Goal: Transaction & Acquisition: Purchase product/service

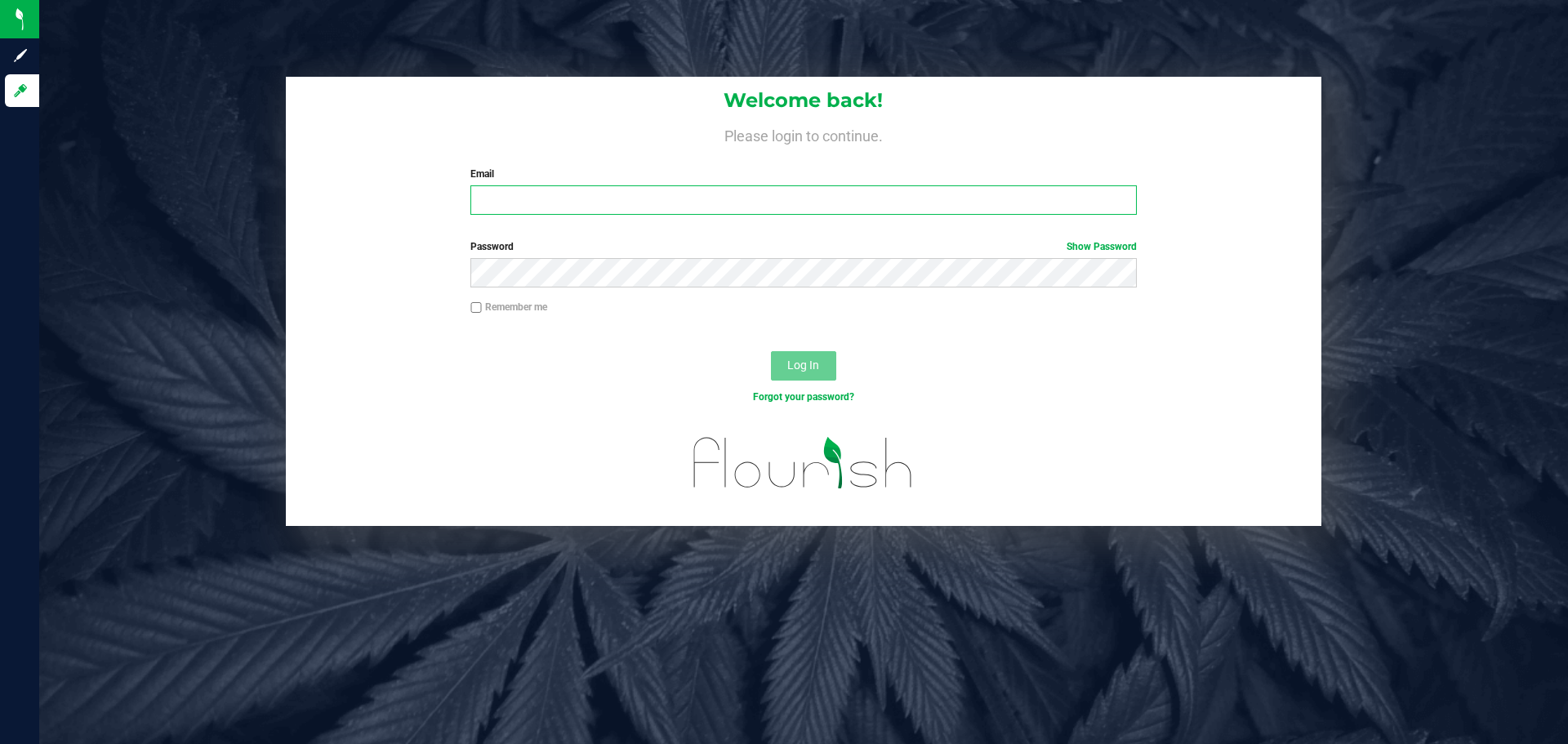
click at [614, 204] on input "Email" at bounding box center [803, 200] width 665 height 29
type input "[EMAIL_ADDRESS][DOMAIN_NAME]"
click at [771, 351] on button "Log In" at bounding box center [804, 365] width 66 height 29
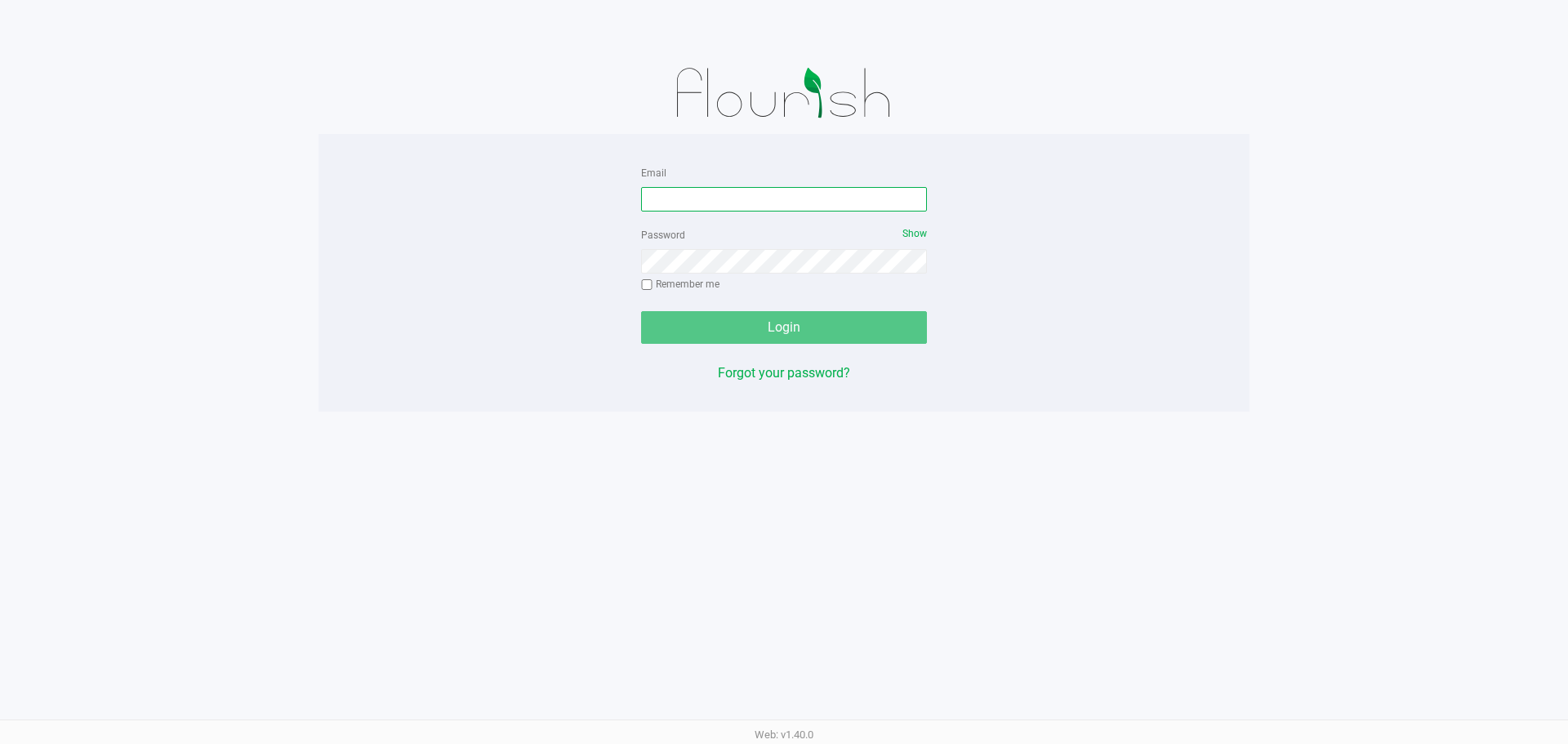
click at [743, 205] on input "Email" at bounding box center [784, 199] width 286 height 25
type input "[EMAIL_ADDRESS][DOMAIN_NAME]"
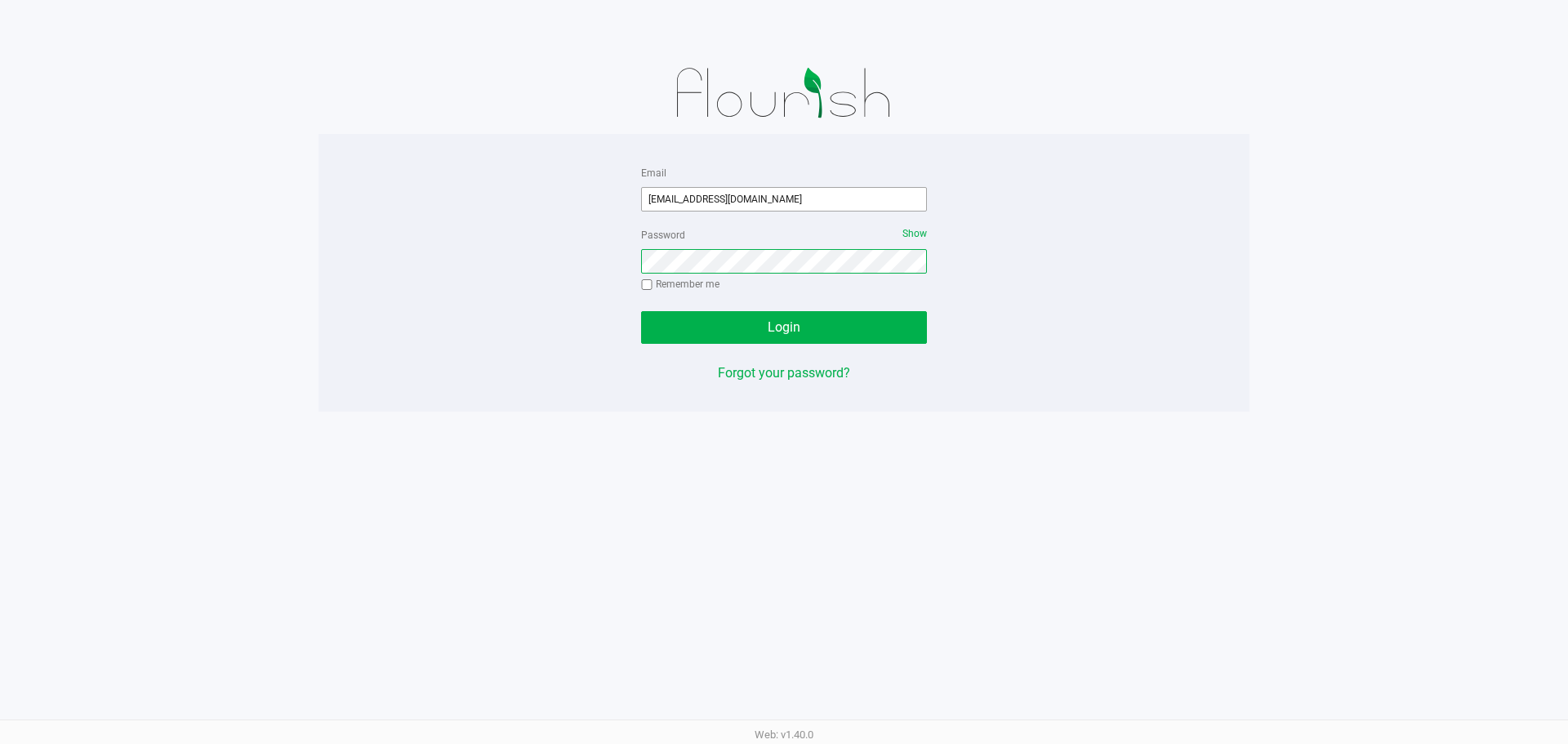
click at [641, 311] on button "Login" at bounding box center [784, 327] width 286 height 32
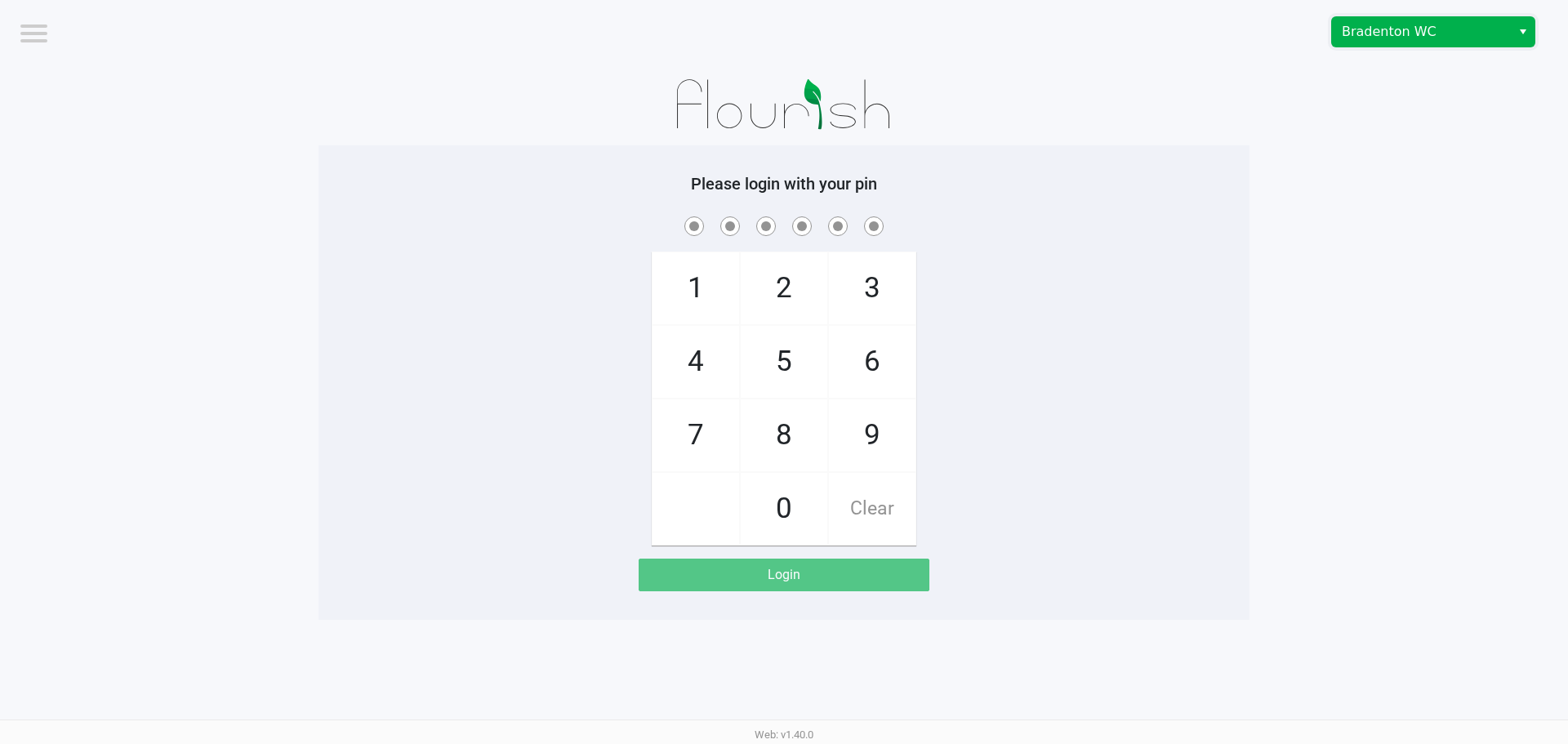
click at [1380, 39] on span "Bradenton WC" at bounding box center [1420, 31] width 159 height 20
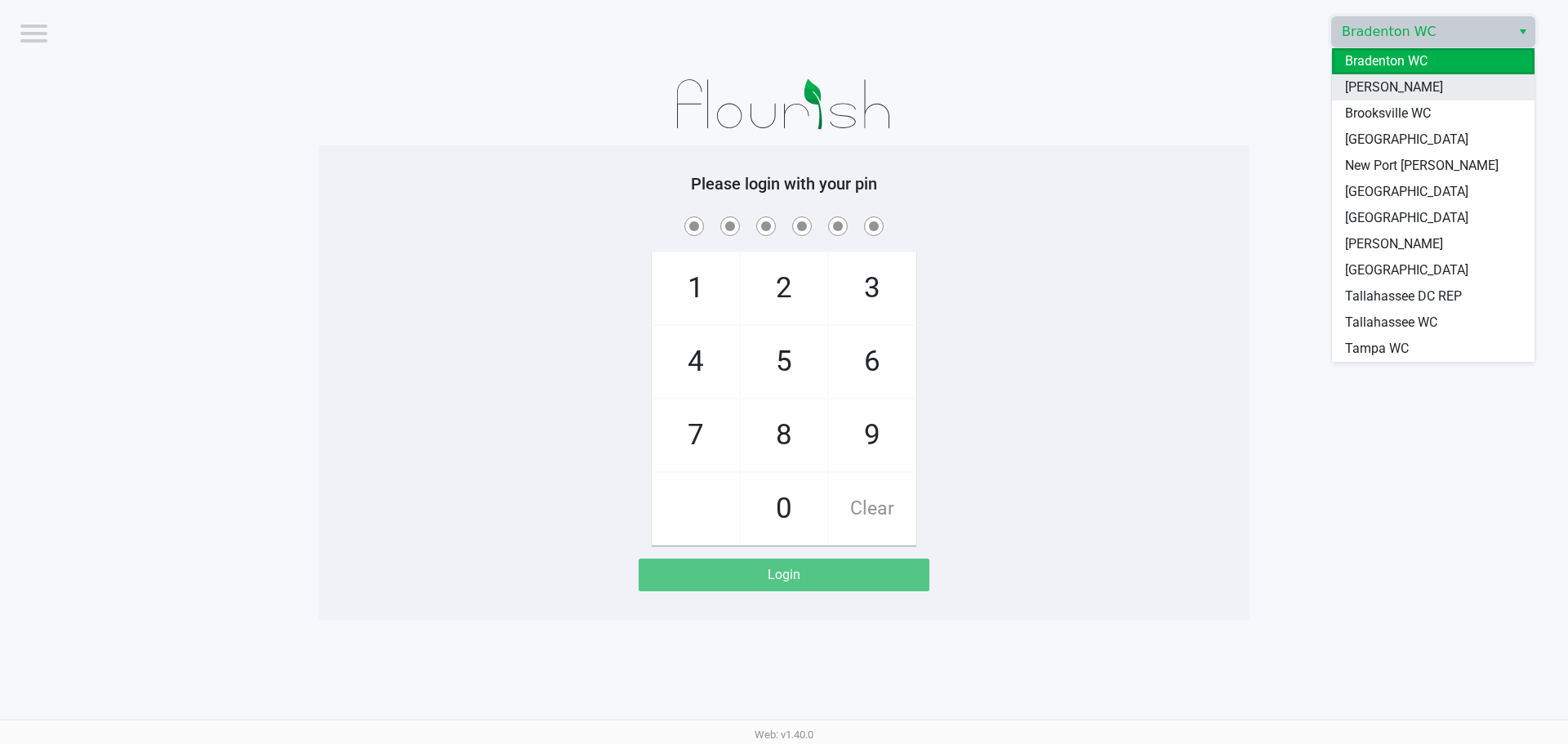
click at [1365, 76] on li "[PERSON_NAME]" at bounding box center [1433, 87] width 203 height 26
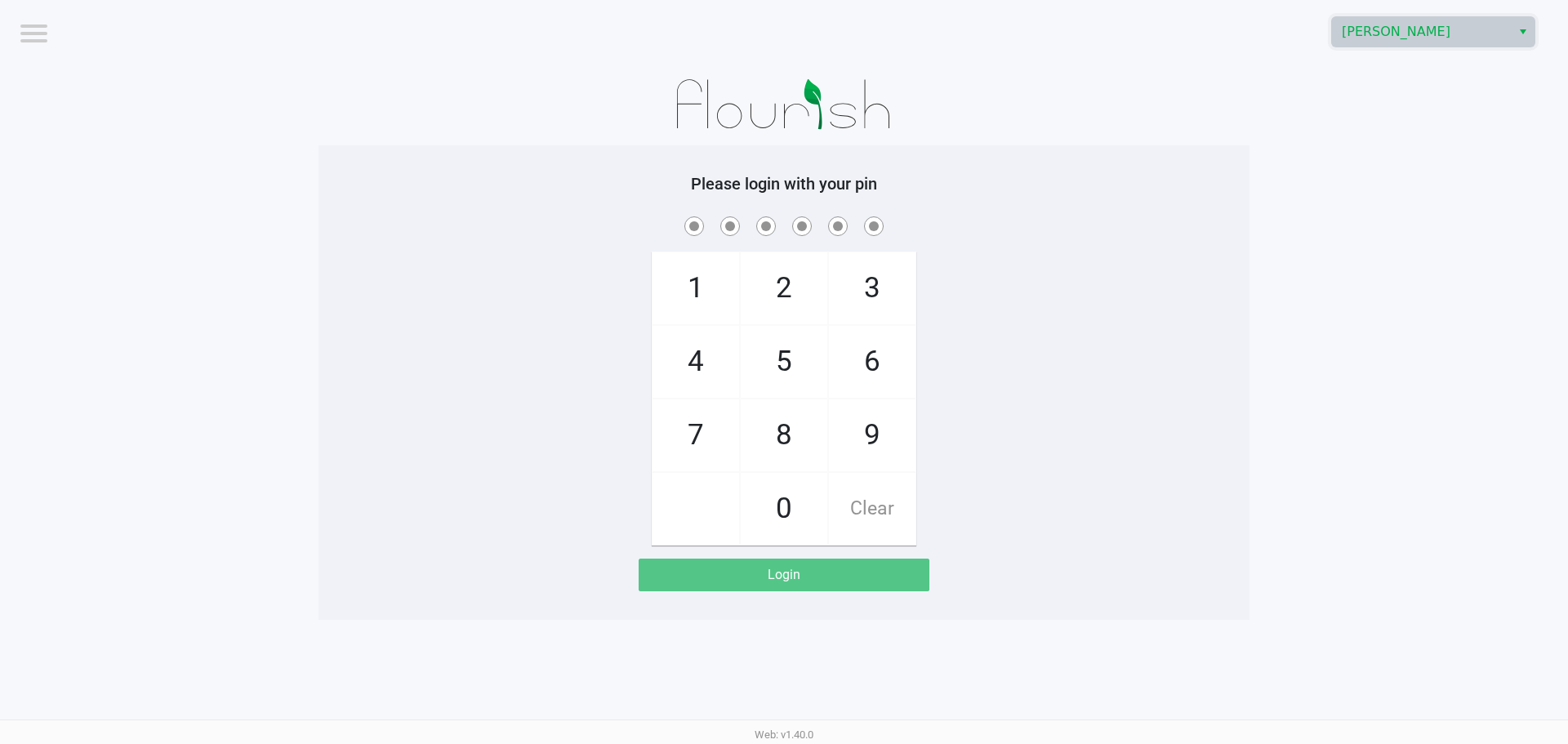
click at [1227, 106] on div at bounding box center [784, 105] width 931 height 82
checkbox input "true"
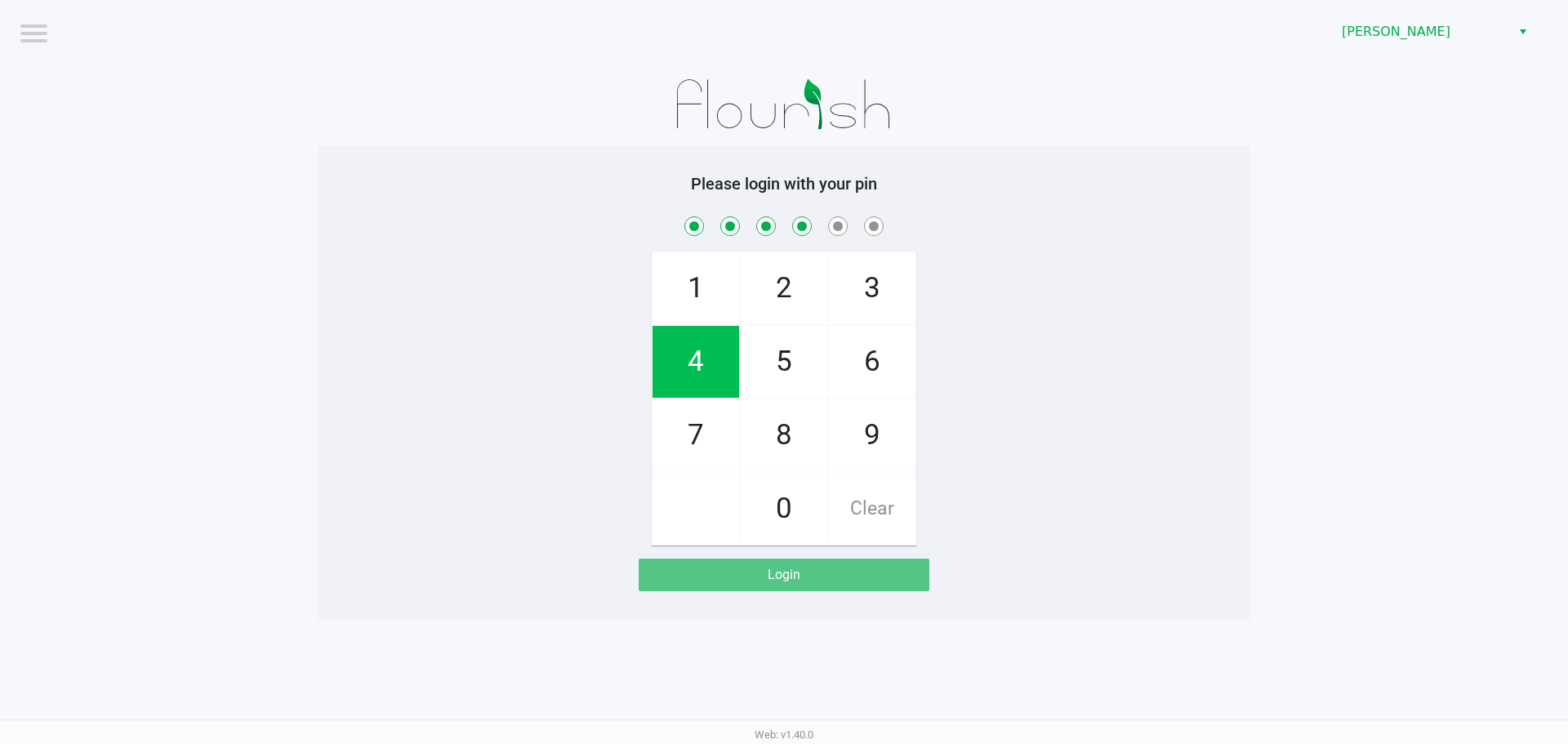
checkbox input "true"
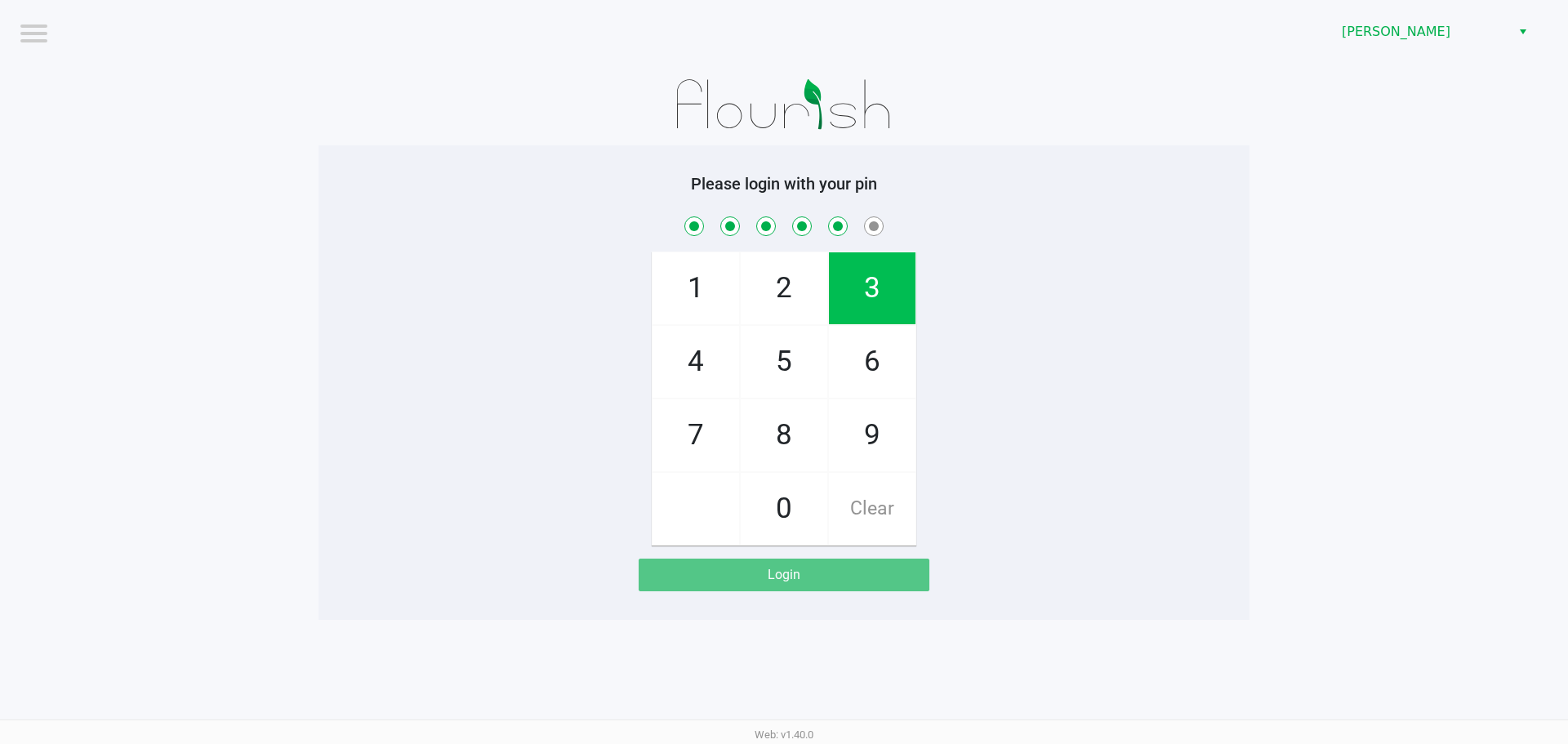
checkbox input "true"
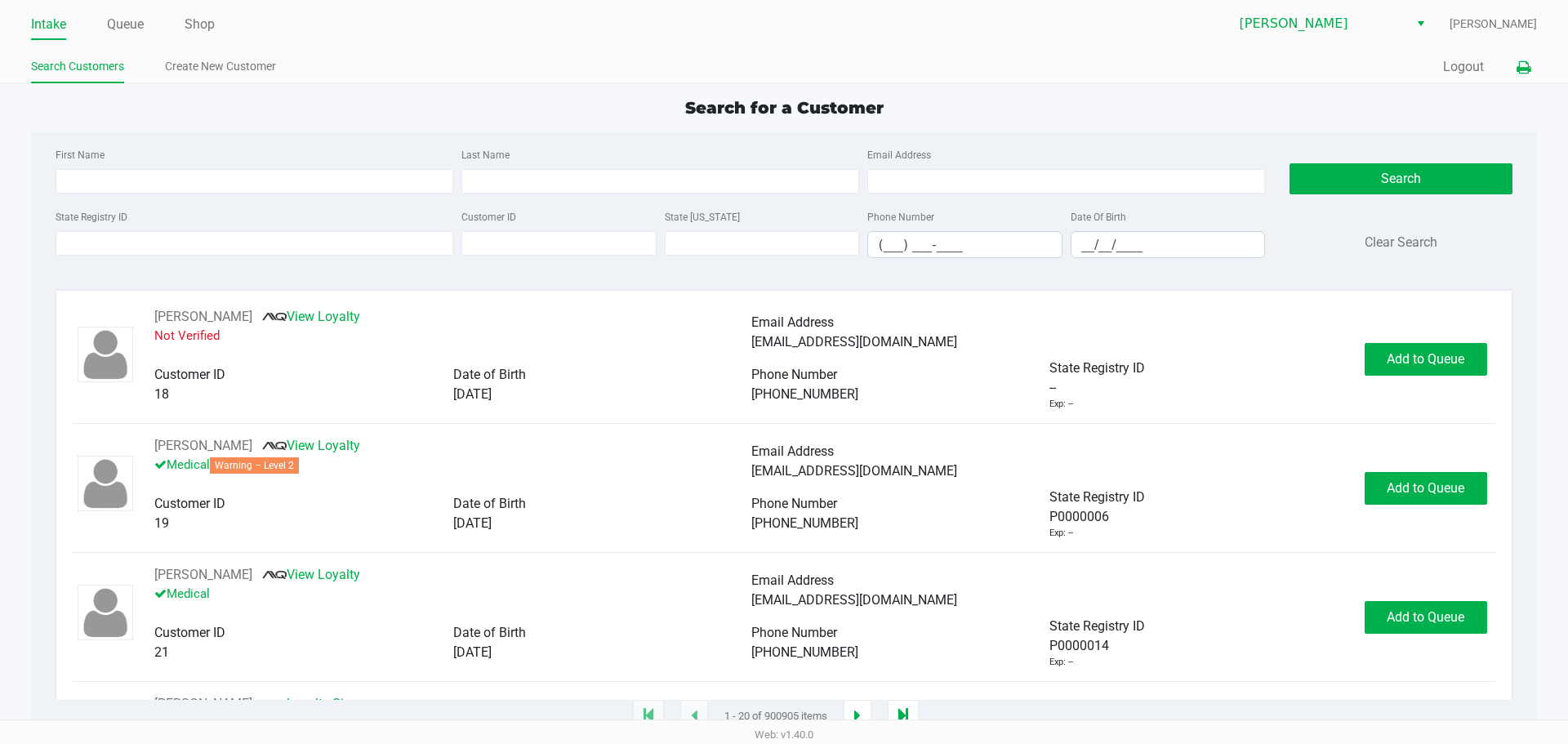
click at [1526, 69] on icon at bounding box center [1523, 68] width 14 height 11
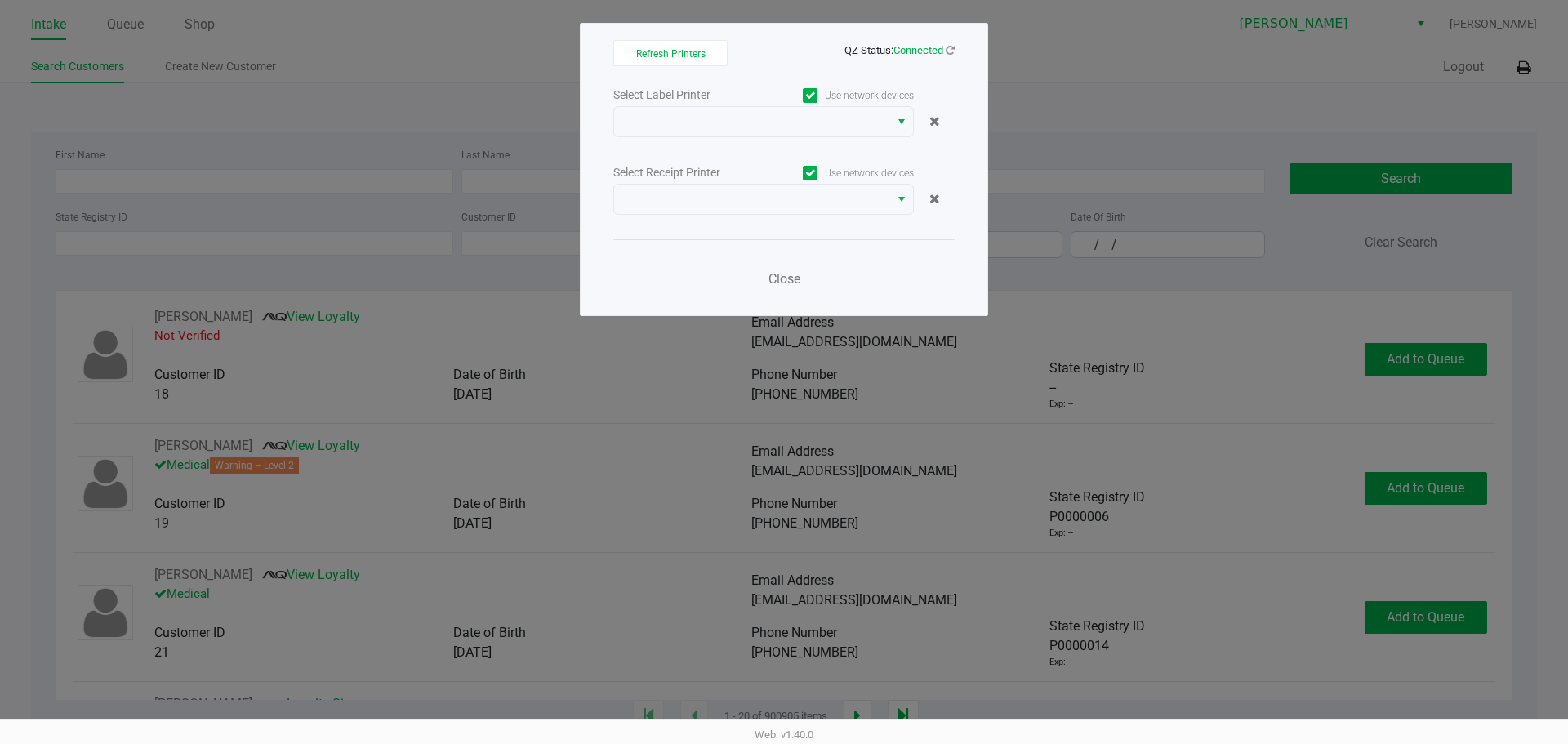
click at [770, 215] on div "Select Label Printer Use network devices Select Receipt Printer Use network dev…" at bounding box center [784, 191] width 342 height 215
click at [769, 204] on span at bounding box center [751, 199] width 256 height 20
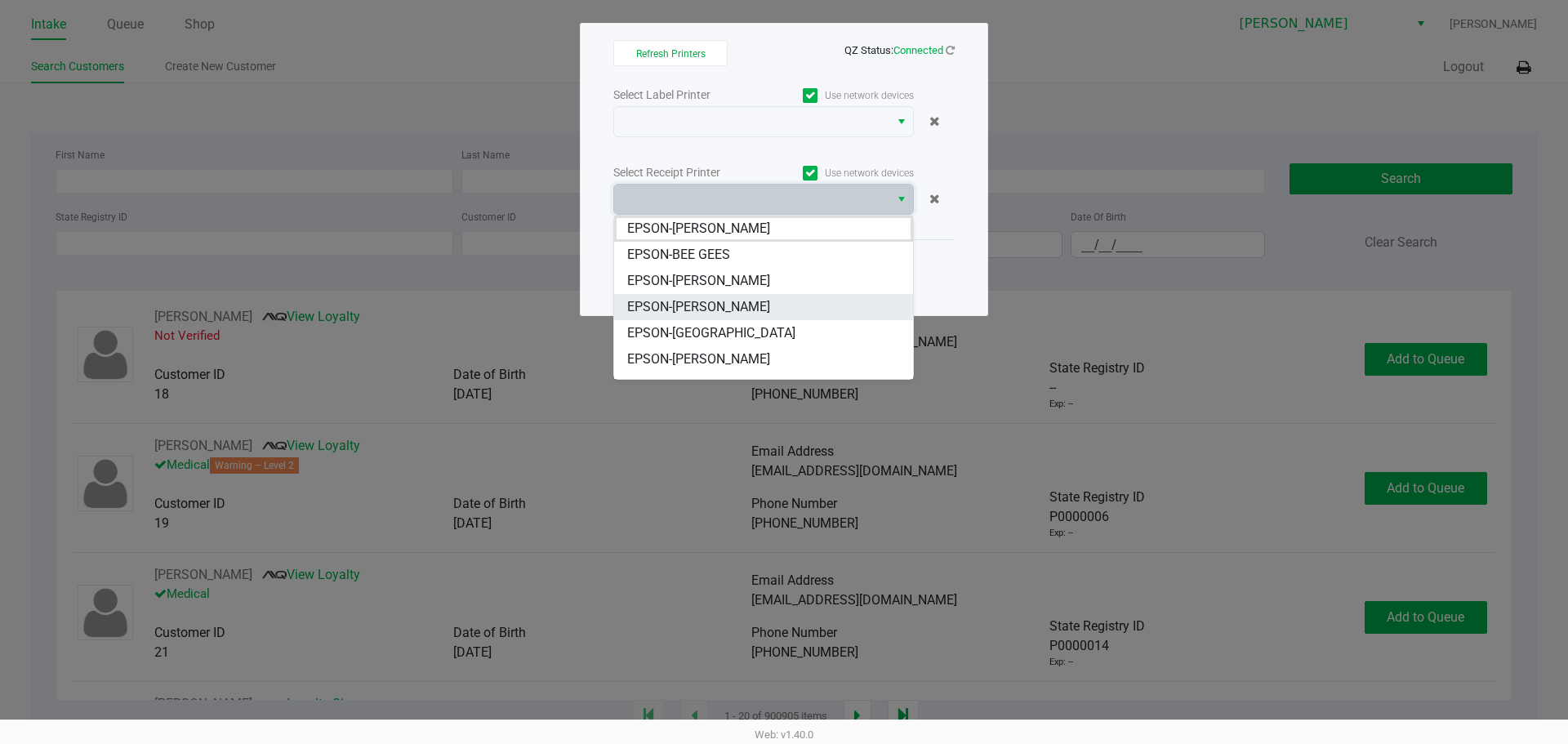
click at [689, 303] on span "EPSON-CHARLIE SIMPSON" at bounding box center [699, 306] width 143 height 20
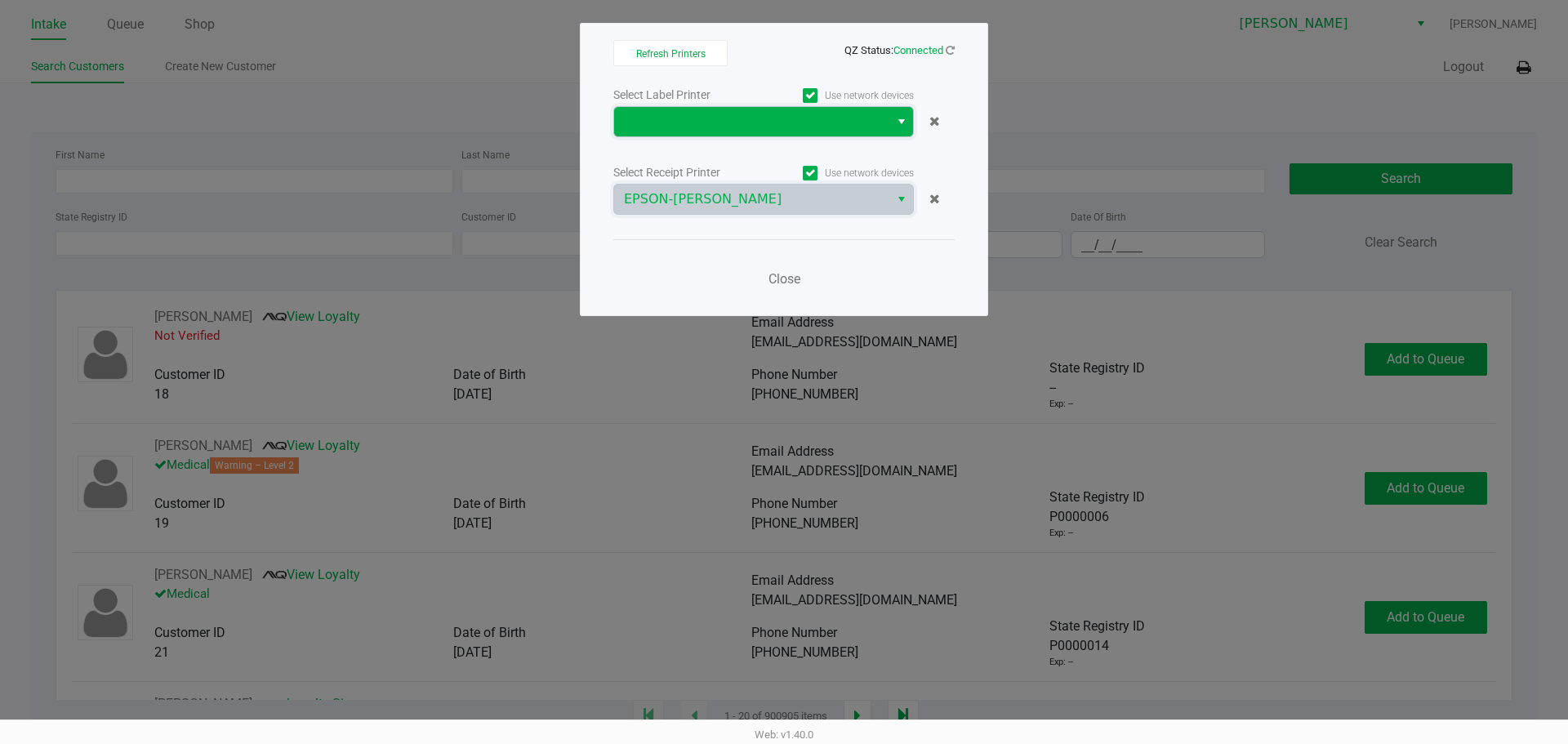
click at [634, 118] on span at bounding box center [751, 122] width 256 height 20
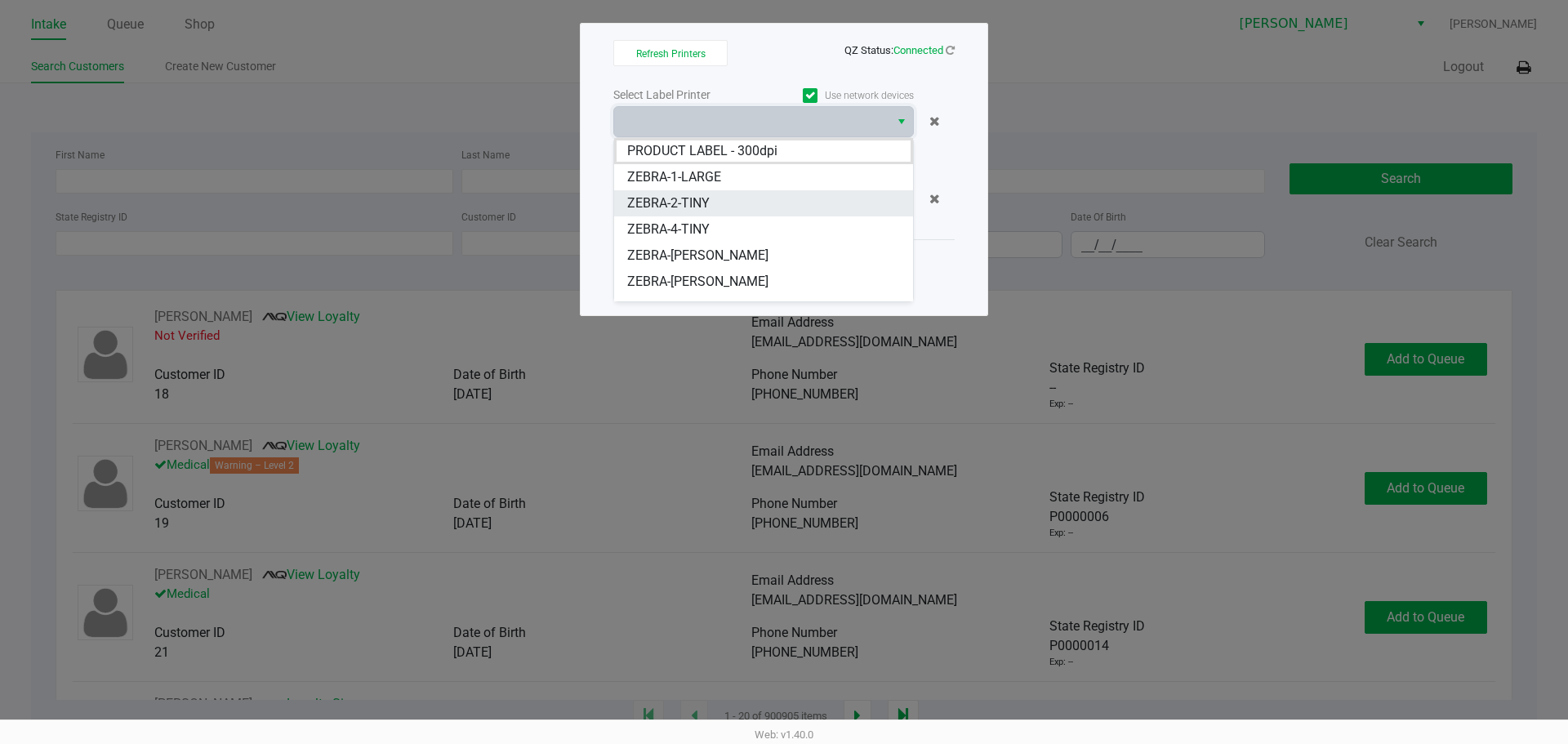
click at [672, 198] on span "ZEBRA-2-TINY" at bounding box center [668, 203] width 83 height 20
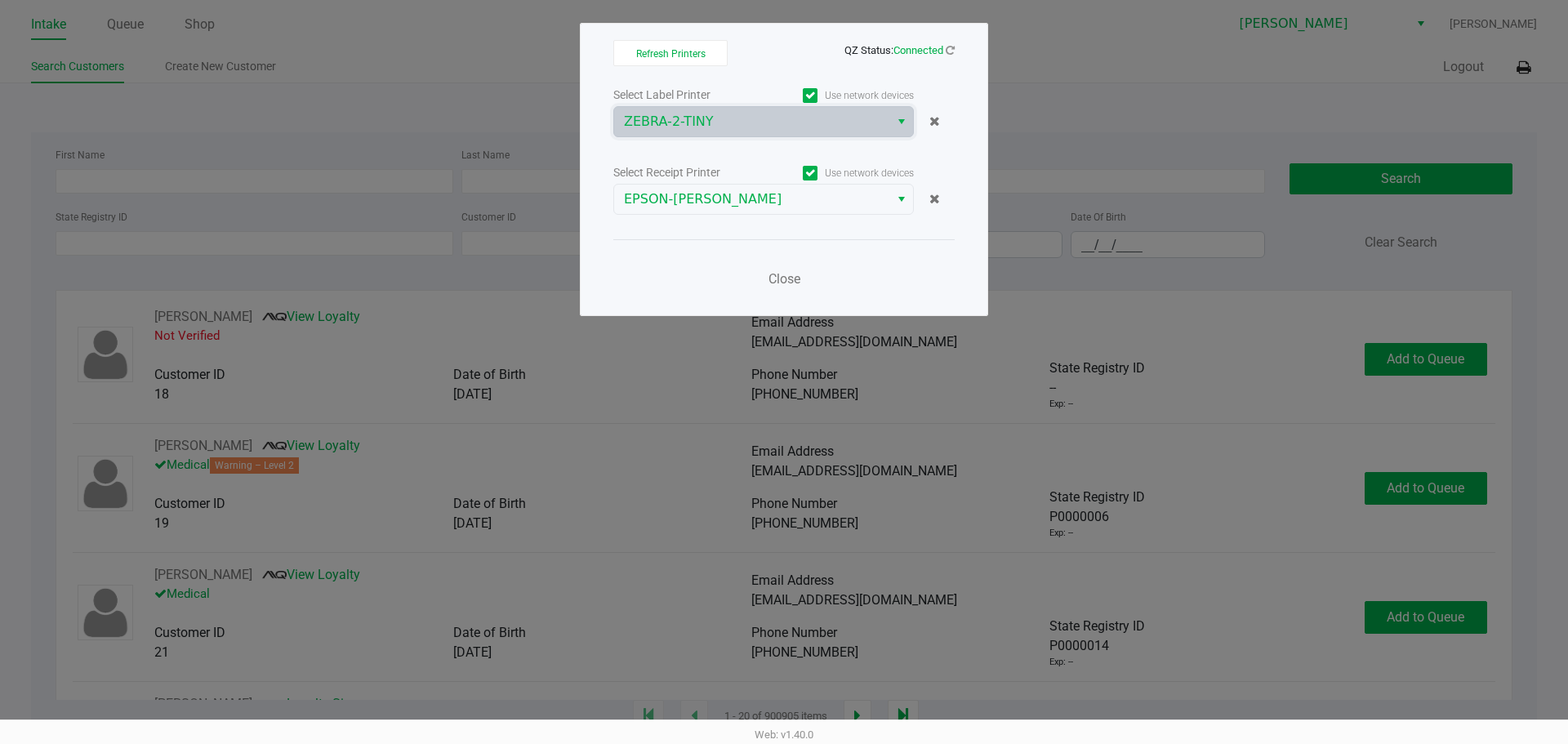
click at [672, 235] on div "Select Label Printer Use network devices ZEBRA-2-TINY Select Receipt Printer Us…" at bounding box center [784, 191] width 342 height 215
click at [668, 248] on div "Close" at bounding box center [784, 268] width 342 height 60
click at [744, 276] on div "Close" at bounding box center [784, 268] width 342 height 60
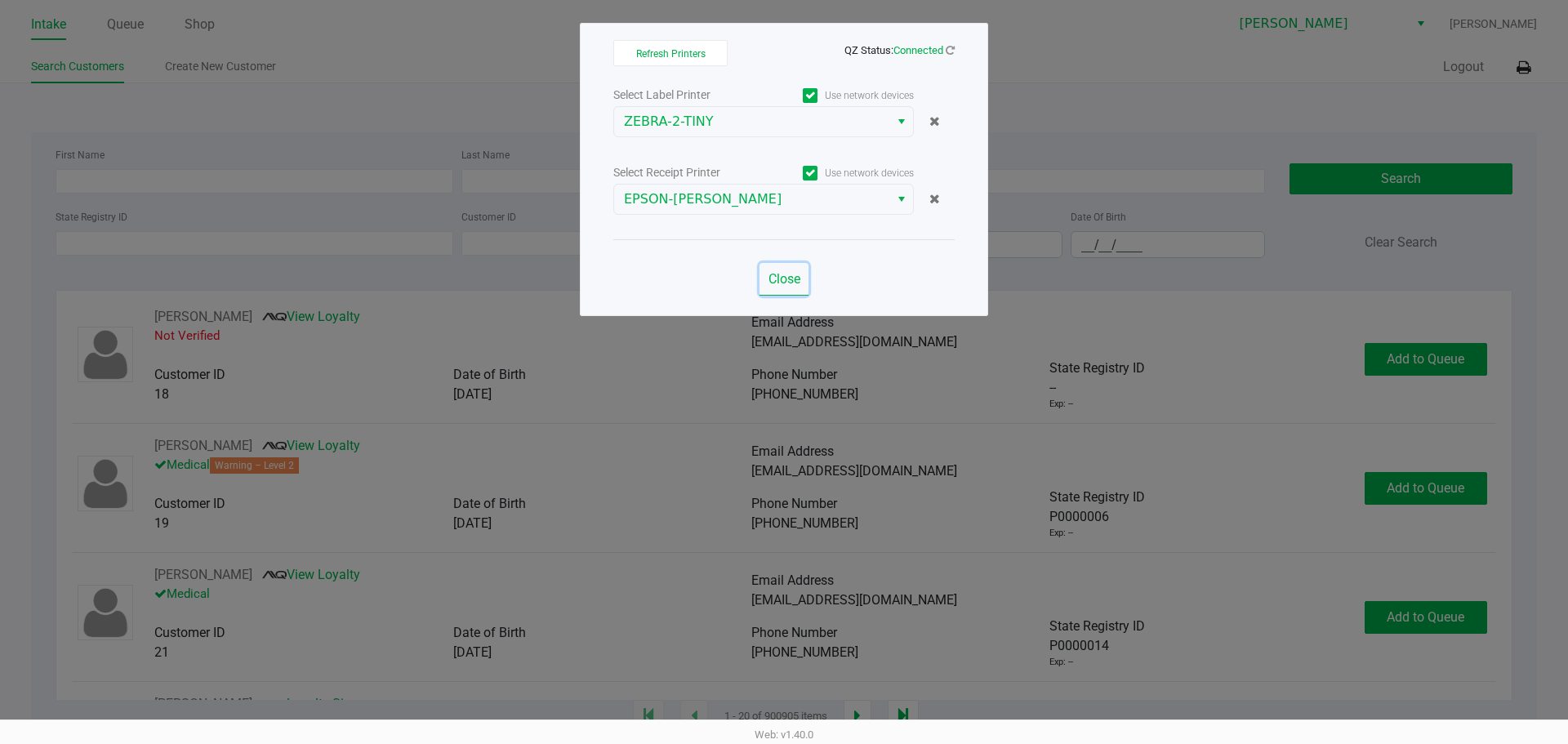
click at [798, 280] on span "Close" at bounding box center [784, 279] width 31 height 15
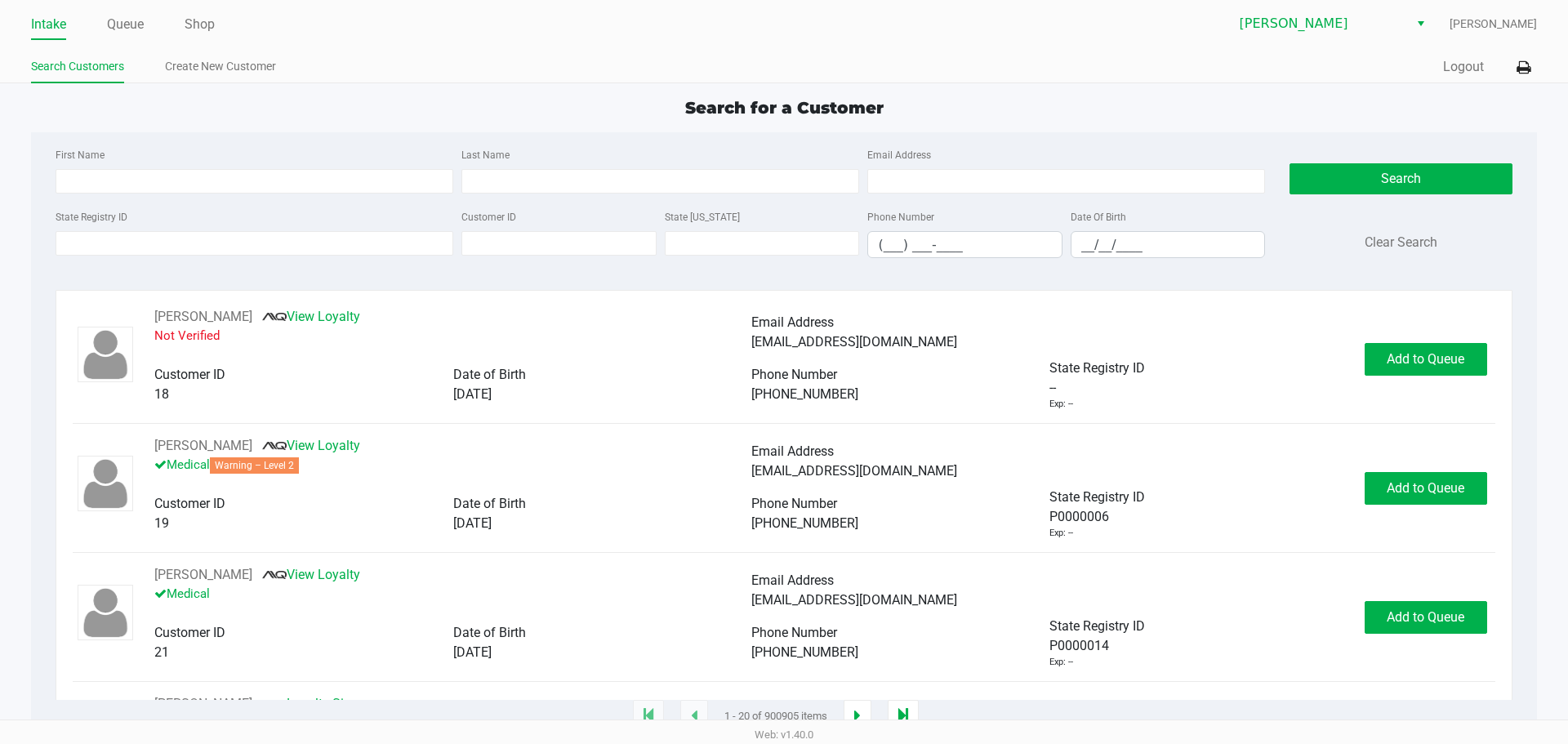
drag, startPoint x: 406, startPoint y: 88, endPoint x: 423, endPoint y: 96, distance: 18.8
click at [407, 89] on app-point-of-sale "Intake Queue Shop Brandon WC Kaleb Ricci Search Customers Create New Customer Q…" at bounding box center [784, 358] width 1568 height 716
click at [121, 221] on label "State Registry ID" at bounding box center [90, 216] width 71 height 14
click at [121, 231] on input "State Registry ID" at bounding box center [254, 244] width 398 height 25
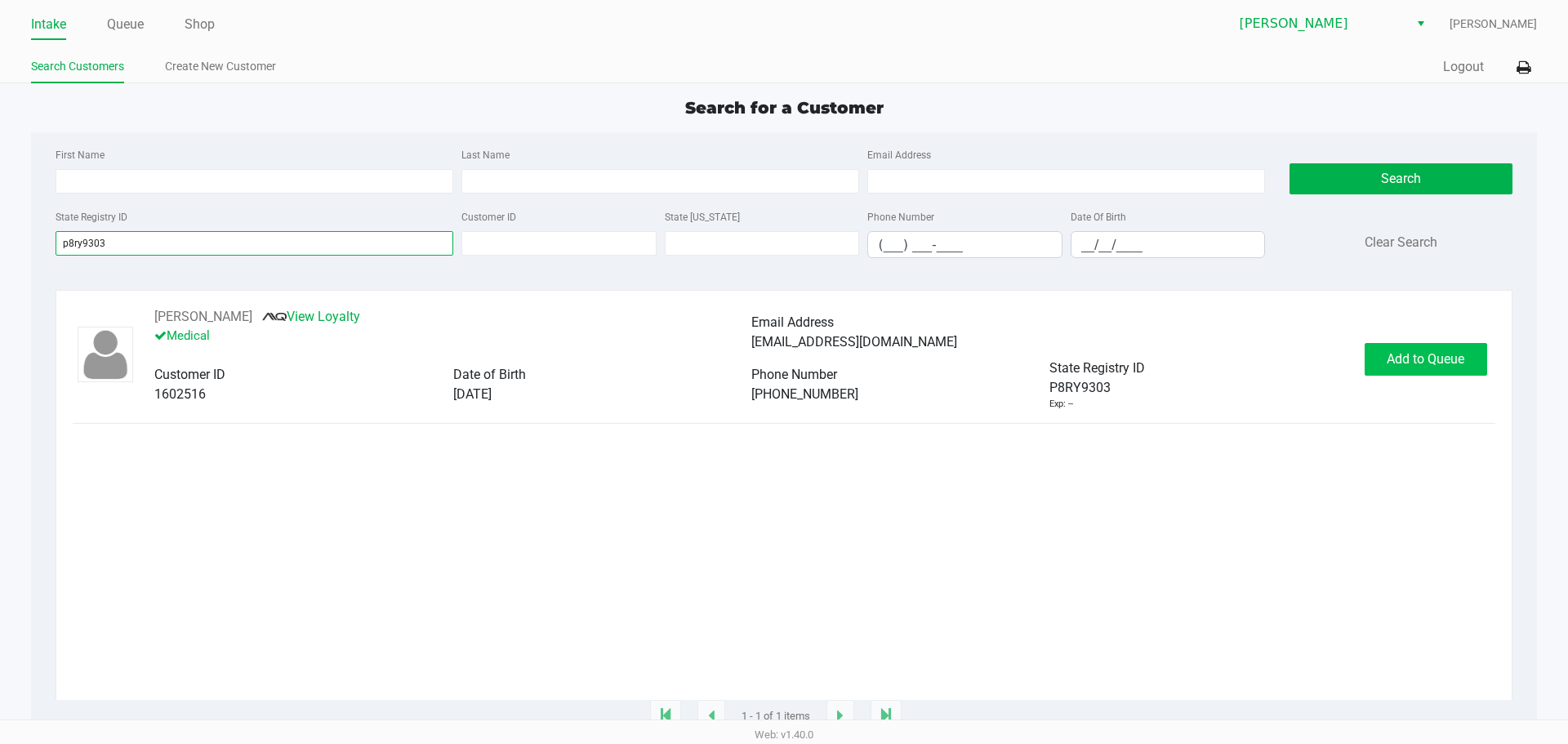
type input "p8ry9303"
click at [1420, 364] on span "Add to Queue" at bounding box center [1425, 359] width 77 height 15
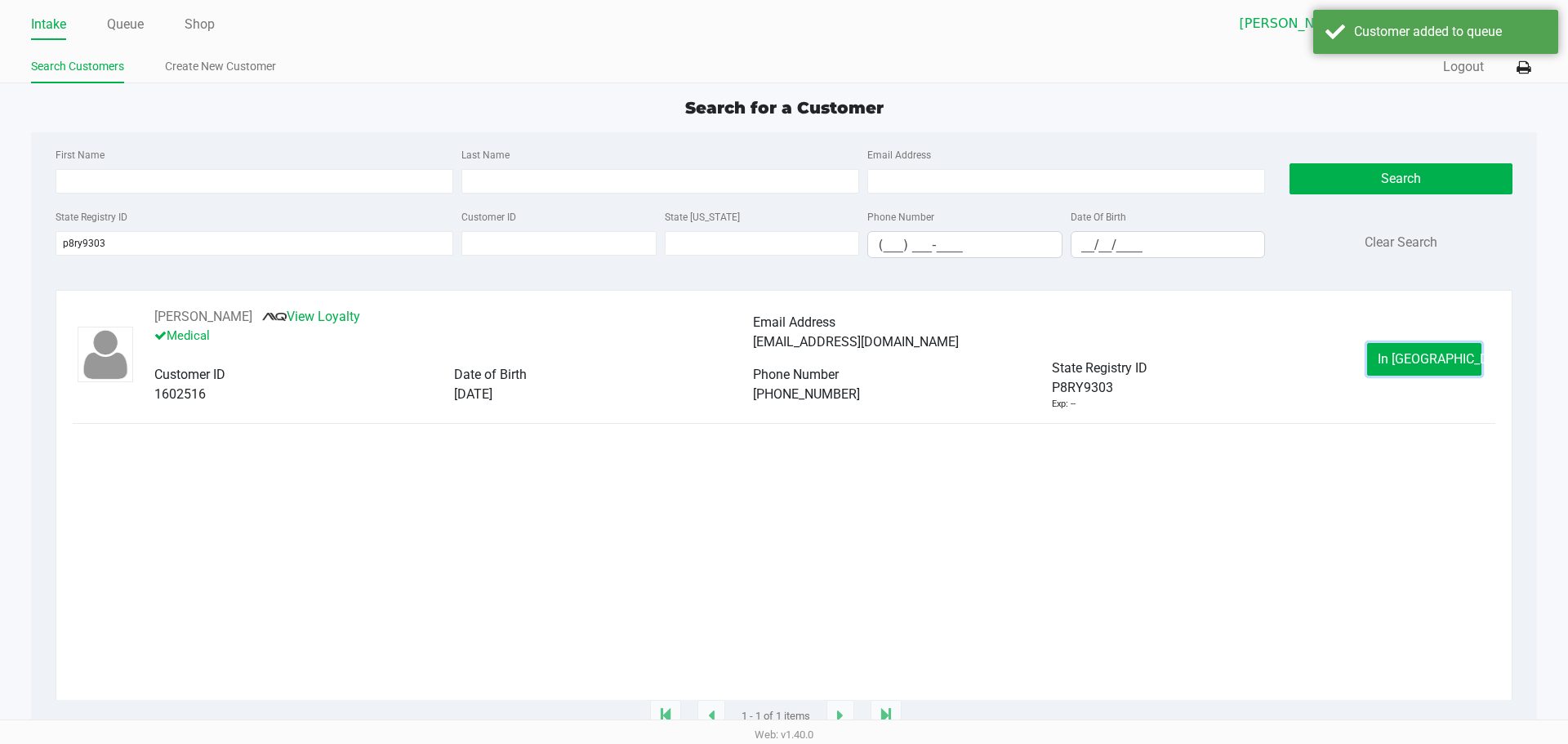
click at [1420, 362] on span "In Queue" at bounding box center [1446, 359] width 137 height 15
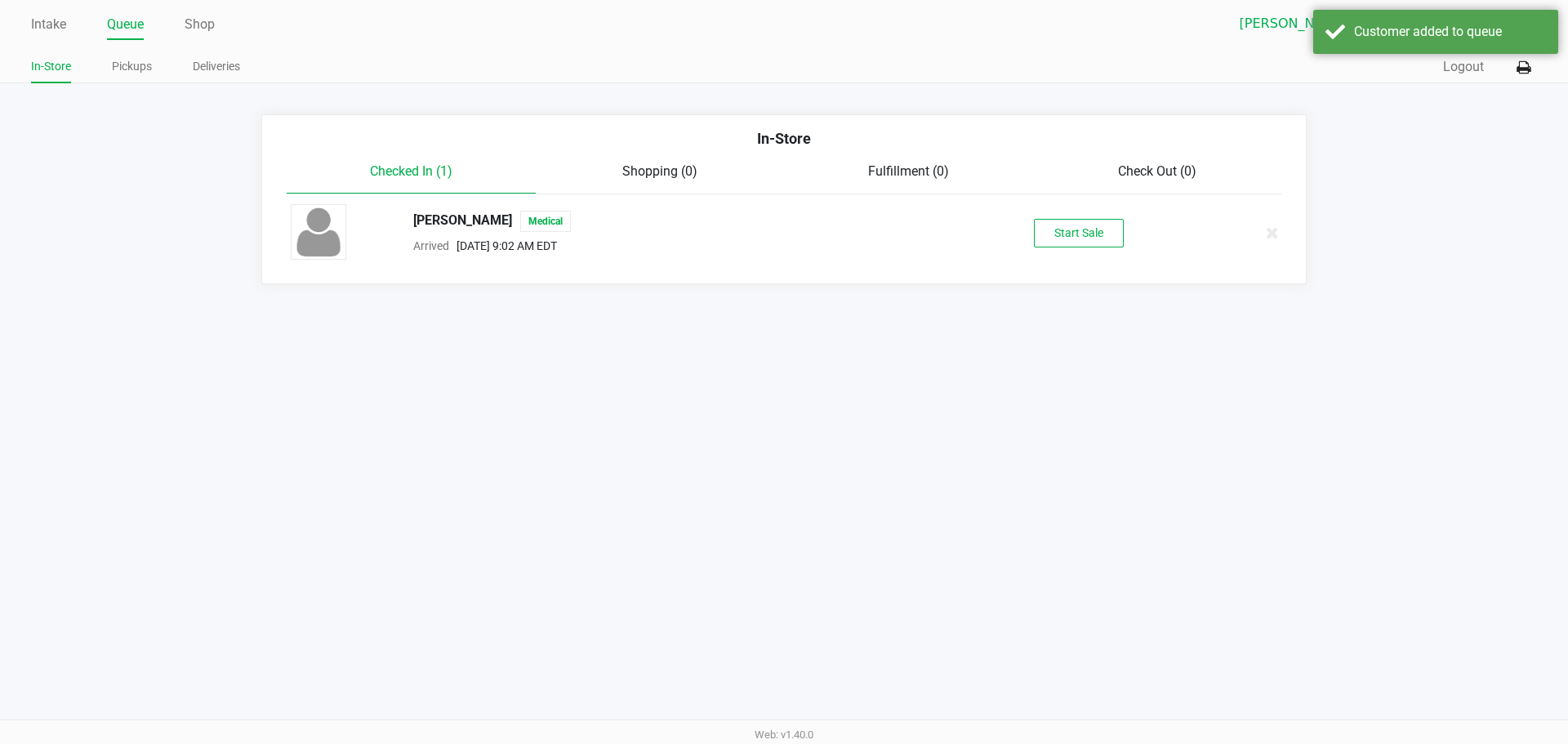
click at [1096, 215] on div "RICHARD MILLER Medical Arrived Sep 27, 2025 9:02 AM EDT Start Sale" at bounding box center [784, 232] width 1011 height 57
click at [1097, 222] on button "Start Sale" at bounding box center [1079, 233] width 89 height 29
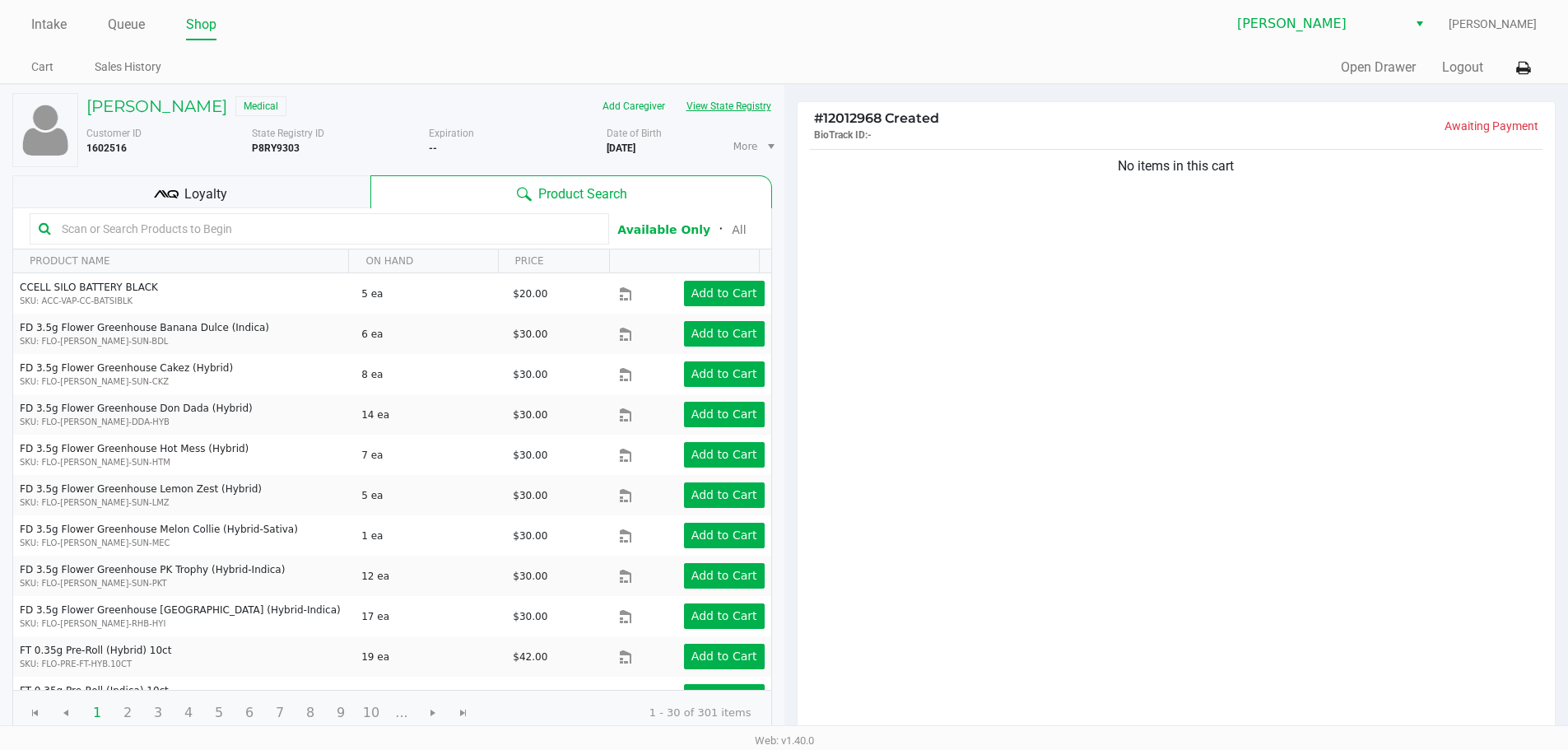
click at [763, 102] on button "View State Registry" at bounding box center [724, 105] width 96 height 26
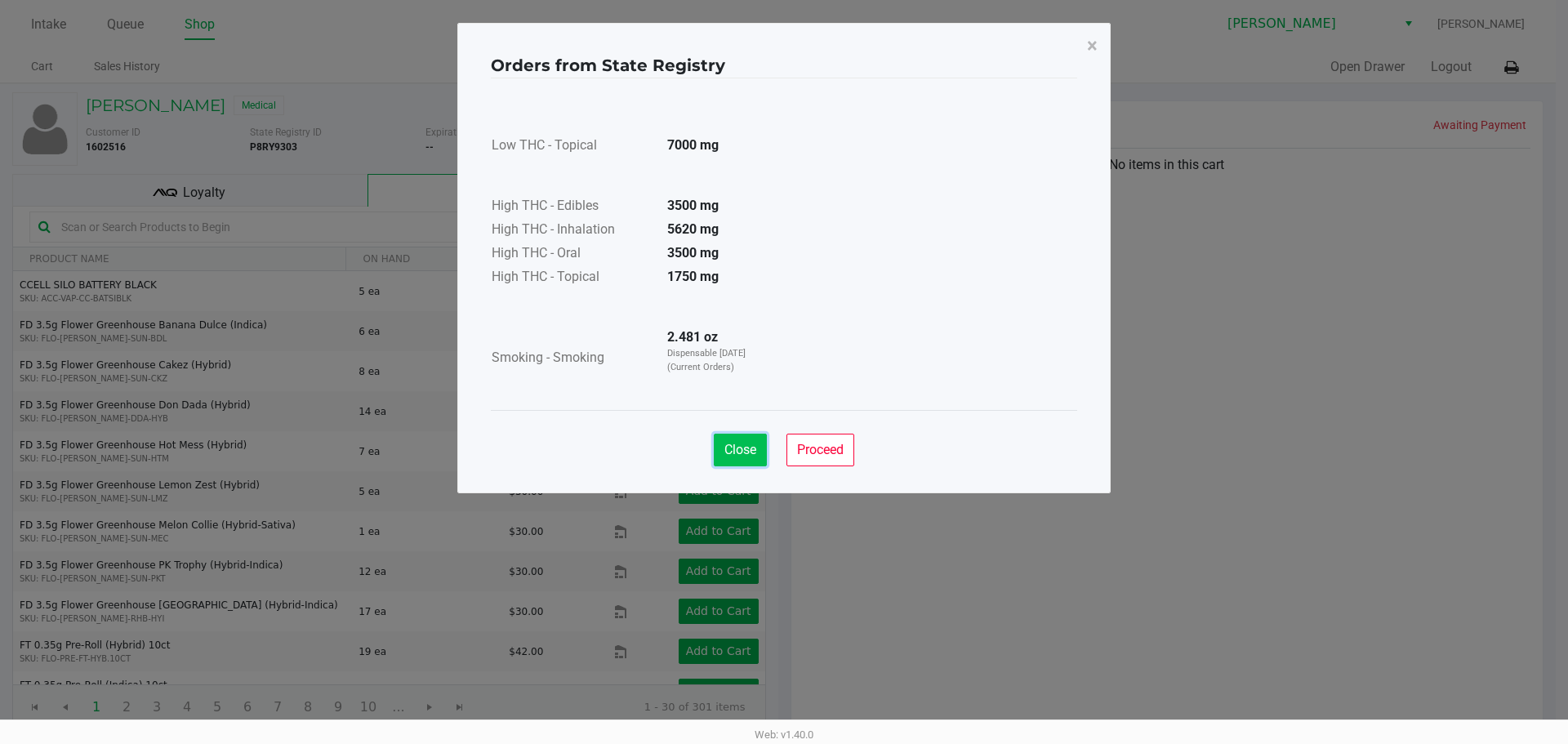
click at [733, 444] on span "Close" at bounding box center [740, 449] width 31 height 15
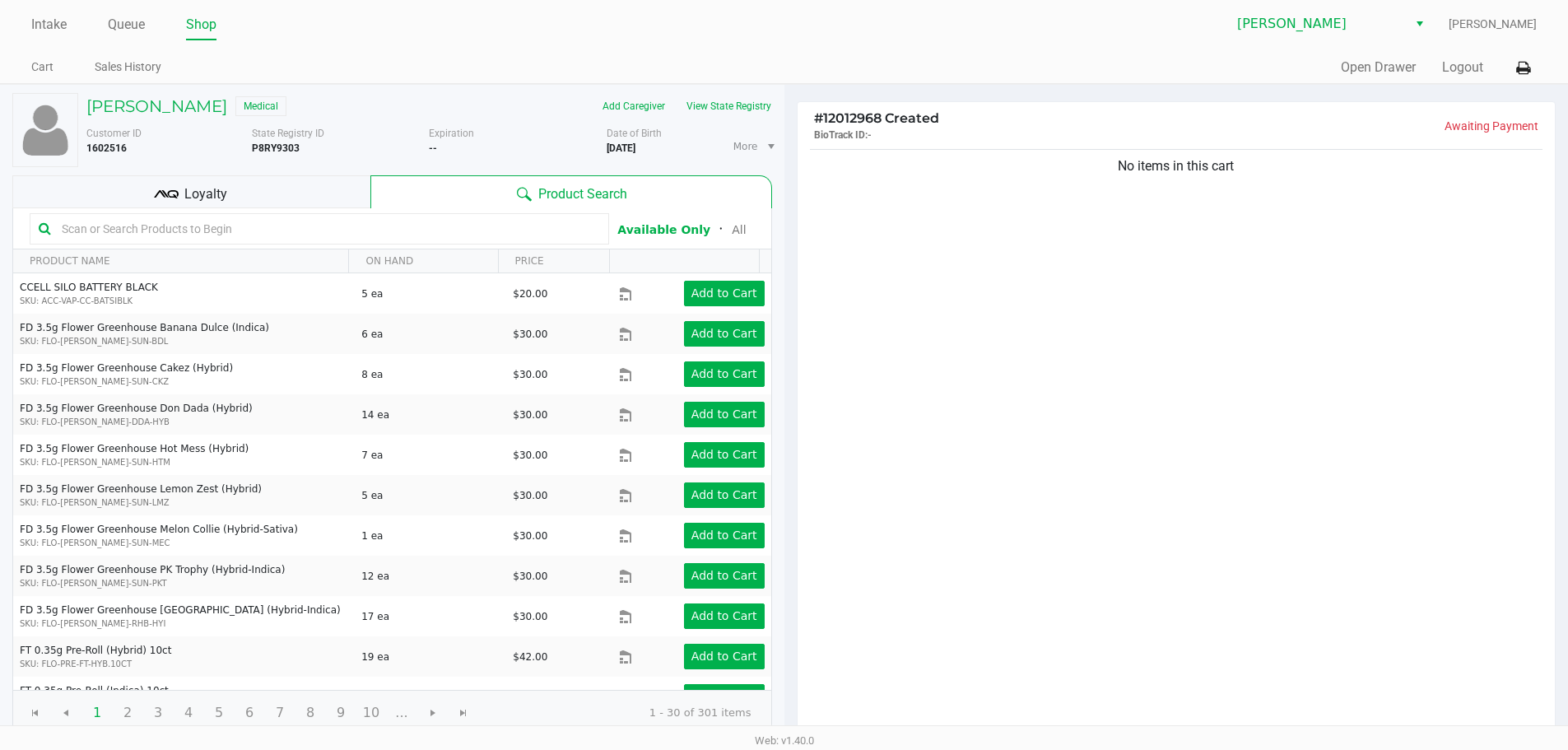
click at [907, 508] on div "No items in this cart" at bounding box center [1176, 441] width 758 height 591
click at [756, 118] on button "View State Registry" at bounding box center [724, 105] width 96 height 26
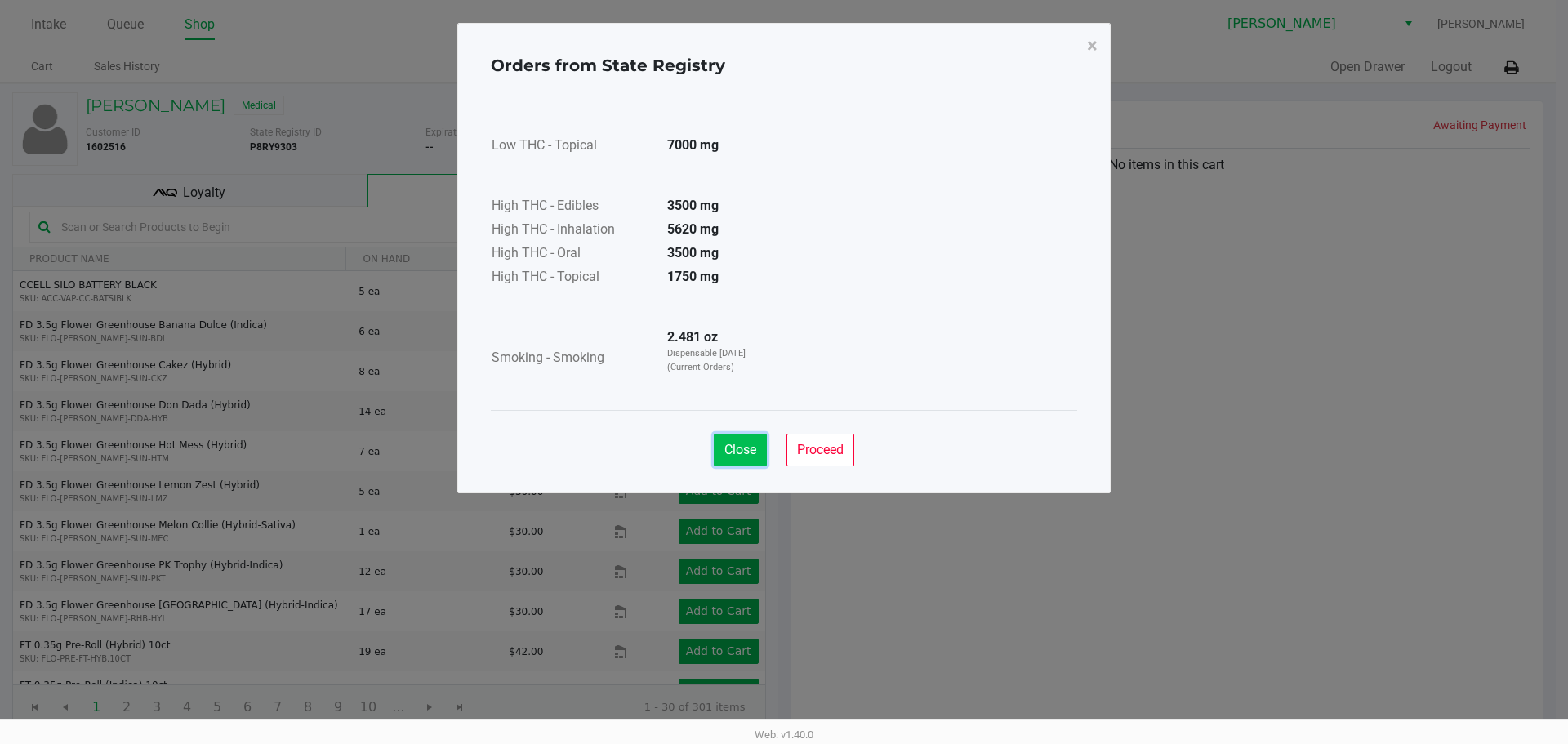
click at [729, 437] on button "Close" at bounding box center [741, 450] width 53 height 32
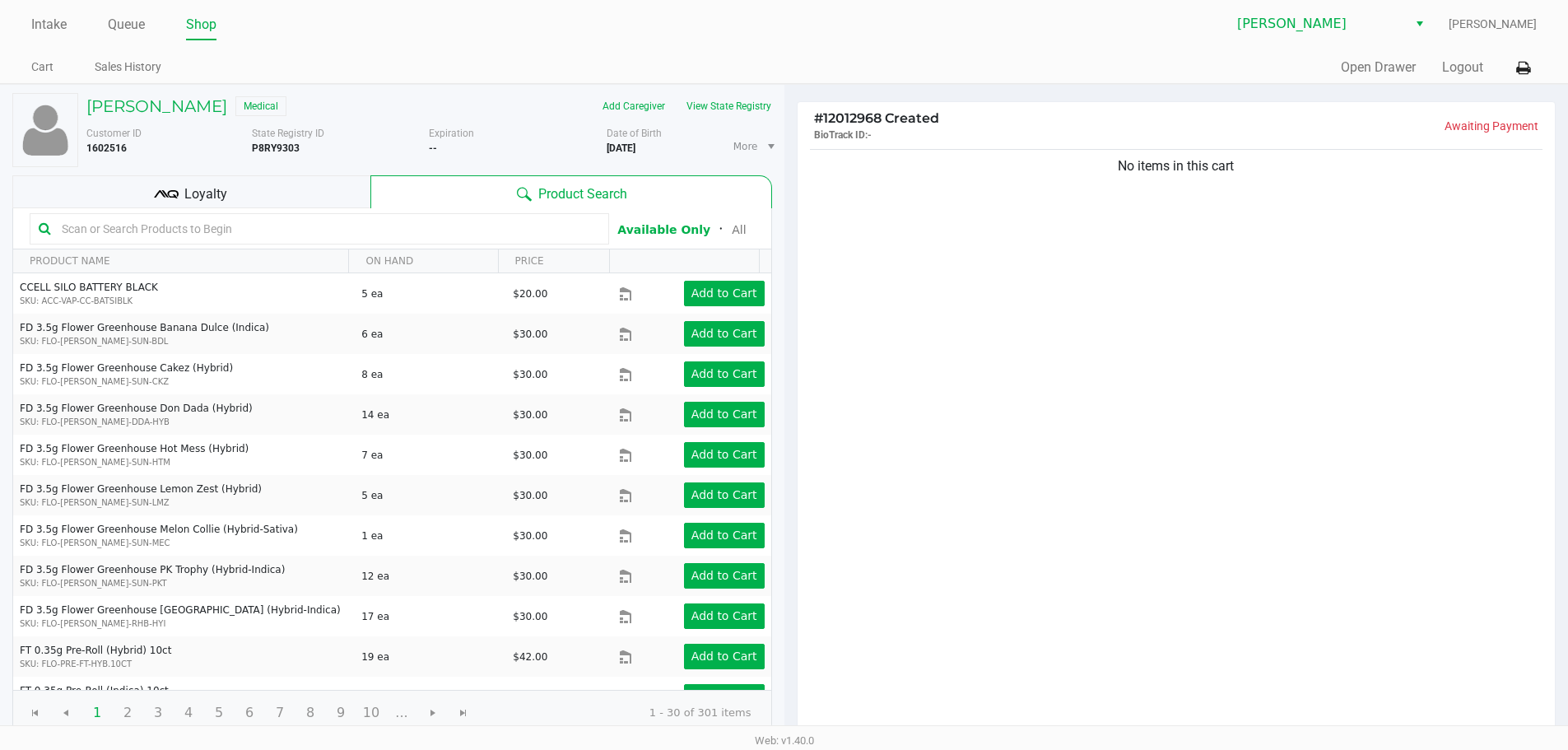
click at [1154, 362] on ngb-modal-window "Orders from State Registry × Low THC - Topical 7000 mg High THC - Edibles 3500 …" at bounding box center [784, 375] width 1568 height 750
click at [172, 177] on div "Loyalty" at bounding box center [191, 192] width 358 height 33
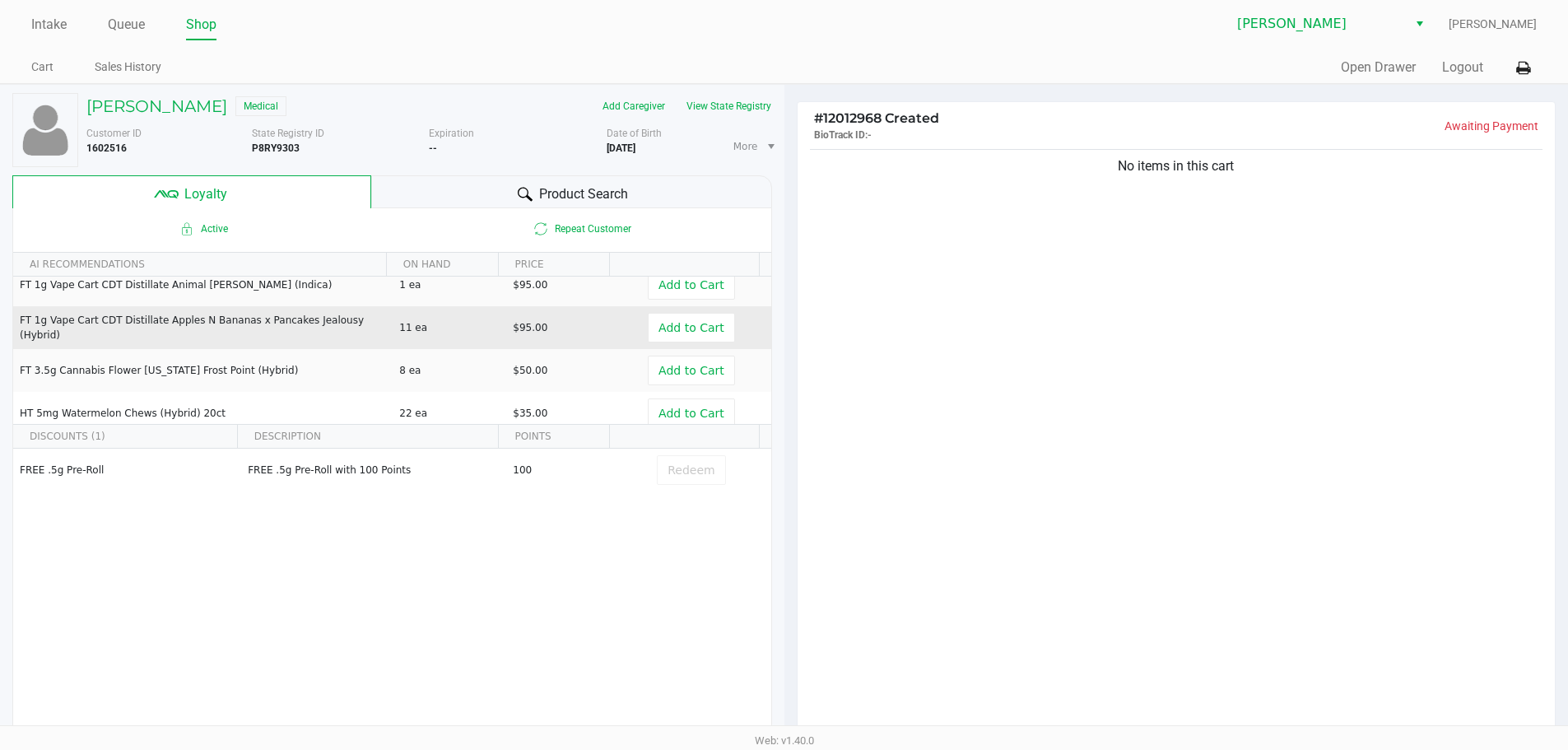
scroll to position [165, 0]
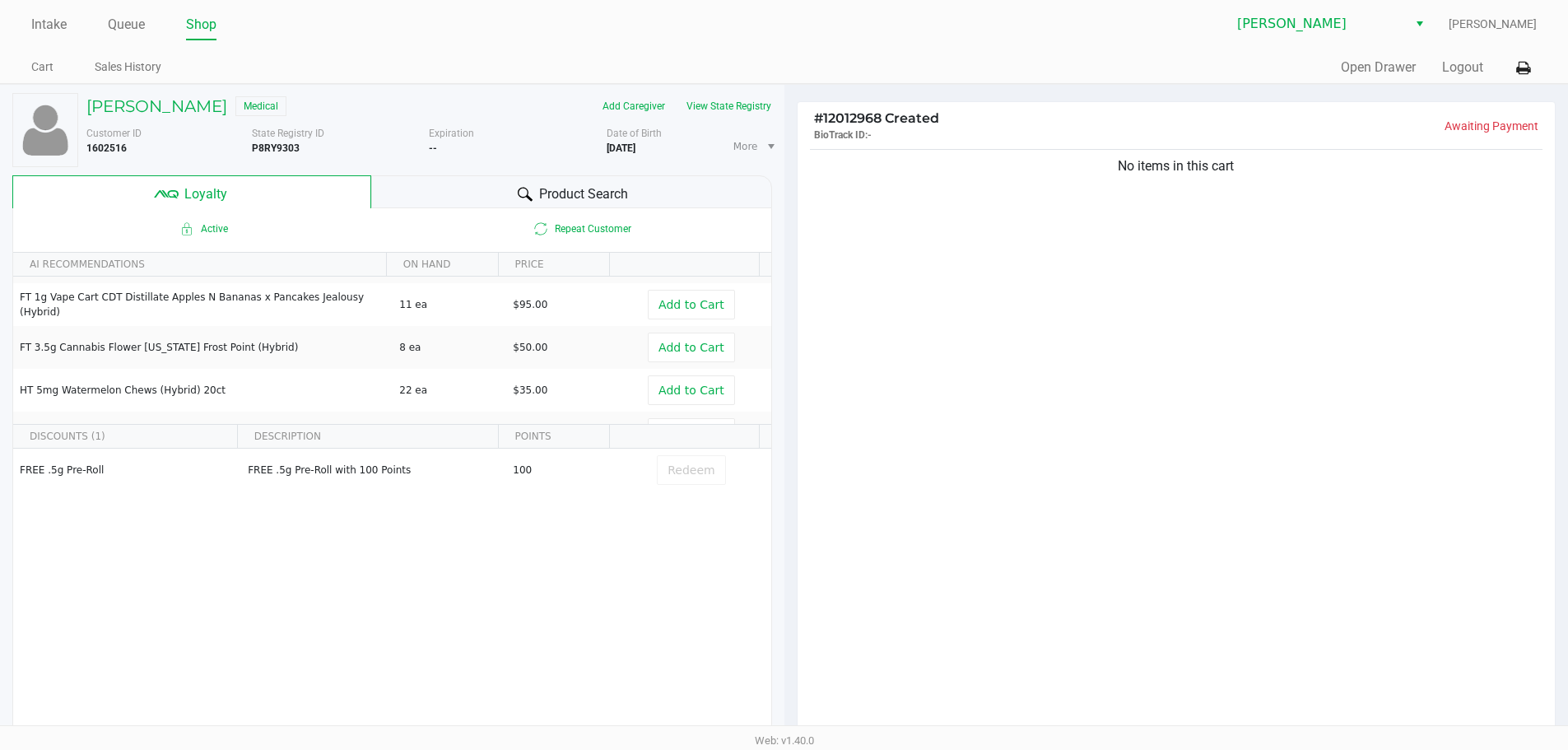
click at [559, 186] on span "Product Search" at bounding box center [583, 194] width 89 height 20
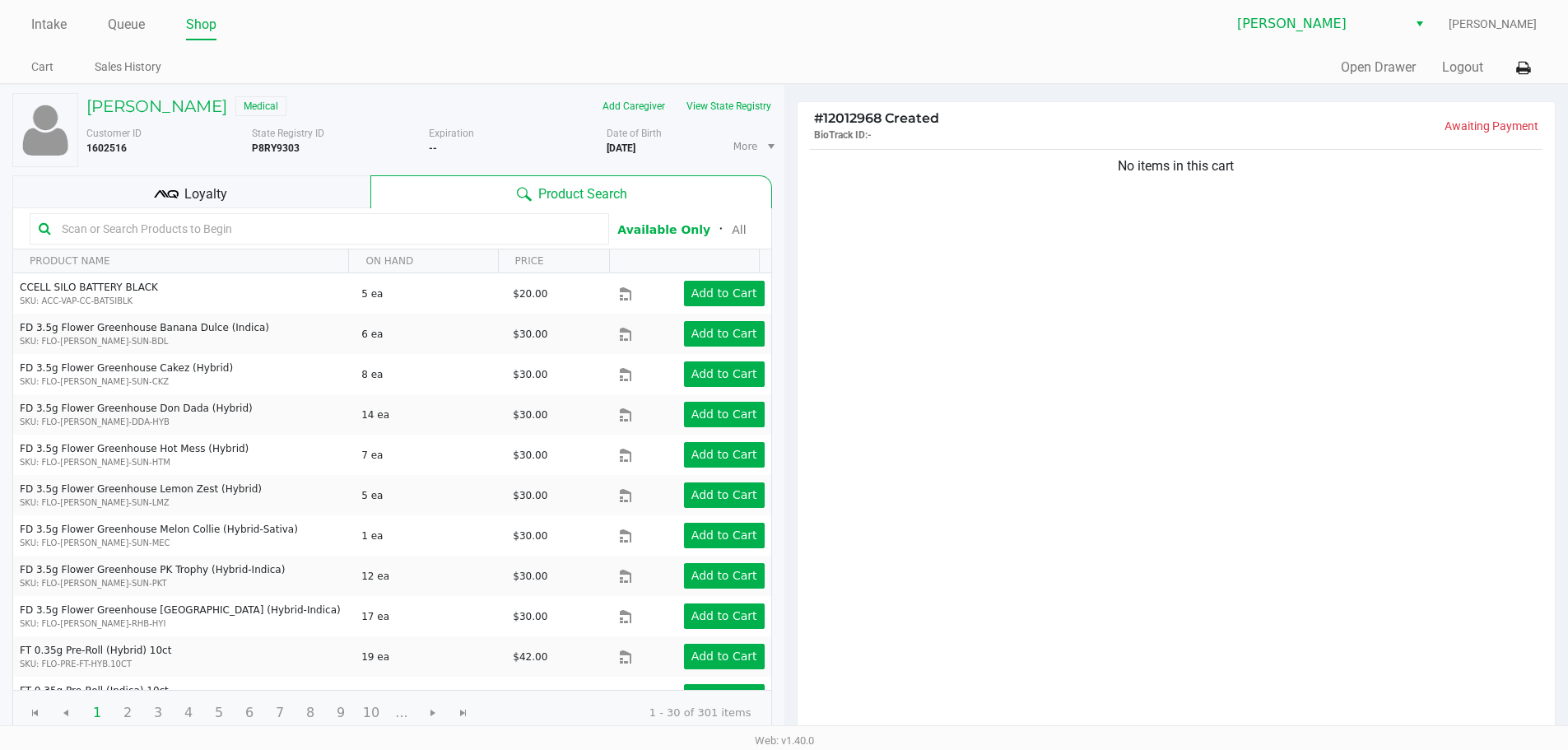
click at [392, 234] on input "text" at bounding box center [327, 229] width 545 height 25
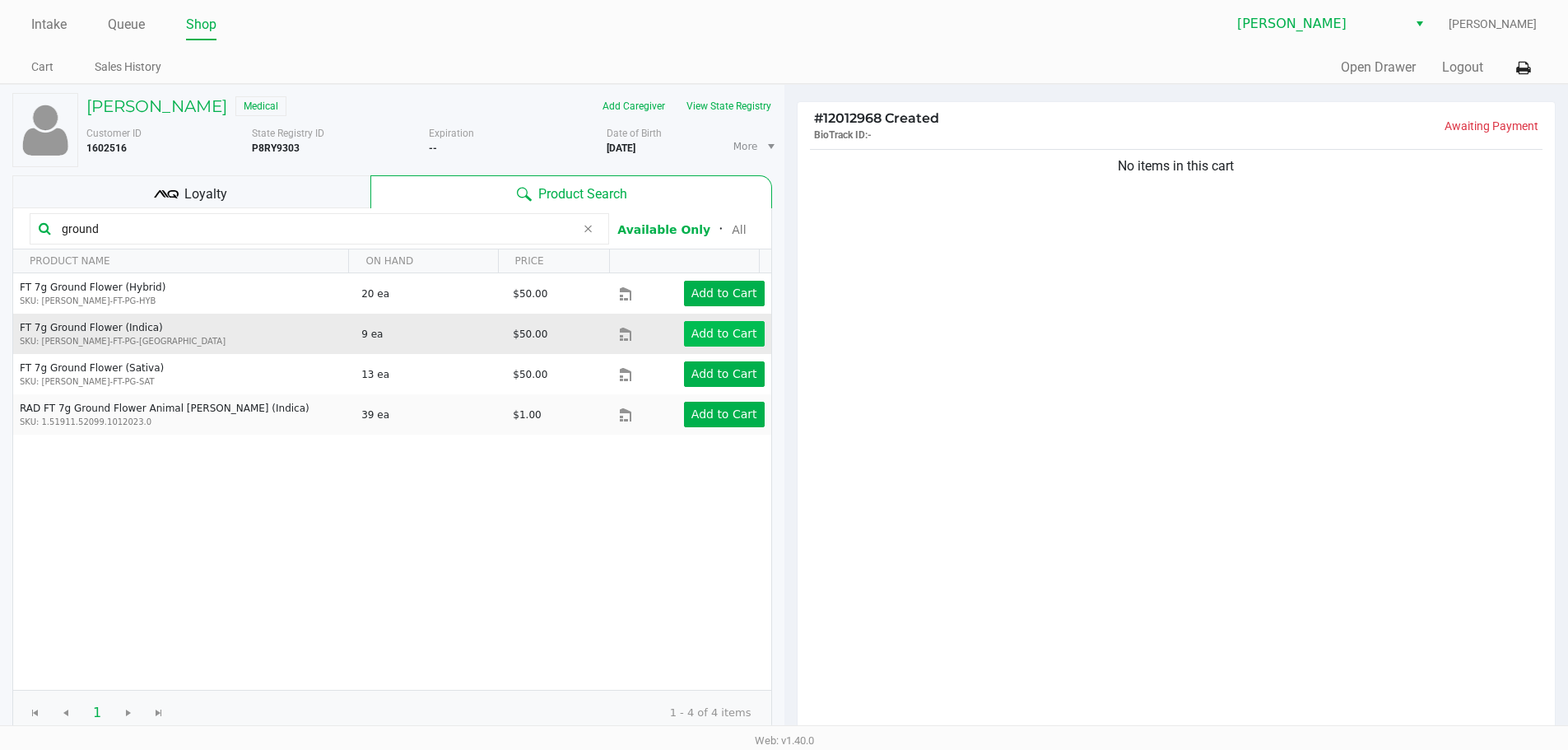
type input "ground"
click at [725, 331] on app-button-loader "Add to Cart" at bounding box center [725, 334] width 66 height 13
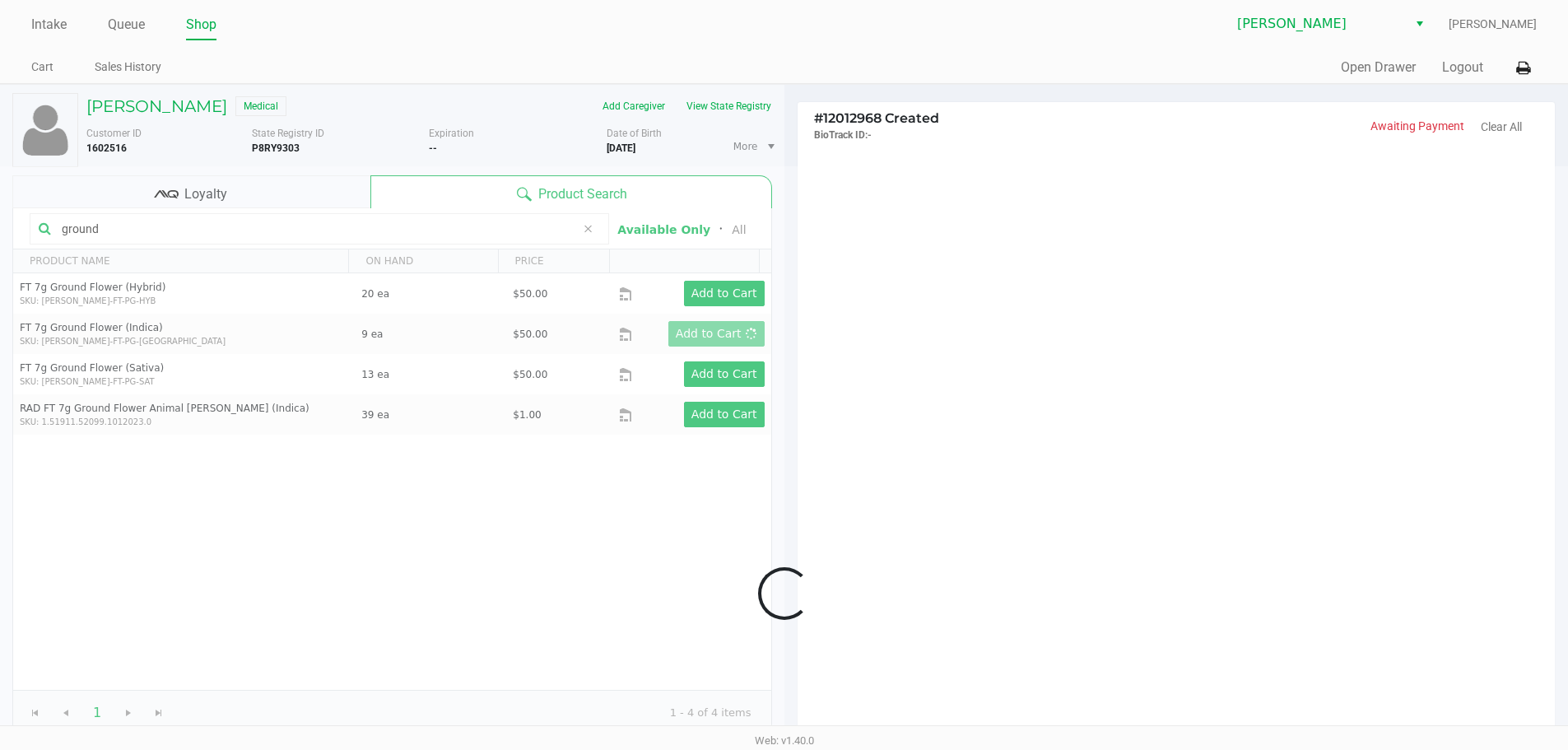
click at [1196, 376] on div at bounding box center [784, 593] width 1568 height 854
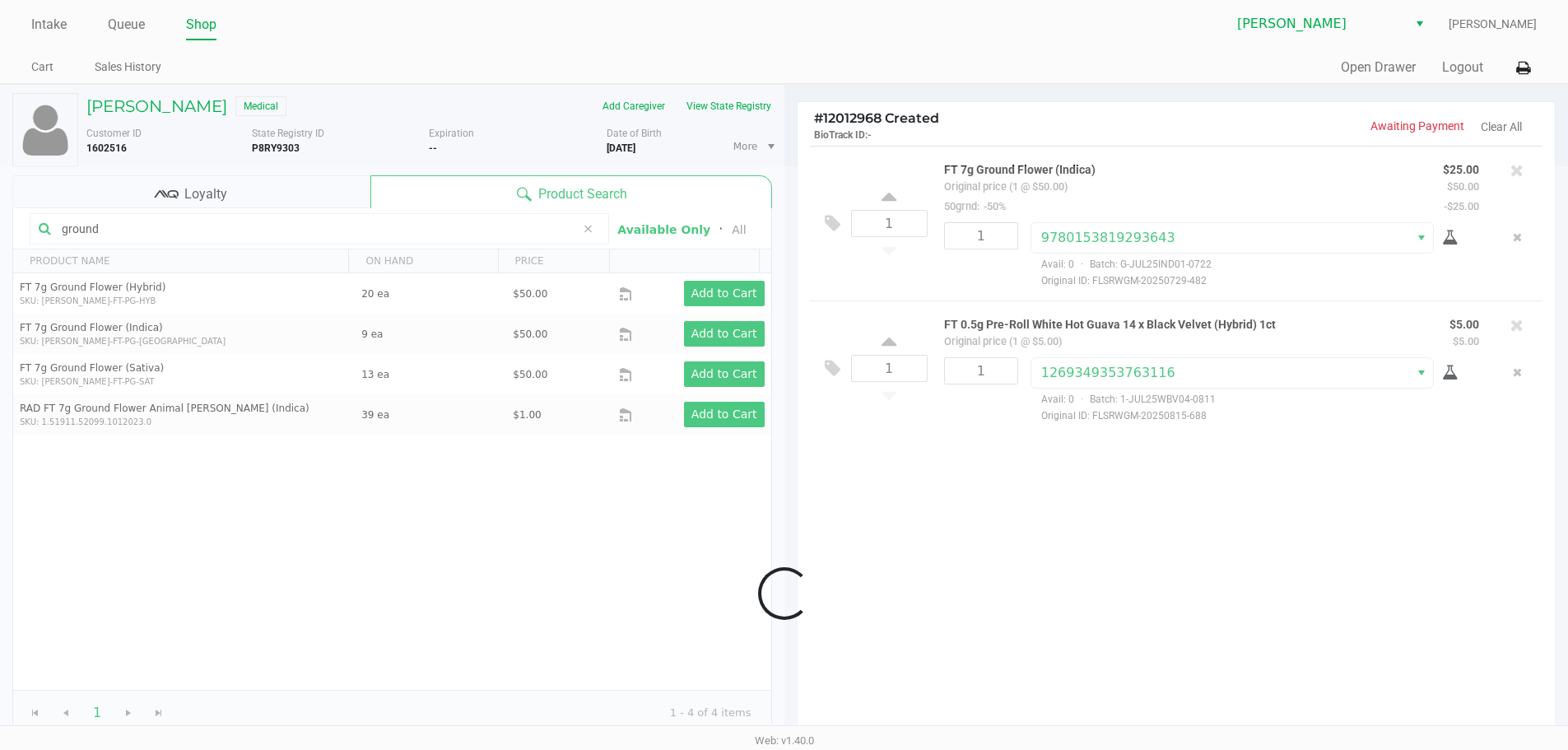
click at [332, 192] on div "Loyalty" at bounding box center [191, 192] width 358 height 33
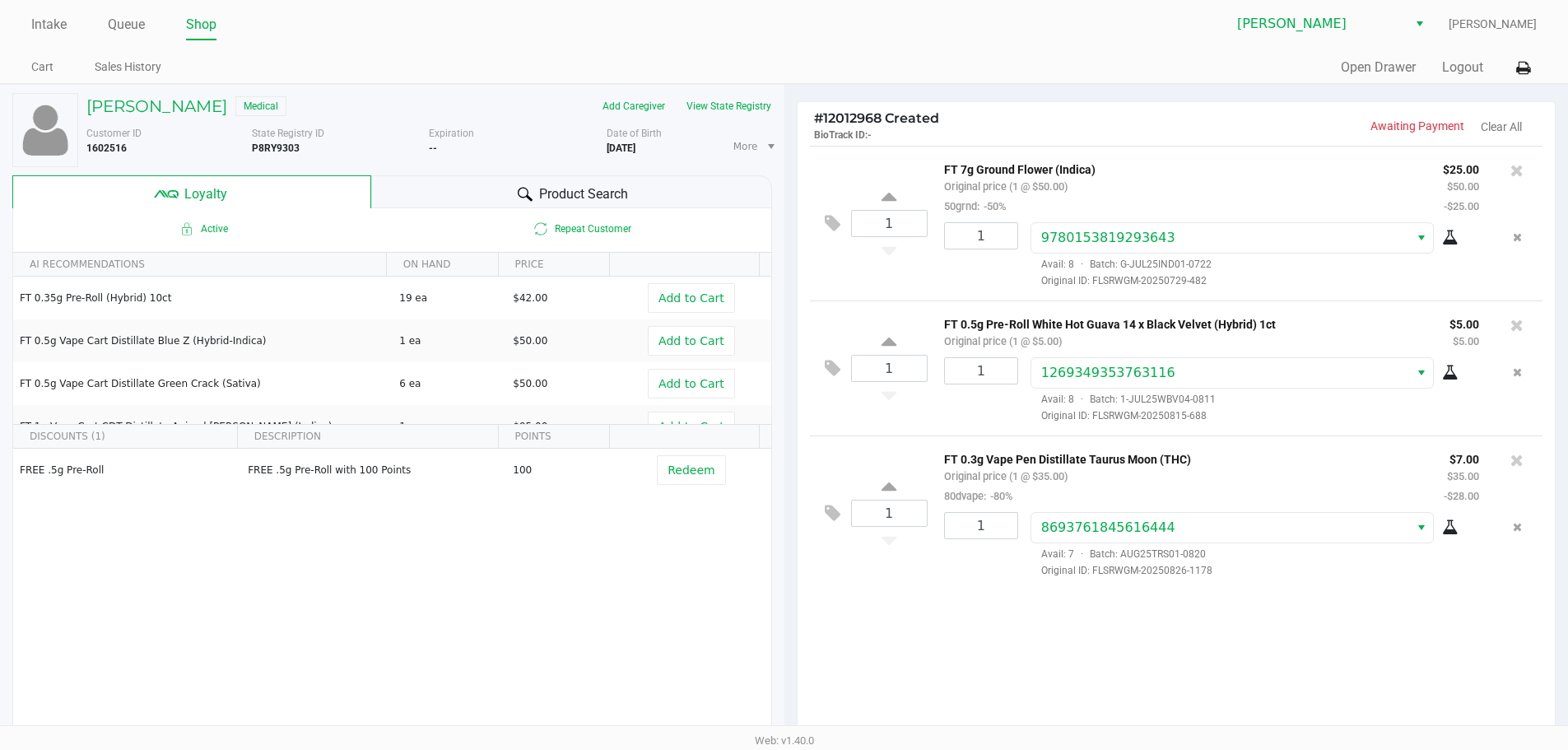
scroll to position [188, 0]
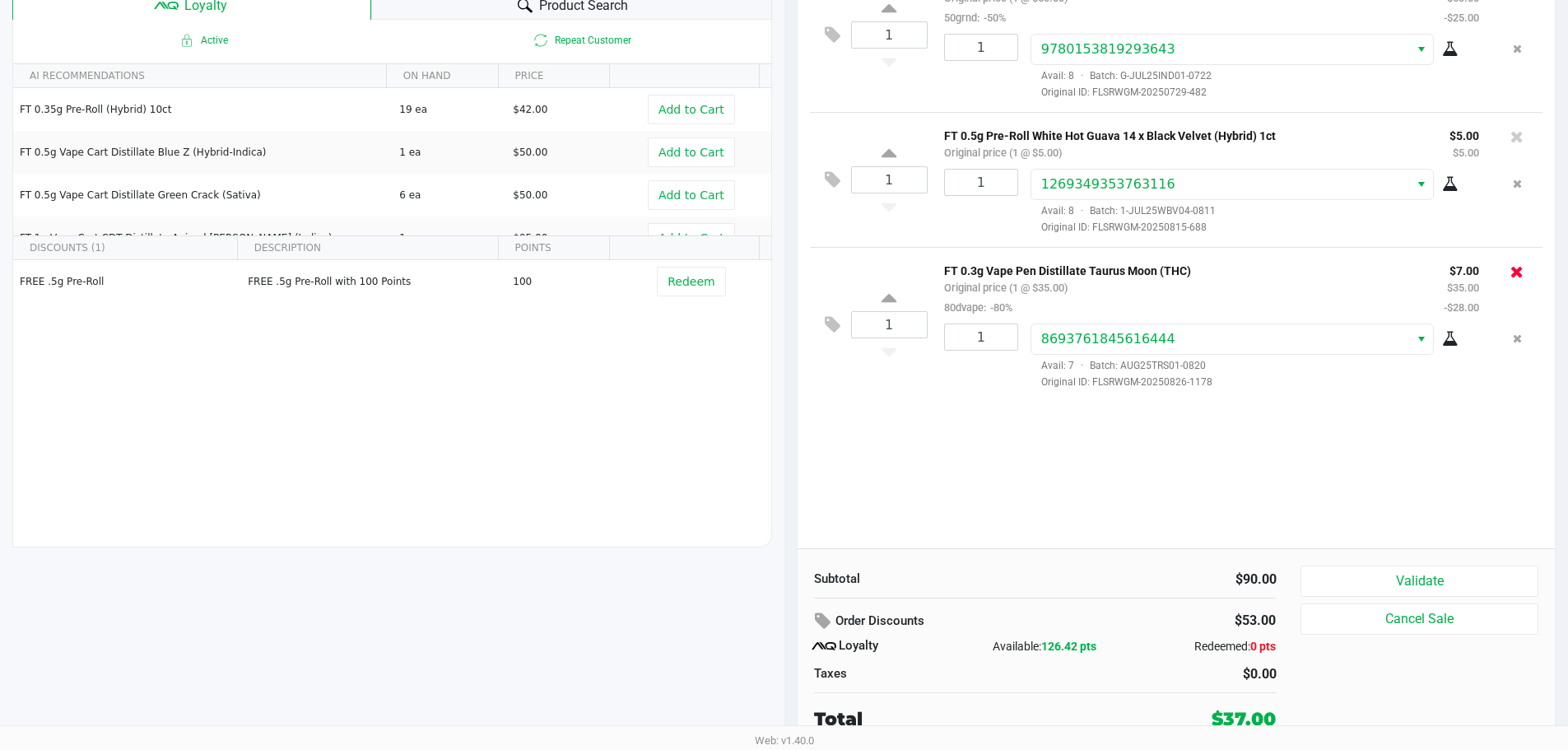
click at [1517, 278] on icon at bounding box center [1517, 271] width 13 height 16
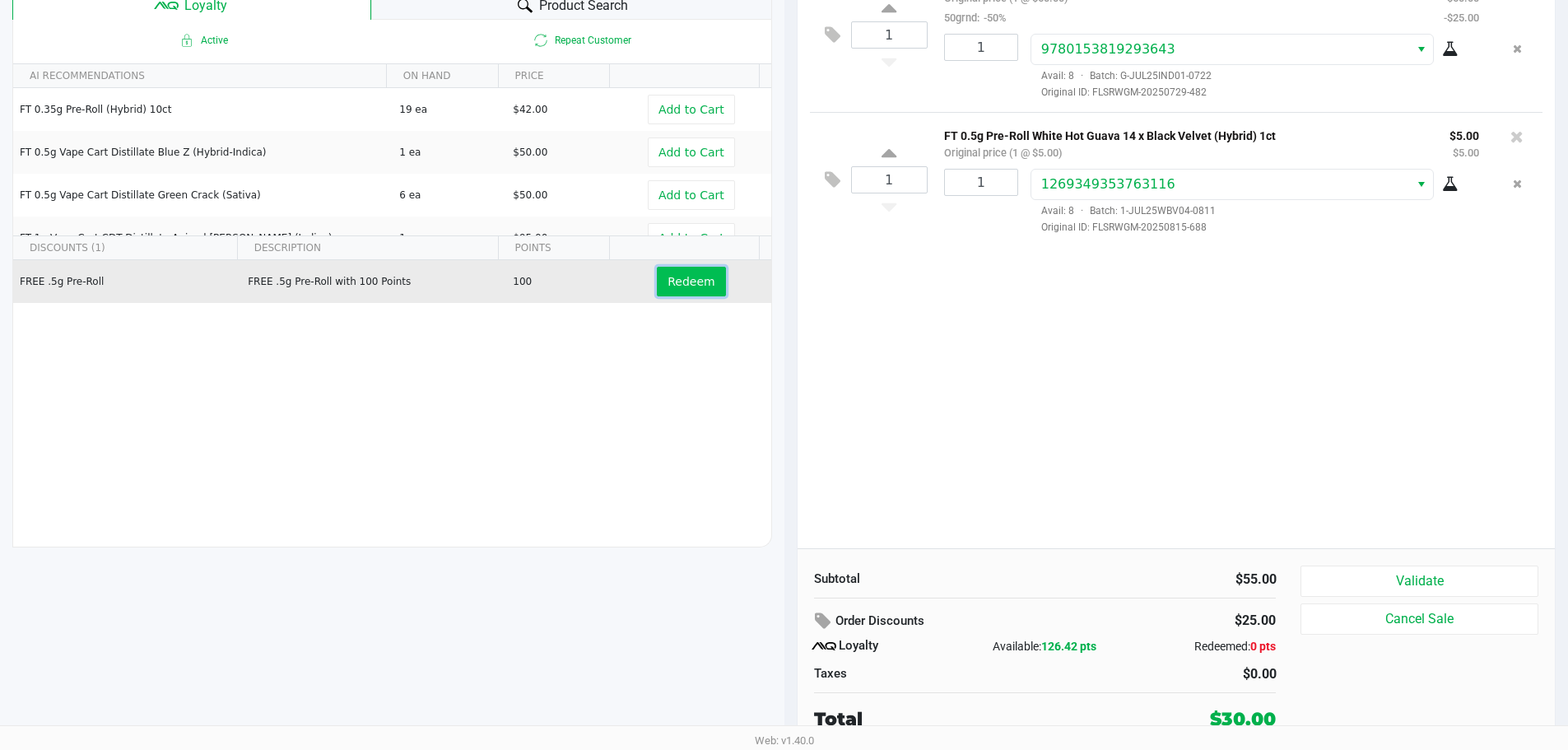
click at [679, 287] on span "Redeem" at bounding box center [691, 282] width 47 height 13
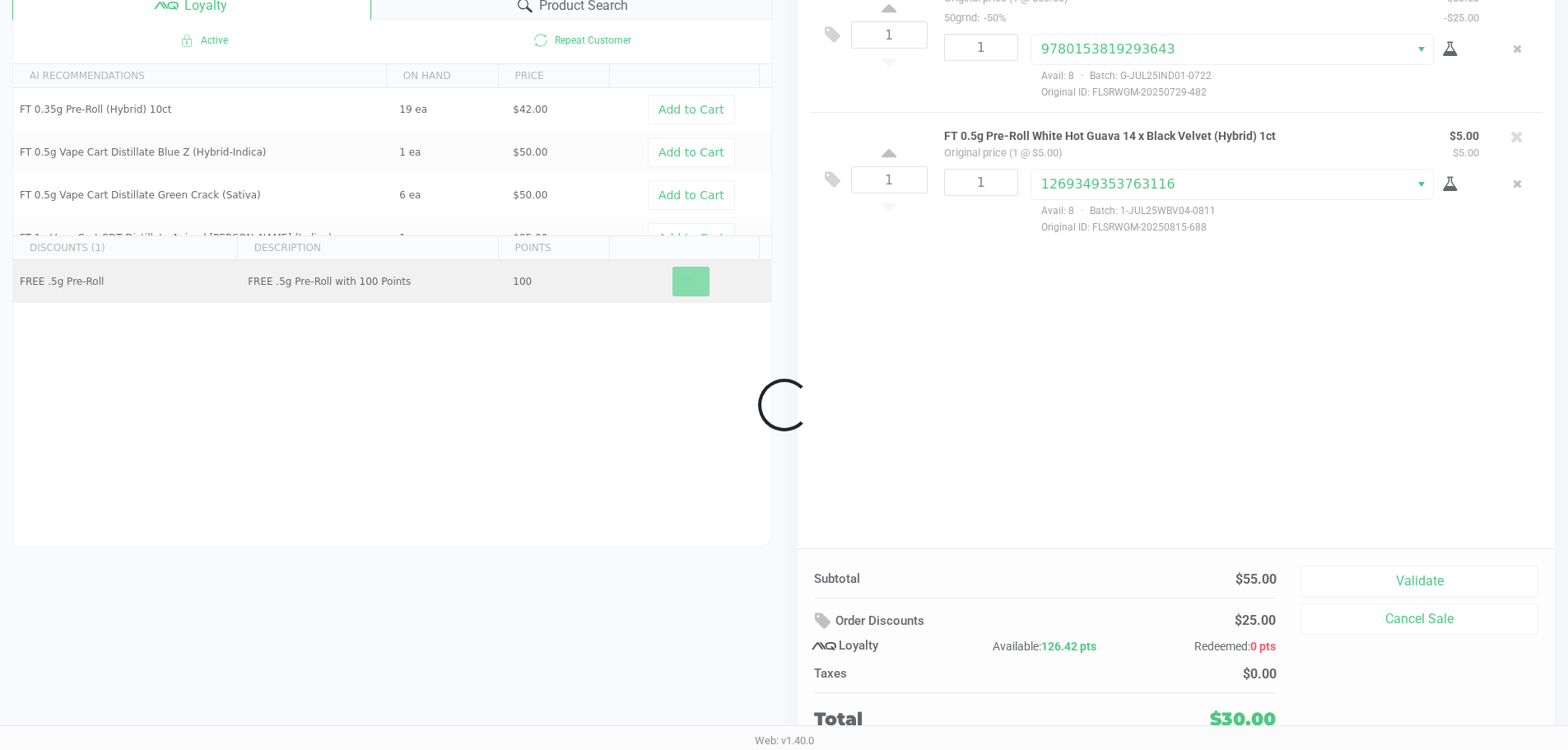
click at [1084, 429] on div at bounding box center [784, 405] width 1568 height 854
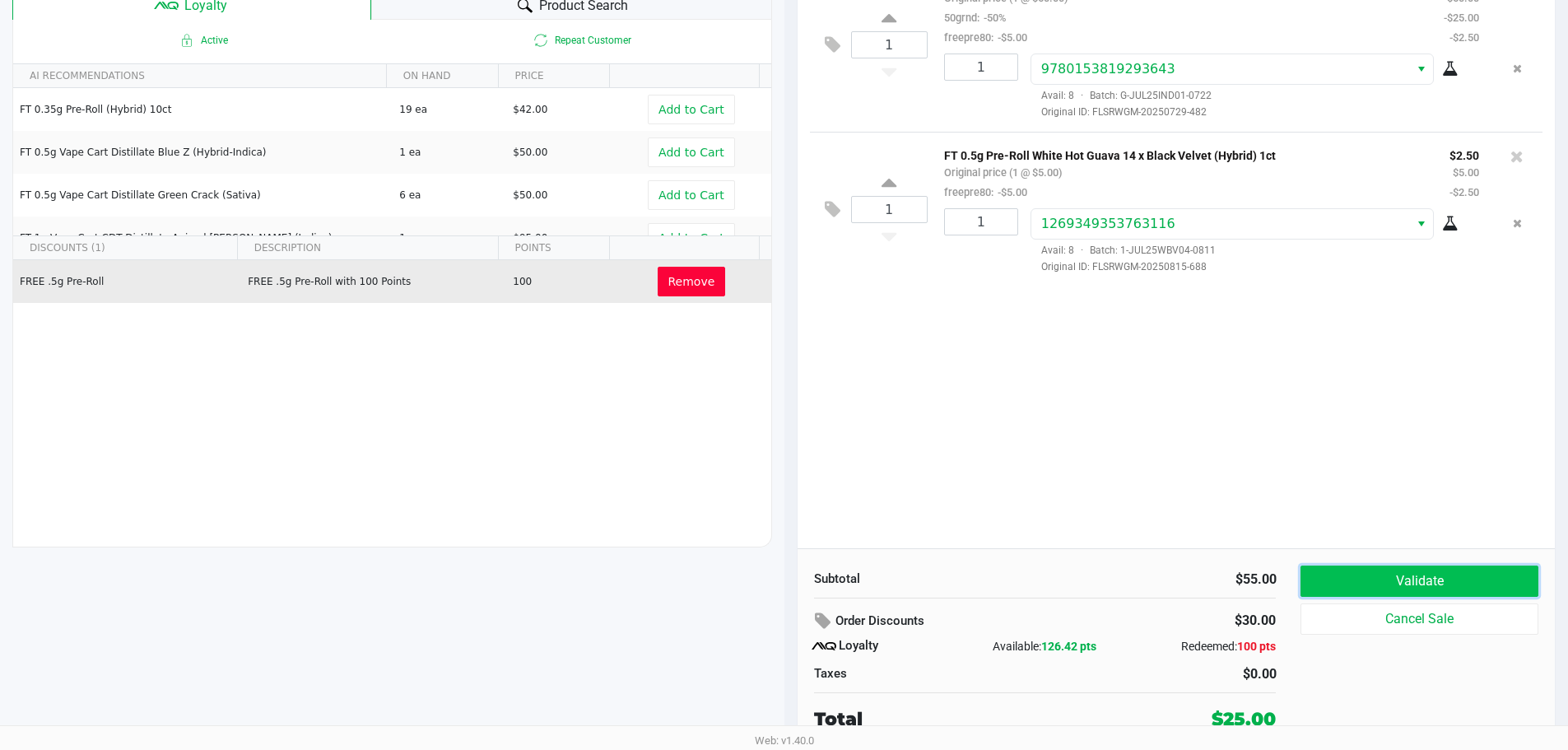
click at [1356, 581] on button "Validate" at bounding box center [1418, 580] width 237 height 32
click at [1173, 460] on body "Intake Queue Shop Brandon WC Kaleb Ricci Cart Sales History Quick Sale Open Dra…" at bounding box center [784, 175] width 1568 height 725
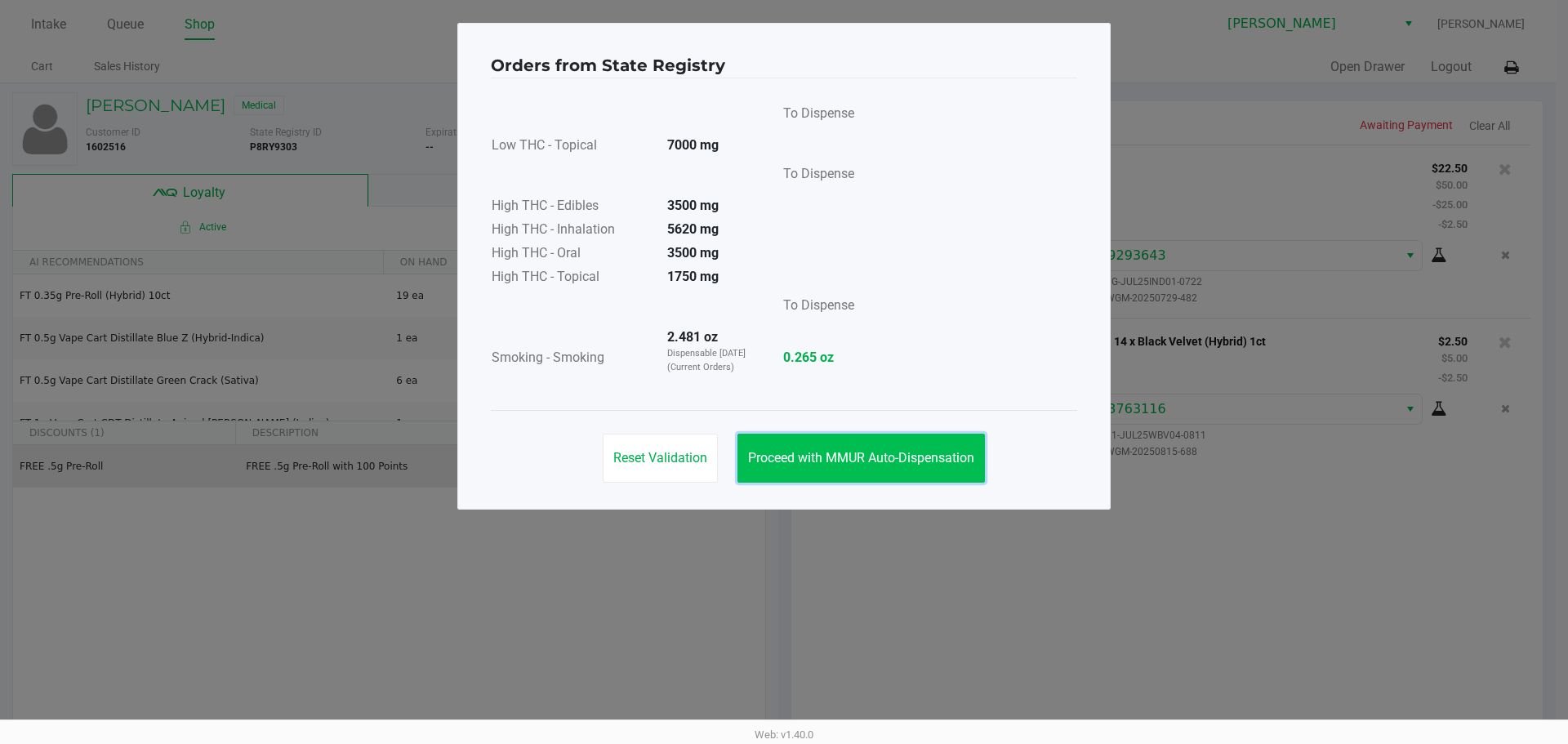
click at [846, 464] on span "Proceed with MMUR Auto-Dispensation" at bounding box center [862, 458] width 227 height 15
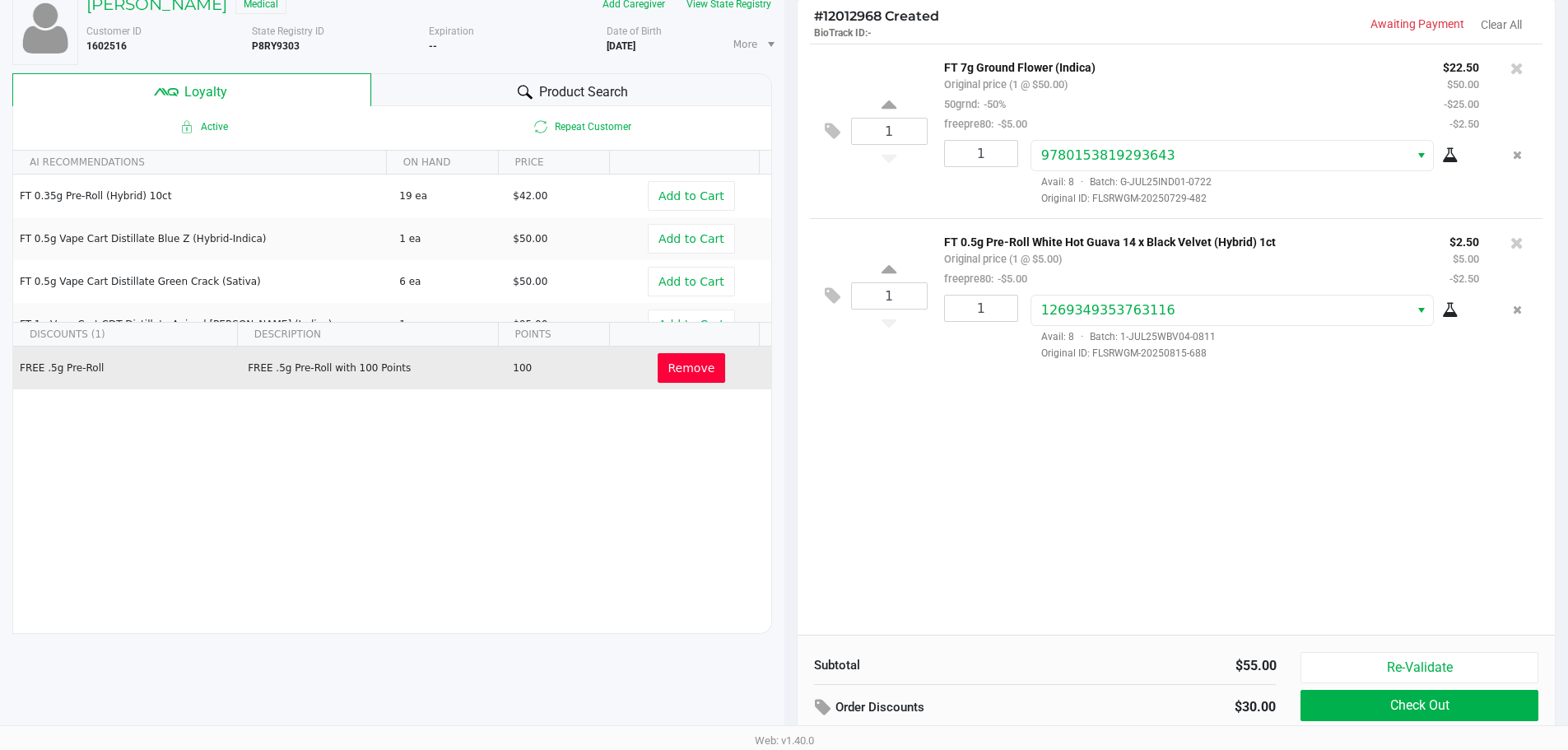
scroll to position [165, 0]
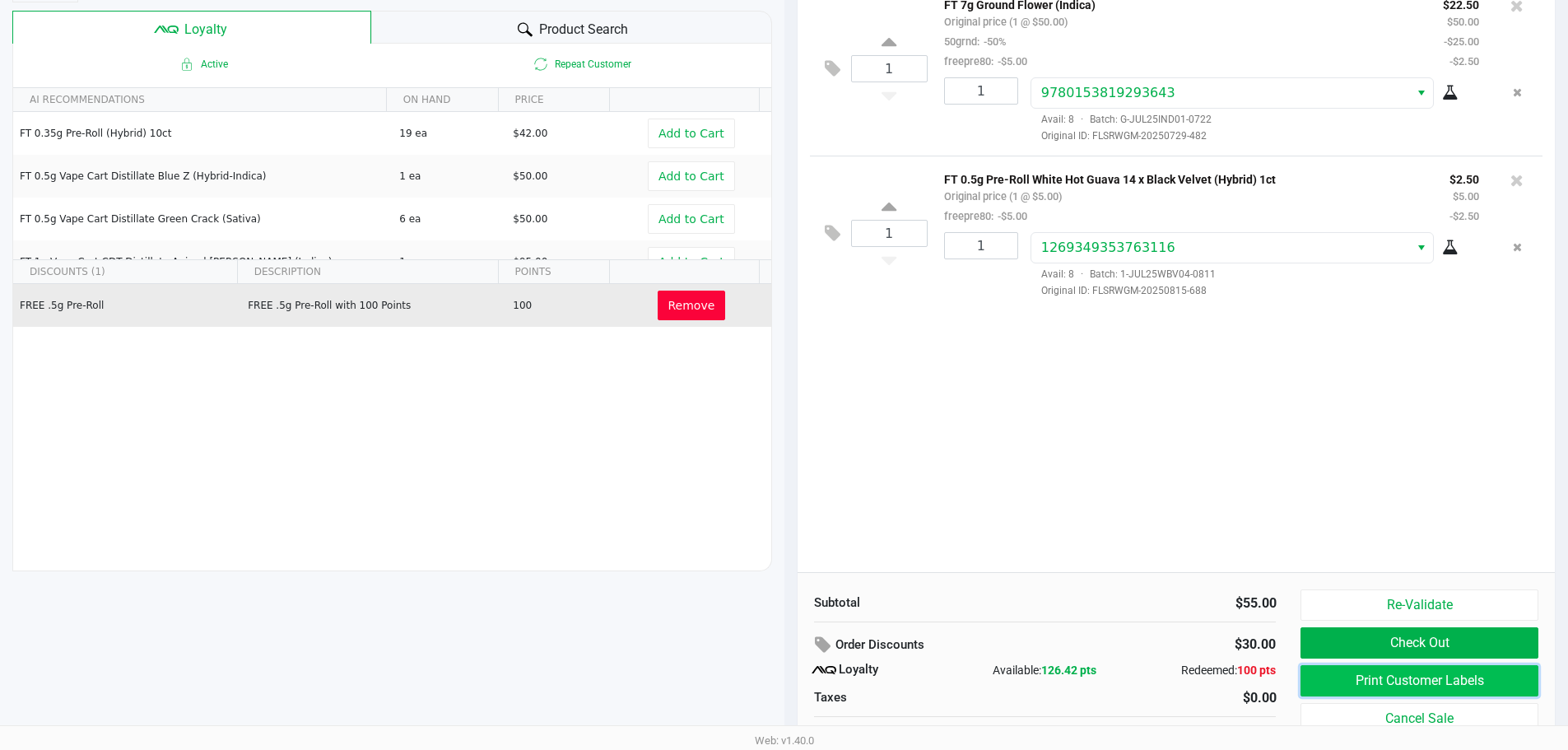
click at [1394, 677] on button "Print Customer Labels" at bounding box center [1418, 680] width 237 height 32
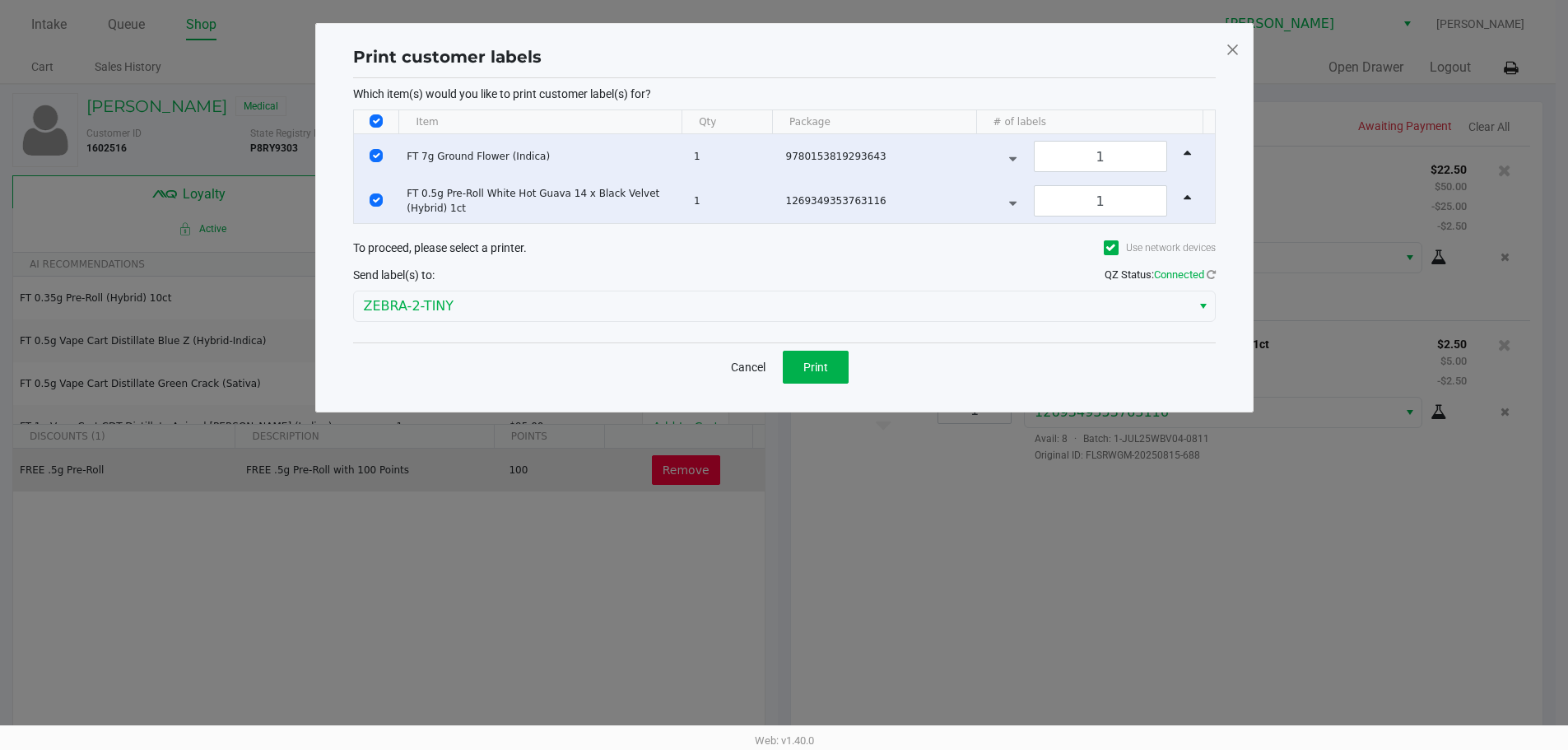
scroll to position [0, 0]
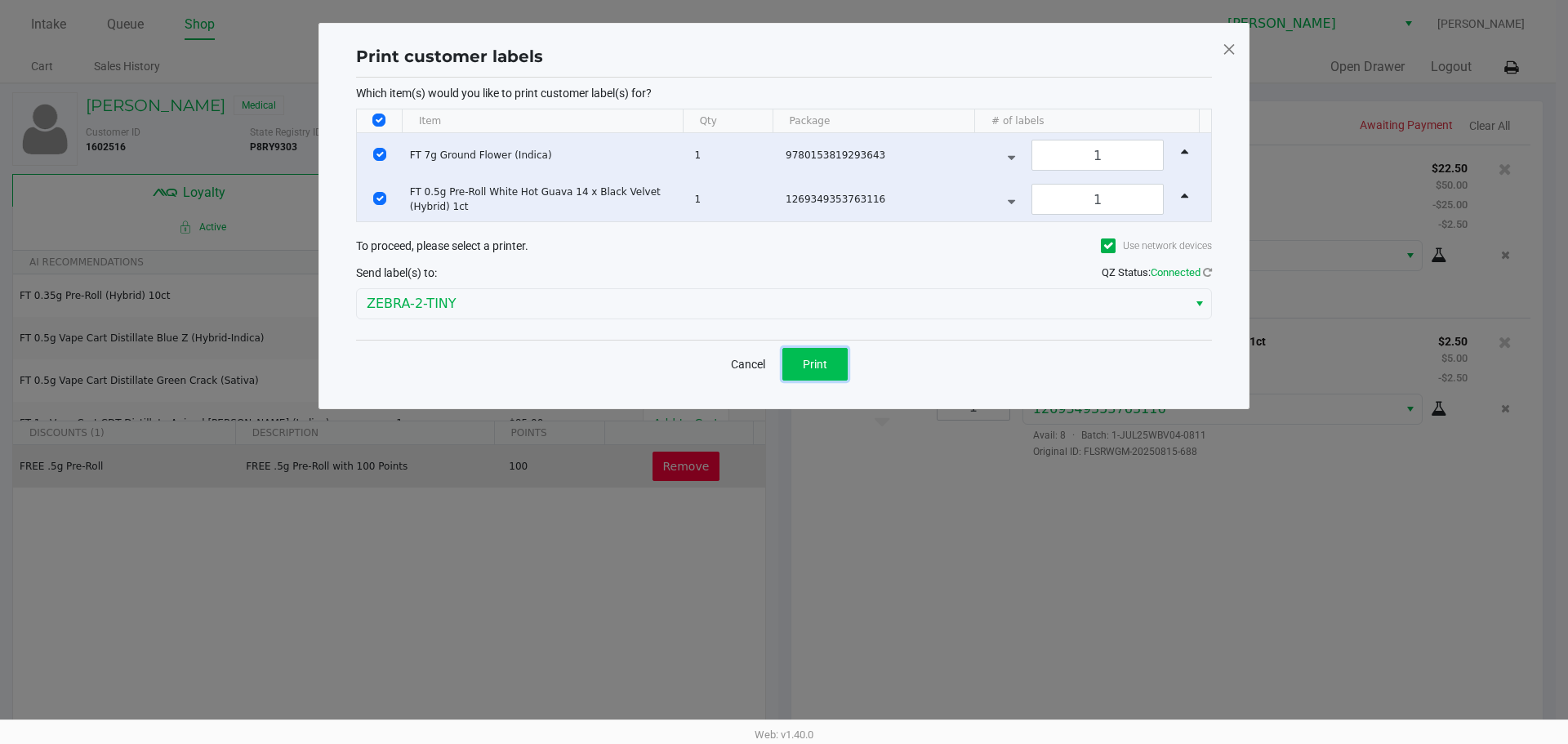
click at [796, 369] on button "Print" at bounding box center [815, 363] width 66 height 32
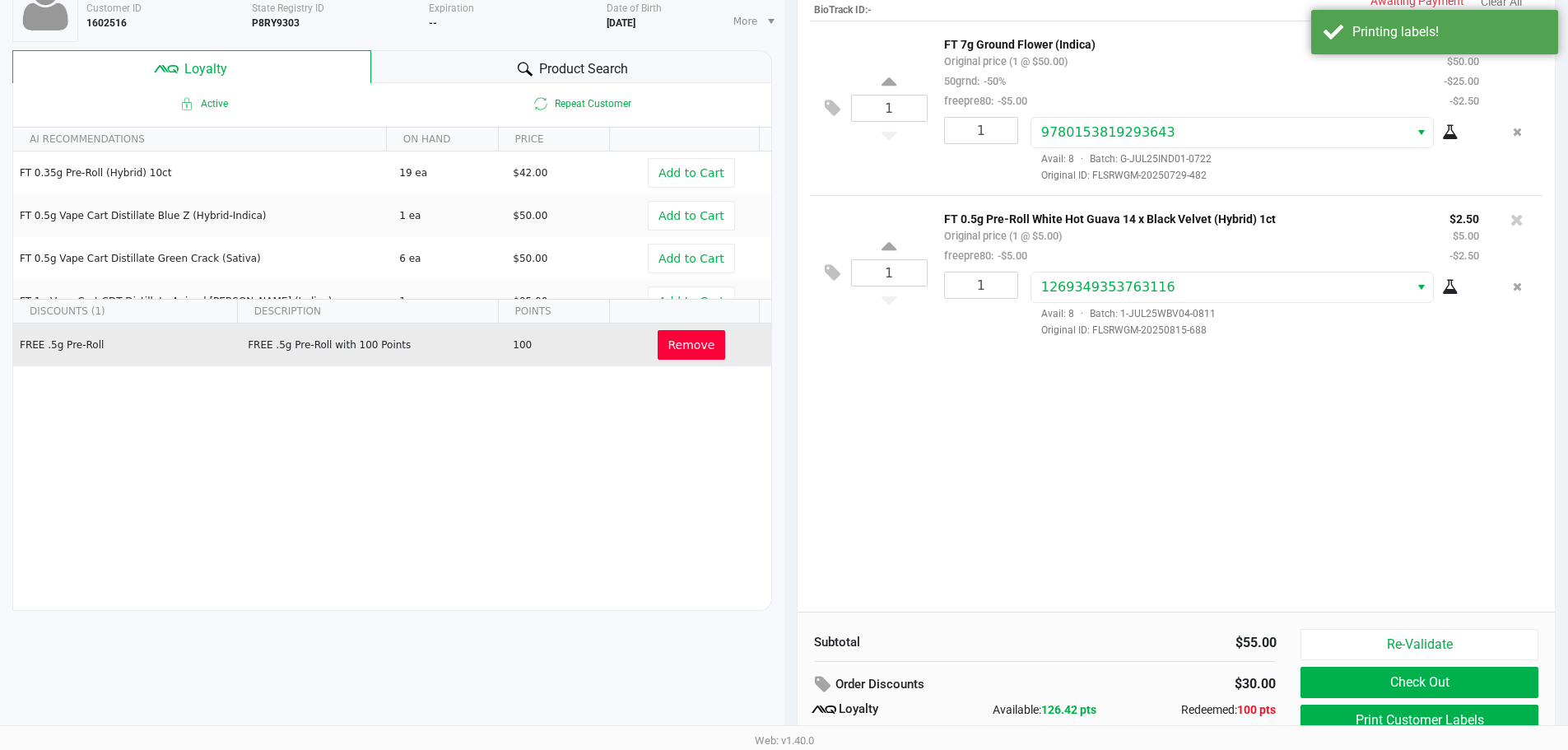
scroll to position [188, 0]
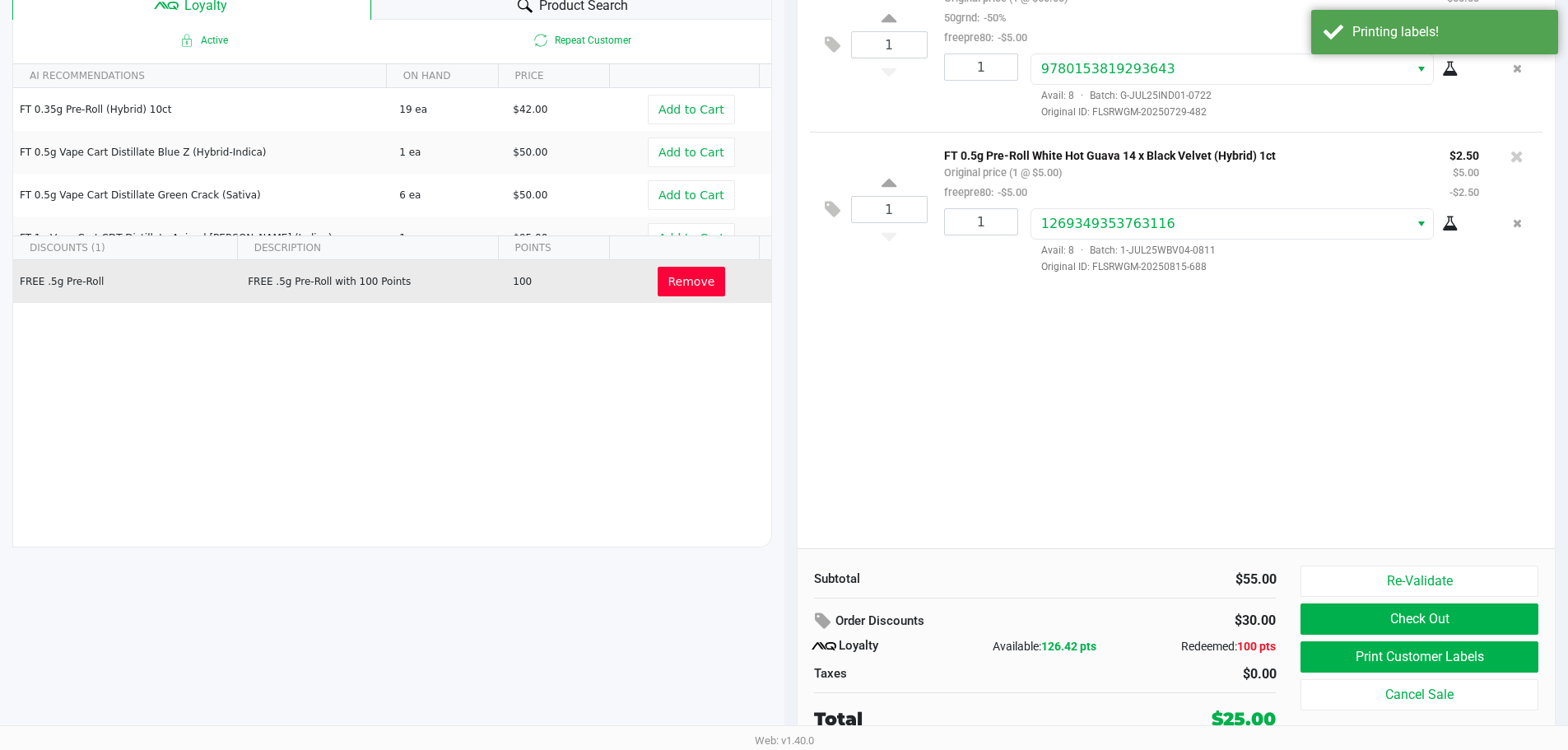
click at [1175, 524] on div "1 FT 7g Ground Flower (Indica) Original price (1 @ $50.00) 50grnd: -50% freepre…" at bounding box center [1176, 252] width 758 height 591
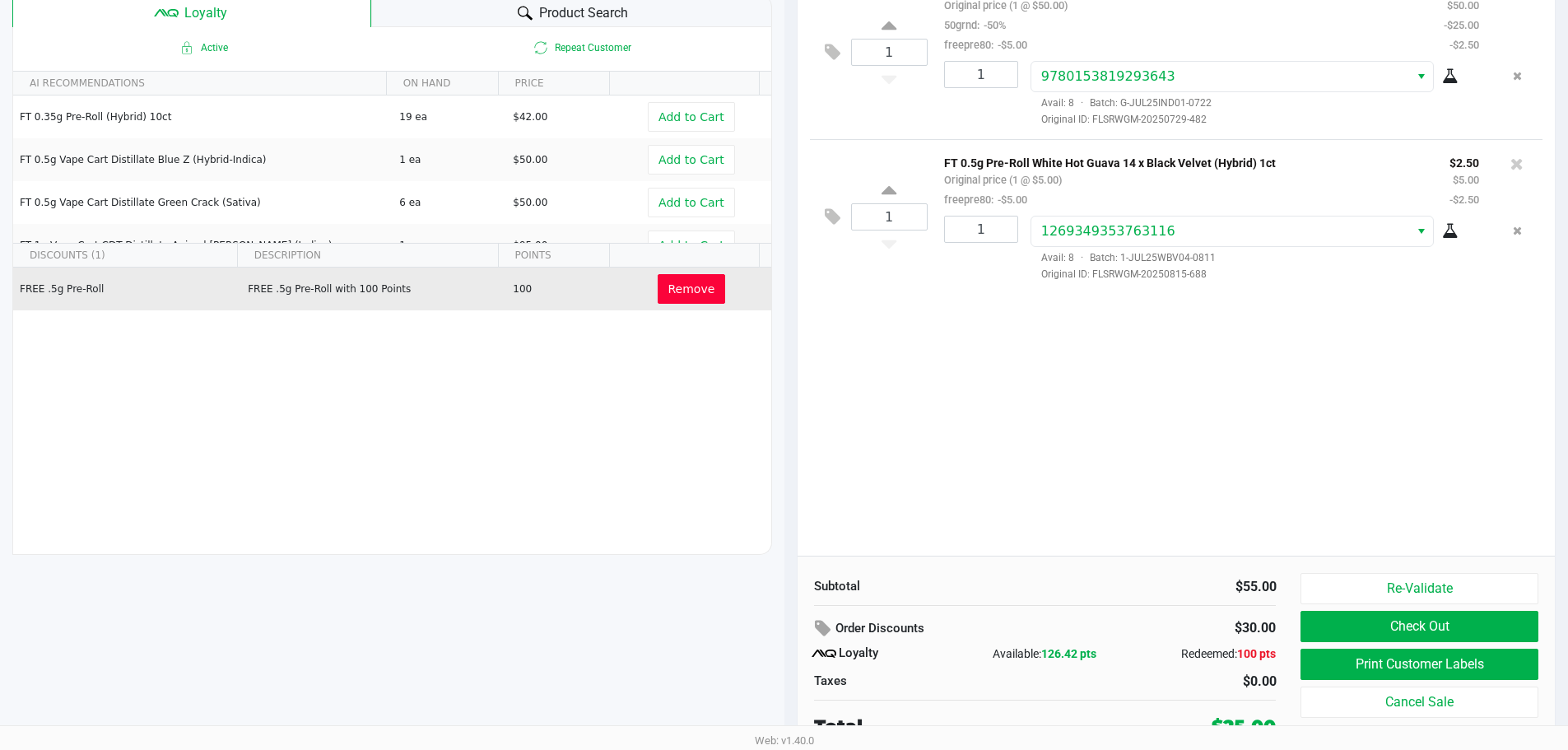
click at [1333, 617] on button "Check Out" at bounding box center [1418, 626] width 237 height 32
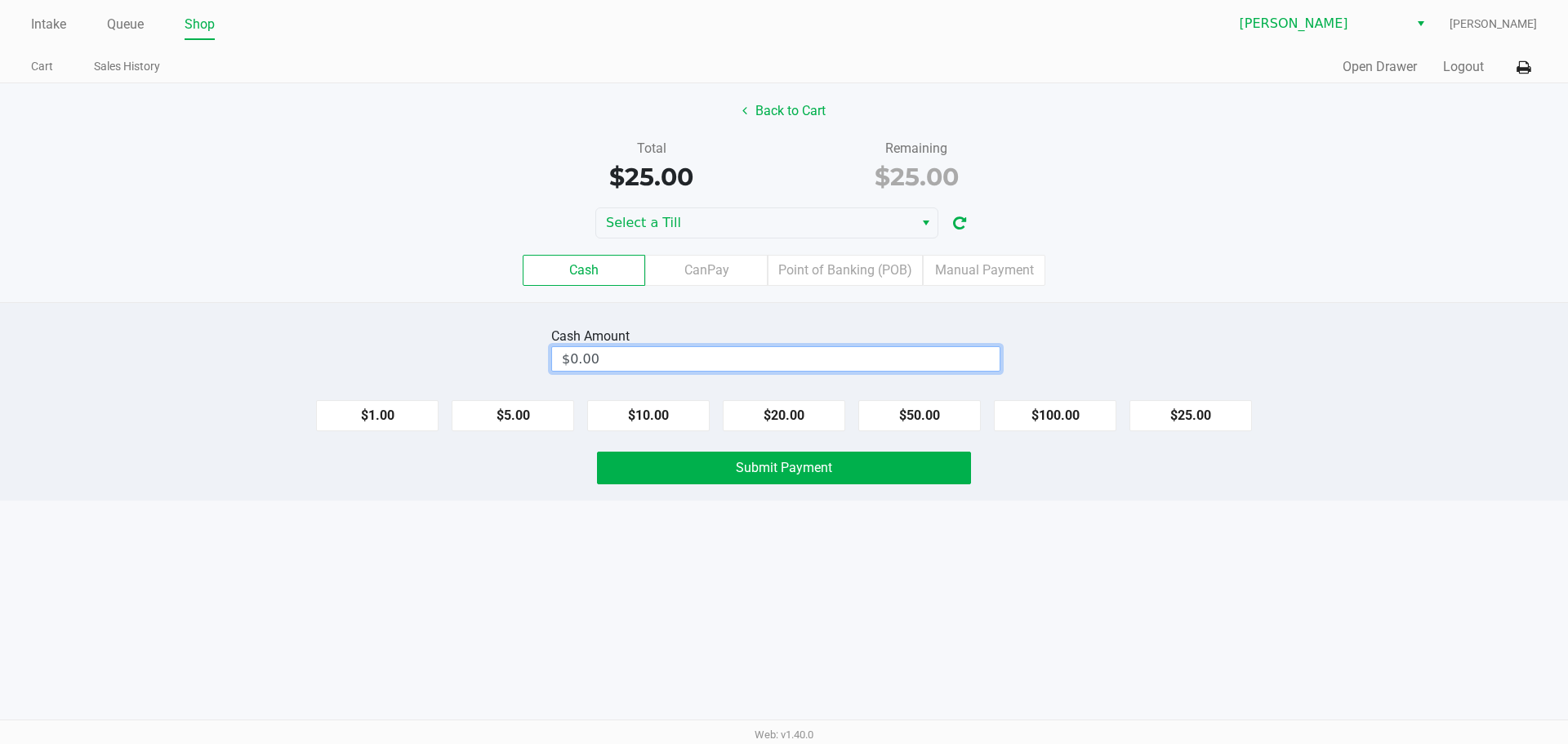
click at [606, 359] on input "$0.00" at bounding box center [776, 359] width 447 height 24
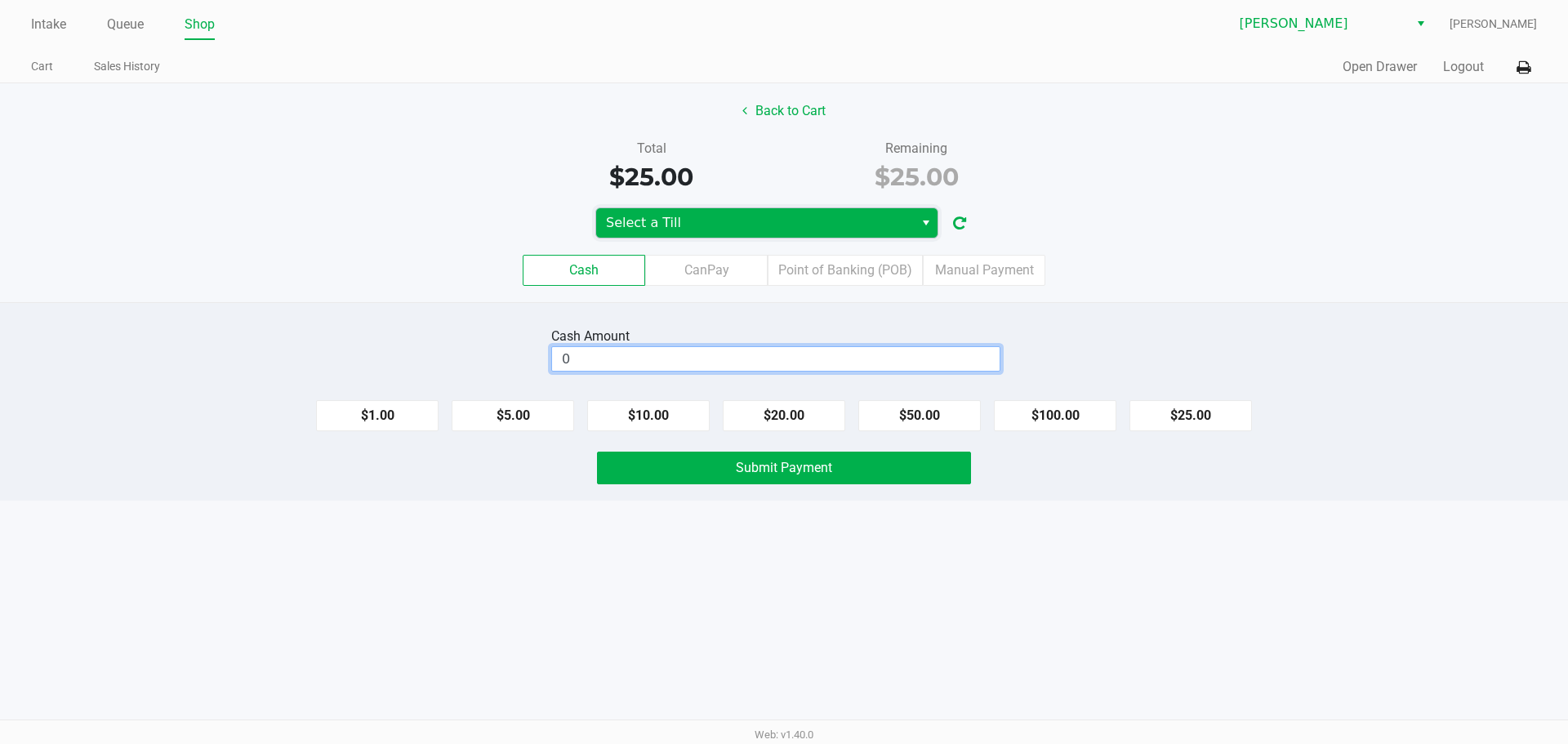
click at [654, 227] on span "Select a Till" at bounding box center [755, 223] width 298 height 20
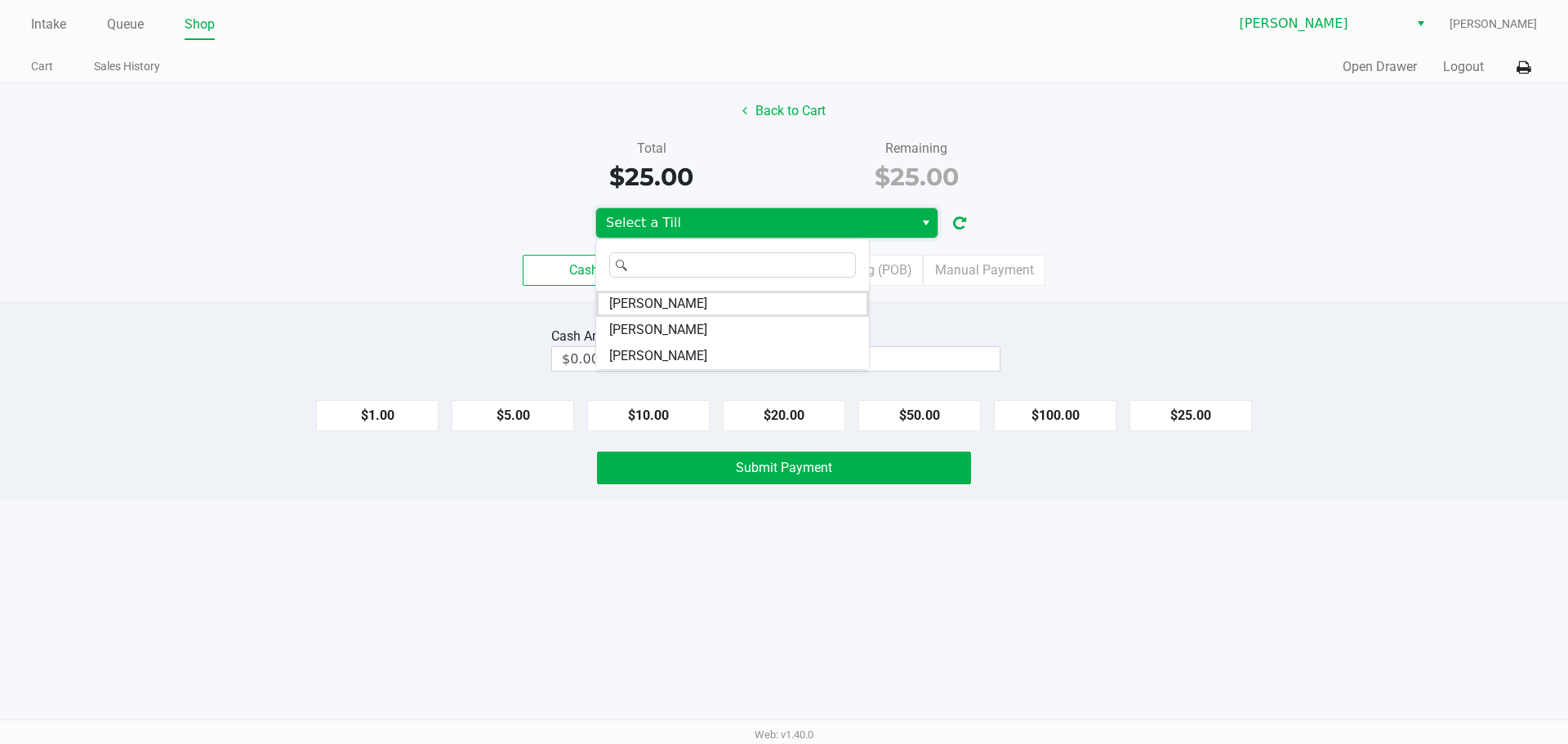
click at [629, 342] on li "CHARLIE-SIMPSON" at bounding box center [732, 329] width 273 height 26
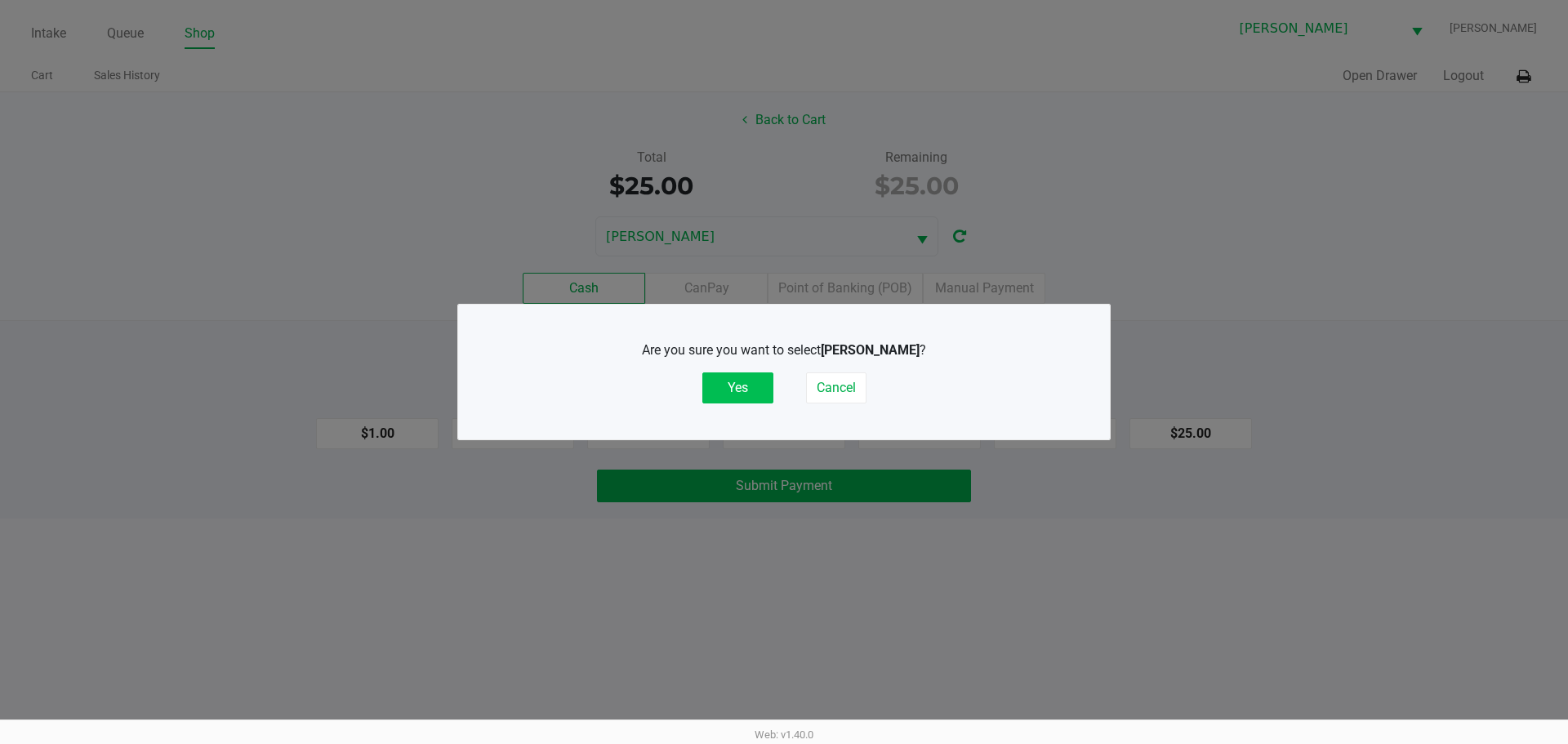
click at [732, 398] on button "Yes" at bounding box center [738, 387] width 71 height 31
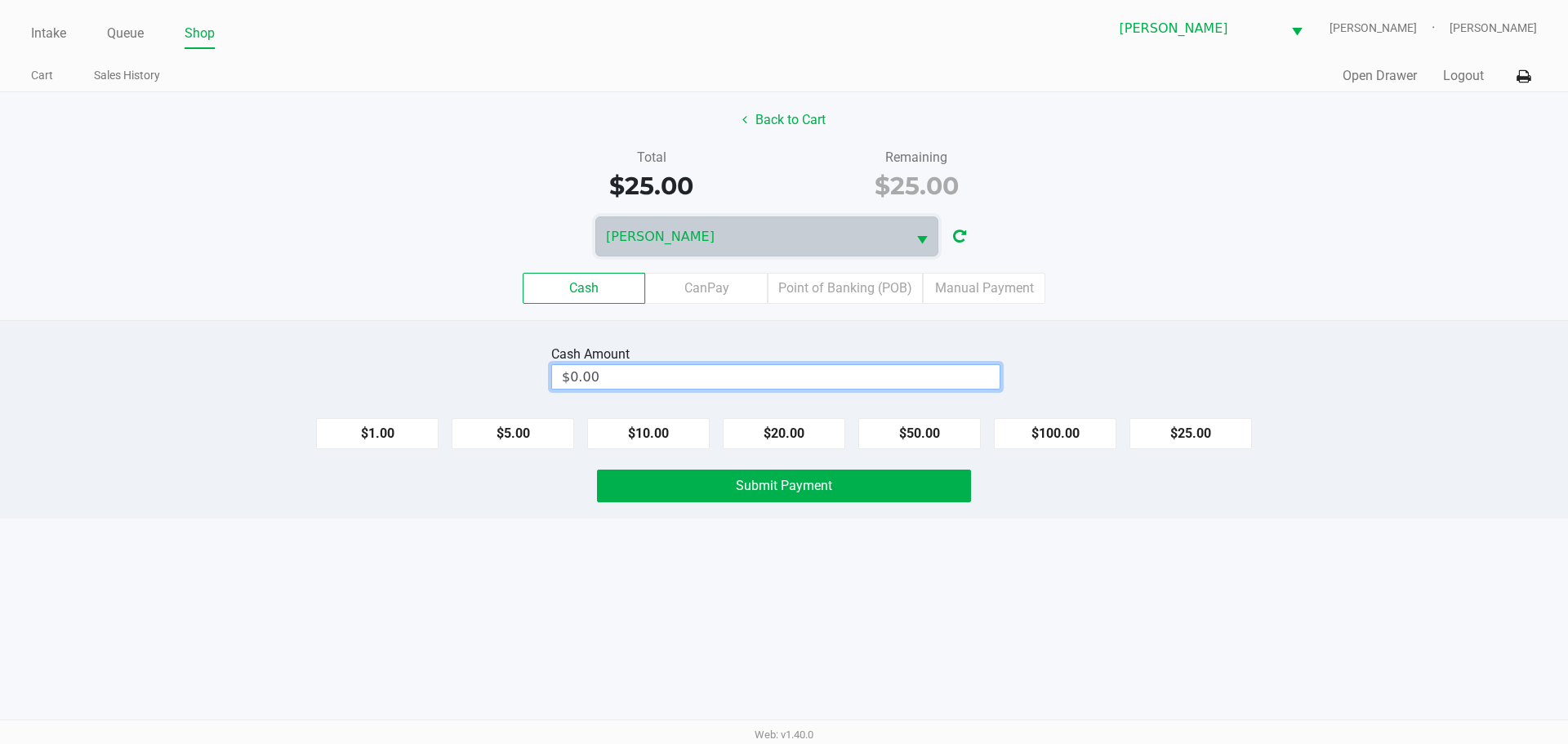
click at [573, 381] on input "$0.00" at bounding box center [776, 376] width 447 height 24
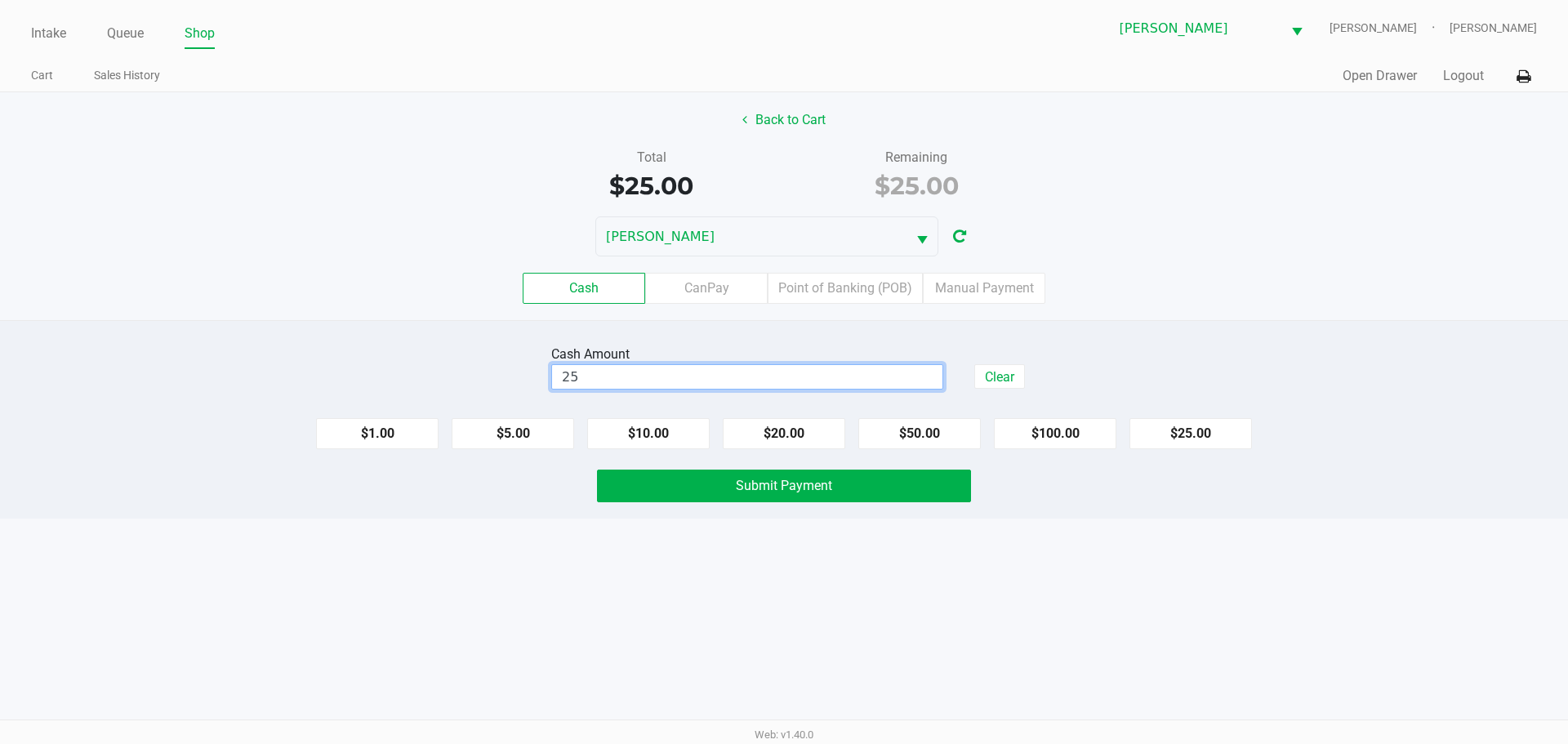
click at [397, 595] on div "Intake Queue Shop Brandon WC CHARLIE-SIMPSON Kaleb Ricci Cart Sales History Qui…" at bounding box center [784, 372] width 1568 height 744
type input "$25.00"
click at [658, 488] on button "Submit Payment" at bounding box center [784, 485] width 374 height 32
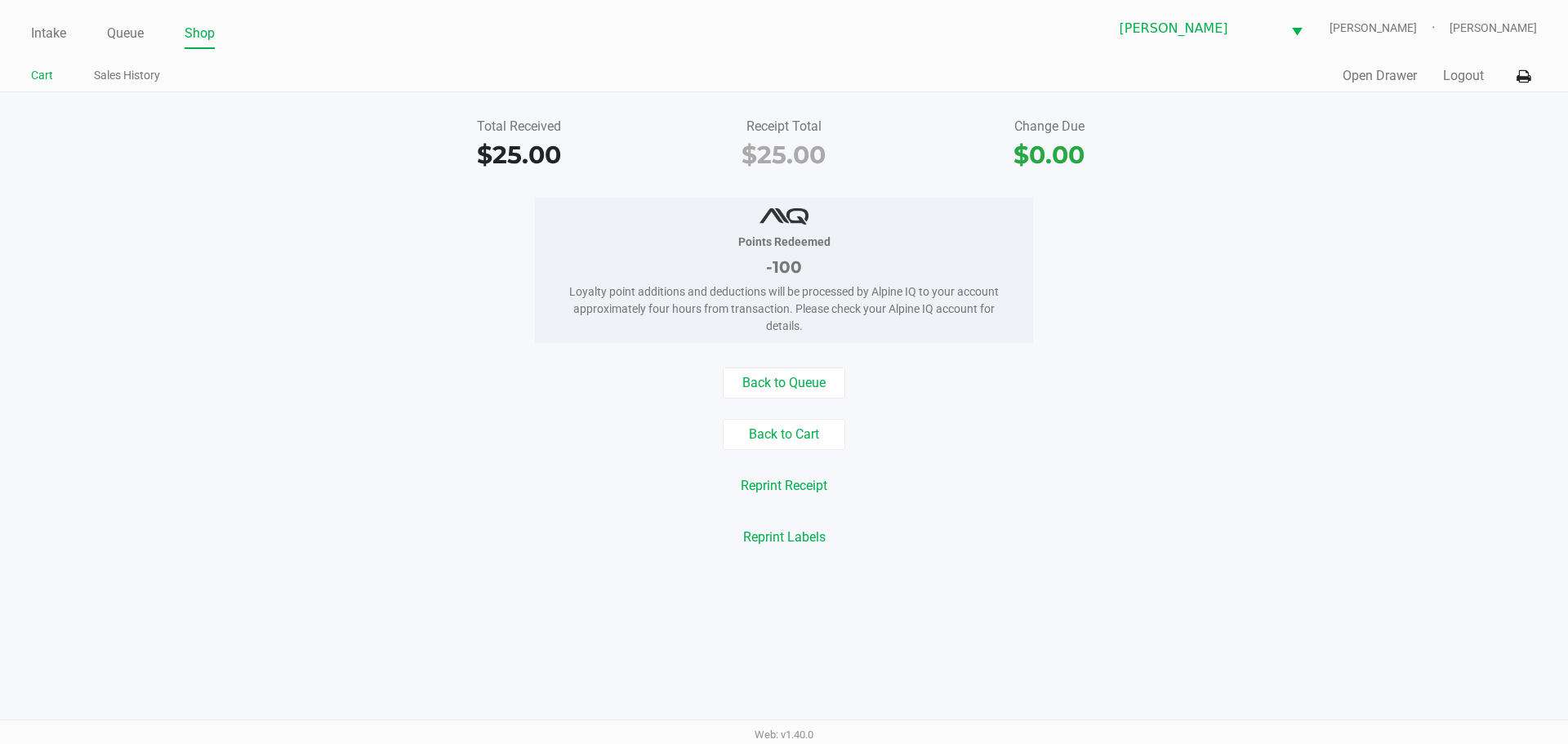
click at [38, 69] on link "Cart" at bounding box center [42, 75] width 22 height 20
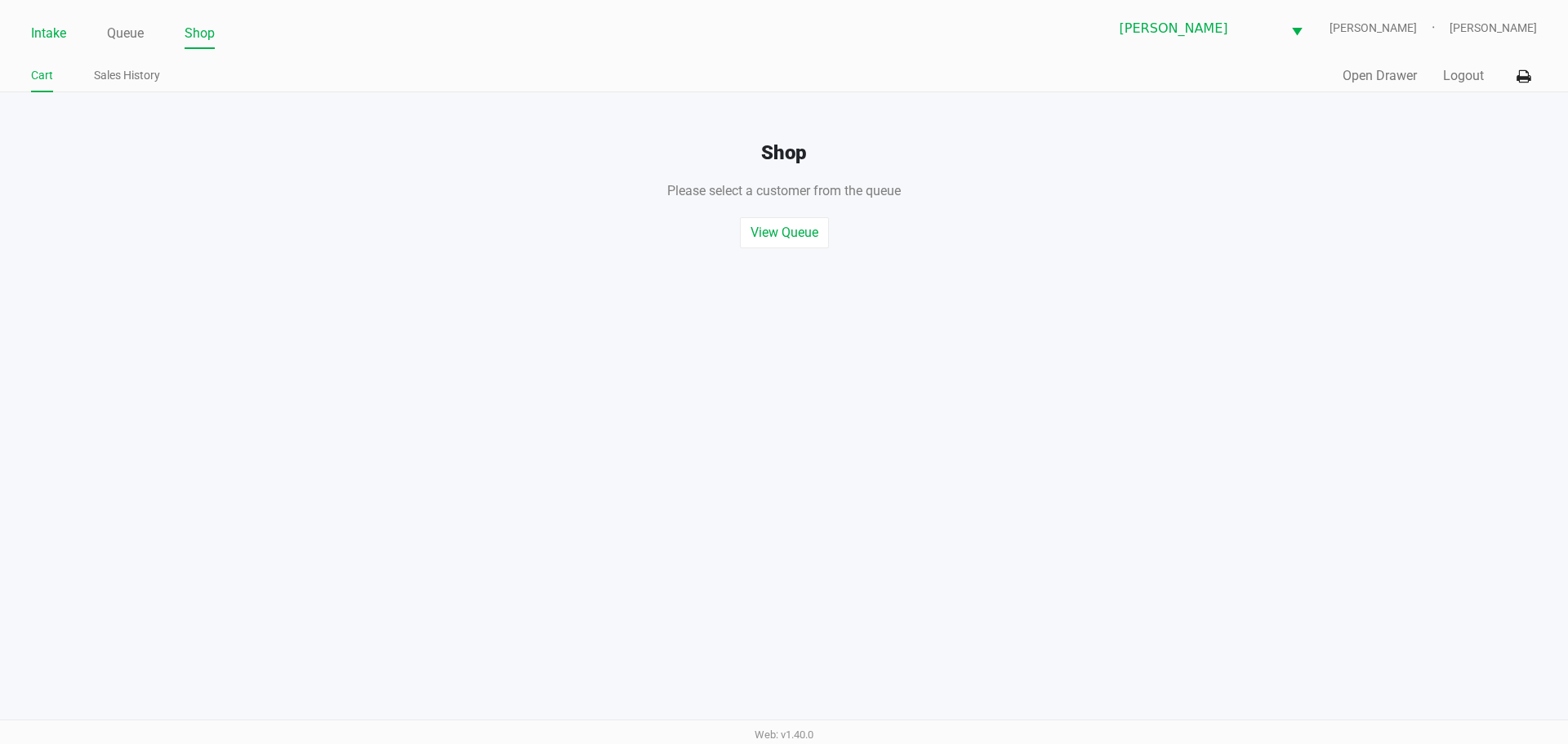
click at [39, 40] on link "Intake" at bounding box center [49, 33] width 35 height 23
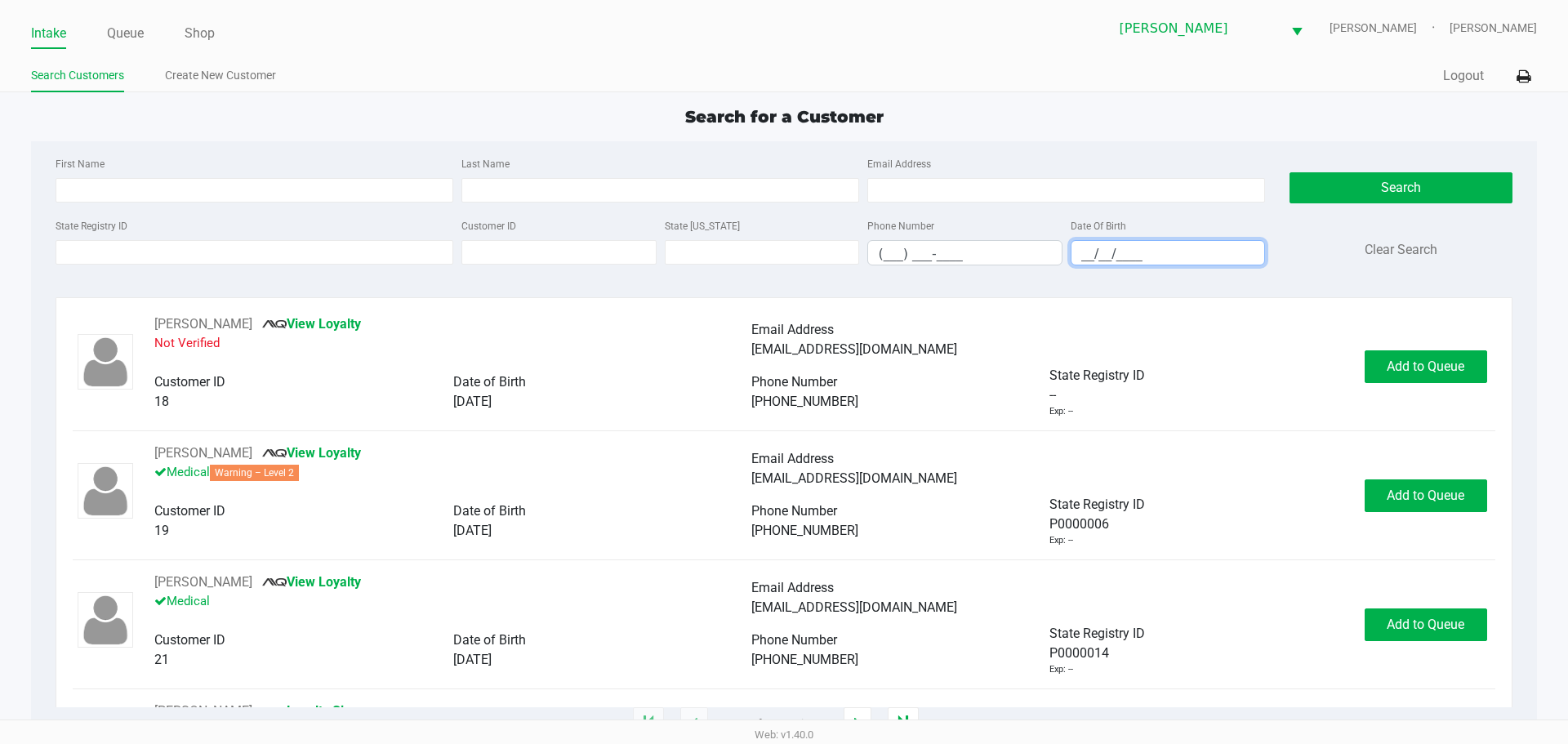
click at [1135, 258] on input "__/__/____" at bounding box center [1168, 253] width 193 height 26
type input "05/29/1987"
drag, startPoint x: 697, startPoint y: 167, endPoint x: 692, endPoint y: 175, distance: 9.4
click at [696, 169] on div "Last Name" at bounding box center [660, 177] width 406 height 49
click at [689, 184] on input "Last Name" at bounding box center [661, 190] width 398 height 25
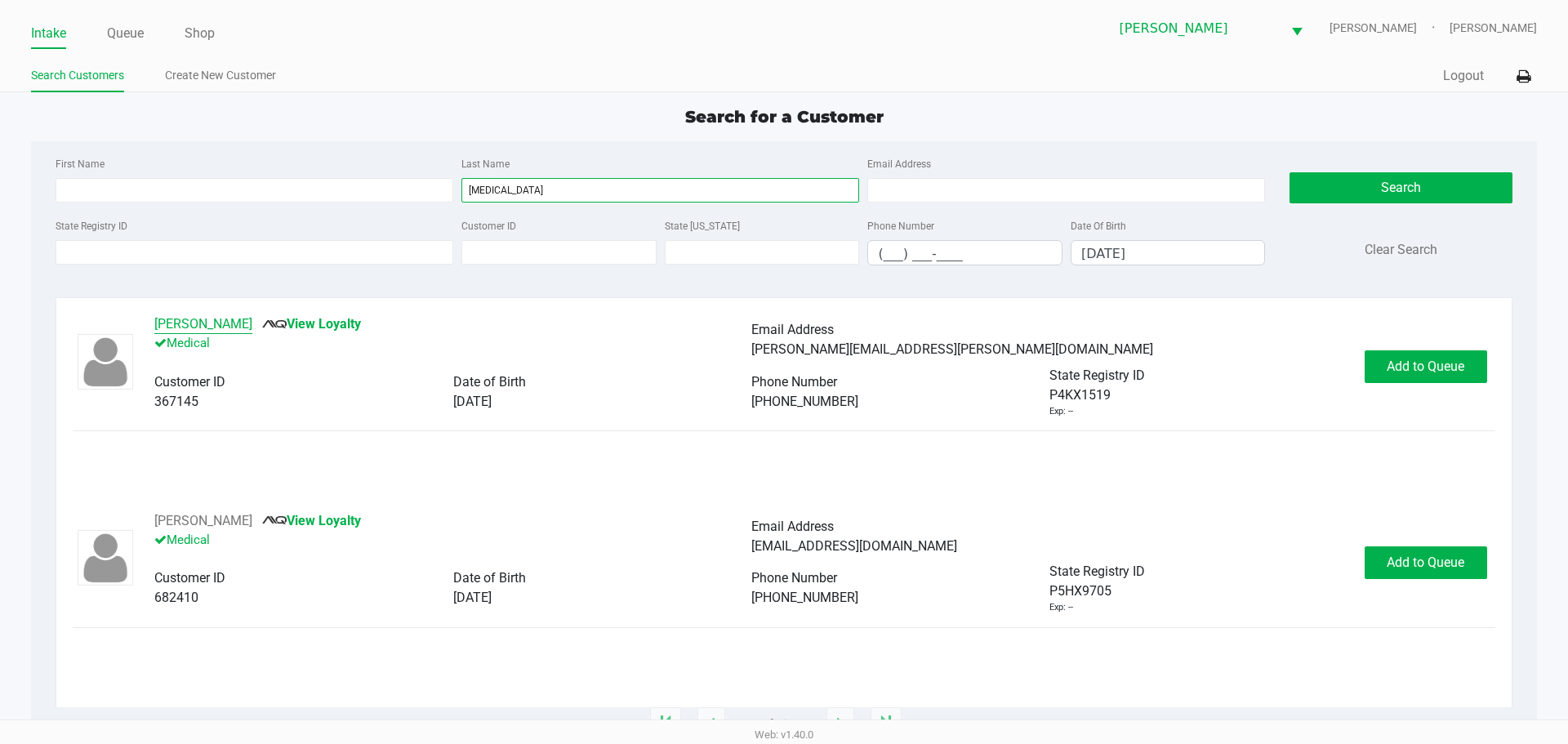
type input "bal"
click at [235, 323] on button "Krystle Baldwin" at bounding box center [203, 323] width 98 height 20
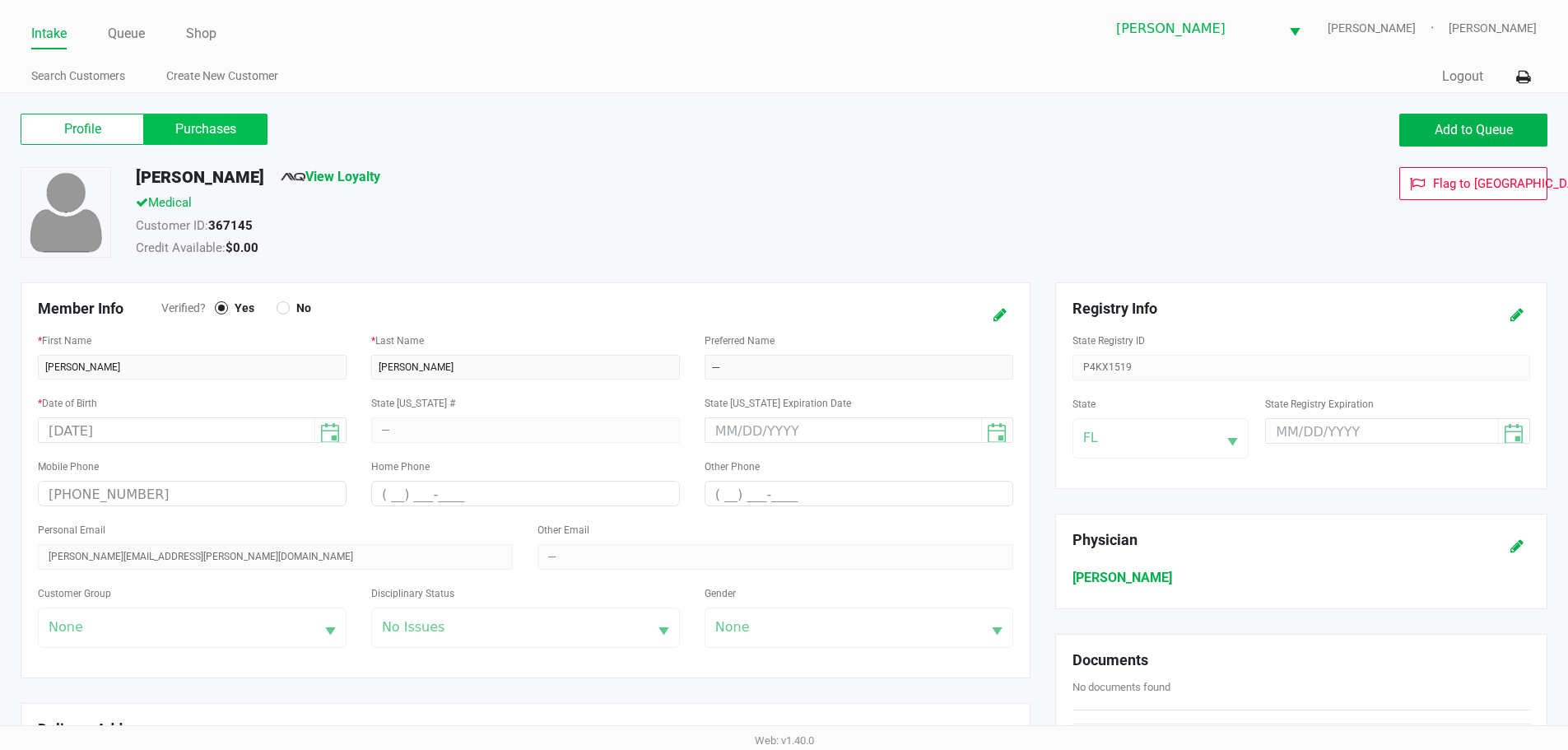
click at [212, 123] on label "Purchases" at bounding box center [205, 129] width 124 height 32
click at [0, 0] on 1 "Purchases" at bounding box center [0, 0] width 0 height 0
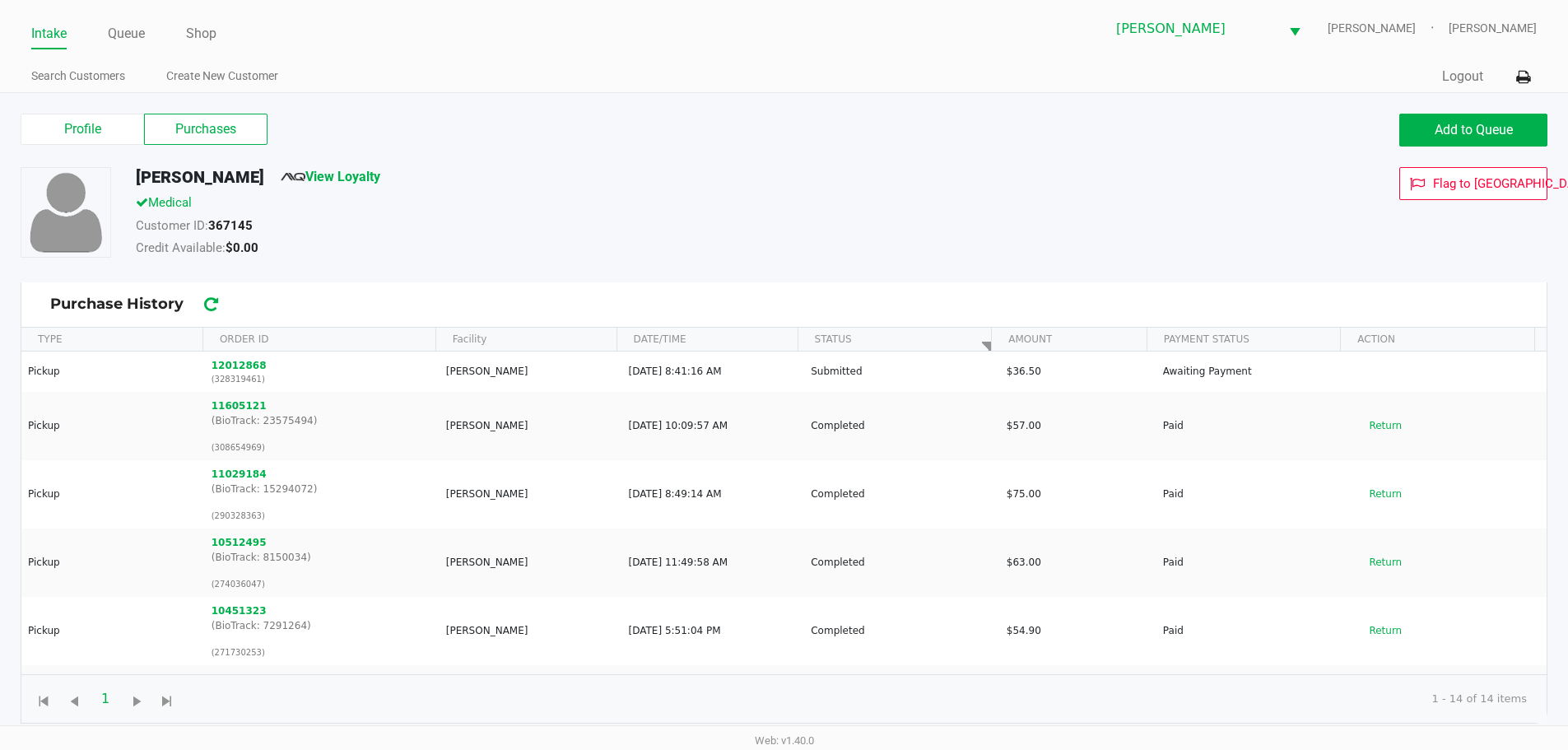
click at [724, 194] on div "Medical" at bounding box center [603, 205] width 958 height 23
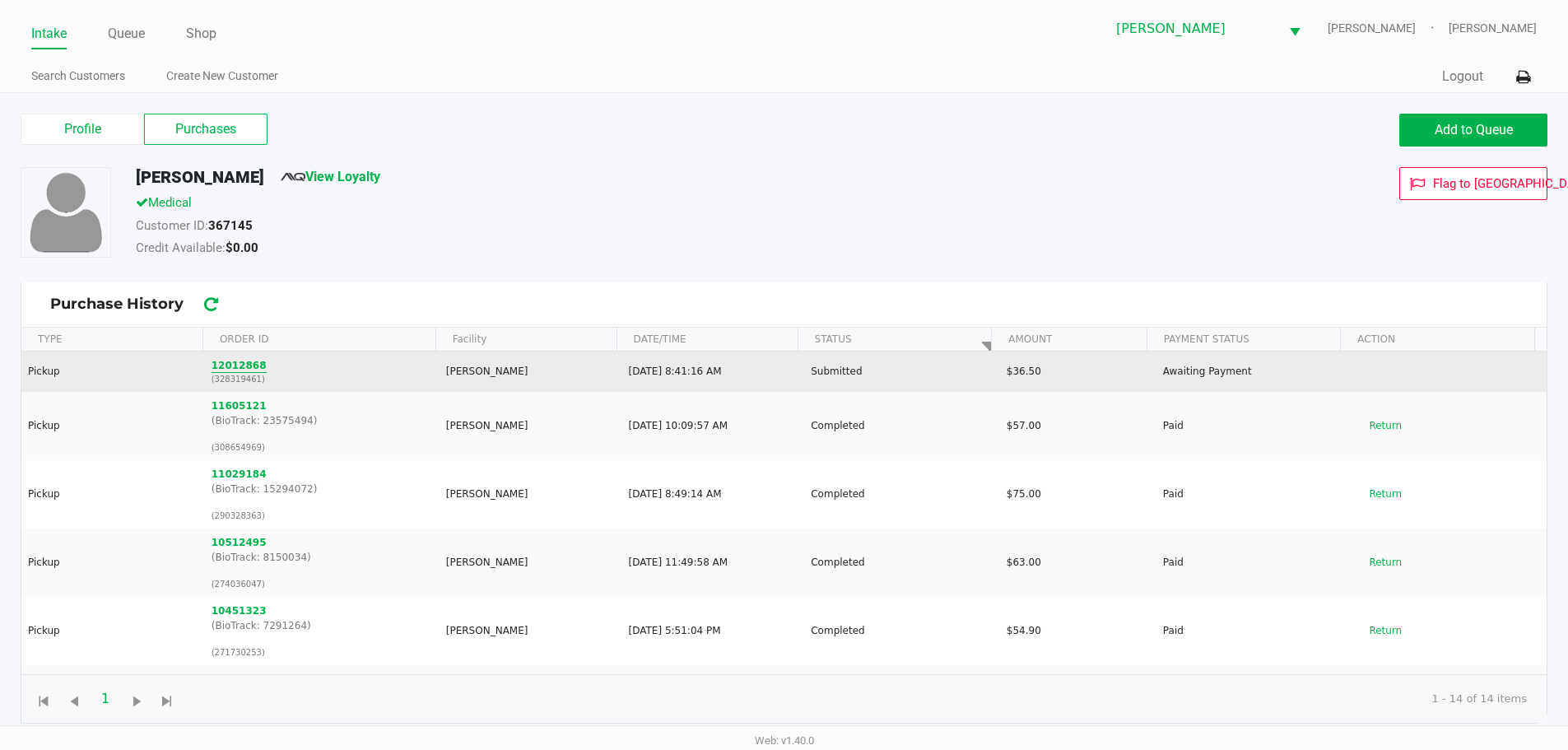
click at [247, 367] on button "12012868" at bounding box center [238, 364] width 55 height 14
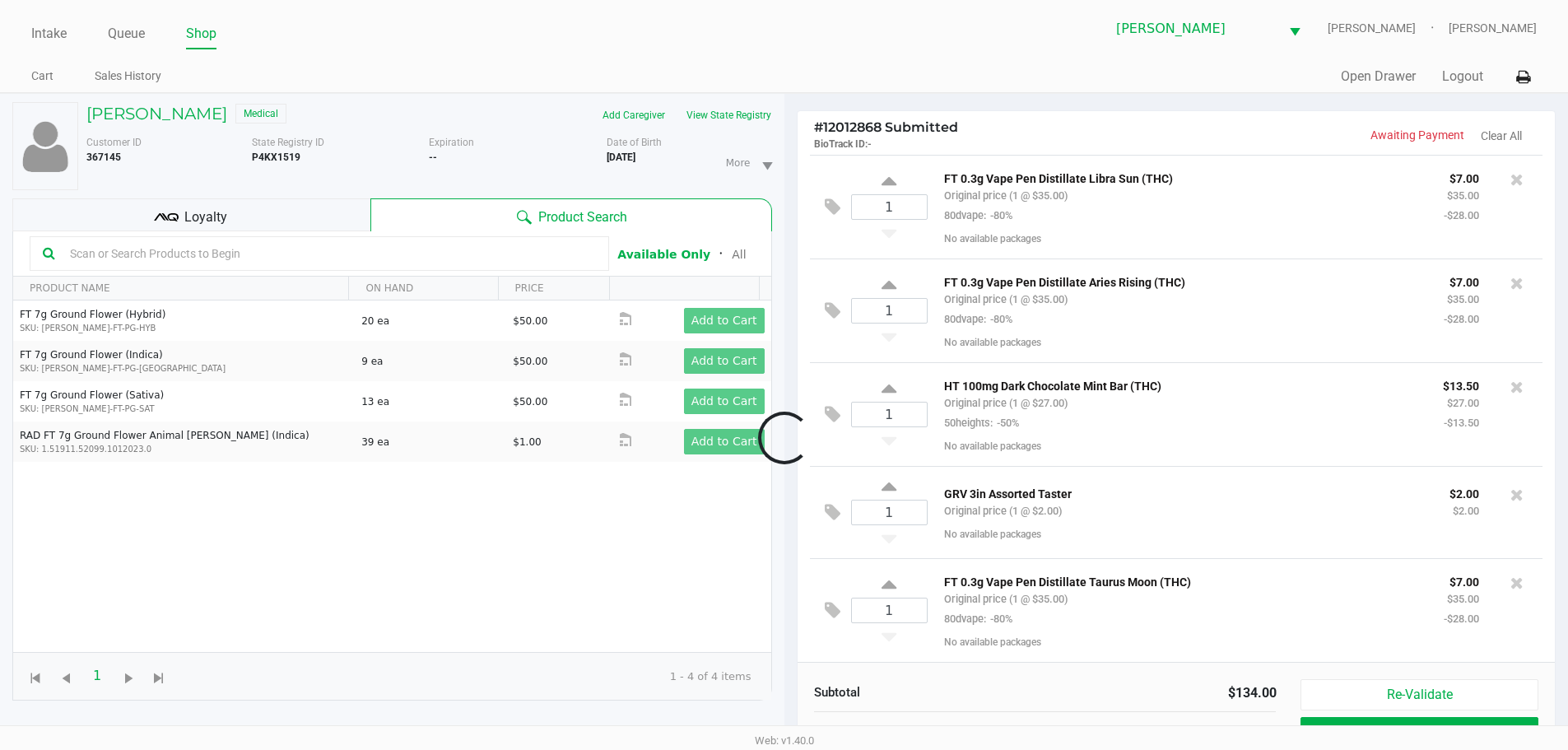
scroll to position [94, 0]
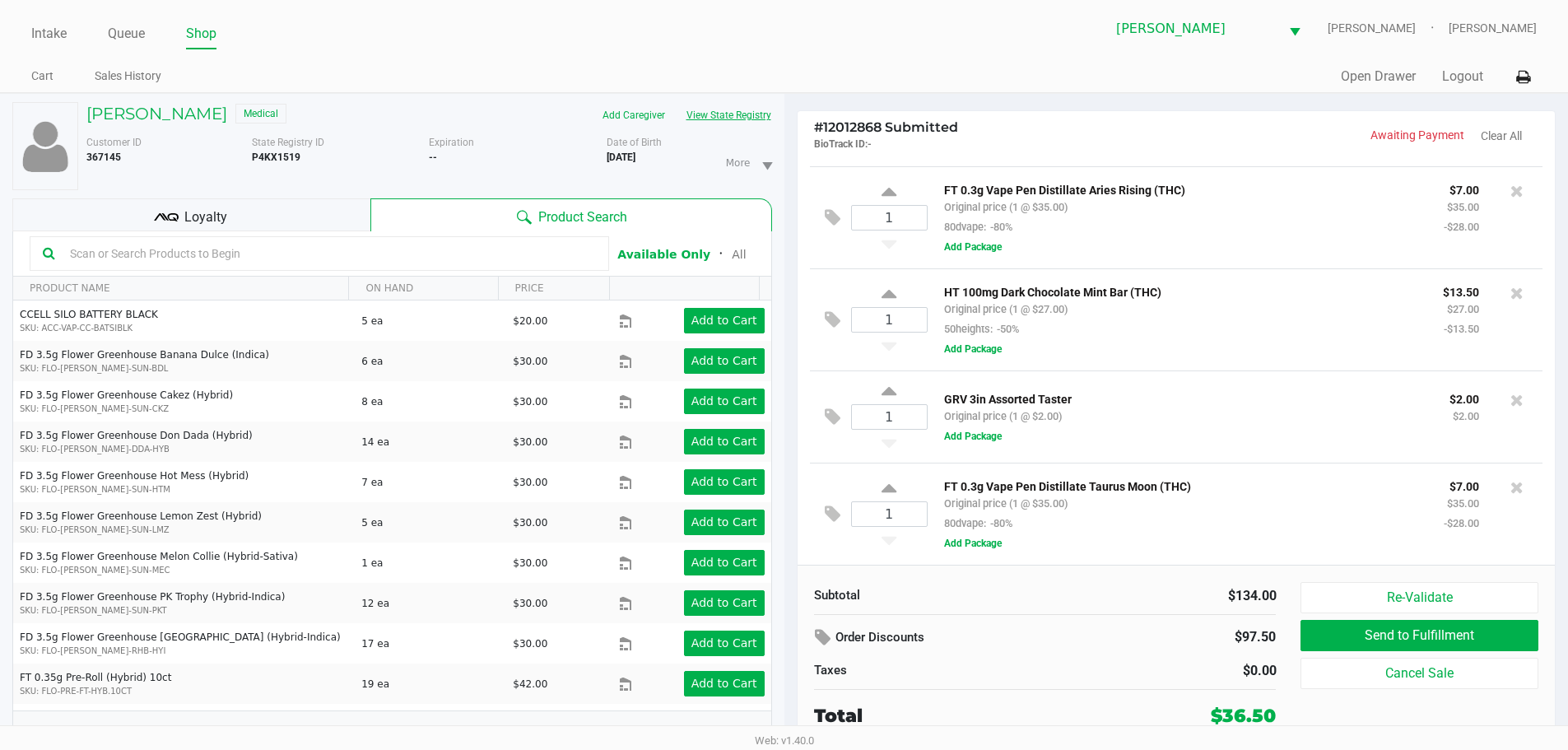
click at [752, 127] on button "View State Registry" at bounding box center [724, 114] width 96 height 26
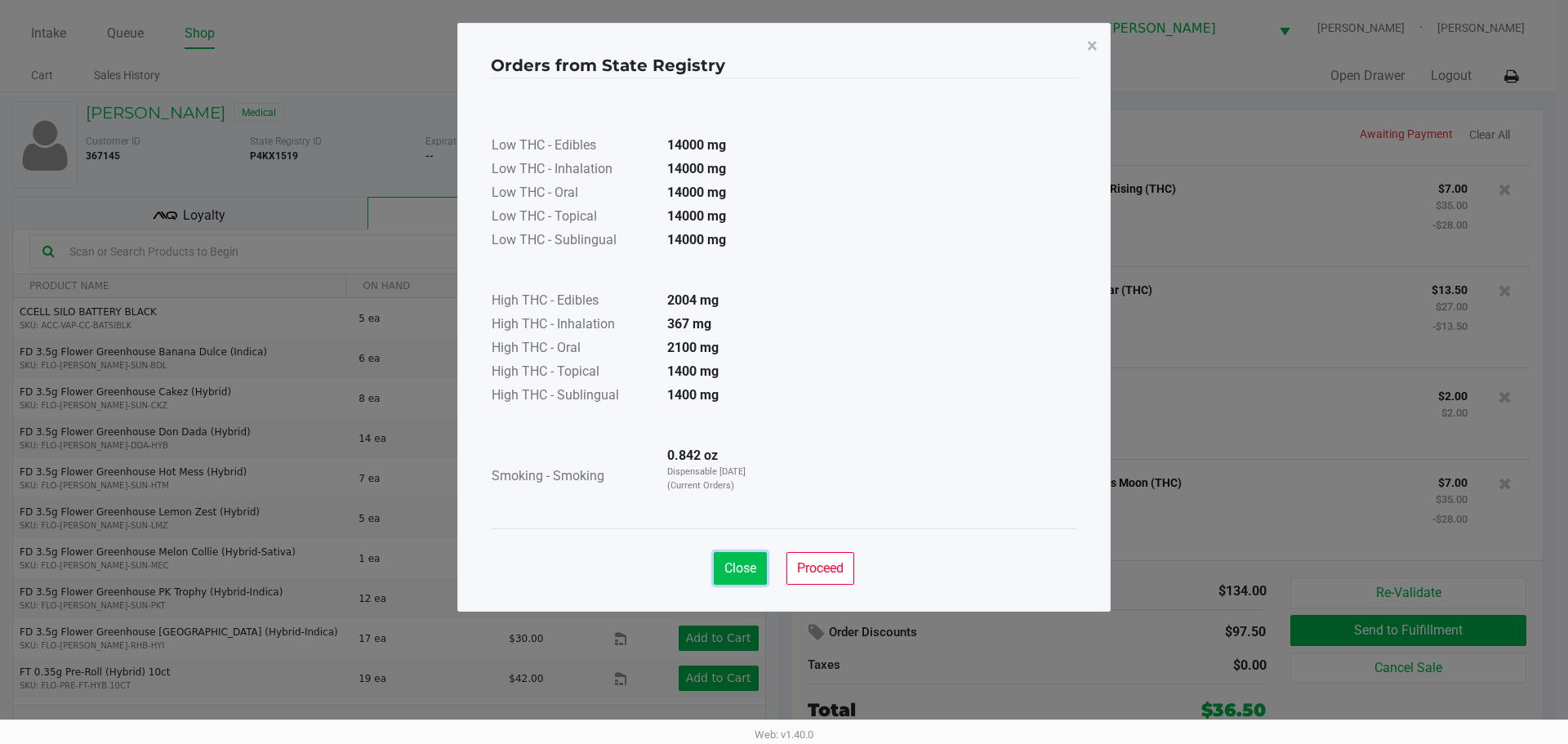
click at [738, 558] on button "Close" at bounding box center [741, 568] width 53 height 32
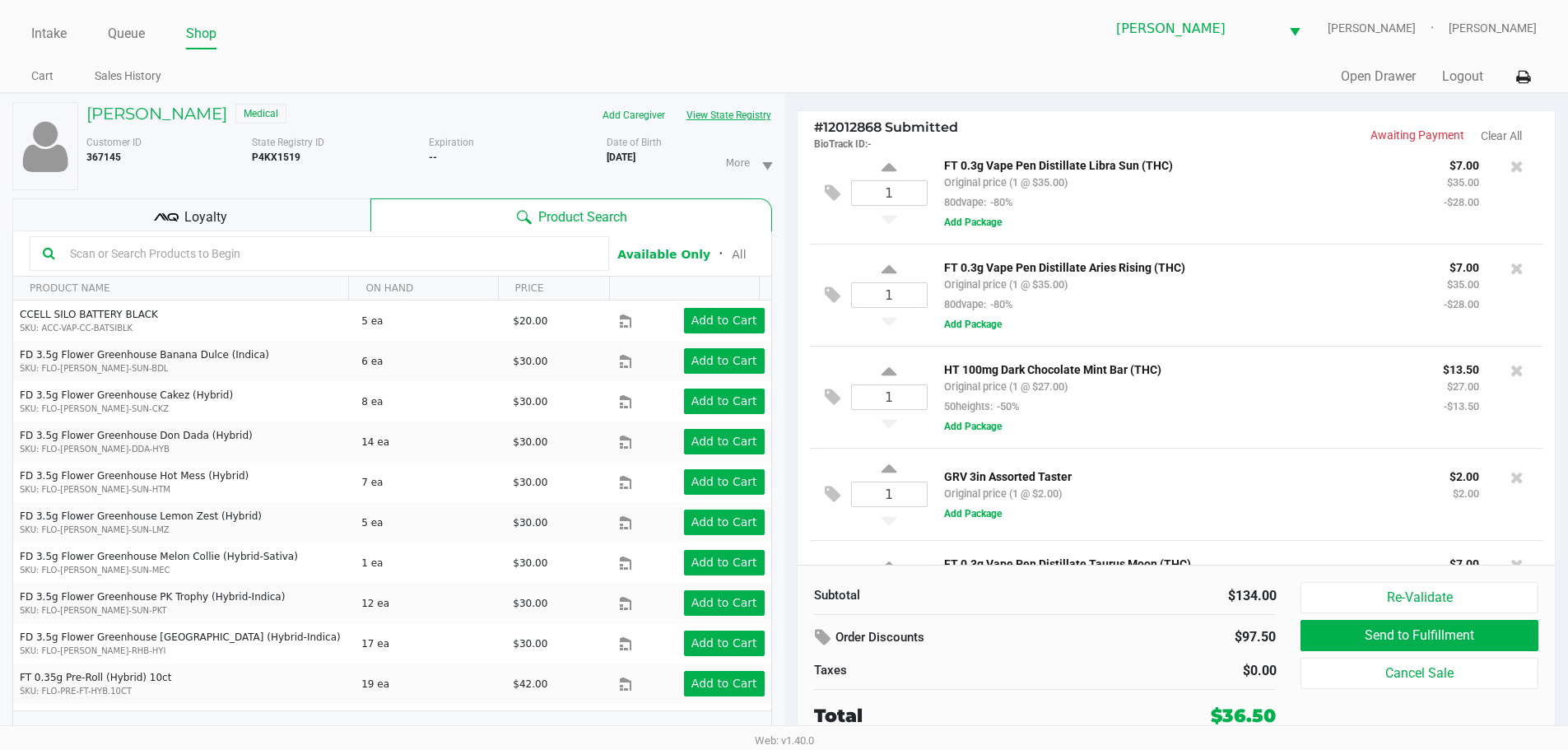
scroll to position [0, 0]
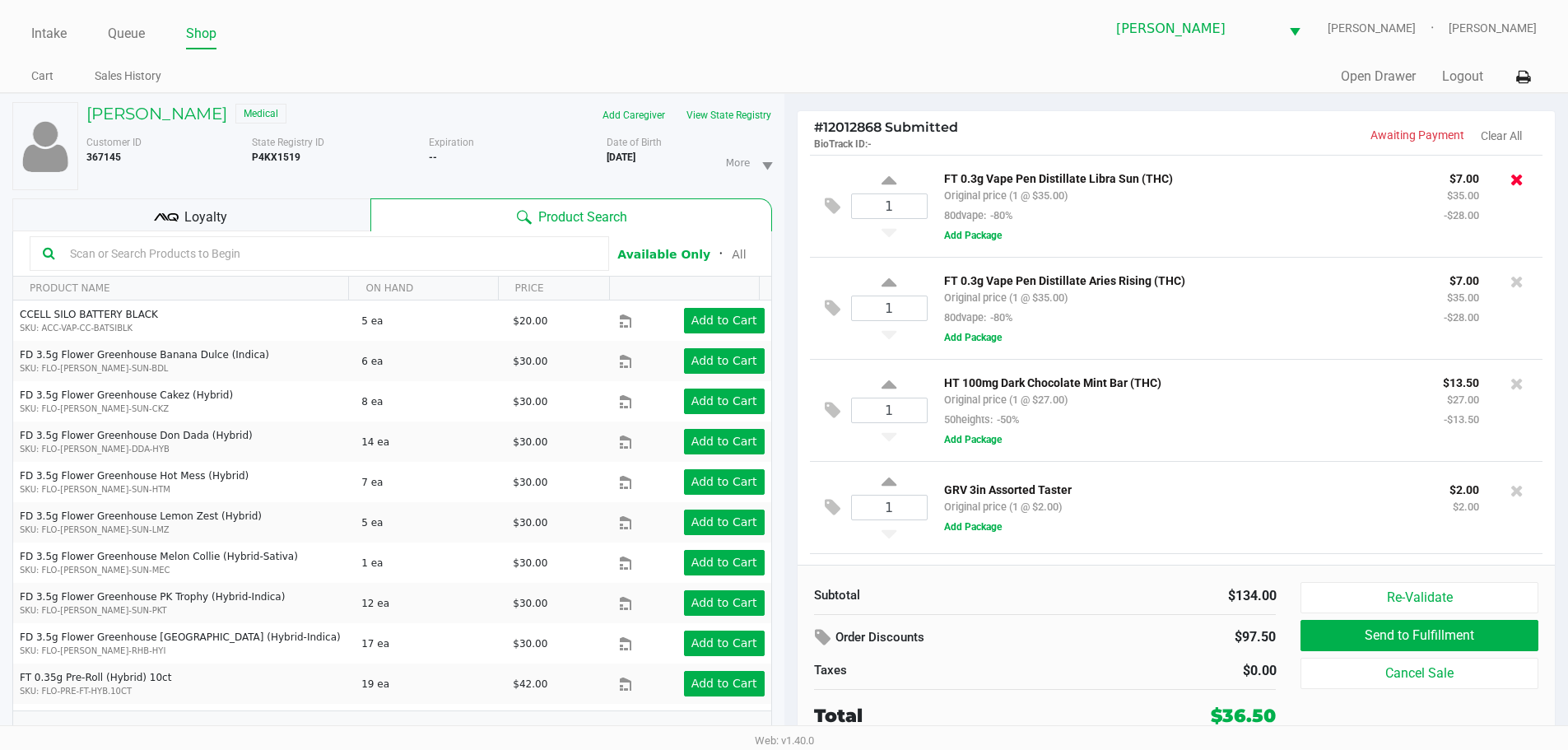
click at [1510, 180] on icon at bounding box center [1517, 178] width 13 height 16
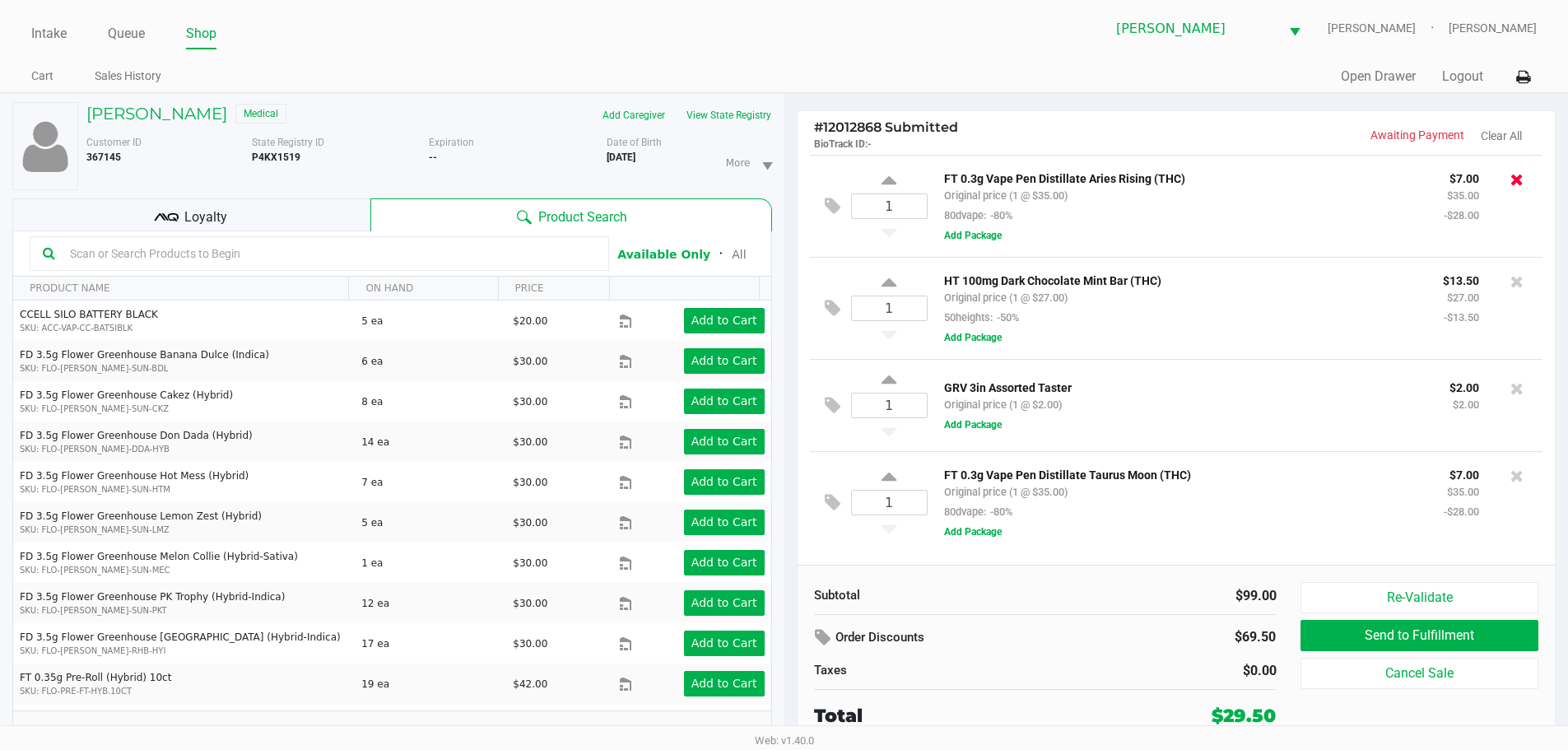
click at [1515, 182] on icon at bounding box center [1517, 178] width 13 height 16
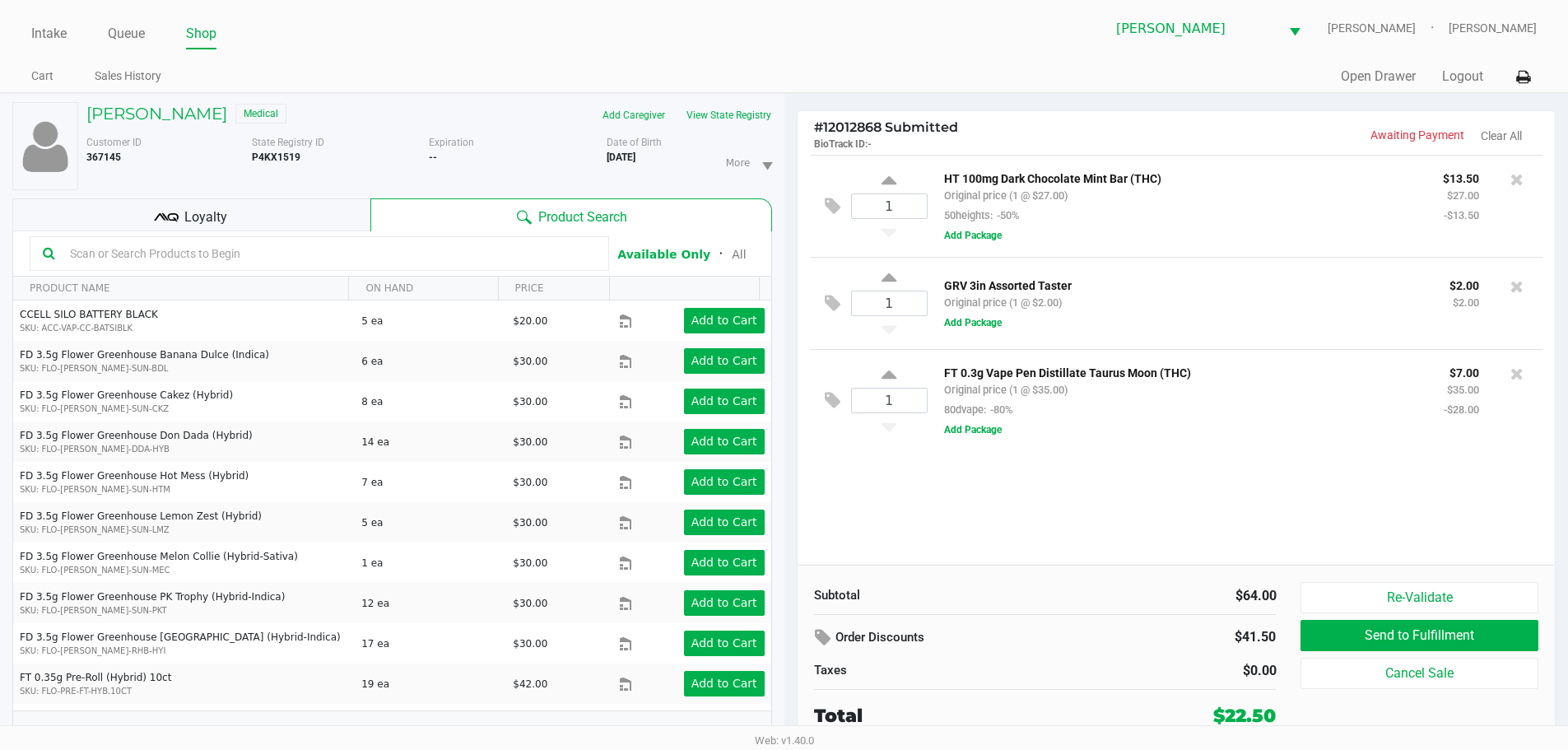
click at [293, 248] on input "text" at bounding box center [329, 253] width 533 height 25
click at [704, 117] on button "View State Registry" at bounding box center [724, 114] width 96 height 26
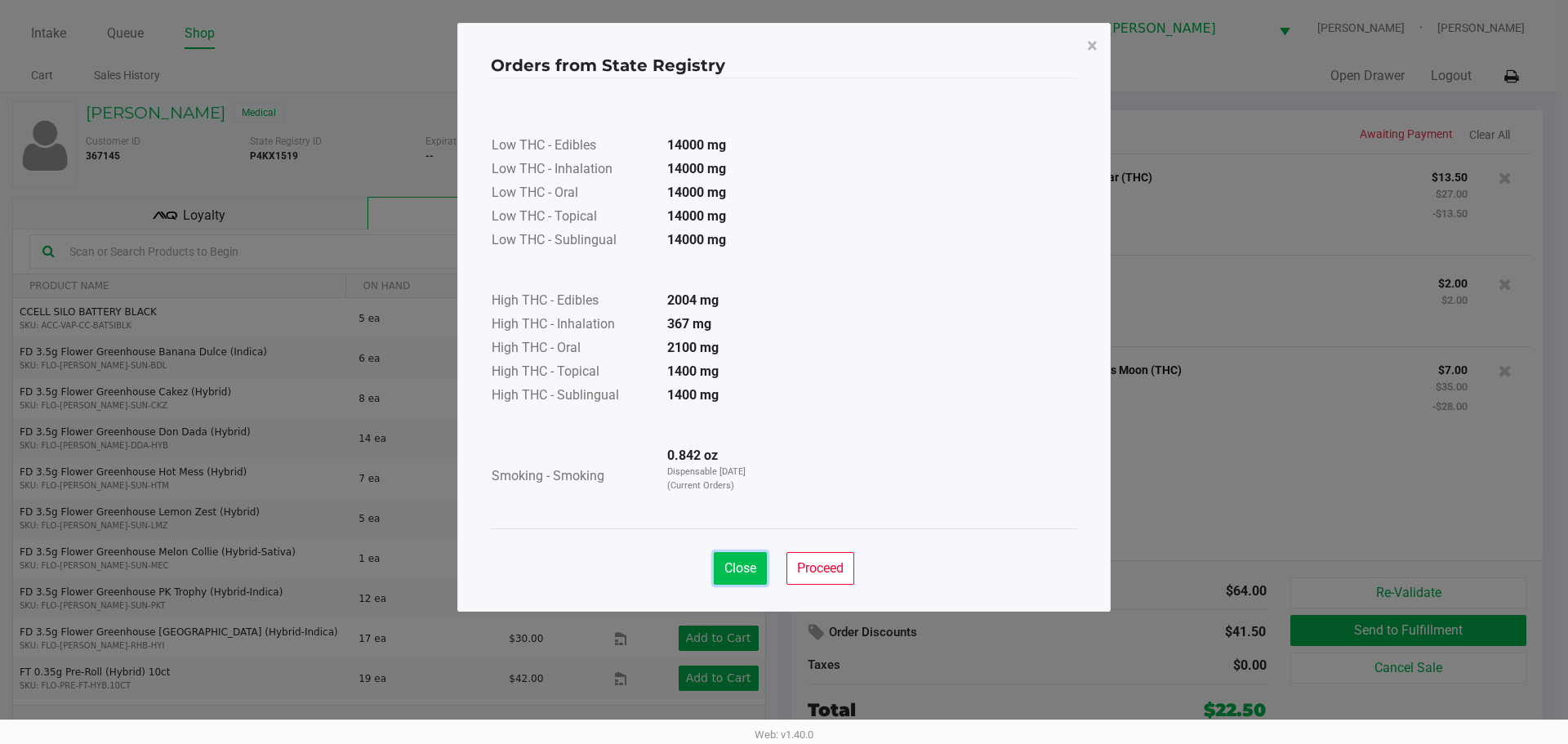
click at [739, 583] on button "Close" at bounding box center [741, 568] width 53 height 32
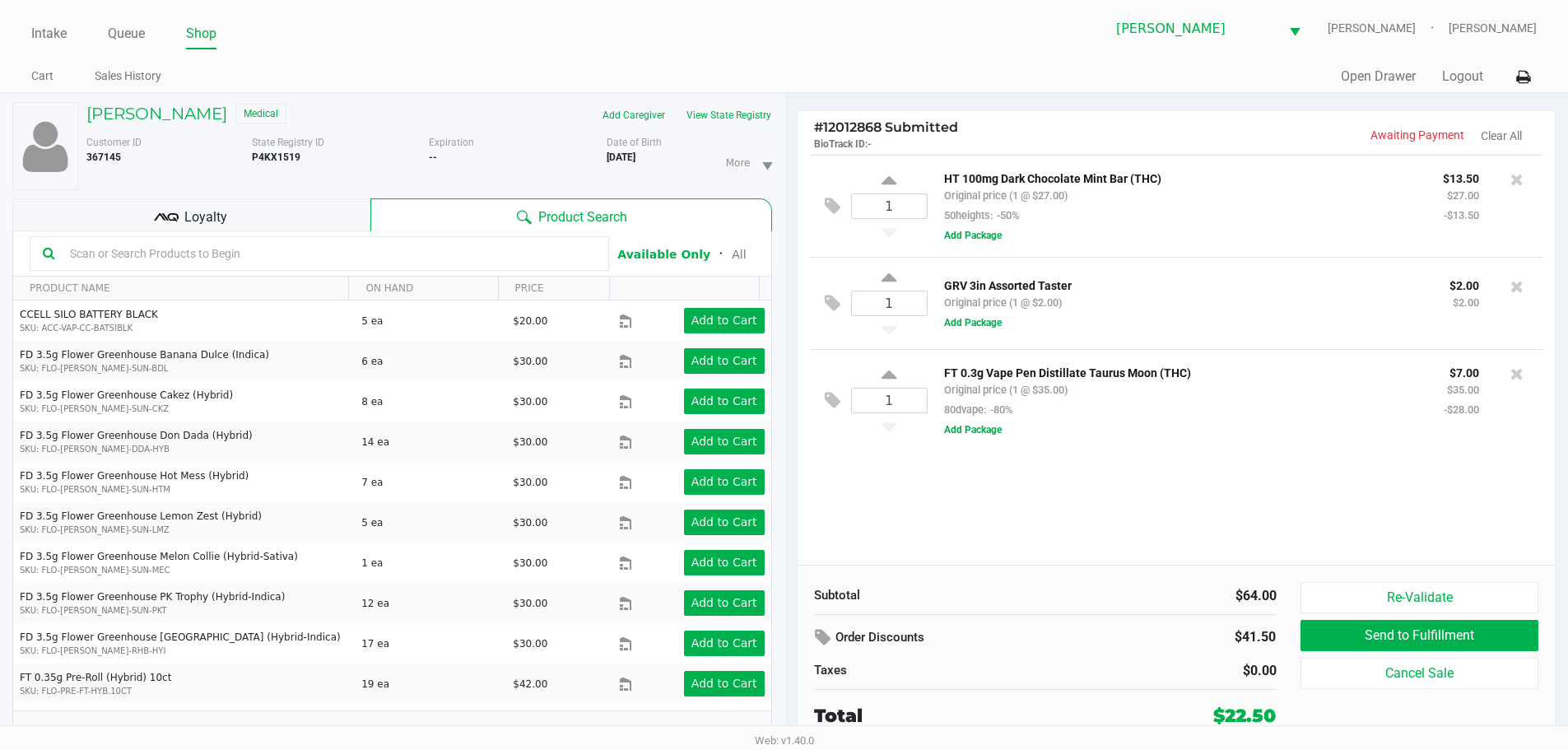
click at [269, 253] on input "text" at bounding box center [329, 253] width 533 height 25
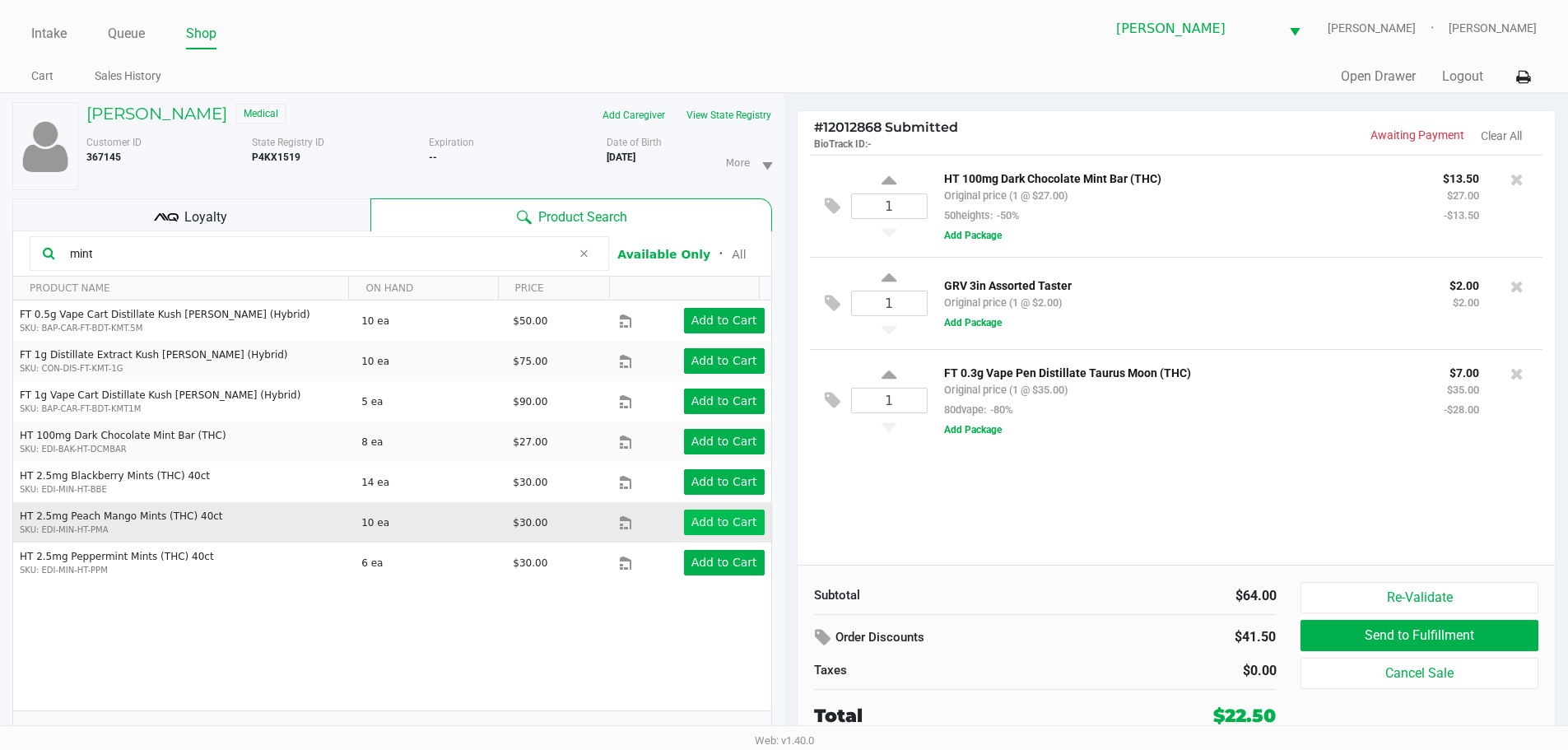
type input "mint"
click at [721, 518] on app-button-loader "Add to Cart" at bounding box center [725, 522] width 66 height 13
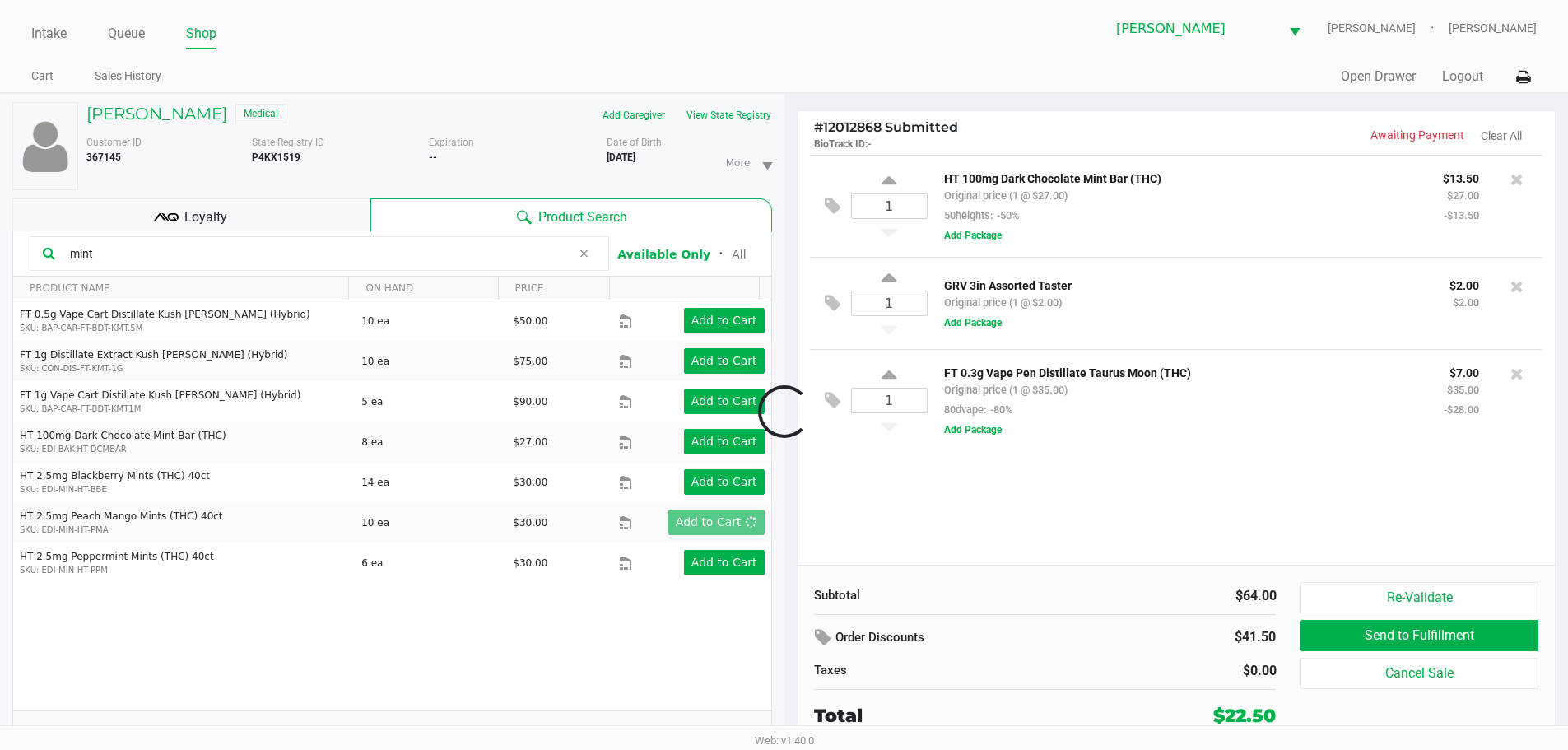
click at [962, 529] on div at bounding box center [784, 411] width 1568 height 472
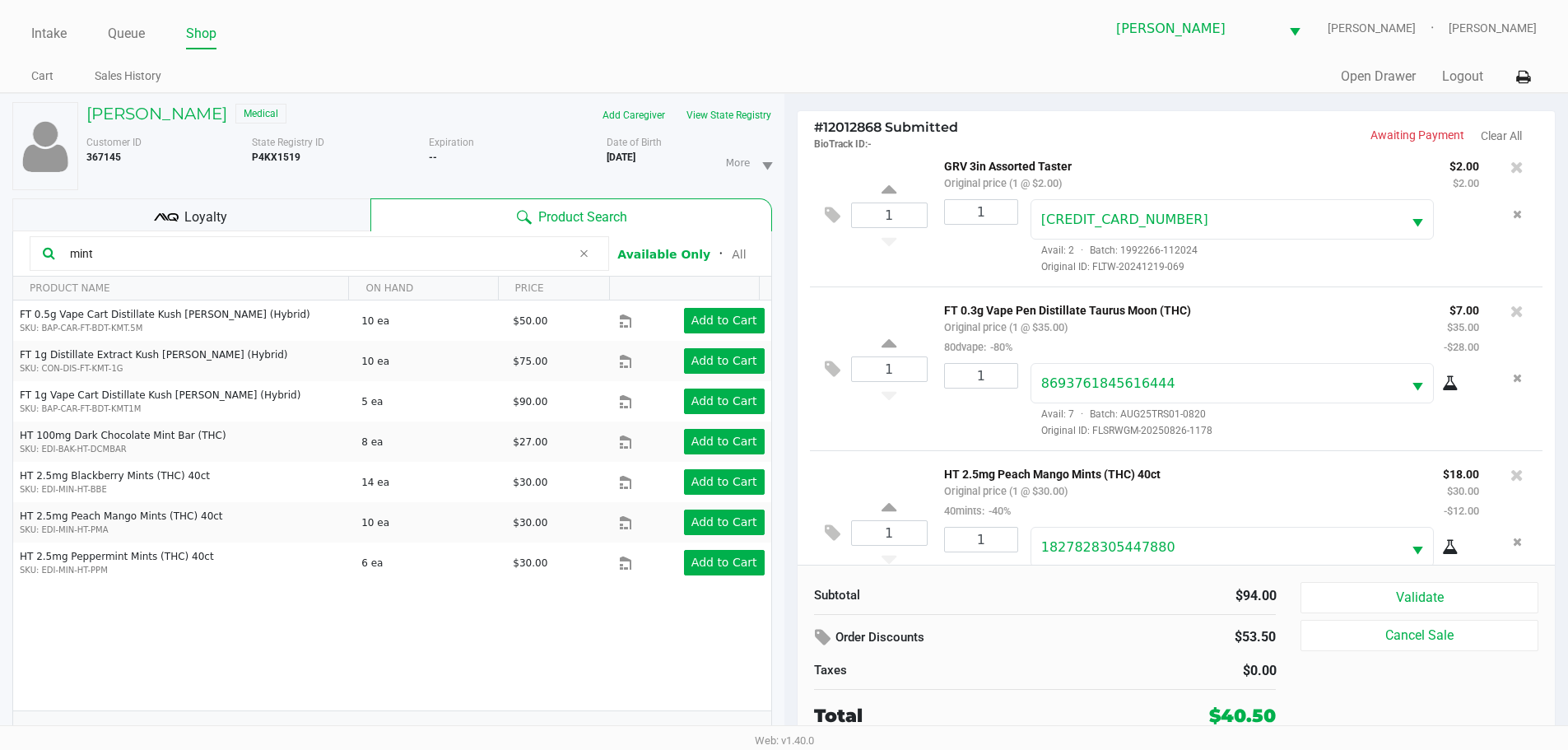
scroll to position [228, 0]
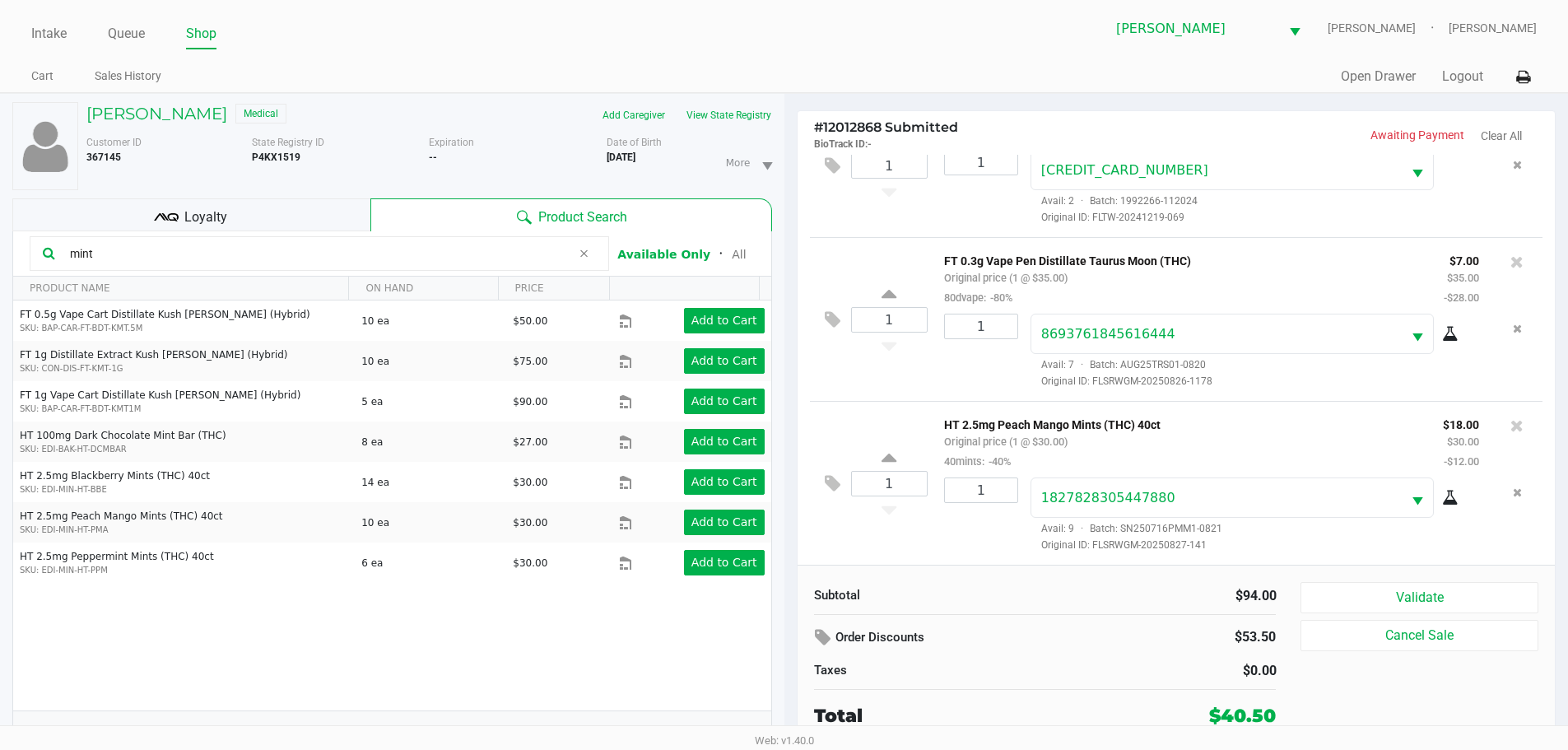
click at [1416, 588] on button "Validate" at bounding box center [1418, 598] width 237 height 32
click at [1388, 604] on div "Validate Cancel Sale" at bounding box center [1425, 656] width 249 height 148
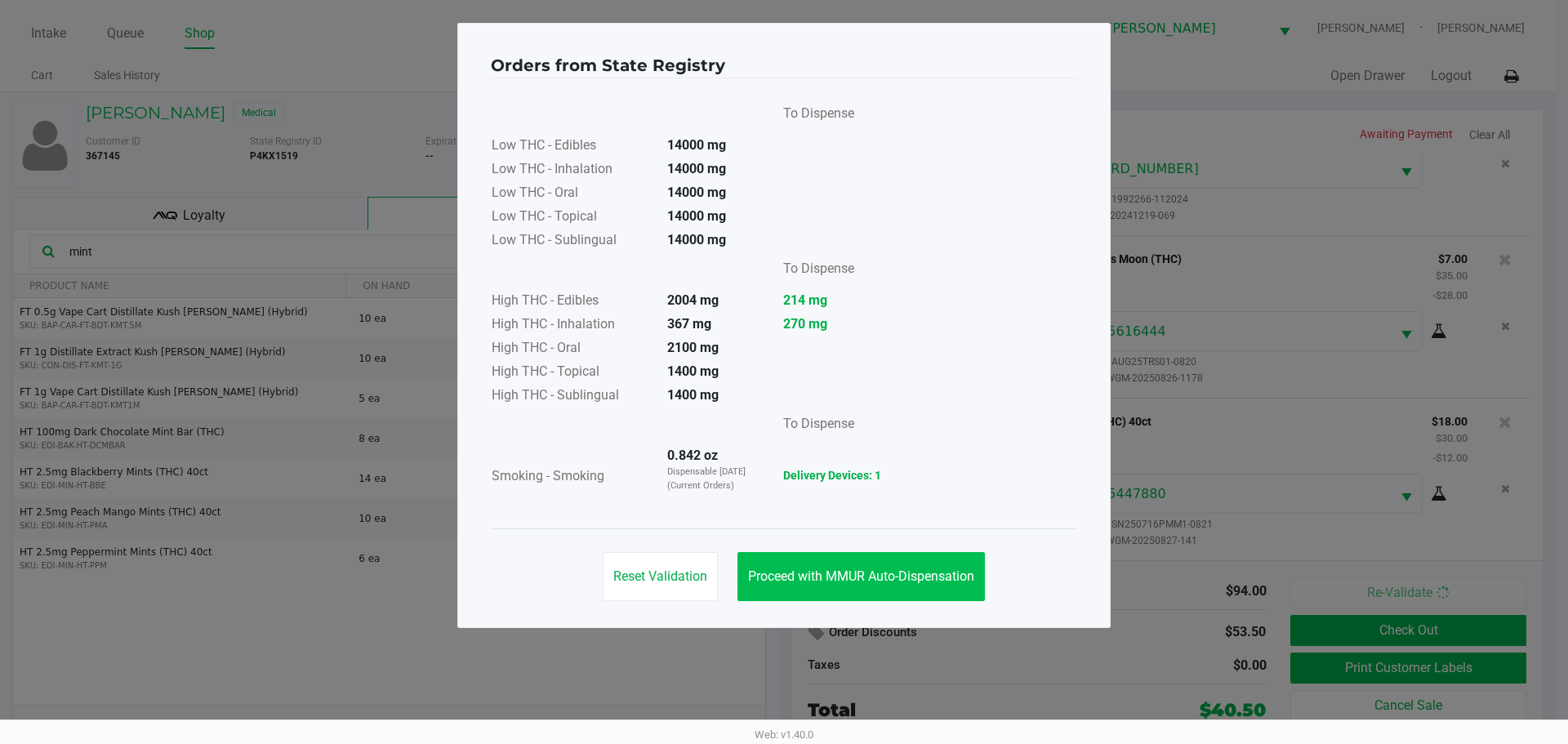
click at [922, 581] on span "Proceed with MMUR Auto-Dispensation" at bounding box center [862, 576] width 227 height 15
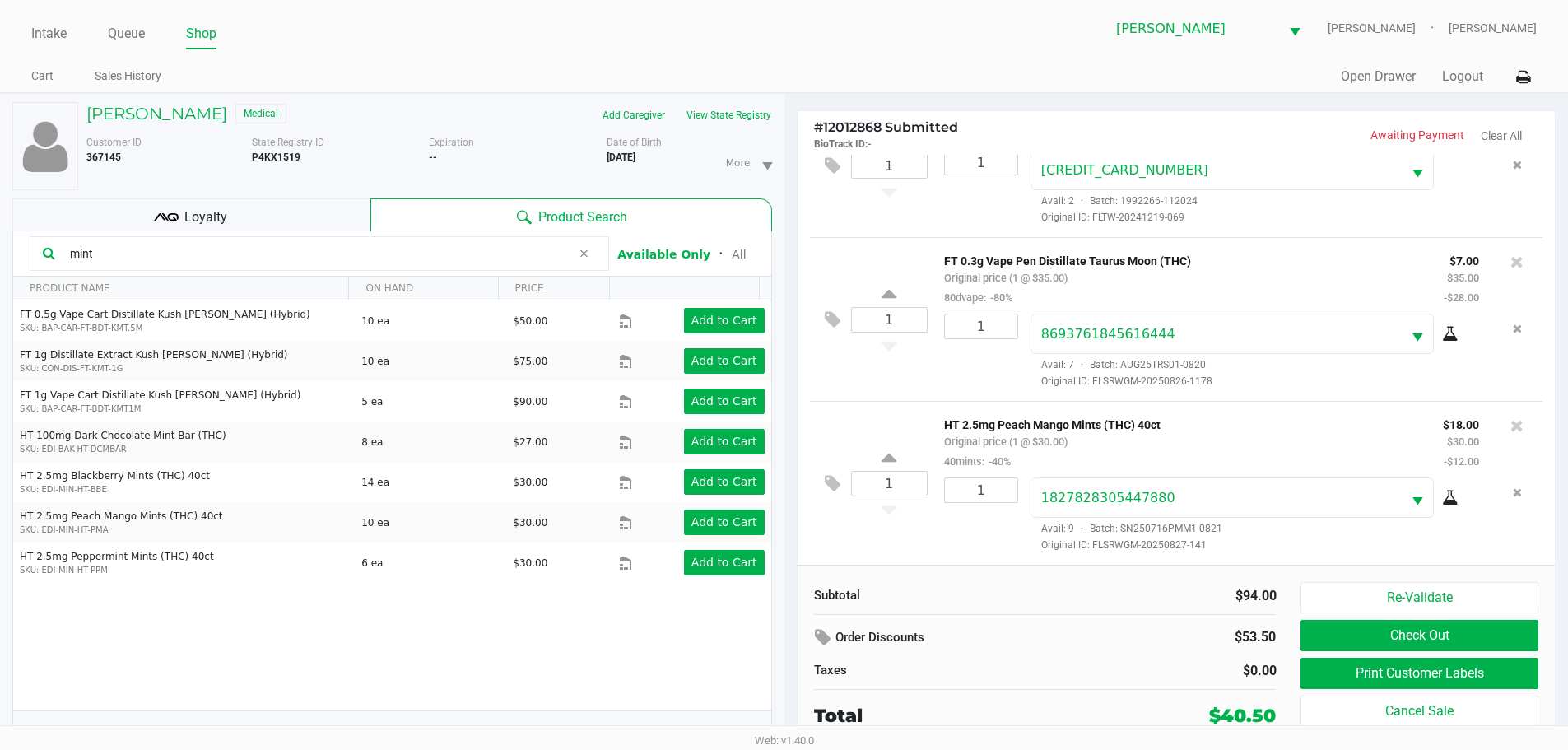
click at [1319, 674] on button "Print Customer Labels" at bounding box center [1418, 672] width 237 height 32
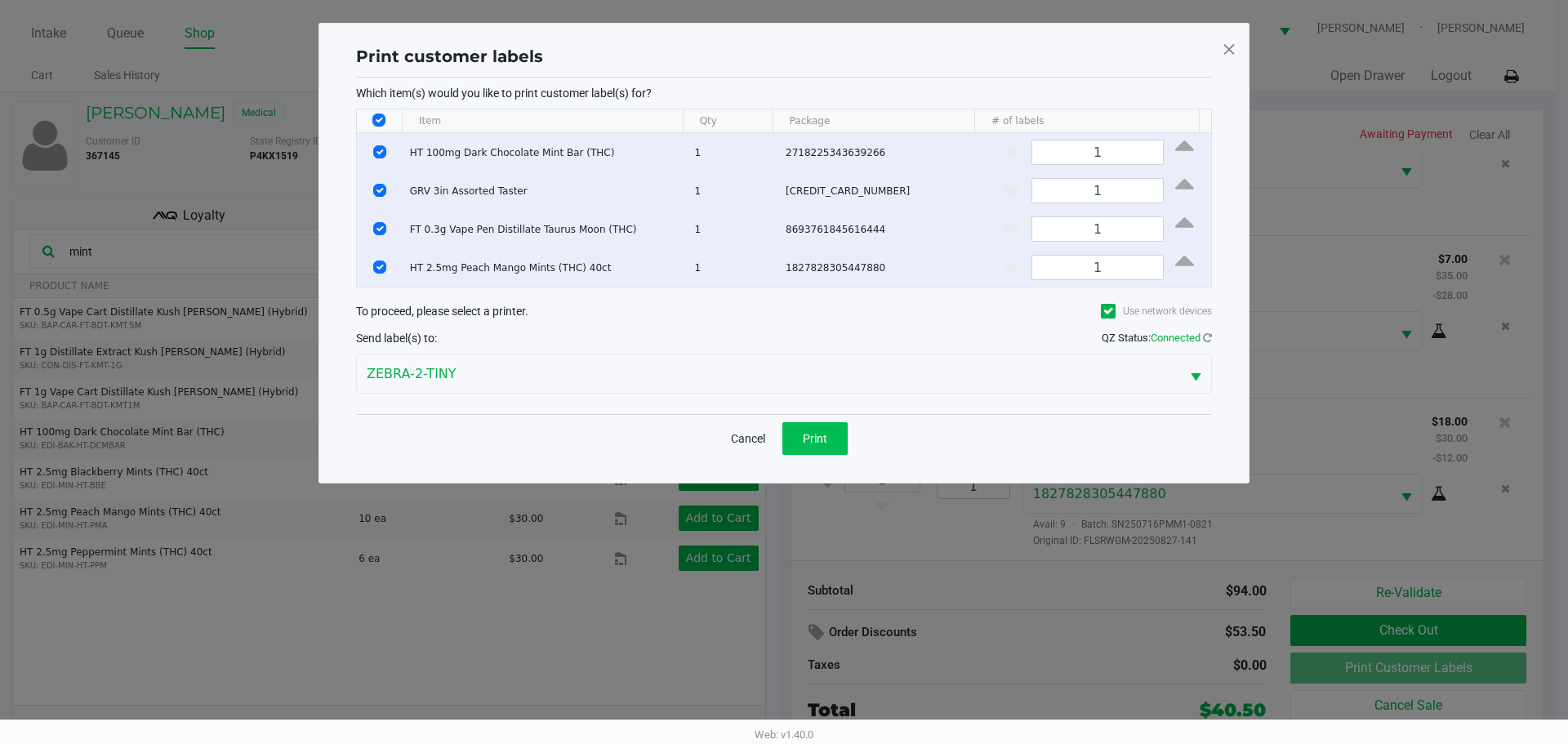
click at [824, 447] on button "Print" at bounding box center [815, 439] width 66 height 32
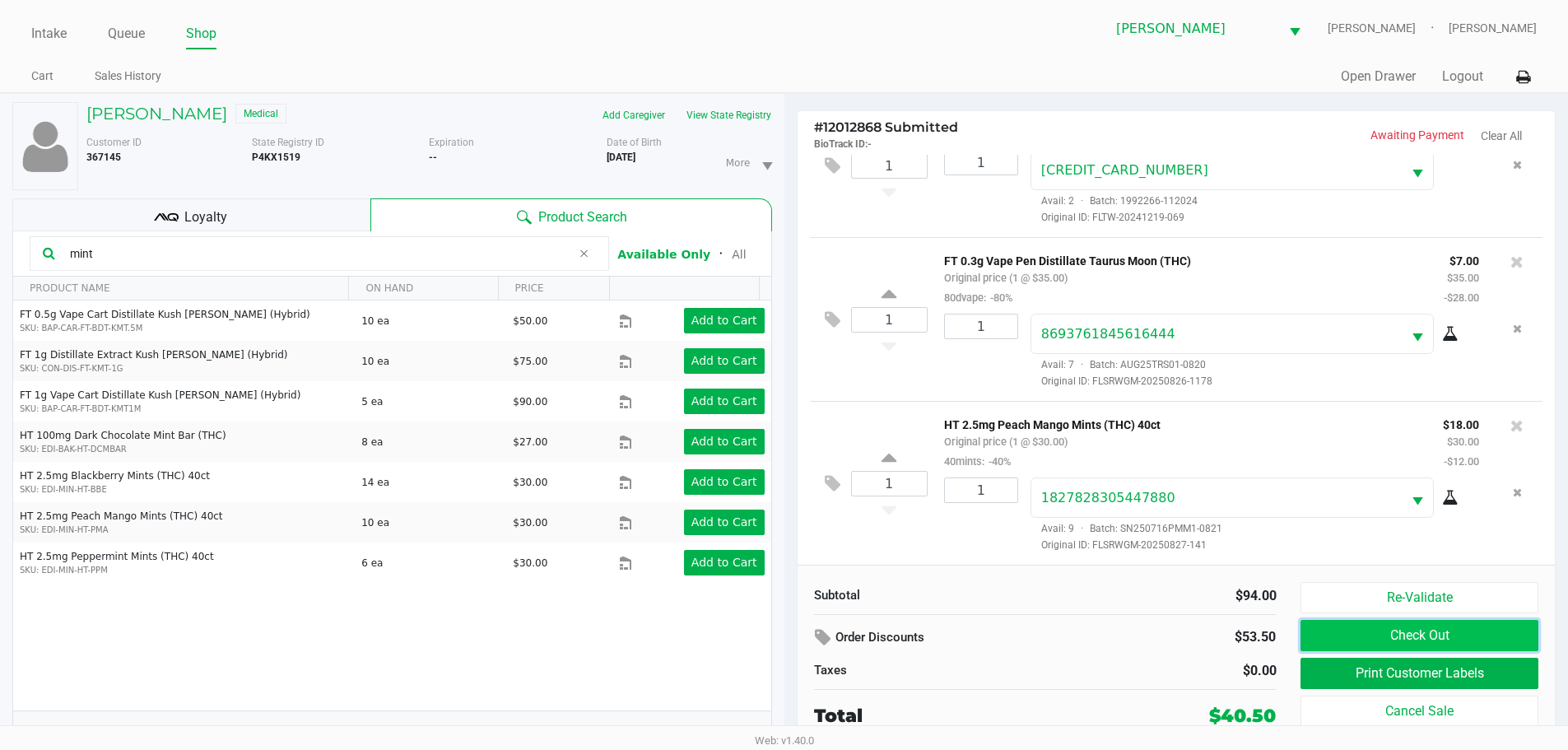
click at [1364, 631] on button "Check Out" at bounding box center [1418, 635] width 237 height 32
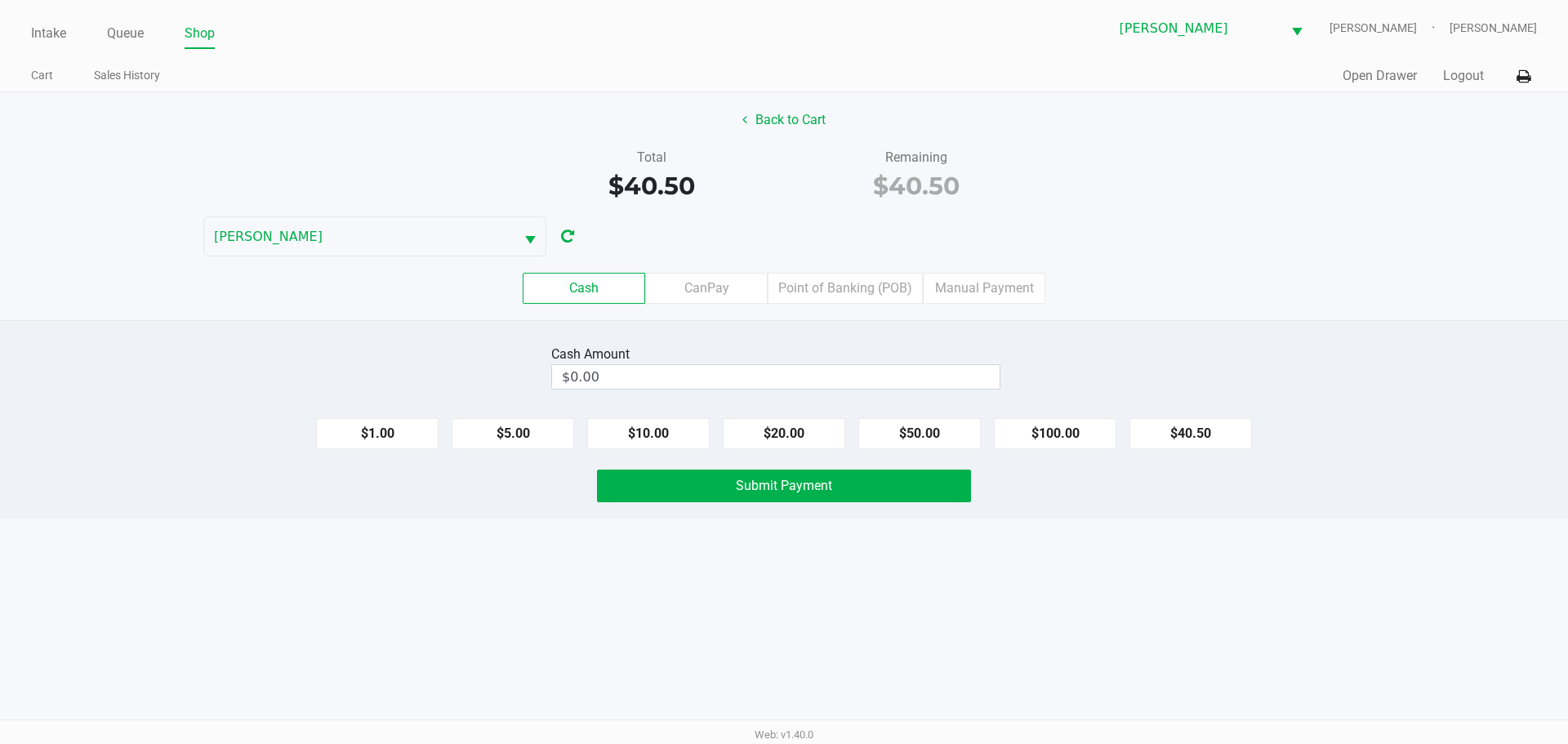
click at [800, 108] on button "Back to Cart" at bounding box center [784, 120] width 105 height 31
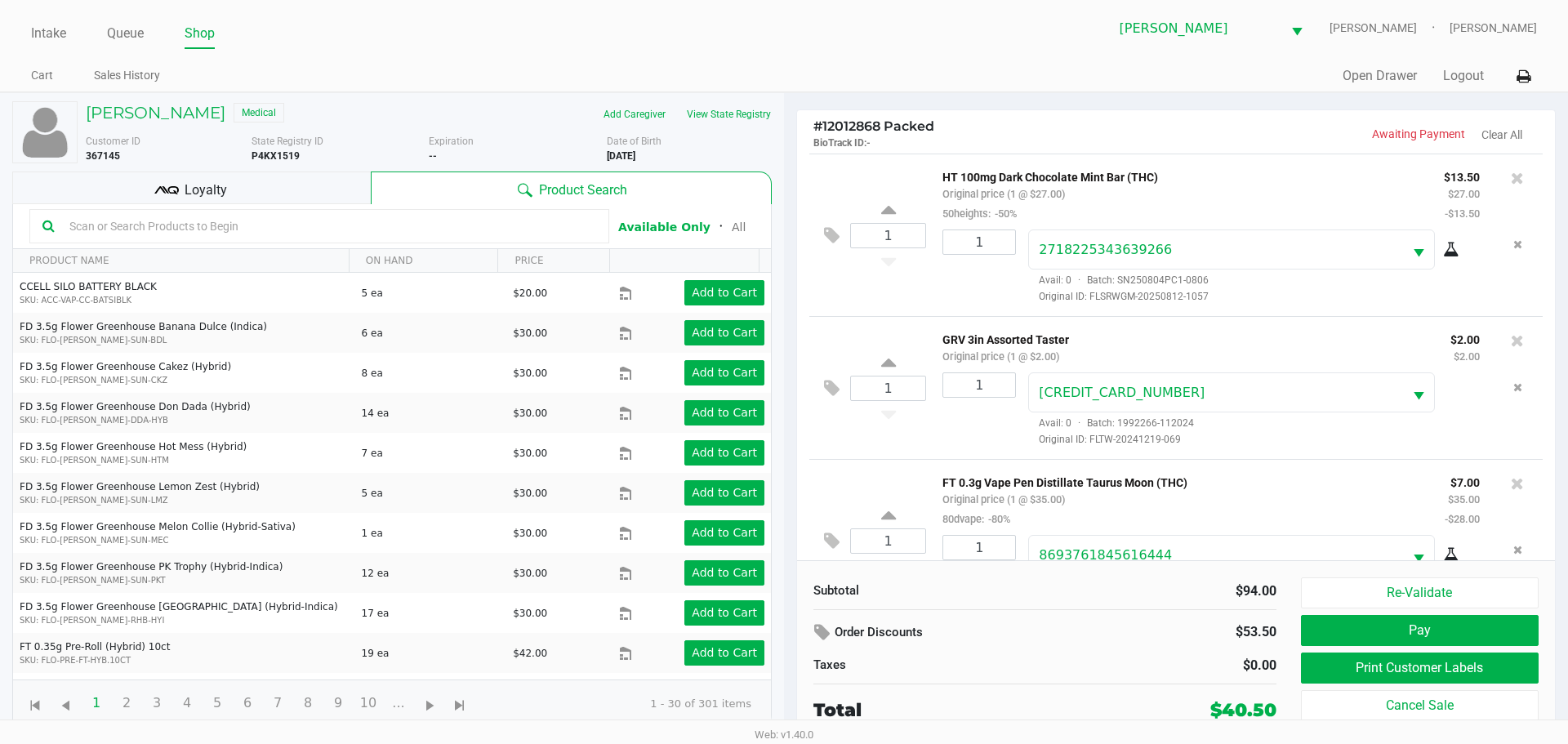
click at [191, 186] on span "Loyalty" at bounding box center [206, 190] width 43 height 20
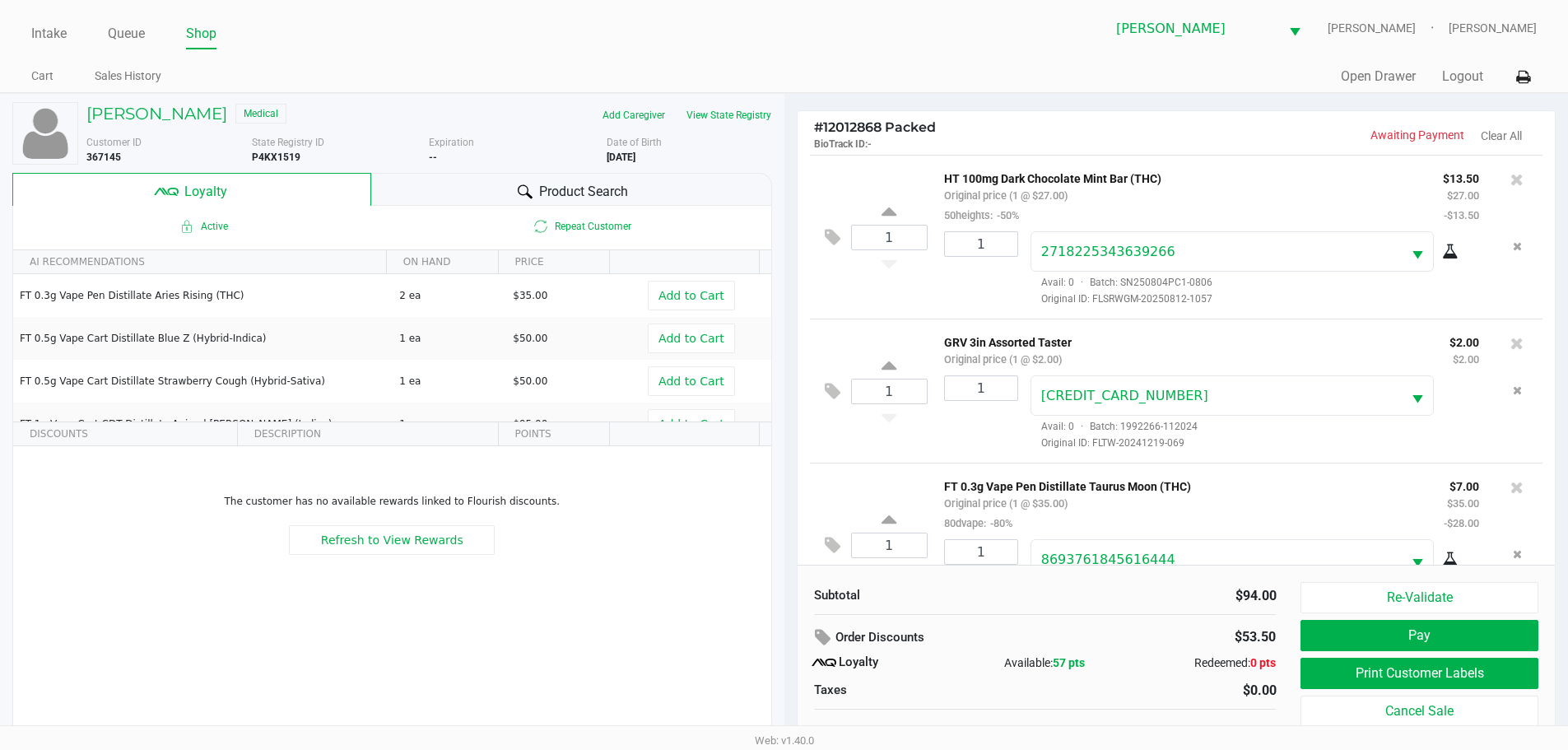
scroll to position [16, 0]
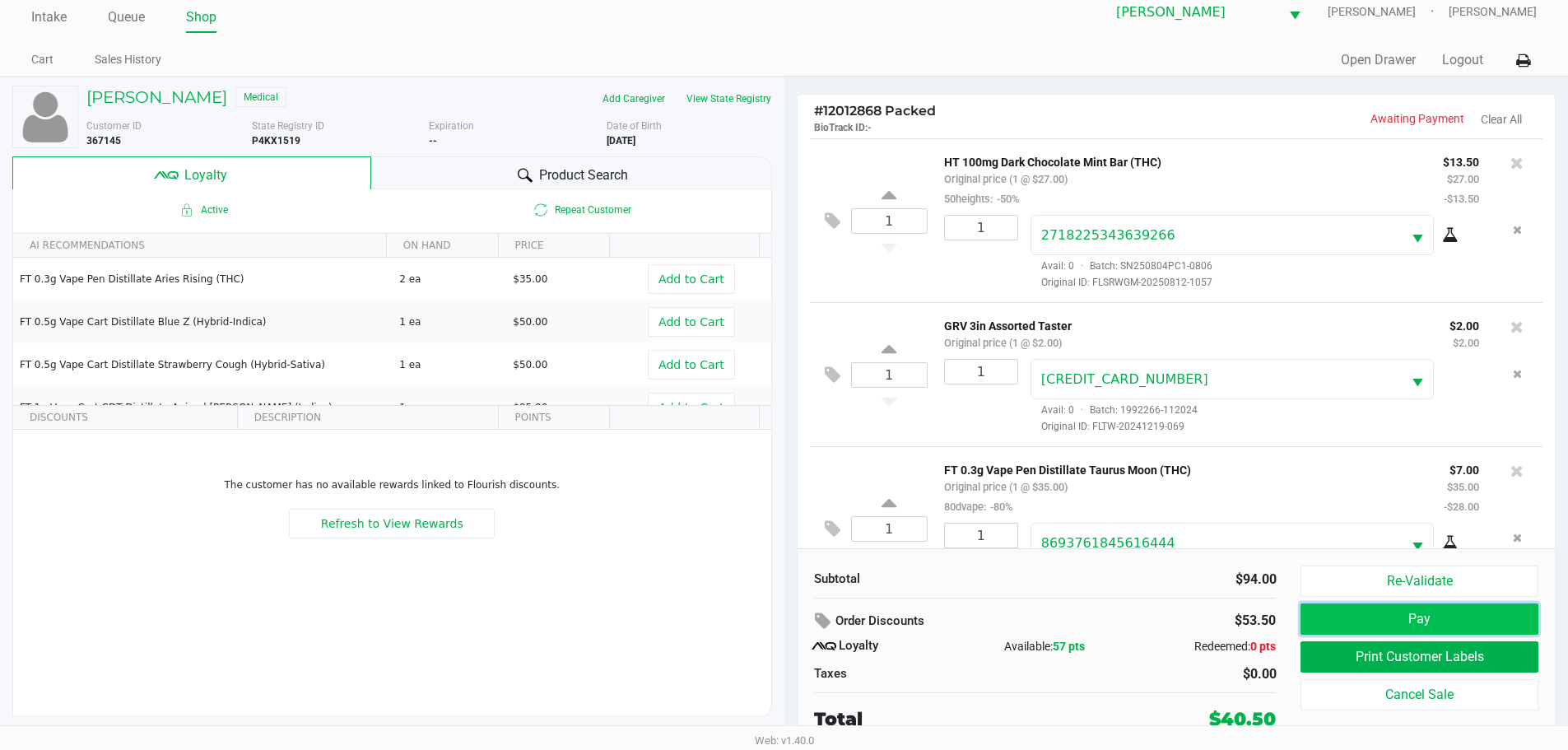
click at [1309, 627] on button "Pay" at bounding box center [1418, 619] width 237 height 32
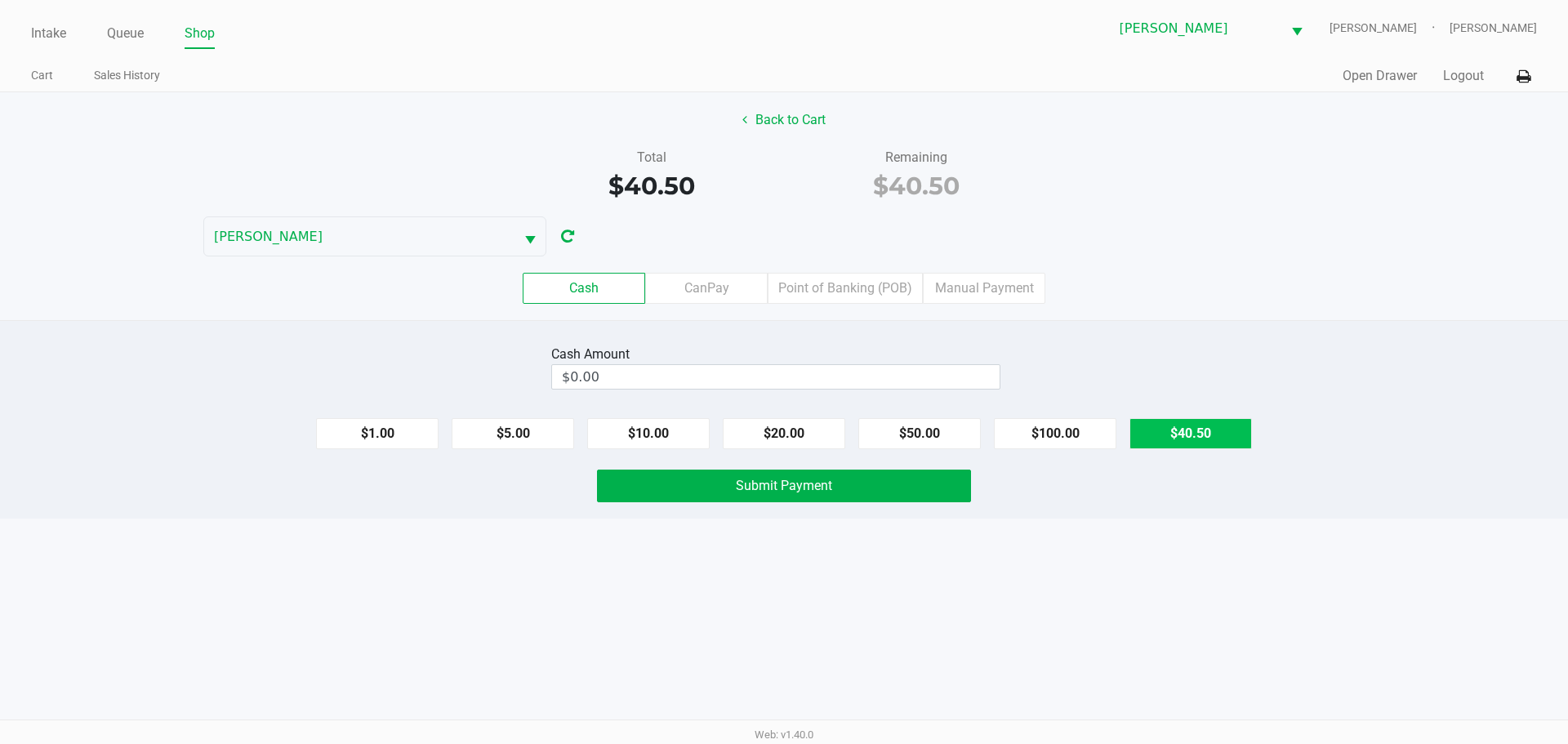
click at [1202, 429] on button "$40.50" at bounding box center [1190, 433] width 123 height 31
type input "$40.50"
click at [830, 500] on button "Submit Payment" at bounding box center [784, 485] width 374 height 32
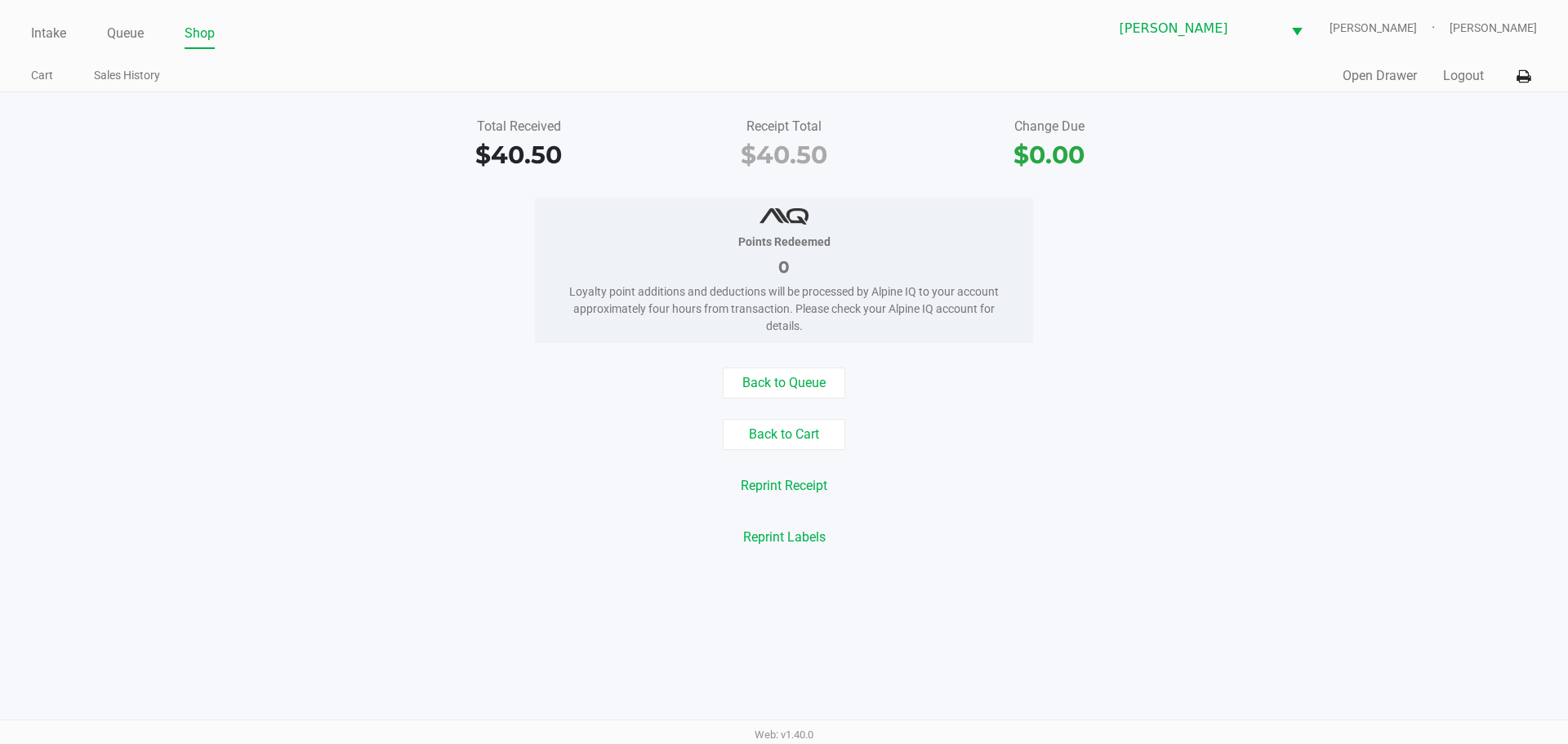
click at [48, 69] on link "Cart" at bounding box center [42, 75] width 22 height 20
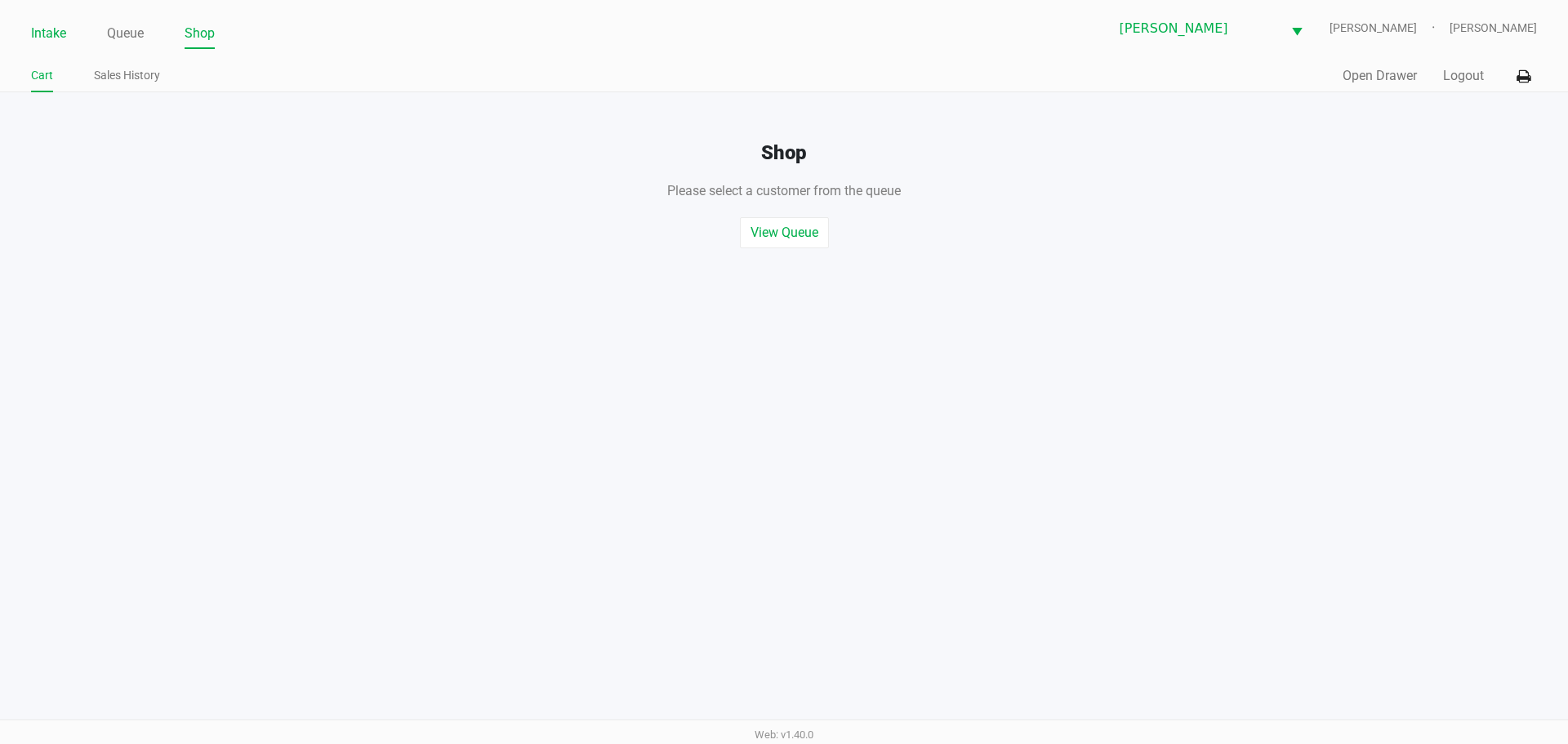
click at [50, 39] on link "Intake" at bounding box center [49, 33] width 35 height 23
click at [33, 37] on link "Intake" at bounding box center [49, 33] width 35 height 23
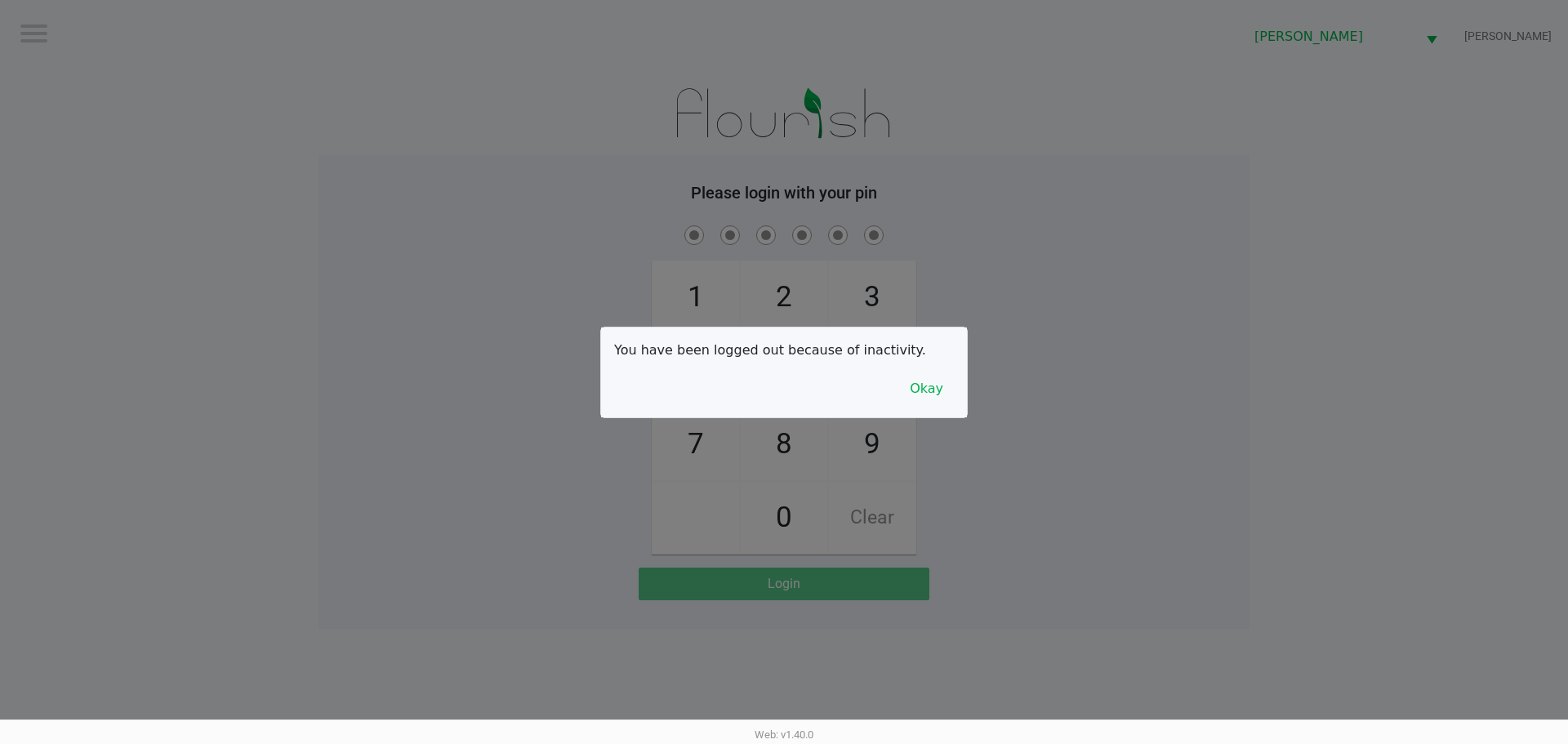
click at [969, 393] on div at bounding box center [784, 372] width 1568 height 744
click at [951, 375] on button "Okay" at bounding box center [926, 388] width 54 height 31
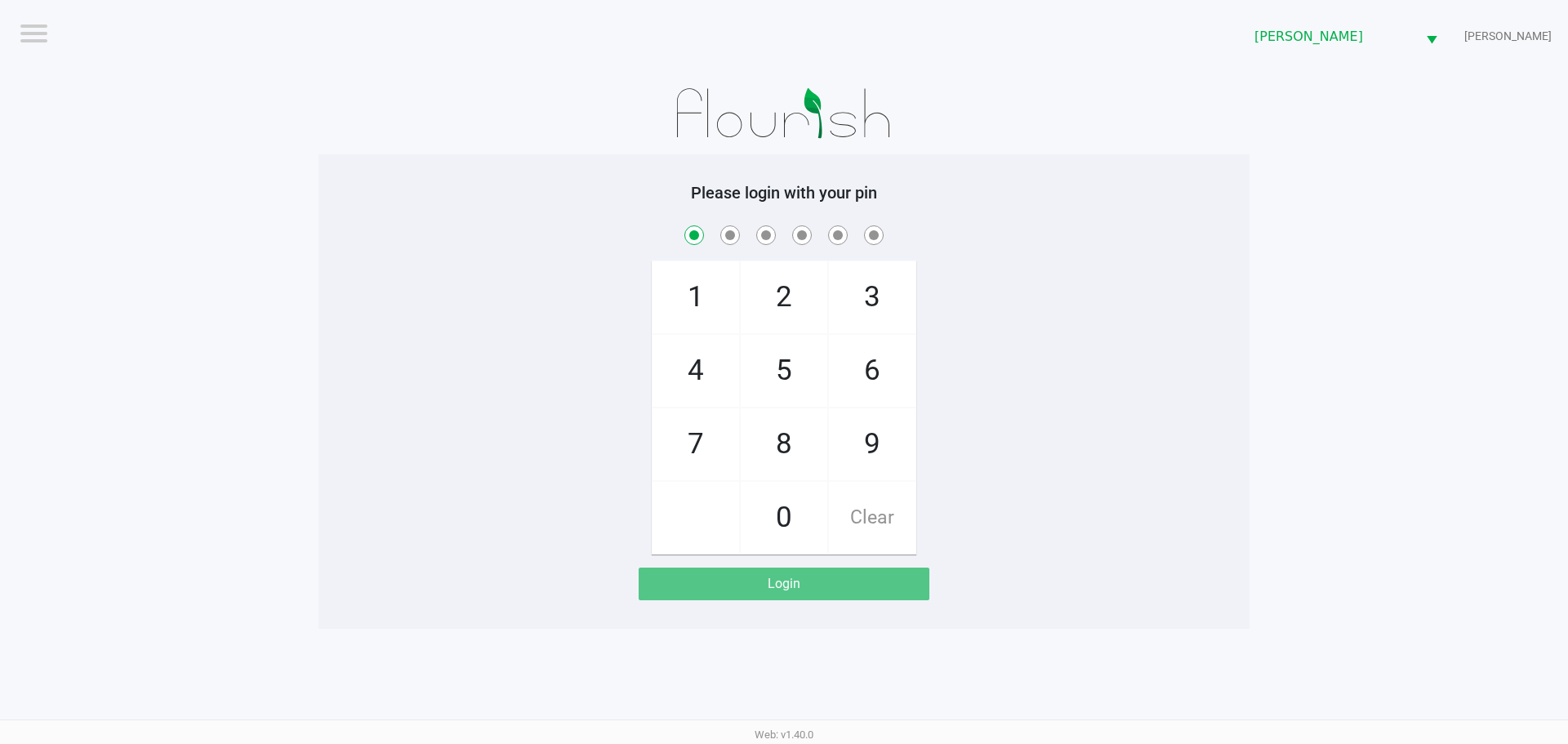
checkbox input "true"
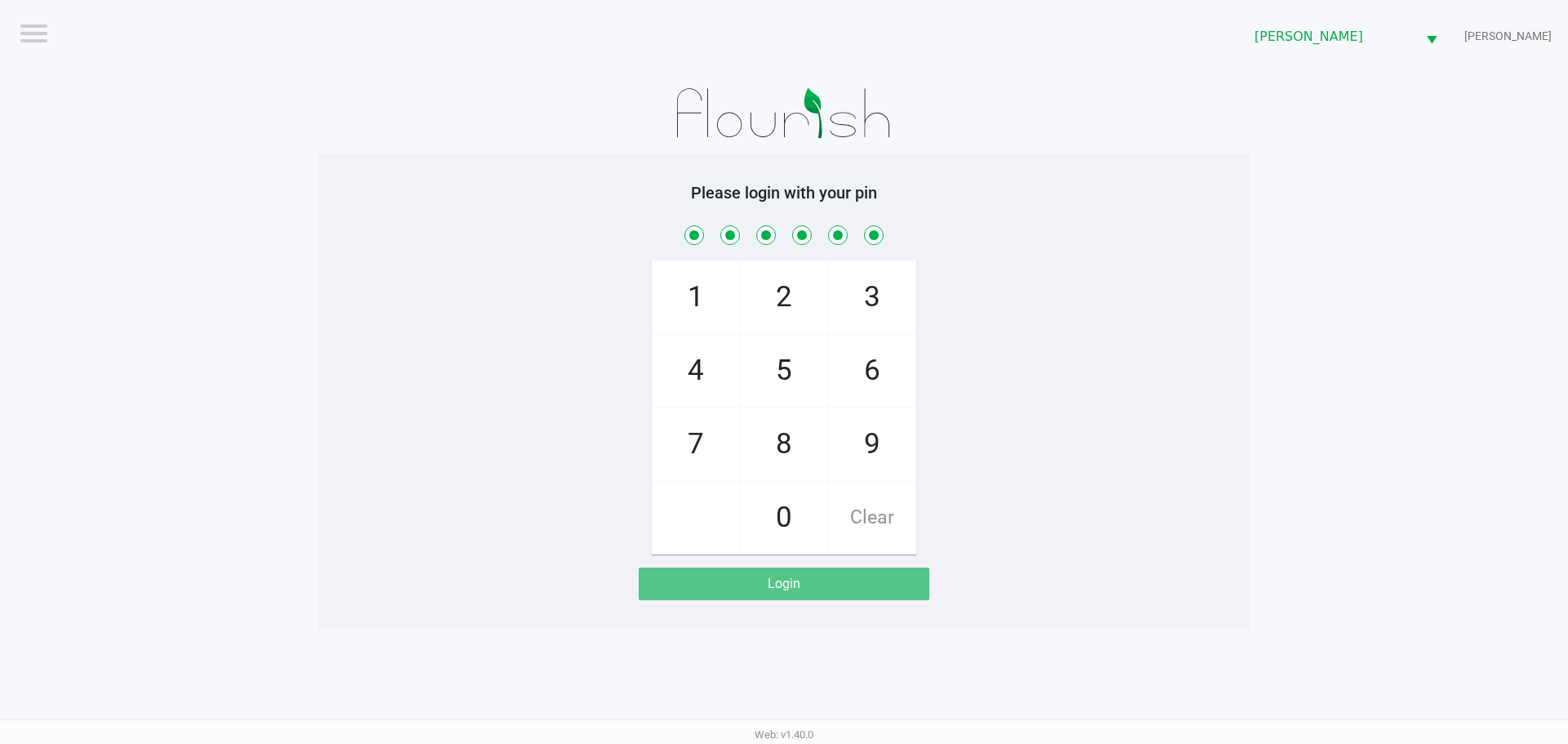
checkbox input "true"
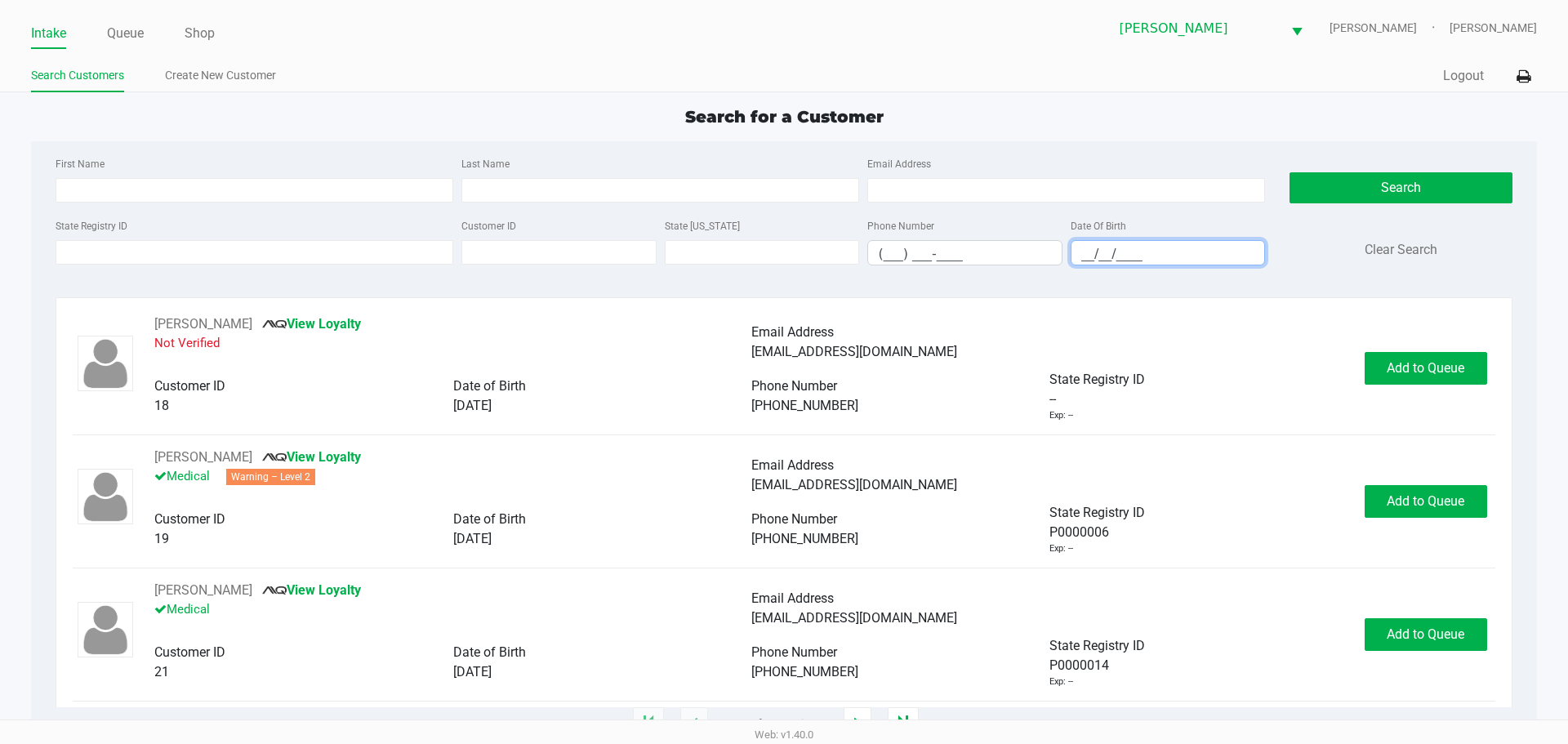
click at [1125, 246] on input "__/__/____" at bounding box center [1168, 253] width 193 height 26
type input "04/18/1978"
click at [605, 192] on input "Last Name" at bounding box center [661, 190] width 398 height 25
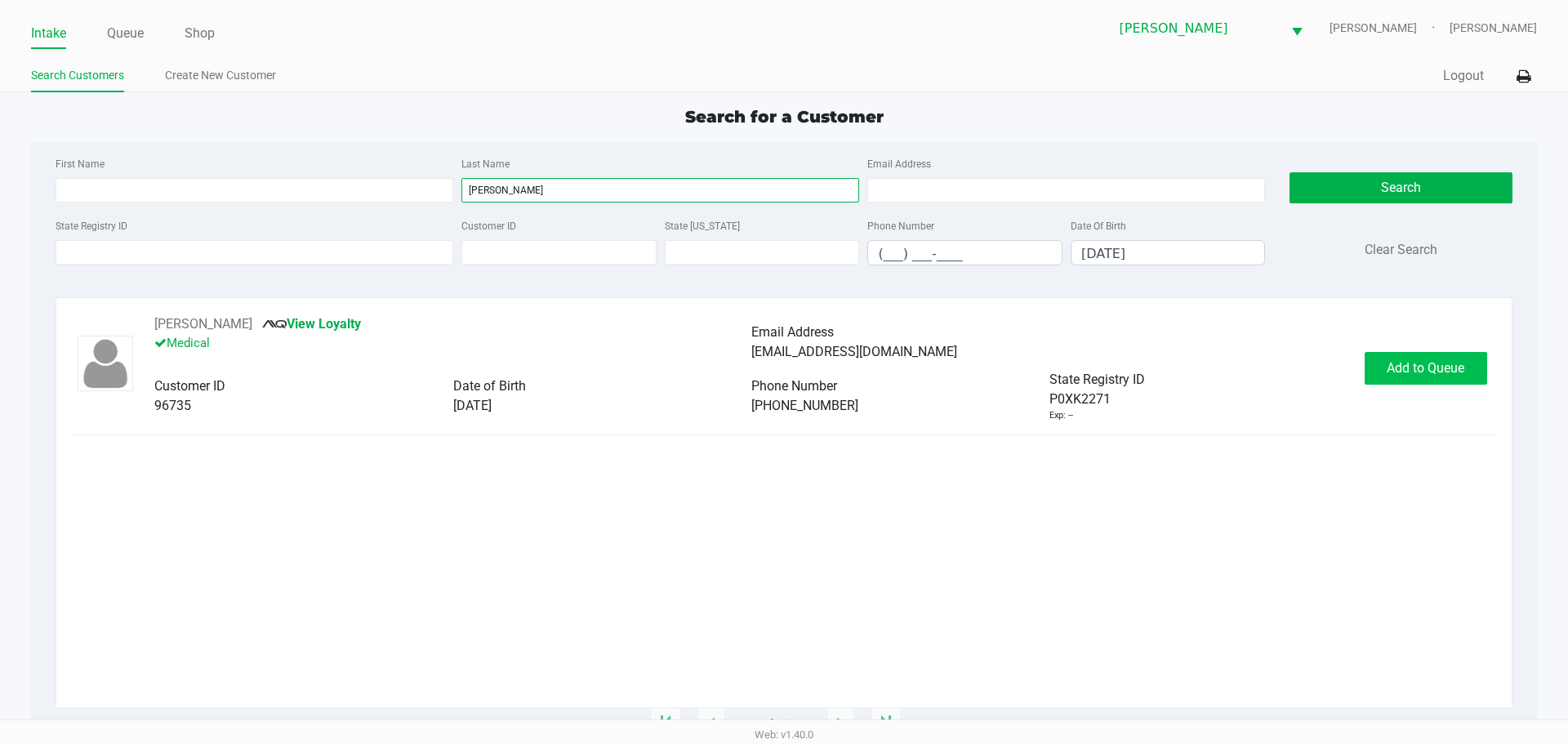
type input "tripp"
click at [1404, 354] on button "Add to Queue" at bounding box center [1426, 368] width 123 height 32
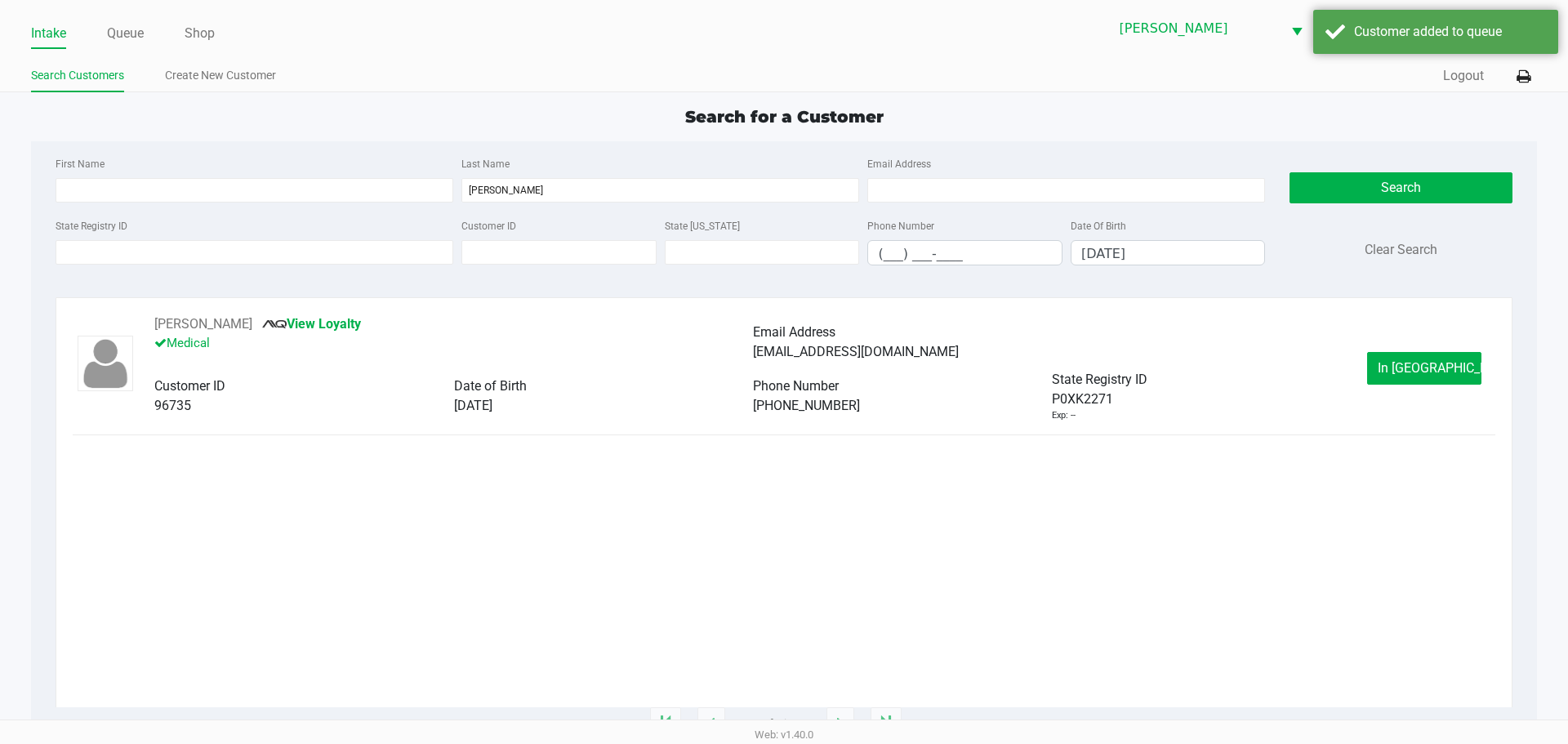
click at [1404, 366] on span "In Queue" at bounding box center [1446, 367] width 137 height 15
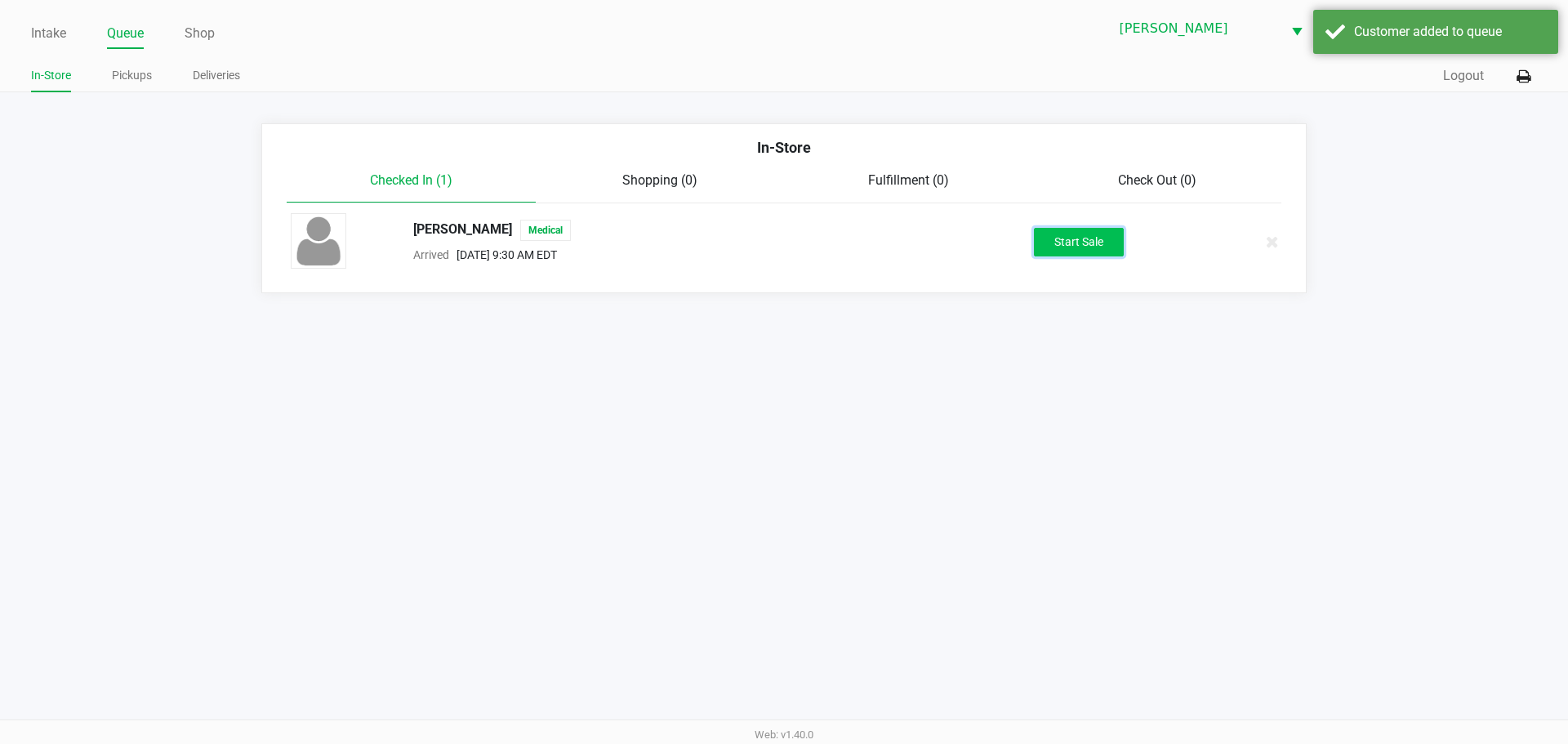
click at [1087, 239] on button "Start Sale" at bounding box center [1079, 242] width 89 height 29
drag, startPoint x: 1150, startPoint y: 421, endPoint x: 1220, endPoint y: 508, distance: 111.7
click at [1150, 434] on div "Intake Queue Shop Brandon WC CHARLIE-SIMPSON Kaleb Ricci In-Store Pickups Deliv…" at bounding box center [784, 372] width 1568 height 744
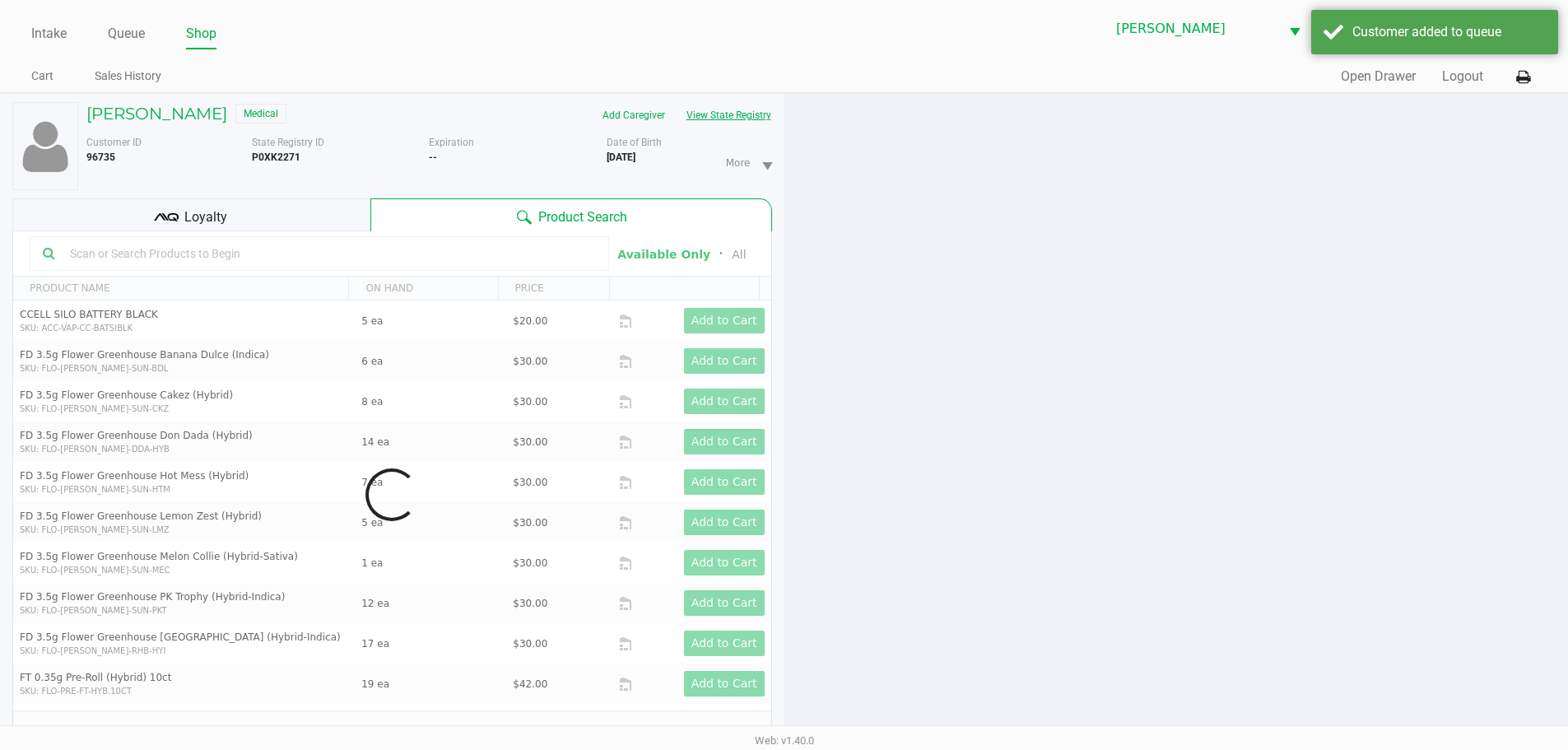
click at [712, 107] on button "View State Registry" at bounding box center [724, 114] width 96 height 26
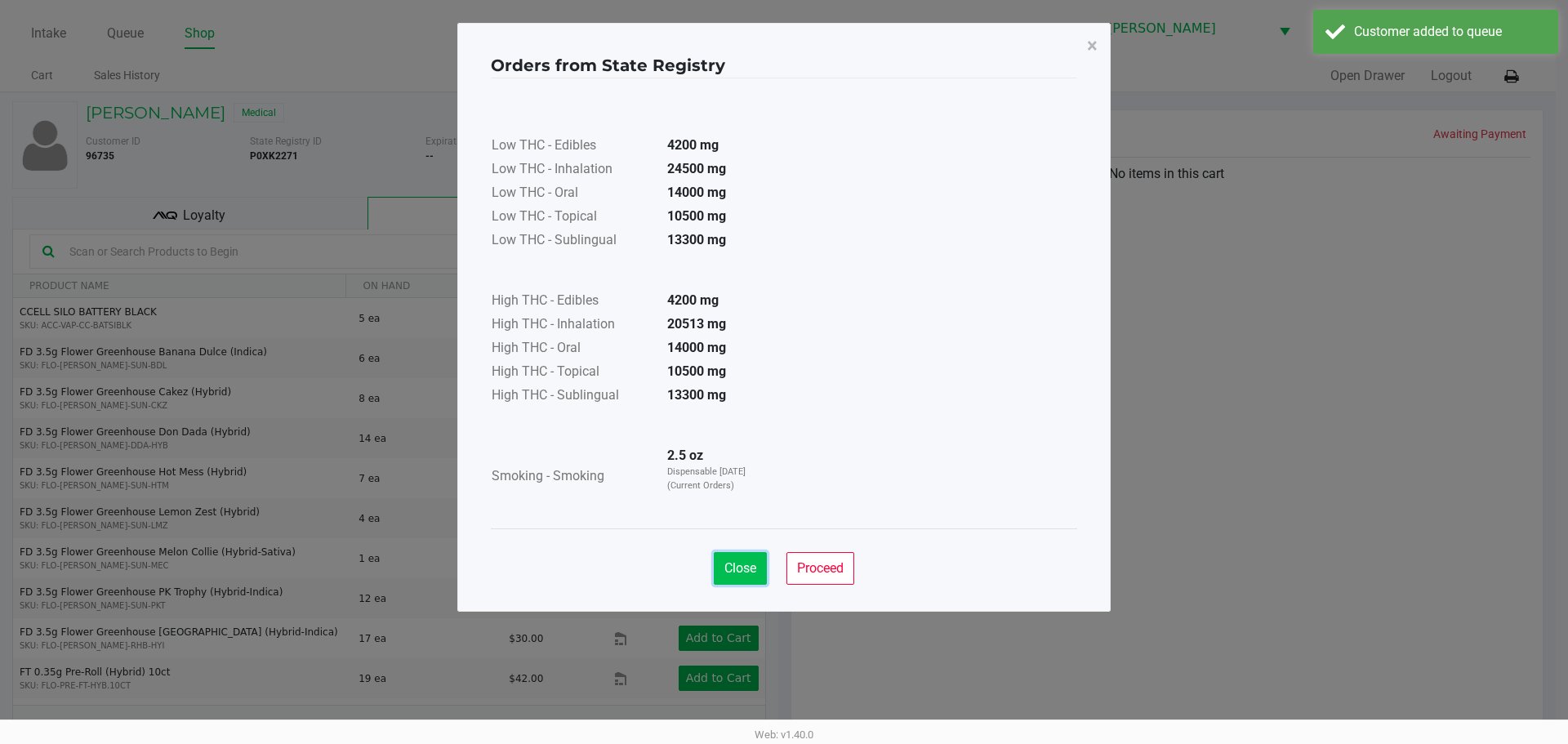
click at [735, 569] on span "Close" at bounding box center [740, 567] width 31 height 15
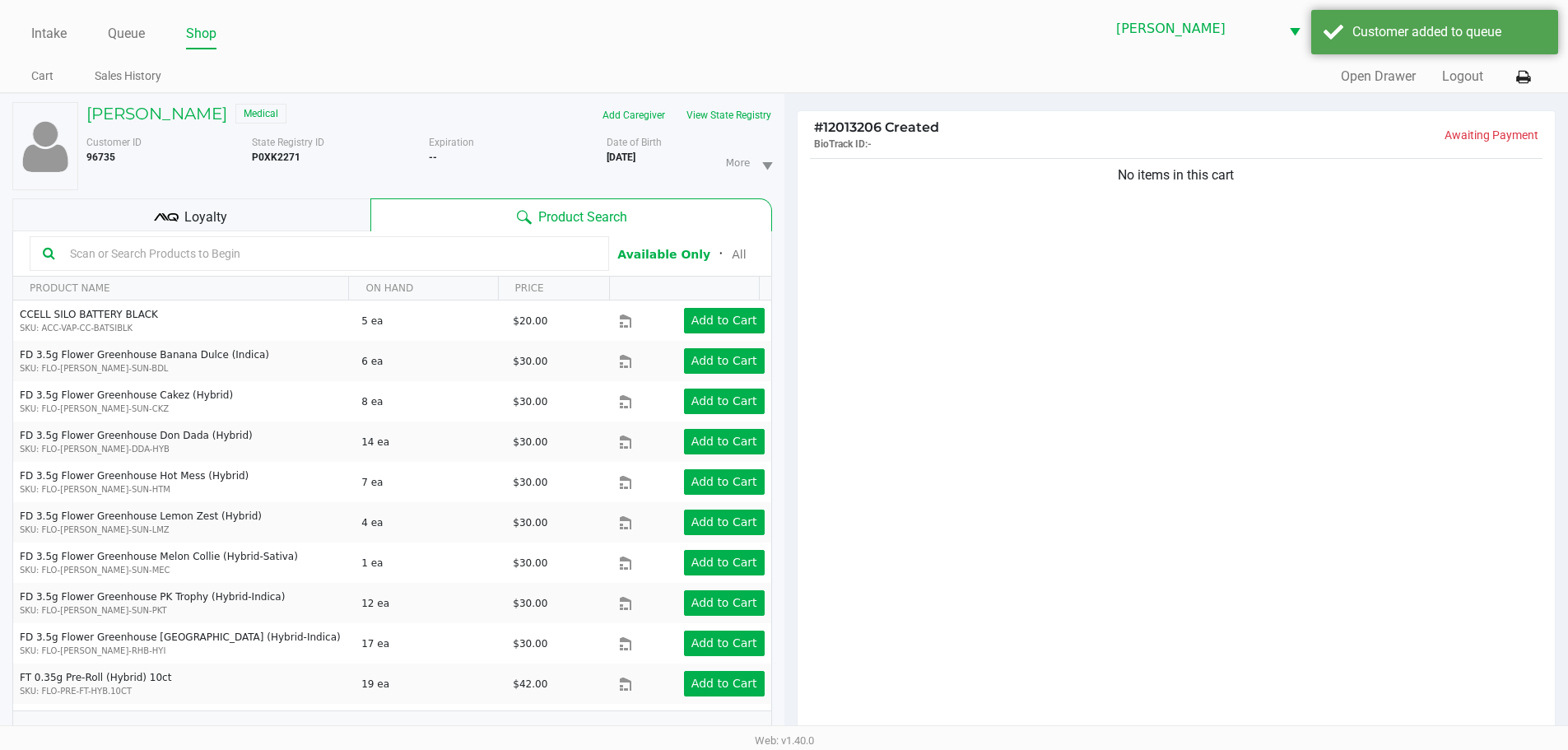
click at [939, 438] on div "Low THC - Edibles 4200 mg Low THC - Inhalation 24500 mg Low THC - Oral 14000 mg…" at bounding box center [785, 265] width 591 height 414
click at [932, 422] on div "No items in this cart" at bounding box center [1176, 450] width 758 height 591
click at [485, 262] on input "text" at bounding box center [329, 253] width 533 height 25
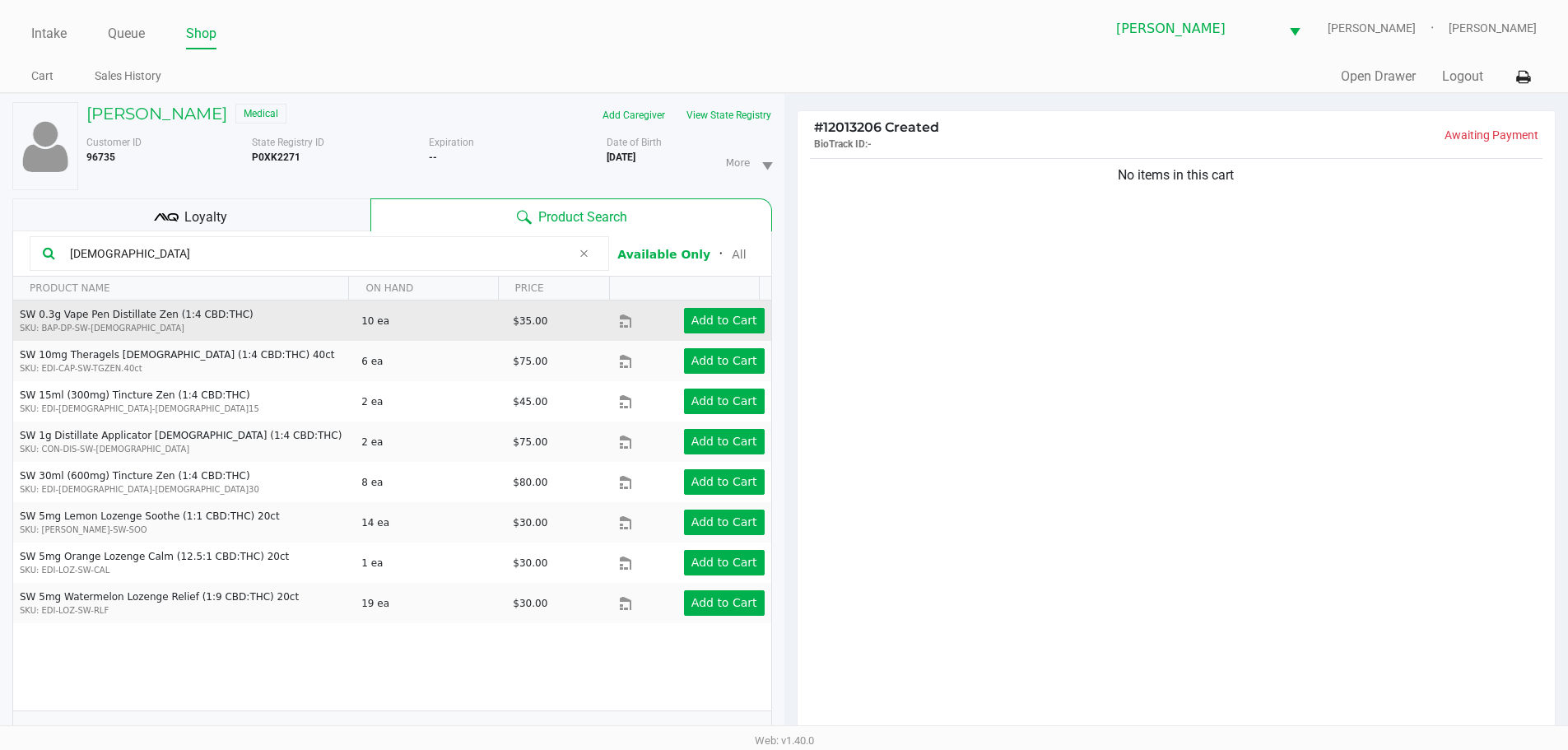
type input "zen"
click at [717, 303] on td "Add to Cart" at bounding box center [695, 320] width 152 height 40
click at [727, 321] on app-button-loader "Add to Cart" at bounding box center [725, 320] width 66 height 13
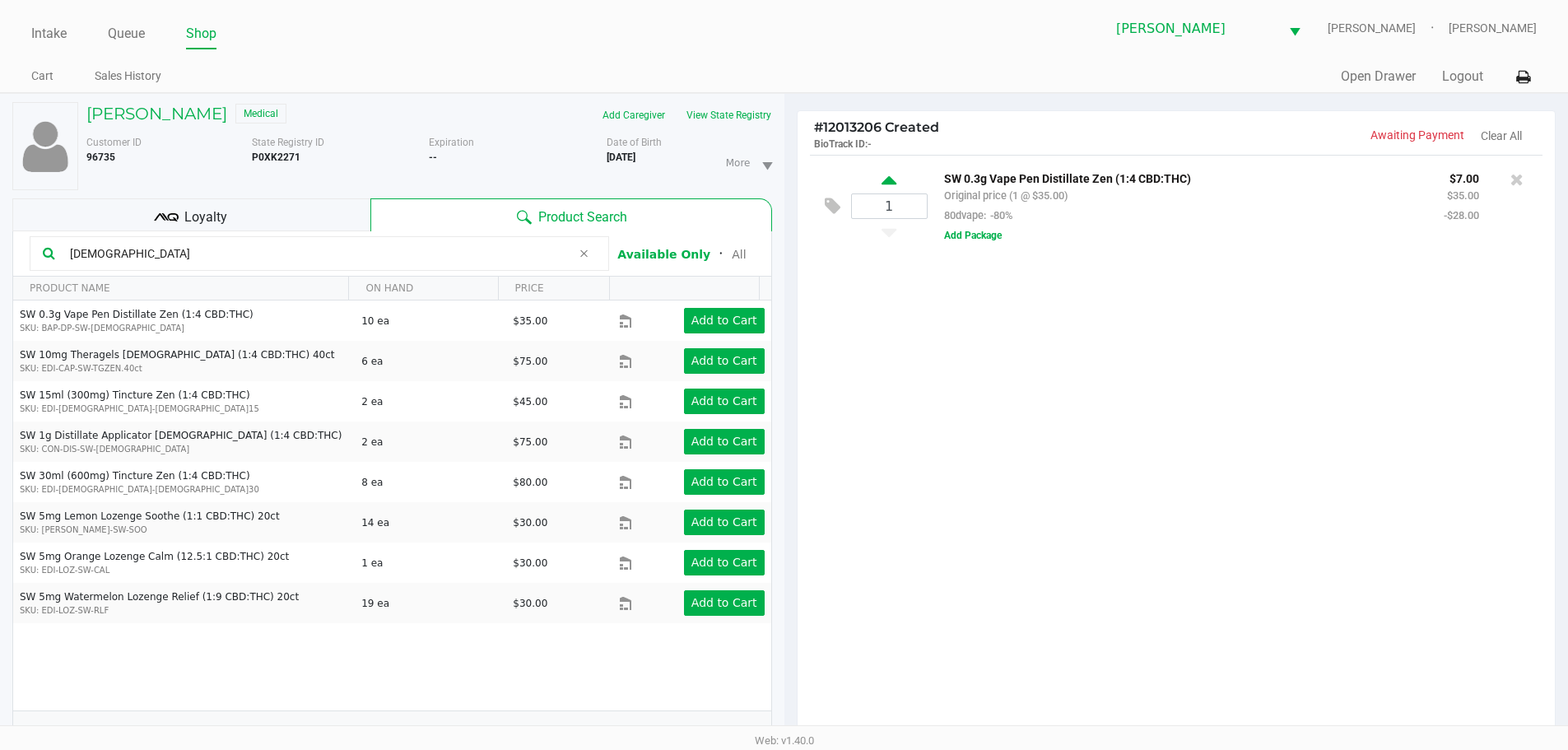
click at [883, 176] on icon at bounding box center [889, 182] width 14 height 20
type input "2"
click at [291, 258] on input "zen" at bounding box center [317, 253] width 508 height 25
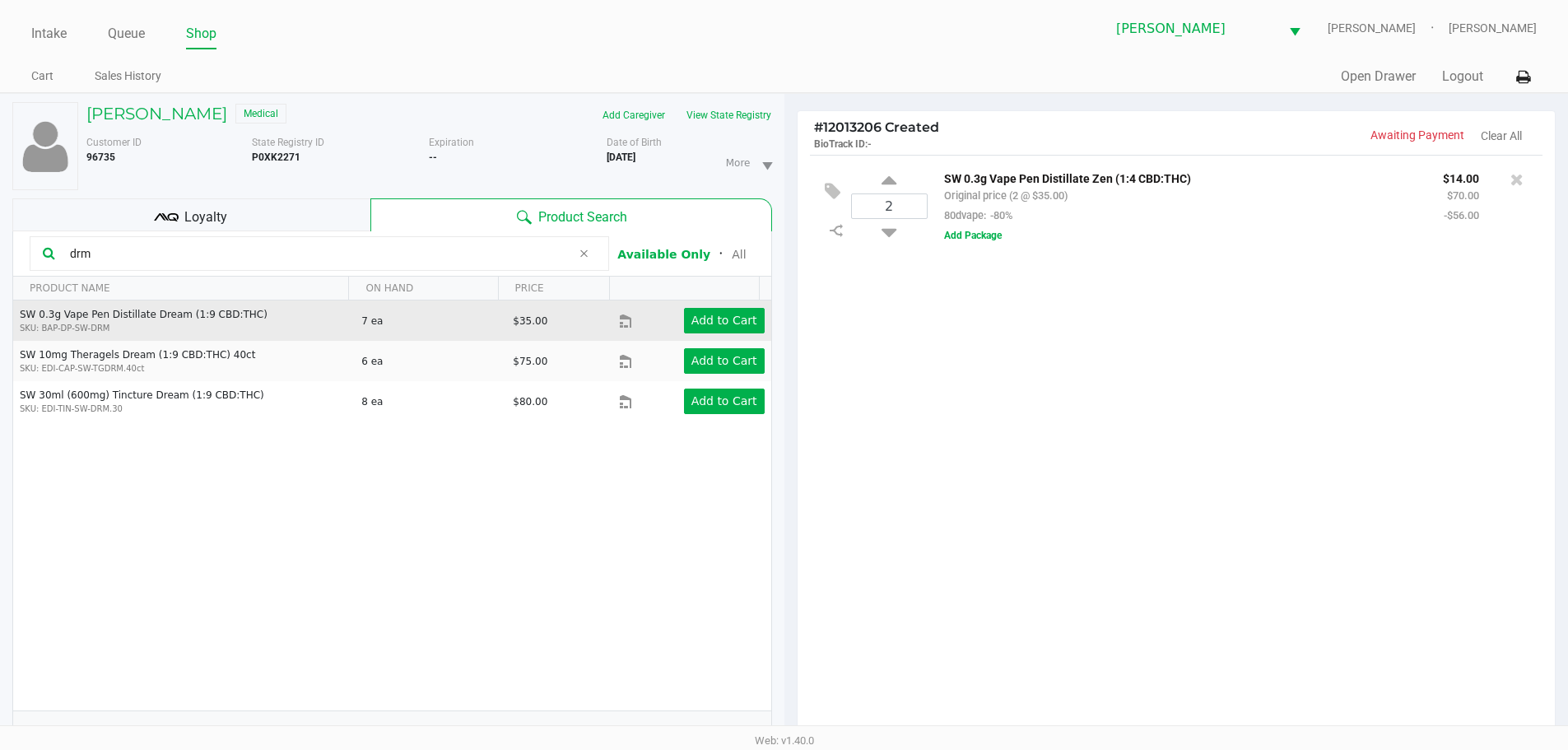
type input "drm"
click at [709, 305] on td "Add to Cart" at bounding box center [695, 320] width 152 height 40
click at [728, 327] on app-button-loader "Add to Cart" at bounding box center [725, 320] width 66 height 13
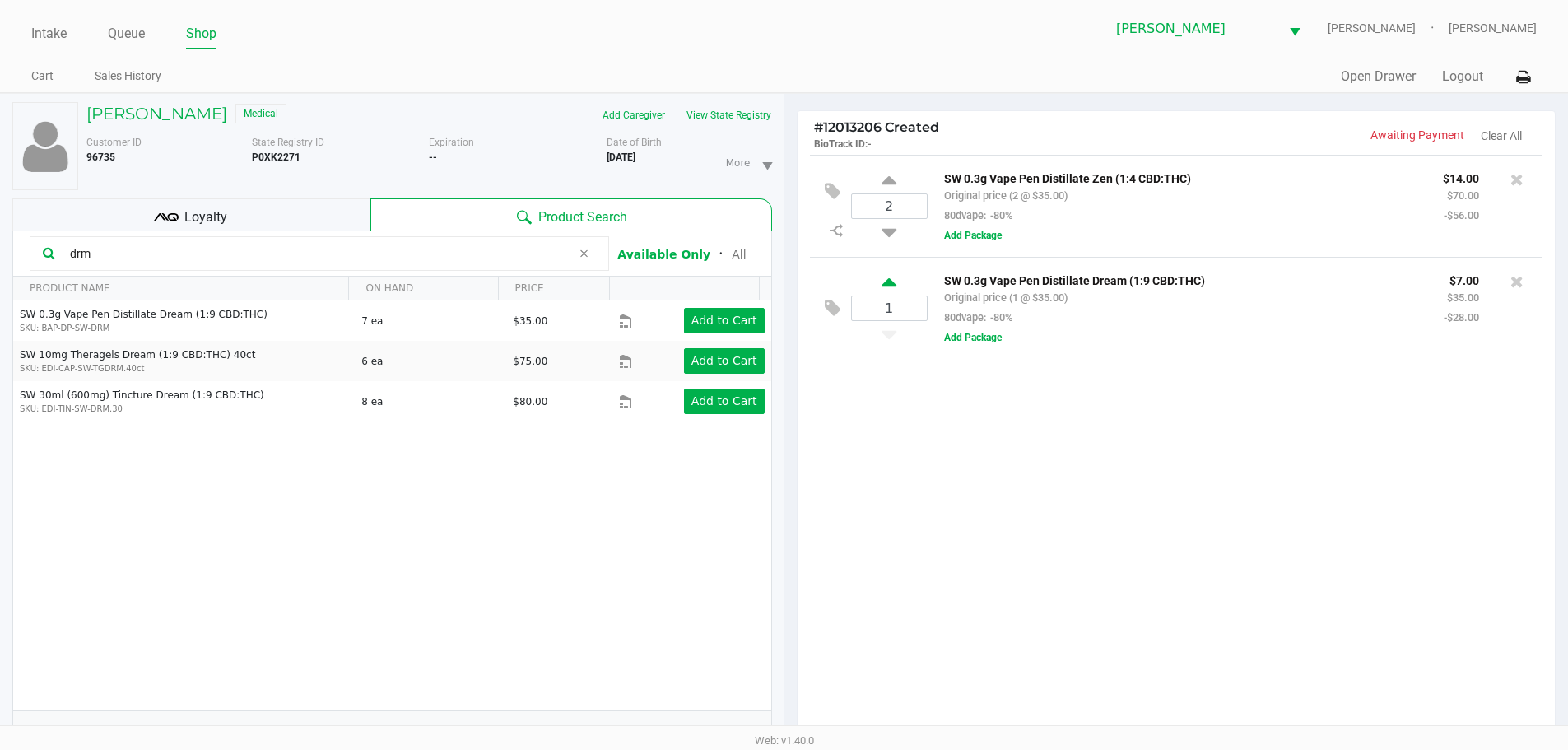
drag, startPoint x: 873, startPoint y: 277, endPoint x: 889, endPoint y: 284, distance: 17.5
click at [881, 280] on div "1" at bounding box center [890, 308] width 77 height 66
click at [889, 284] on icon at bounding box center [889, 285] width 14 height 20
type input "2"
click at [949, 406] on div at bounding box center [784, 467] width 1568 height 584
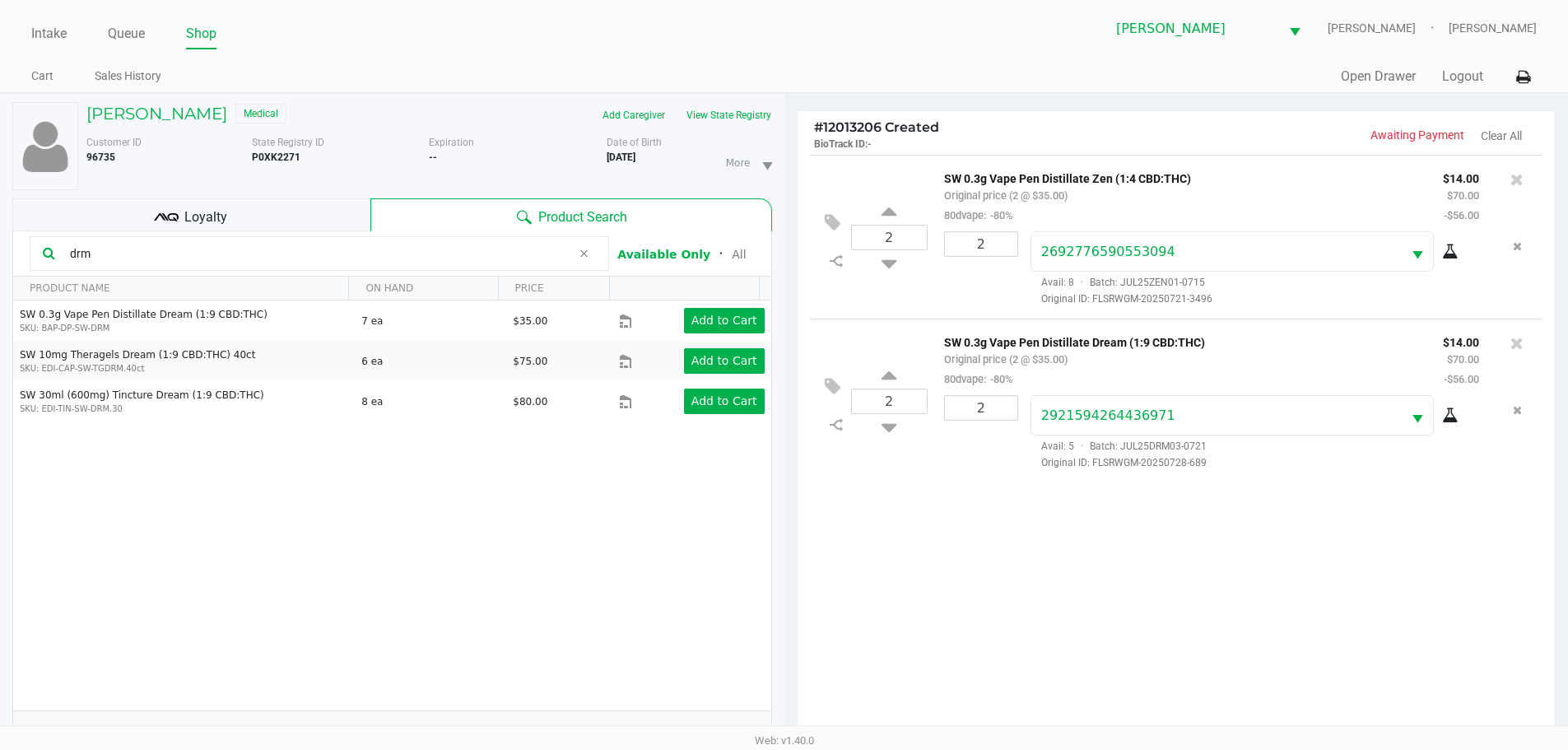
scroll to position [177, 0]
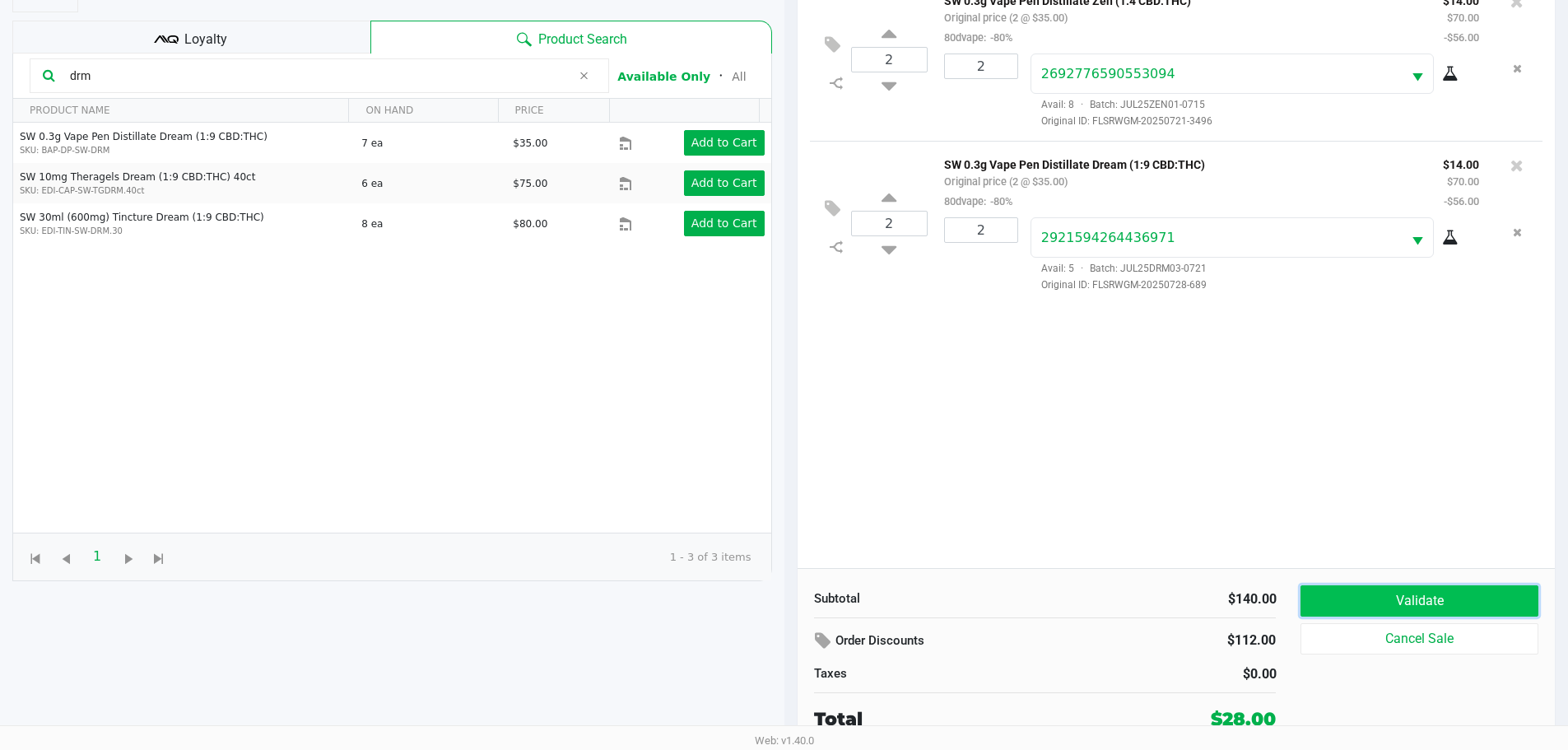
click at [1480, 590] on button "Validate" at bounding box center [1418, 600] width 237 height 32
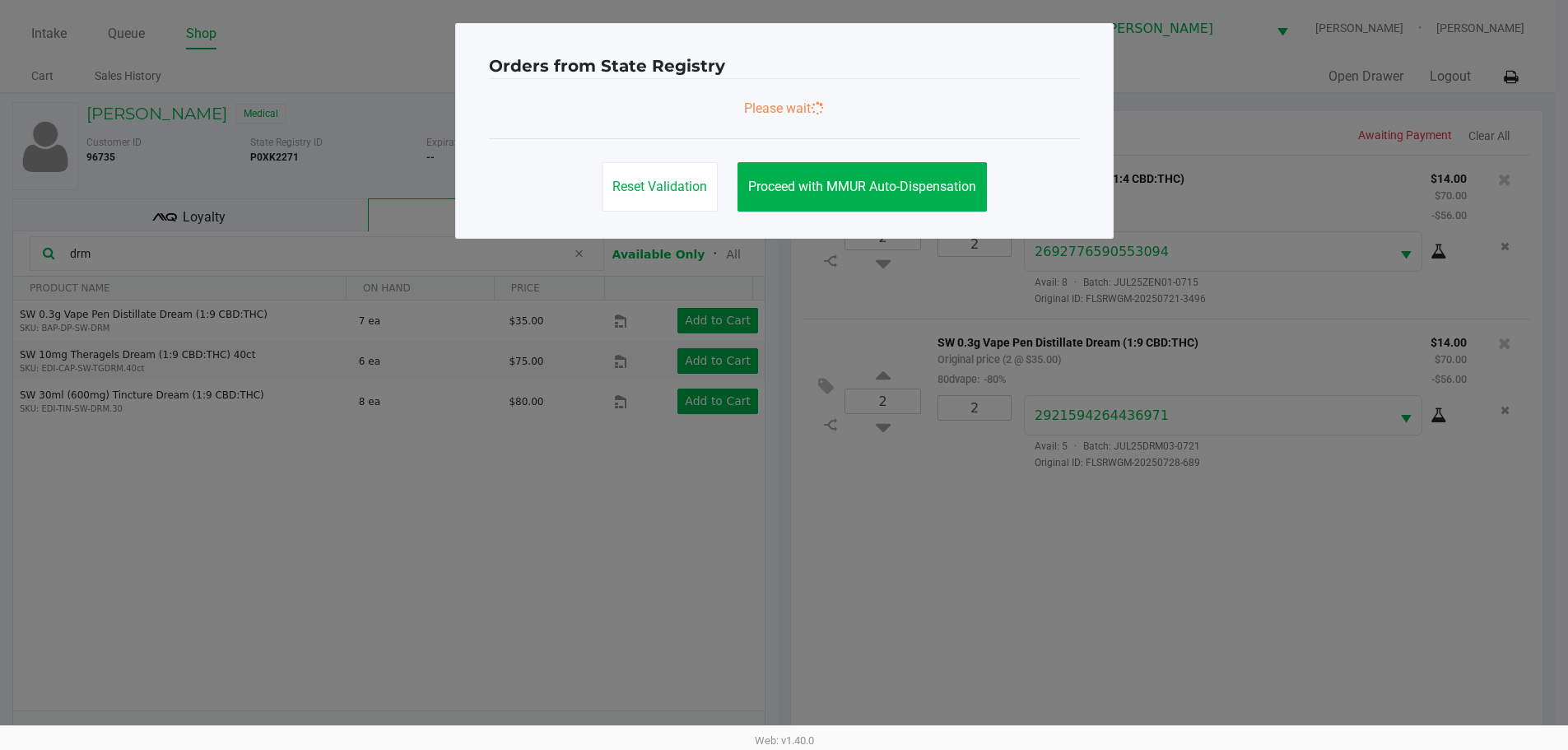
scroll to position [0, 0]
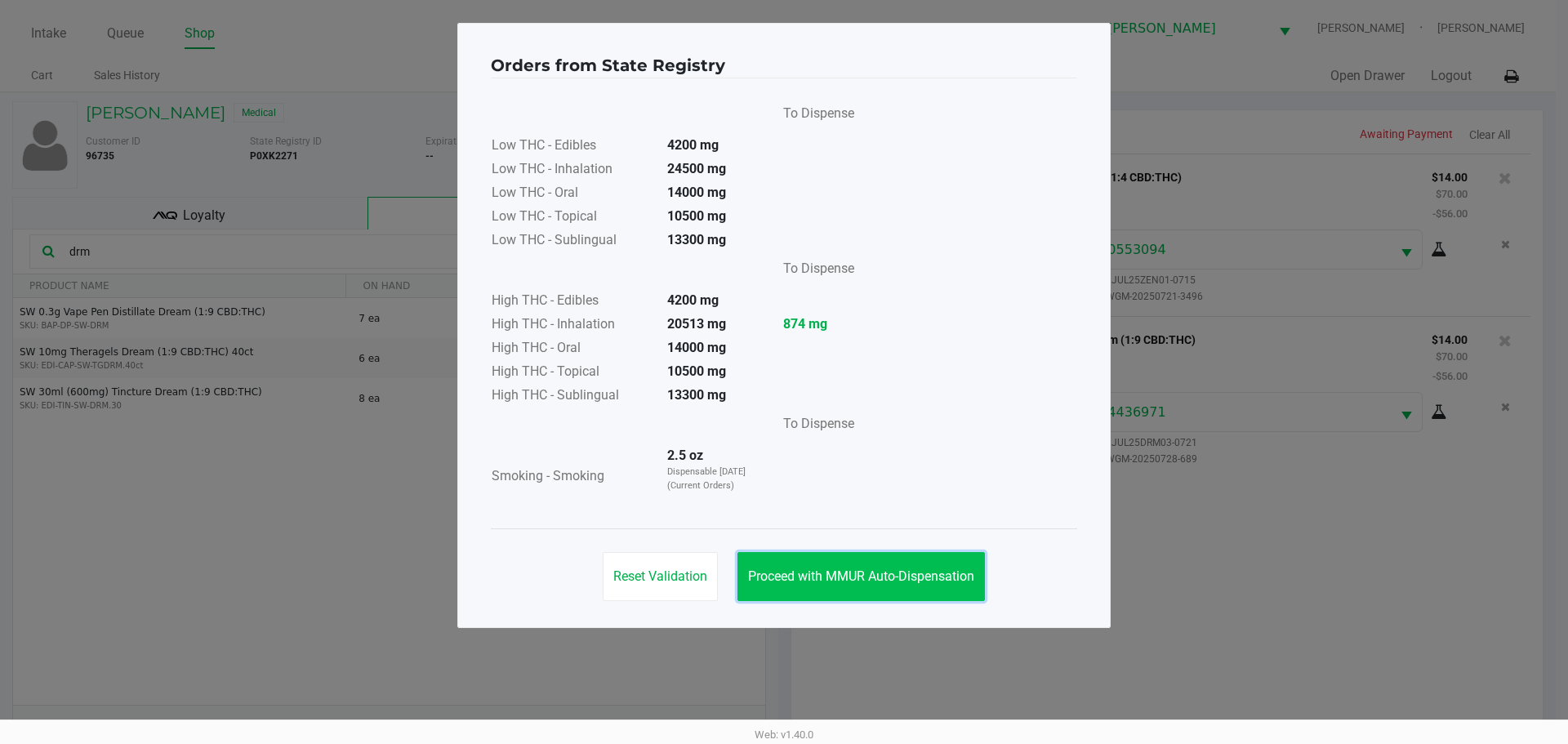
click at [866, 566] on button "Proceed with MMUR Auto-Dispensation" at bounding box center [862, 576] width 248 height 49
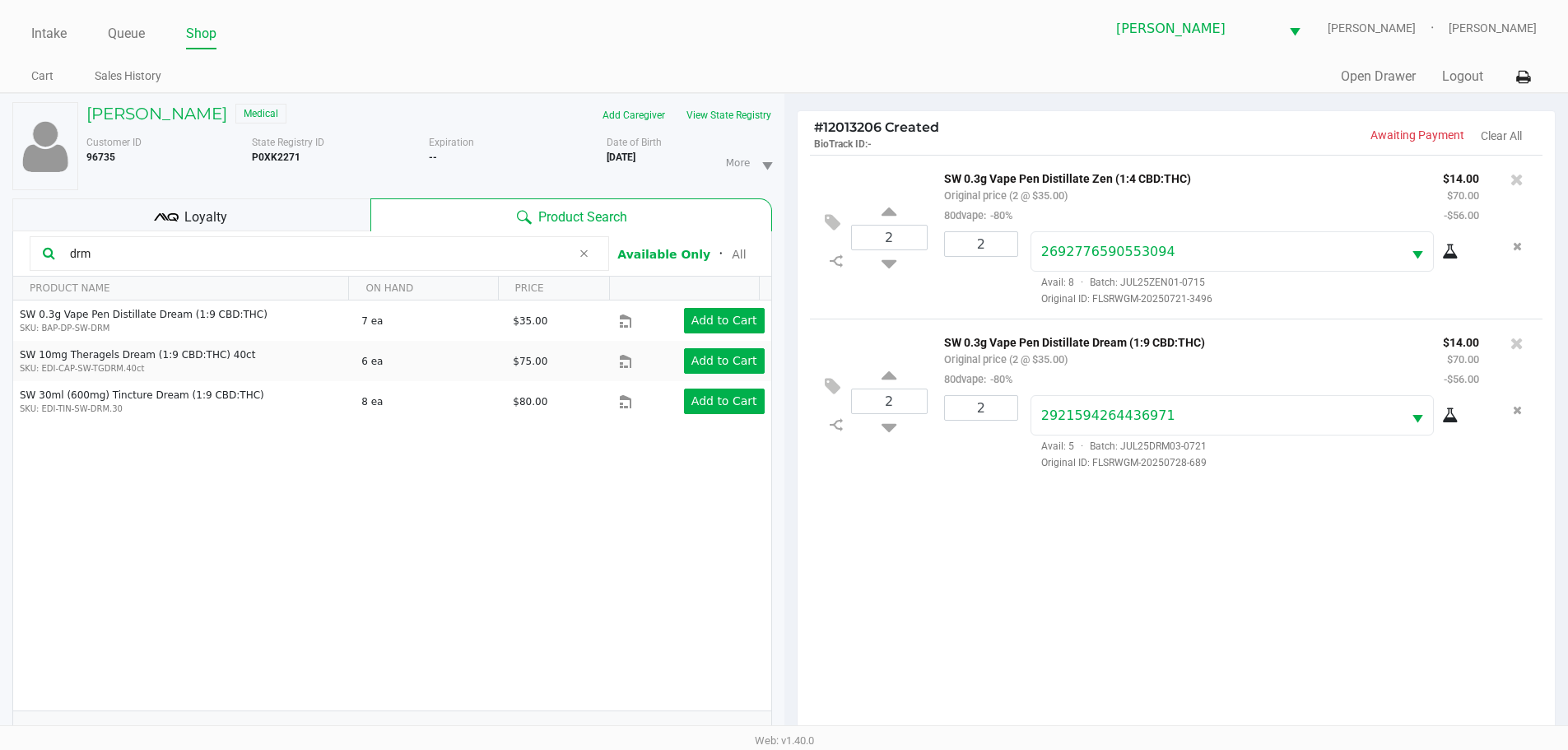
scroll to position [177, 0]
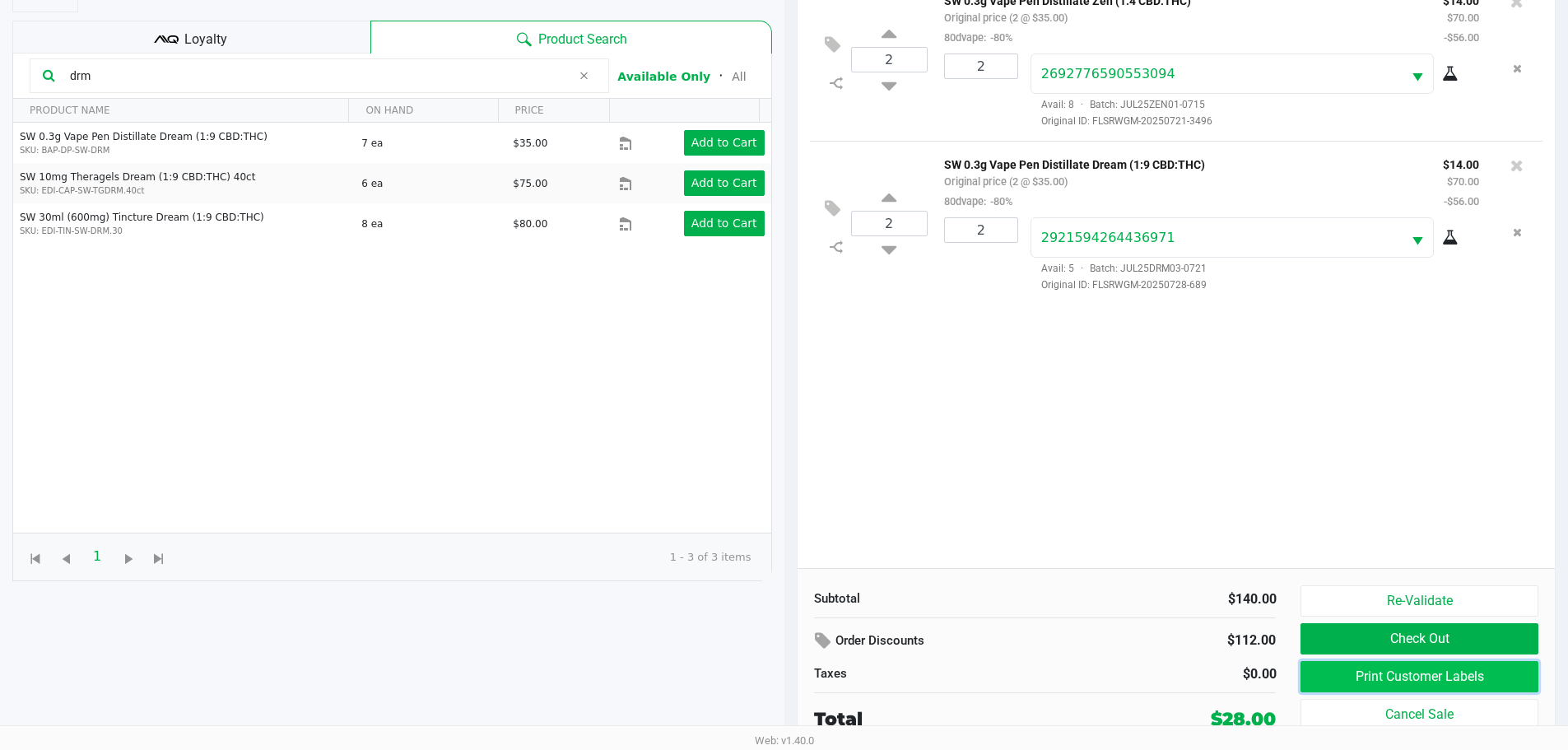
click at [1378, 664] on button "Print Customer Labels" at bounding box center [1418, 676] width 237 height 32
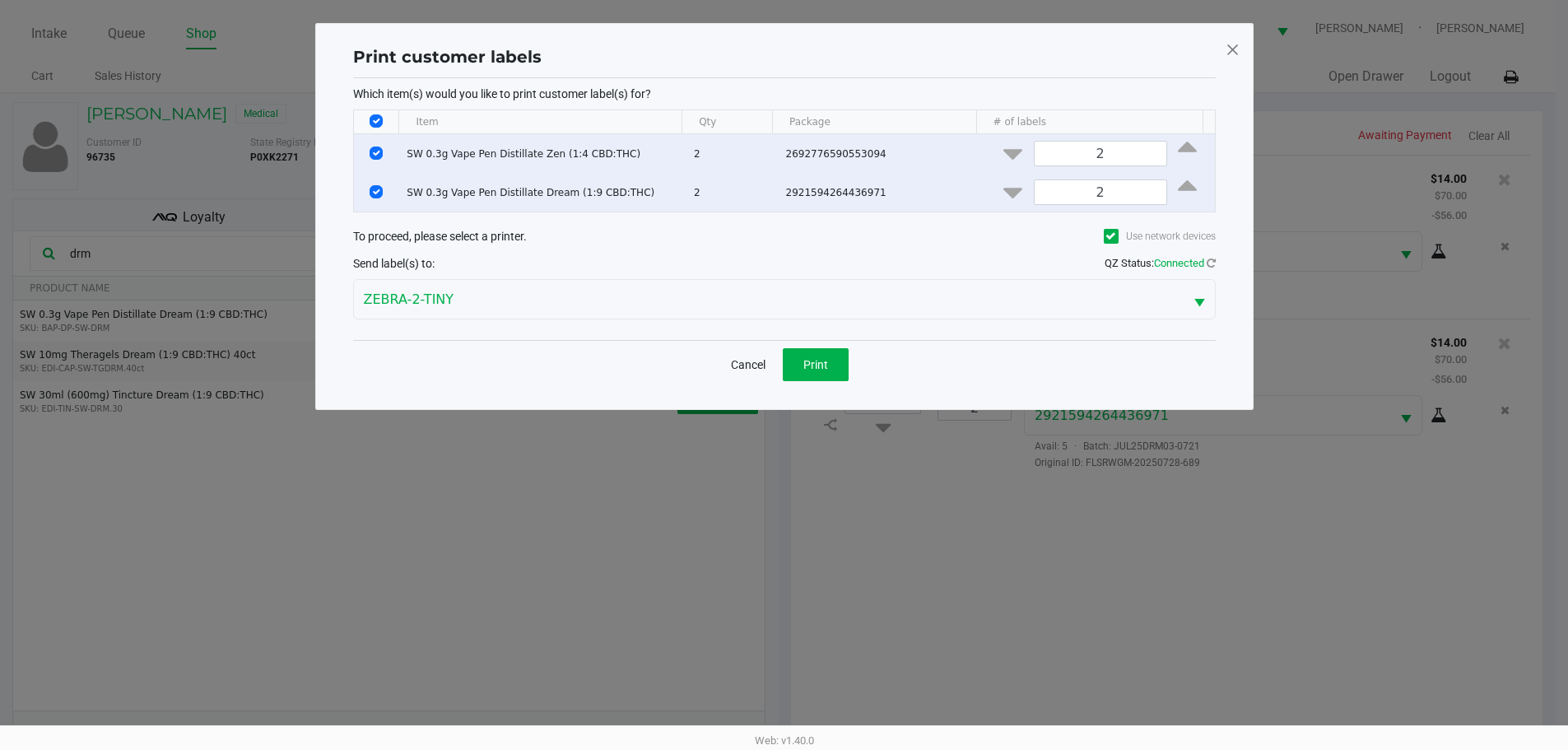
scroll to position [0, 0]
click at [828, 369] on span "Print" at bounding box center [821, 364] width 25 height 13
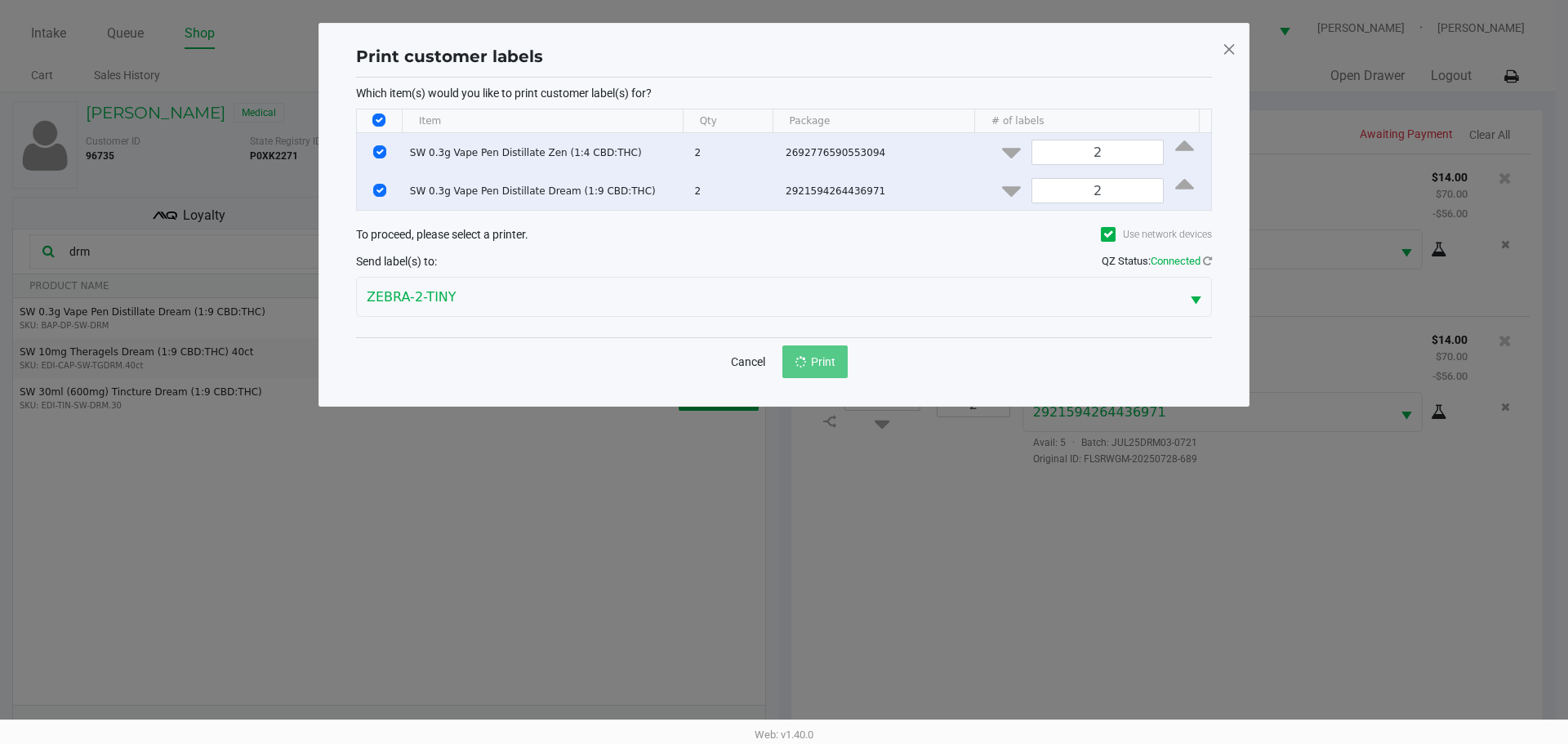
click at [943, 619] on ngb-modal-window "Print customer labels Which item(s) would you like to print customer label(s) f…" at bounding box center [784, 372] width 1568 height 744
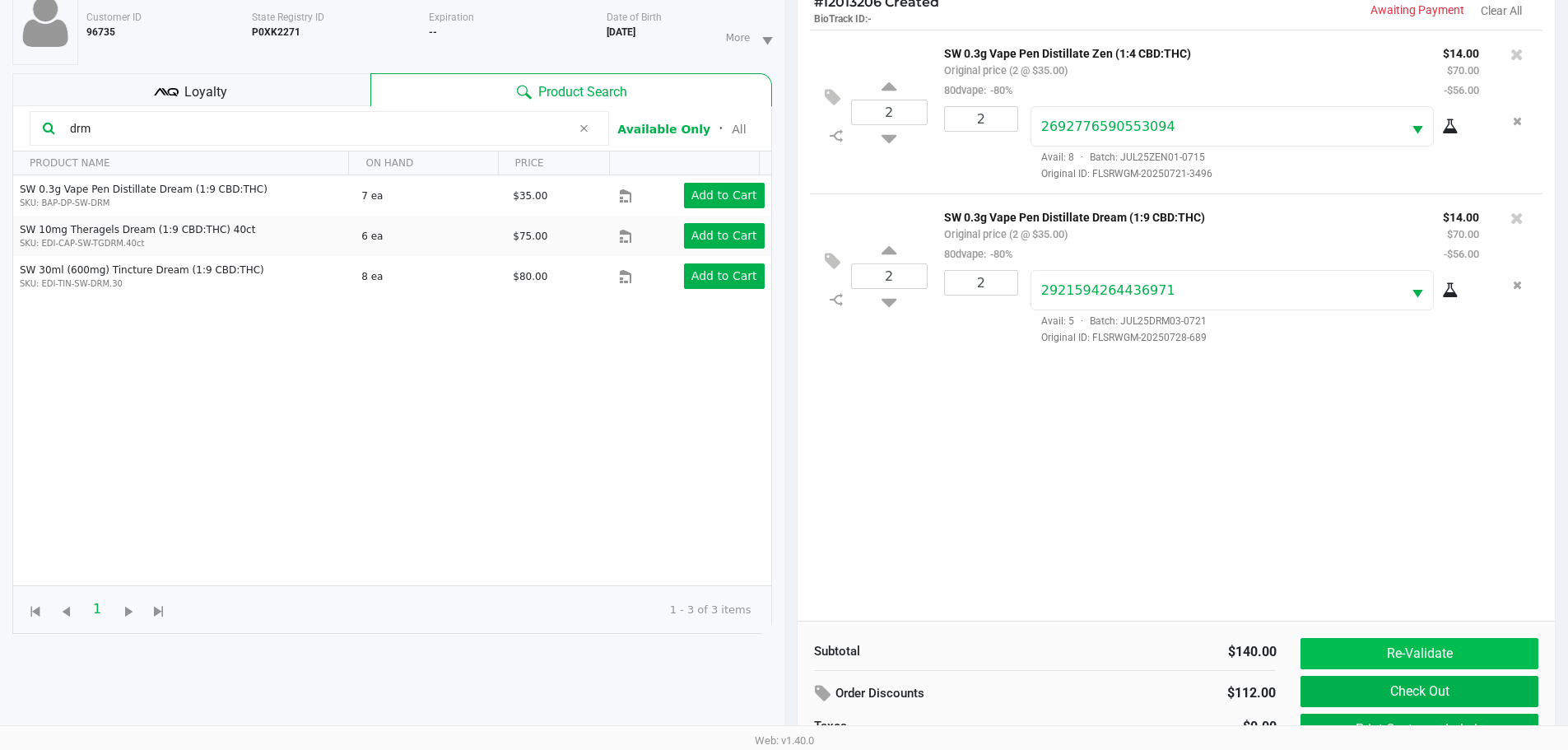
scroll to position [165, 0]
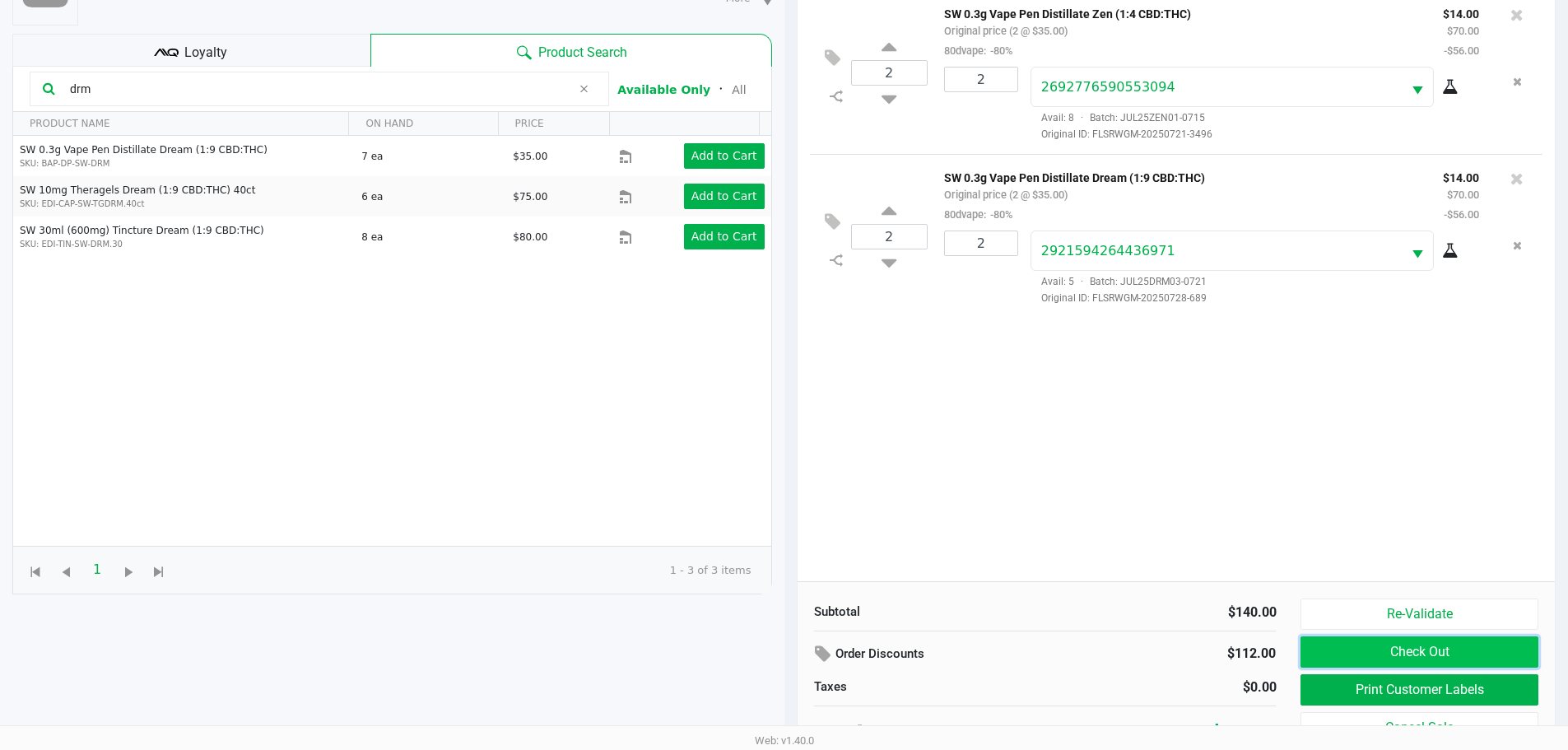
click at [1373, 649] on button "Check Out" at bounding box center [1418, 651] width 237 height 32
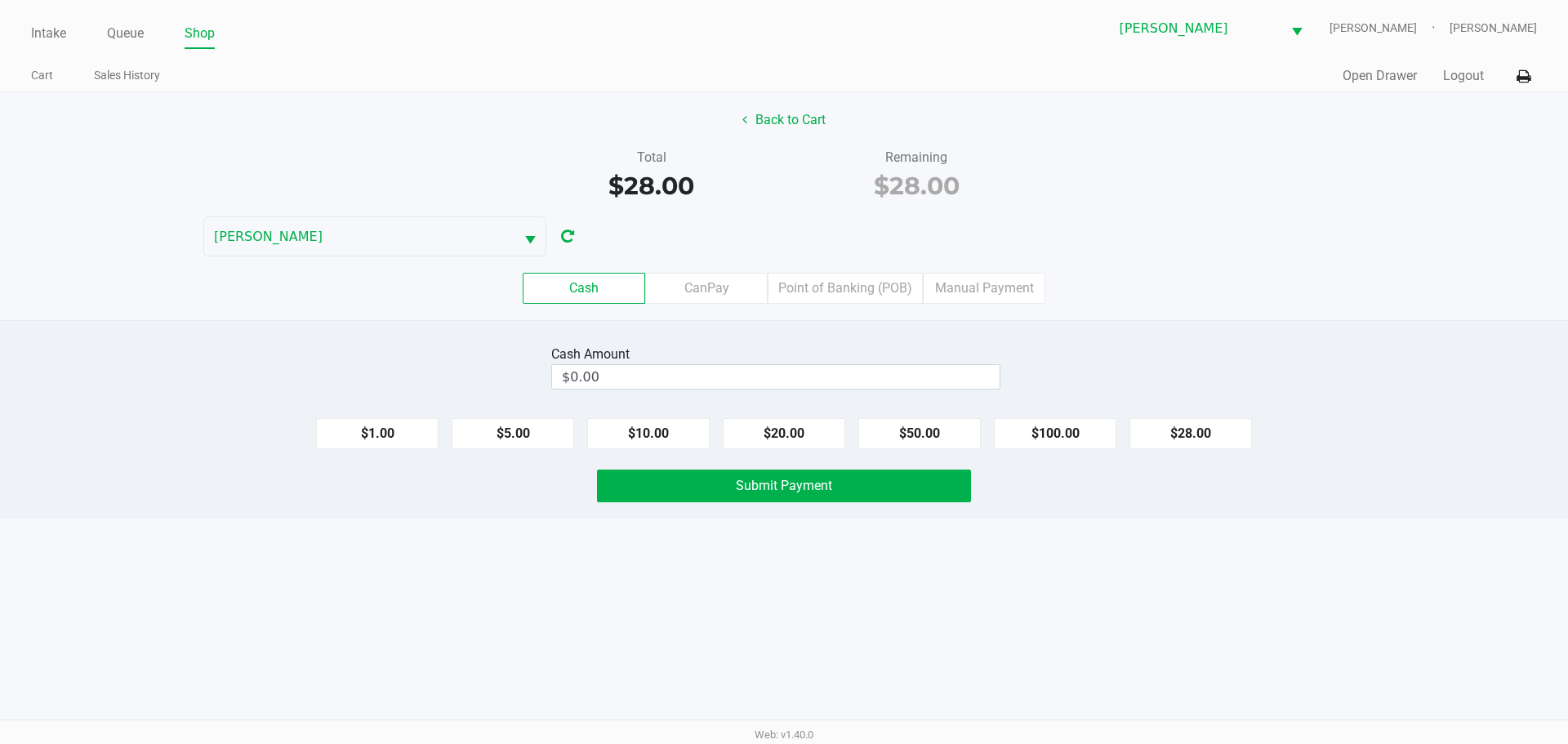
click at [840, 361] on div "Cash Amount" at bounding box center [776, 354] width 449 height 20
click at [833, 378] on input "0" at bounding box center [776, 376] width 447 height 24
click at [1100, 602] on div "Intake Queue Shop Brandon WC CHARLIE-SIMPSON Kaleb Ricci Cart Sales History Qui…" at bounding box center [784, 372] width 1568 height 744
type input "$40.00"
click at [853, 474] on button "Submit Payment" at bounding box center [784, 485] width 374 height 32
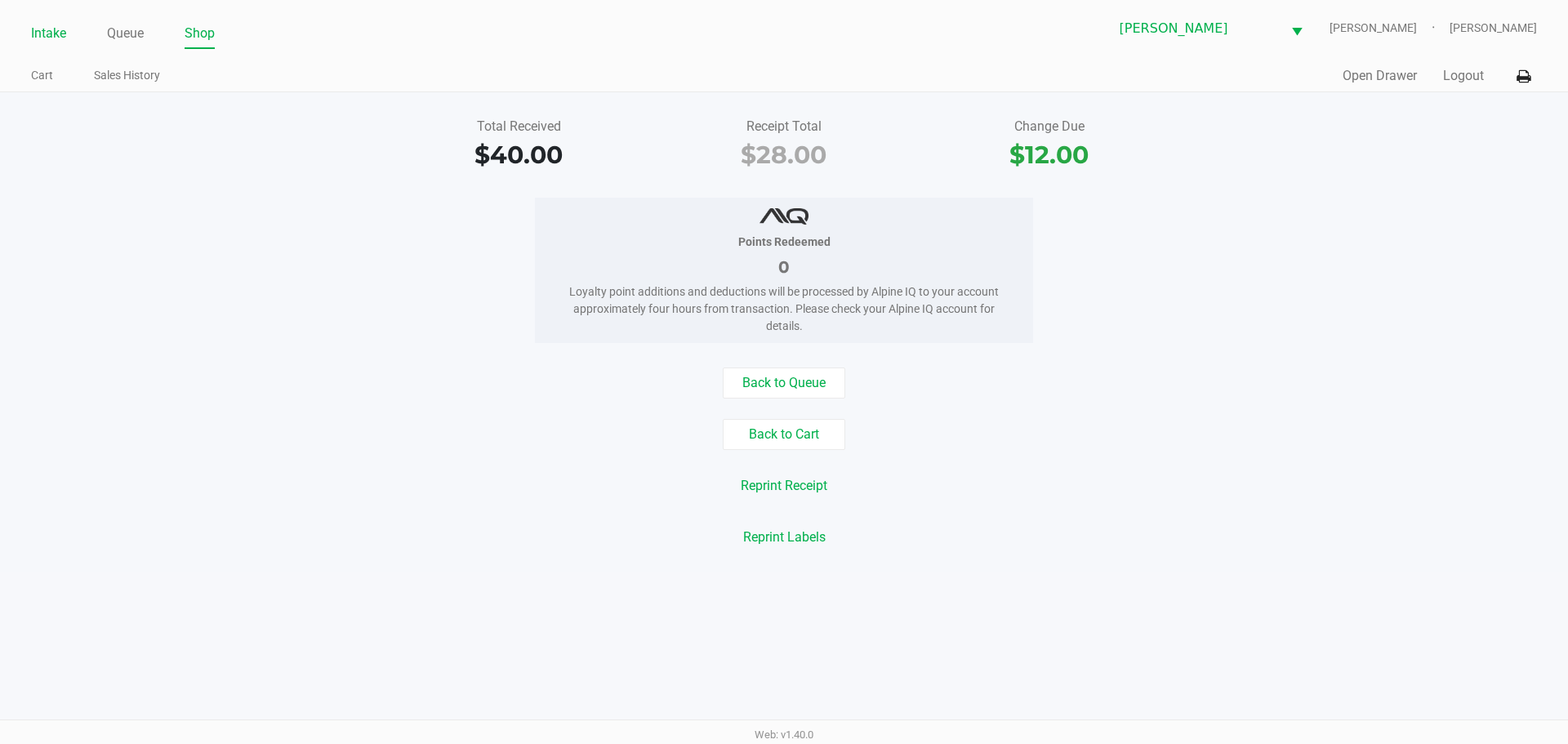
click at [44, 32] on link "Intake" at bounding box center [49, 33] width 35 height 23
click at [41, 40] on link "Intake" at bounding box center [49, 33] width 35 height 23
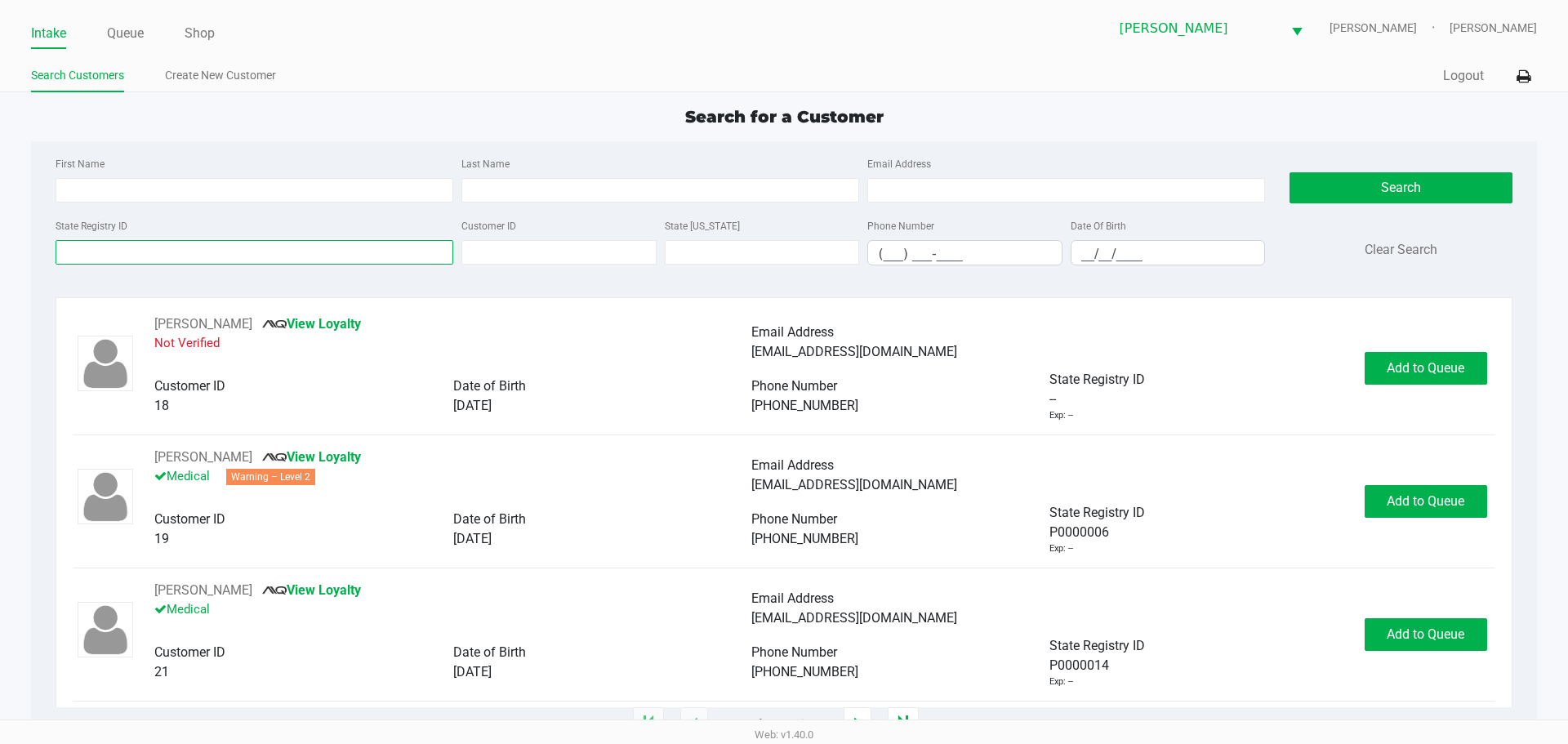
click at [117, 256] on input "State Registry ID" at bounding box center [254, 252] width 398 height 25
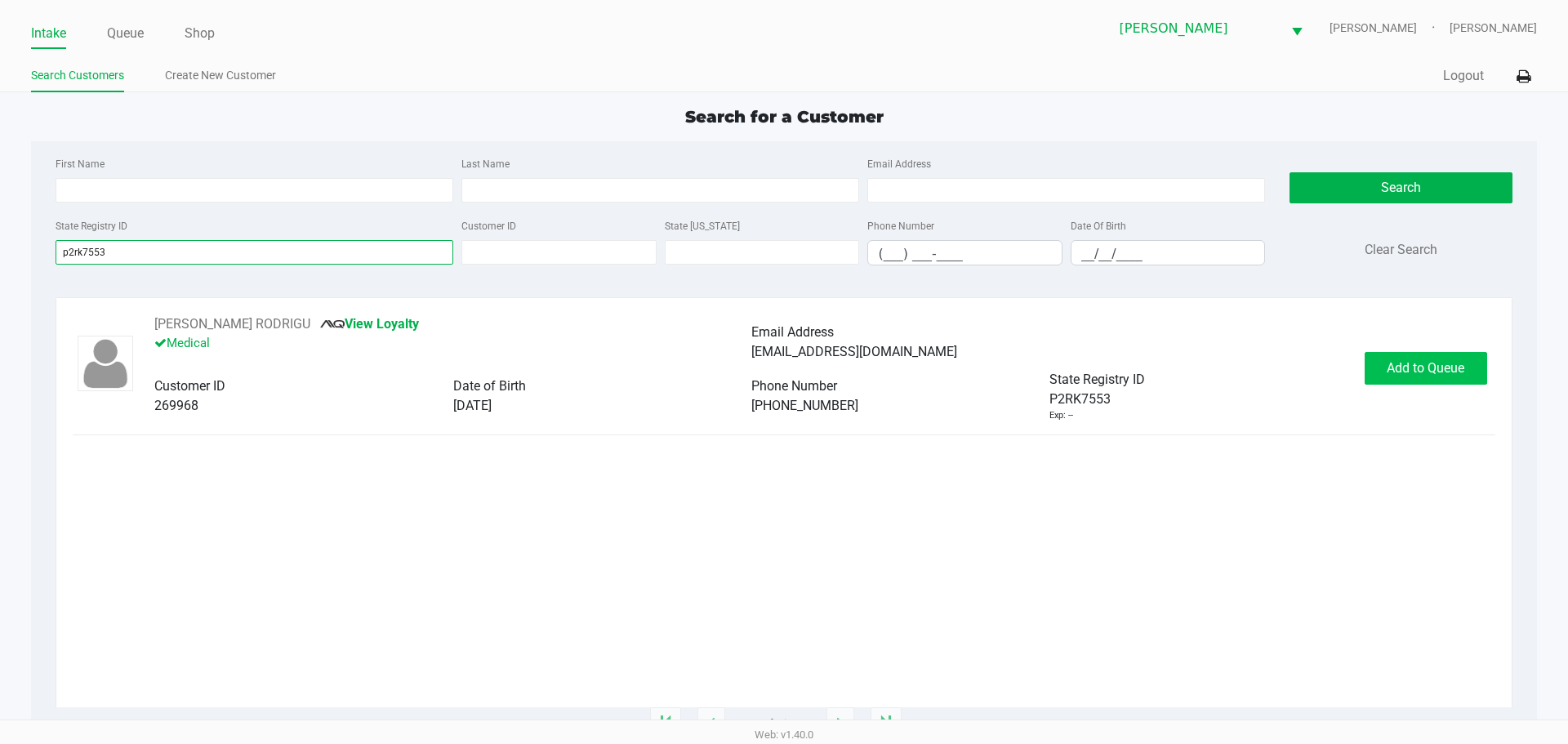
type input "p2rk7553"
click at [1394, 360] on span "Add to Queue" at bounding box center [1425, 367] width 77 height 15
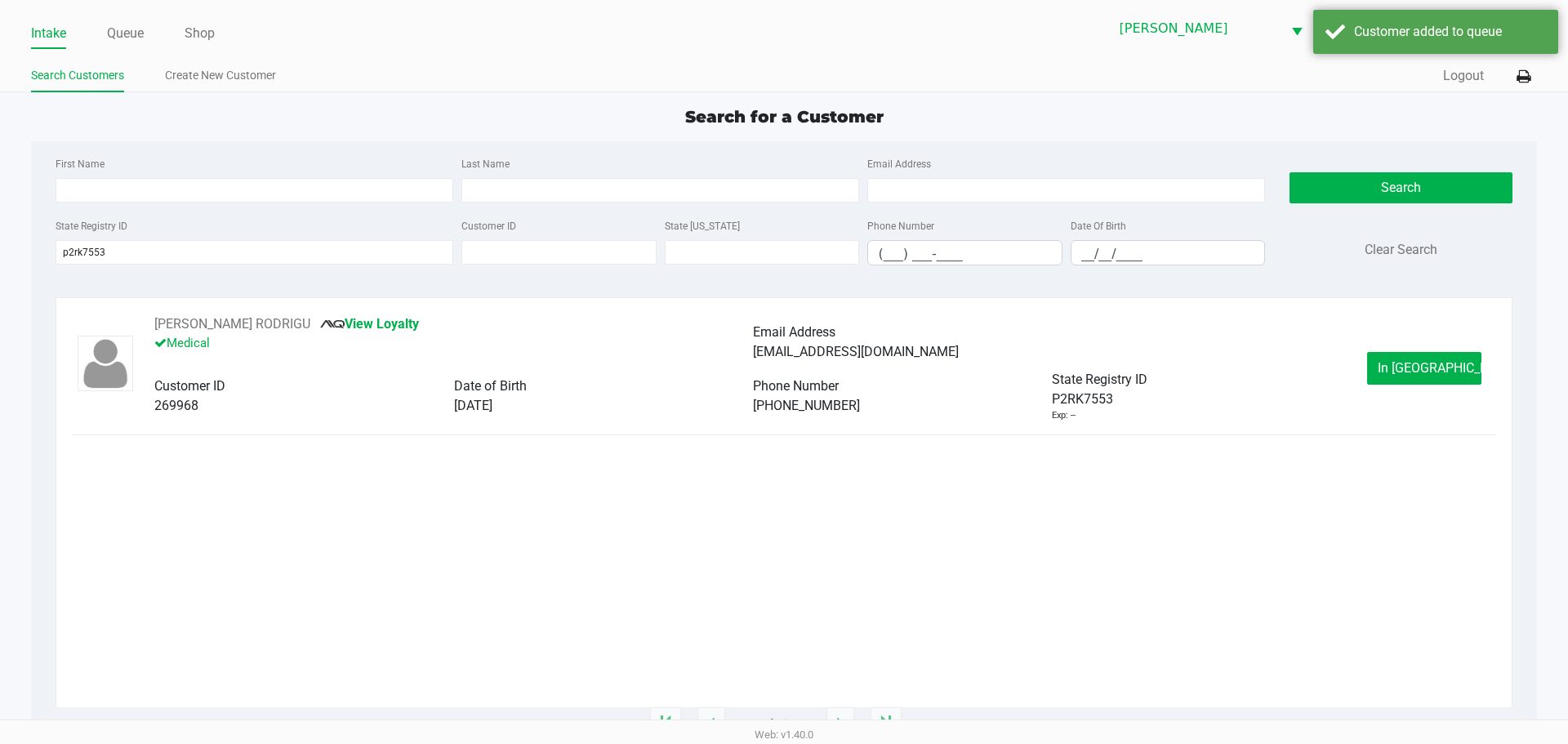
click at [298, 313] on div "JUDITH DE LA FUENTE RODRIGU View Loyalty Medical Email Address madeleine2007197…" at bounding box center [784, 510] width 1457 height 427
click at [296, 316] on button "JUDITH DE LA FUENTE RODRIGU" at bounding box center [232, 323] width 156 height 20
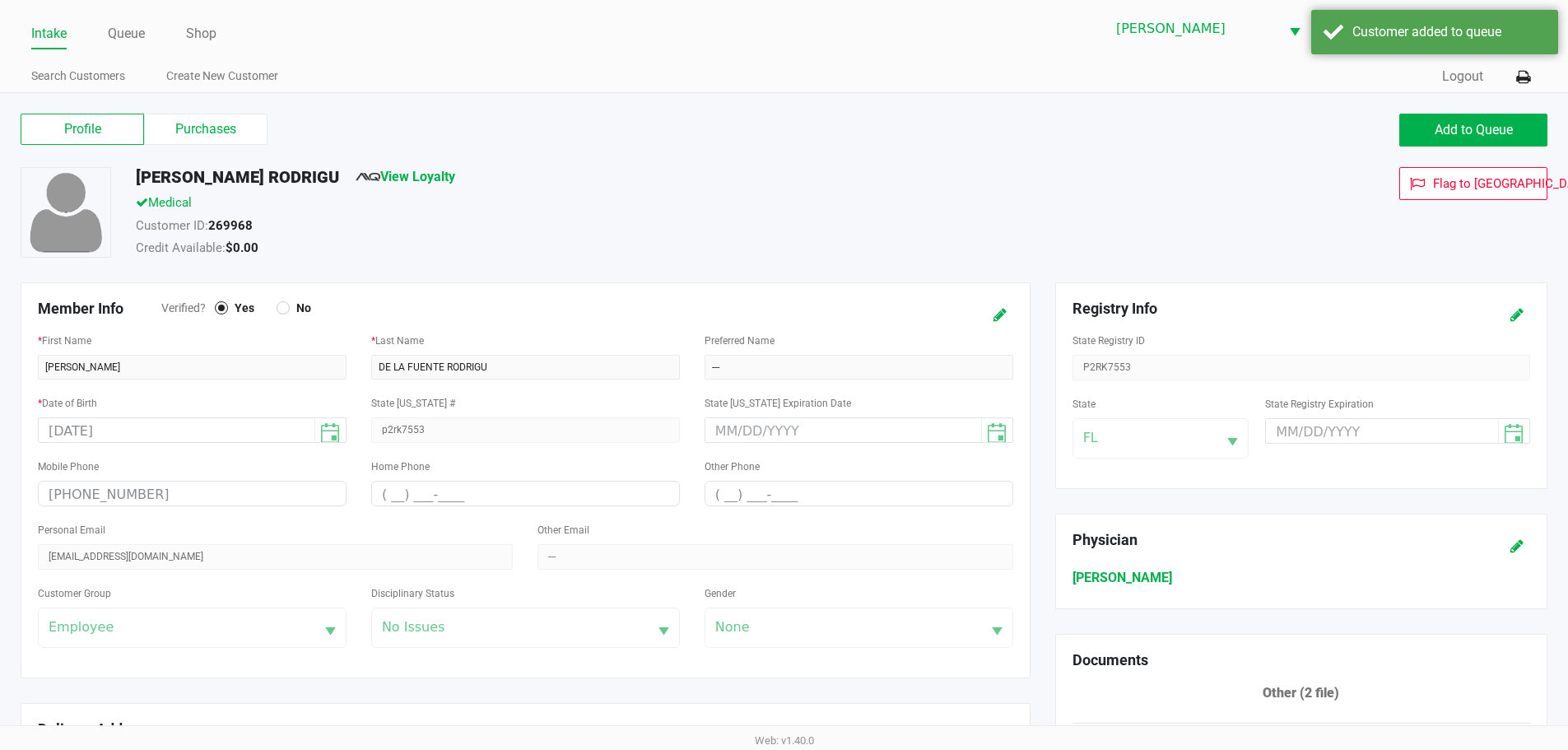
click at [254, 123] on label "Purchases" at bounding box center [205, 129] width 124 height 32
click at [0, 0] on 1 "Purchases" at bounding box center [0, 0] width 0 height 0
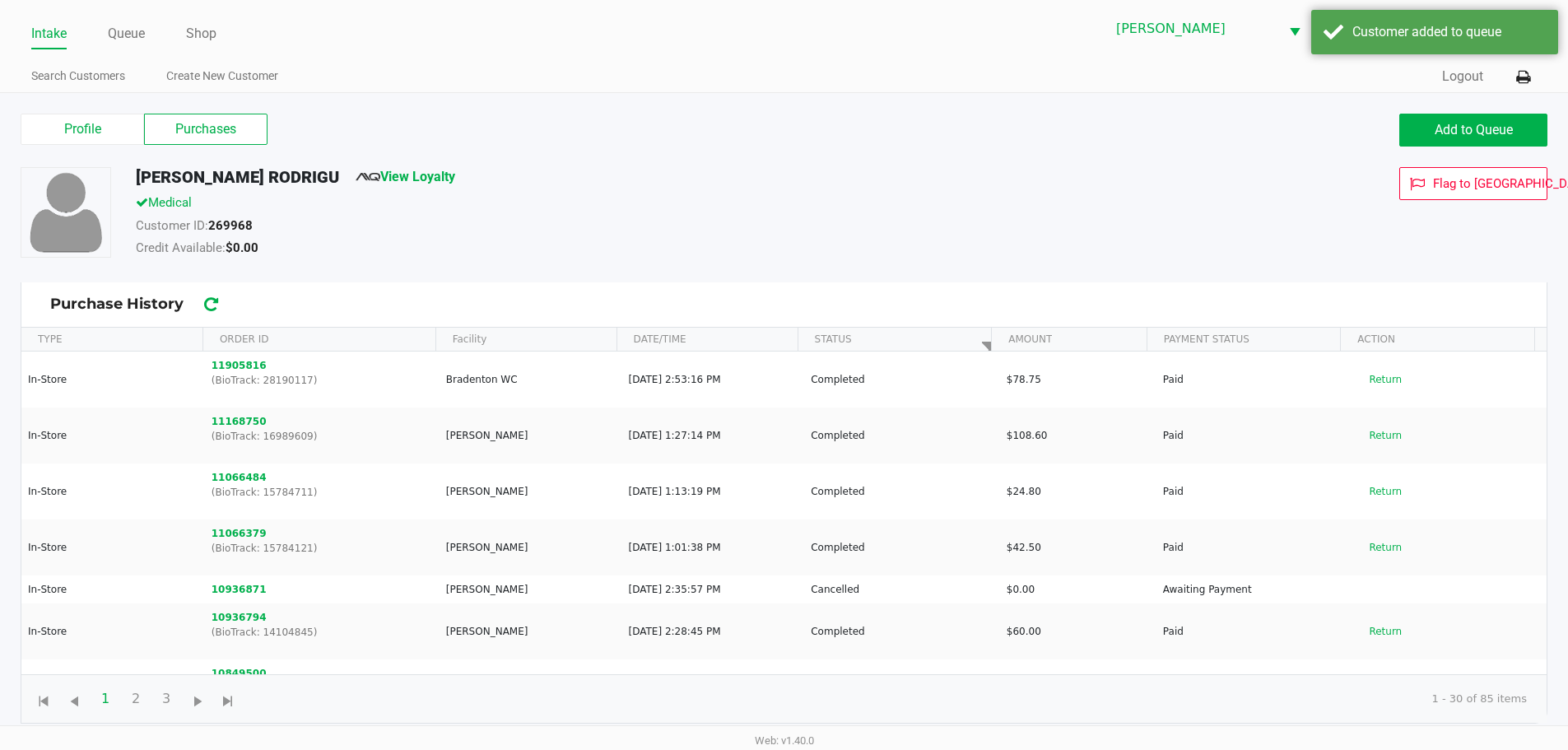
click at [894, 196] on div "Medical" at bounding box center [603, 205] width 958 height 23
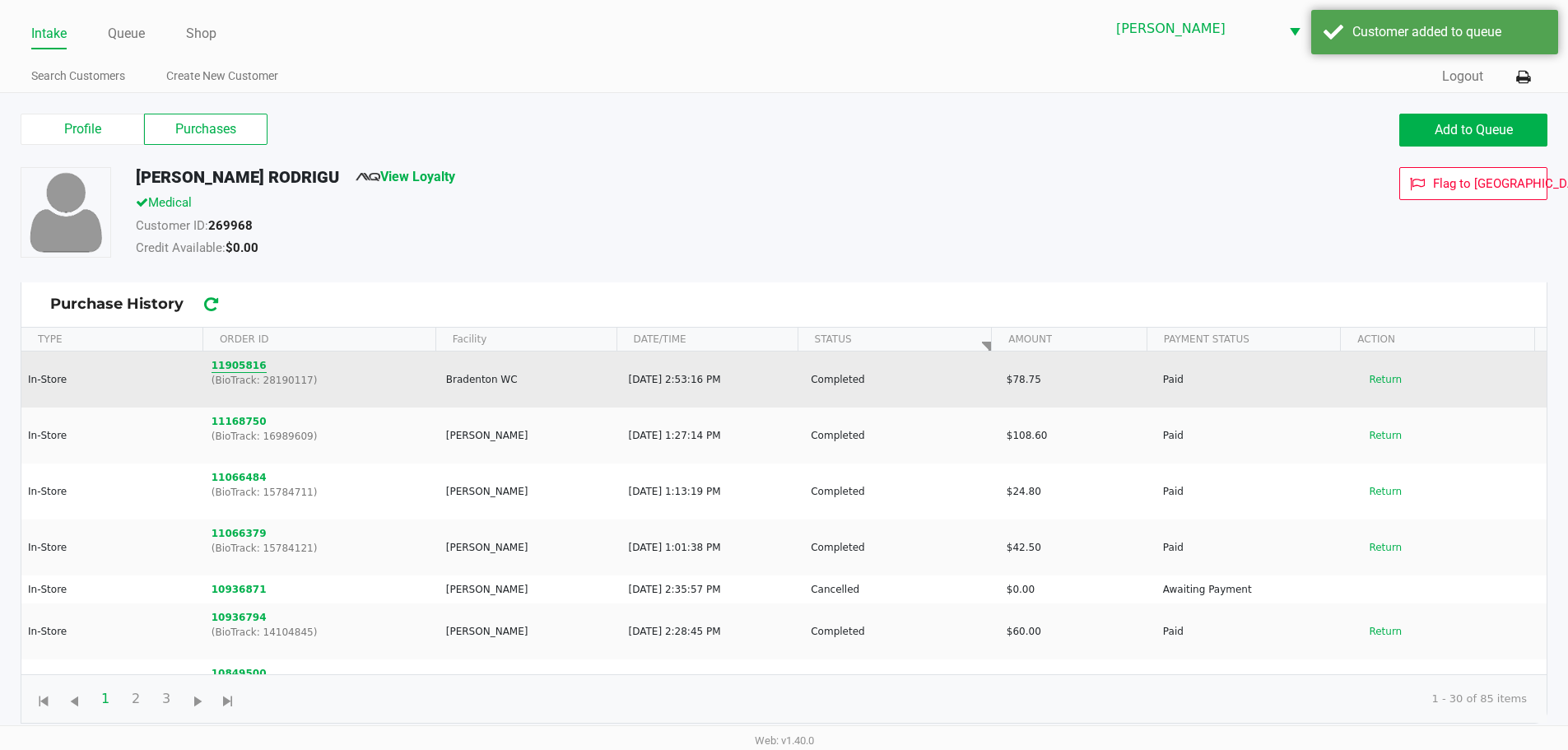
click at [231, 367] on button "11905816" at bounding box center [238, 364] width 55 height 14
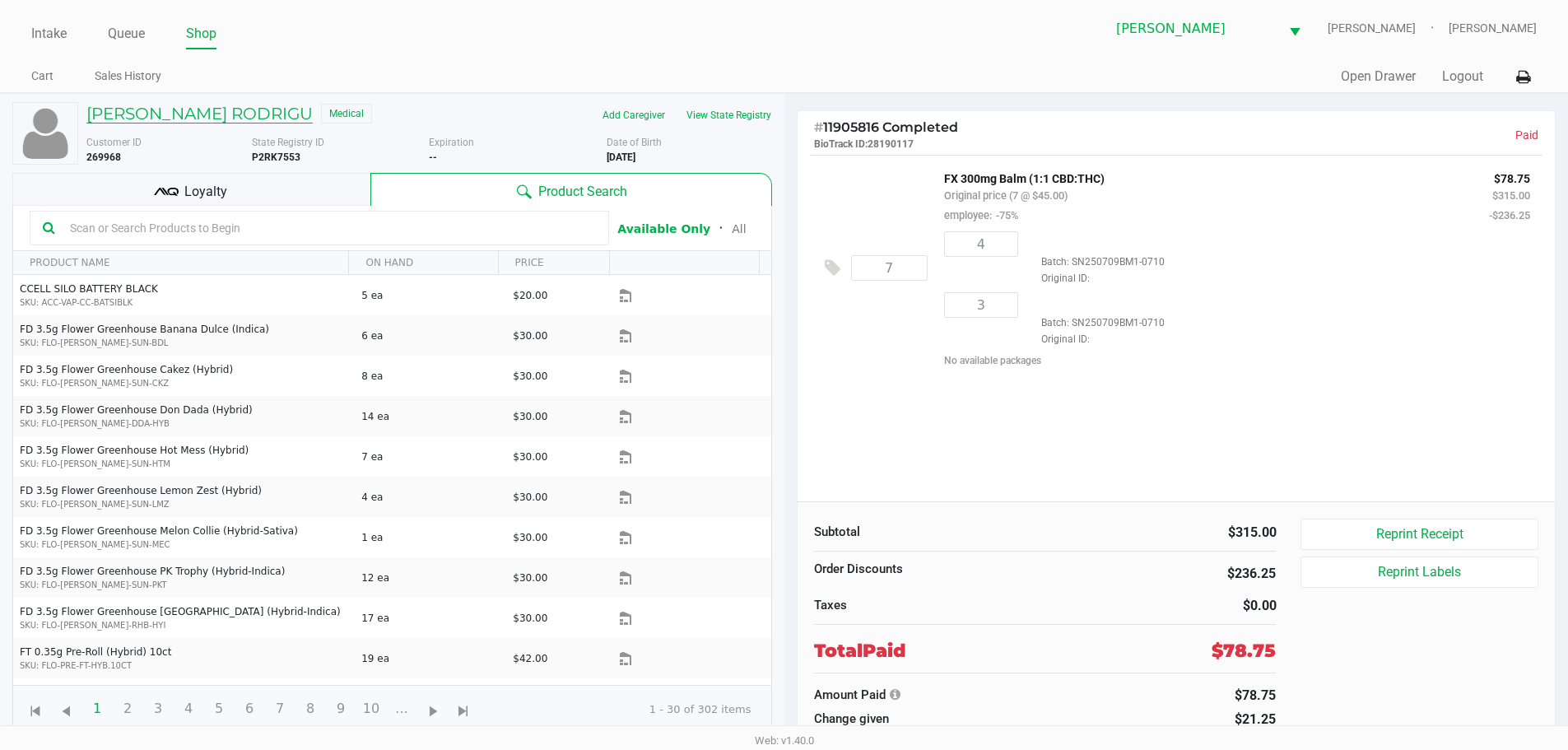
click at [216, 112] on h5 "JUDITH DE LA FUENTE RODRIGU" at bounding box center [200, 113] width 226 height 20
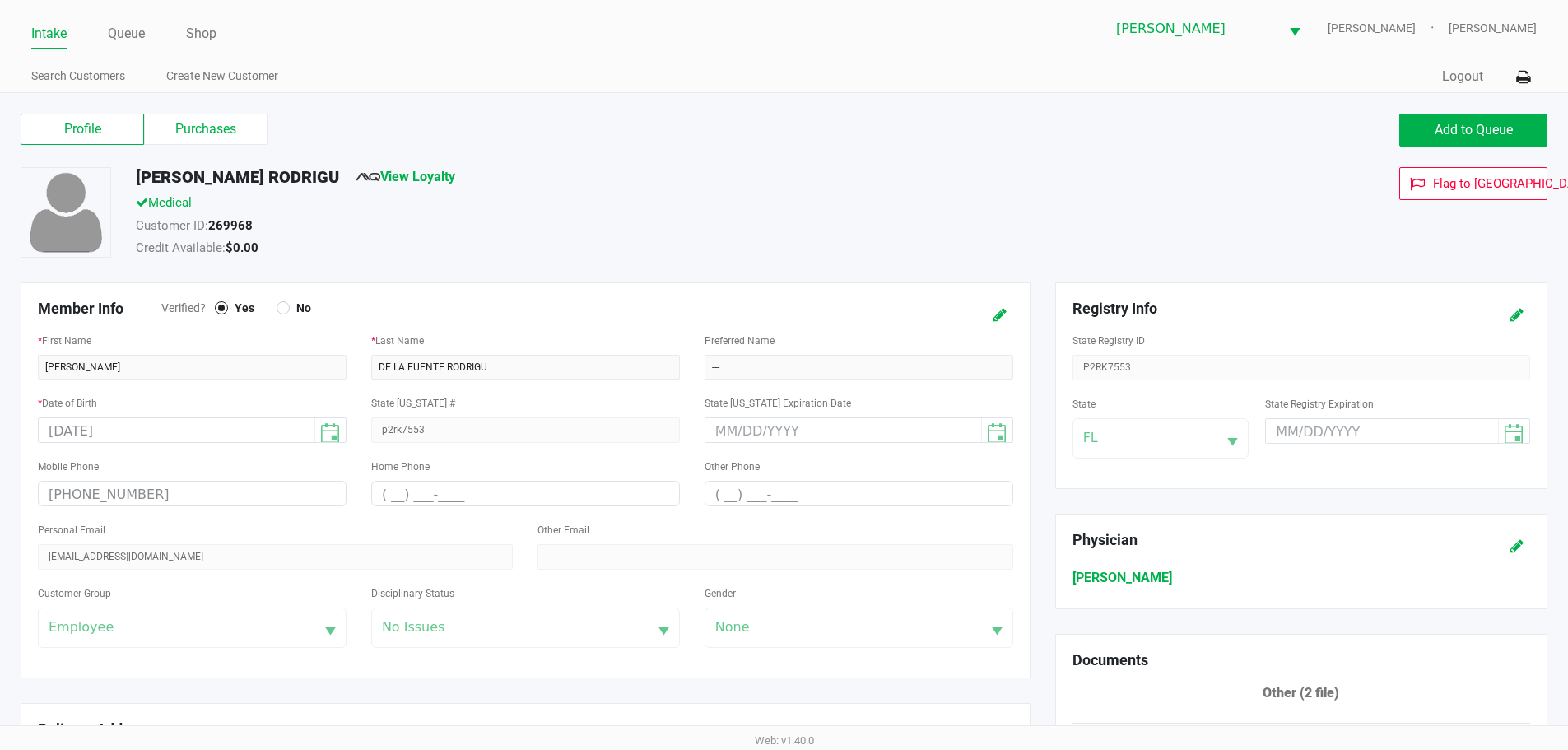
click at [251, 136] on label "Purchases" at bounding box center [205, 129] width 124 height 32
click at [0, 0] on 1 "Purchases" at bounding box center [0, 0] width 0 height 0
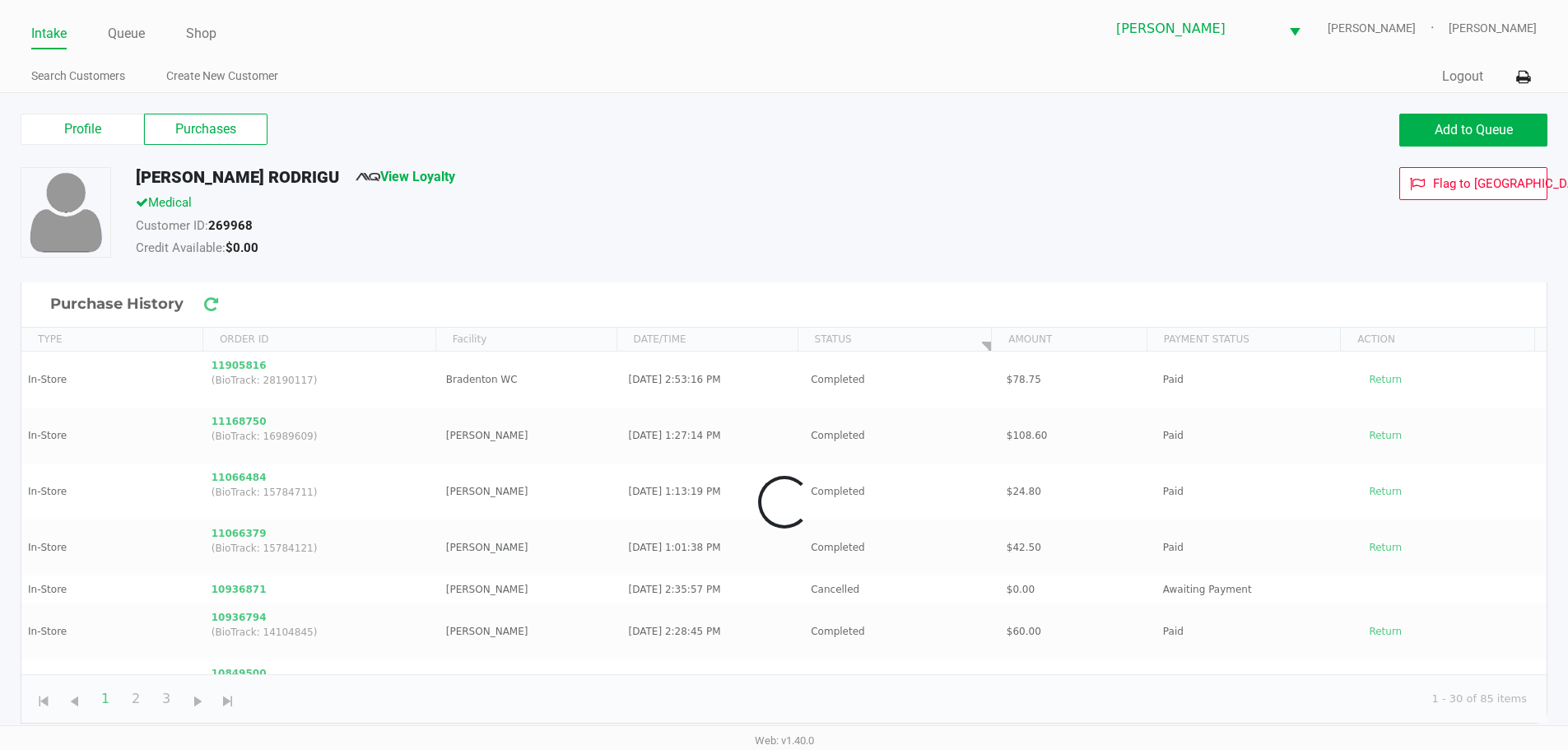
click at [244, 133] on label "Purchases" at bounding box center [205, 129] width 124 height 32
click at [0, 0] on 1 "Purchases" at bounding box center [0, 0] width 0 height 0
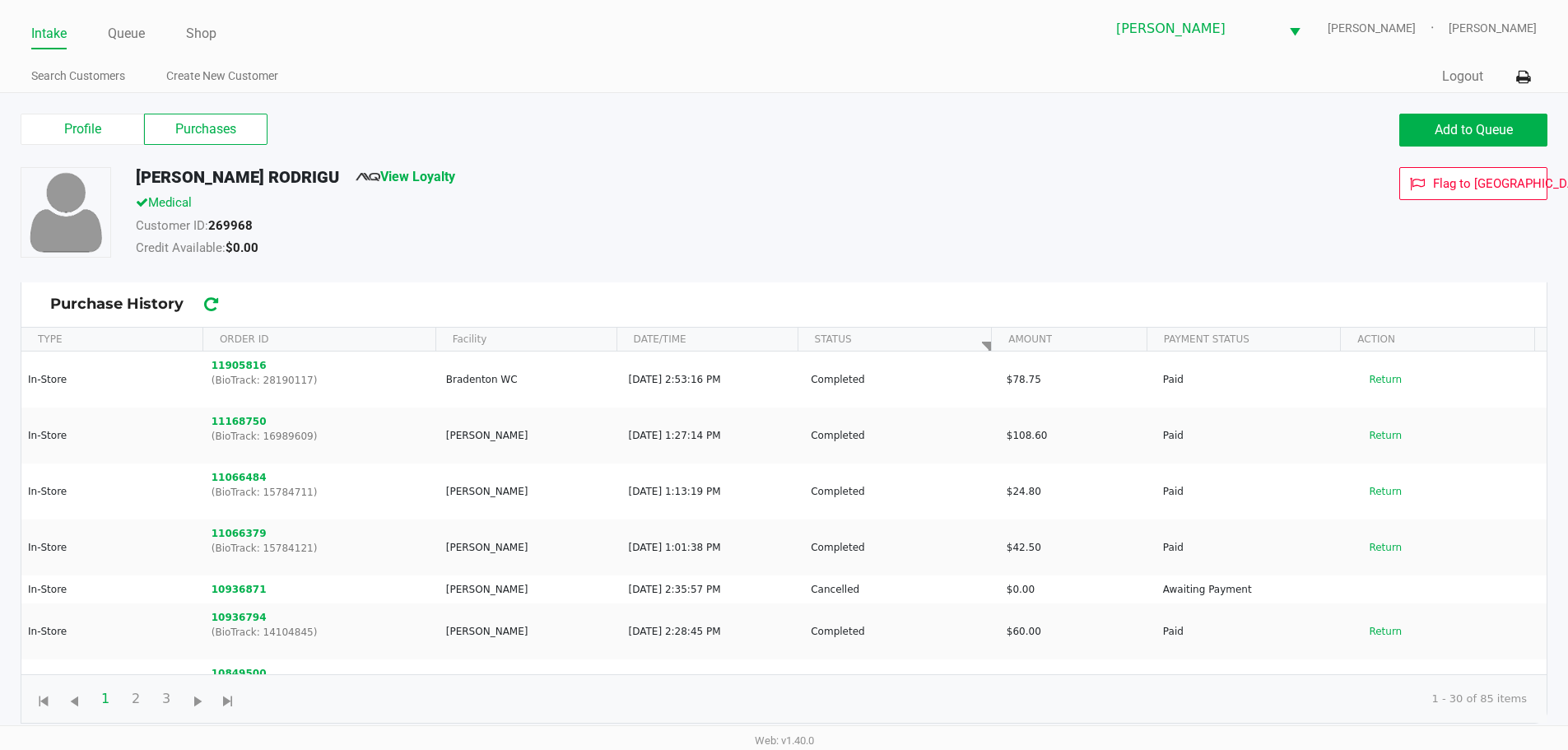
drag, startPoint x: 833, startPoint y: 204, endPoint x: 1201, endPoint y: 102, distance: 381.9
click at [871, 182] on div "JUDITH DE LA FUENTE RODRIGU View Loyalty Medical Customer ID: 269968 Credit Ava…" at bounding box center [603, 214] width 958 height 95
click at [1473, 143] on button "Add to Queue" at bounding box center [1473, 129] width 148 height 33
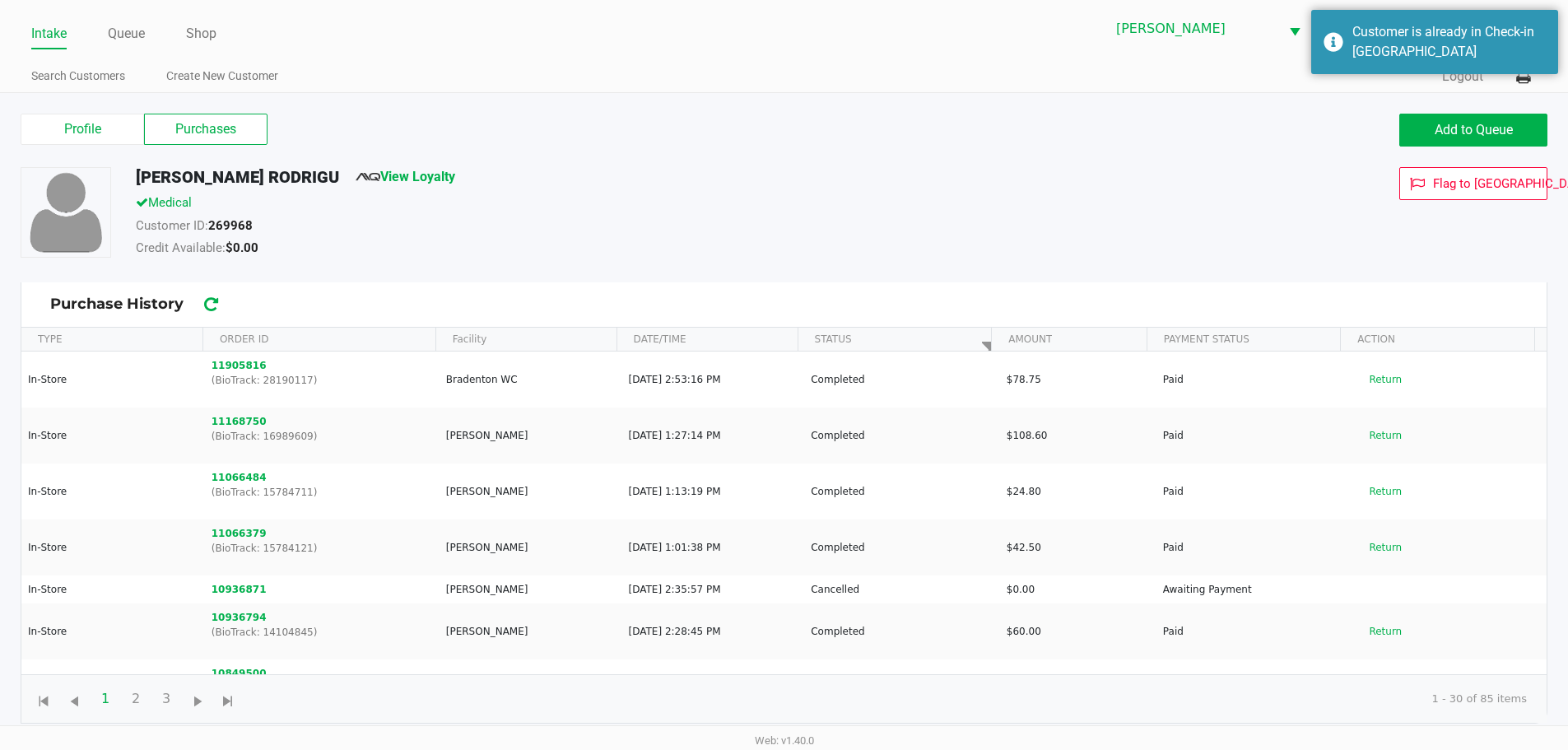
drag, startPoint x: 1216, startPoint y: 142, endPoint x: 426, endPoint y: 10, distance: 801.0
click at [1198, 142] on div "Add to Queue" at bounding box center [1173, 129] width 776 height 33
click at [117, 39] on link "Queue" at bounding box center [126, 34] width 37 height 23
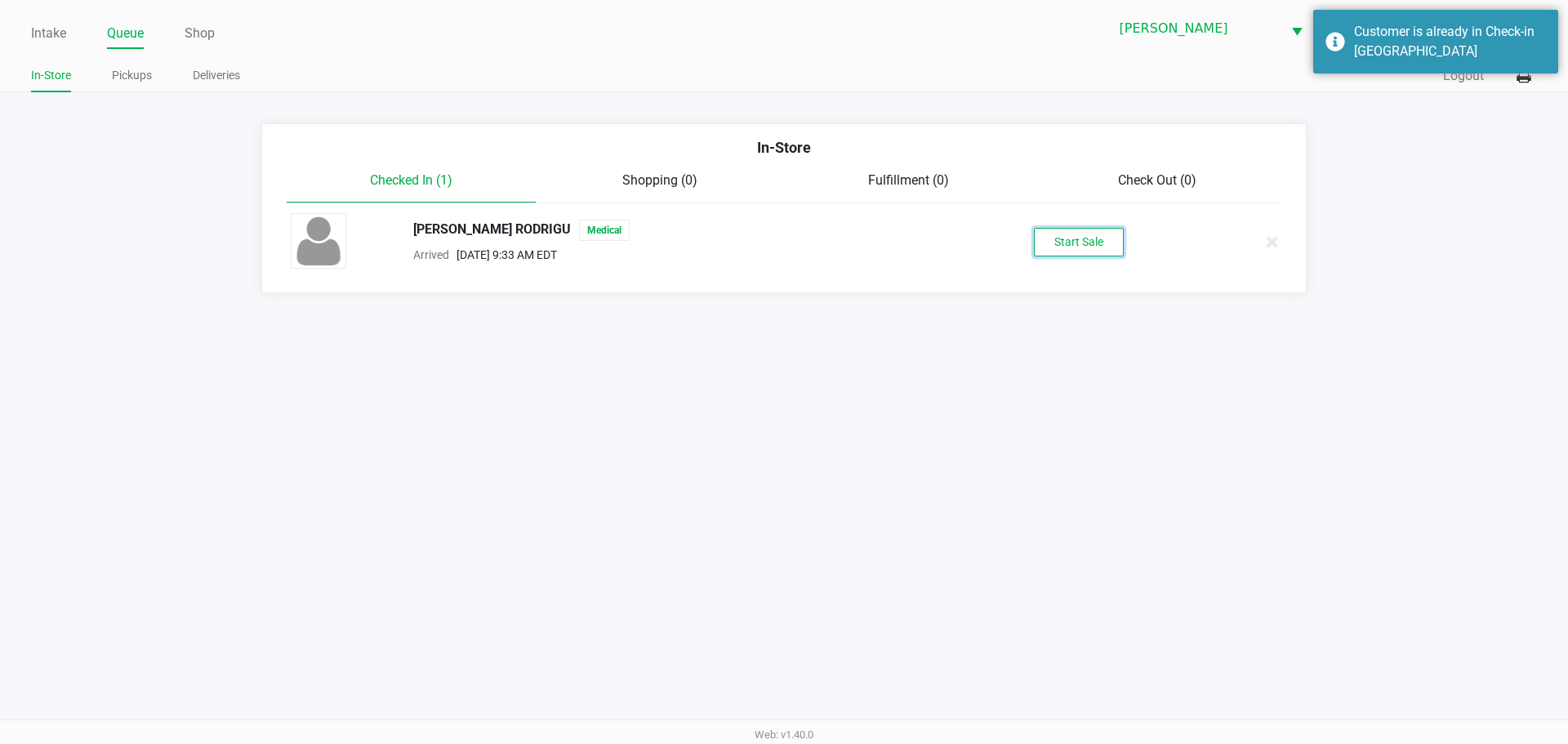
click at [1061, 226] on div "JUDITH DE LA FUENTE RODRIGU Medical Arrived Sep 27, 2025 9:33 AM EDT Start Sale" at bounding box center [784, 242] width 1011 height 57
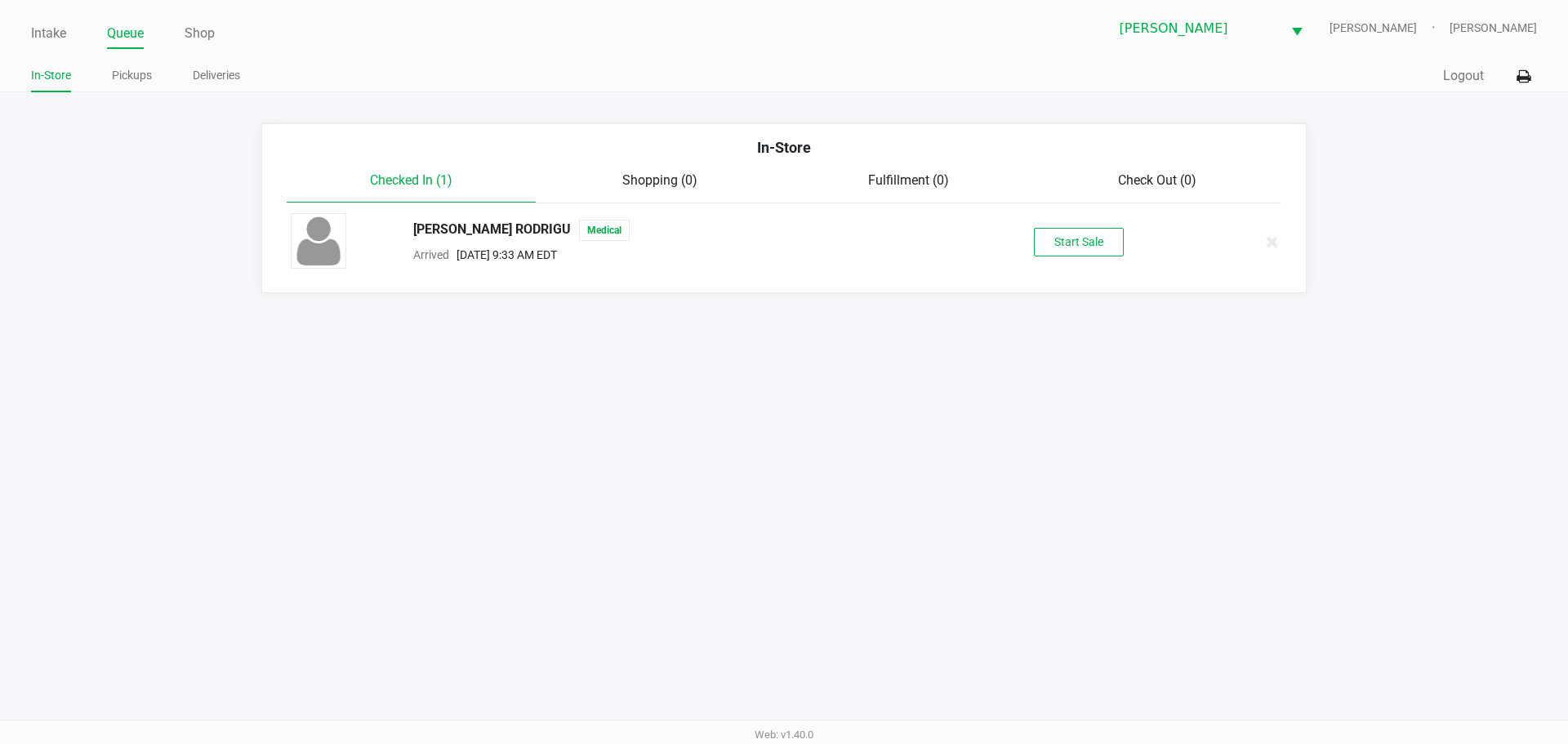
click at [797, 301] on div "Intake Queue Shop Brandon WC CHARLIE-SIMPSON Kaleb Ricci In-Store Pickups Deliv…" at bounding box center [784, 372] width 1568 height 744
click at [1109, 238] on button "Start Sale" at bounding box center [1079, 242] width 89 height 29
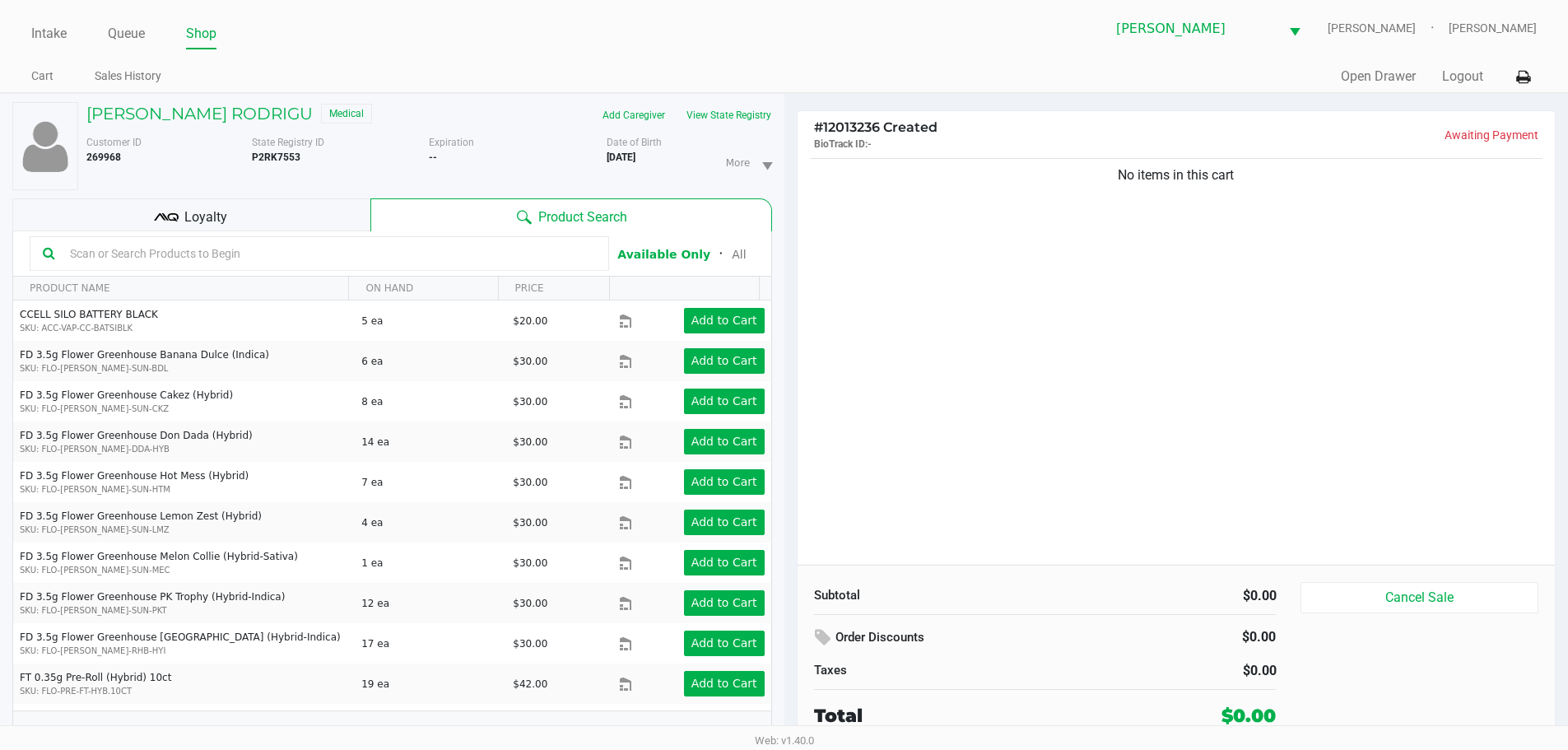
click at [183, 261] on input "text" at bounding box center [329, 253] width 533 height 25
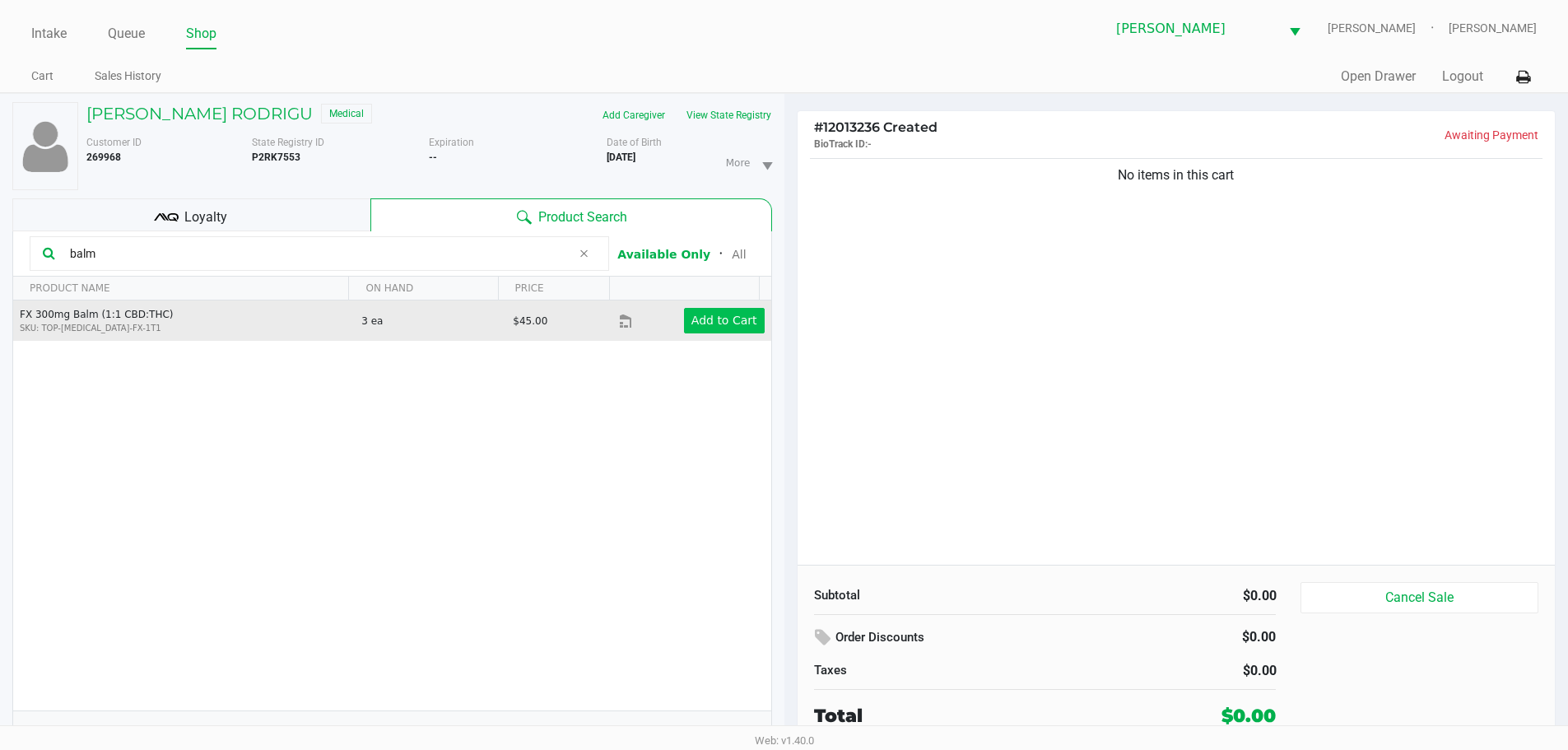
type input "balm"
click at [732, 327] on app-button-loader "Add to Cart" at bounding box center [725, 320] width 66 height 13
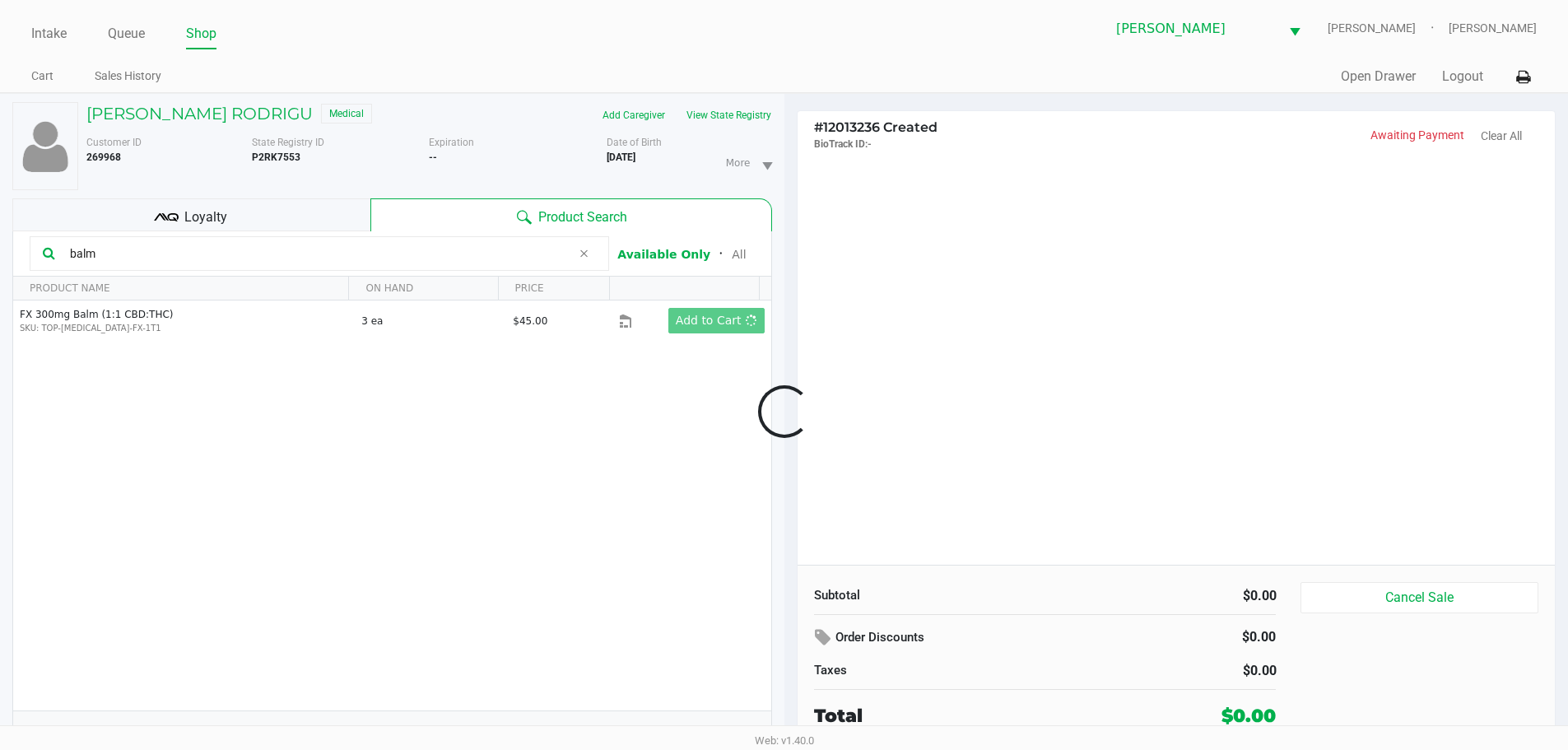
click at [1062, 382] on div at bounding box center [784, 411] width 1568 height 472
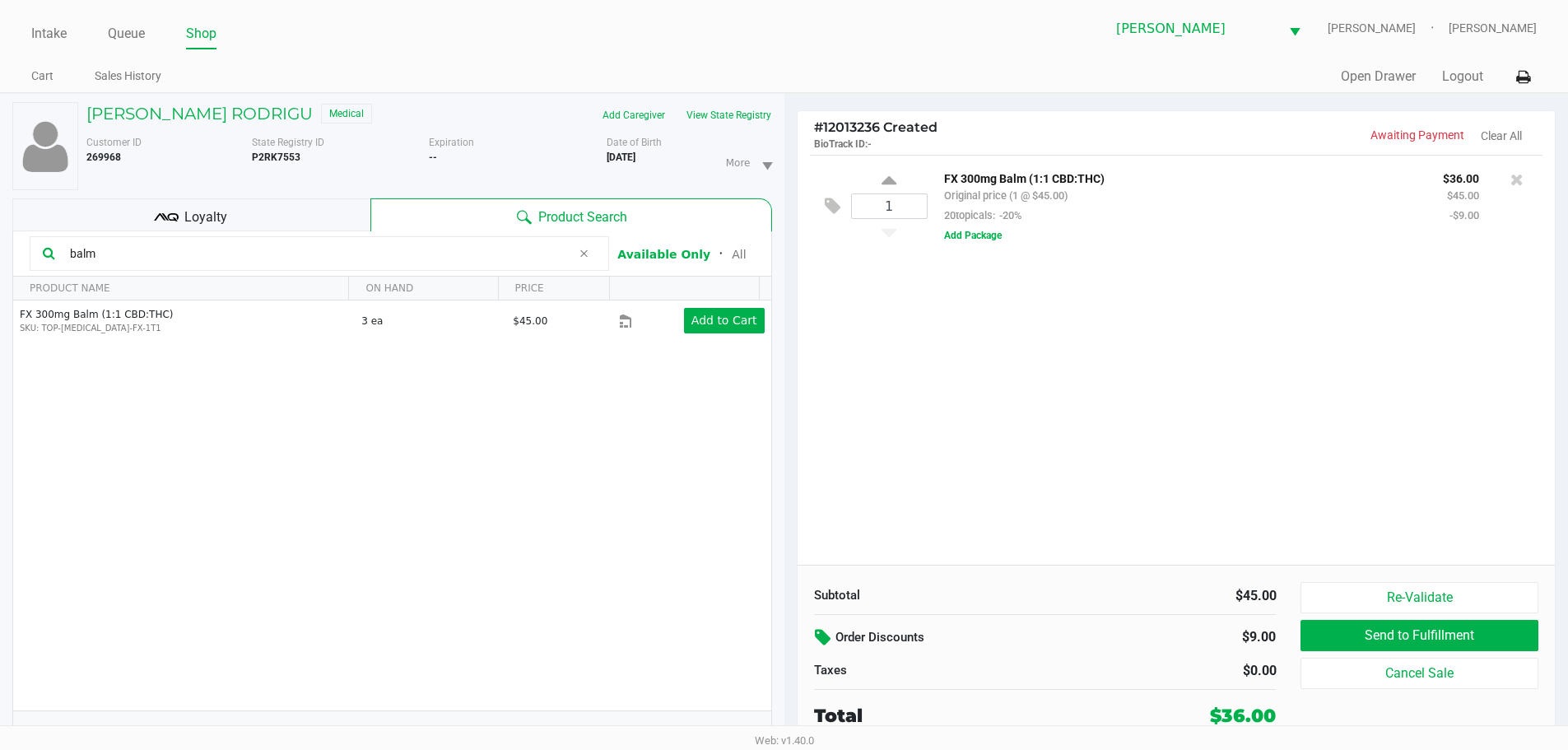
click at [819, 638] on icon at bounding box center [824, 638] width 20 height 19
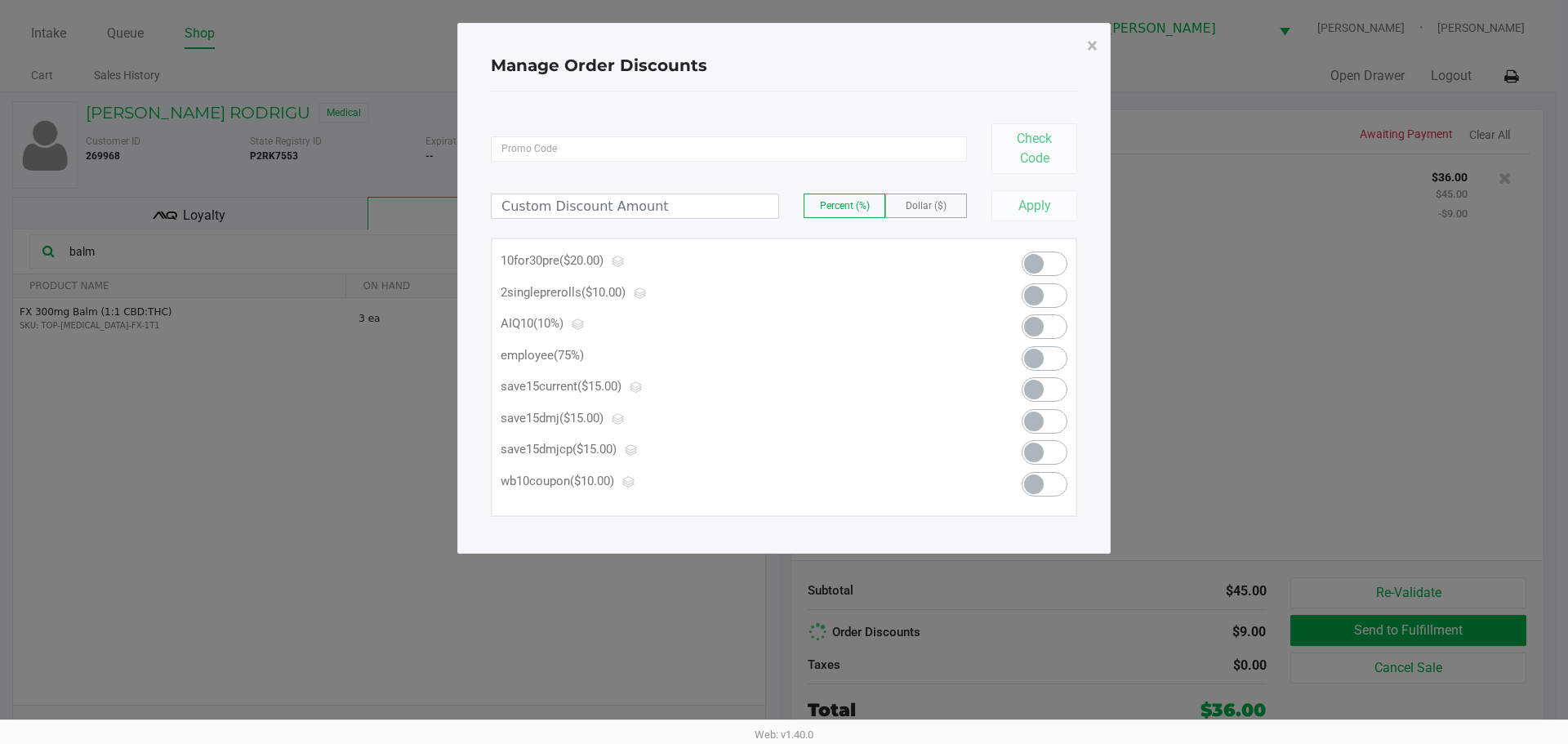
click at [1043, 359] on span at bounding box center [1044, 359] width 46 height 25
type input "75.00"
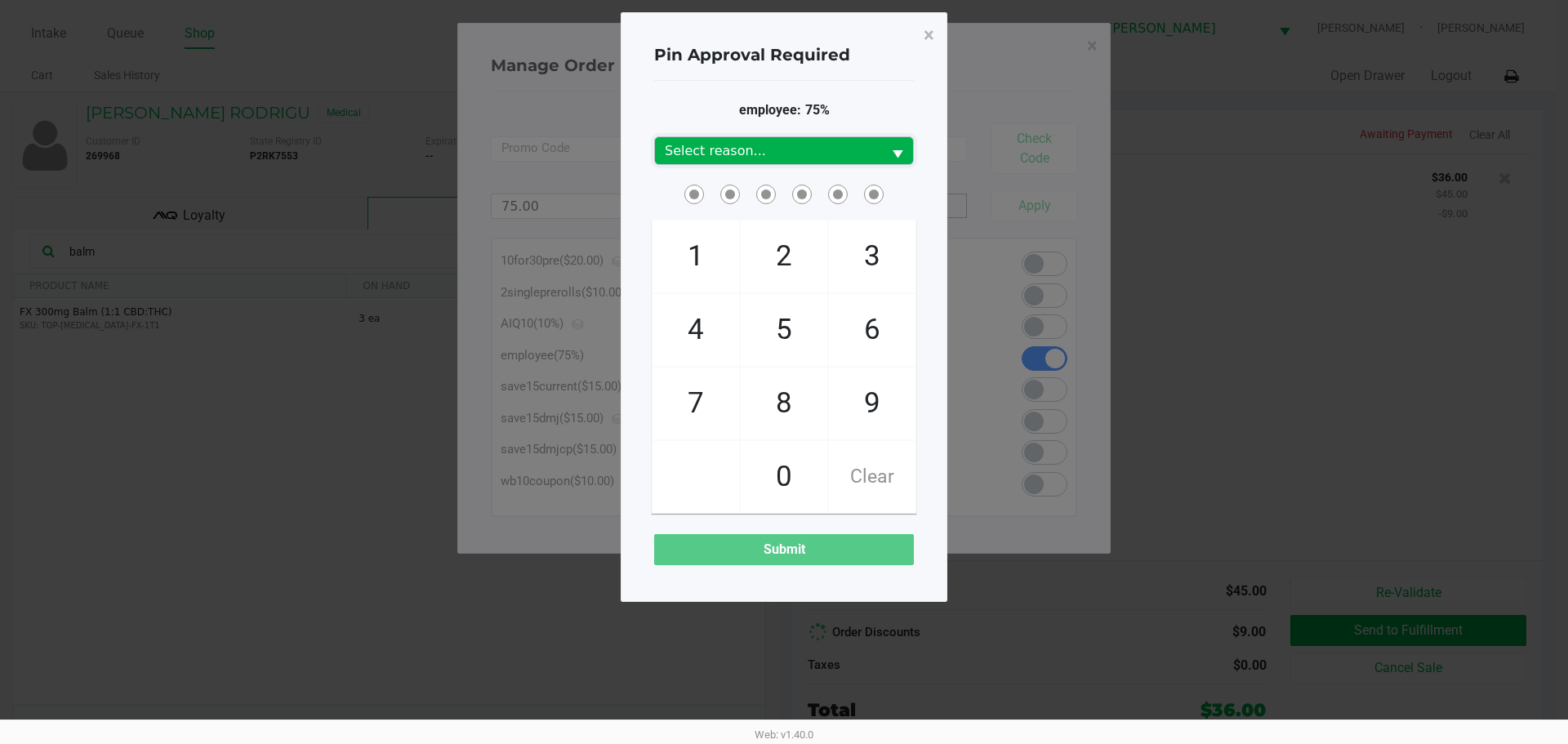
click at [830, 147] on span "Select reason..." at bounding box center [768, 150] width 208 height 20
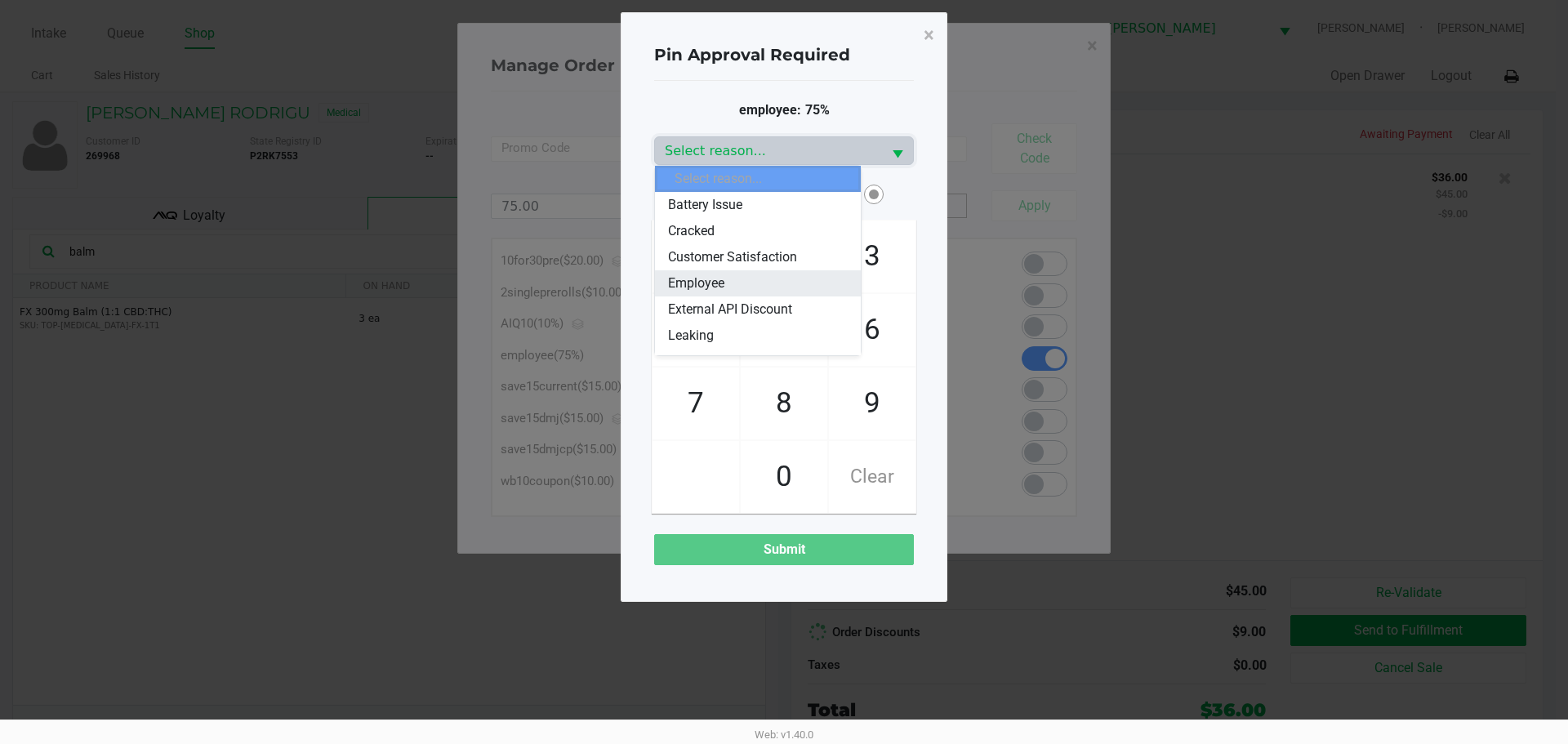
click at [731, 282] on li "Employee" at bounding box center [758, 283] width 206 height 26
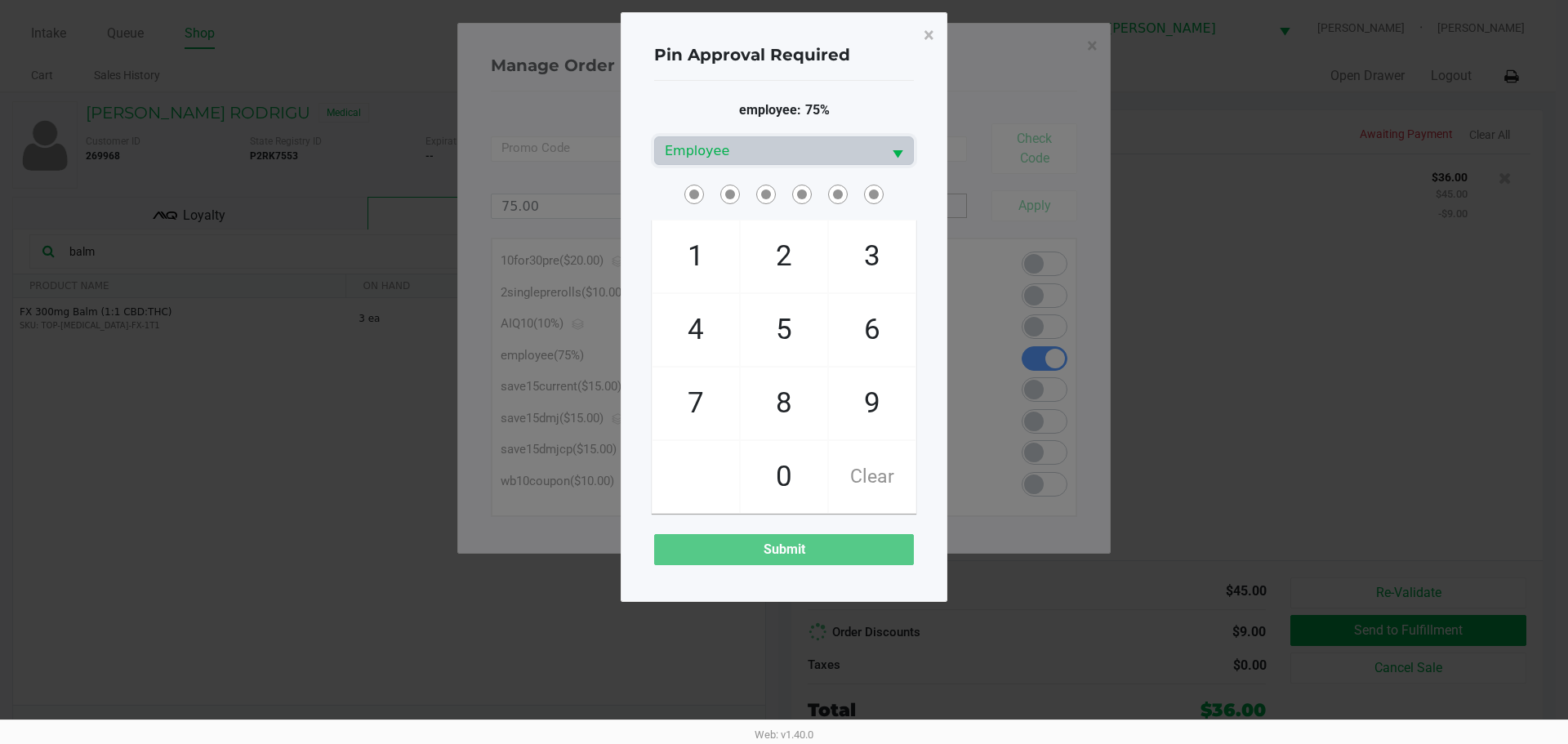
click at [731, 84] on div "employee: 75% Employee 1 4 7 2 5 8 0 3 6 9 Clear Submit" at bounding box center [784, 332] width 260 height 503
checkbox input "true"
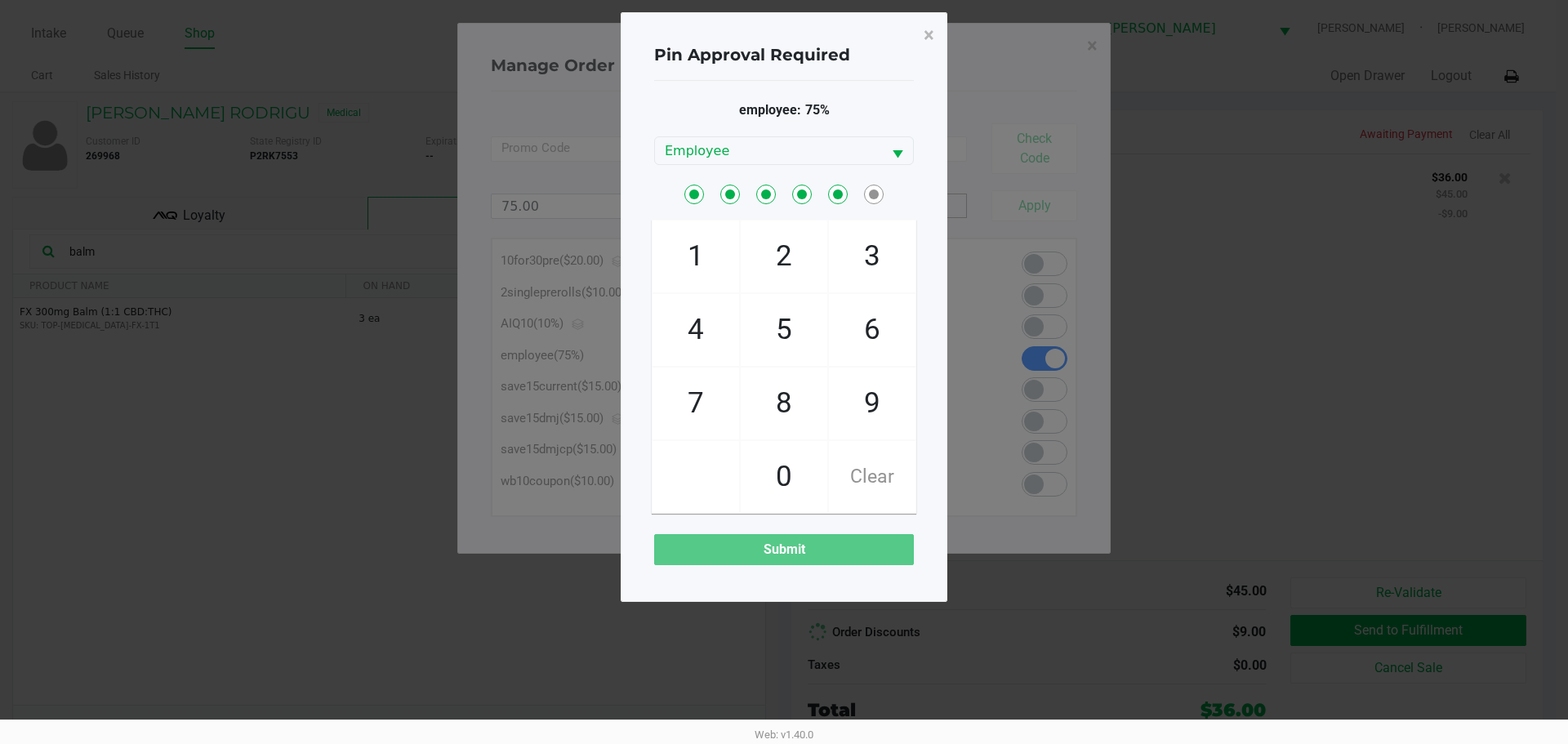
checkbox input "true"
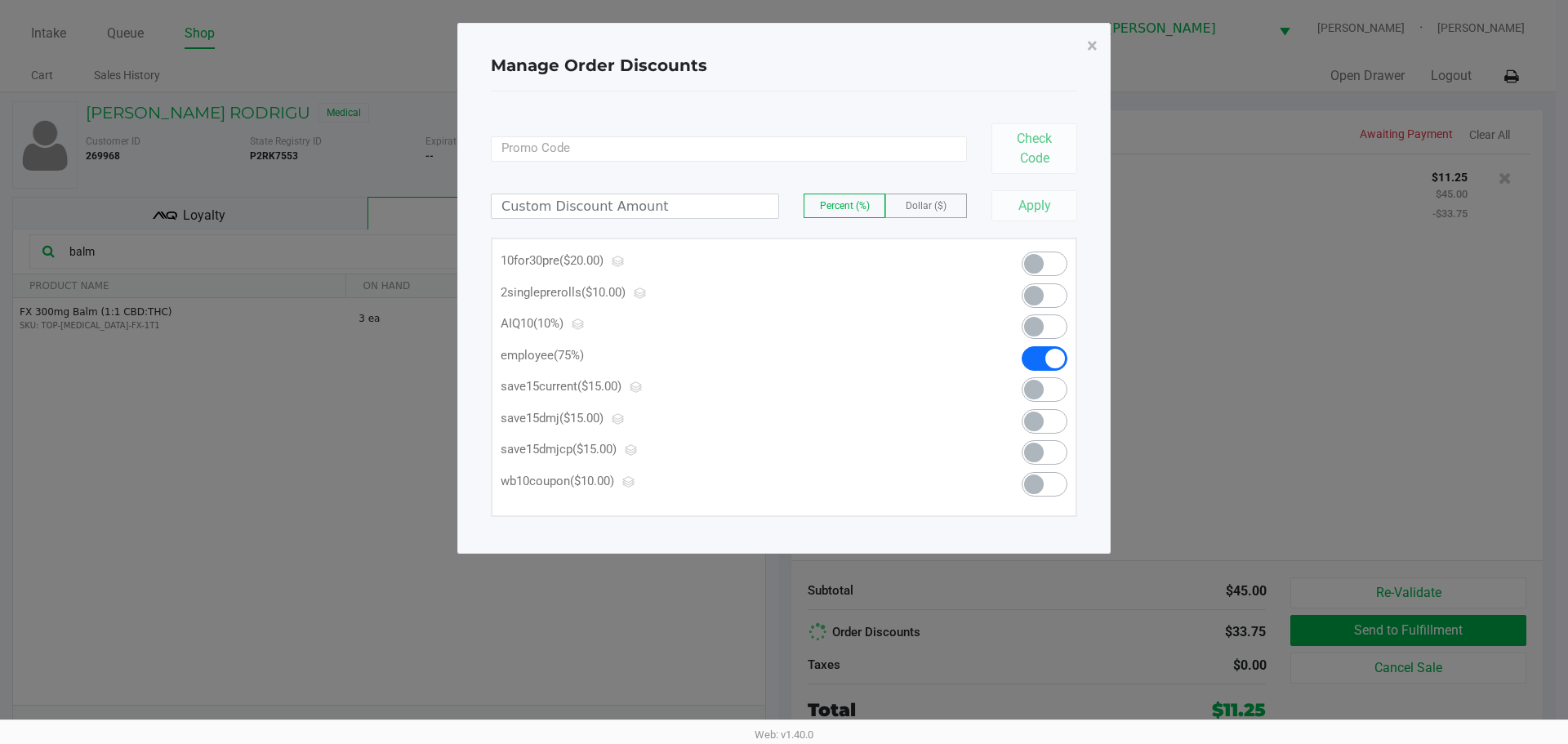
click at [1025, 88] on div "Manage Order Discounts ×" at bounding box center [784, 66] width 586 height 51
click at [1082, 51] on button "×" at bounding box center [1092, 46] width 37 height 46
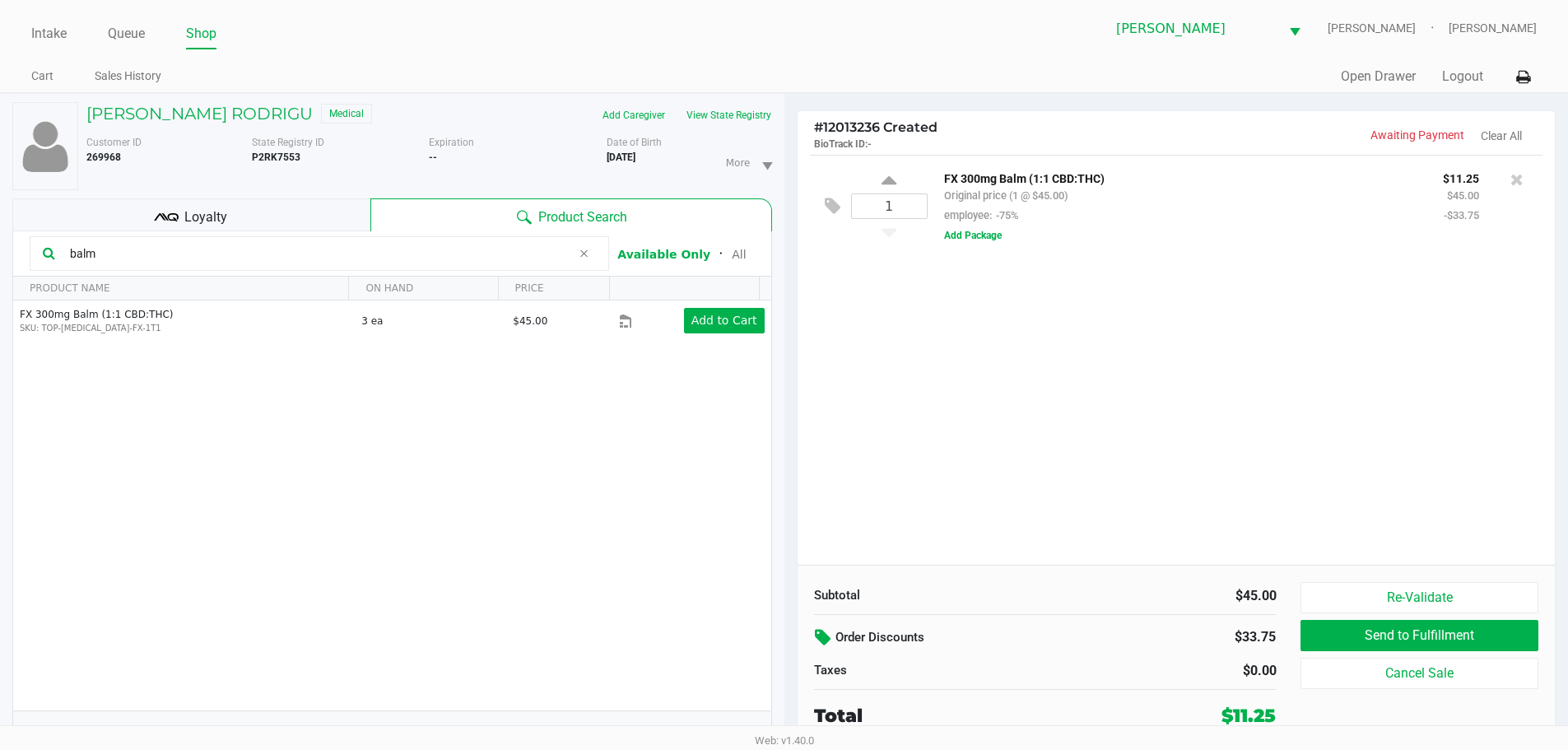
click at [1032, 365] on div "1 FX 300mg Balm (1:1 CBD:THC) Original price (1 @ $45.00) employee: -75% $11.25…" at bounding box center [1176, 359] width 758 height 410
click at [996, 540] on div "1 FX 300mg Balm (1:1 CBD:THC) Original price (1 @ $45.00) employee: -75% $11.25…" at bounding box center [1176, 359] width 758 height 410
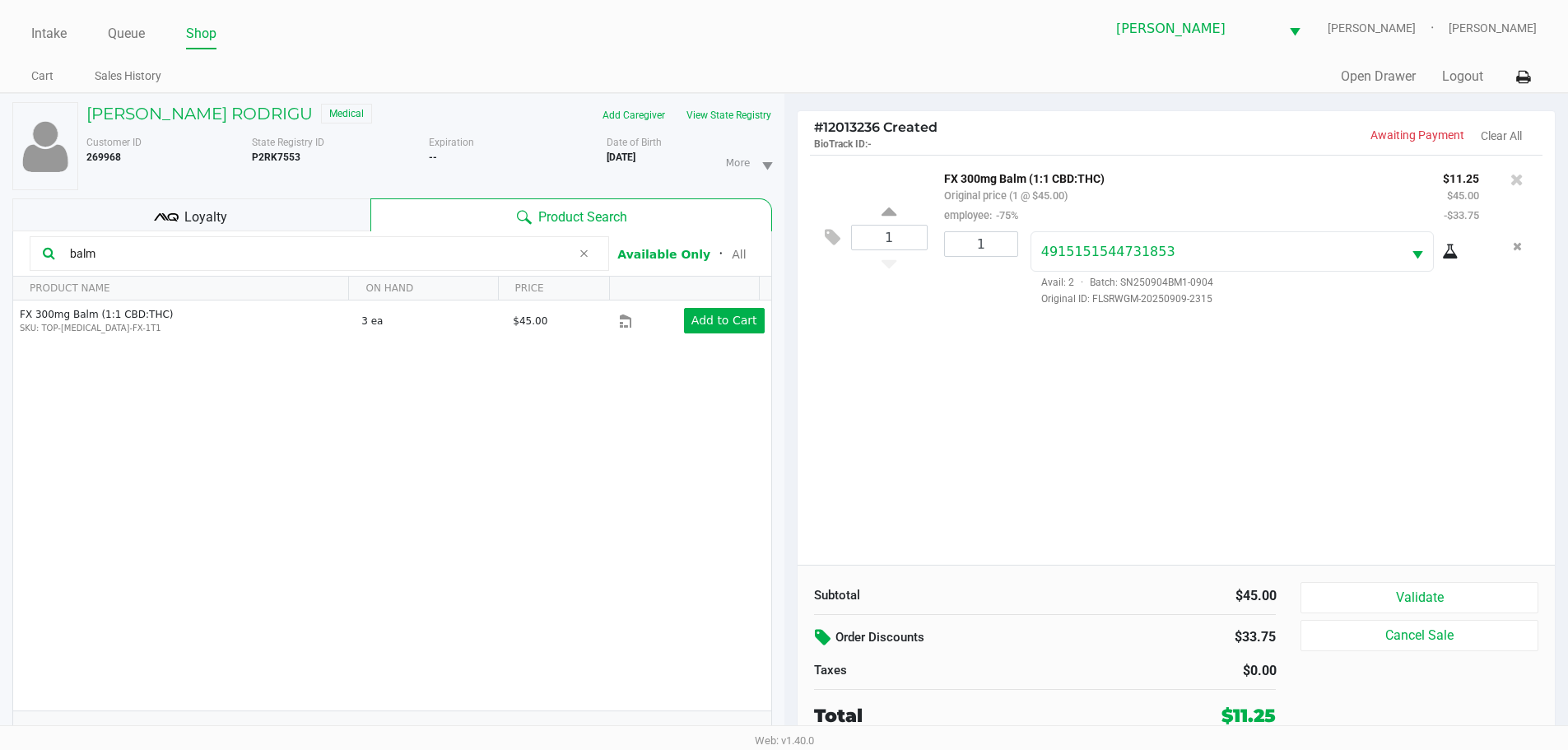
click at [315, 223] on div "Loyalty" at bounding box center [191, 215] width 358 height 33
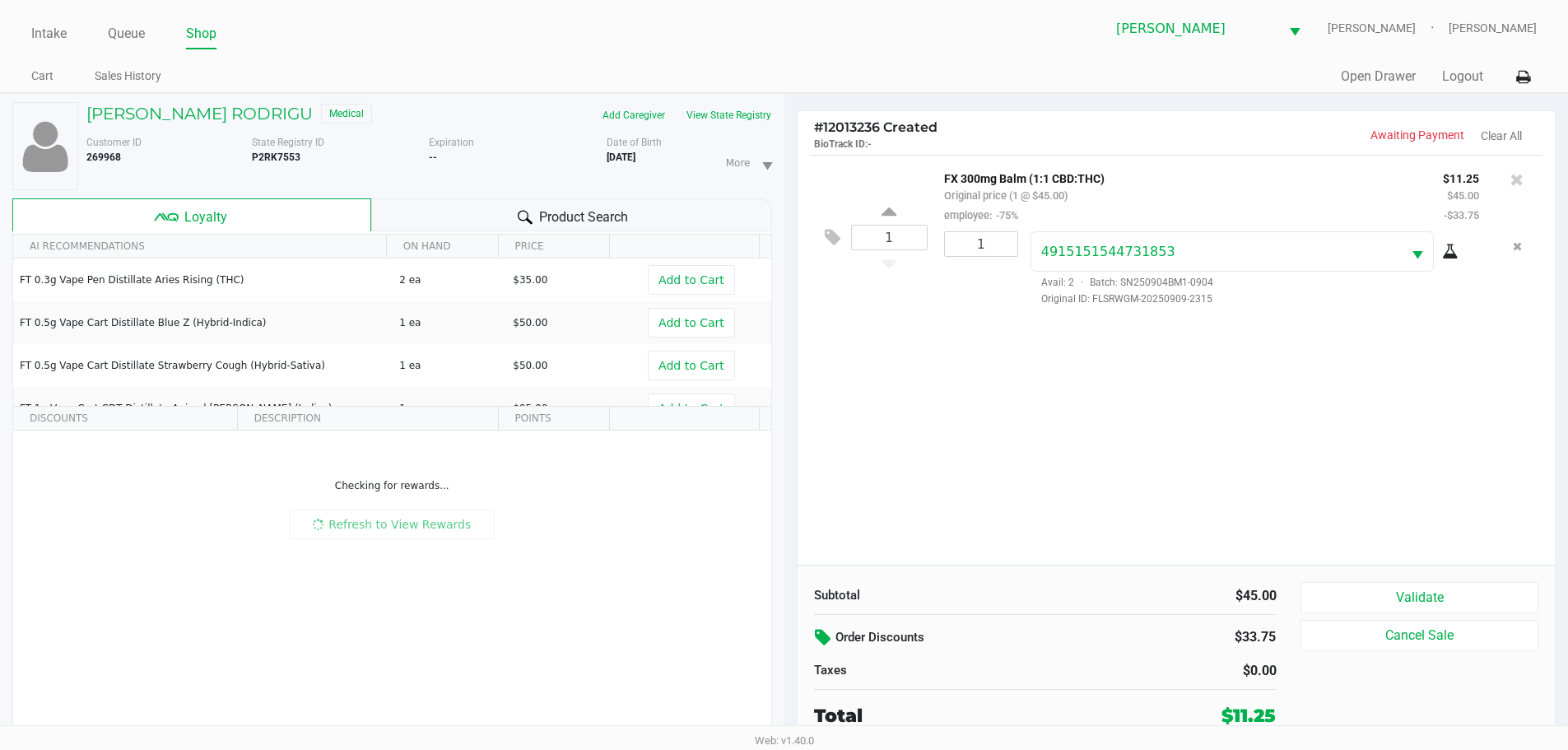
click at [1066, 447] on div "1 FX 300mg Balm (1:1 CBD:THC) Original price (1 @ $45.00) employee: -75% $11.25…" at bounding box center [1176, 359] width 758 height 410
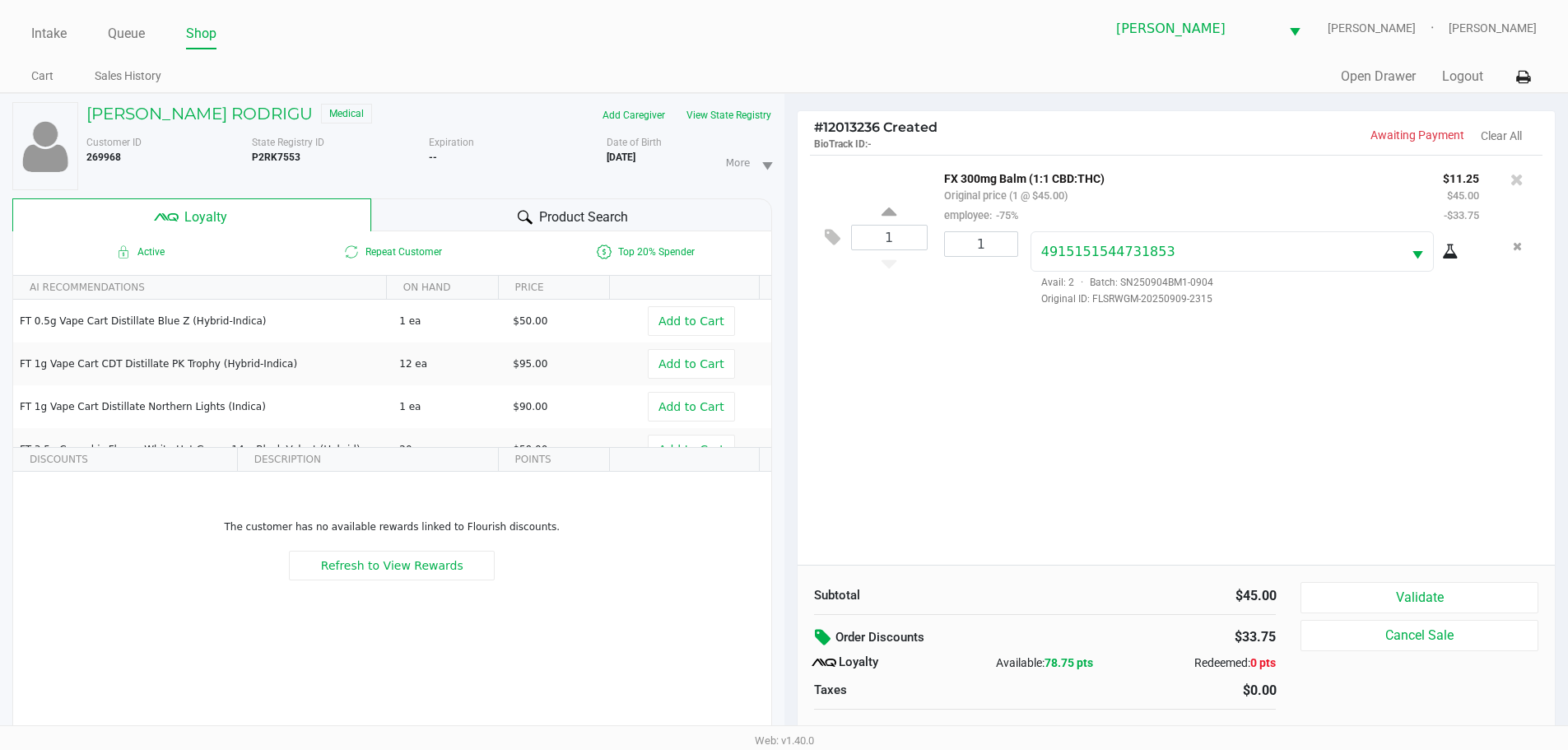
click at [1367, 576] on div "Subtotal $45.00 Order Discounts $33.75 Loyalty Available: 78.75 pts Redeemed: 0…" at bounding box center [1176, 664] width 758 height 200
click at [1358, 586] on button "Validate" at bounding box center [1418, 598] width 237 height 32
click at [1319, 540] on div "1 FX 300mg Balm (1:1 CBD:THC) Original price (1 @ $45.00) employee: -75% $11.25…" at bounding box center [1176, 359] width 758 height 410
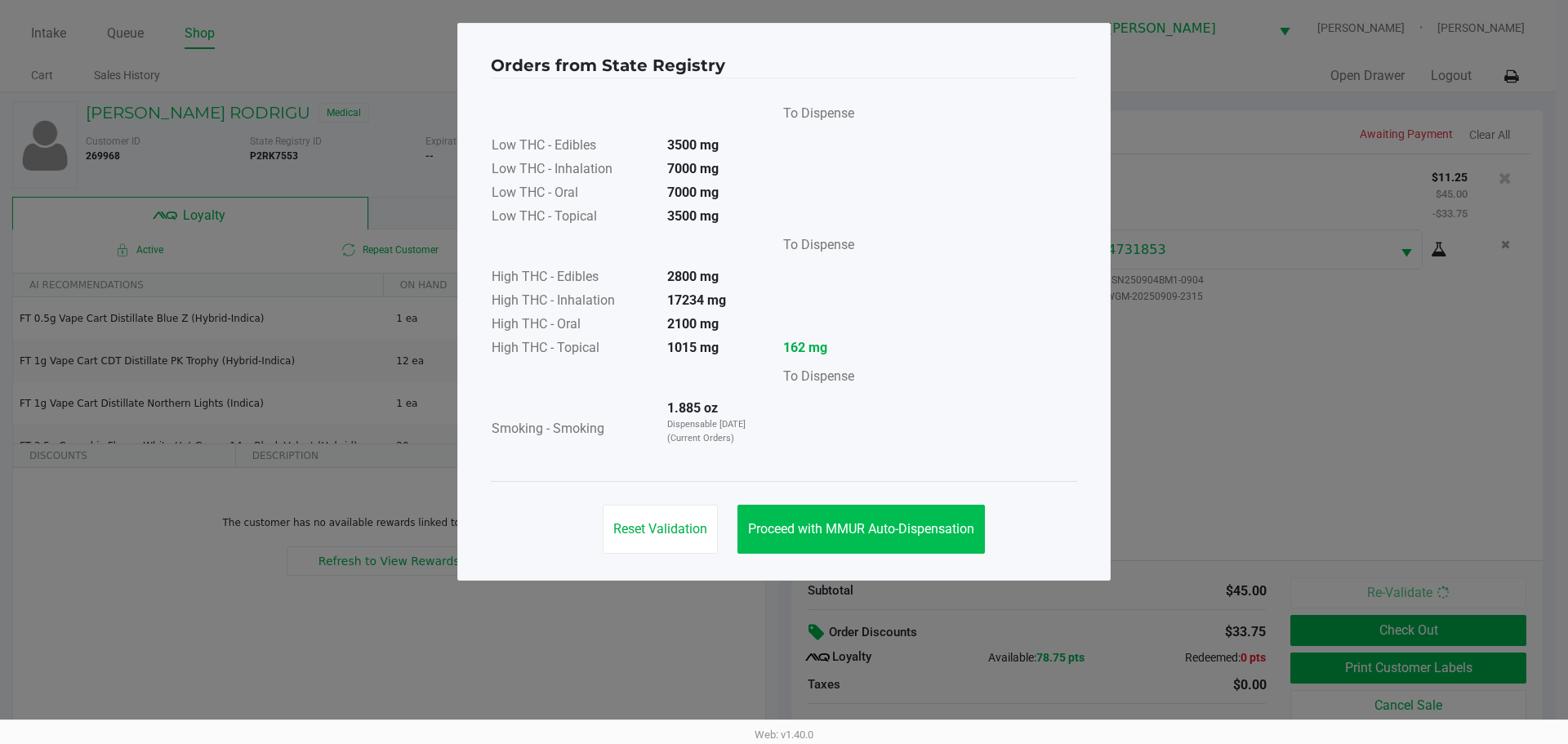
click at [1009, 520] on div "Reset Validation Proceed with MMUR Auto-Dispensation" at bounding box center [784, 521] width 586 height 83
click at [971, 534] on span "Proceed with MMUR Auto-Dispensation" at bounding box center [862, 528] width 227 height 15
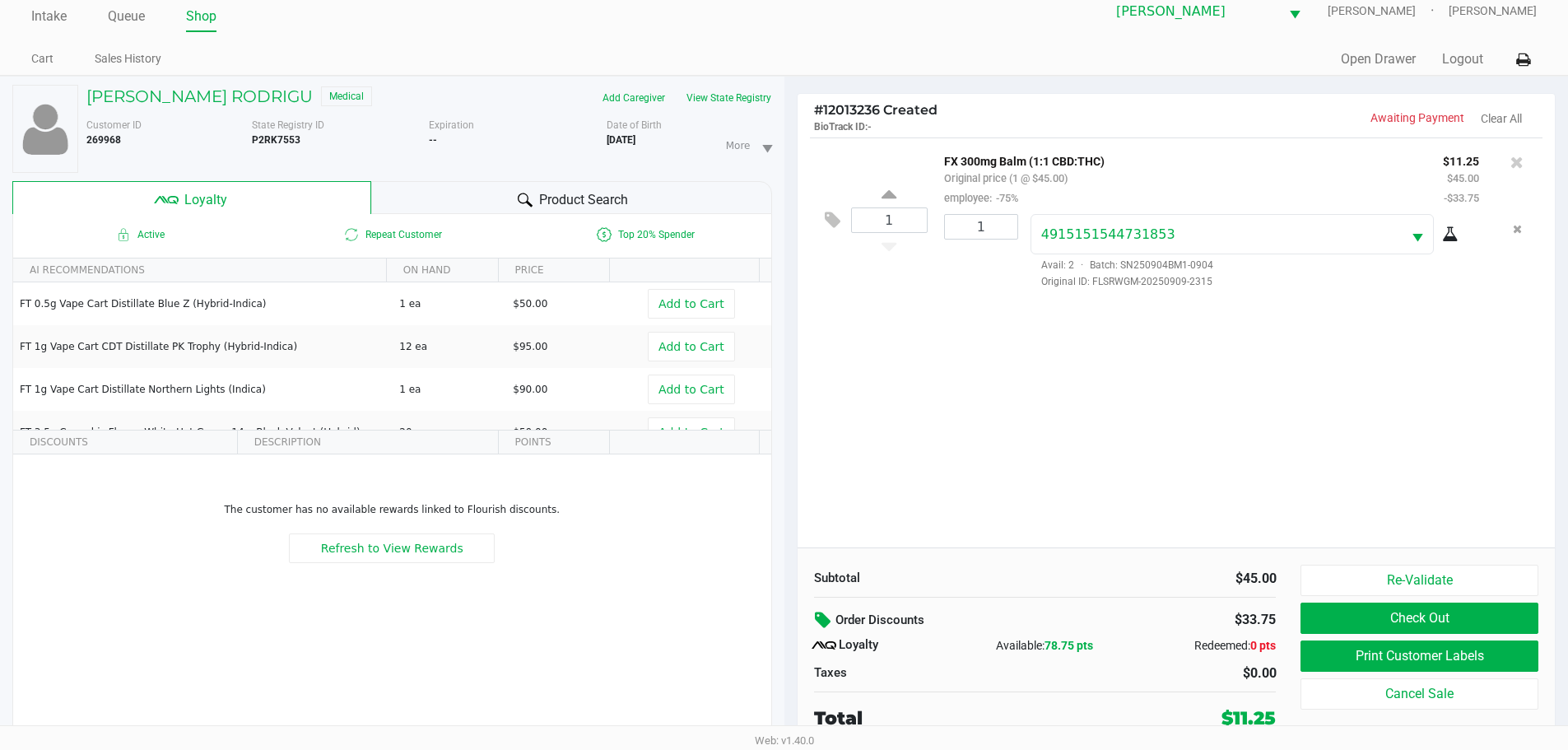
scroll to position [35, 0]
click at [1363, 640] on button "Print Customer Labels" at bounding box center [1418, 655] width 237 height 32
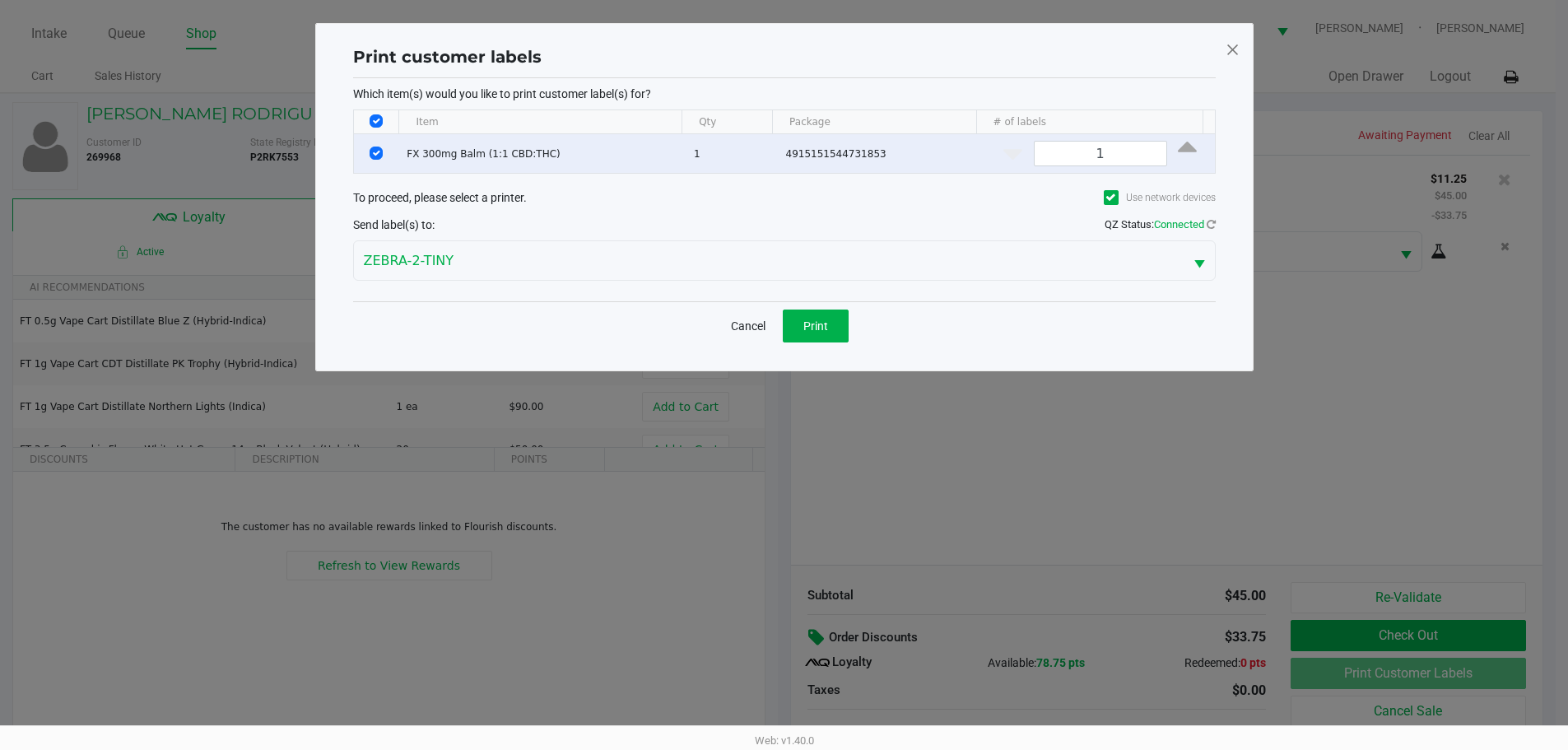
scroll to position [0, 0]
click at [808, 310] on button "Print" at bounding box center [821, 326] width 66 height 33
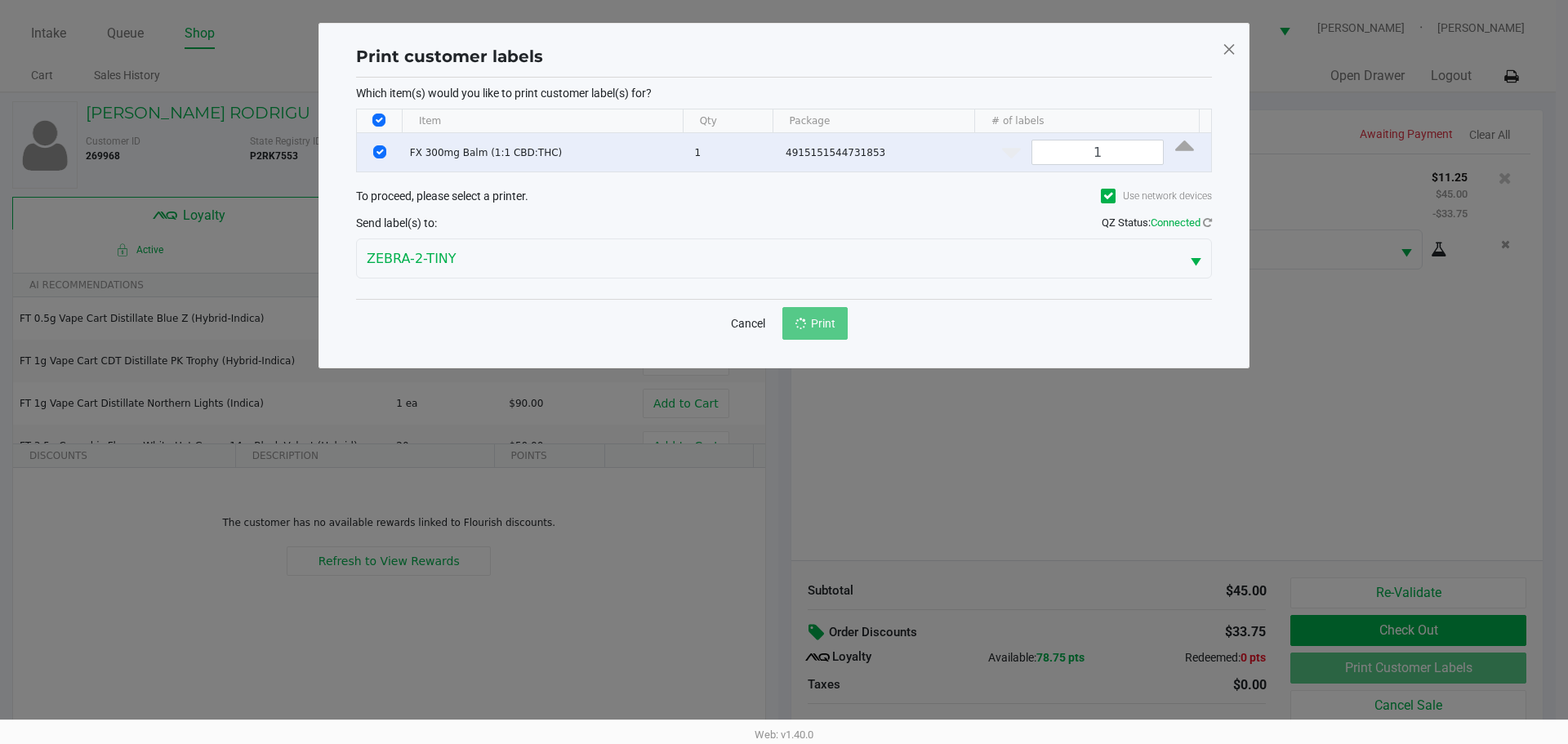
click at [928, 474] on ngb-modal-window "Print customer labels Which item(s) would you like to print customer label(s) f…" at bounding box center [784, 372] width 1568 height 744
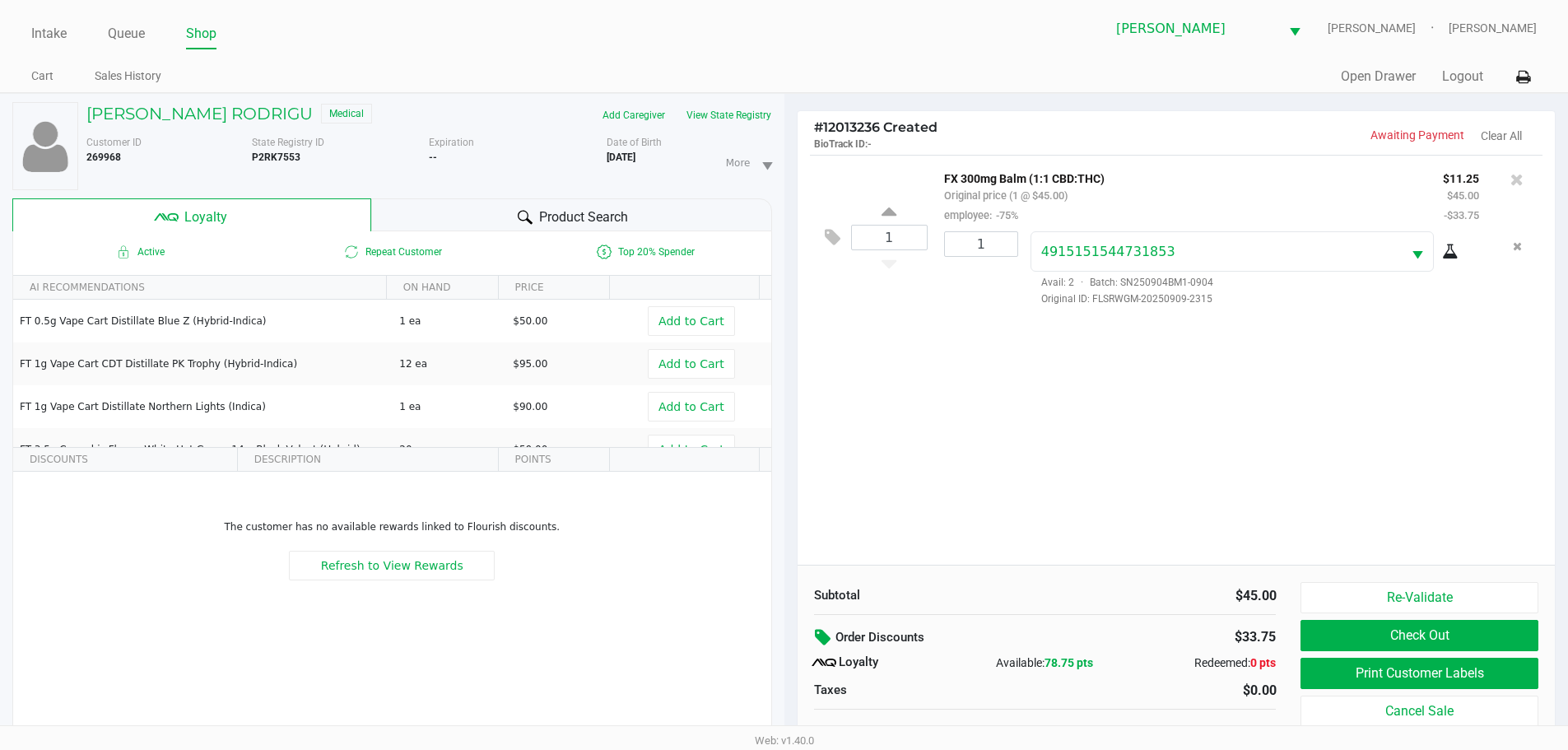
click at [1358, 630] on button "Check Out" at bounding box center [1418, 635] width 237 height 32
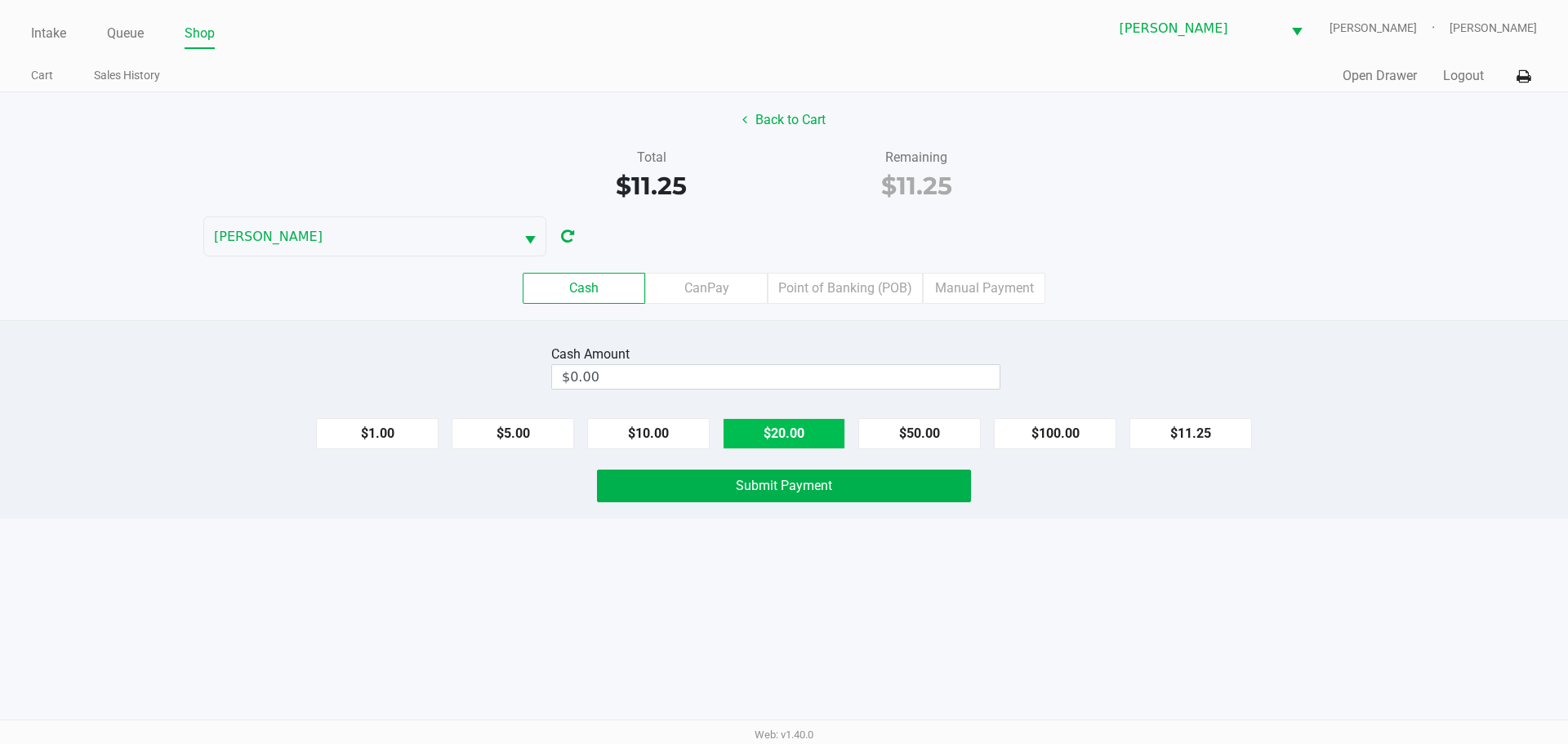
click at [784, 439] on button "$20.00" at bounding box center [784, 433] width 123 height 31
type input "$20.00"
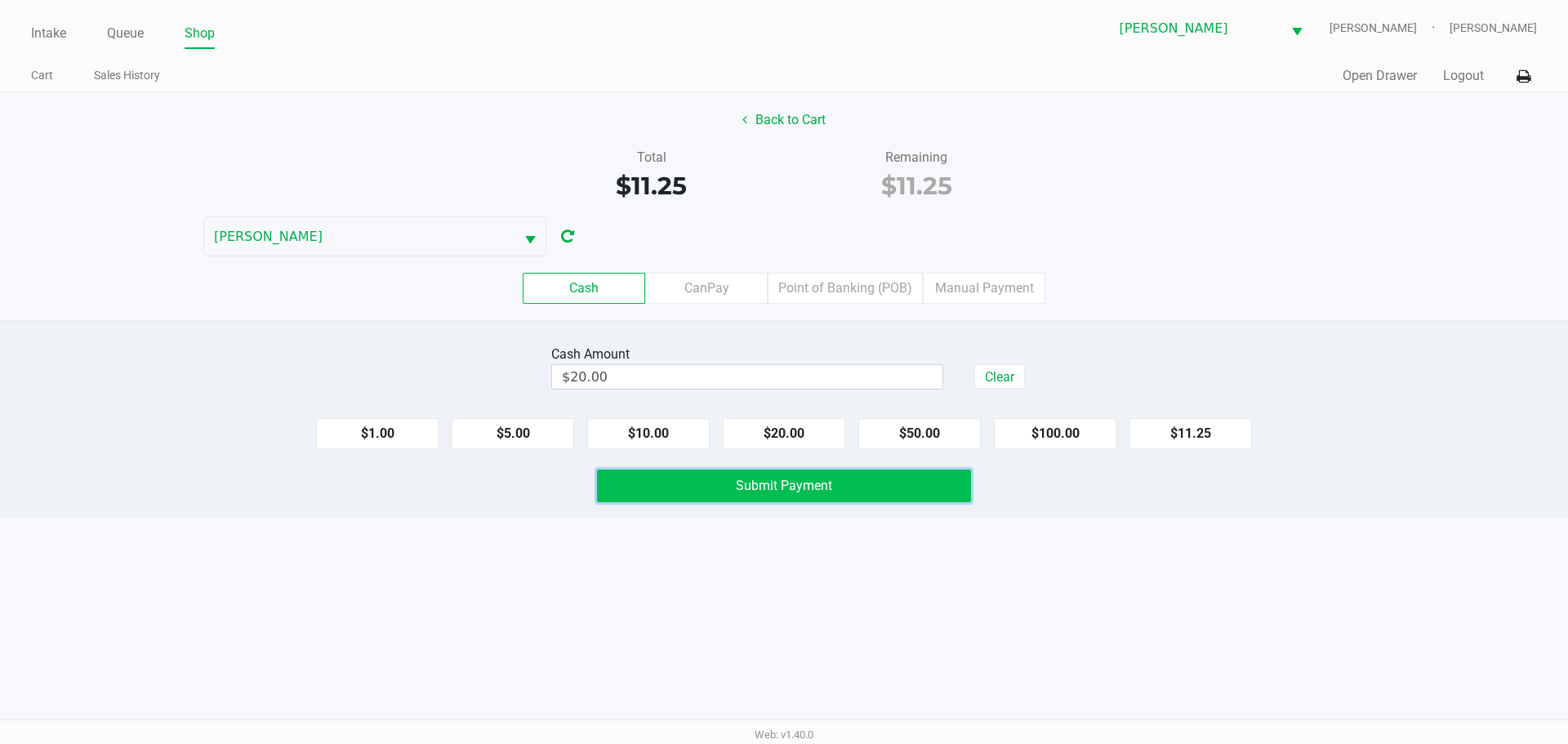
click at [767, 496] on button "Submit Payment" at bounding box center [784, 485] width 374 height 32
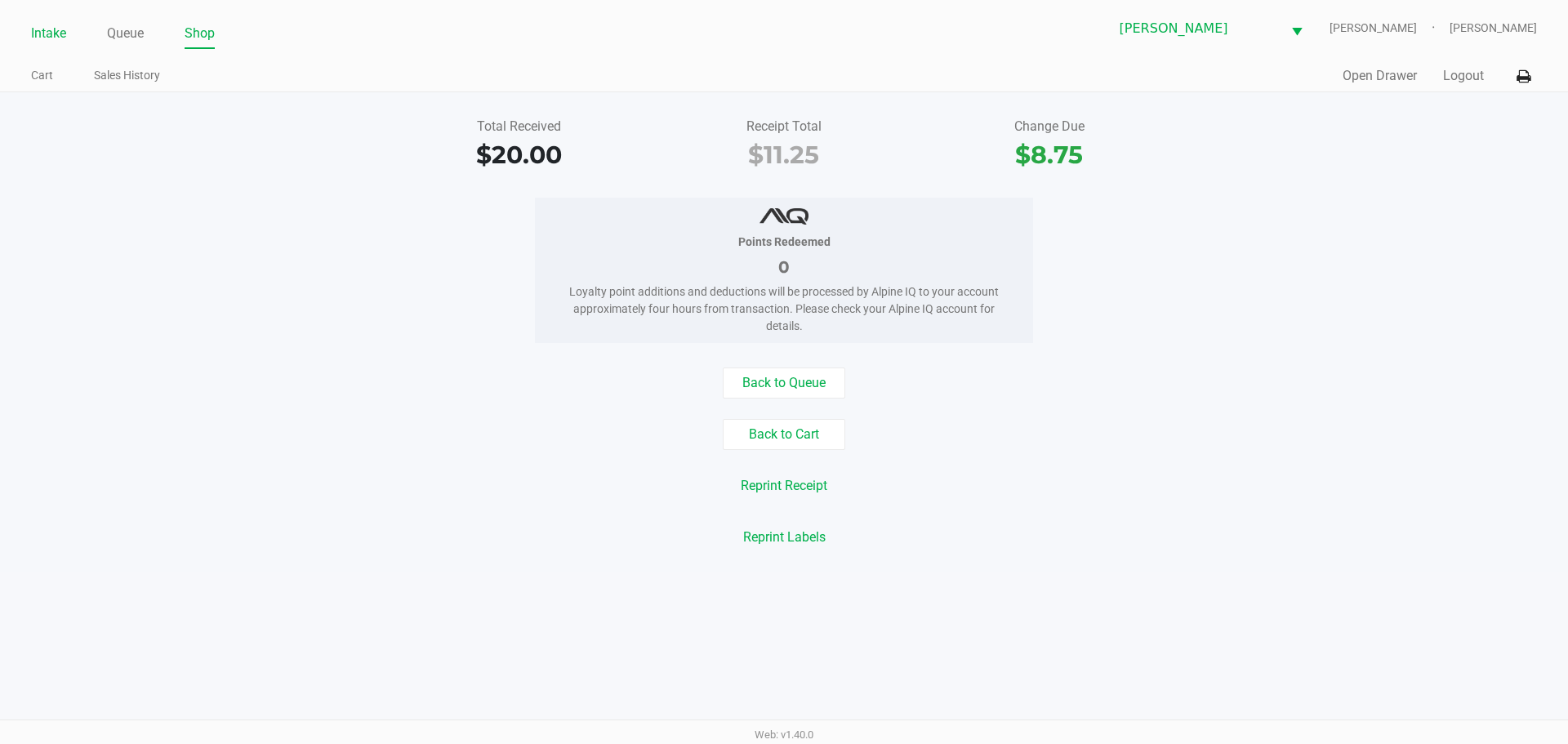
click at [43, 42] on link "Intake" at bounding box center [49, 33] width 35 height 23
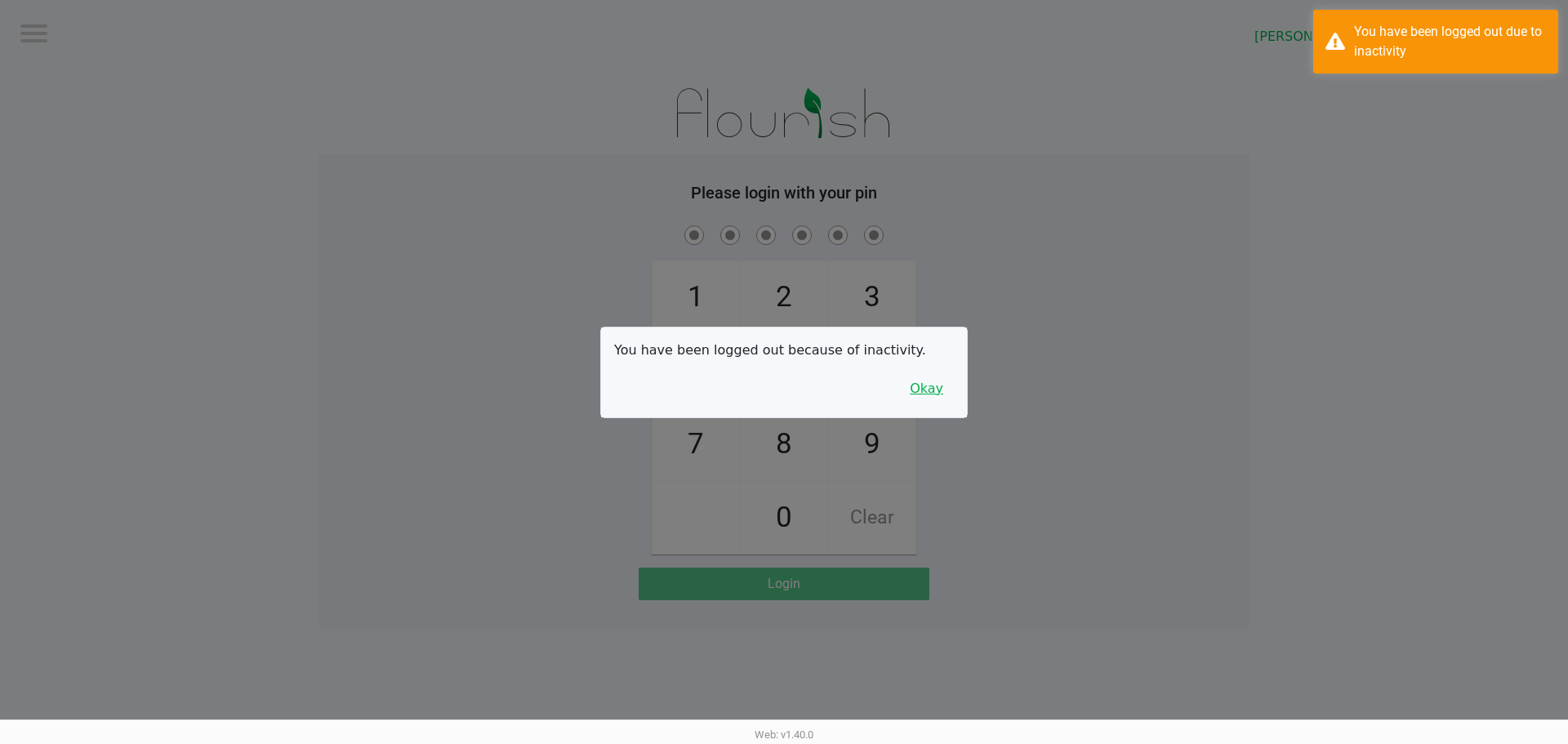
click at [919, 399] on button "Okay" at bounding box center [926, 388] width 54 height 31
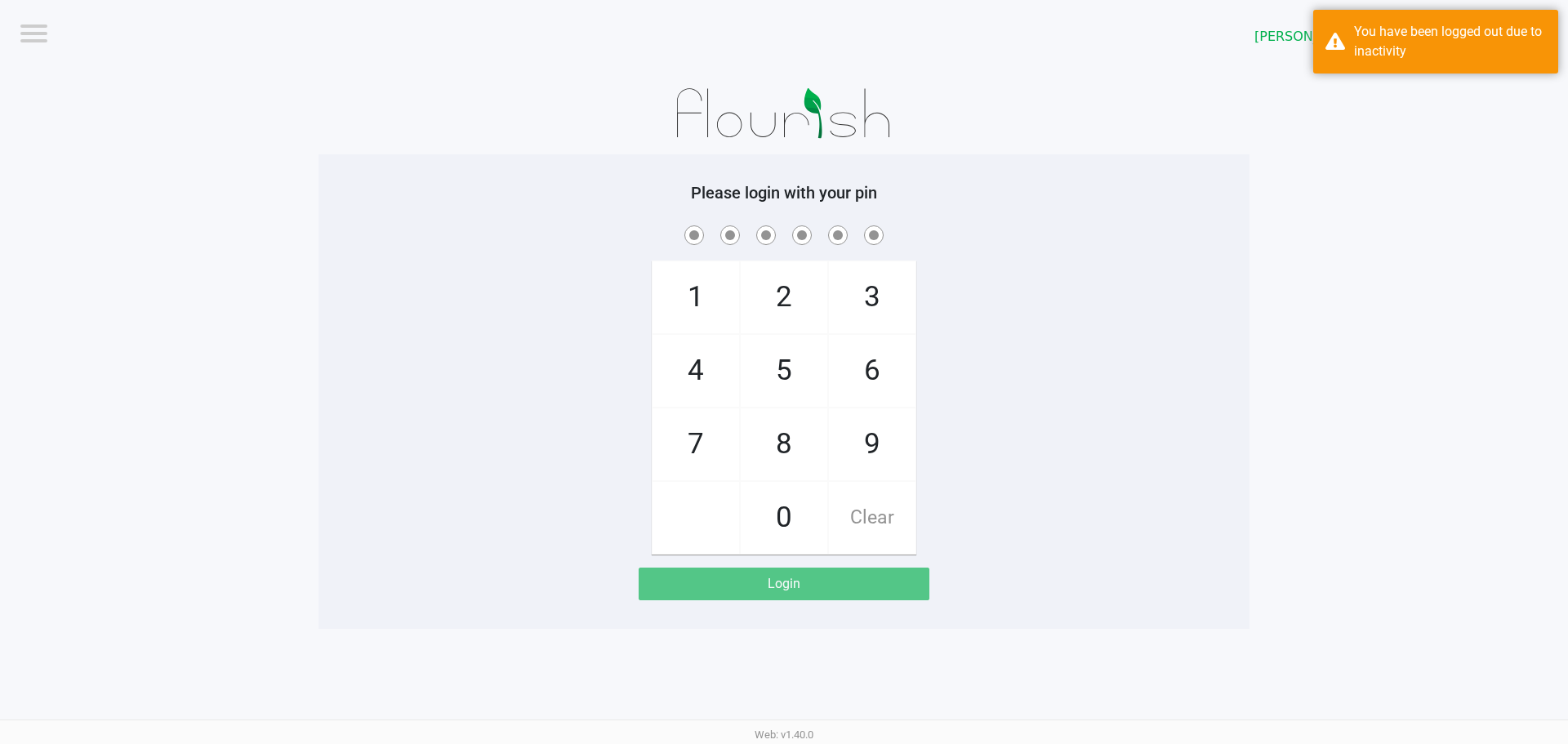
click at [951, 347] on div "1 4 7 2 5 8 0 3 6 9 Clear" at bounding box center [784, 387] width 931 height 332
checkbox input "true"
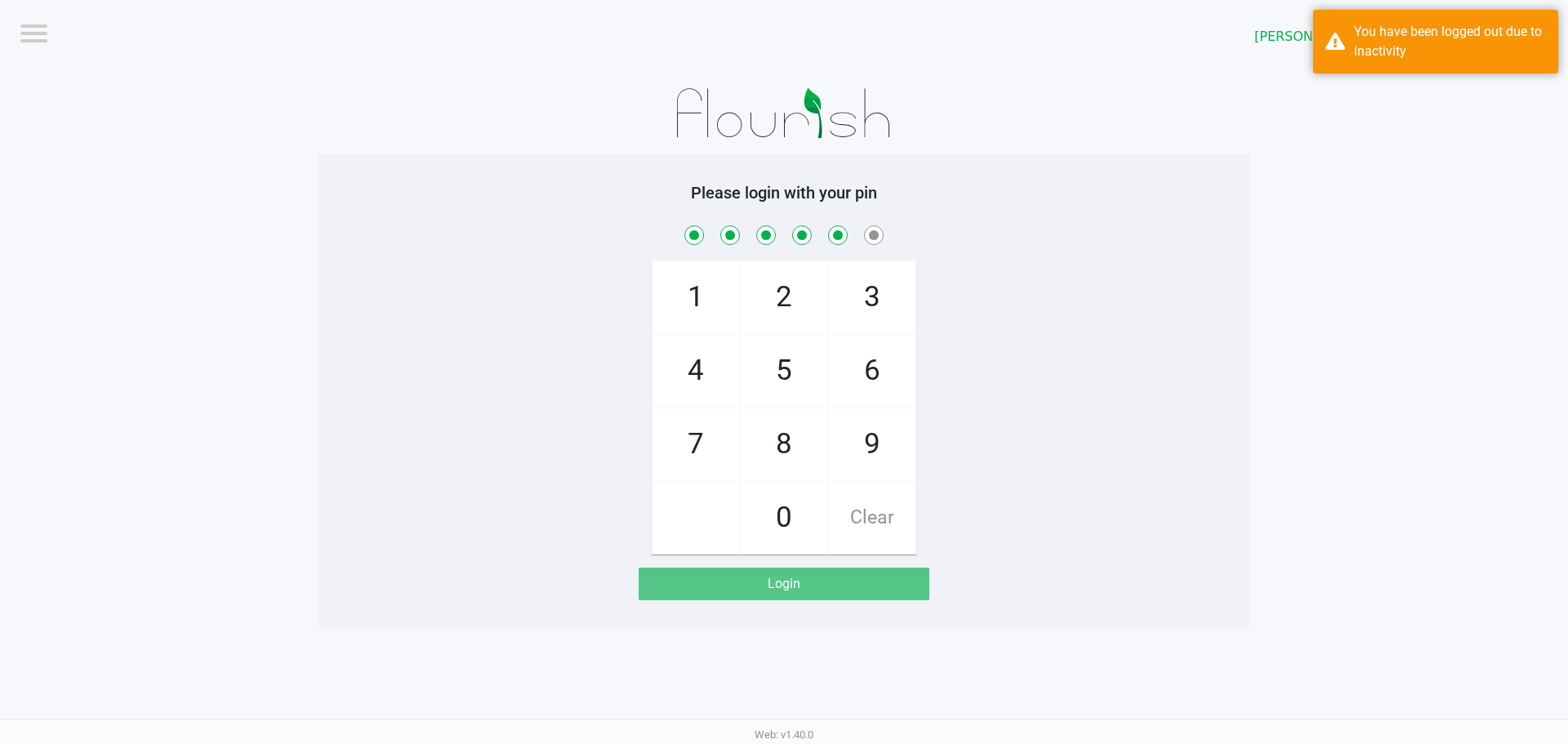
checkbox input "true"
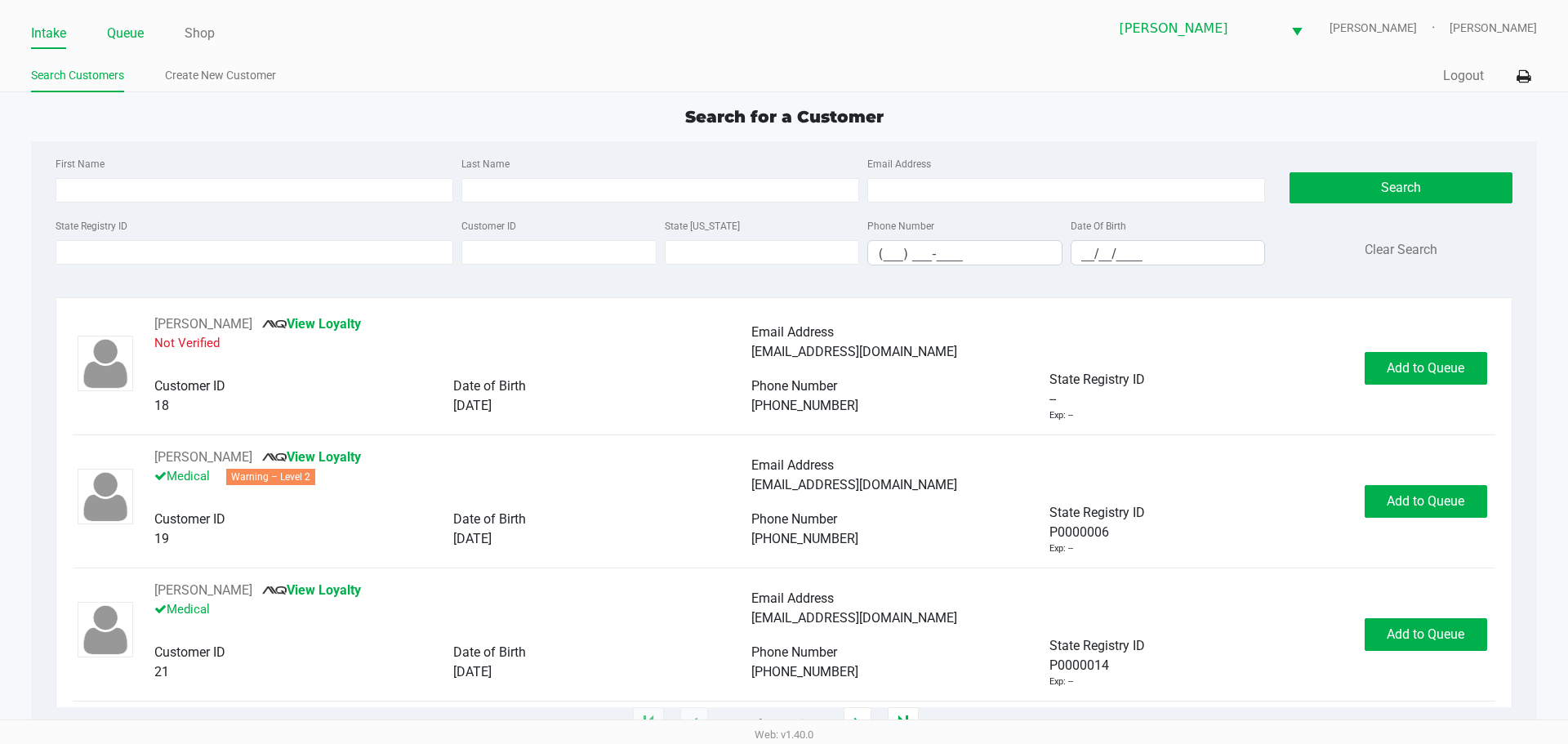
click at [109, 32] on link "Queue" at bounding box center [125, 33] width 37 height 23
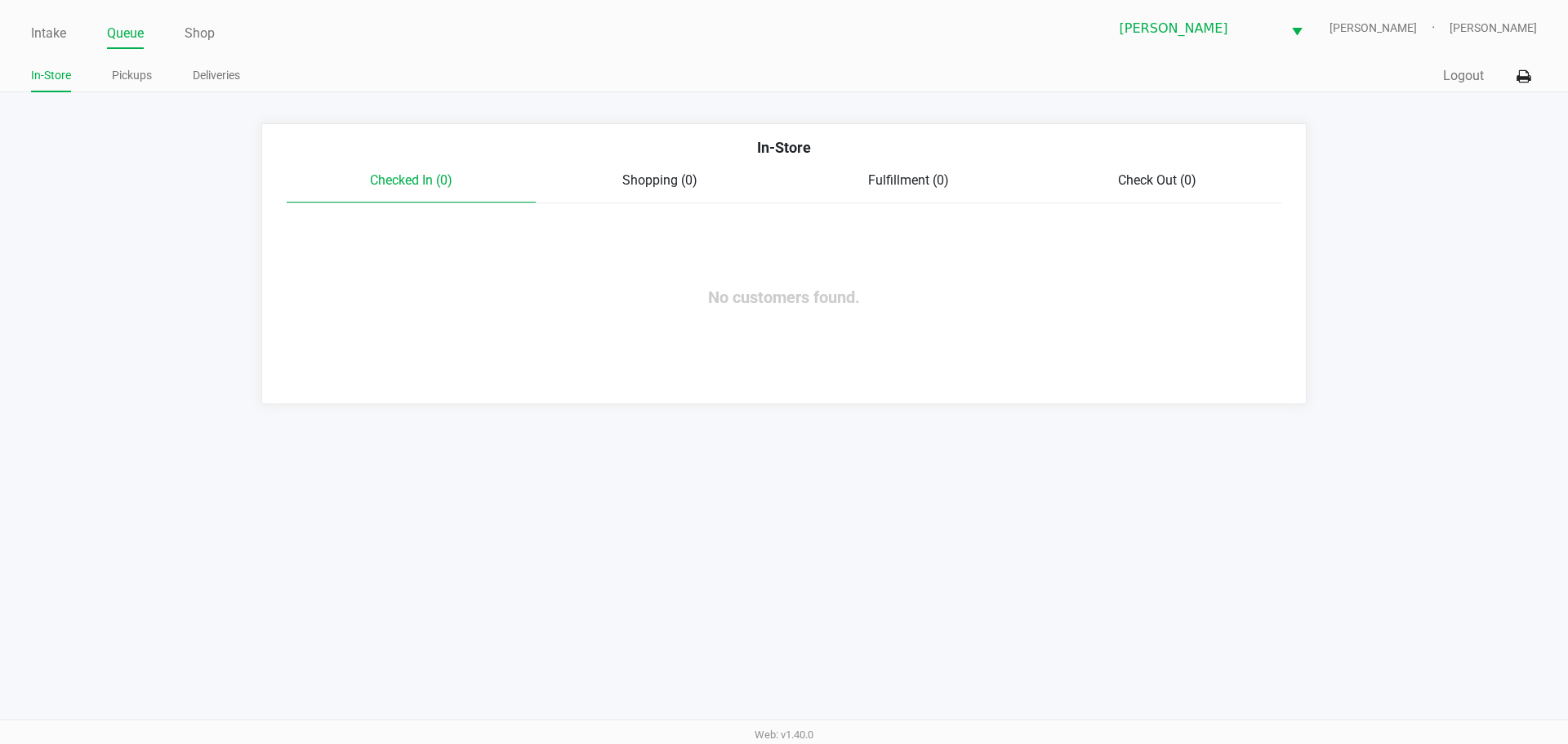
click at [137, 112] on app-point-of-sale "Intake Queue Shop Brandon WC CHARLIE-SIMPSON Kaleb Ricci In-Store Pickups Deliv…" at bounding box center [784, 202] width 1568 height 404
click at [128, 74] on link "Pickups" at bounding box center [132, 75] width 40 height 20
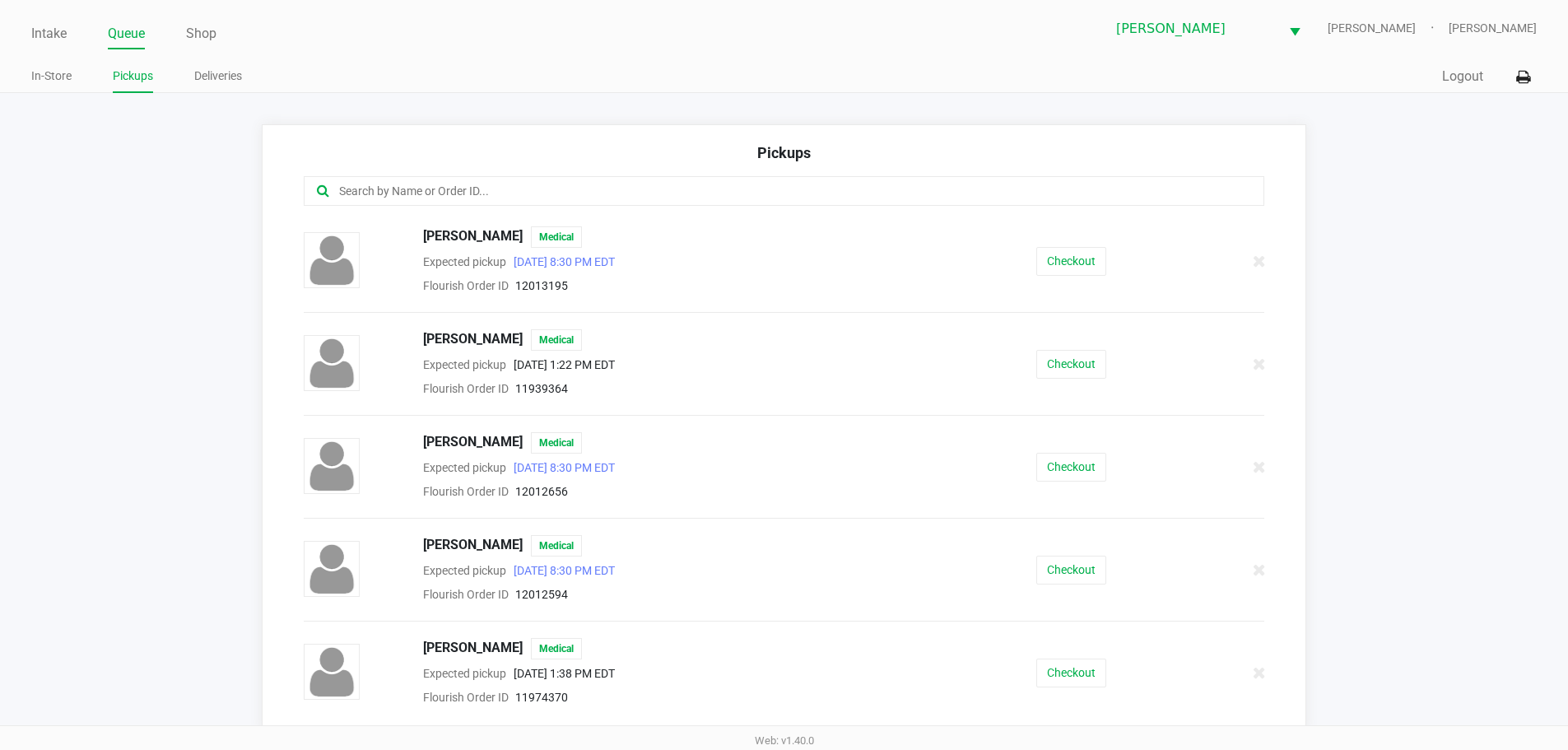
click at [675, 159] on div "Pickups" at bounding box center [785, 159] width 962 height 35
click at [350, 194] on input "text" at bounding box center [758, 192] width 842 height 19
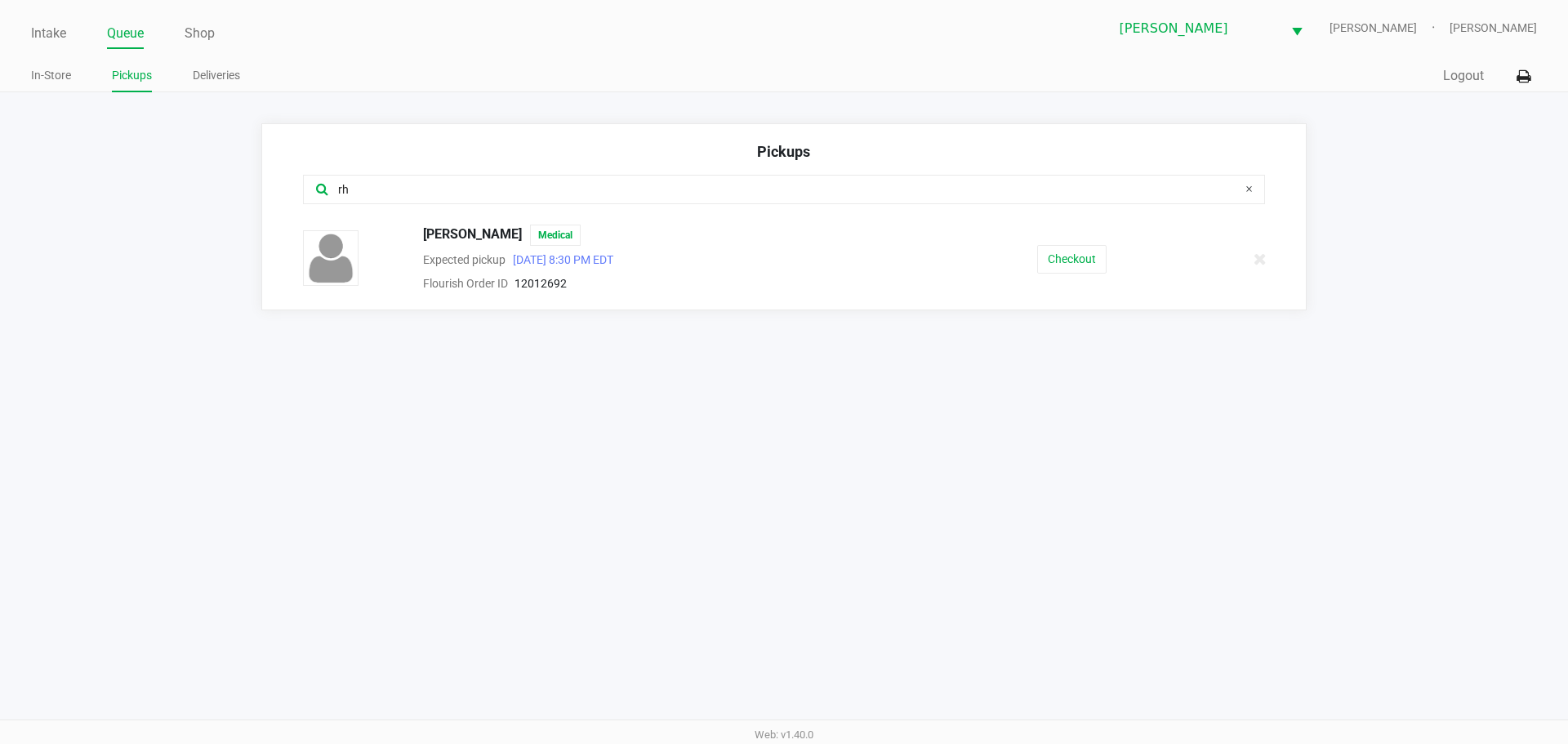
type input "rh"
click at [1075, 256] on button "Checkout" at bounding box center [1071, 259] width 69 height 29
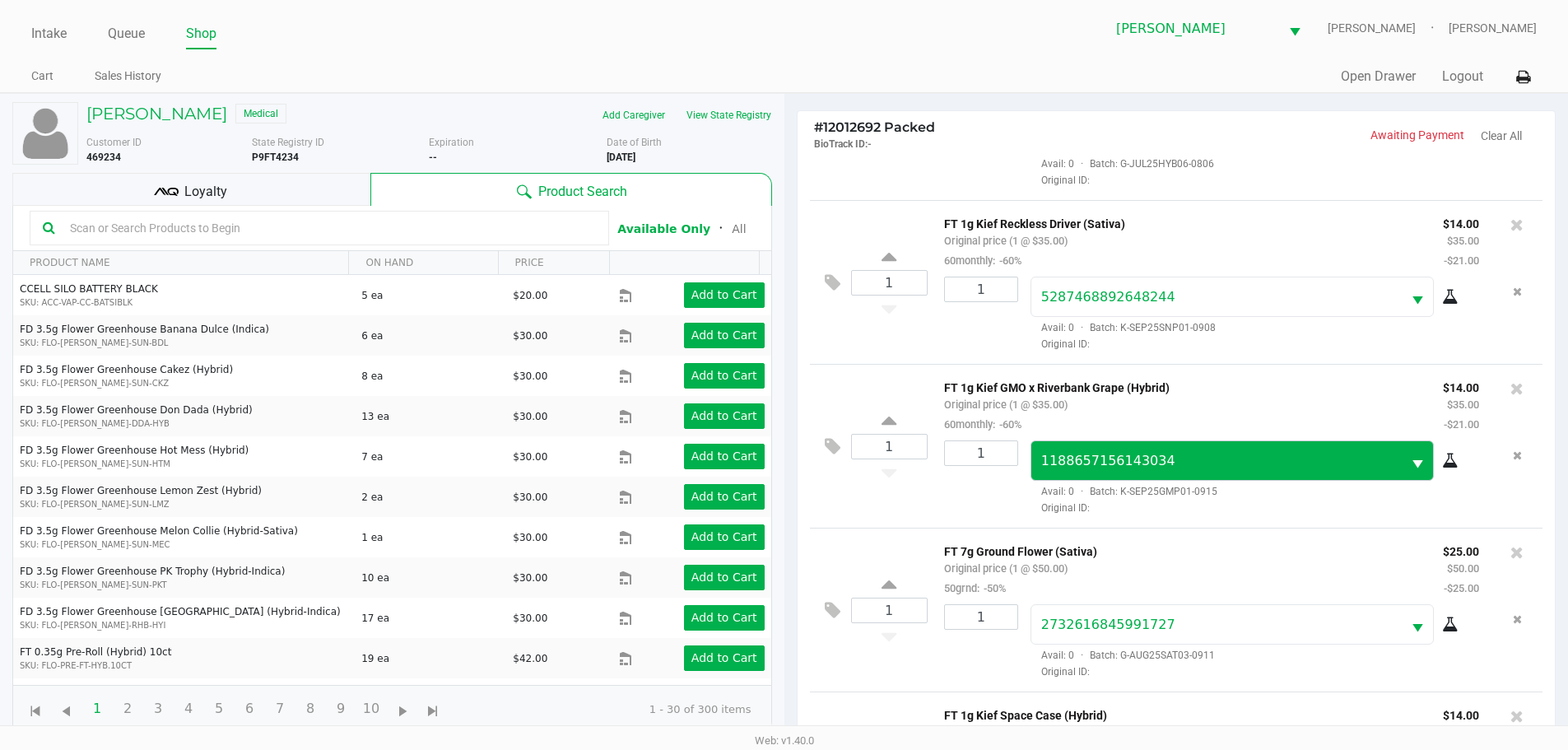
scroll to position [165, 0]
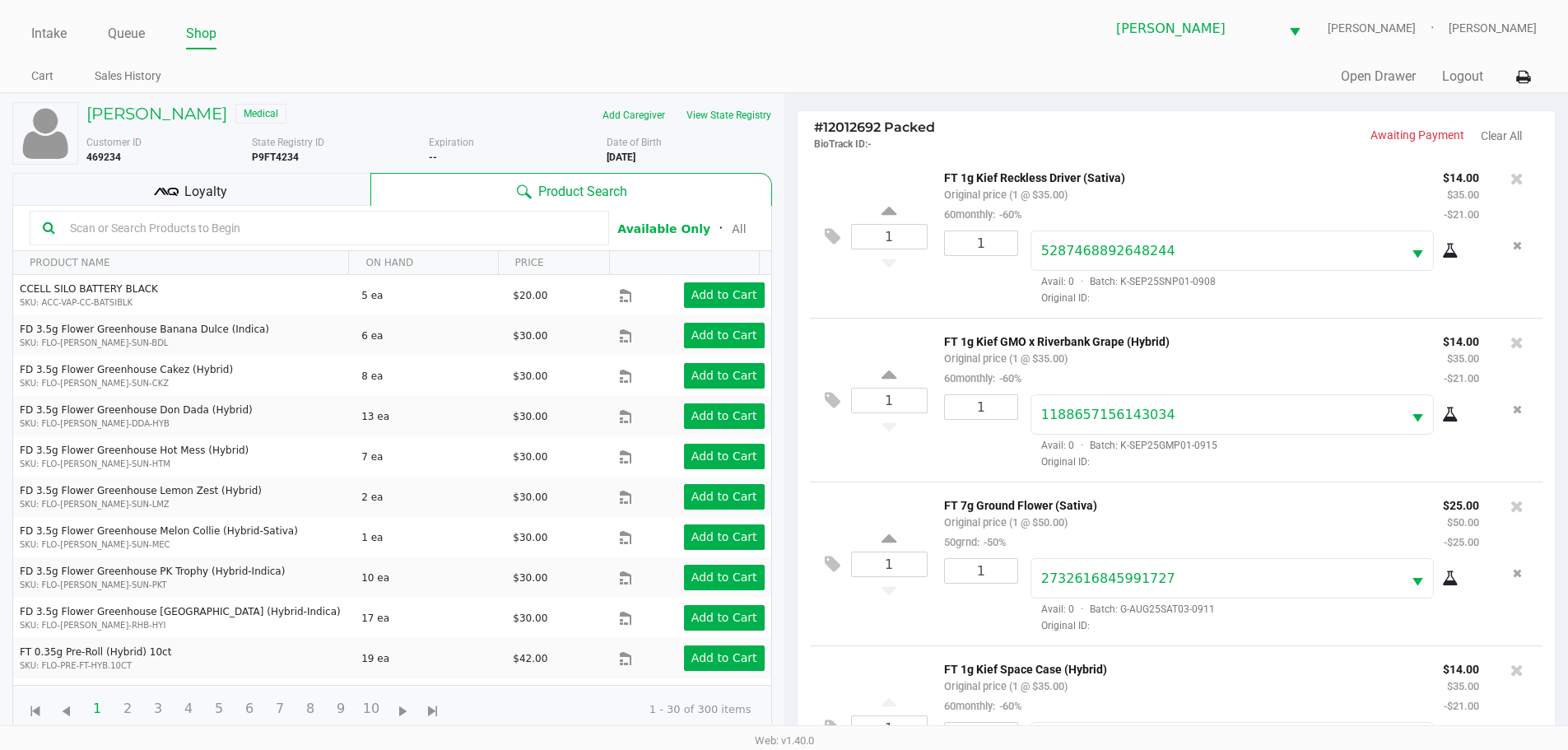
click at [1544, 467] on div "1 FT 7g Ground Flower (Hybrid) Original price (1 @ $50.00) 50grnd: -50% $25.00 …" at bounding box center [1176, 450] width 758 height 591
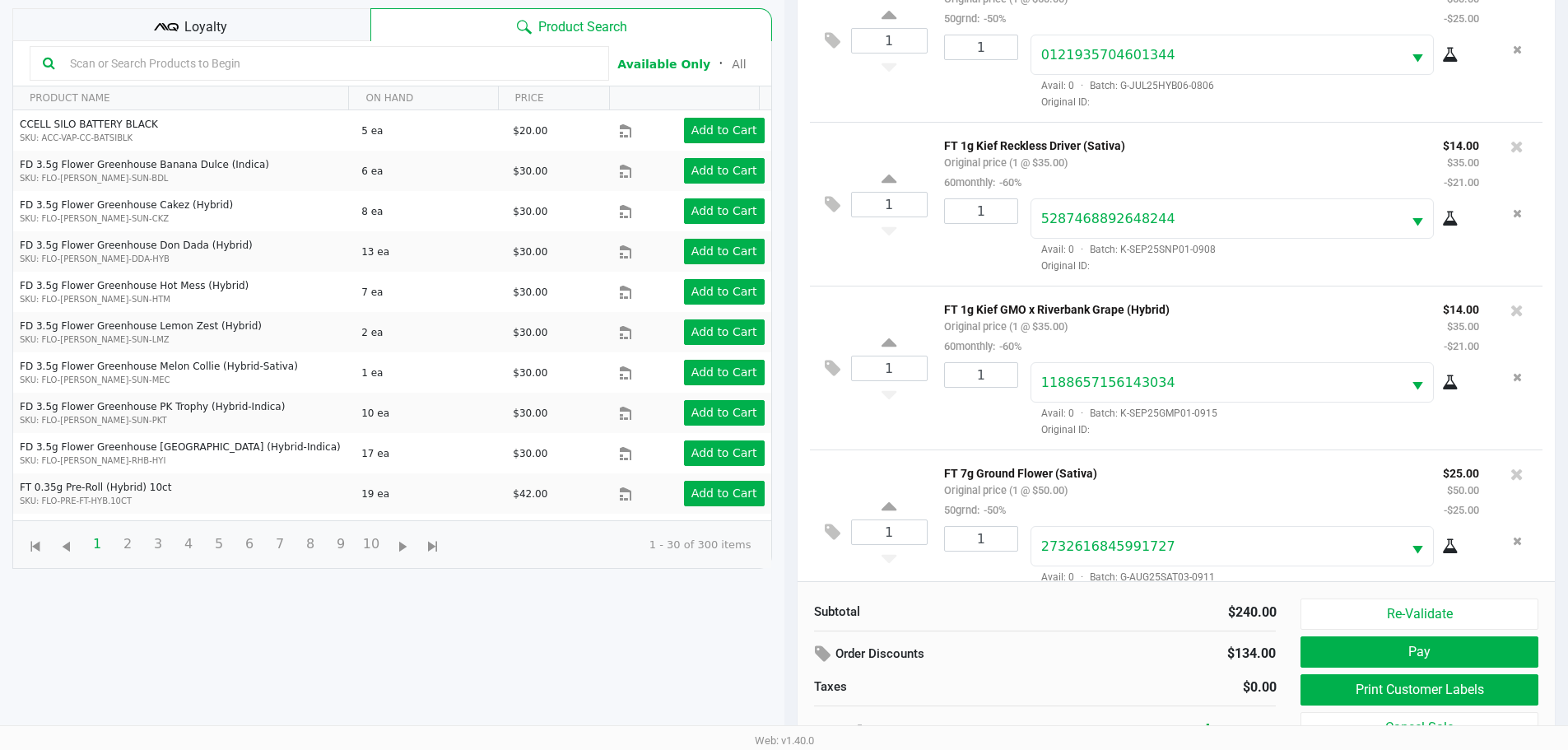
scroll to position [25, 0]
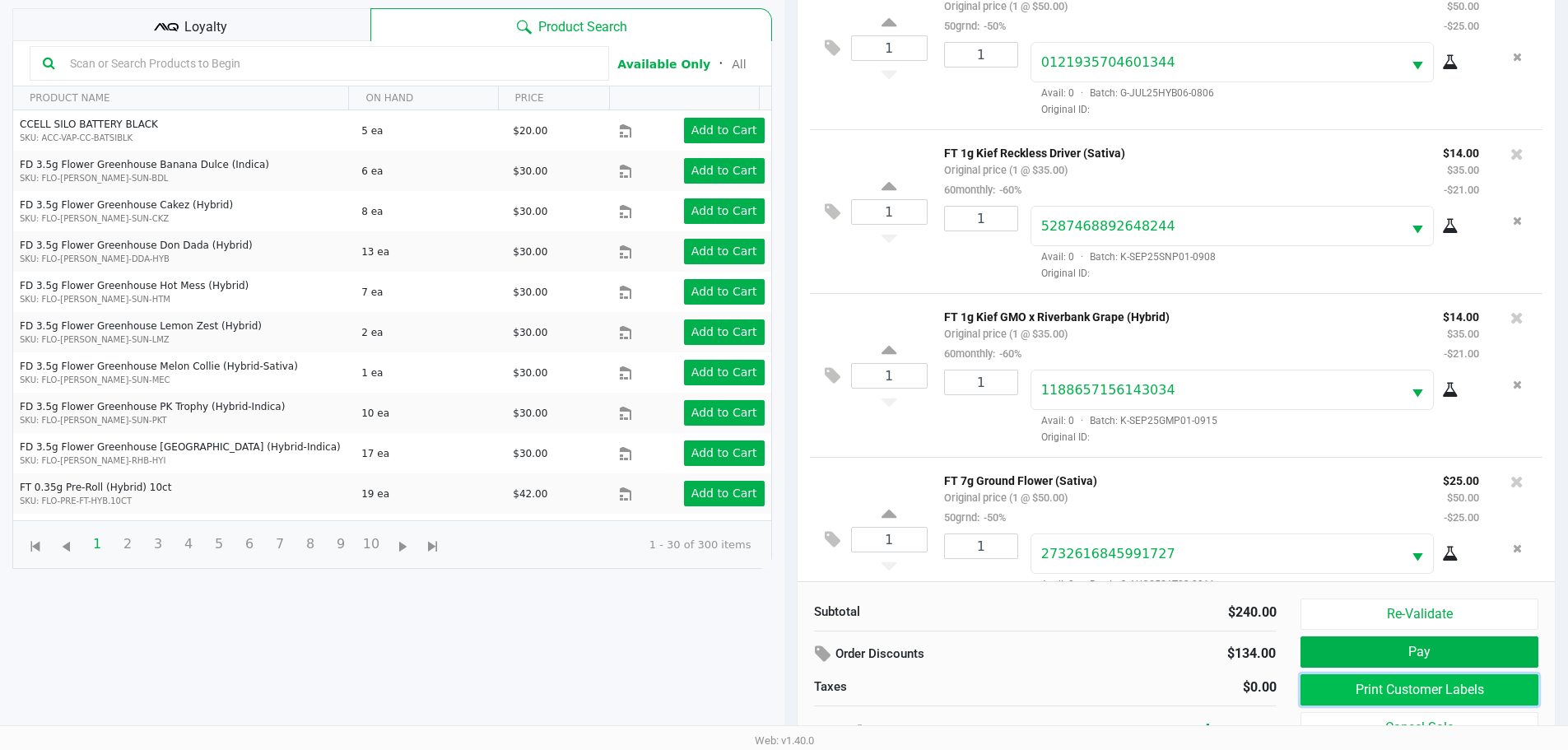
click at [1319, 681] on button "Print Customer Labels" at bounding box center [1418, 690] width 237 height 32
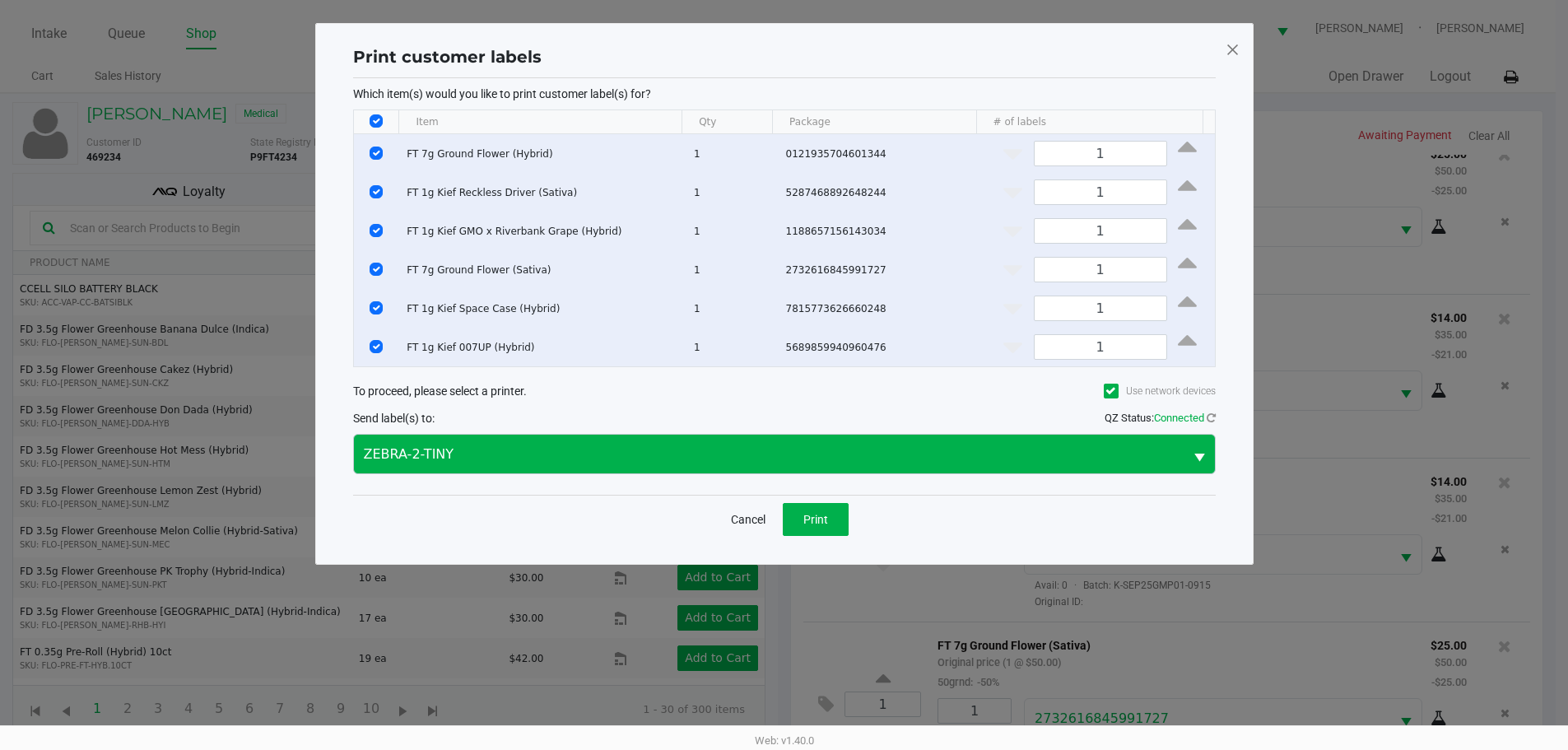
scroll to position [0, 0]
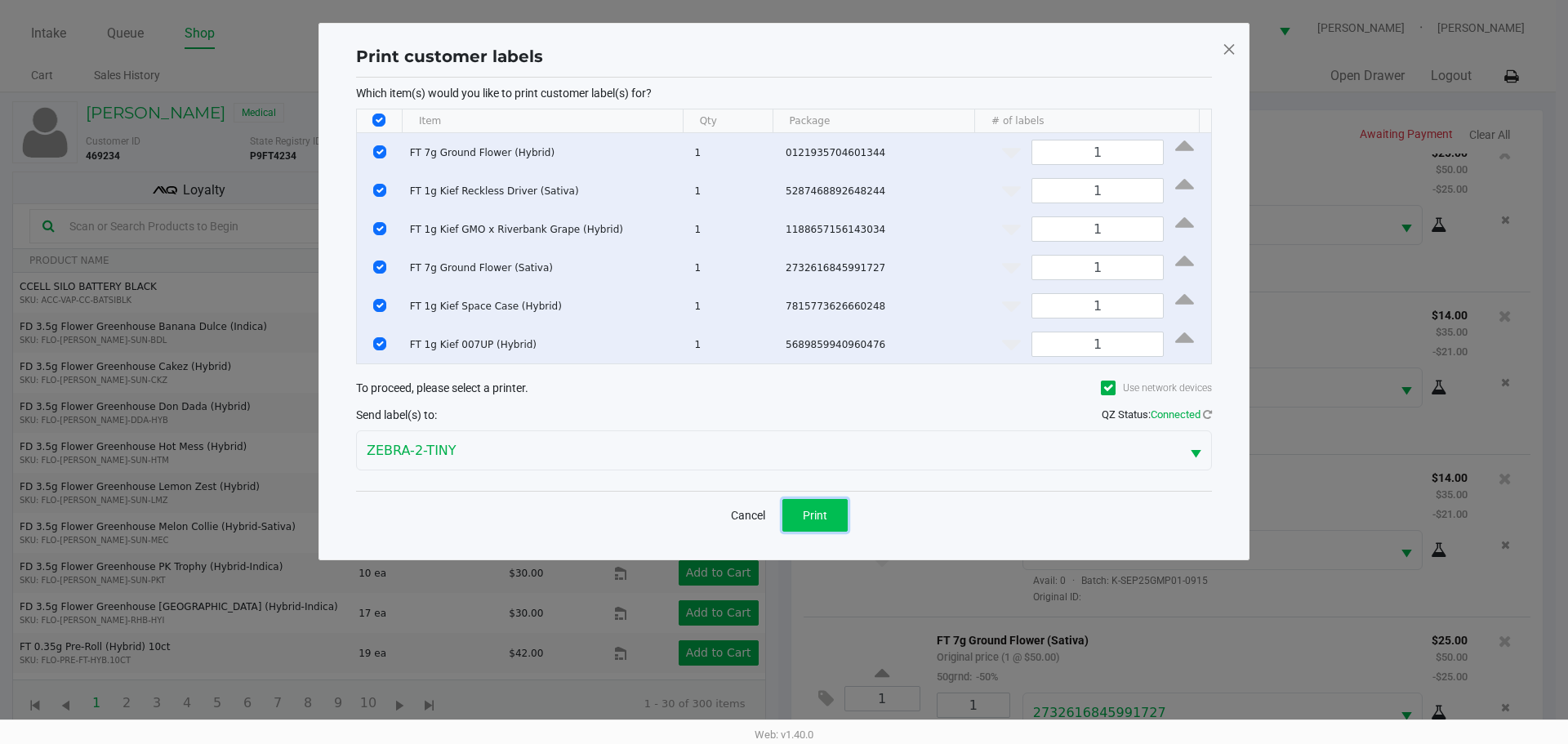
click at [806, 500] on button "Print" at bounding box center [815, 515] width 66 height 32
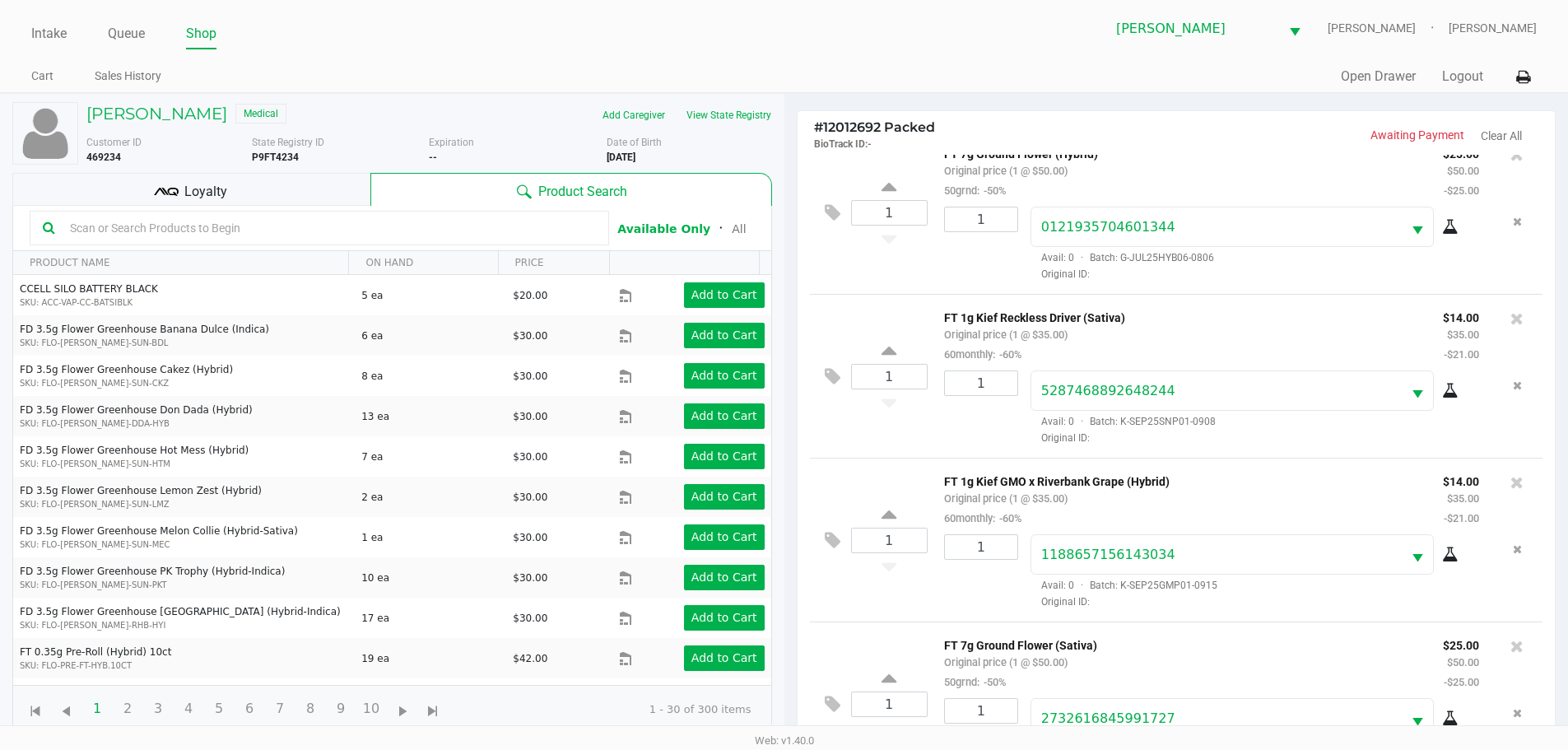
scroll to position [177, 0]
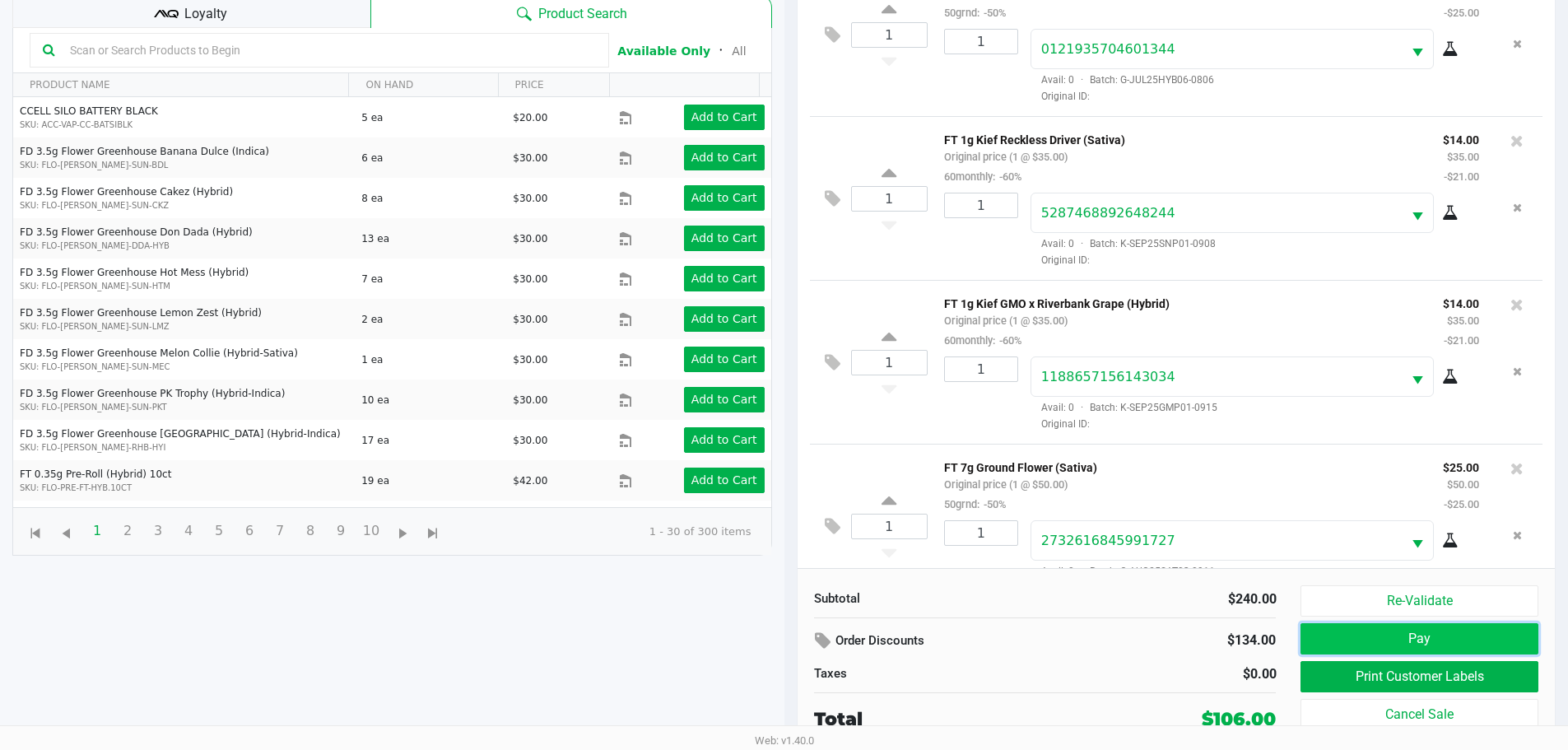
click at [1349, 636] on button "Pay" at bounding box center [1418, 638] width 237 height 32
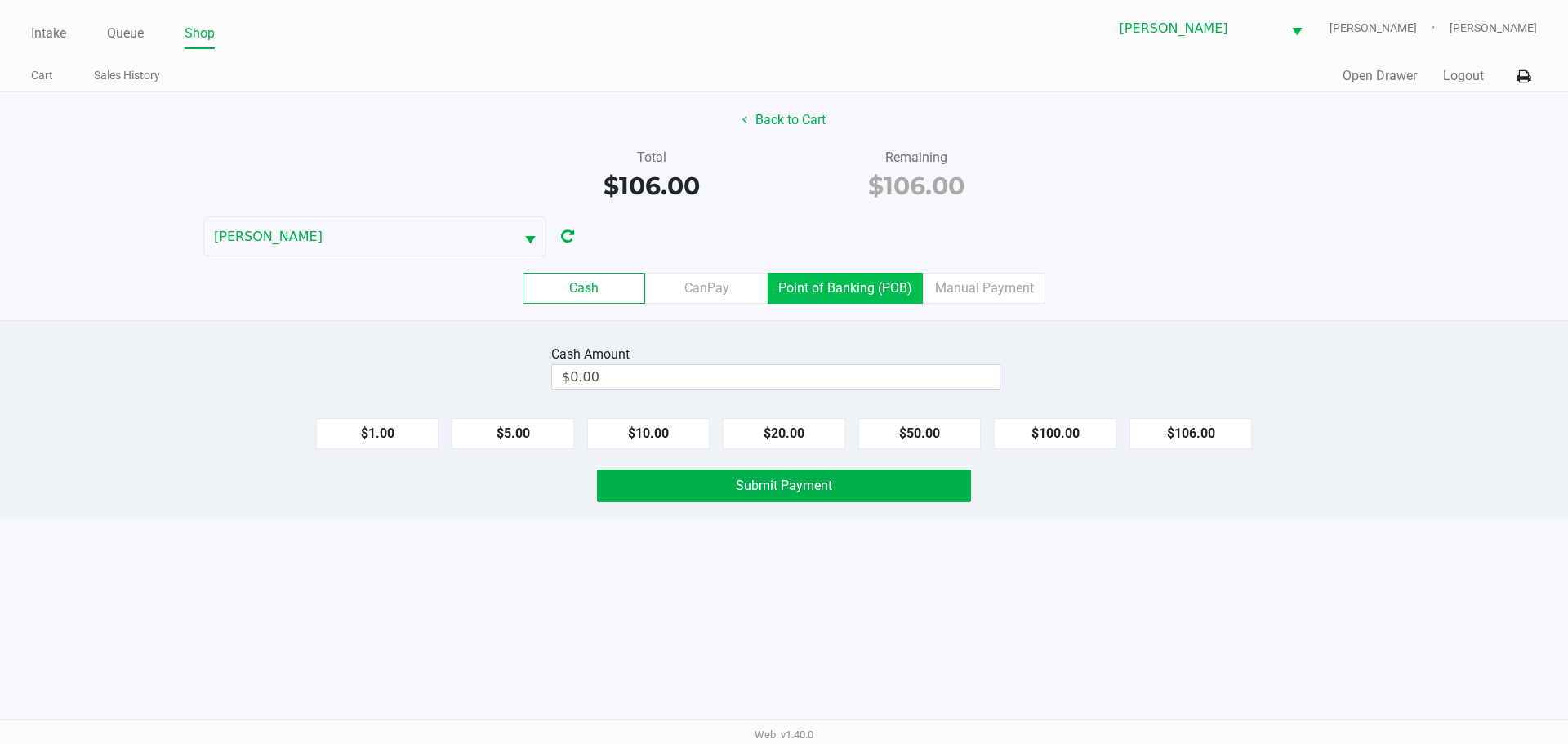
click at [867, 301] on label "Point of Banking (POB)" at bounding box center [844, 288] width 155 height 31
click at [0, 0] on 7 "Point of Banking (POB)" at bounding box center [0, 0] width 0 height 0
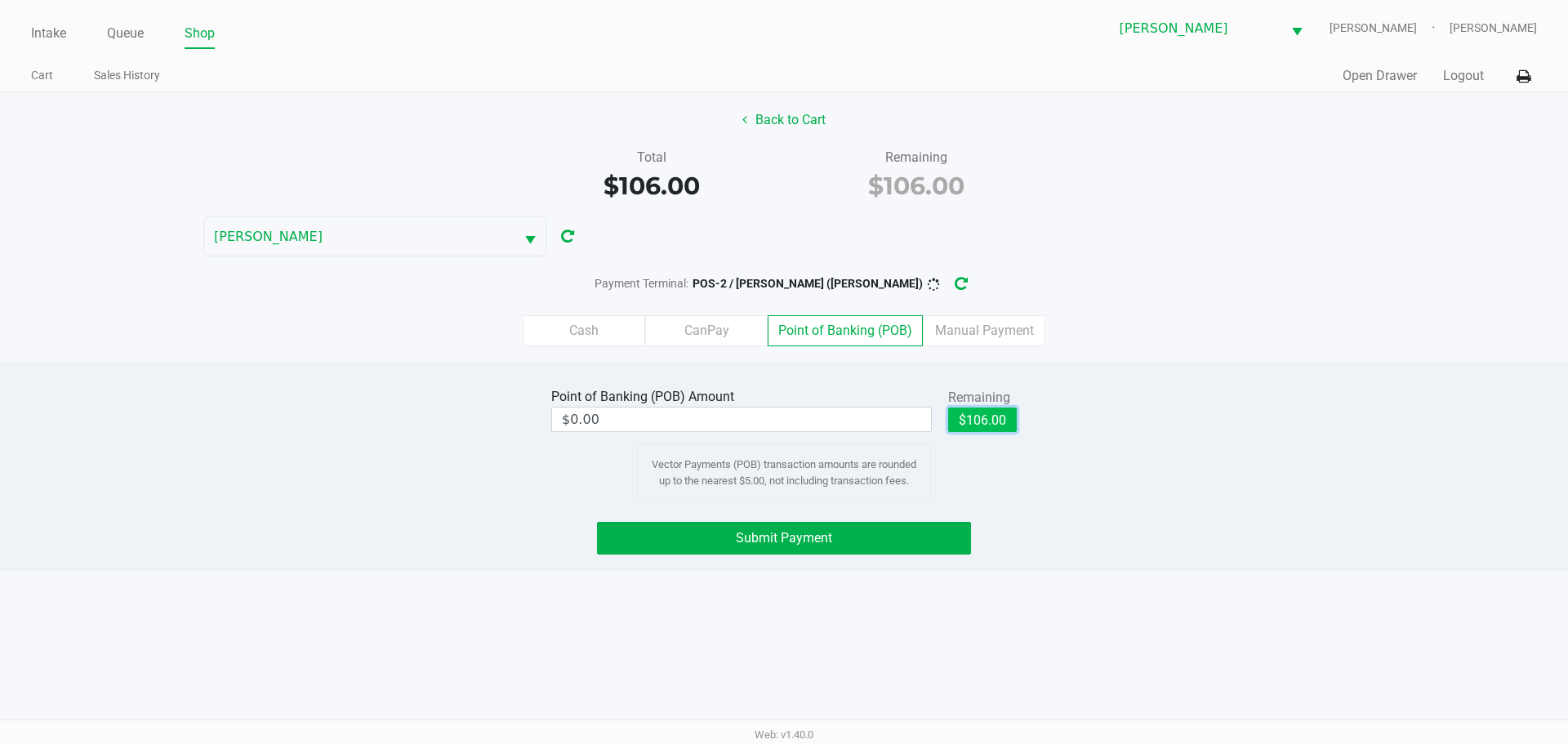
click at [1009, 428] on button "$106.00" at bounding box center [982, 420] width 69 height 25
type input "$106.00"
click at [917, 536] on button "Submit Payment" at bounding box center [784, 538] width 374 height 32
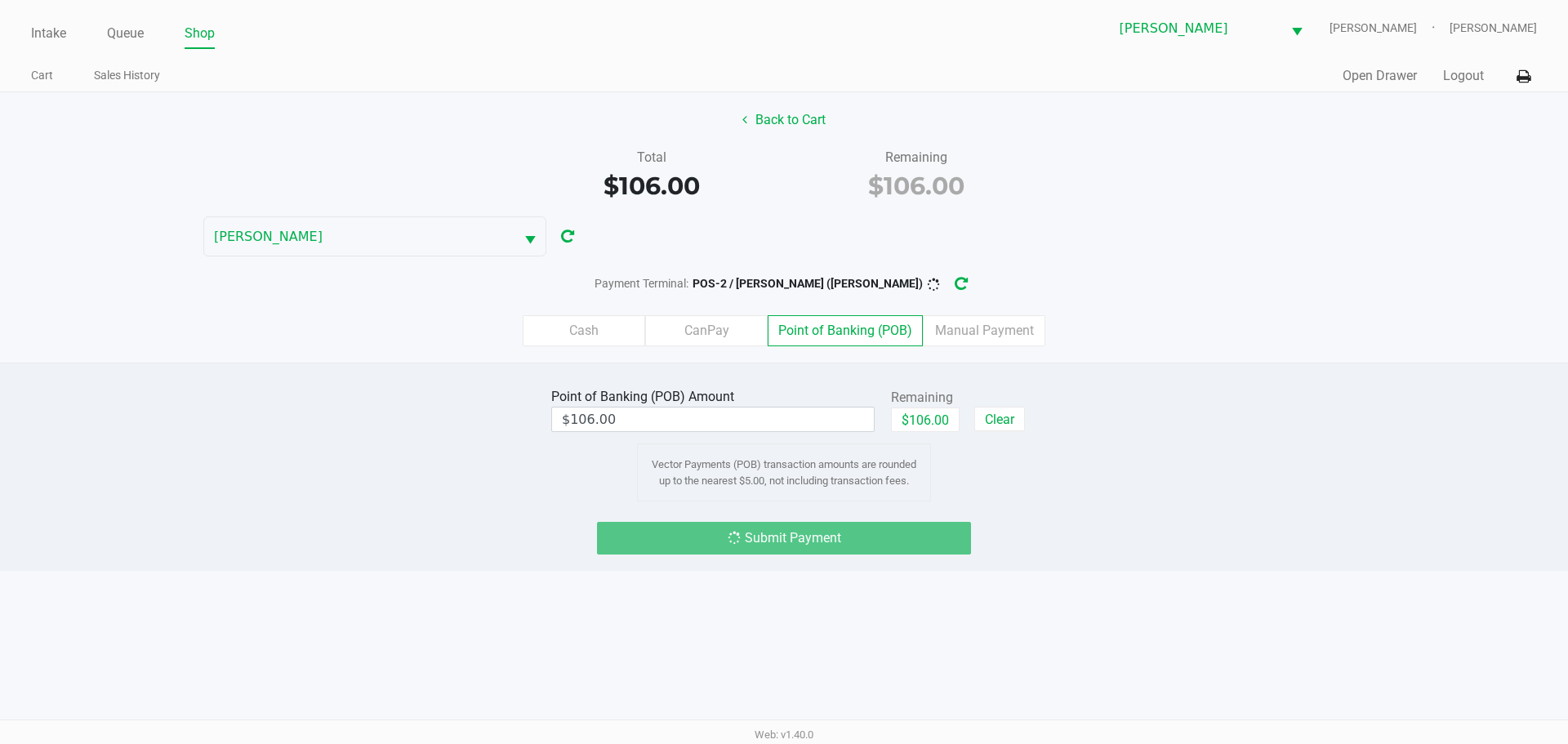
click at [1077, 517] on div "Point of Banking (POB) Amount $106.00 Remaining $106.00 Clear Vector Payments (…" at bounding box center [784, 466] width 1568 height 208
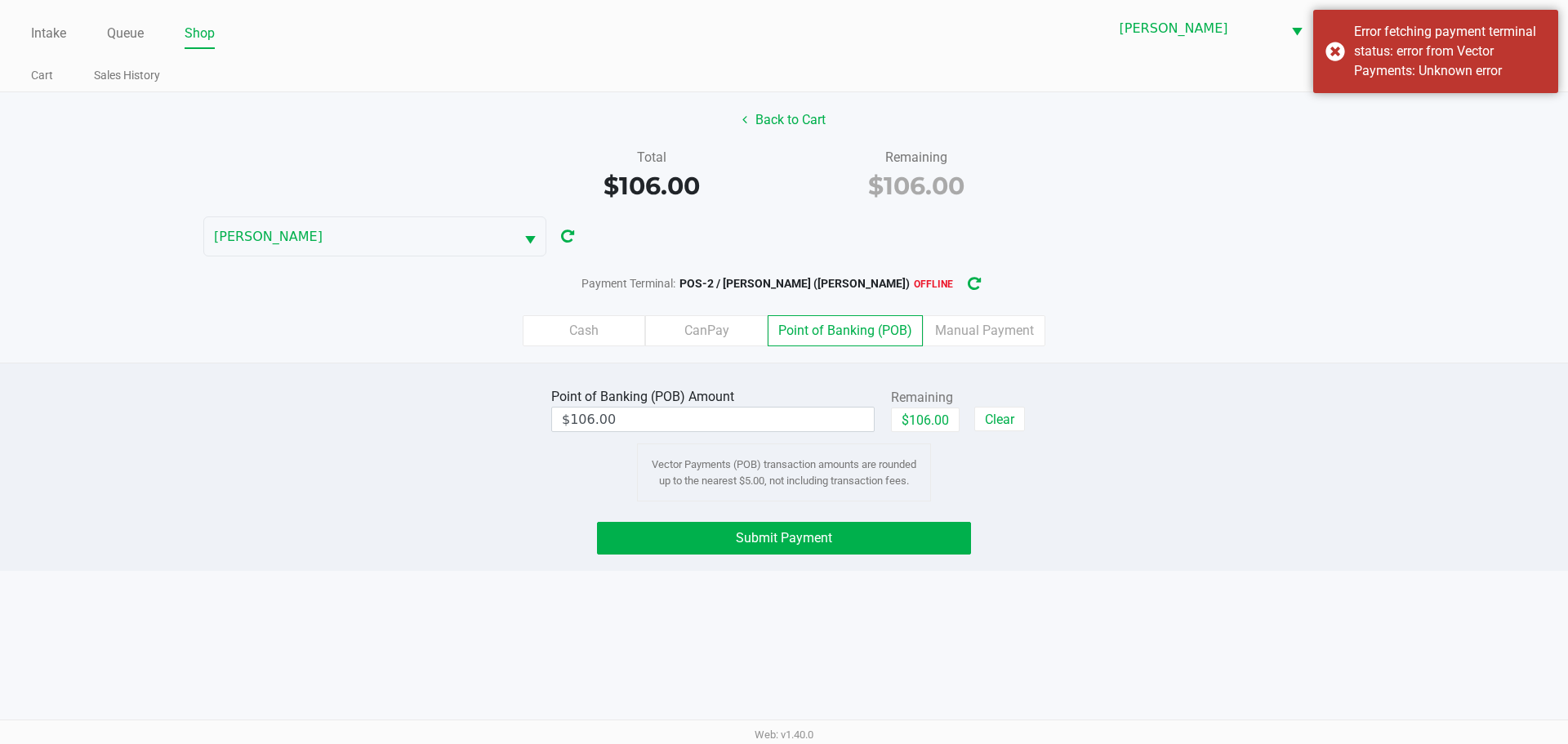
click at [962, 294] on button "button" at bounding box center [974, 284] width 26 height 30
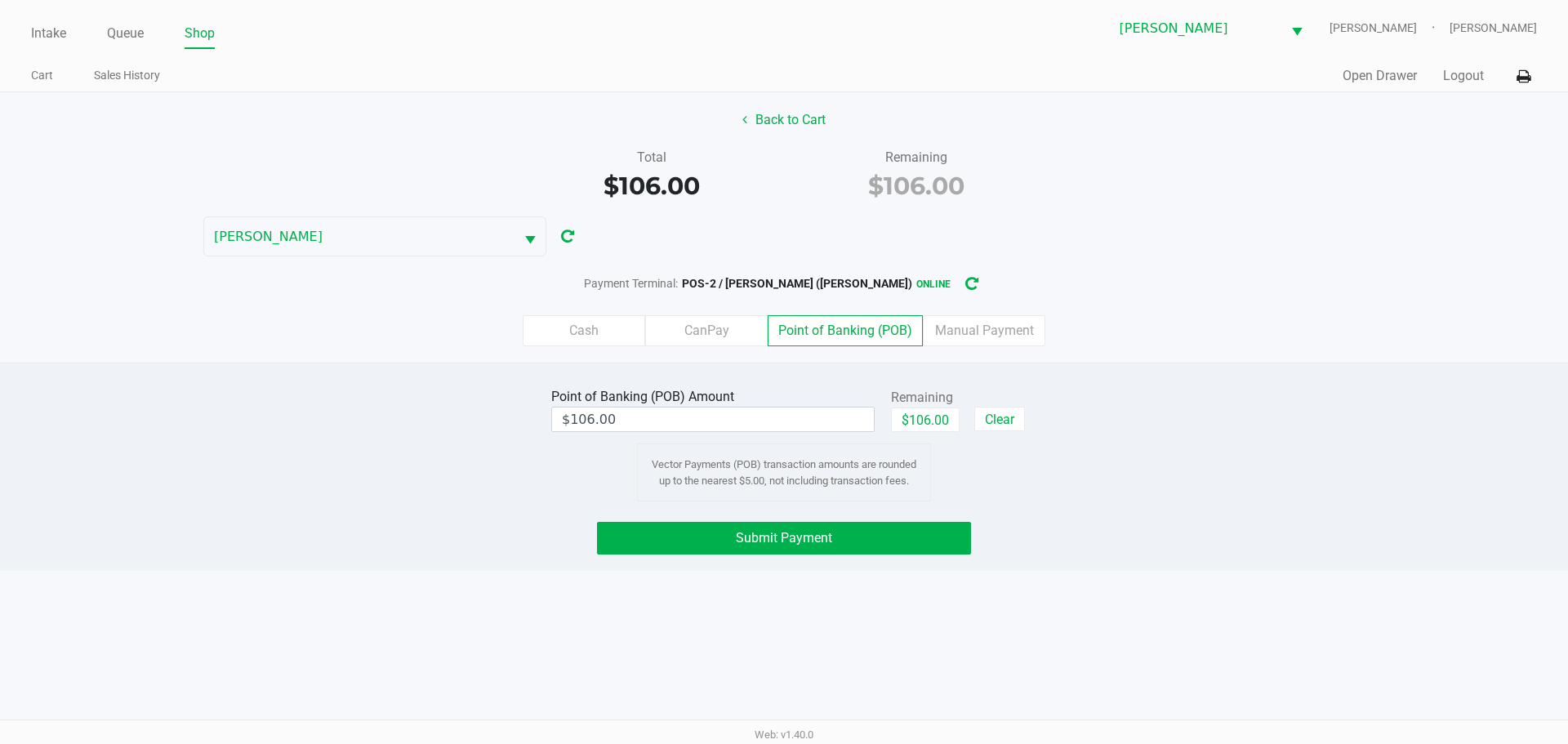
click at [818, 139] on div "Back to Cart Total $106.00 Remaining $106.00 CHARLIE-SIMPSON Payment Terminal: …" at bounding box center [784, 227] width 1568 height 270
click at [800, 118] on button "Back to Cart" at bounding box center [784, 120] width 105 height 31
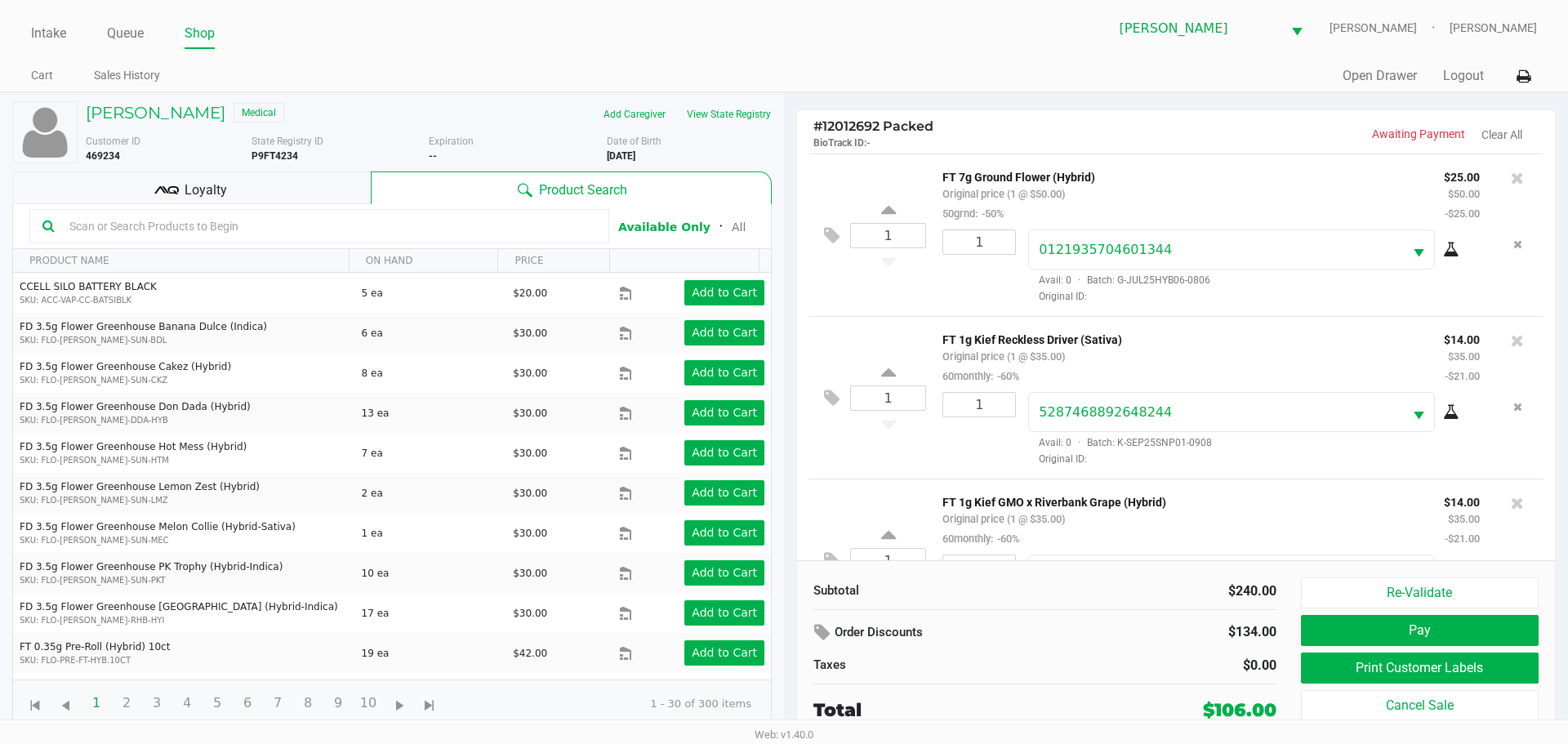
click at [170, 200] on icon at bounding box center [167, 190] width 25 height 25
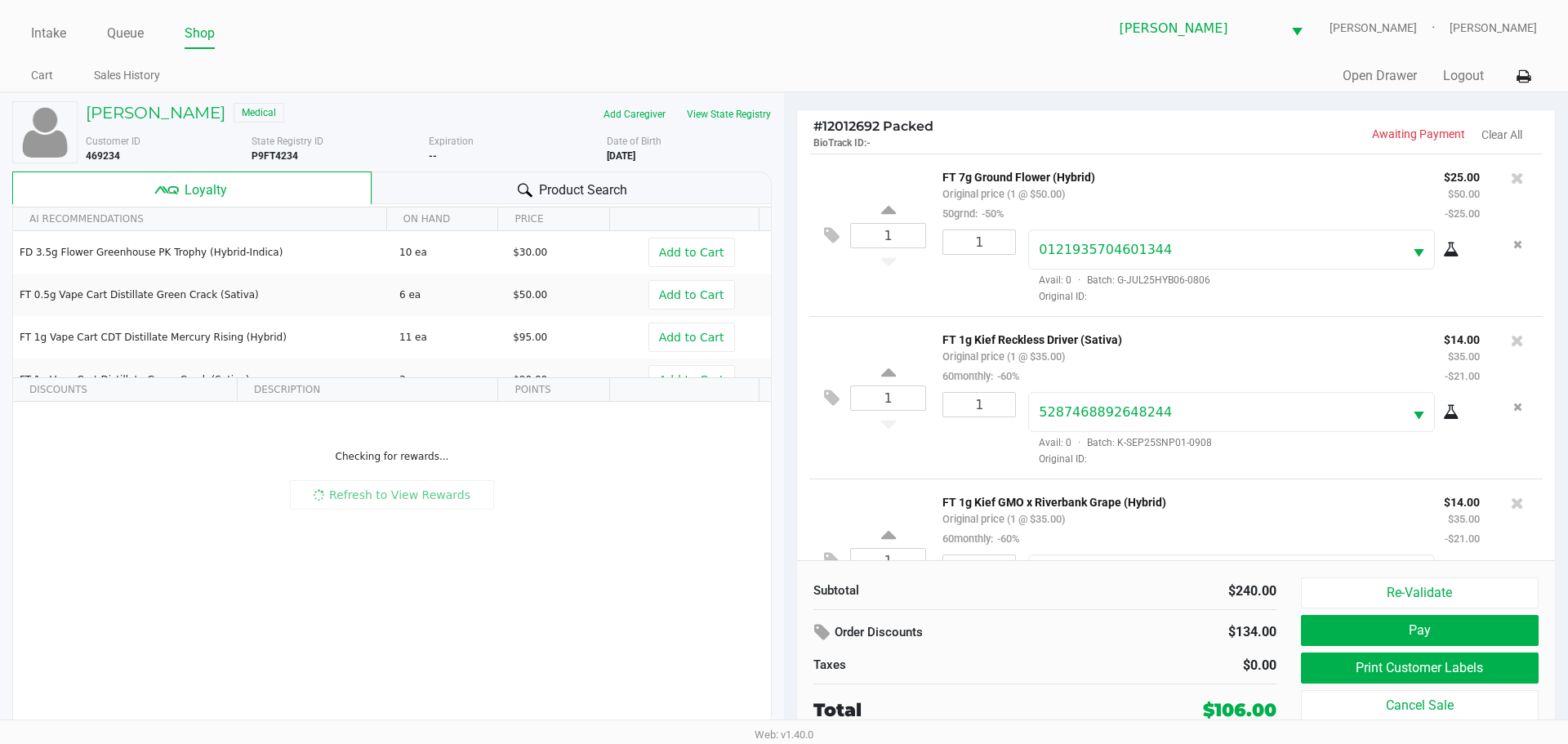
click at [252, 652] on div "AI RECOMMENDATIONS ON HAND PRICE FD 3.5g Flower Greenhouse PK Trophy (Hybrid-In…" at bounding box center [392, 465] width 760 height 523
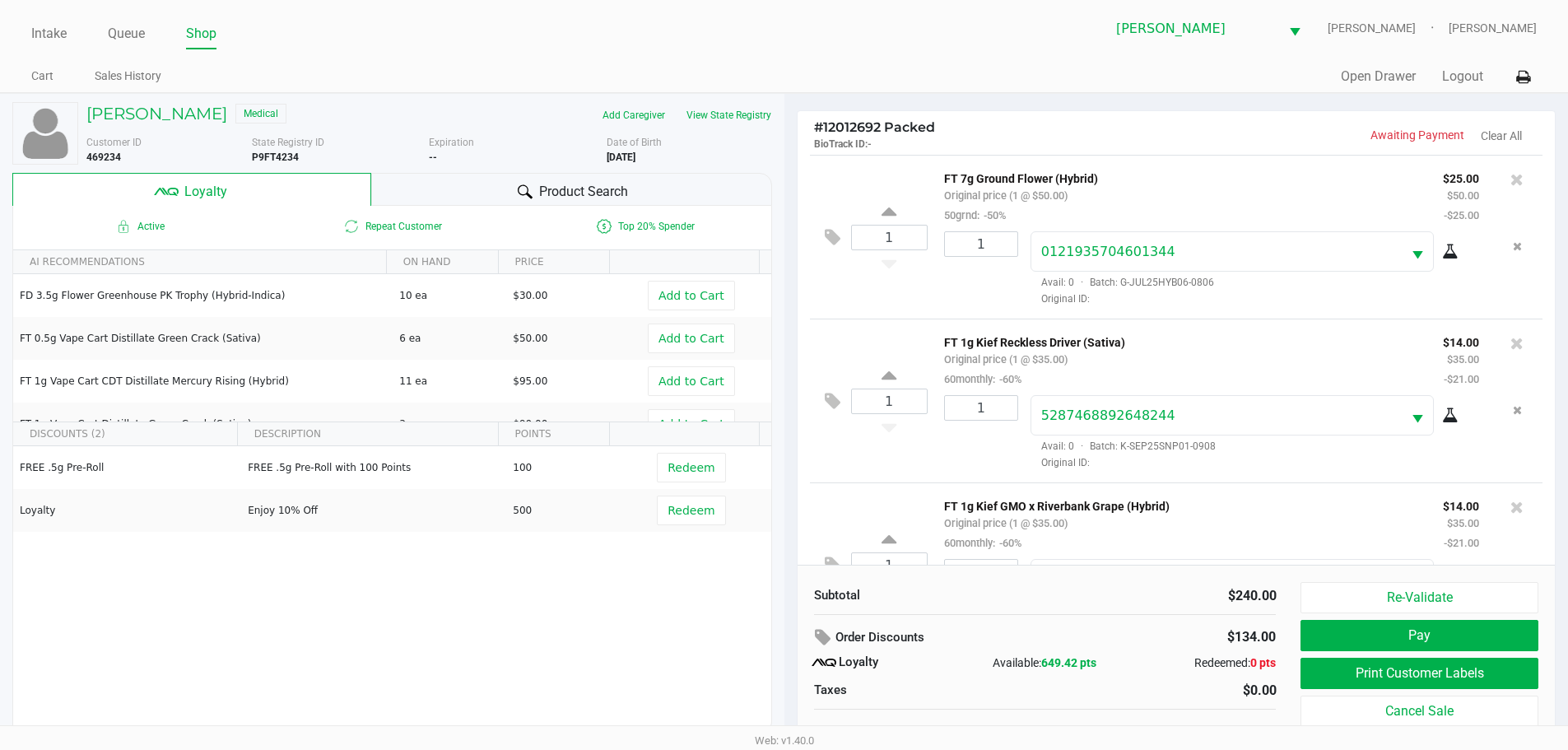
click at [254, 657] on div "FREE .5g Pre-Roll FREE .5g Pre-Roll with 100 Points 100 Redeem Loyalty Enjoy 10…" at bounding box center [392, 570] width 758 height 247
click at [489, 614] on div "FREE .5g Pre-Roll FREE .5g Pre-Roll with 100 Points 100 Redeem Loyalty Enjoy 10…" at bounding box center [392, 570] width 758 height 247
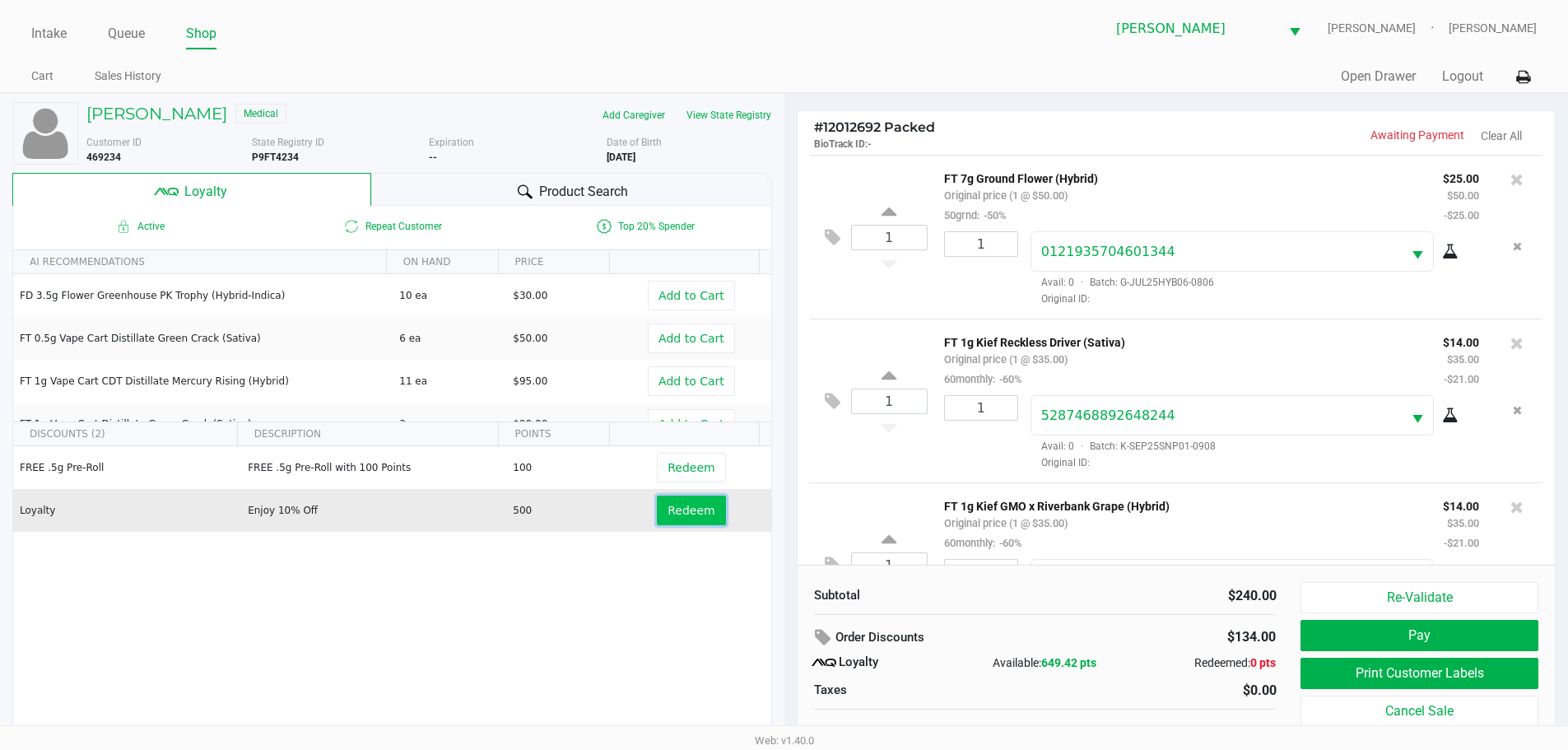
click at [699, 517] on span "Redeem" at bounding box center [691, 510] width 47 height 13
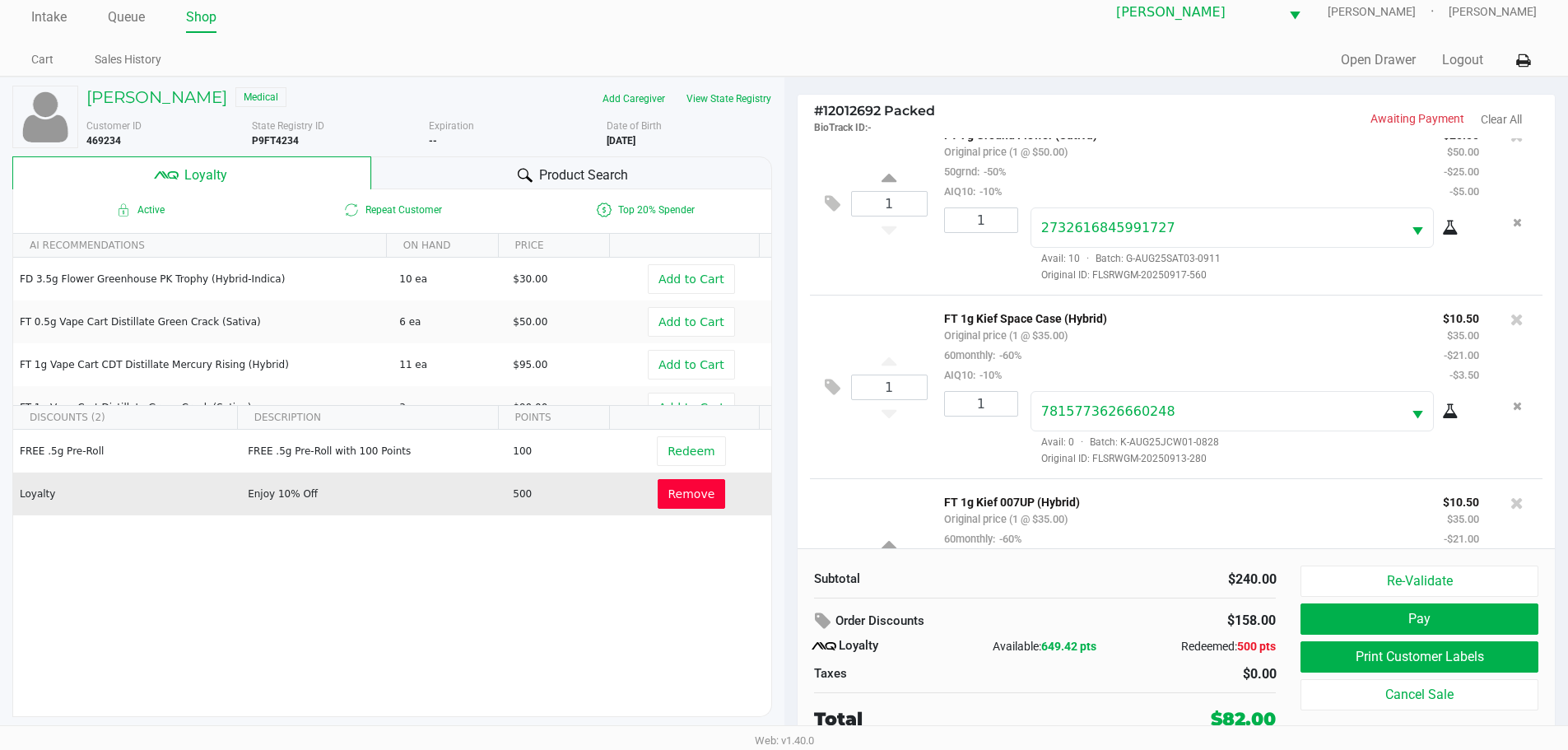
scroll to position [696, 0]
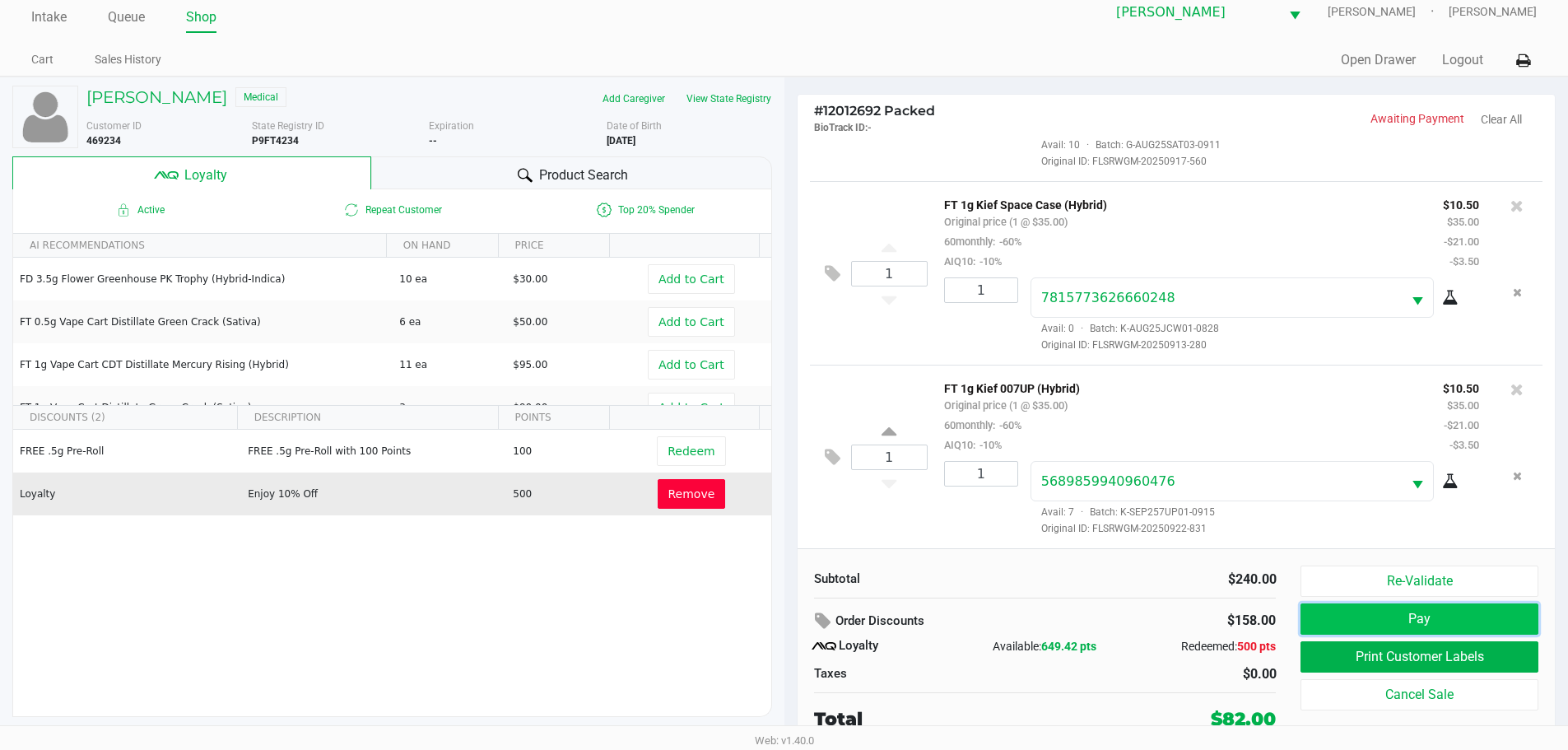
click at [1313, 617] on button "Pay" at bounding box center [1418, 619] width 237 height 32
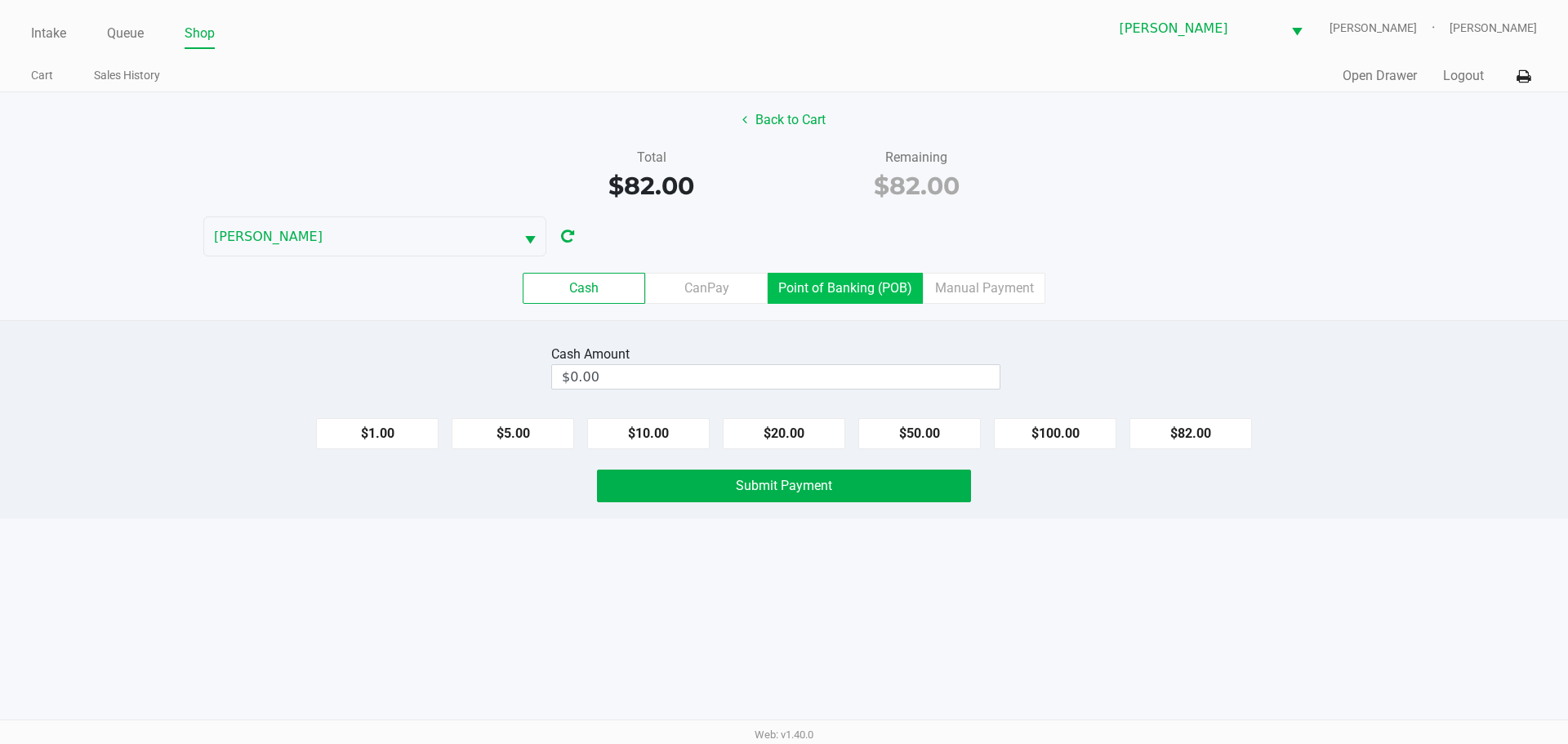
click at [811, 297] on label "Point of Banking (POB)" at bounding box center [844, 288] width 155 height 31
click at [0, 0] on 7 "Point of Banking (POB)" at bounding box center [0, 0] width 0 height 0
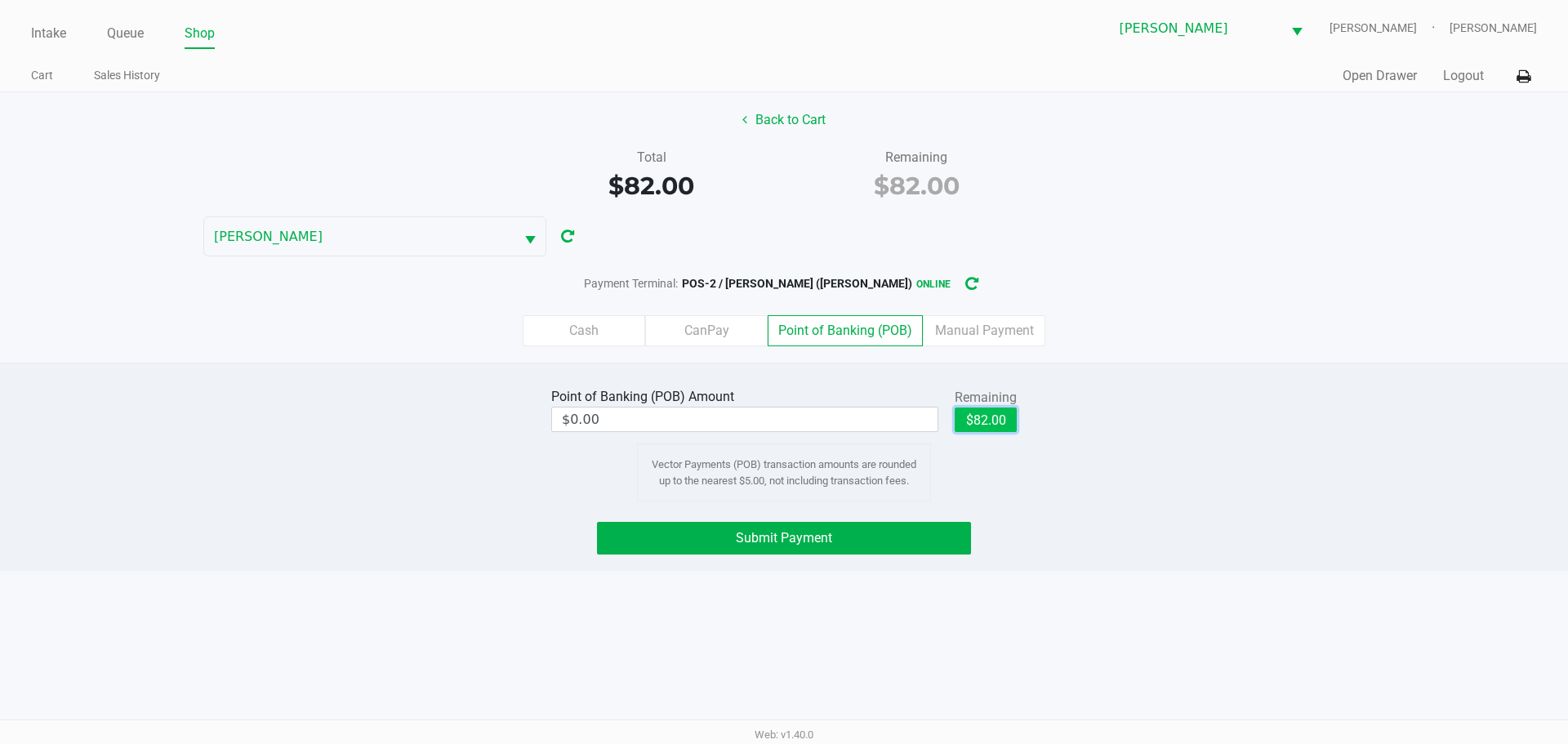
click at [968, 409] on button "$82.00" at bounding box center [985, 420] width 62 height 25
type input "$82.00"
click at [885, 535] on button "Submit Payment" at bounding box center [784, 538] width 374 height 32
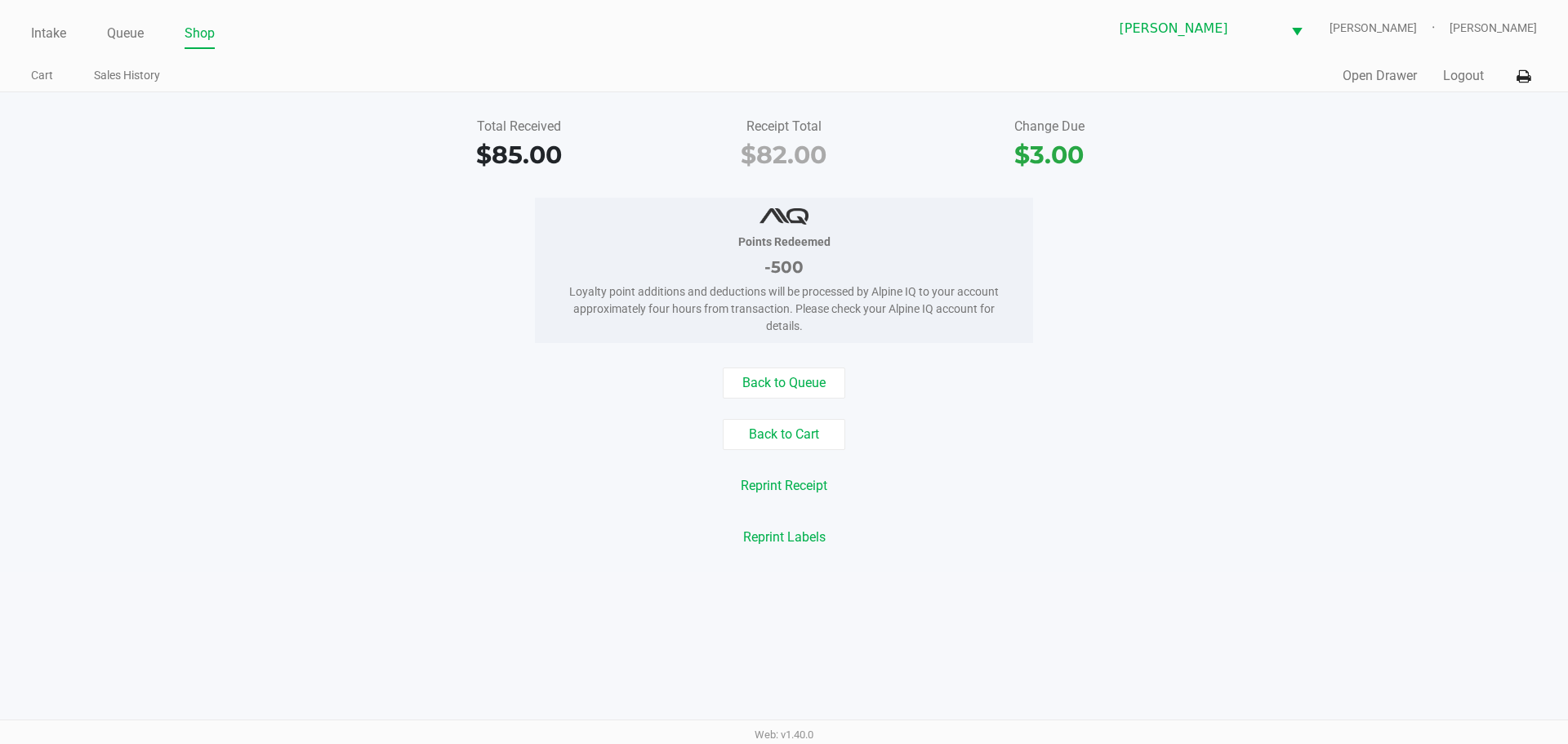
click at [49, 38] on link "Intake" at bounding box center [49, 33] width 35 height 23
click at [43, 39] on link "Intake" at bounding box center [49, 33] width 35 height 23
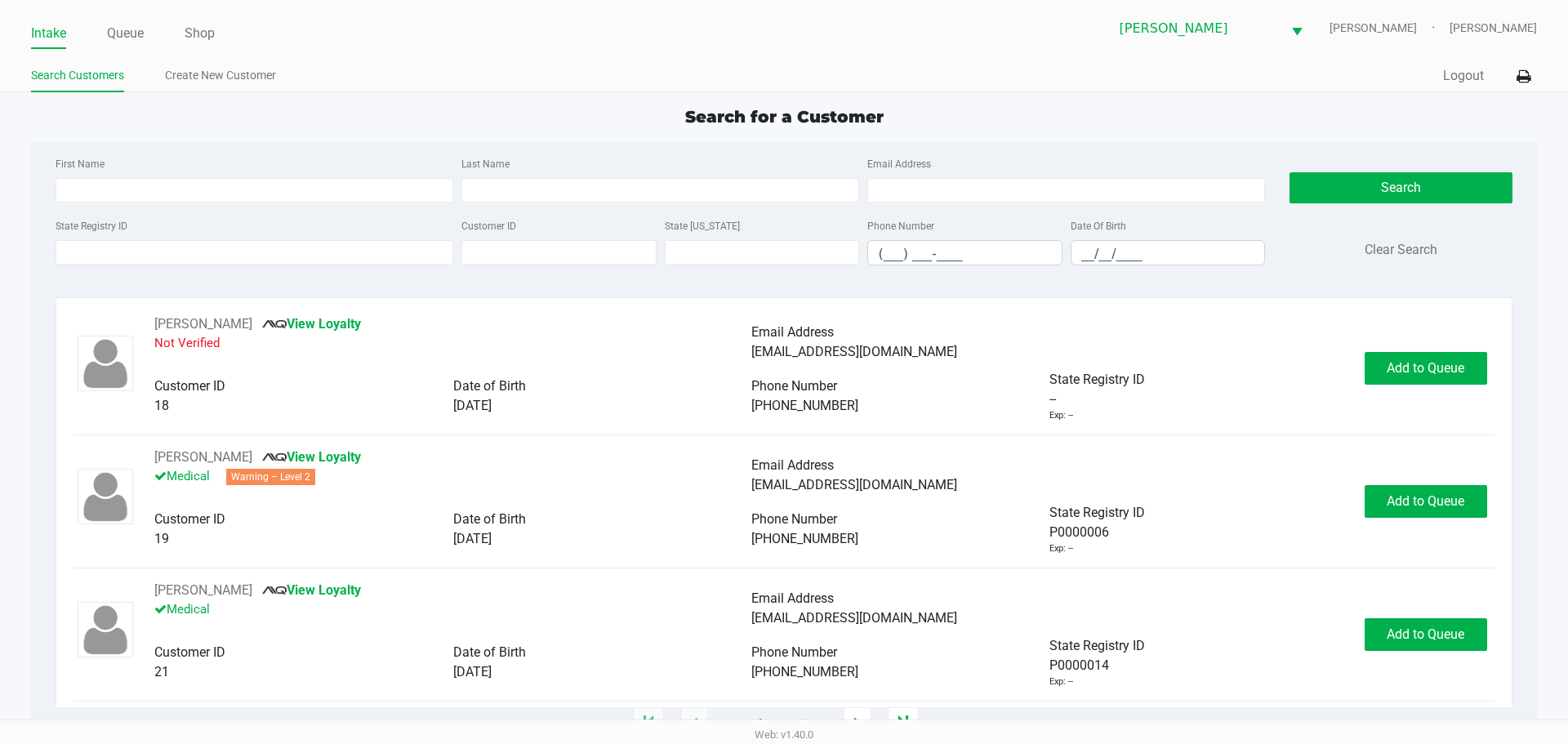
click at [109, 224] on label "State Registry ID" at bounding box center [90, 225] width 71 height 14
click at [109, 240] on input "State Registry ID" at bounding box center [254, 252] width 398 height 25
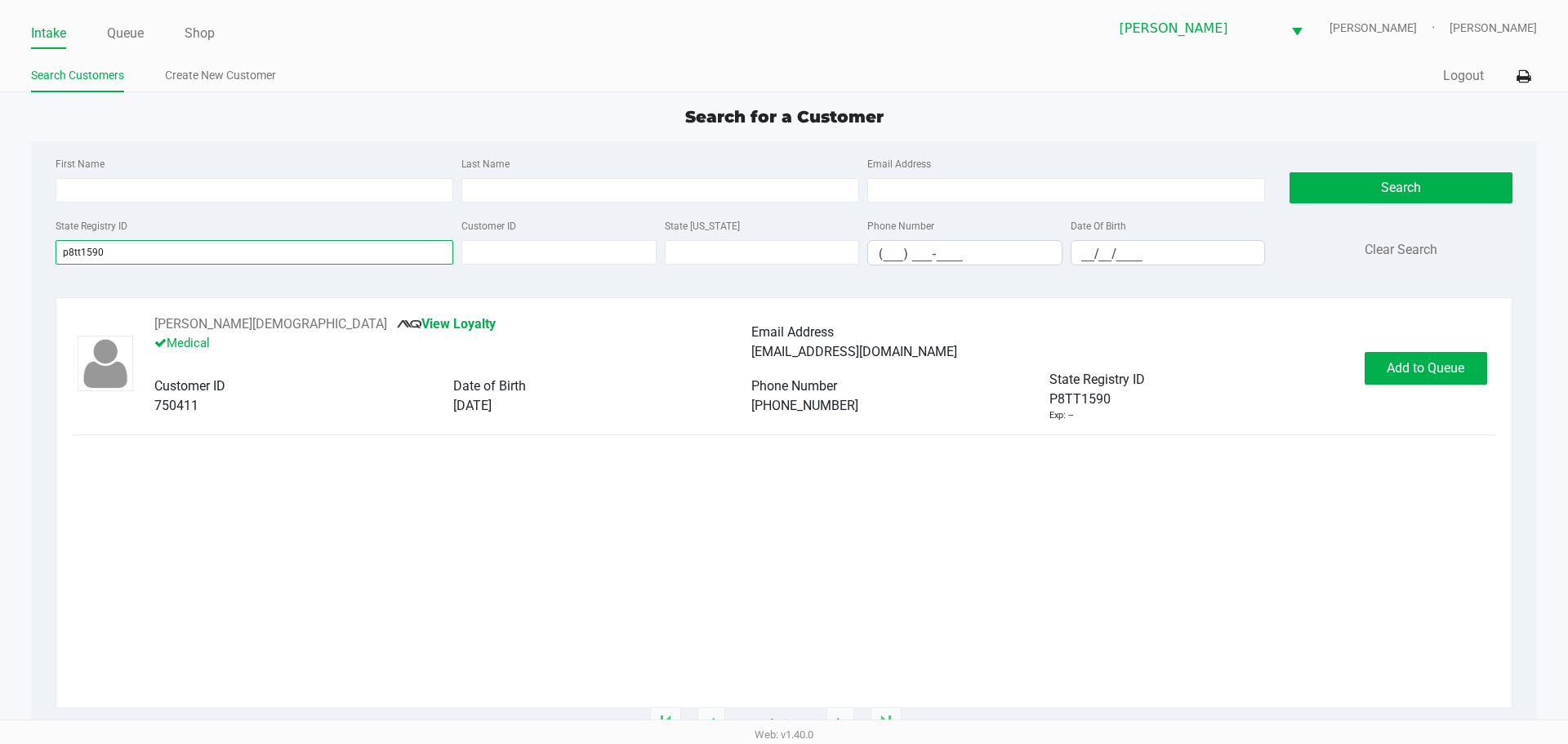
type input "p8tt1590"
click at [1455, 351] on div "PETER GAY View Loyalty Medical Email Address petegay64@gmail.com Customer ID 75…" at bounding box center [784, 367] width 1422 height 108
click at [1448, 389] on div "PETER GAY View Loyalty Medical Email Address petegay64@gmail.com Customer ID 75…" at bounding box center [784, 367] width 1422 height 108
drag, startPoint x: 1448, startPoint y: 386, endPoint x: 1448, endPoint y: 377, distance: 9.0
click at [1448, 384] on div "PETER GAY View Loyalty Medical Email Address petegay64@gmail.com Customer ID 75…" at bounding box center [784, 367] width 1422 height 108
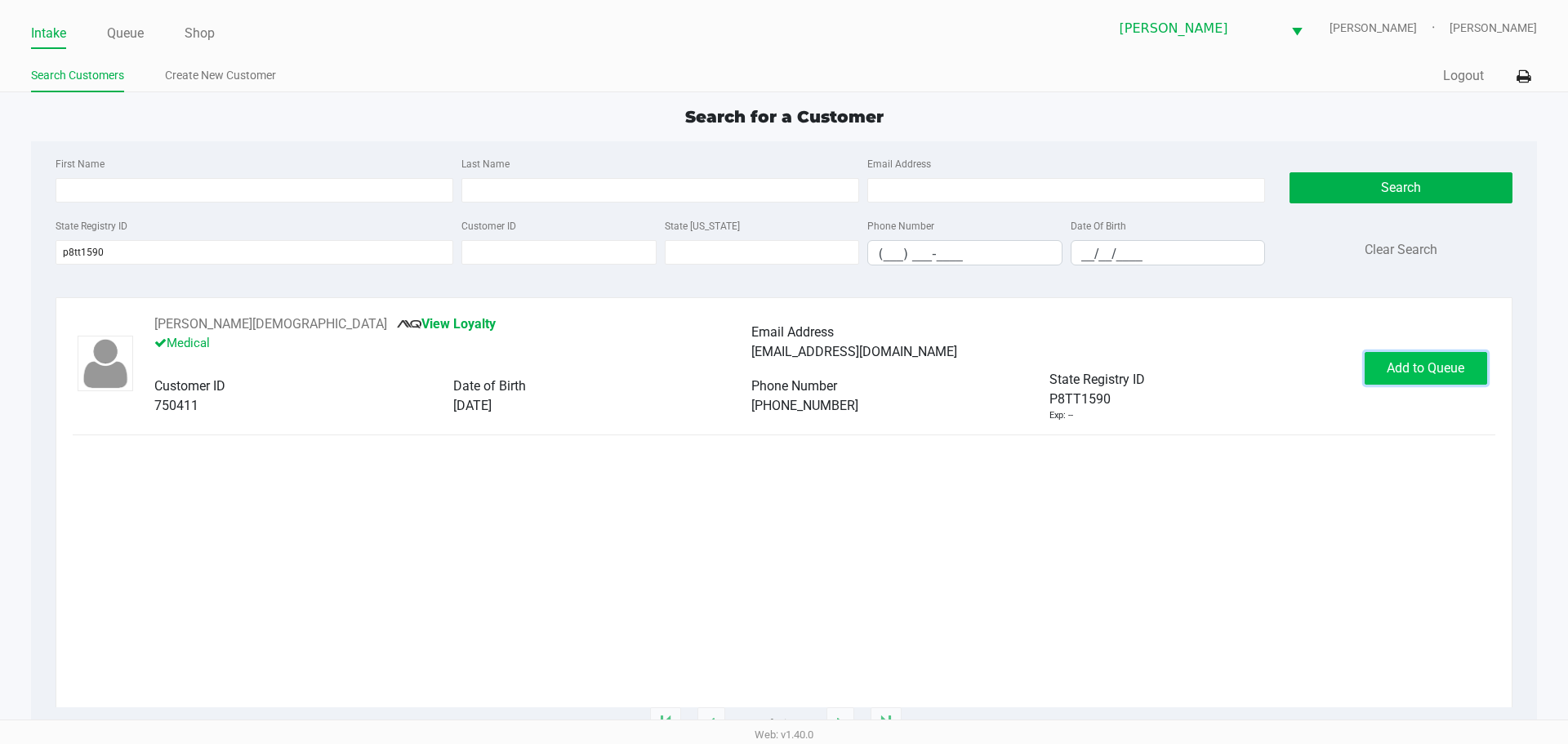
click at [1448, 377] on button "Add to Queue" at bounding box center [1426, 368] width 123 height 32
click at [1448, 377] on div "Add to Queue" at bounding box center [1426, 368] width 123 height 32
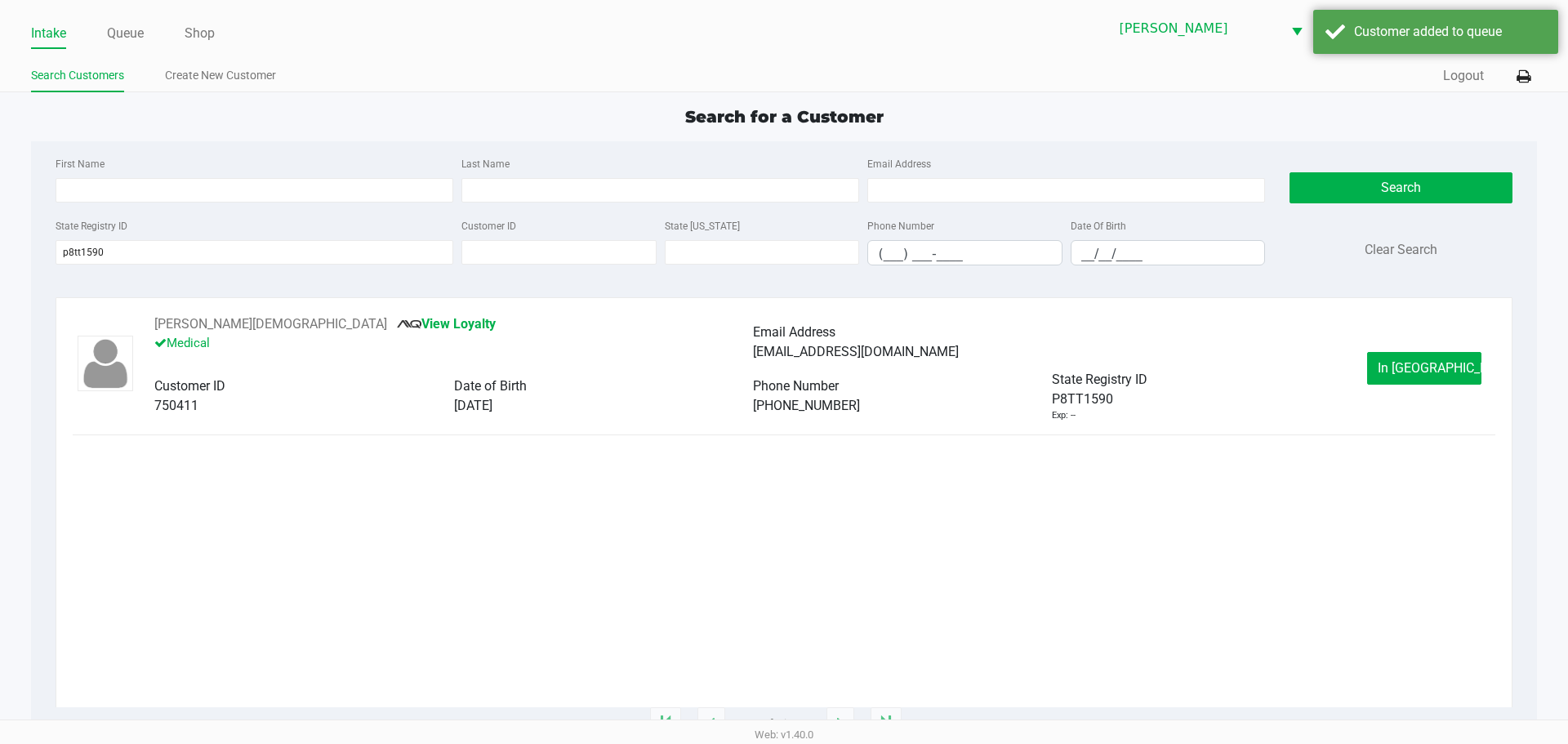
click at [1437, 376] on button "In Queue" at bounding box center [1424, 368] width 114 height 32
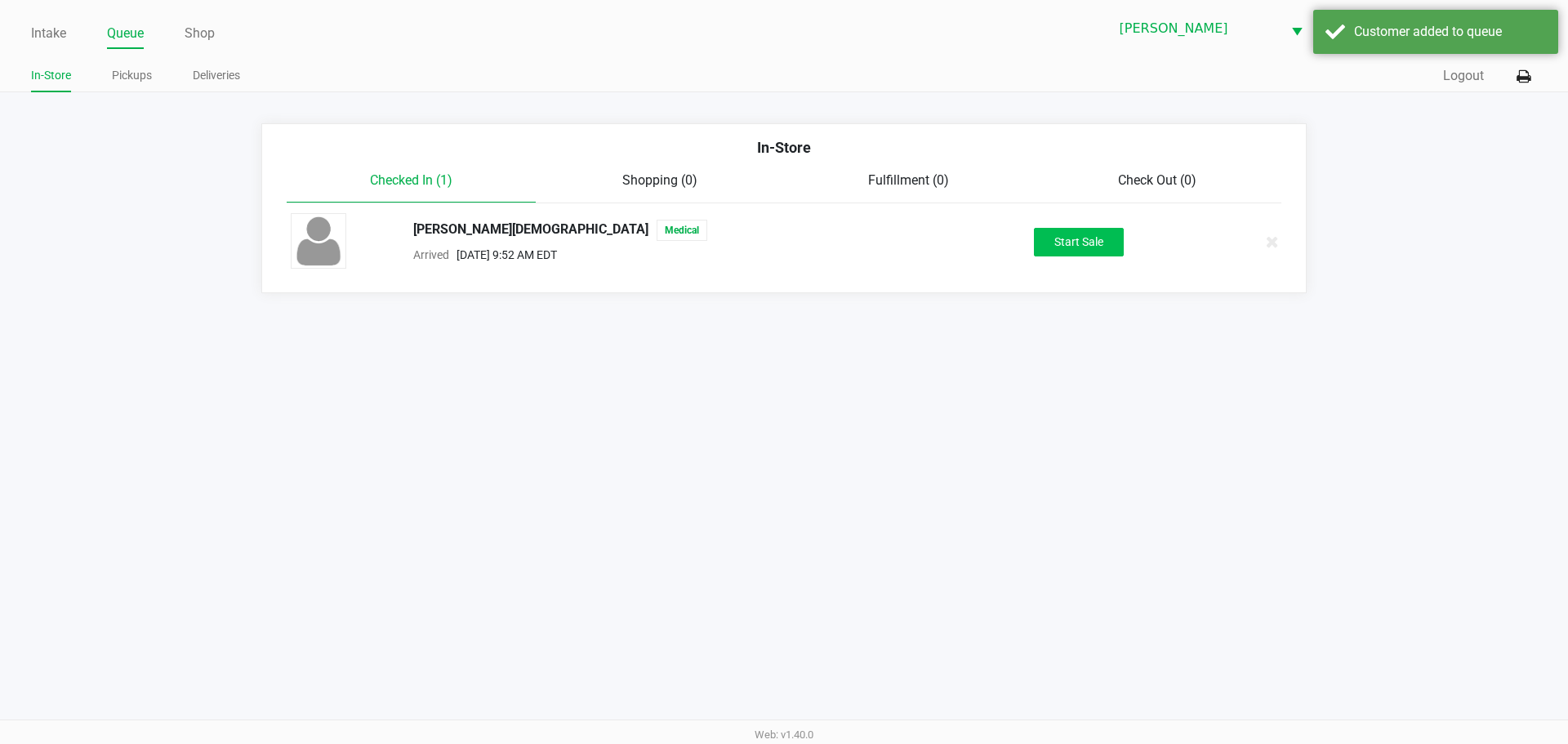
drag, startPoint x: 1064, startPoint y: 222, endPoint x: 1067, endPoint y: 231, distance: 9.5
click at [1066, 229] on div "PETER GAY Medical Arrived Sep 27, 2025 9:52 AM EDT Start Sale" at bounding box center [784, 242] width 1011 height 57
click at [1068, 235] on button "Start Sale" at bounding box center [1079, 242] width 89 height 29
click at [1085, 407] on div "Intake Queue Shop Brandon WC CHARLIE-SIMPSON Kaleb Ricci In-Store Pickups Deliv…" at bounding box center [784, 372] width 1568 height 744
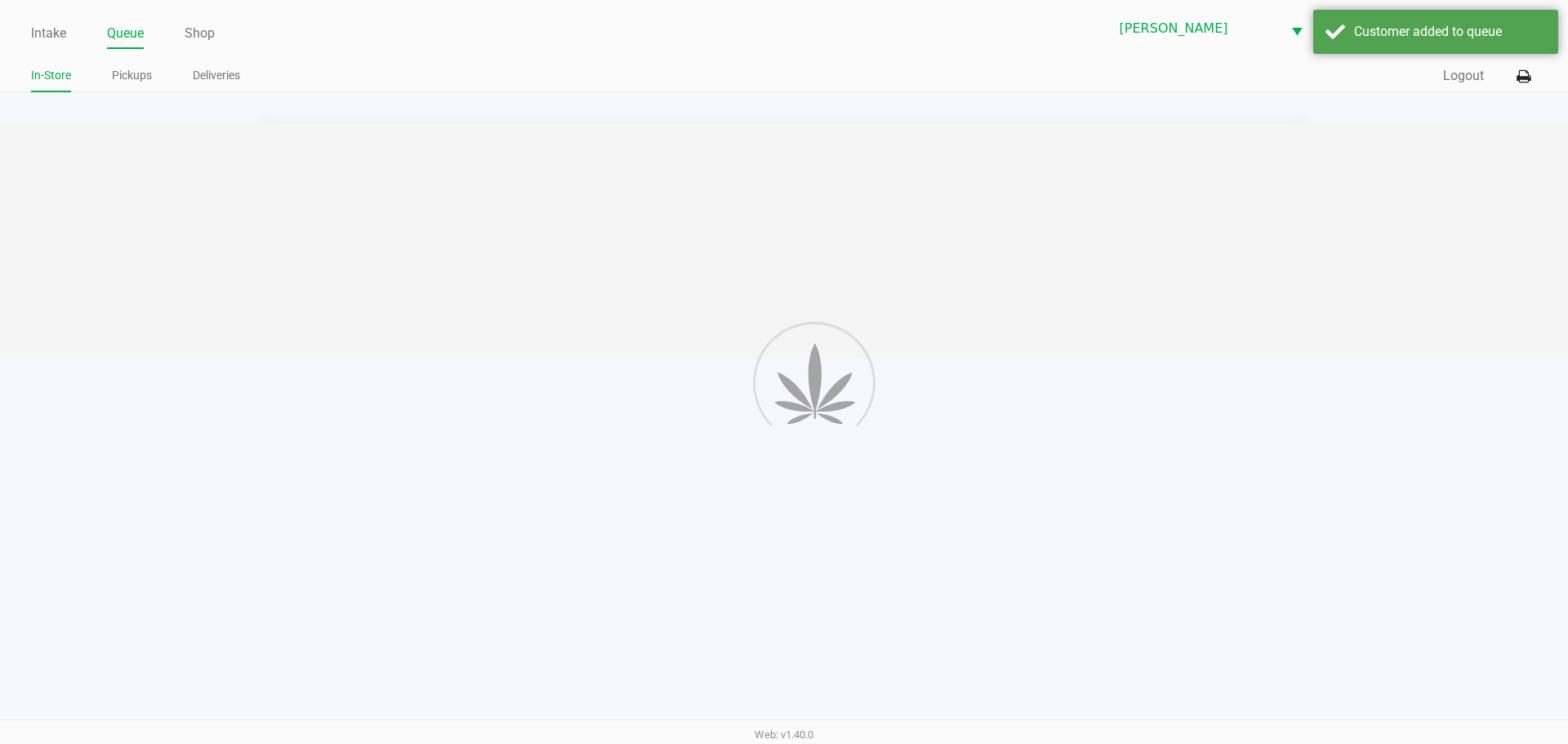
click at [1088, 434] on div "Intake Queue Shop Brandon WC CHARLIE-SIMPSON Kaleb Ricci In-Store Pickups Deliv…" at bounding box center [784, 372] width 1568 height 744
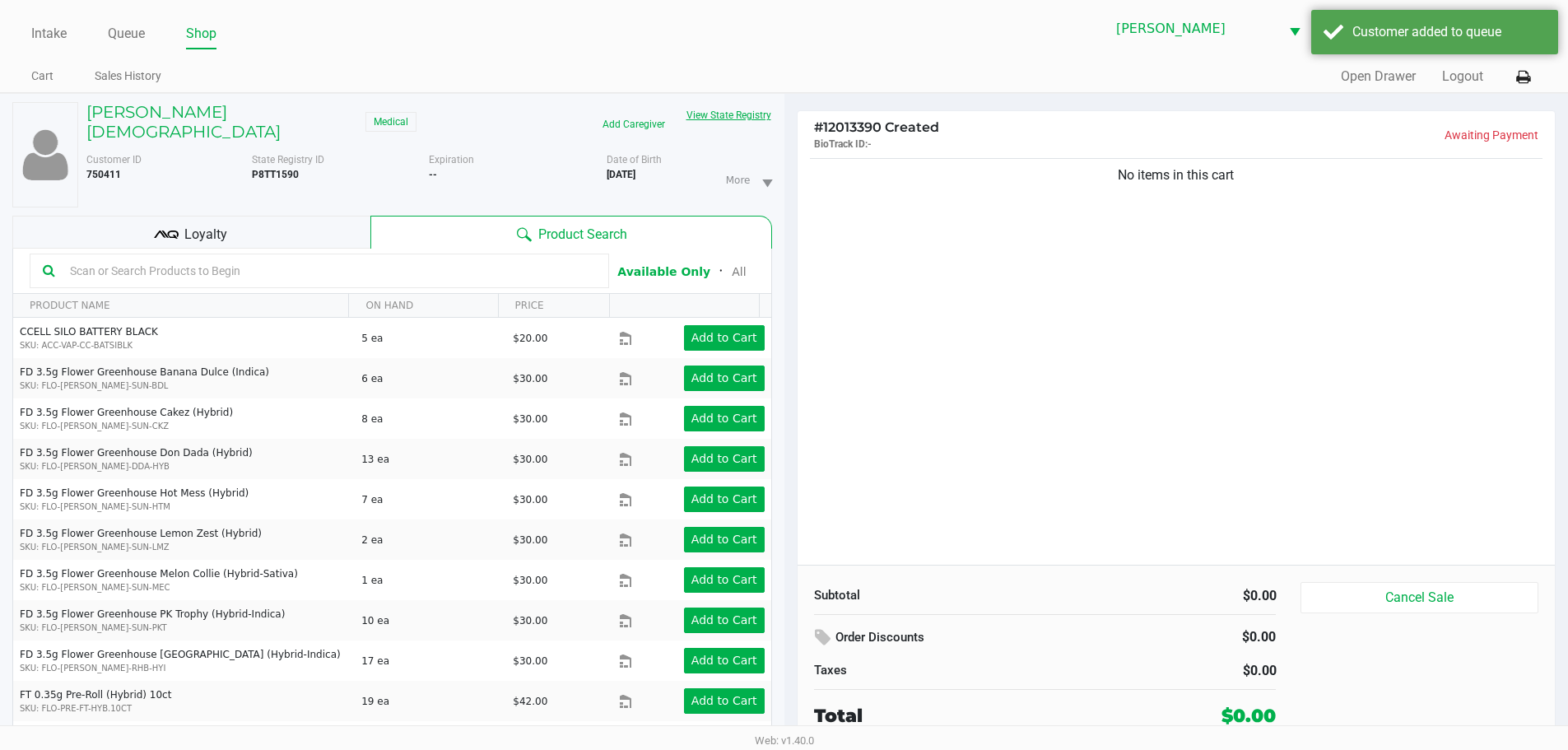
click at [709, 105] on button "View State Registry" at bounding box center [724, 114] width 96 height 26
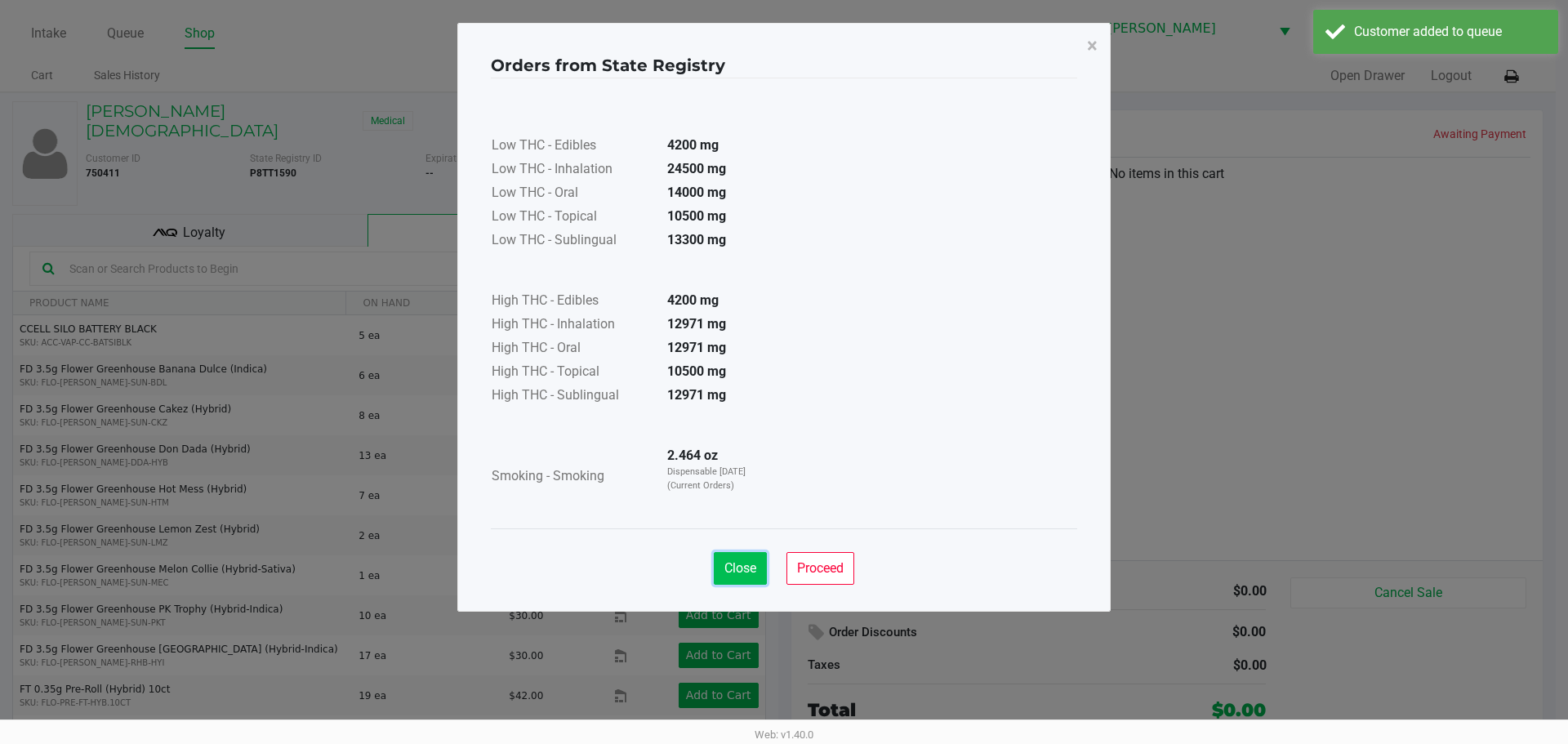
click at [754, 554] on button "Close" at bounding box center [741, 568] width 53 height 32
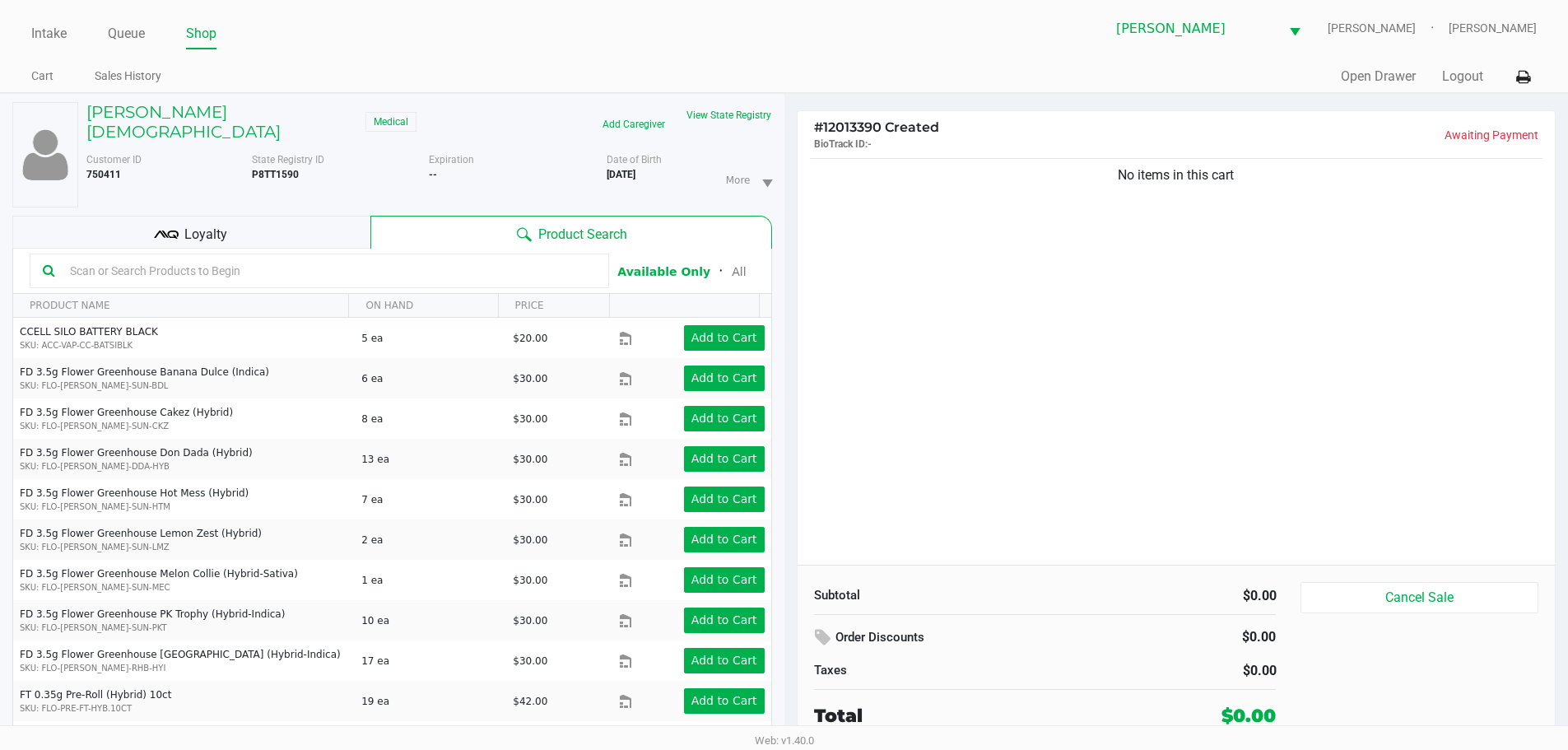
click at [916, 508] on div "Close Proceed" at bounding box center [785, 524] width 591 height 66
click at [916, 508] on div "No items in this cart" at bounding box center [1176, 359] width 758 height 410
click at [275, 263] on input "text" at bounding box center [329, 270] width 533 height 25
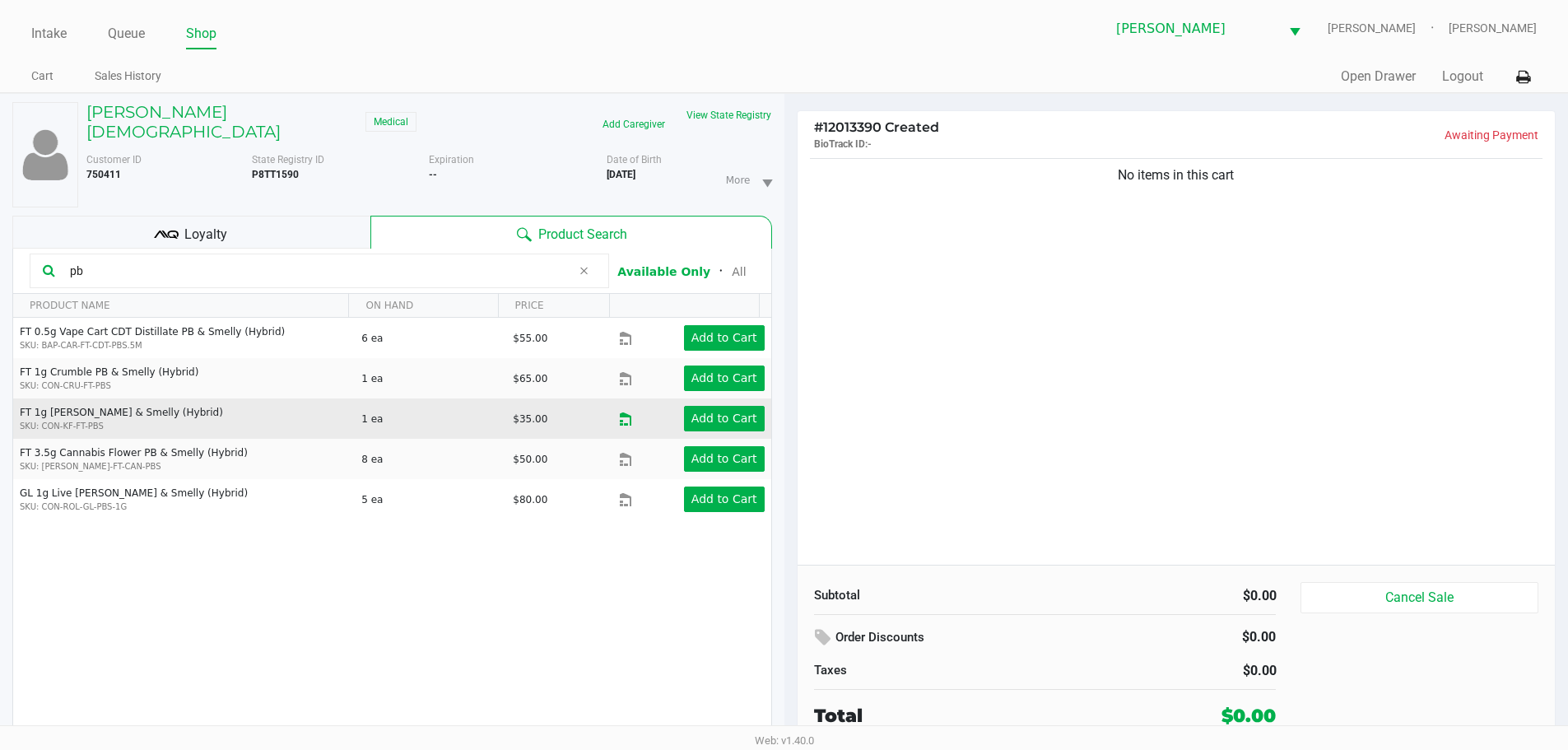
type input "p"
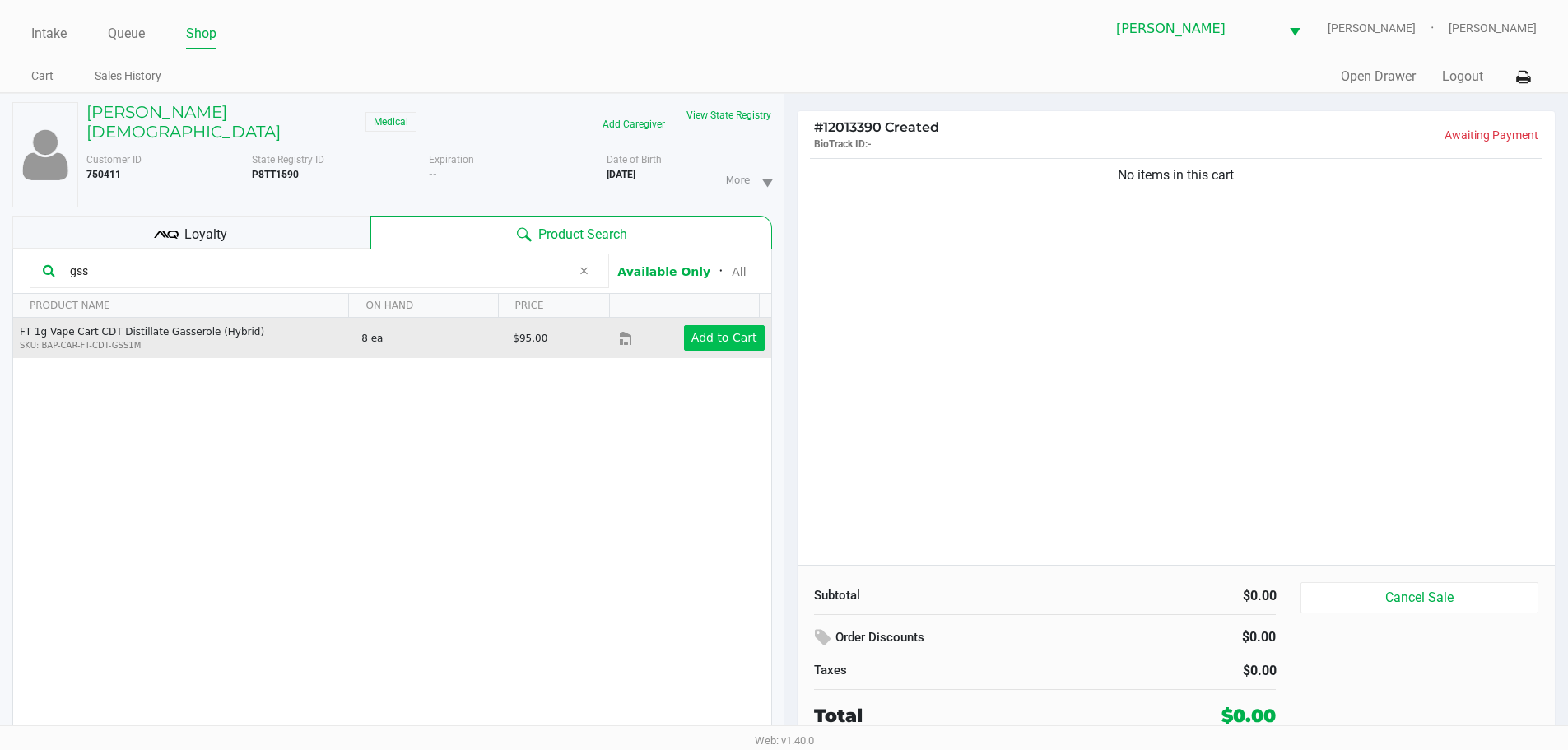
type input "gss"
click at [698, 331] on app-button-loader "Add to Cart" at bounding box center [725, 338] width 66 height 13
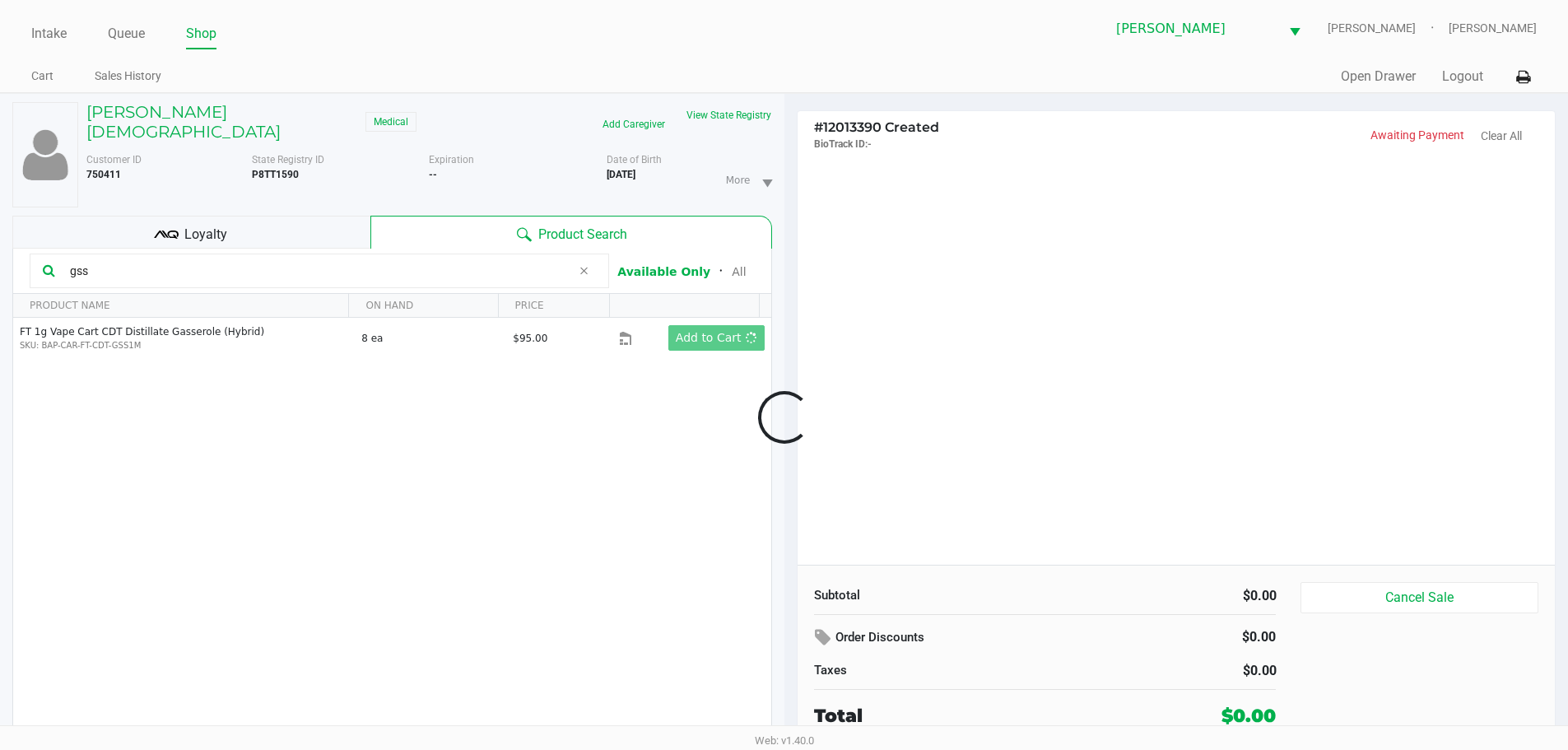
click at [1146, 321] on div at bounding box center [784, 417] width 1568 height 483
click at [1146, 322] on div at bounding box center [784, 417] width 1568 height 483
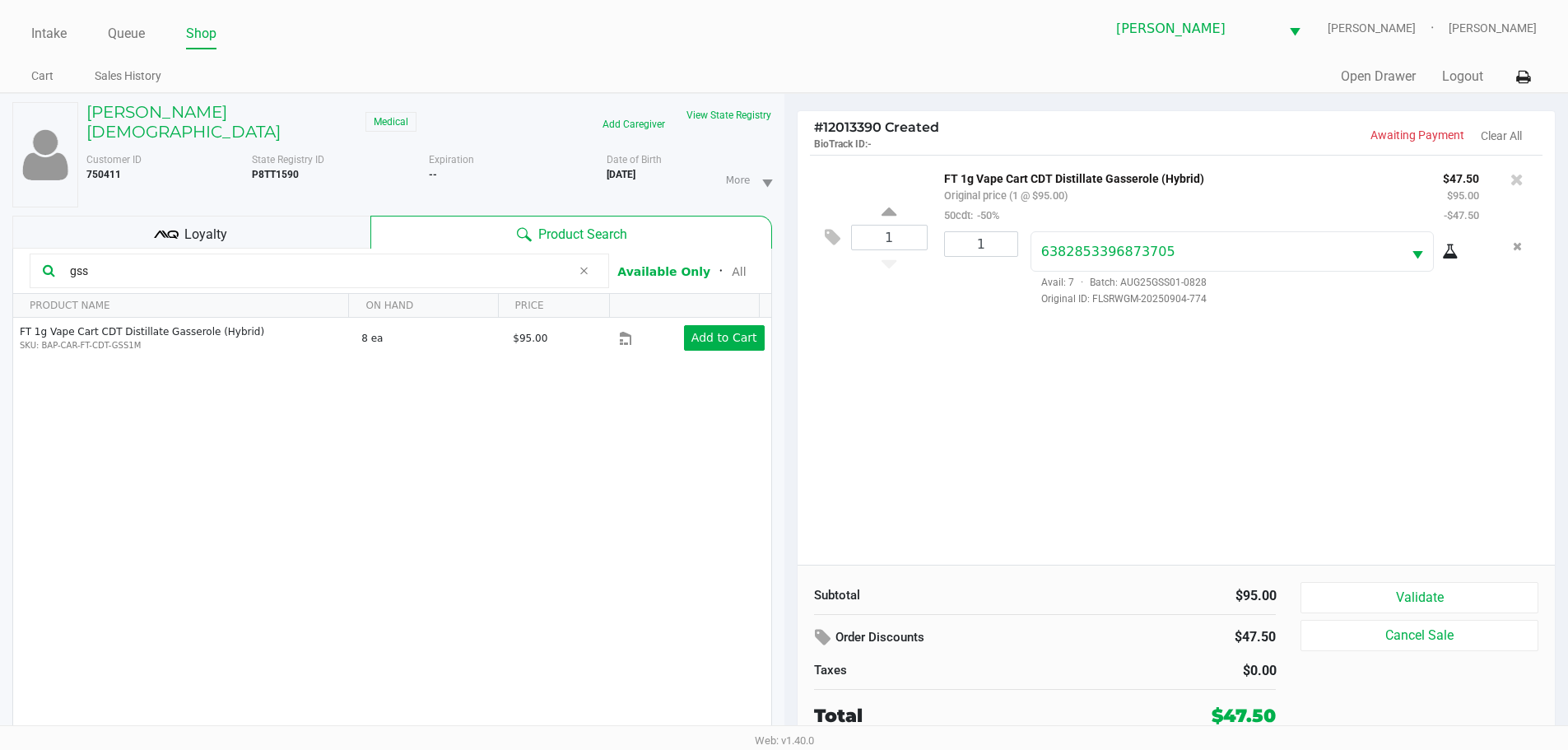
click at [1179, 404] on div "1 FT 1g Vape Cart CDT Distillate Gasserole (Hybrid) Original price (1 @ $95.00)…" at bounding box center [1176, 359] width 758 height 410
click at [1305, 598] on button "Validate" at bounding box center [1418, 598] width 237 height 32
click at [1260, 478] on body "Intake Queue Shop Brandon WC CHARLIE-SIMPSON Kaleb Ricci Cart Sales History Qui…" at bounding box center [784, 363] width 1568 height 725
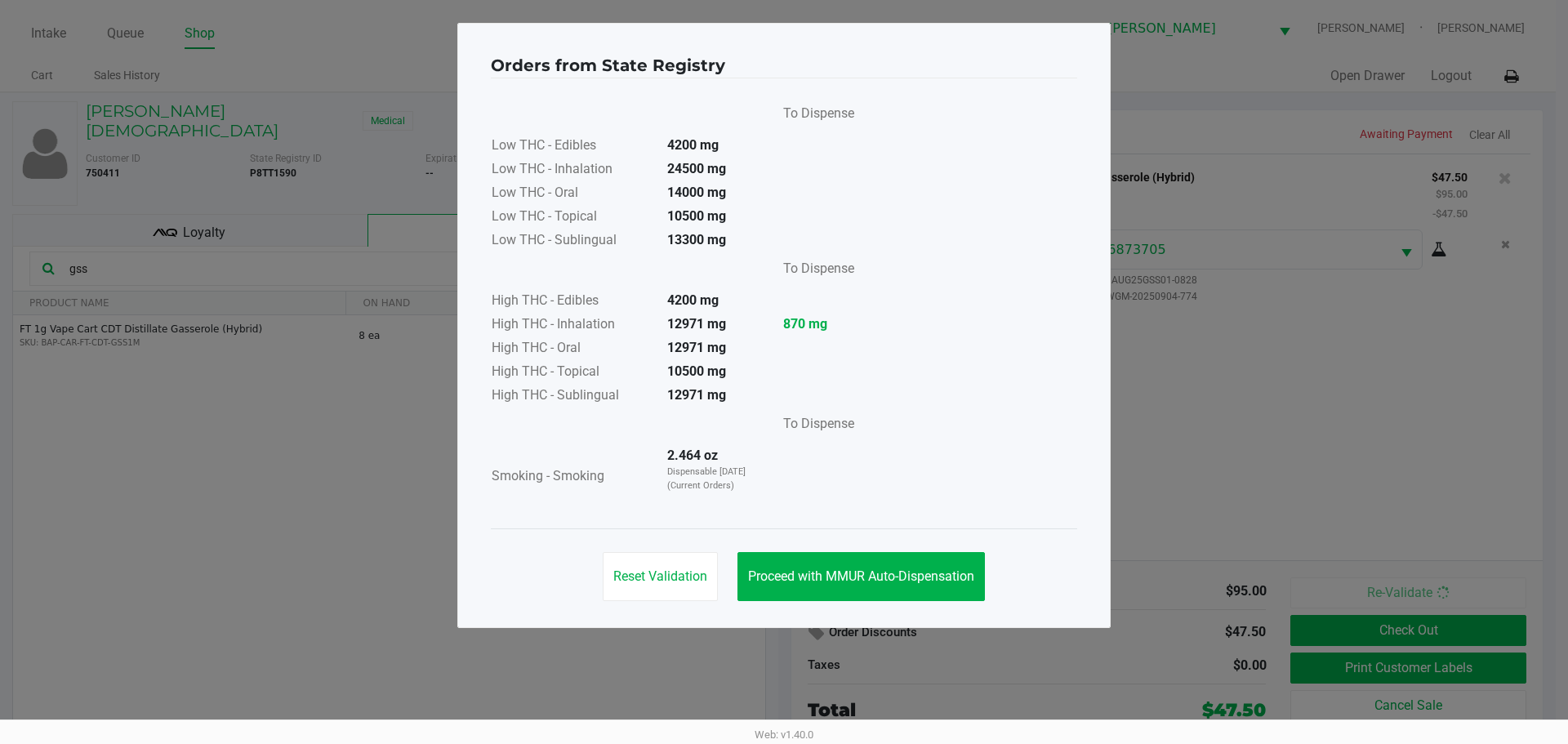
click at [935, 547] on div "Reset Validation Proceed with MMUR Auto-Dispensation" at bounding box center [784, 569] width 586 height 83
click at [932, 570] on span "Proceed with MMUR Auto-Dispensation" at bounding box center [862, 576] width 227 height 15
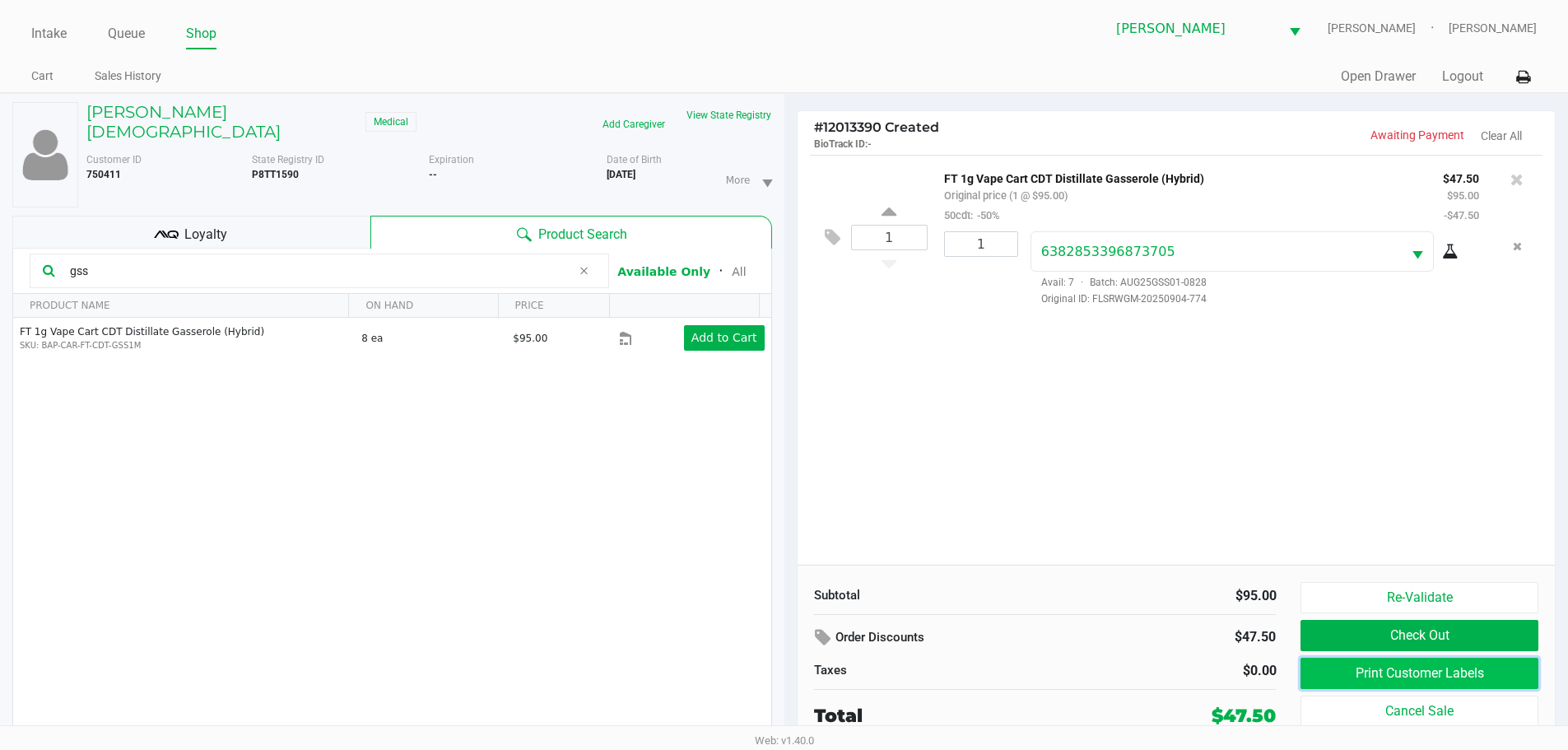
click at [1303, 683] on button "Print Customer Labels" at bounding box center [1418, 672] width 237 height 32
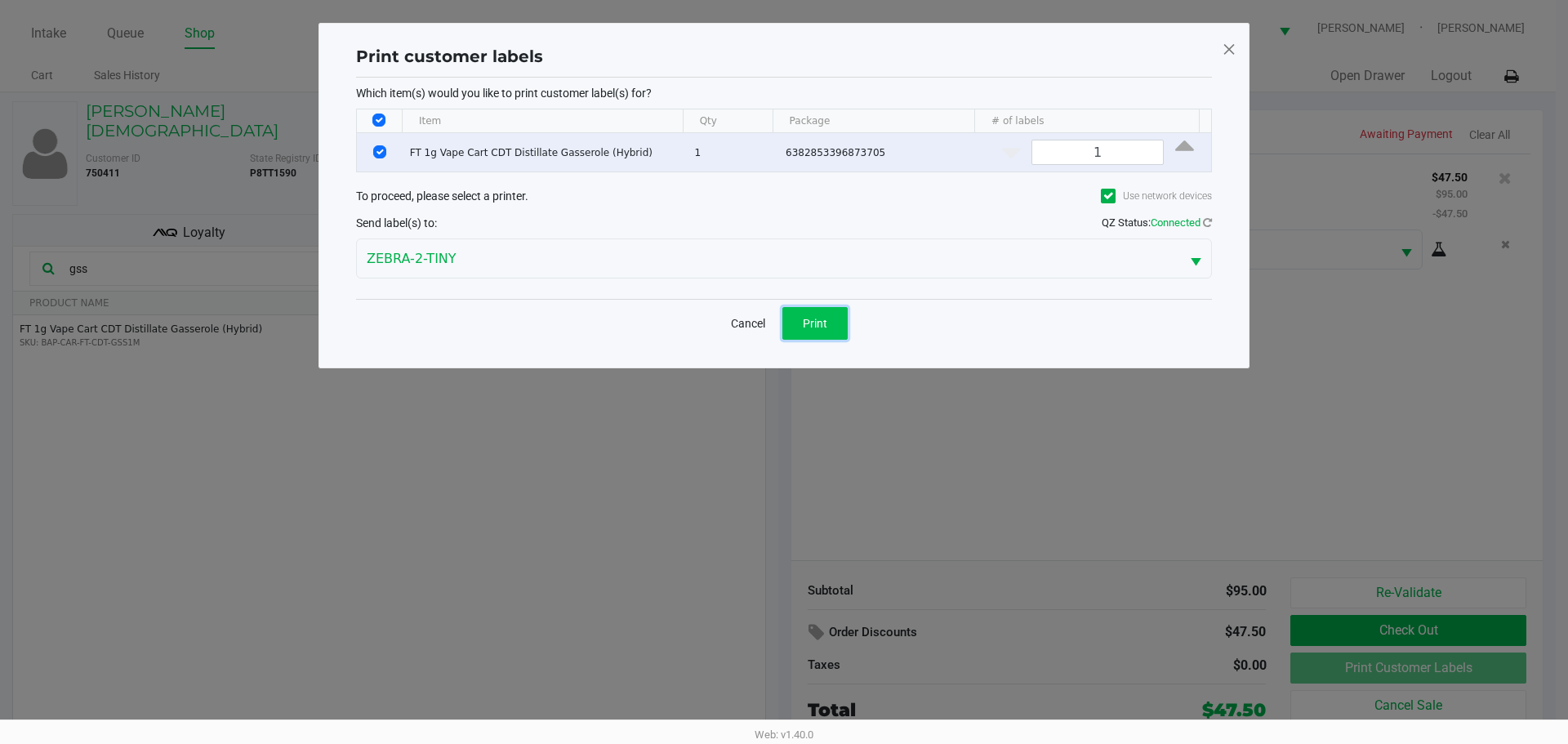
click at [842, 324] on button "Print" at bounding box center [815, 323] width 66 height 32
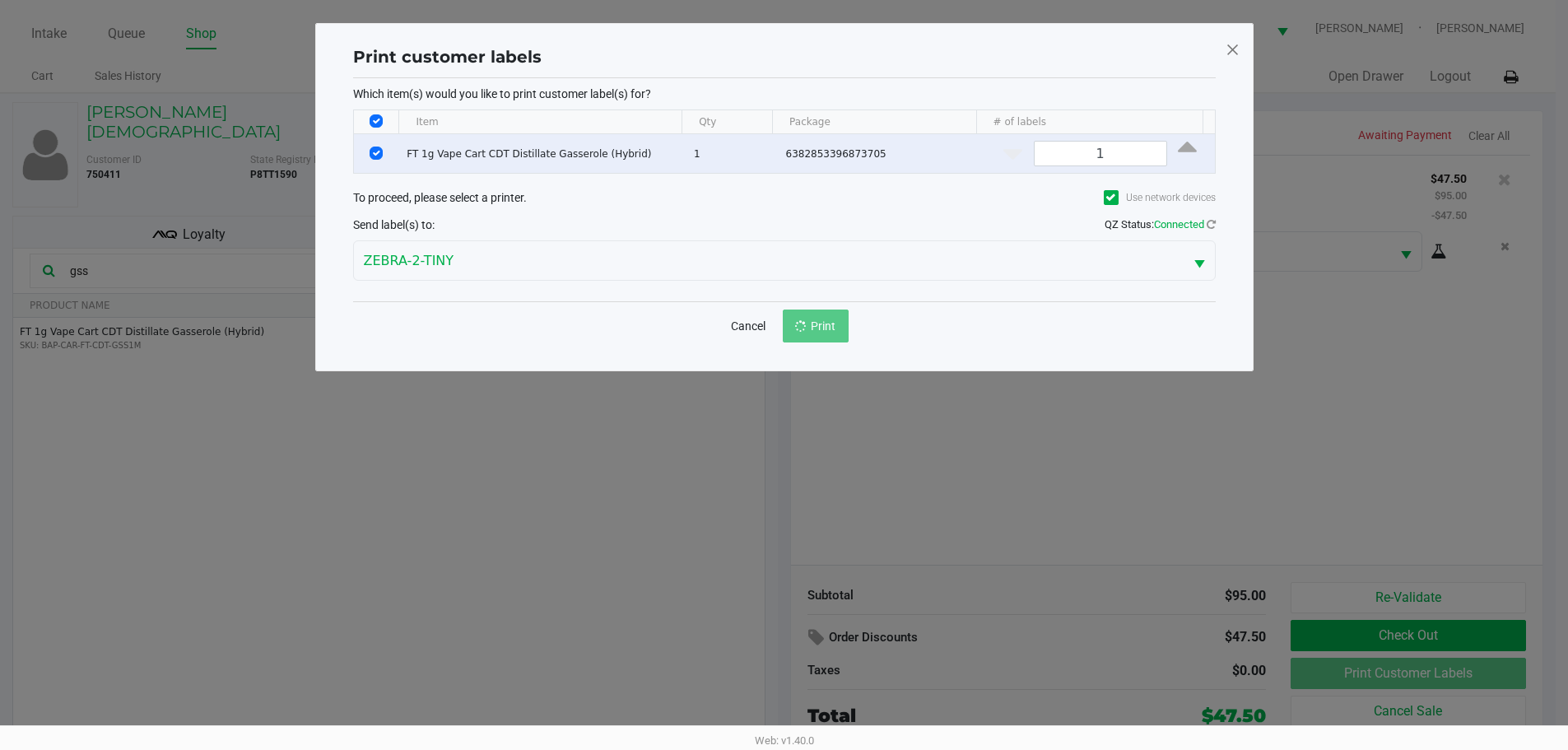
click at [894, 395] on ngb-modal-window "Print customer labels Which item(s) would you like to print customer label(s) f…" at bounding box center [784, 375] width 1568 height 750
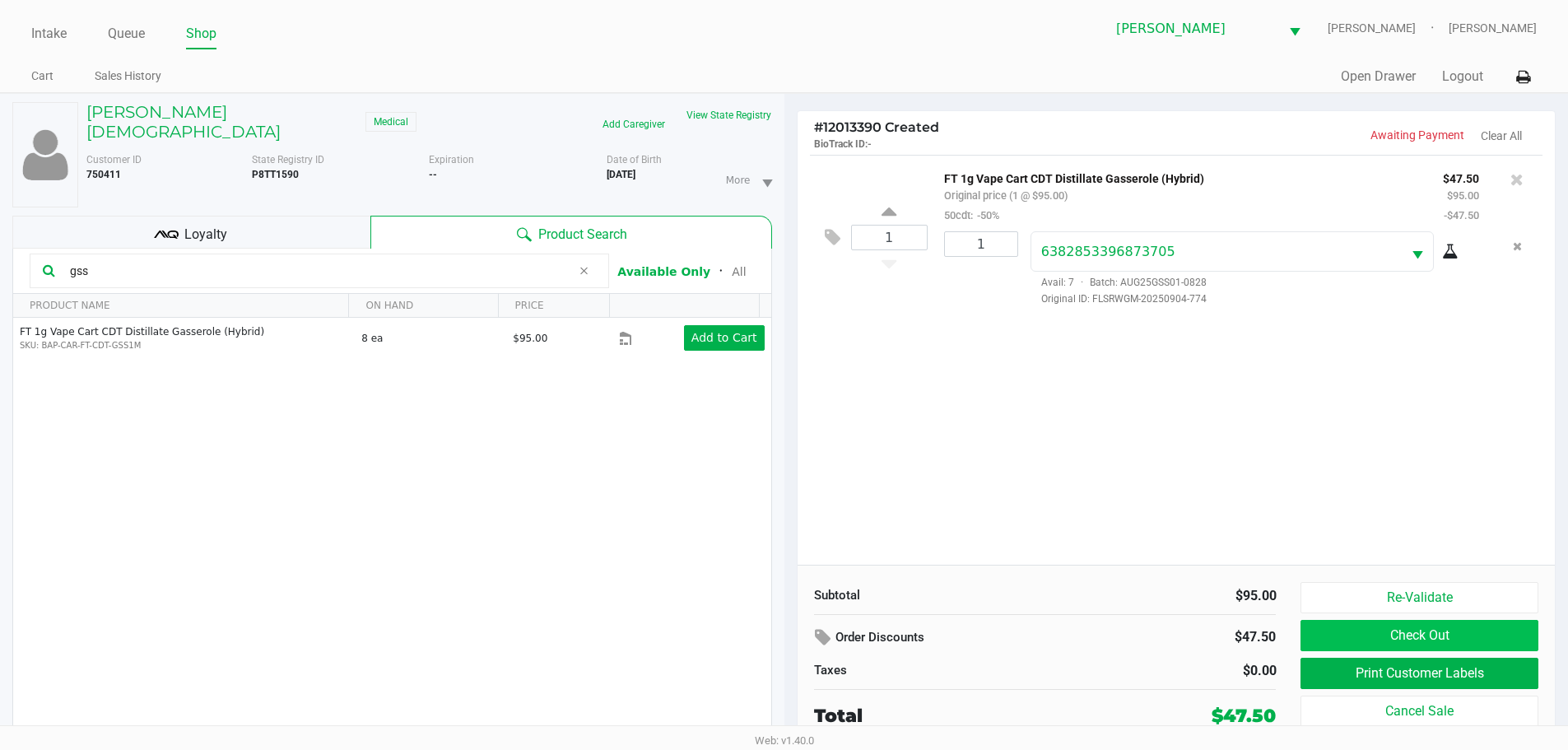
click at [1335, 632] on button "Check Out" at bounding box center [1418, 635] width 237 height 32
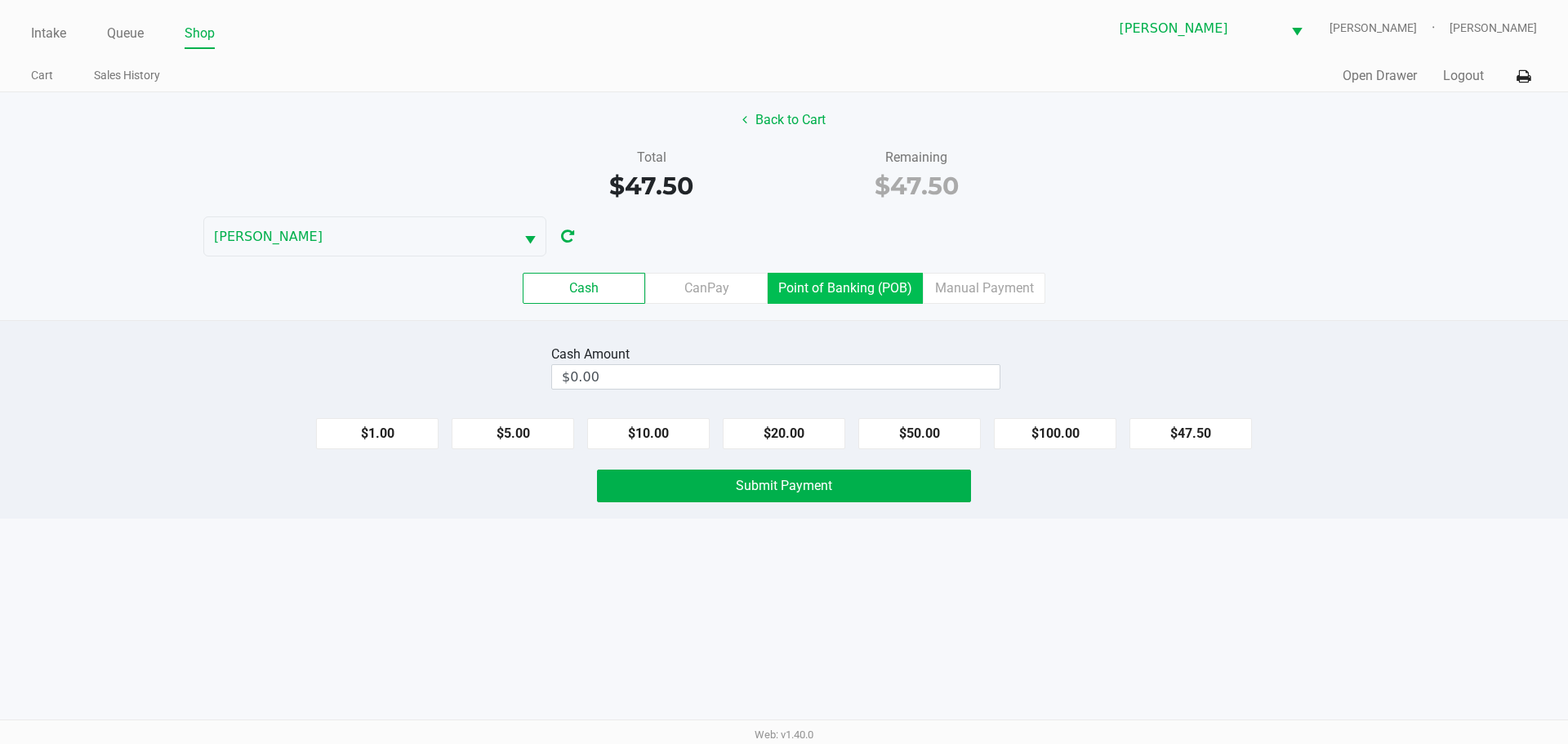
click at [898, 298] on label "Point of Banking (POB)" at bounding box center [844, 288] width 155 height 31
click at [0, 0] on 7 "Point of Banking (POB)" at bounding box center [0, 0] width 0 height 0
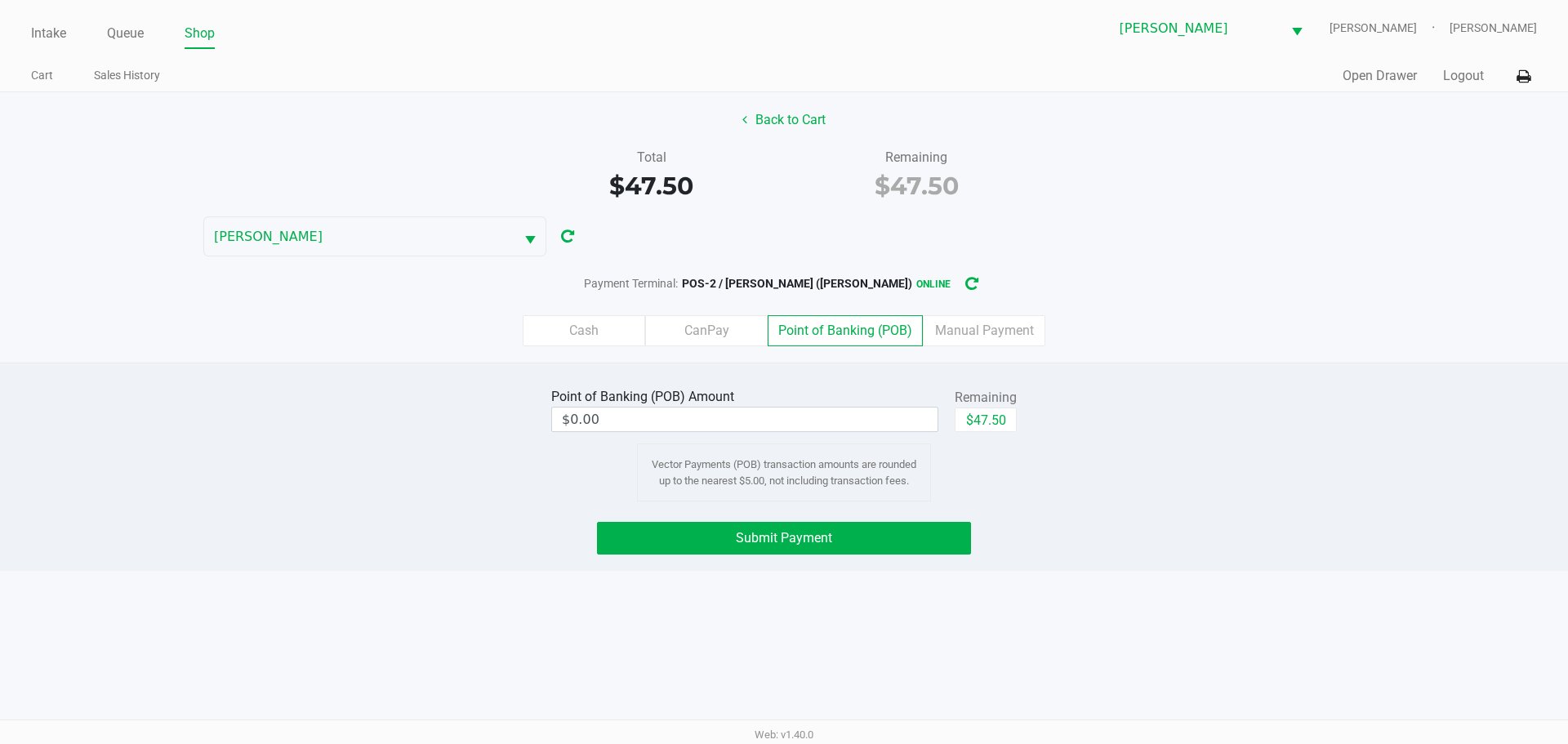
click at [1019, 452] on div "Point of Banking (POB) Amount $0.00 Remaining $47.50 Vector Payments (POB) tran…" at bounding box center [784, 442] width 490 height 118
click at [1014, 431] on button "$47.50" at bounding box center [985, 420] width 62 height 25
type input "$47.50"
click at [947, 559] on div "Point of Banking (POB) Amount $47.50 Remaining $47.50 Clear Vector Payments (PO…" at bounding box center [784, 466] width 1568 height 208
click at [944, 551] on button "Submit Payment" at bounding box center [784, 538] width 374 height 32
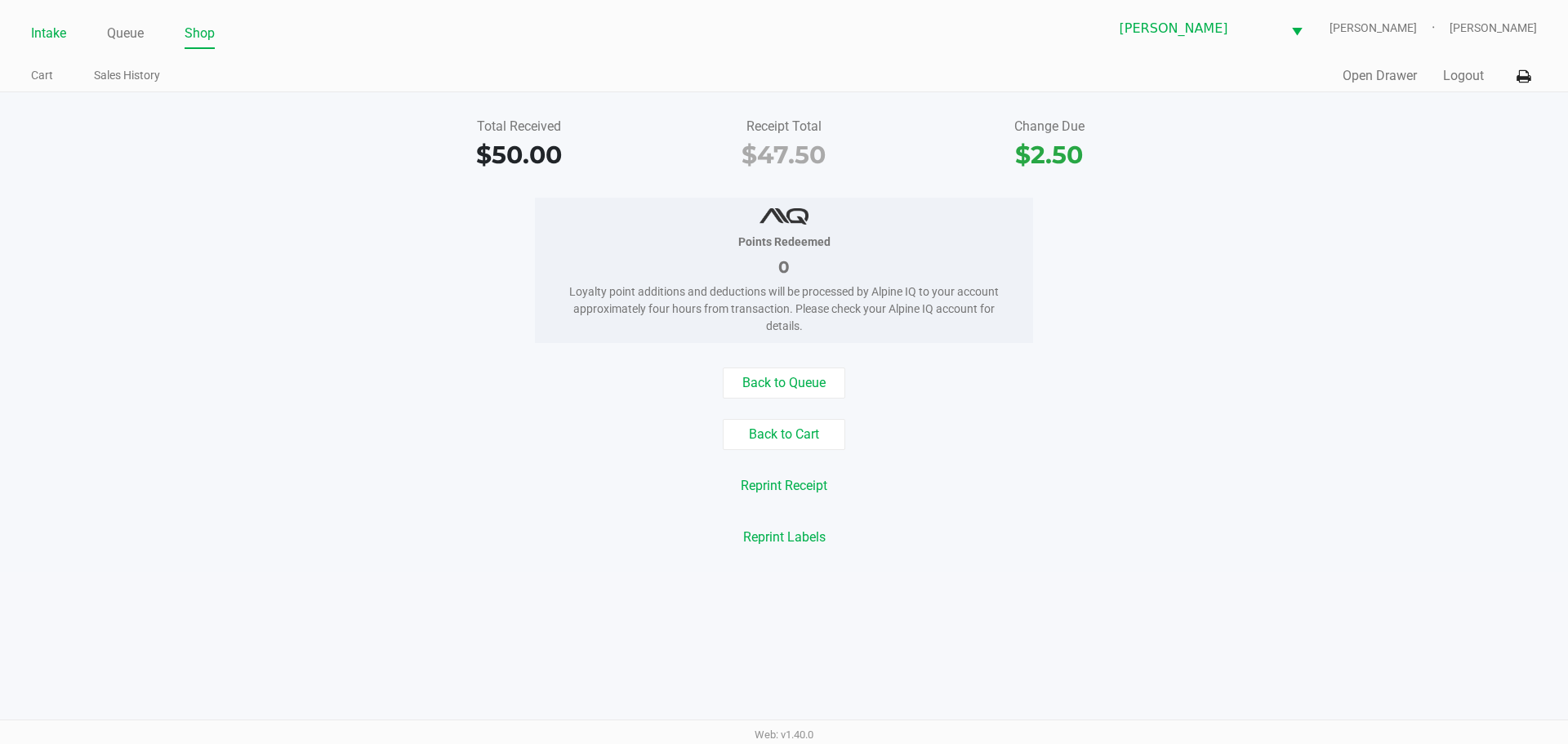
click at [37, 27] on link "Intake" at bounding box center [49, 33] width 35 height 23
click at [41, 35] on link "Intake" at bounding box center [49, 33] width 35 height 23
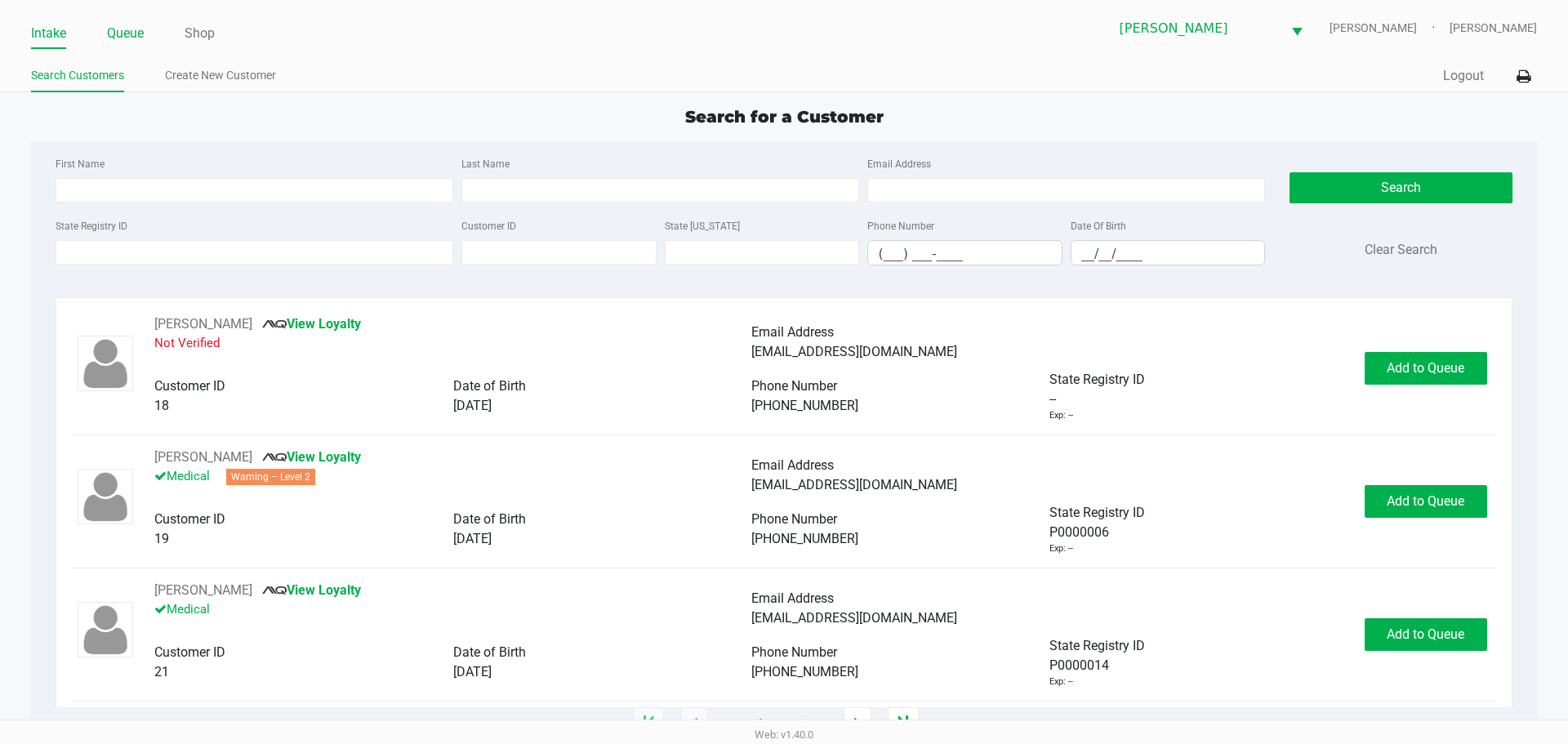
click at [112, 25] on link "Queue" at bounding box center [125, 33] width 37 height 23
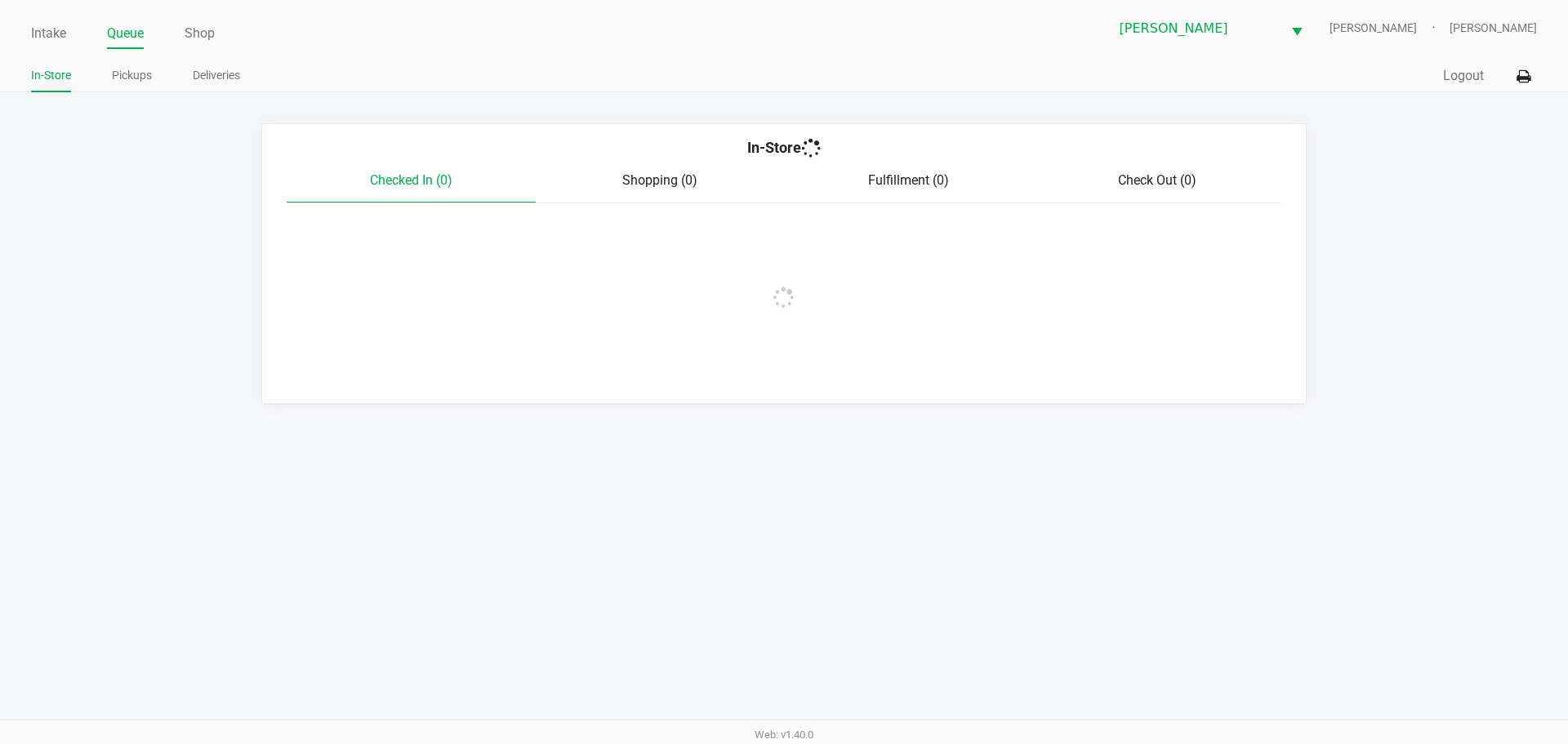
click at [141, 109] on app-point-of-sale "Intake Queue Shop Brandon WC CHARLIE-SIMPSON Kaleb Ricci In-Store Pickups Deliv…" at bounding box center [784, 202] width 1568 height 404
click at [144, 71] on link "Pickups" at bounding box center [132, 75] width 40 height 20
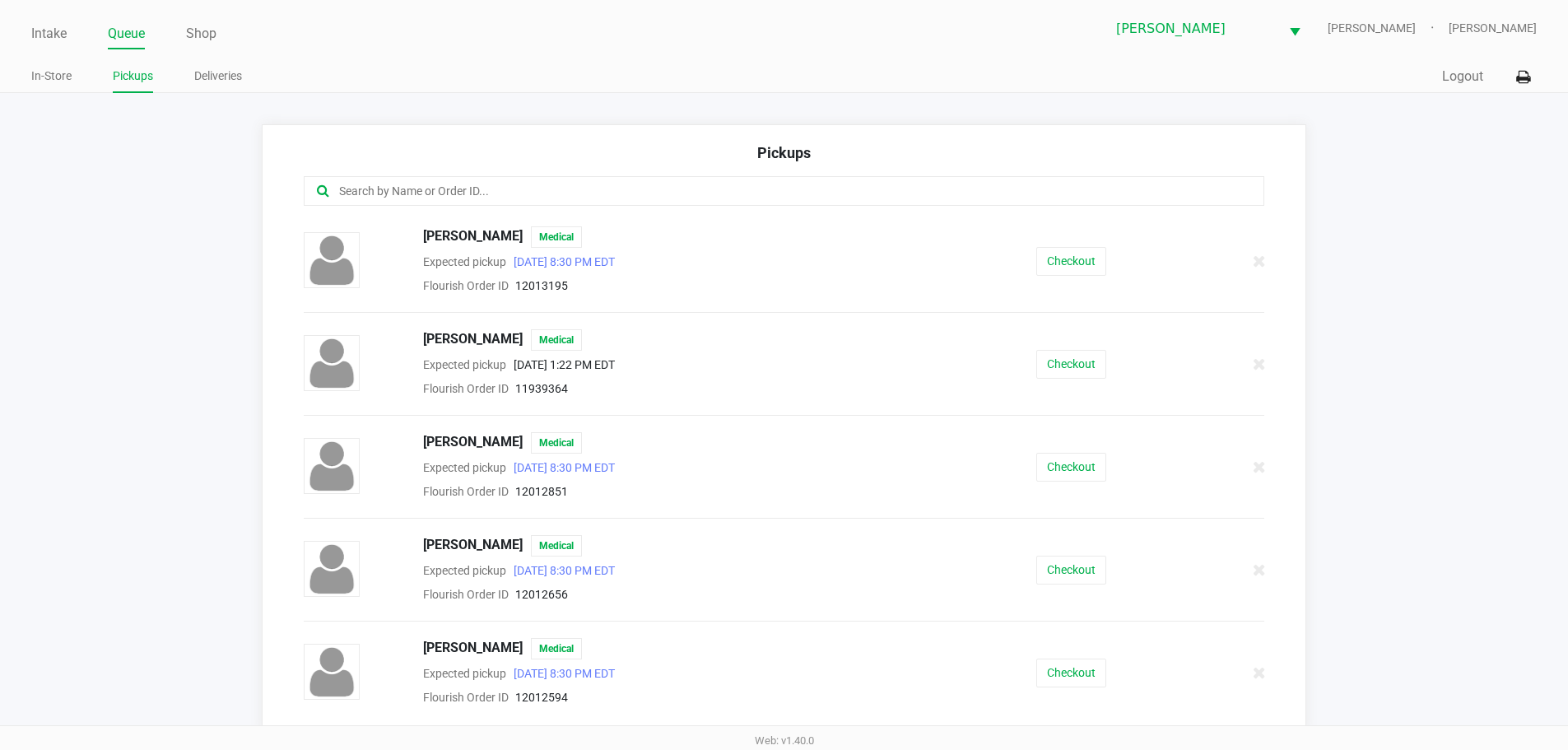
click at [551, 191] on input "text" at bounding box center [758, 192] width 842 height 19
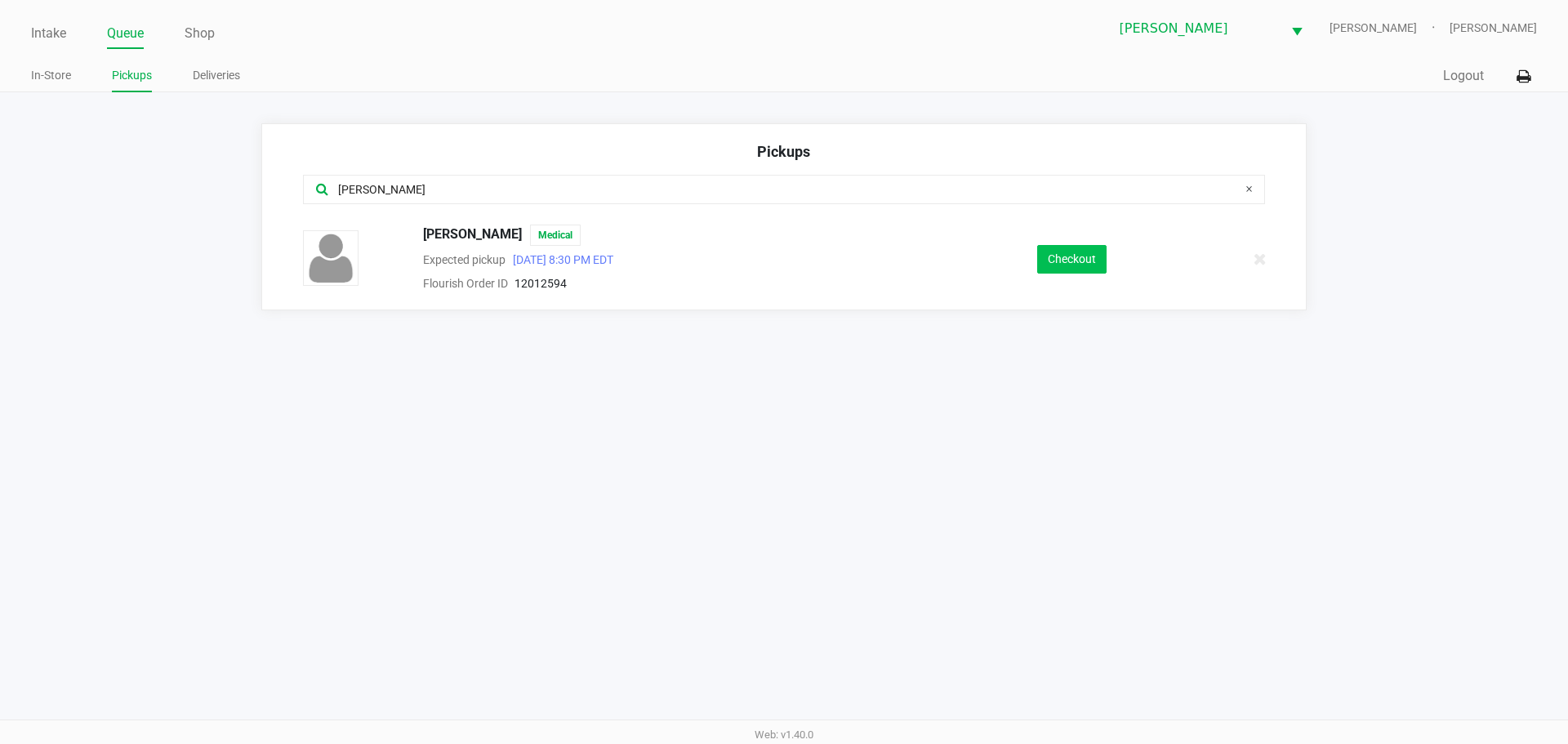
type input "dawn"
click at [1099, 250] on button "Checkout" at bounding box center [1071, 259] width 69 height 29
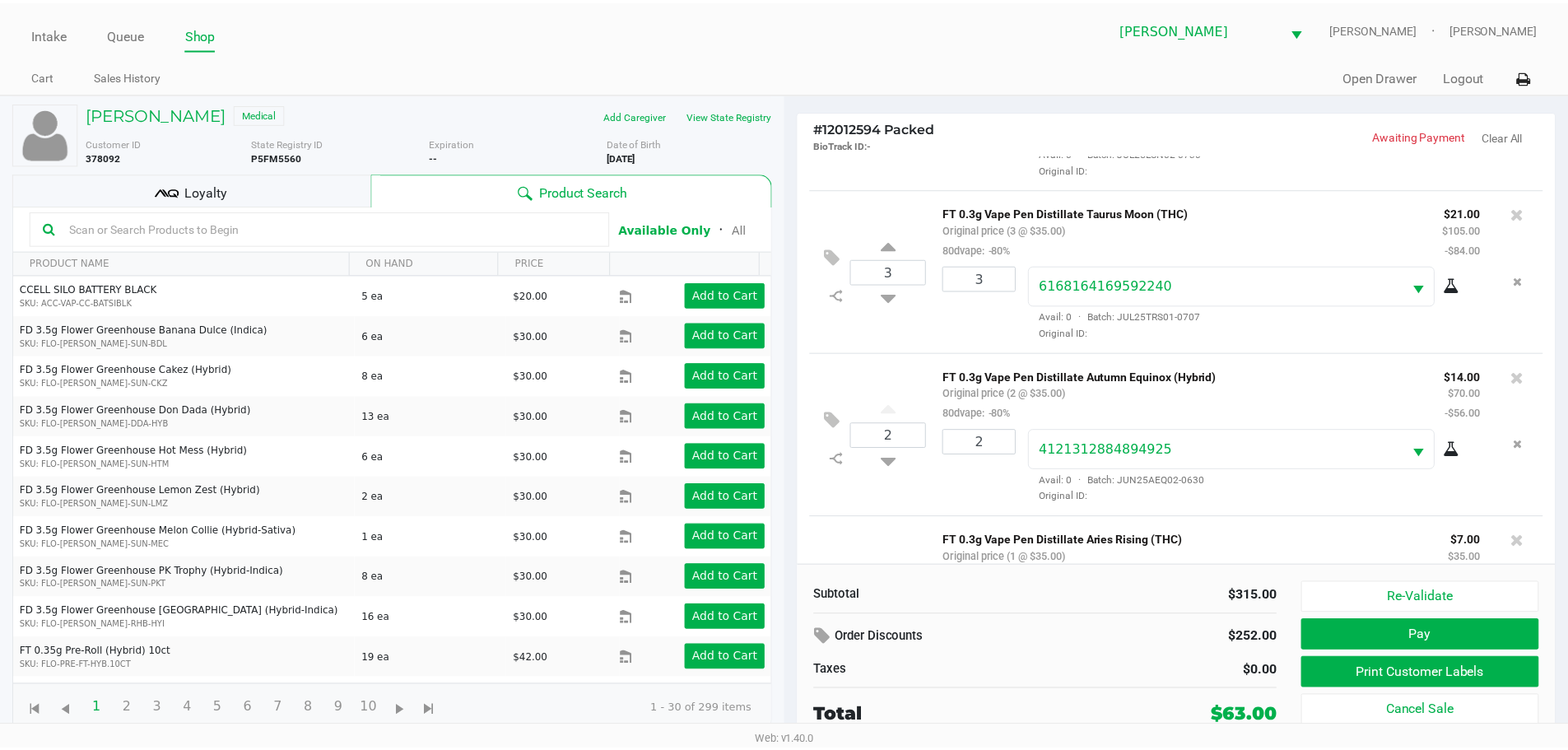
scroll to position [248, 0]
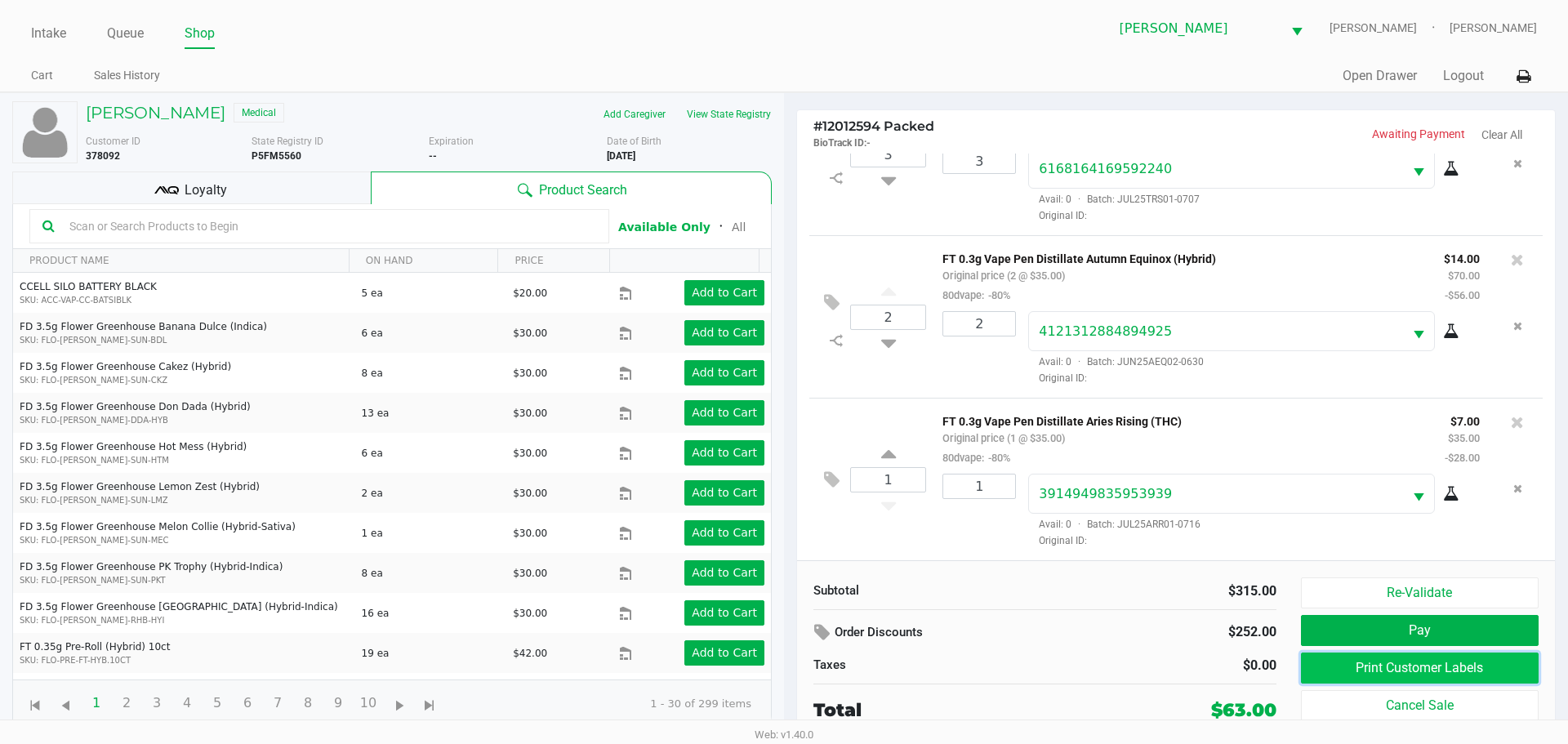
click at [1318, 661] on button "Print Customer Labels" at bounding box center [1420, 667] width 238 height 31
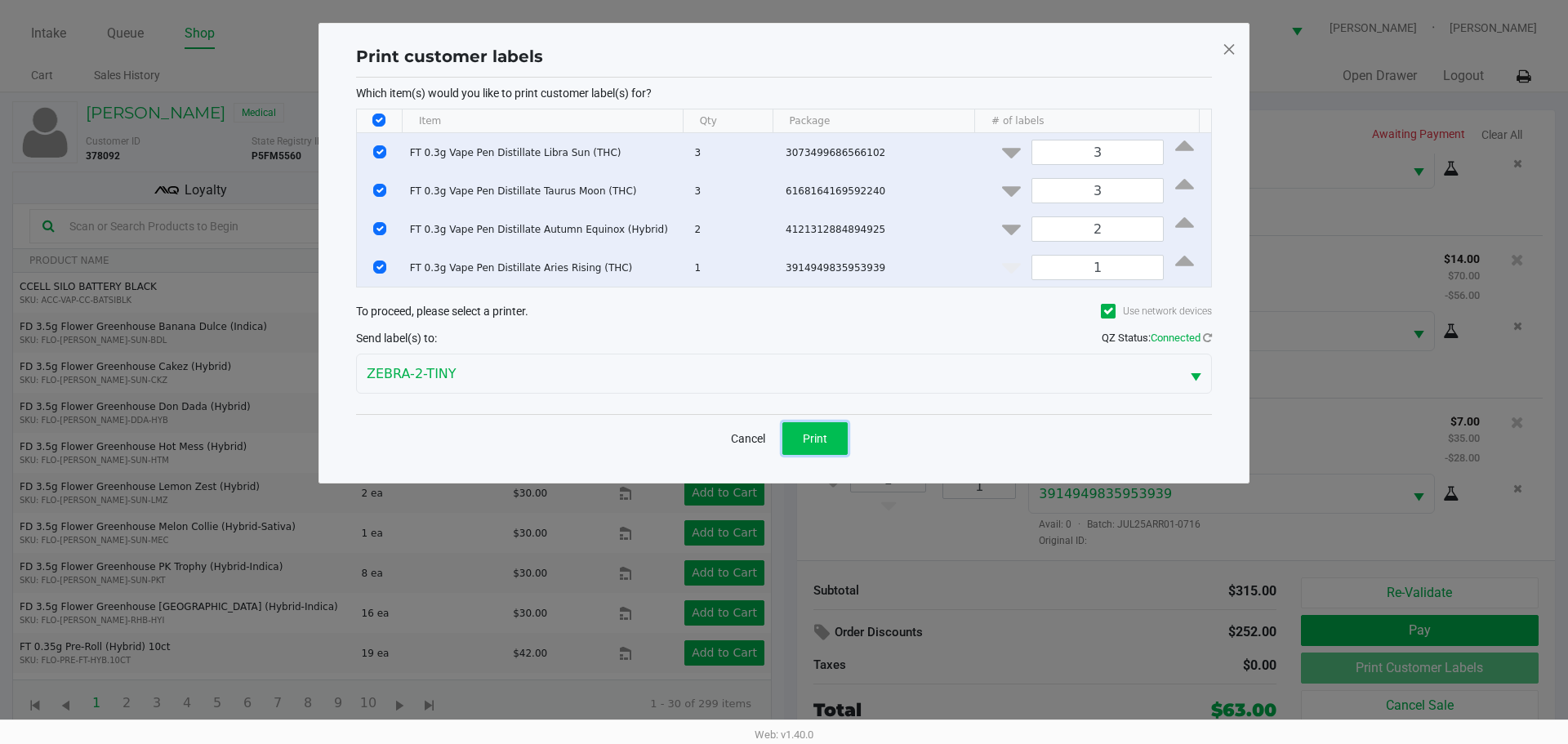
click at [806, 451] on button "Print" at bounding box center [815, 439] width 66 height 32
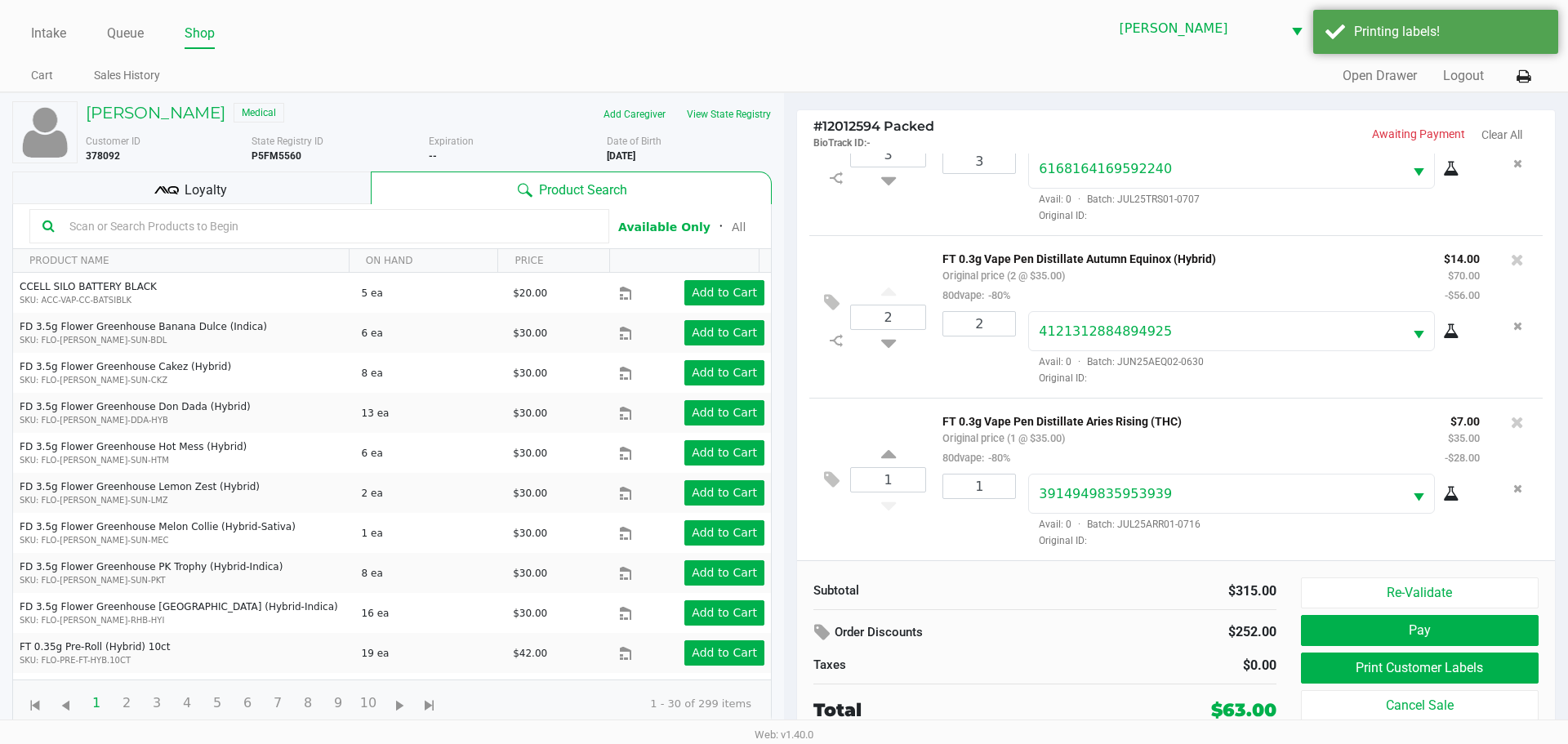
click at [903, 558] on div "1 FT 0.3g Vape Pen Distillate Aries Rising (THC) Original price (1 @ $35.00) 80…" at bounding box center [1176, 479] width 733 height 163
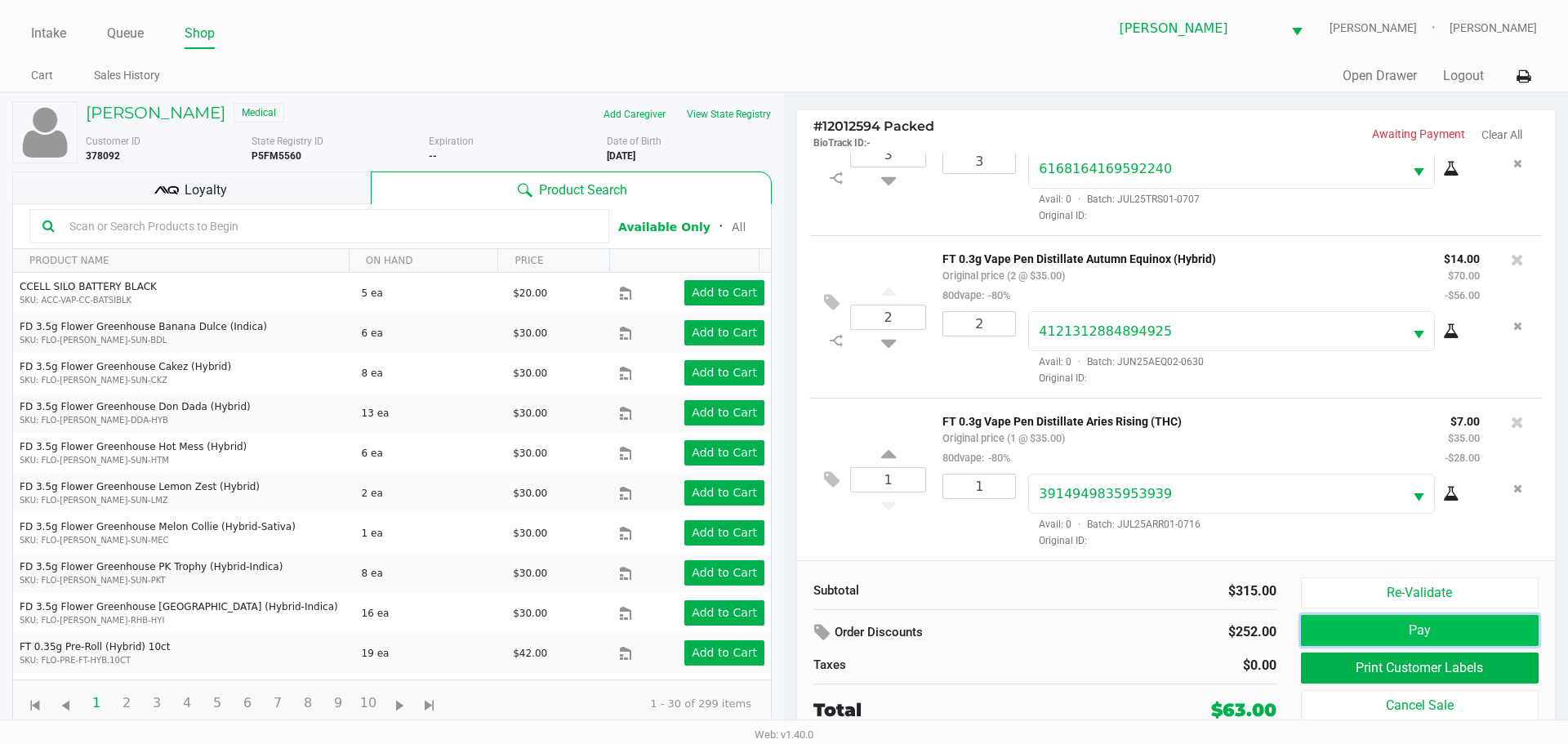
click at [1392, 635] on button "Pay" at bounding box center [1420, 630] width 238 height 31
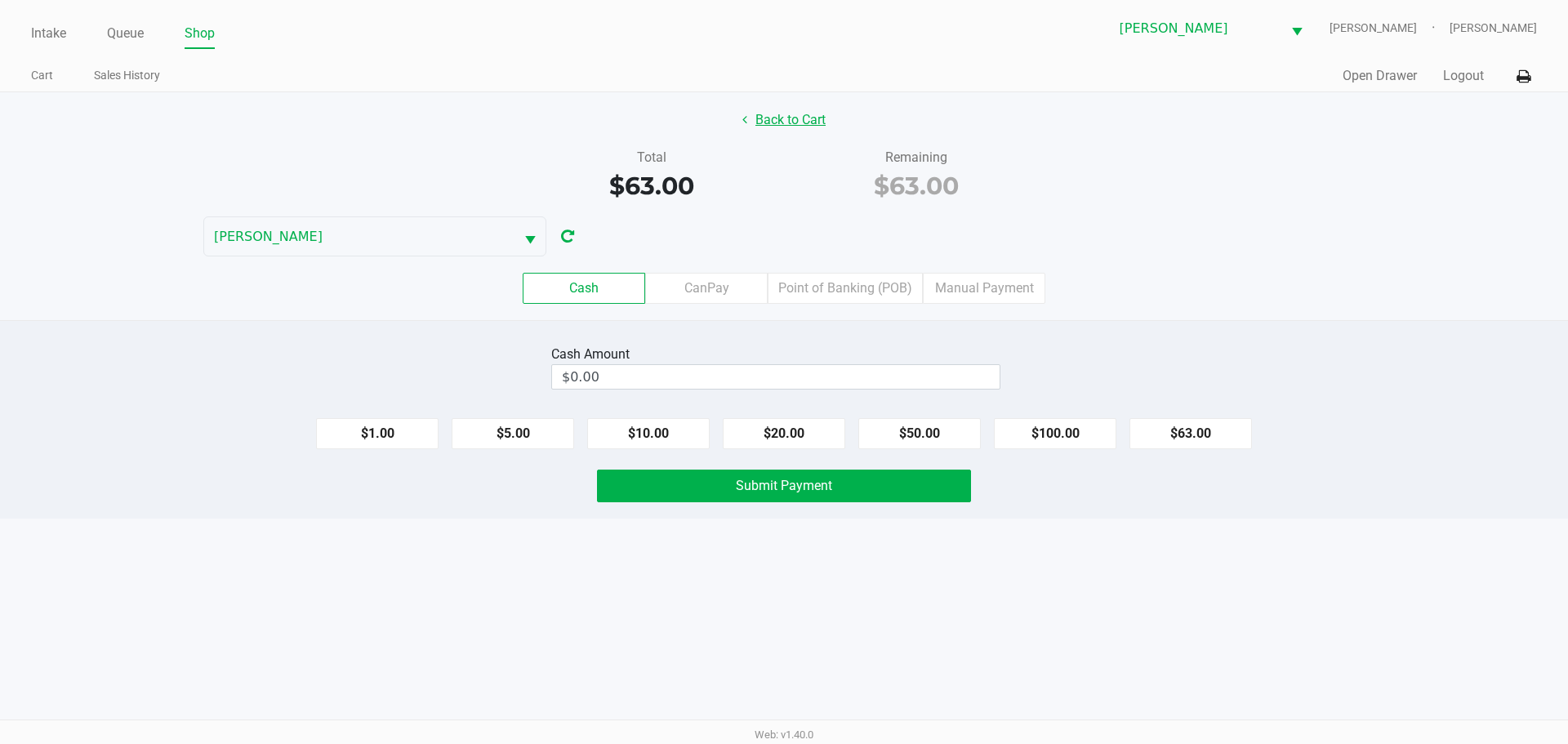
click at [793, 117] on button "Back to Cart" at bounding box center [784, 120] width 105 height 31
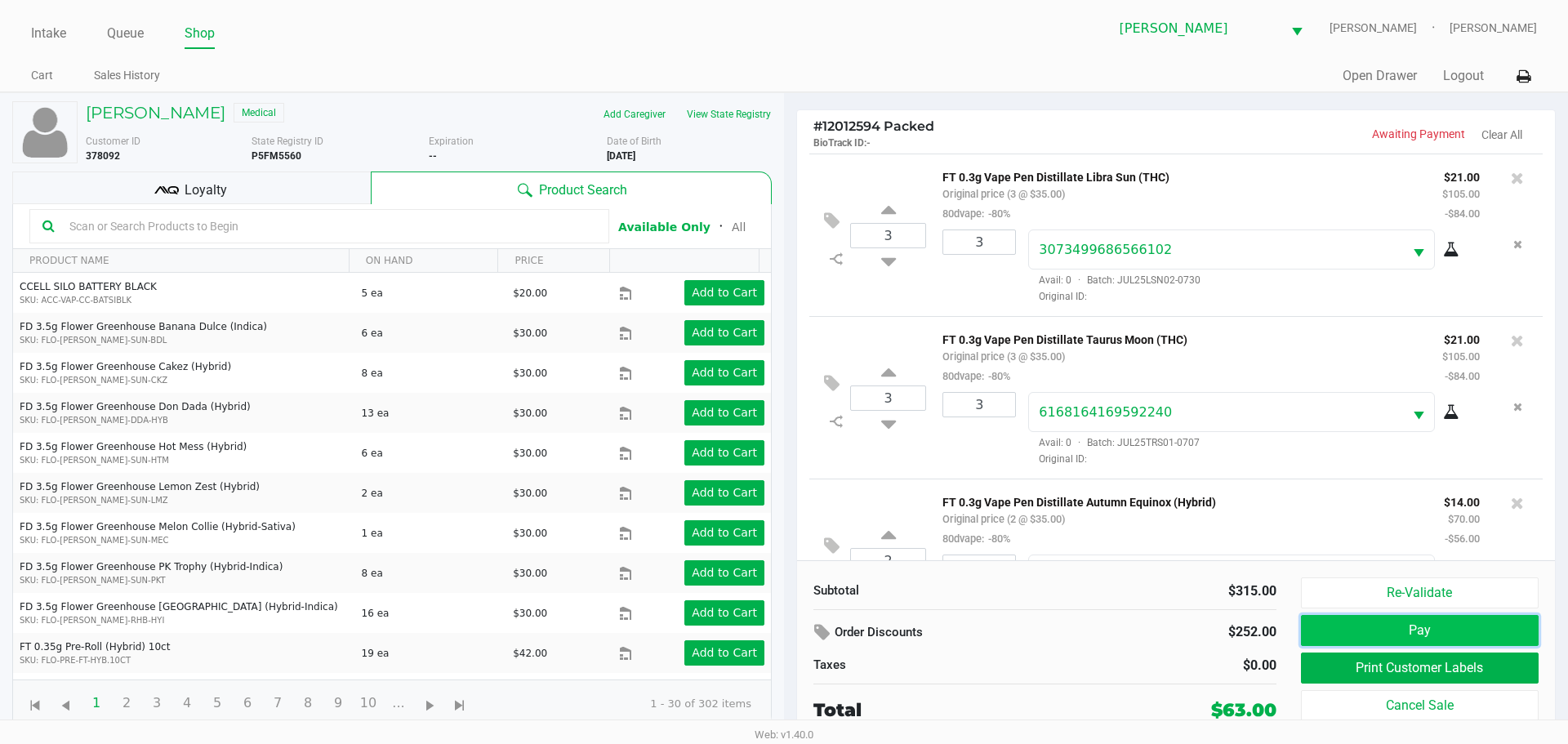
click at [1308, 635] on button "Pay" at bounding box center [1420, 630] width 238 height 31
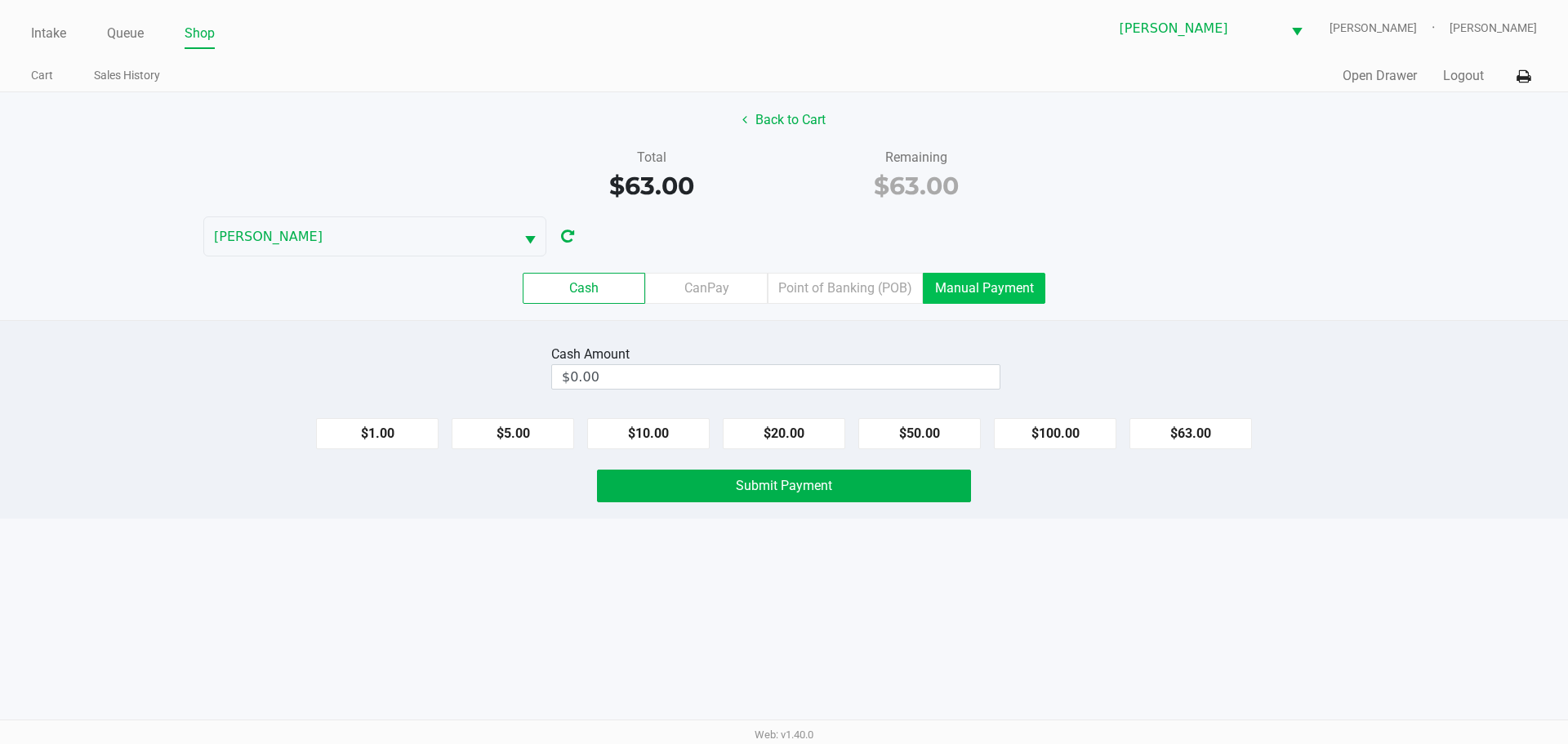
click at [976, 281] on label "Manual Payment" at bounding box center [983, 288] width 123 height 31
click at [0, 0] on 8 "Manual Payment" at bounding box center [0, 0] width 0 height 0
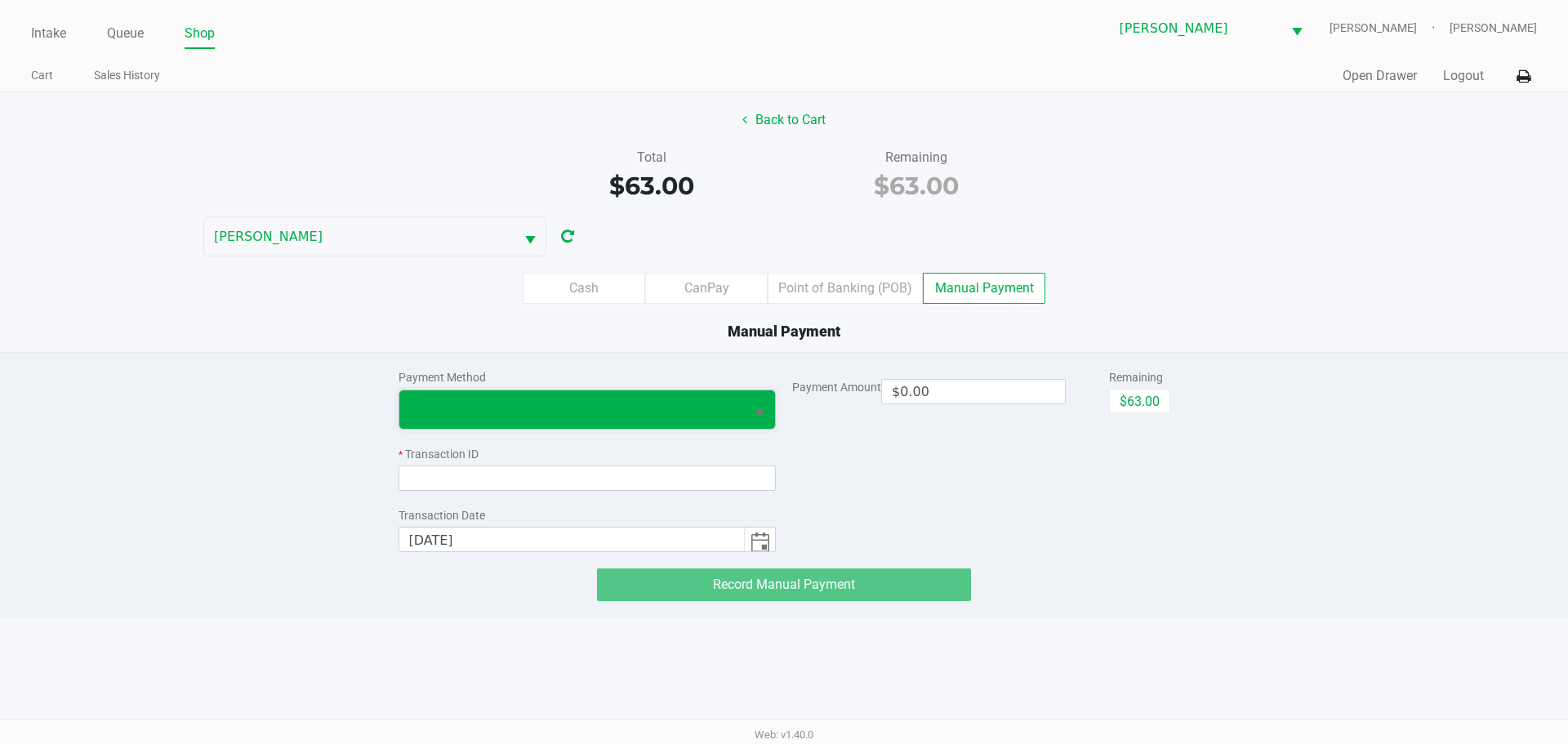
click at [618, 416] on span at bounding box center [572, 408] width 326 height 20
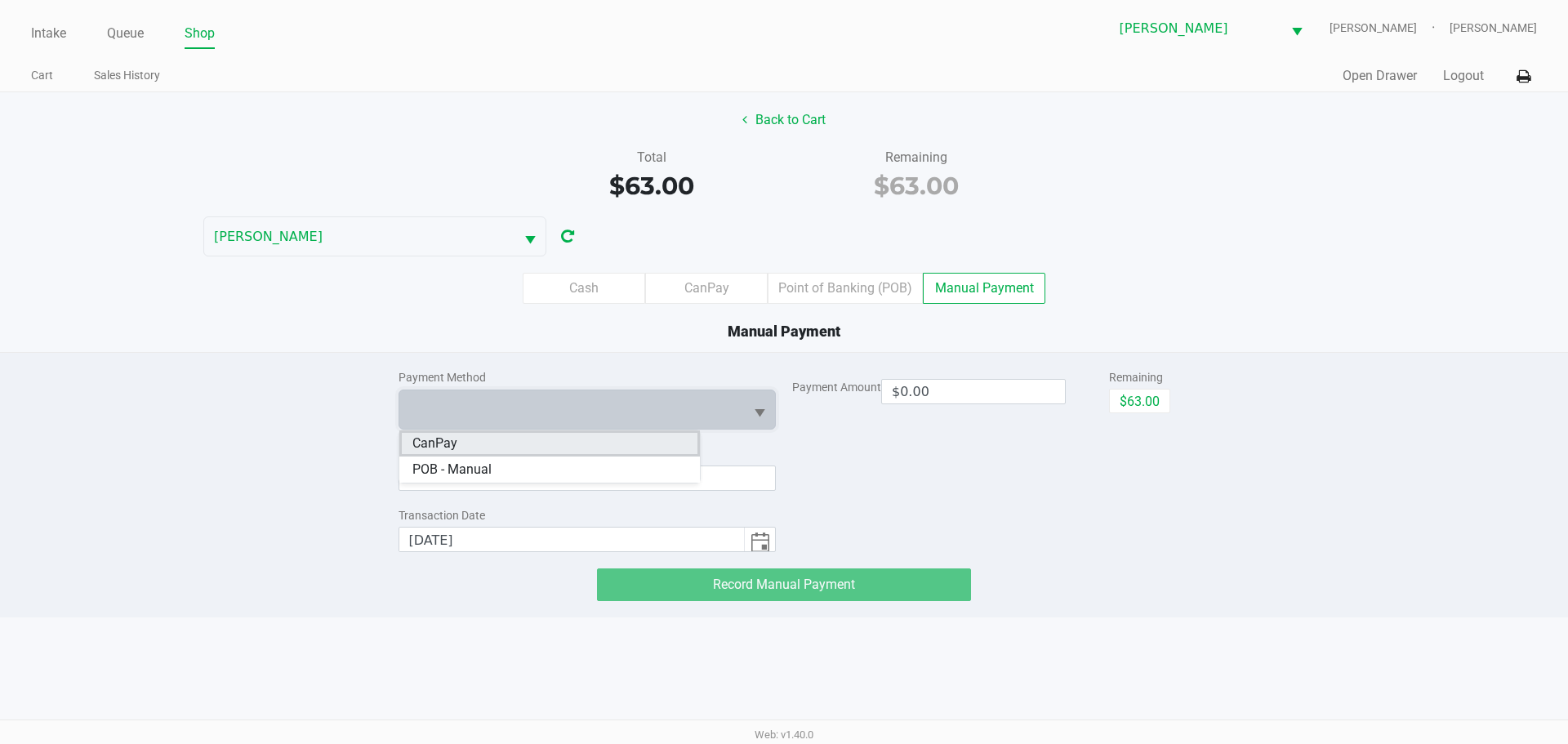
click at [540, 450] on li "CanPay" at bounding box center [549, 442] width 301 height 26
click at [1109, 402] on button "$63.00" at bounding box center [1140, 401] width 61 height 25
type input "$63.00"
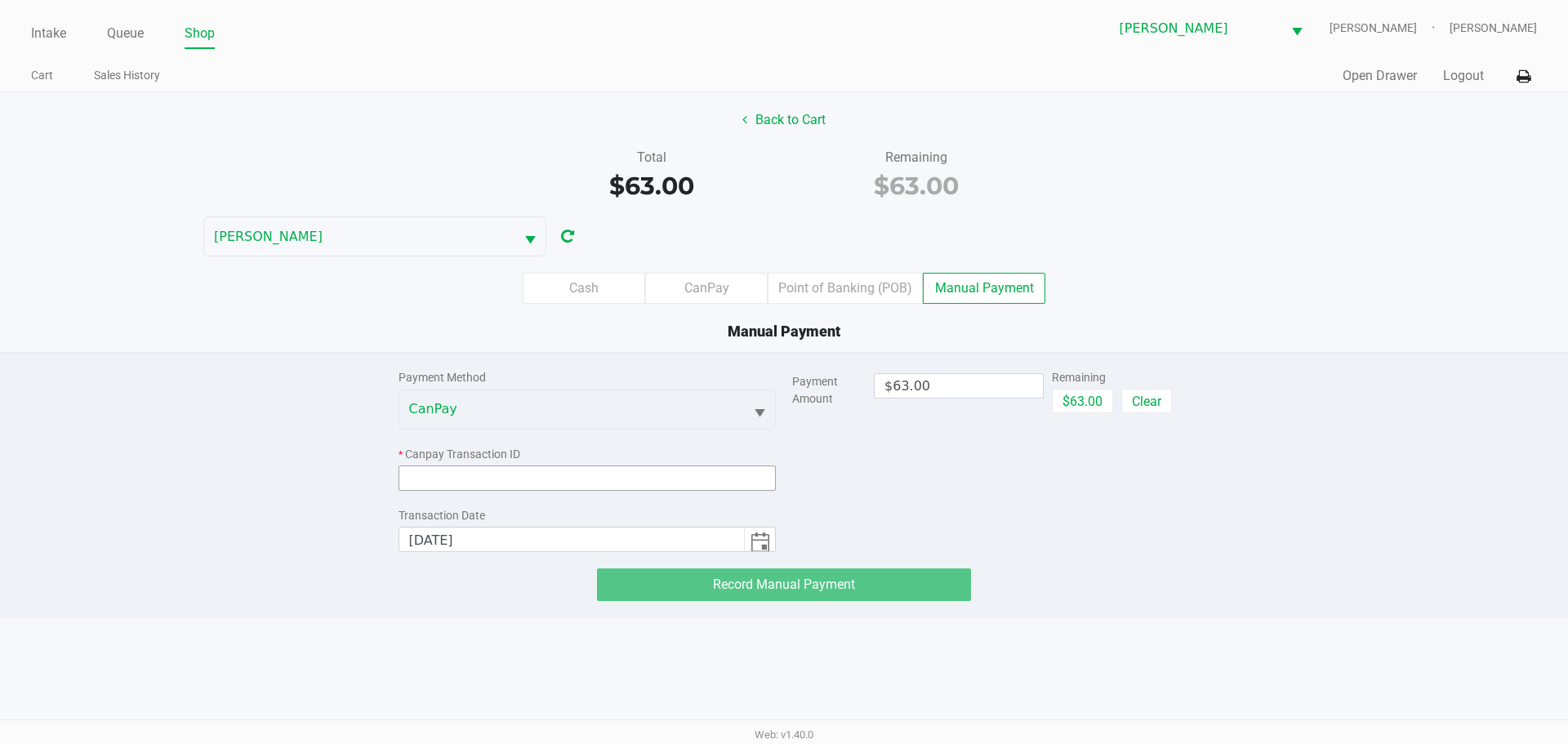
click at [556, 473] on input at bounding box center [587, 478] width 378 height 26
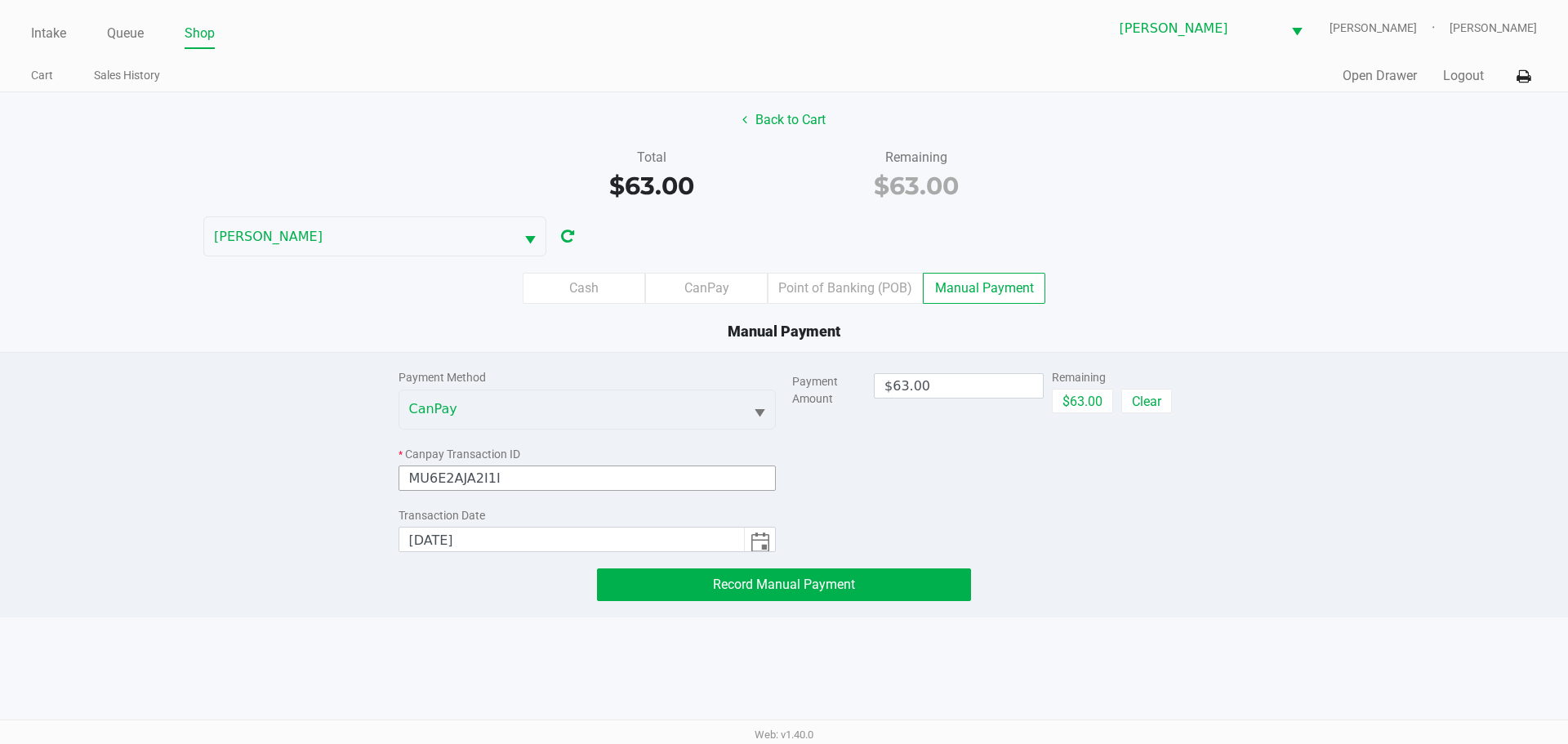
type input "MU6E2AJA2I1I"
click at [809, 492] on div "Payment Amount $63.00 Remaining $63.00 Clear" at bounding box center [981, 452] width 378 height 199
click at [912, 583] on button "Record Manual Payment" at bounding box center [784, 584] width 374 height 32
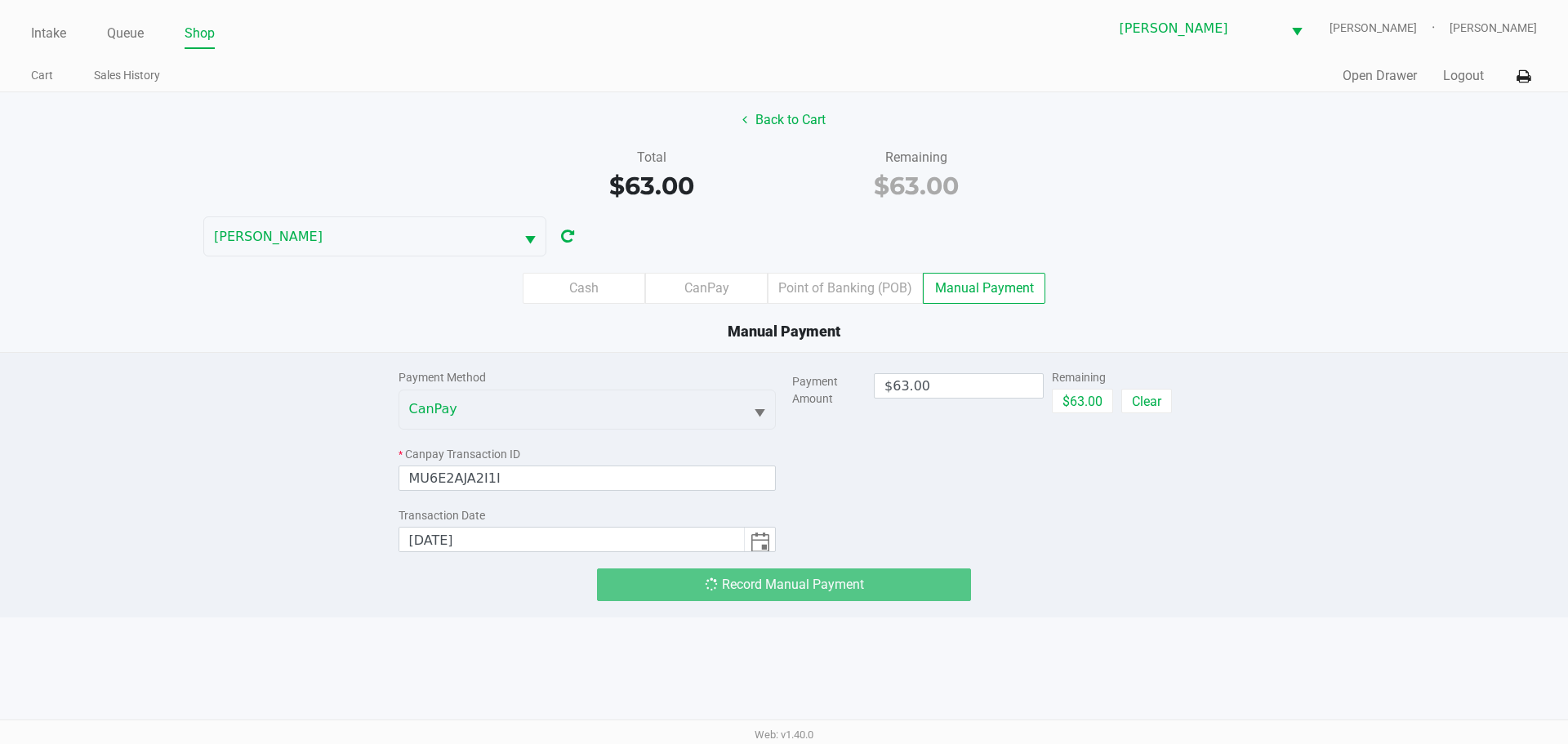
click at [954, 537] on div "Payment Amount $63.00 Remaining $63.00 Clear" at bounding box center [981, 452] width 378 height 199
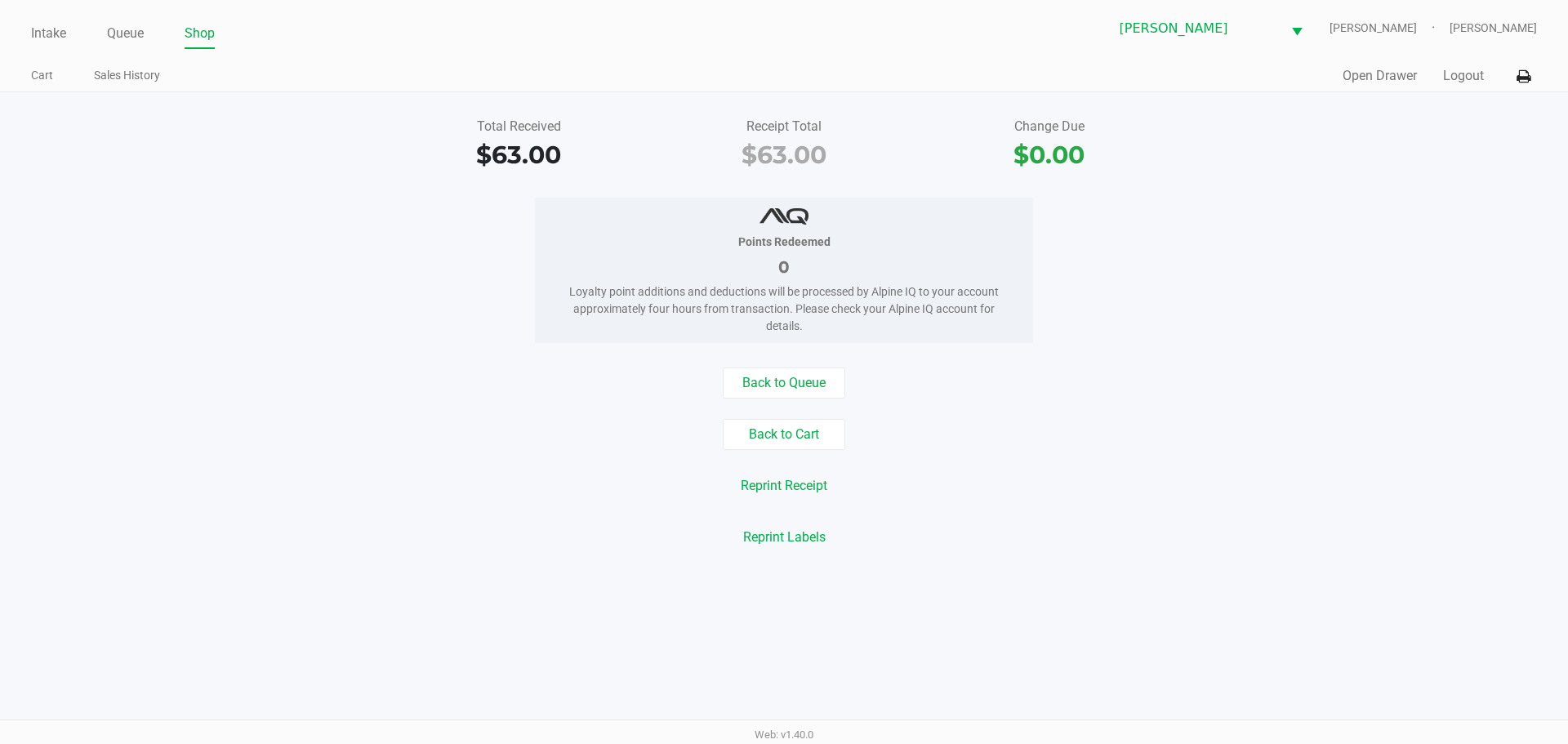
click at [48, 29] on link "Intake" at bounding box center [49, 33] width 35 height 23
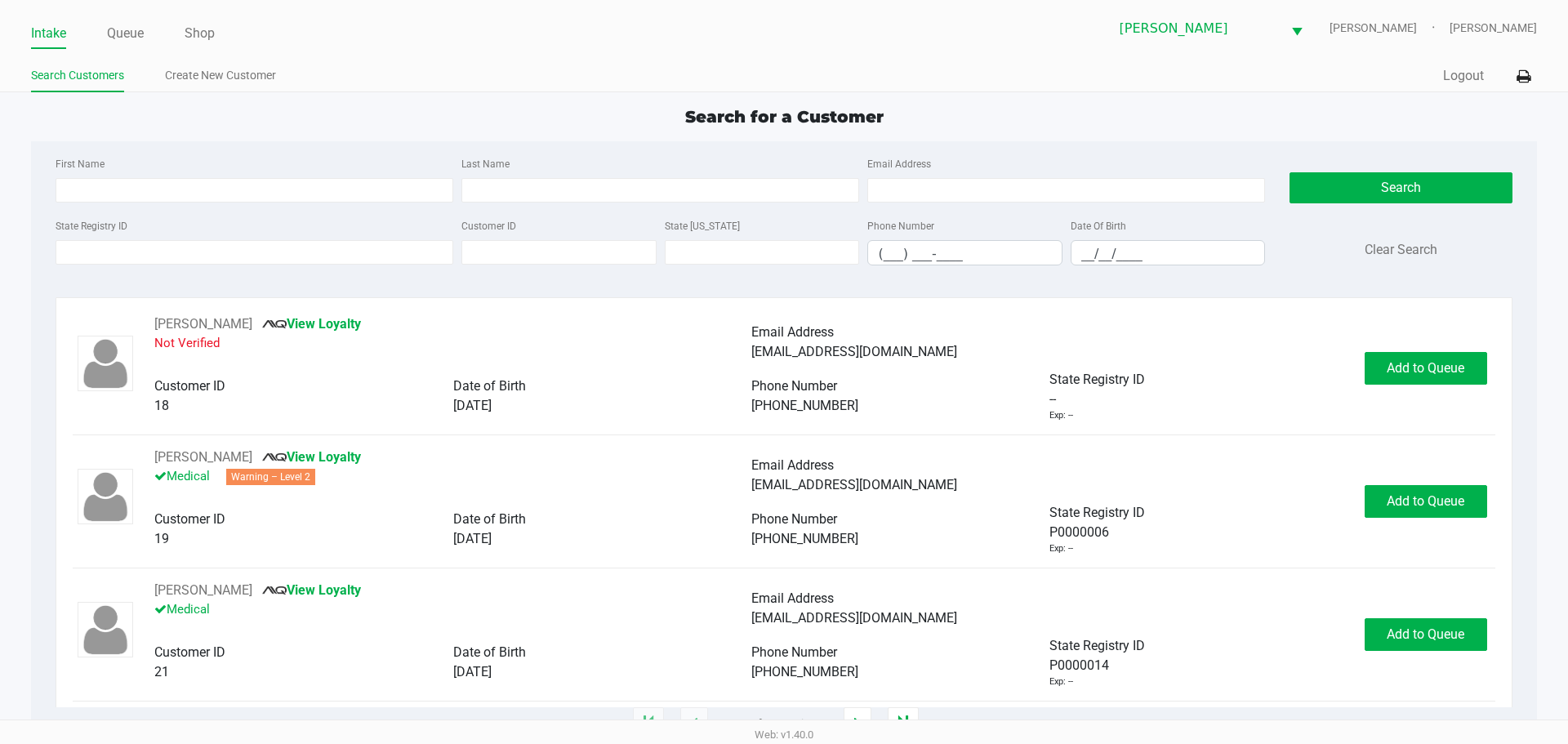
click at [700, 82] on ul "Search Customers Create New Customer" at bounding box center [407, 77] width 753 height 28
click at [1140, 254] on input "__/__/____" at bounding box center [1168, 253] width 193 height 26
type input "11/19/1991"
click at [537, 193] on input "Last Name" at bounding box center [661, 190] width 398 height 25
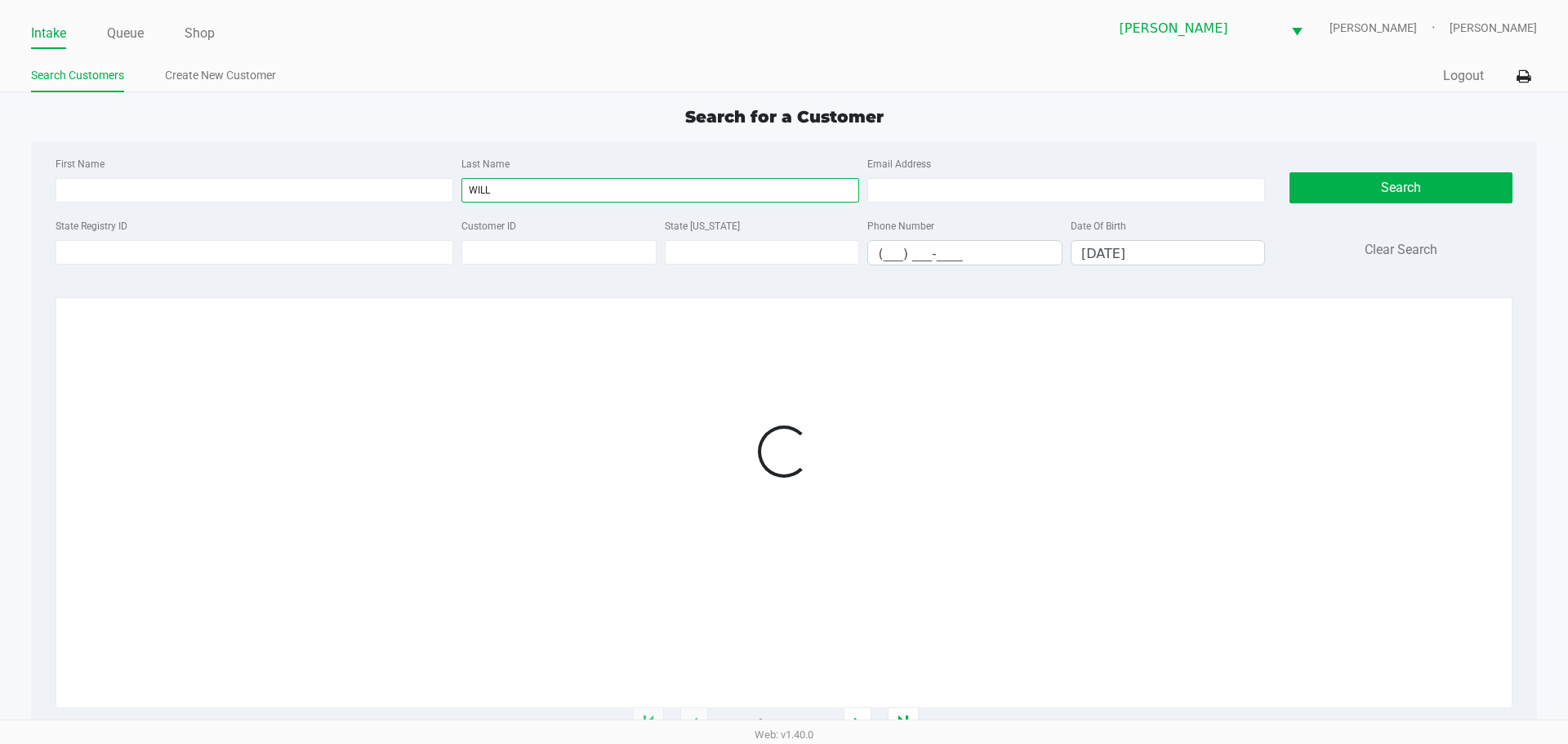
type input "WILL"
click at [1445, 365] on div at bounding box center [784, 451] width 1422 height 275
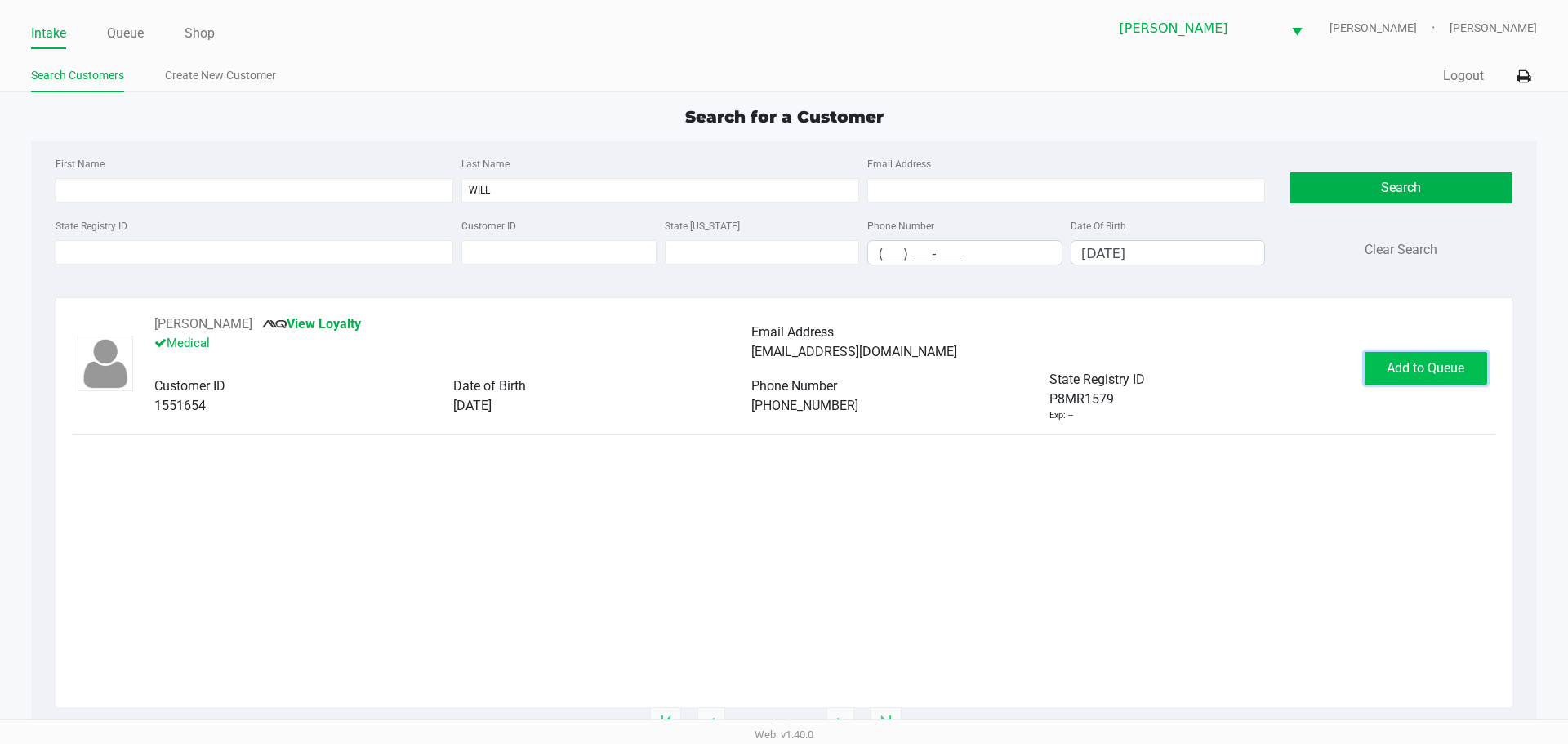
click at [1434, 363] on span "Add to Queue" at bounding box center [1425, 367] width 77 height 15
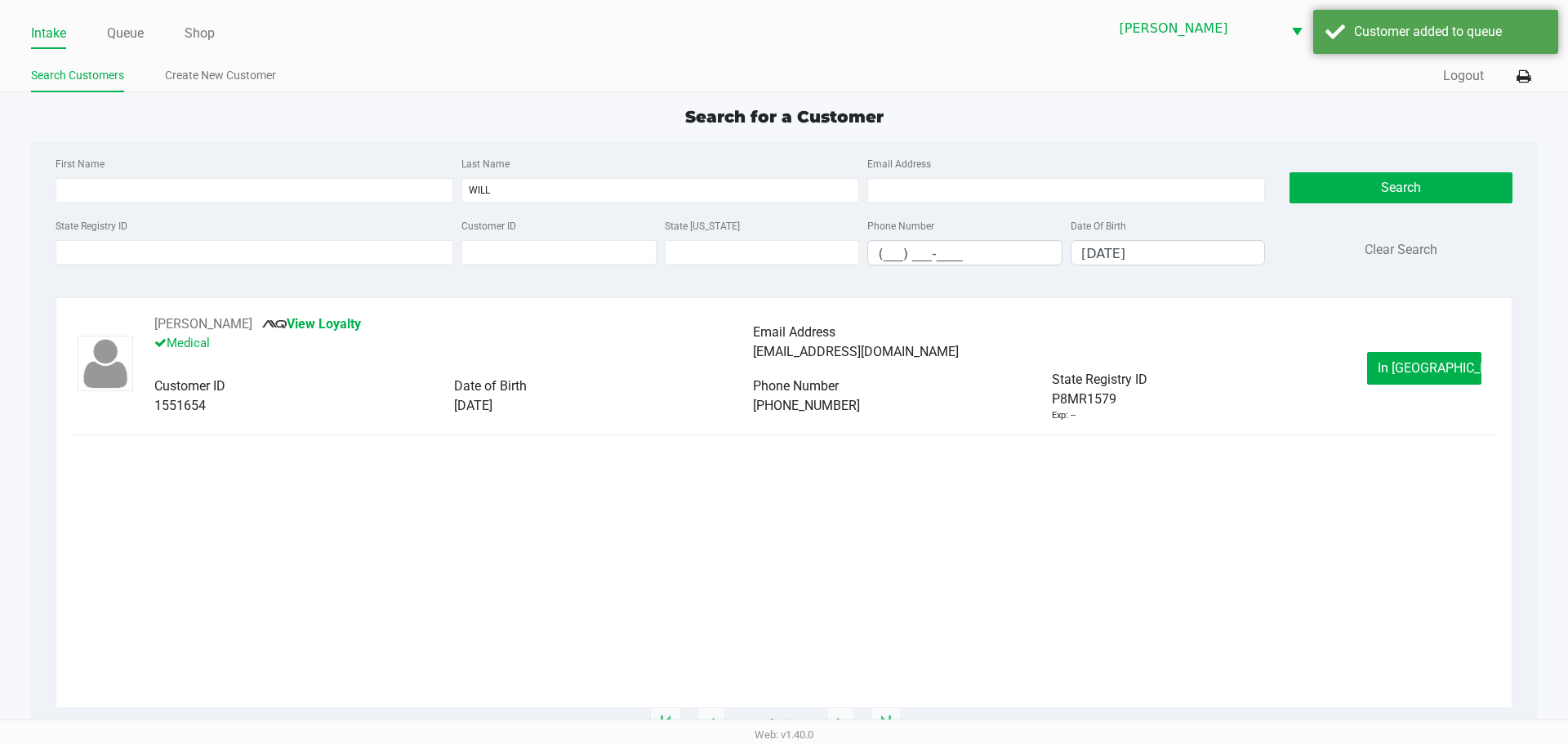
click at [1431, 364] on span "In Queue" at bounding box center [1446, 367] width 137 height 15
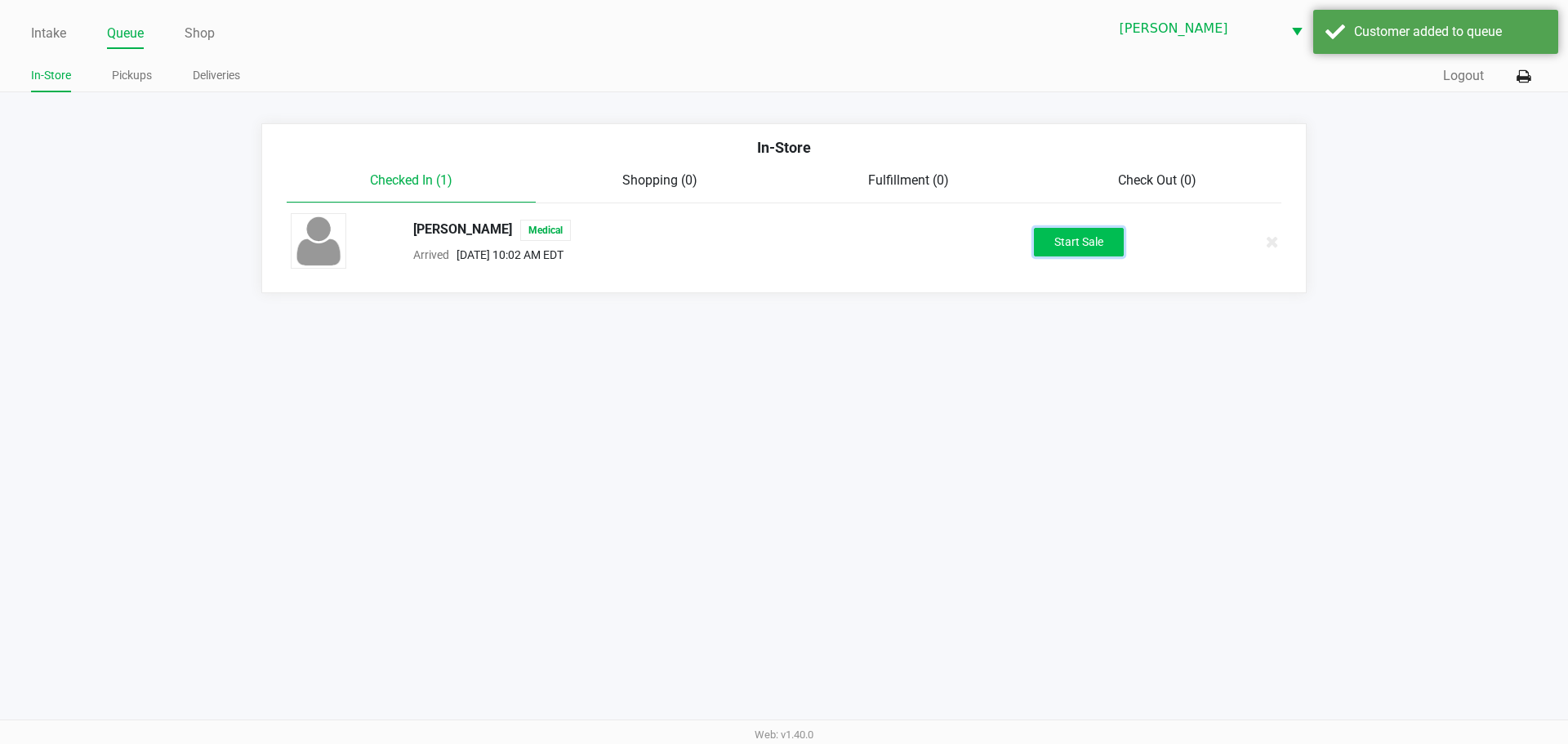
click at [1112, 239] on button "Start Sale" at bounding box center [1079, 242] width 89 height 29
click at [1112, 273] on li "CICELY WILLIAM Medical Arrived Sep 27, 2025 10:02 AM EDT Start Sale" at bounding box center [784, 242] width 1020 height 77
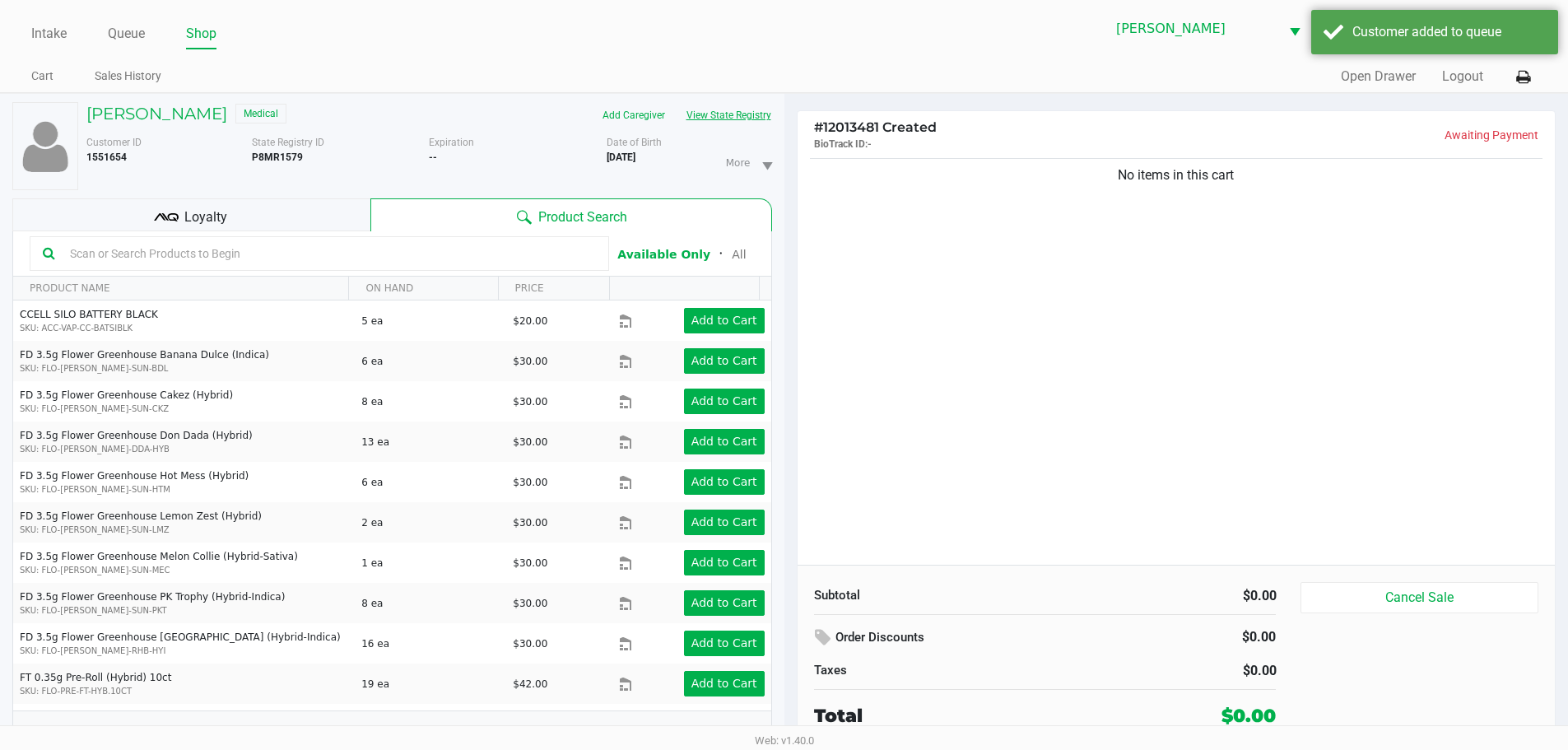
click at [705, 112] on button "View State Registry" at bounding box center [724, 114] width 96 height 26
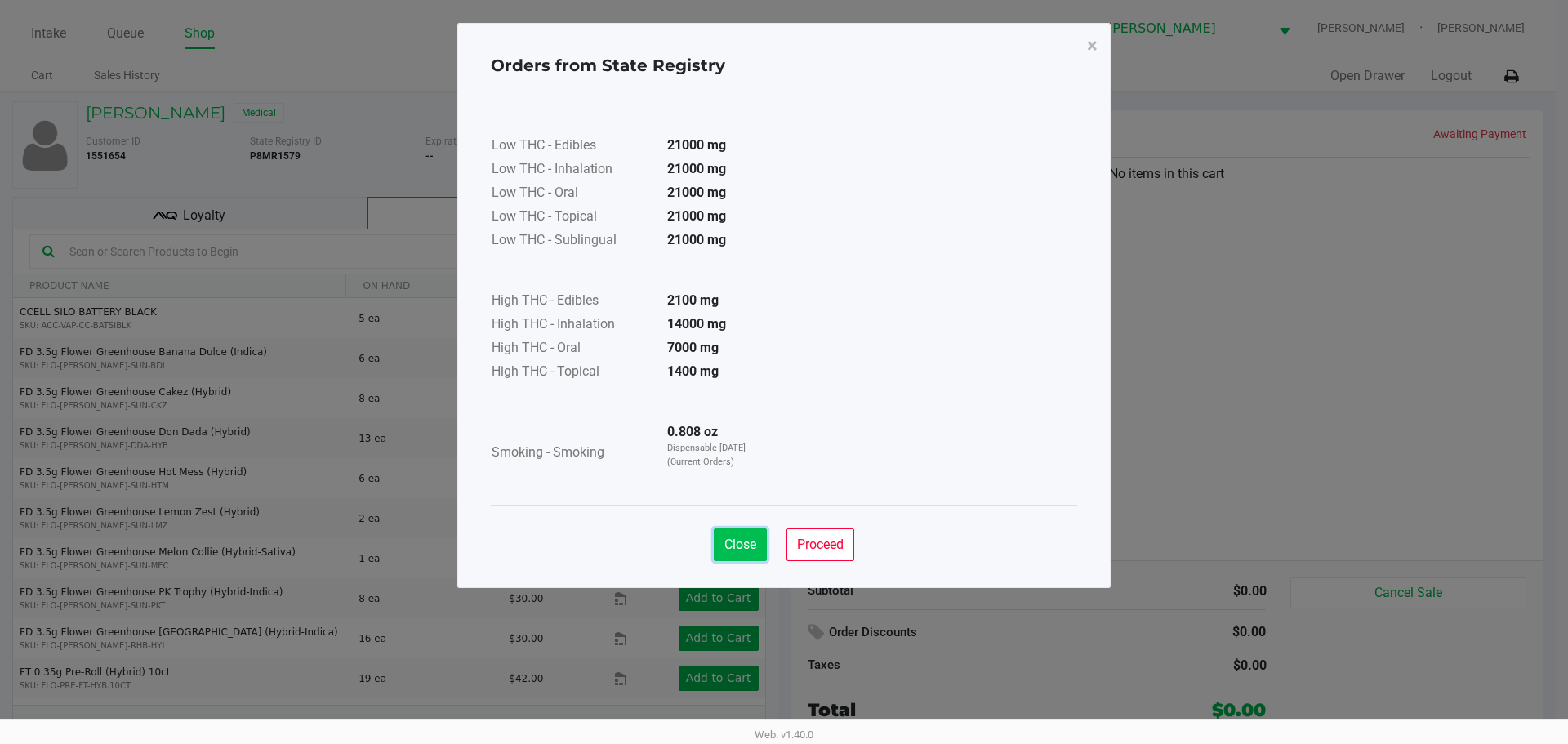
click at [743, 547] on span "Close" at bounding box center [740, 544] width 31 height 15
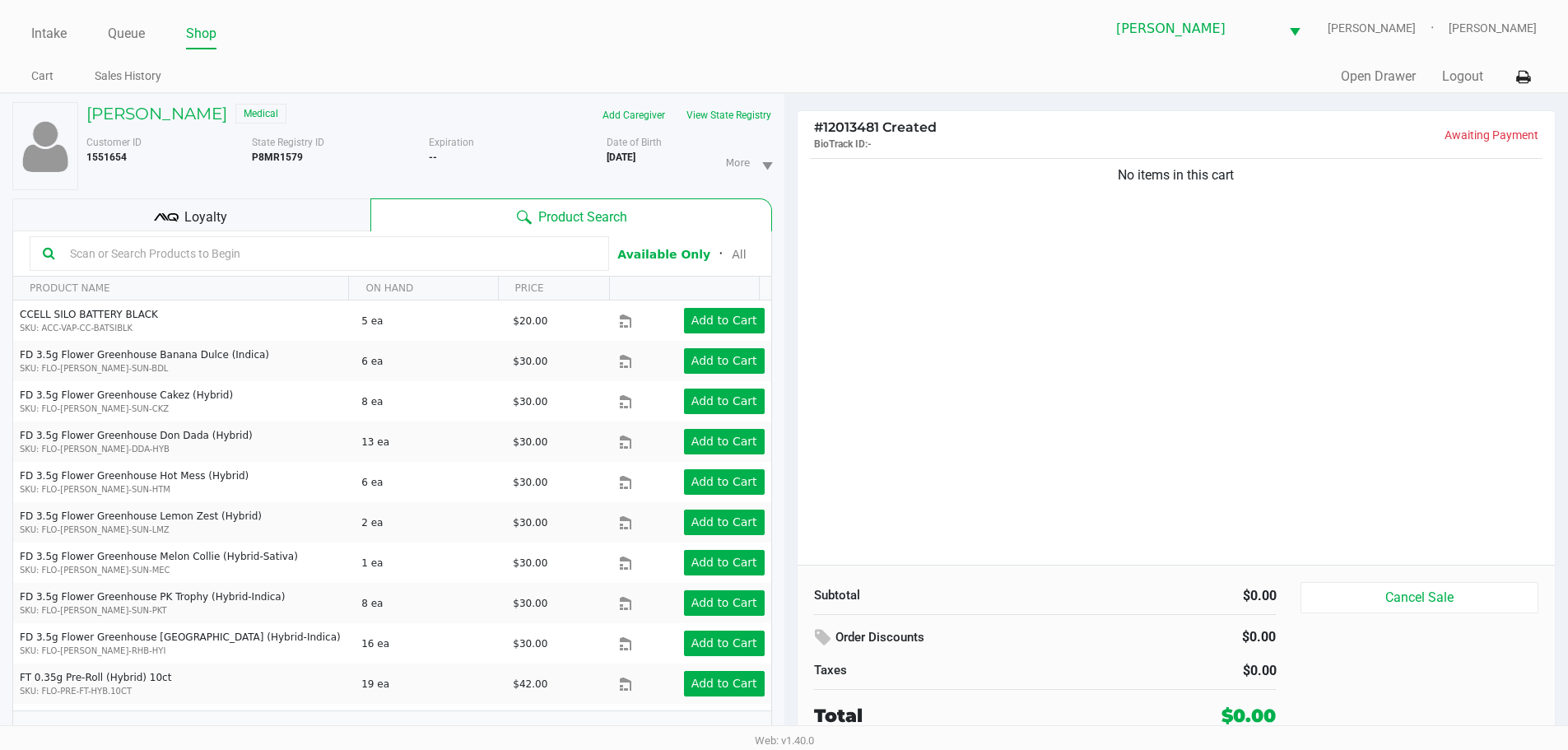
click at [237, 223] on div "Loyalty" at bounding box center [191, 215] width 358 height 33
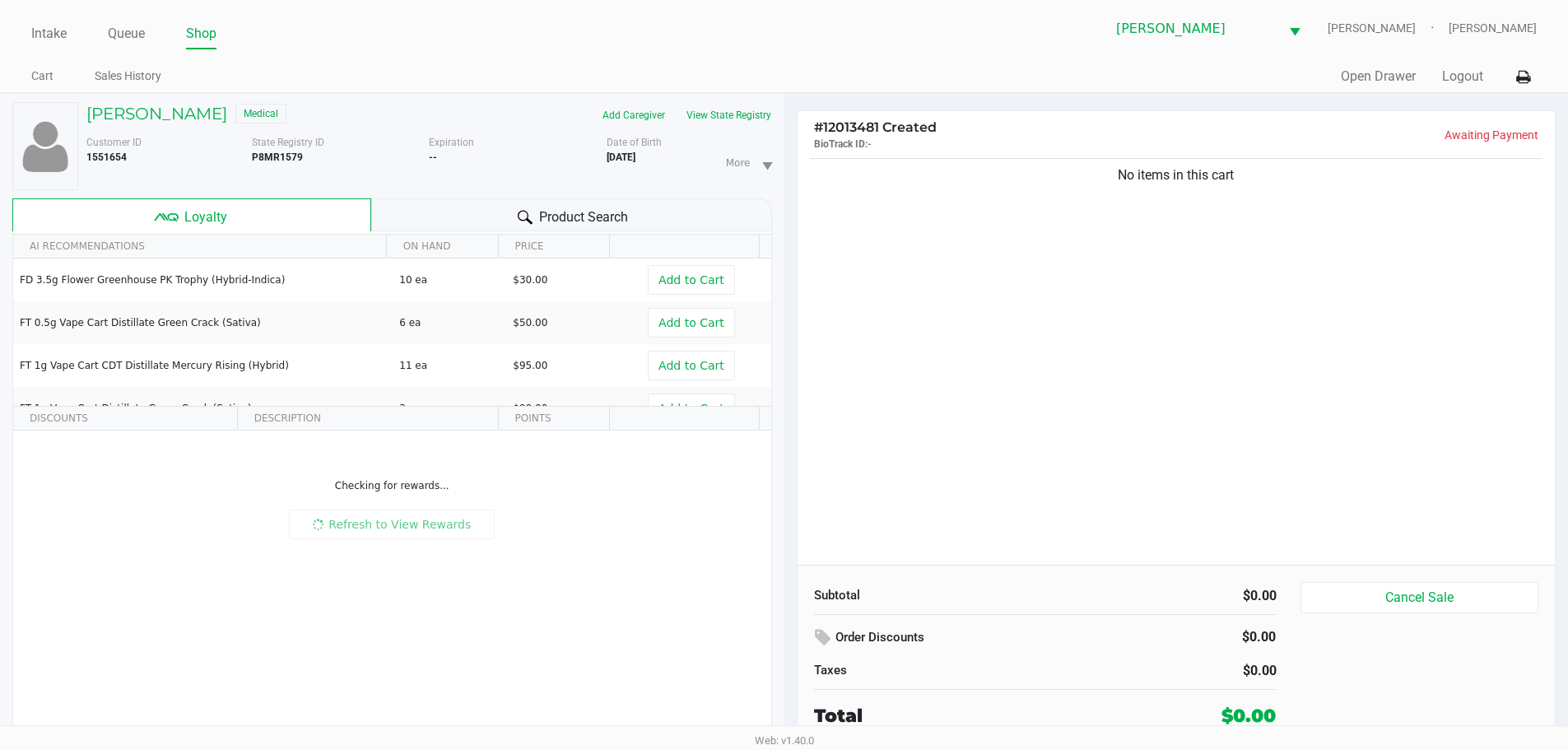
click at [237, 223] on div "Loyalty" at bounding box center [192, 215] width 359 height 33
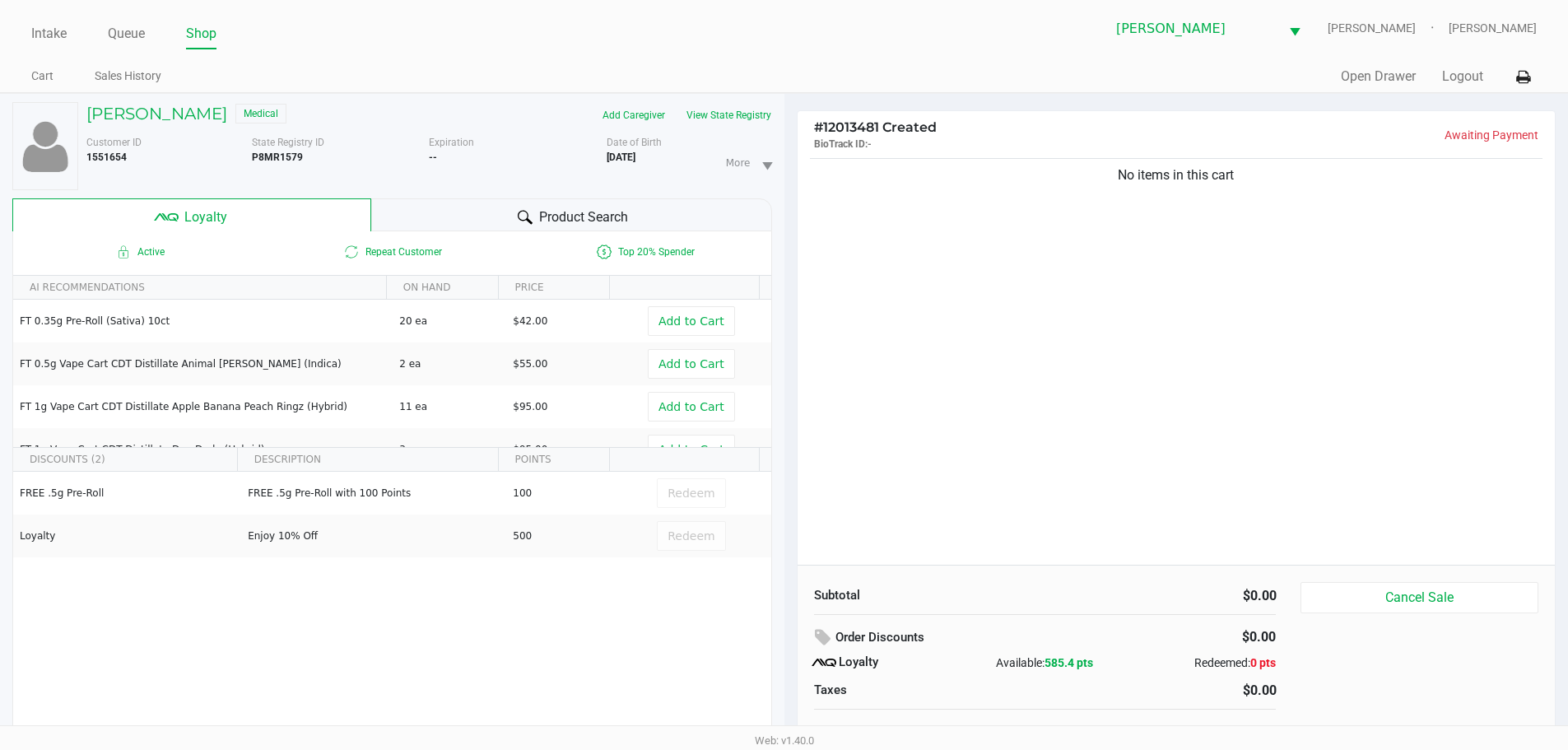
click at [1007, 382] on div "No items in this cart" at bounding box center [1176, 359] width 758 height 410
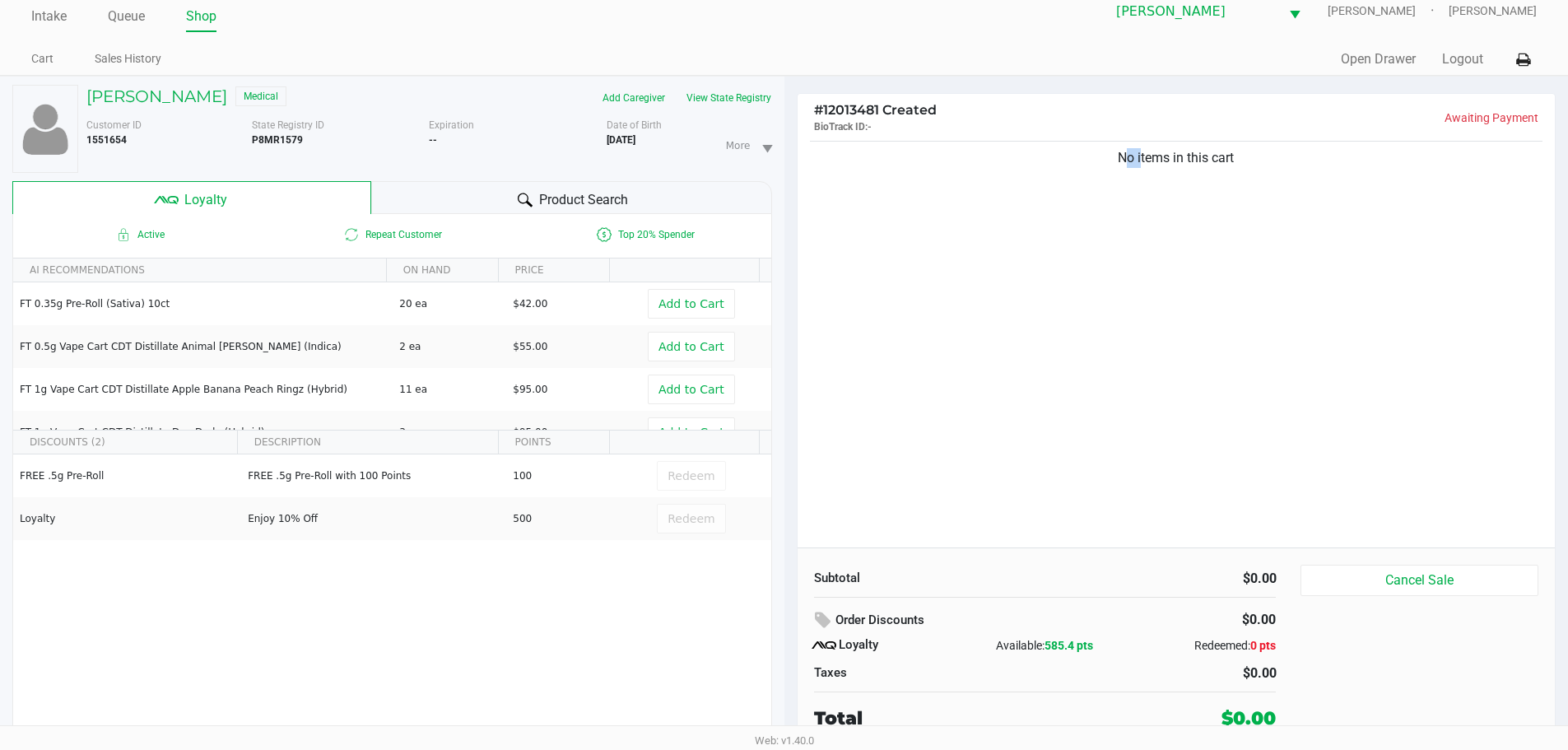
click at [1010, 376] on div "No items in this cart" at bounding box center [1176, 341] width 758 height 410
click at [745, 96] on button "View State Registry" at bounding box center [724, 97] width 96 height 26
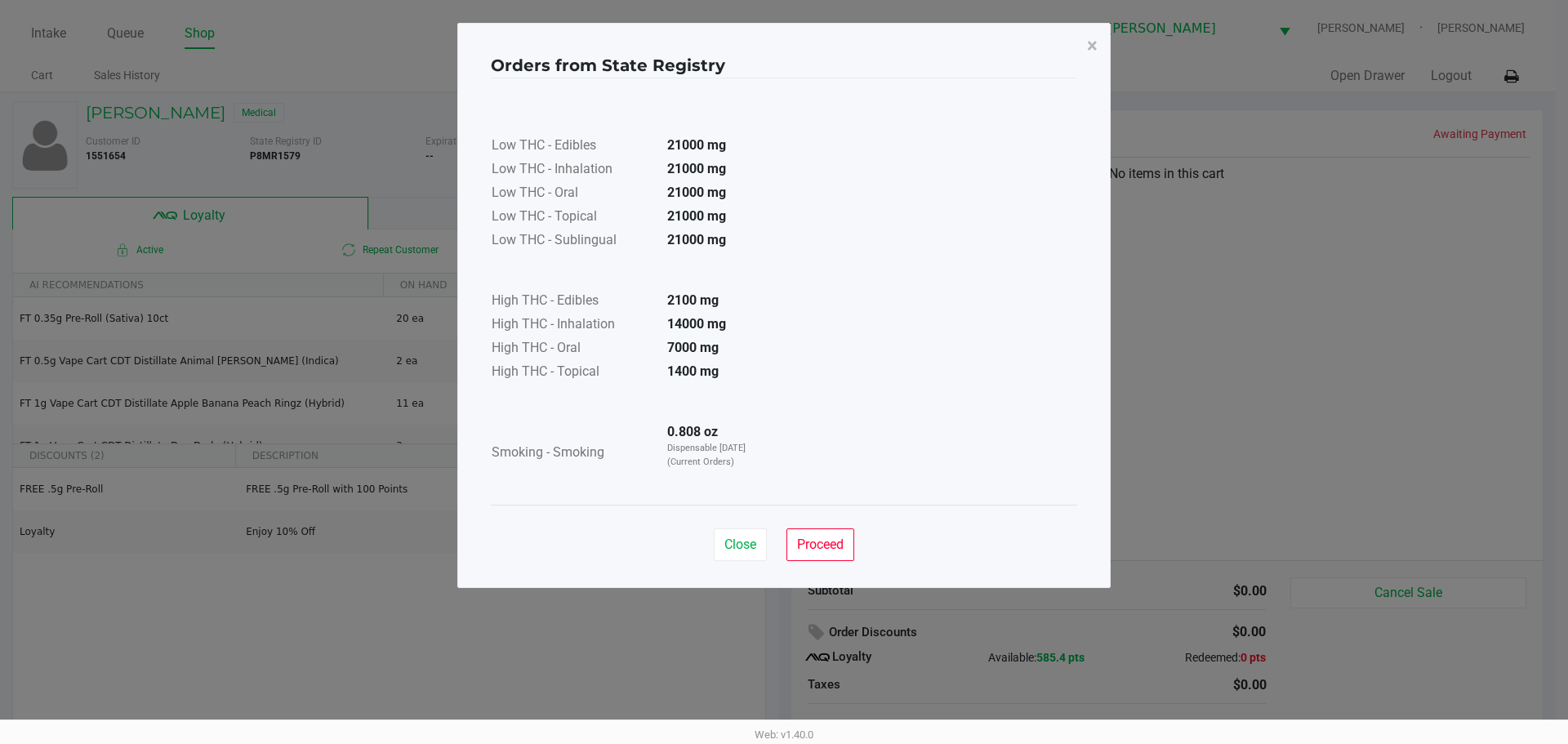
drag, startPoint x: 865, startPoint y: 112, endPoint x: 869, endPoint y: 135, distance: 23.3
click at [865, 112] on div "Low THC - Edibles 21000 mg Low THC - Inhalation 21000 mg Low THC - Oral 21000 m…" at bounding box center [784, 291] width 586 height 387
click at [748, 538] on span "Close" at bounding box center [740, 544] width 31 height 15
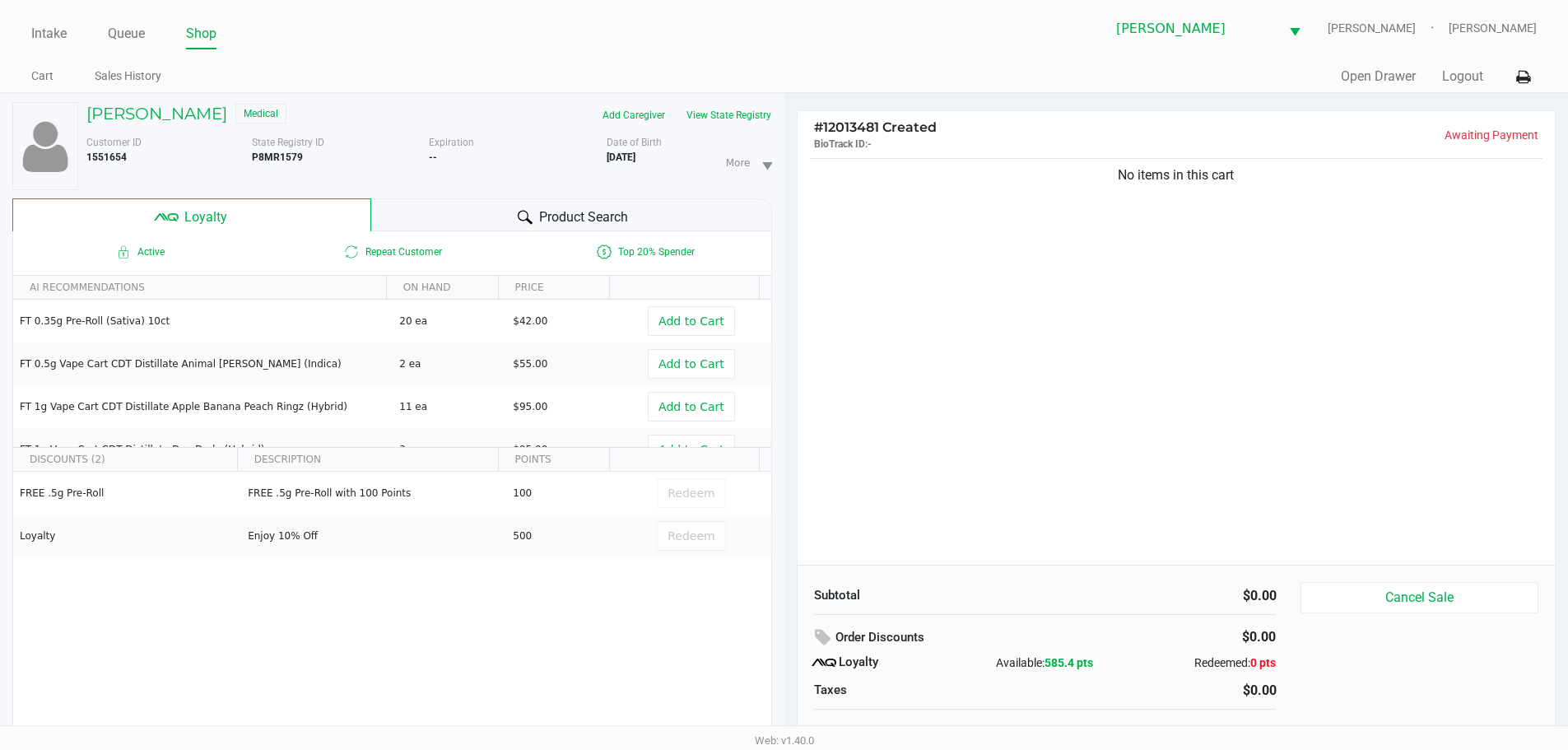
click at [1057, 356] on div "Low THC - Edibles 21000 mg Low THC - Inhalation 21000 mg Low THC - Oral 21000 m…" at bounding box center [785, 252] width 591 height 390
click at [571, 198] on div "CICELY WILLIAM Medical Add Caregiver View State Registry Customer ID 1551654 St…" at bounding box center [392, 431] width 760 height 673
click at [634, 224] on div "Product Search" at bounding box center [572, 215] width 401 height 33
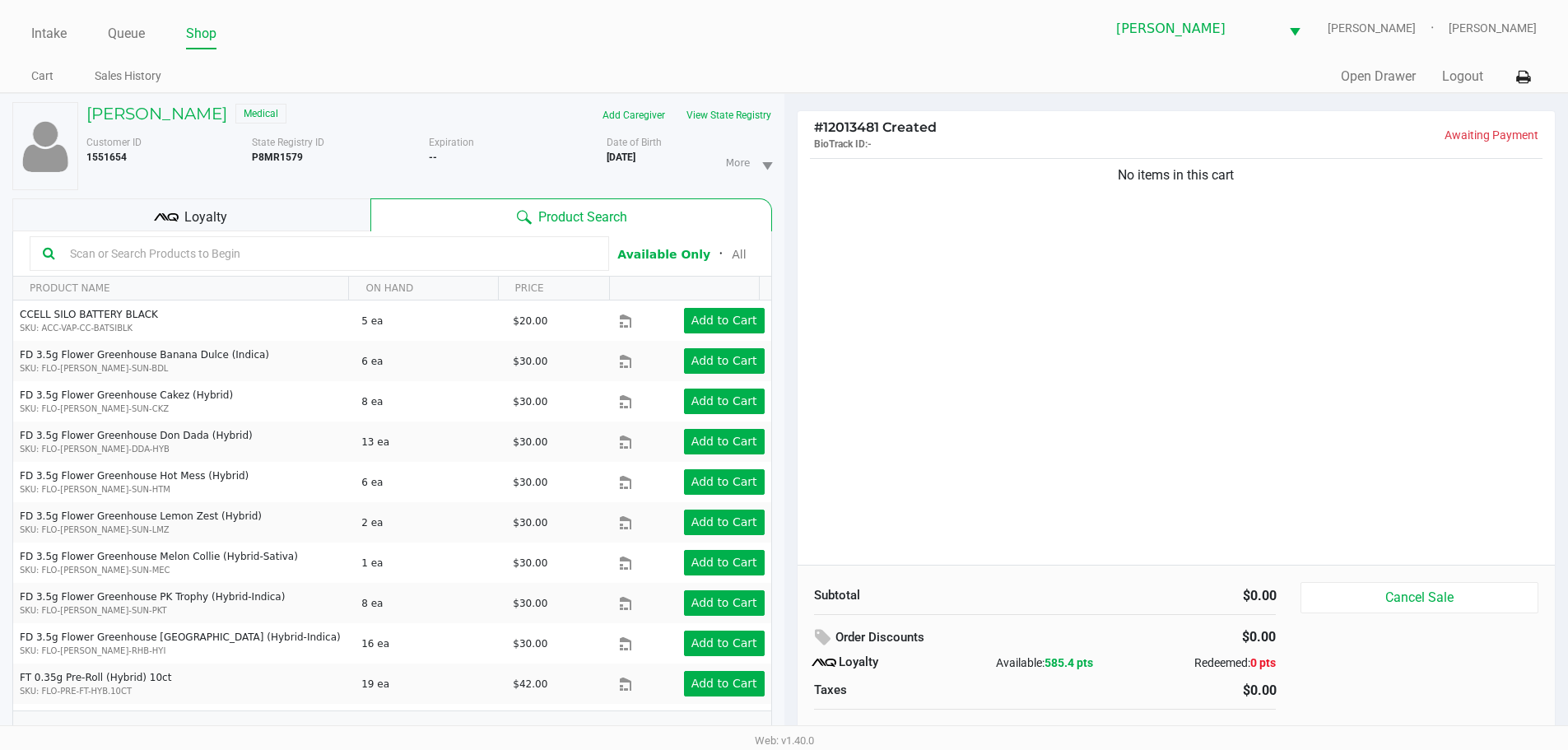
click at [416, 247] on input "text" at bounding box center [329, 253] width 533 height 25
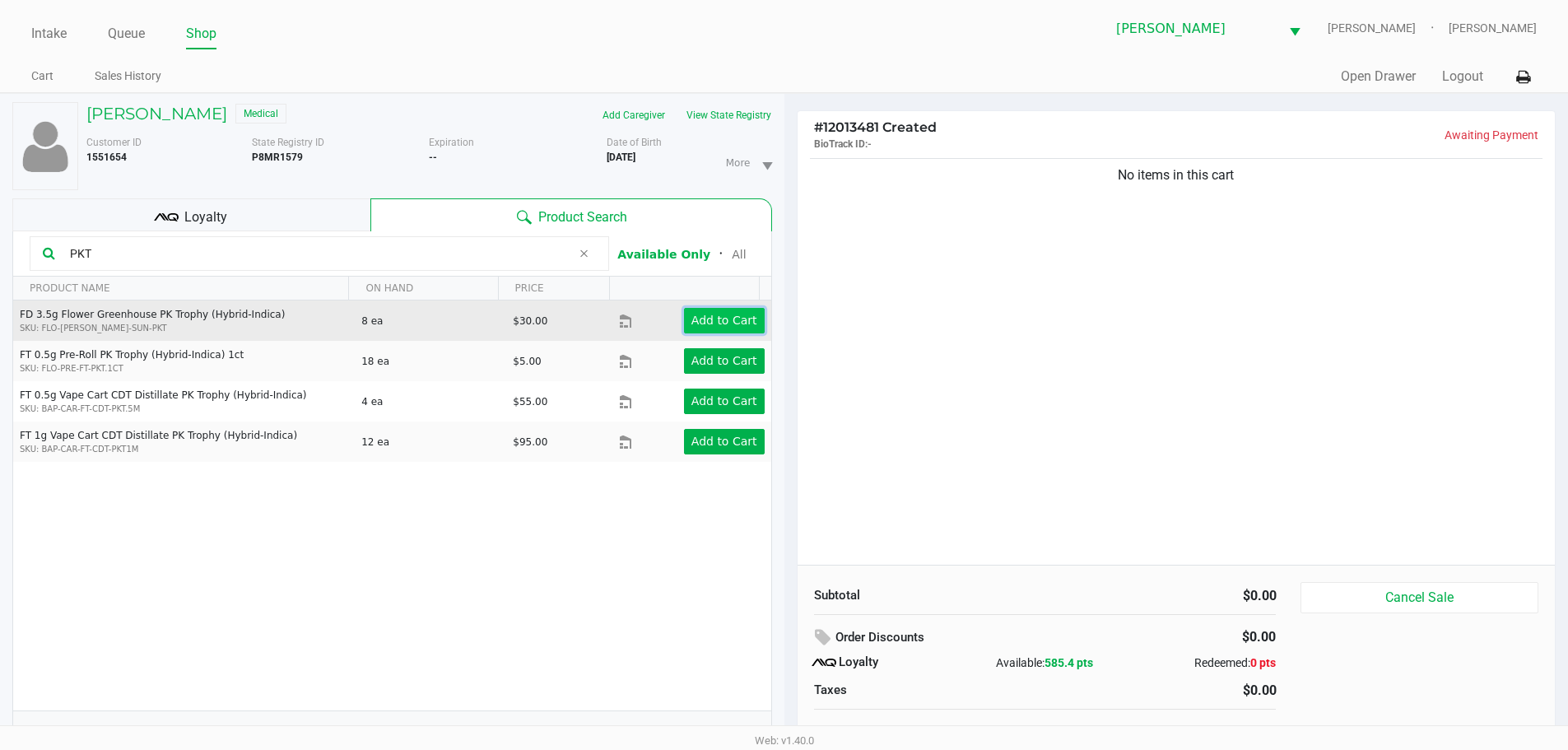
click at [736, 321] on app-button-loader "Add to Cart" at bounding box center [725, 320] width 66 height 13
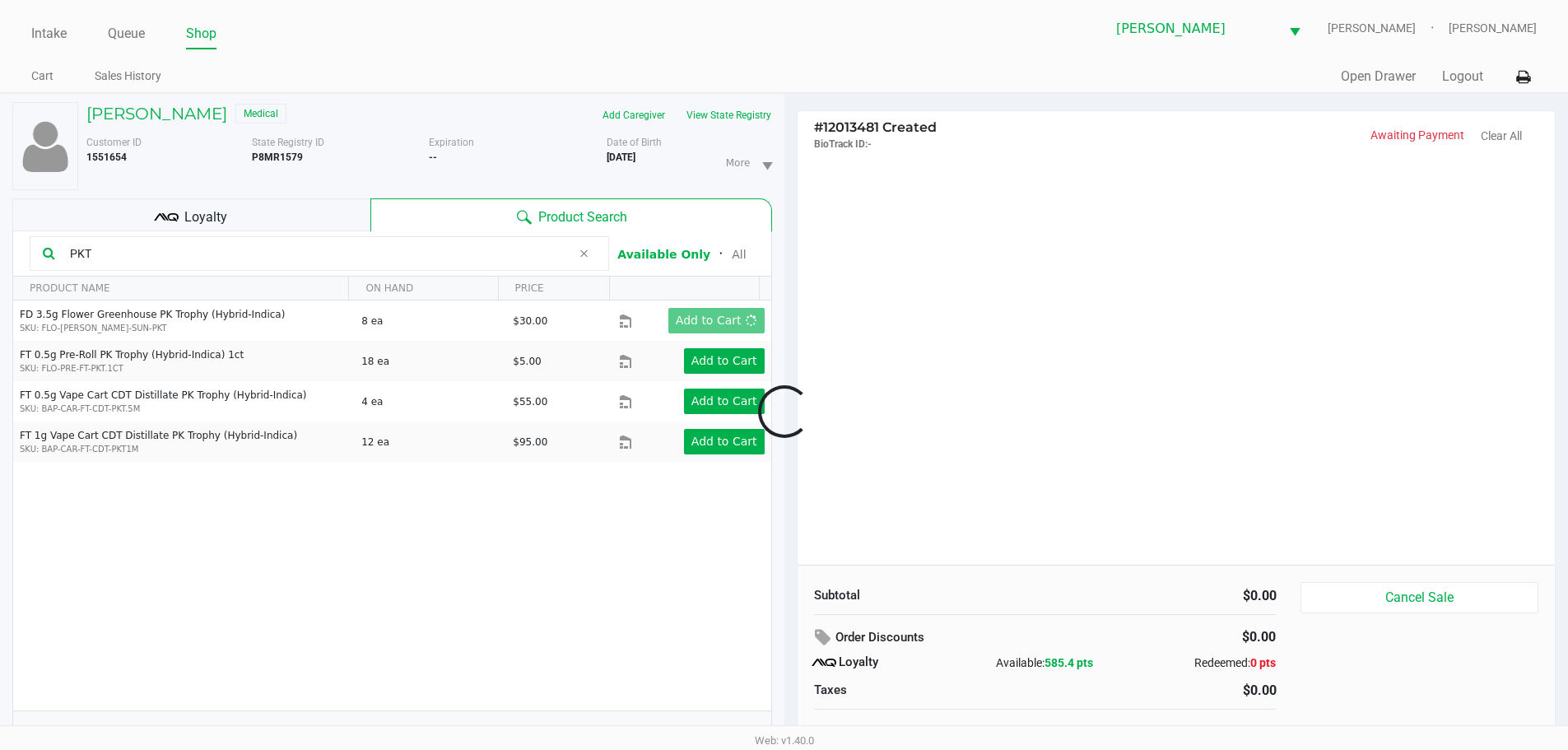
drag, startPoint x: 1147, startPoint y: 330, endPoint x: 1134, endPoint y: 335, distance: 13.9
click at [1147, 332] on div at bounding box center [784, 411] width 1568 height 472
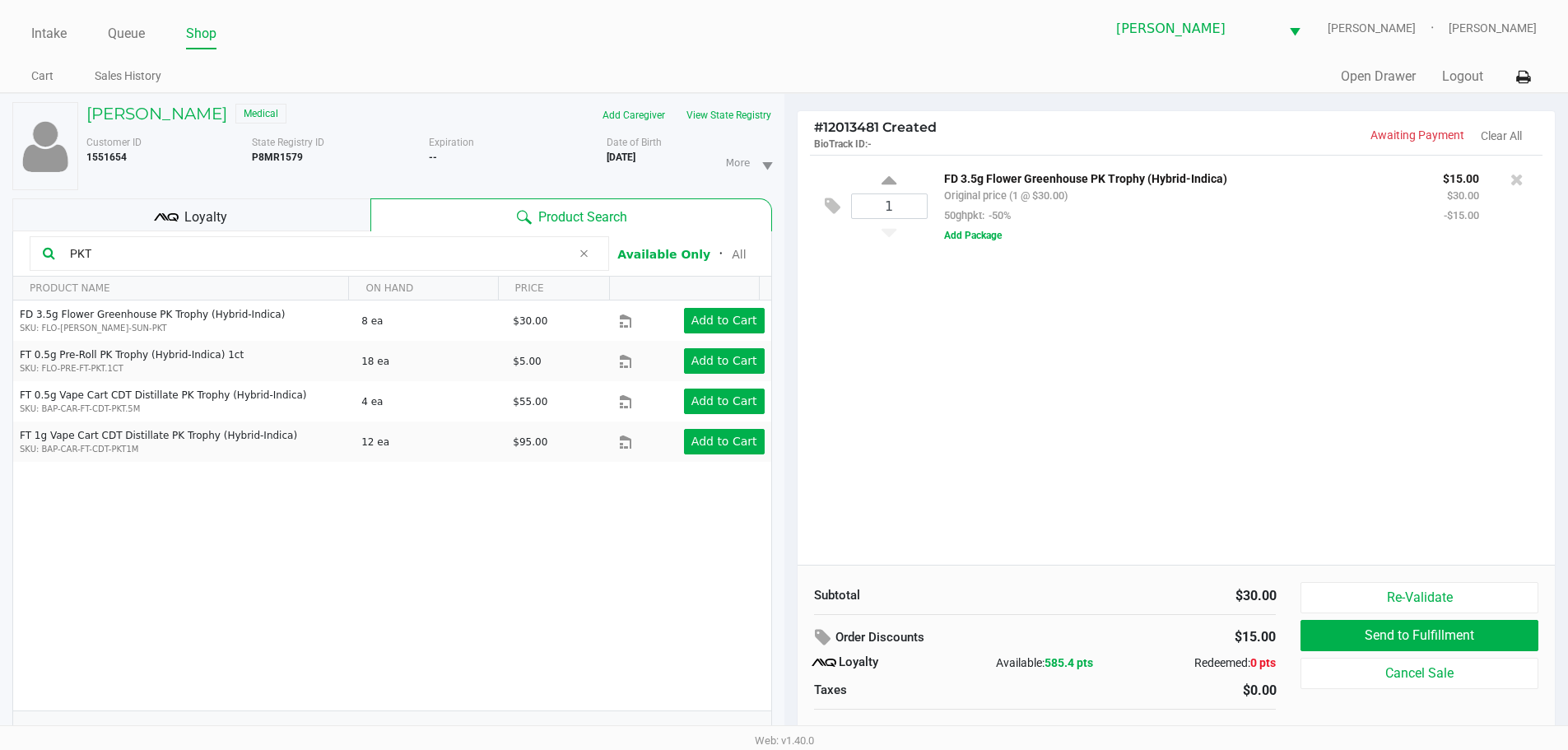
click at [324, 250] on input "PKT" at bounding box center [317, 253] width 508 height 25
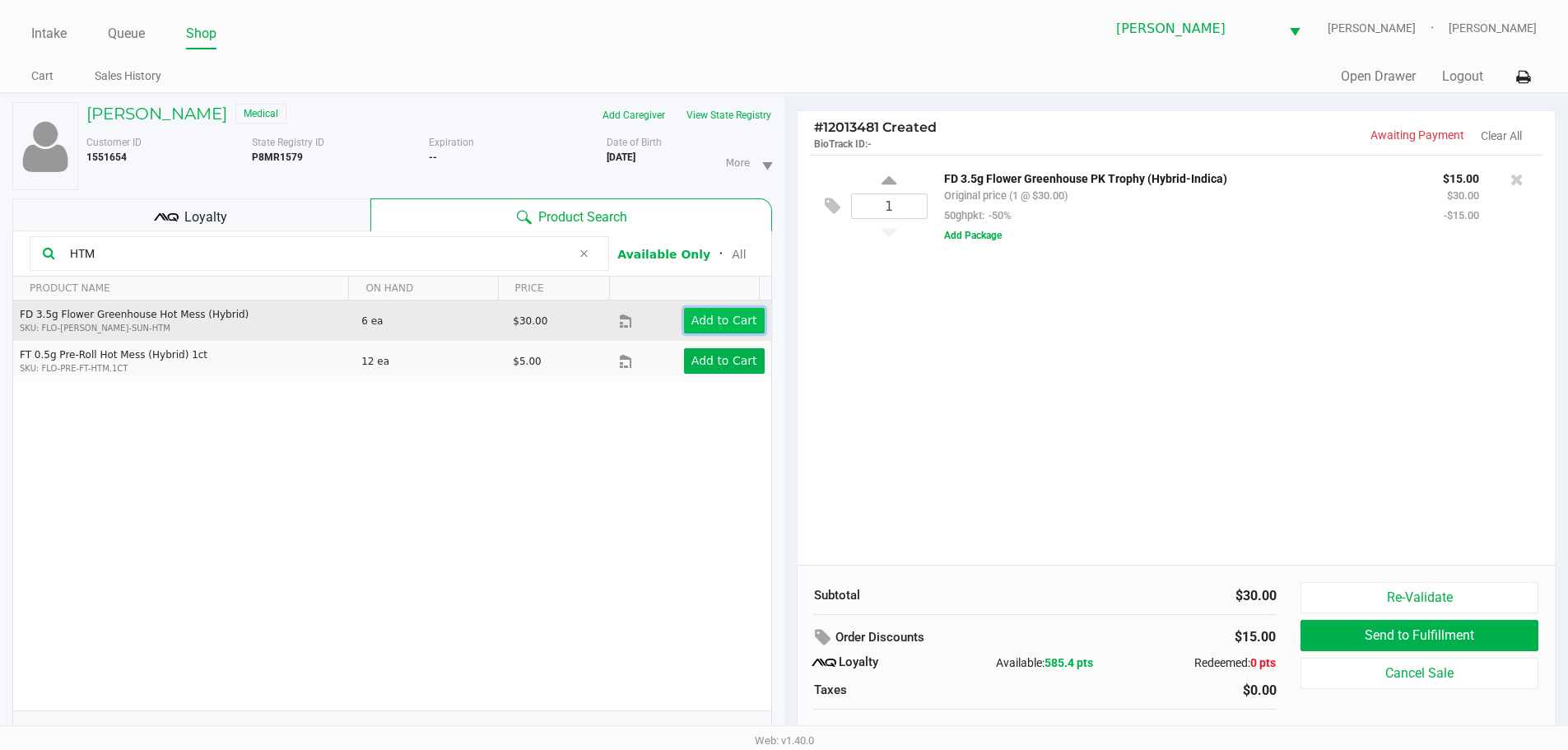
click at [725, 315] on app-button-loader "Add to Cart" at bounding box center [725, 320] width 66 height 13
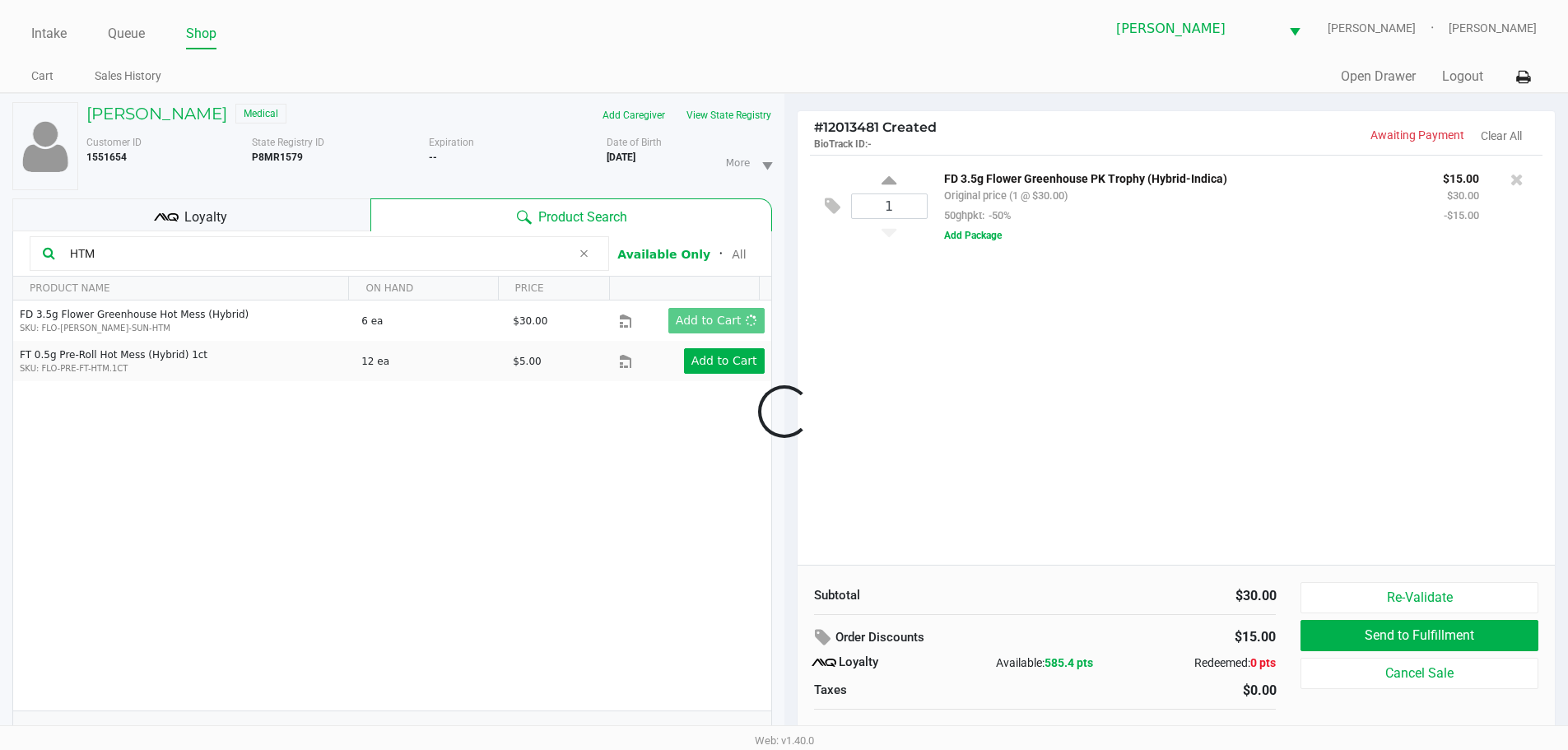
click at [938, 403] on div at bounding box center [784, 411] width 1568 height 472
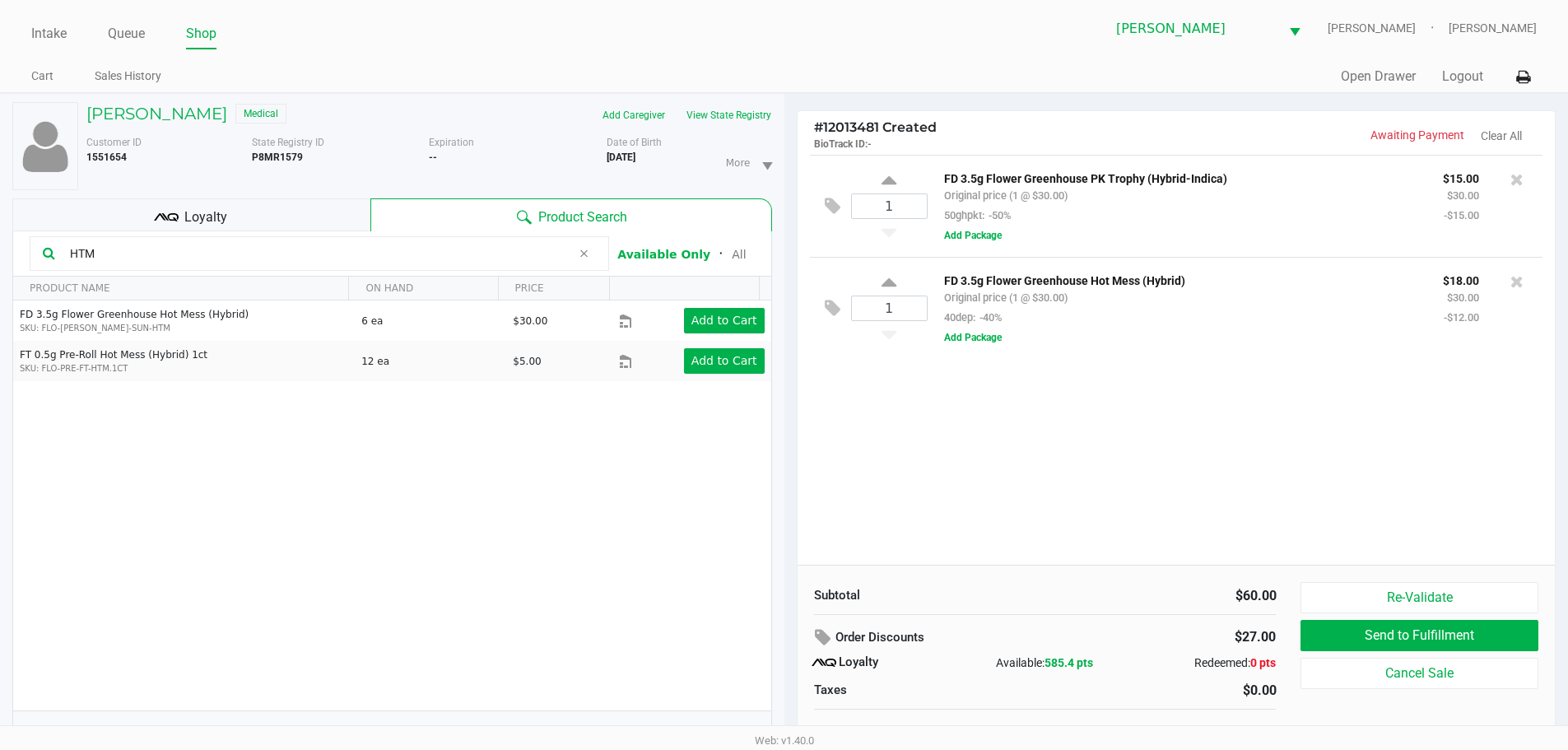
click at [381, 261] on input "HTM" at bounding box center [317, 253] width 508 height 25
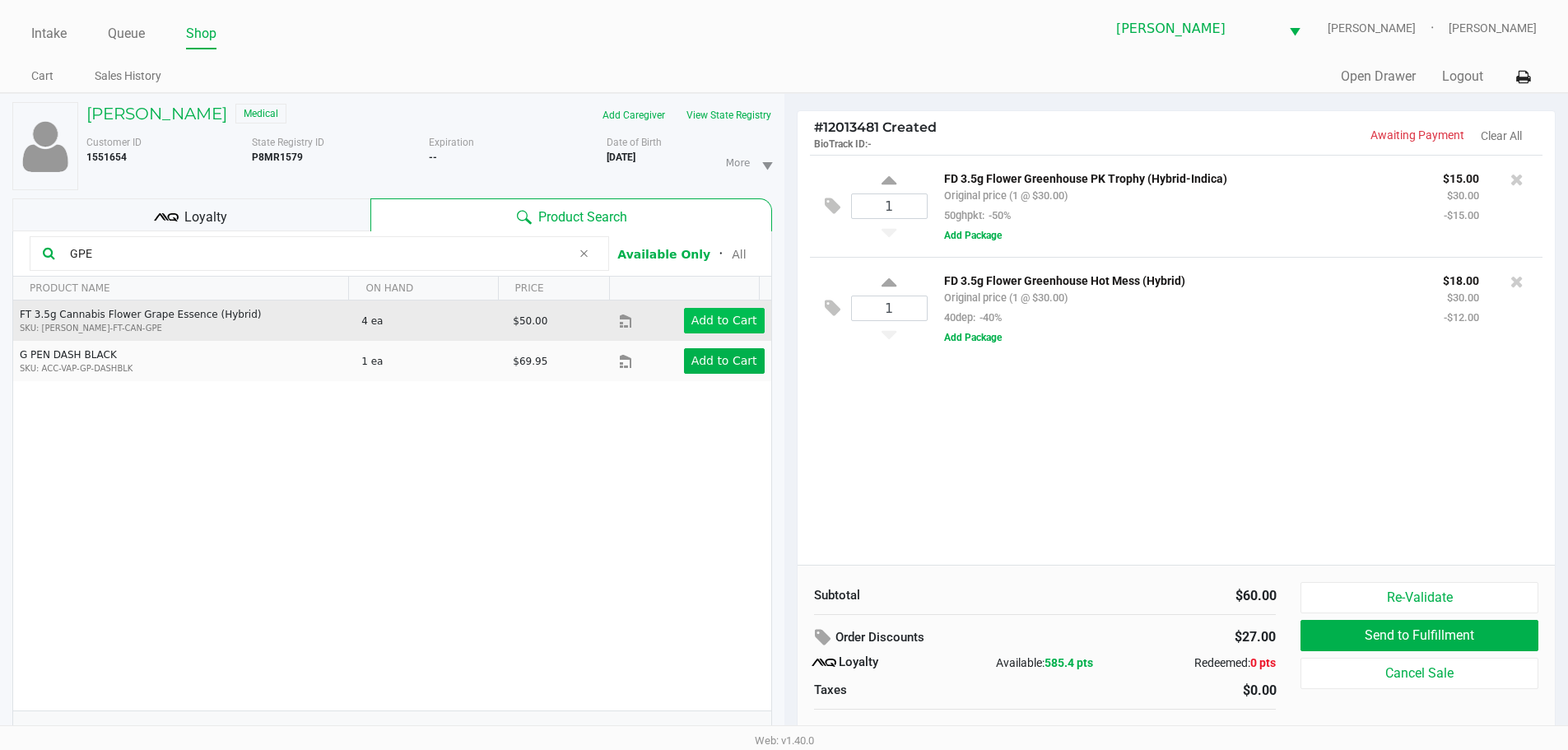
type input "GPE"
click at [712, 329] on button "Add to Cart" at bounding box center [725, 320] width 81 height 26
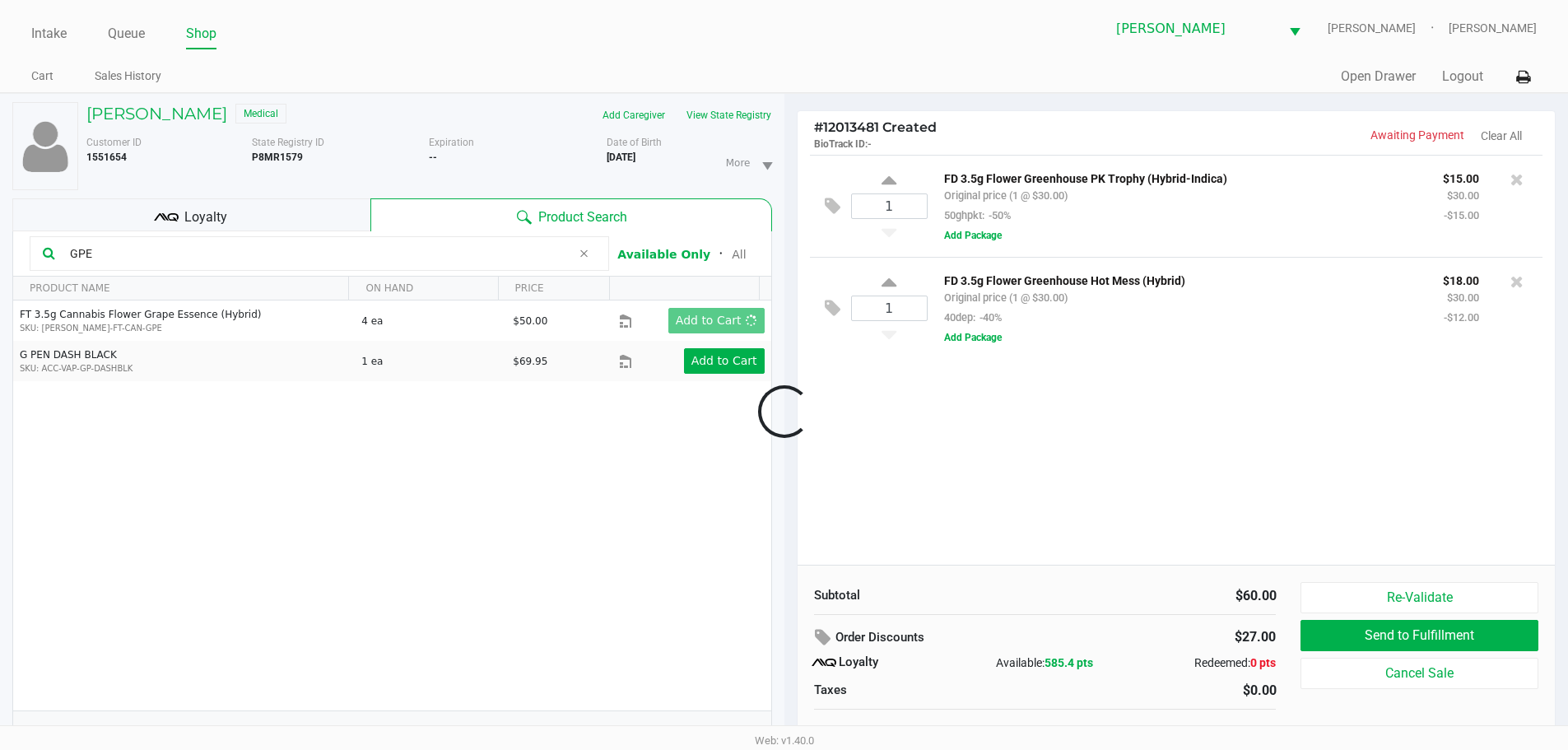
click at [967, 438] on div at bounding box center [784, 411] width 1568 height 472
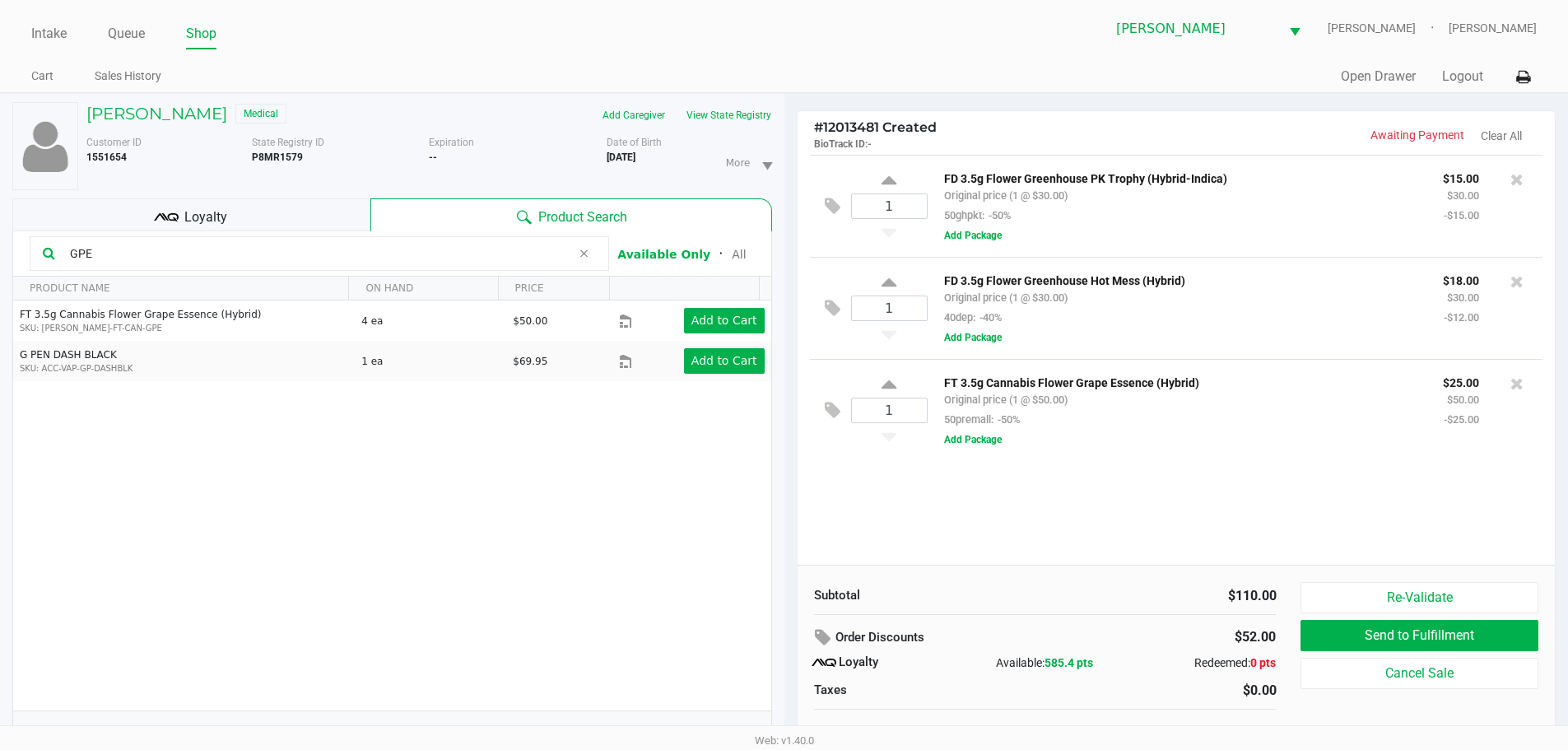
click at [576, 255] on span at bounding box center [583, 253] width 25 height 20
click at [1039, 541] on div "1 FD 3.5g Flower Greenhouse PK Trophy (Hybrid-Indica) Original price (1 @ $30.0…" at bounding box center [1176, 359] width 758 height 410
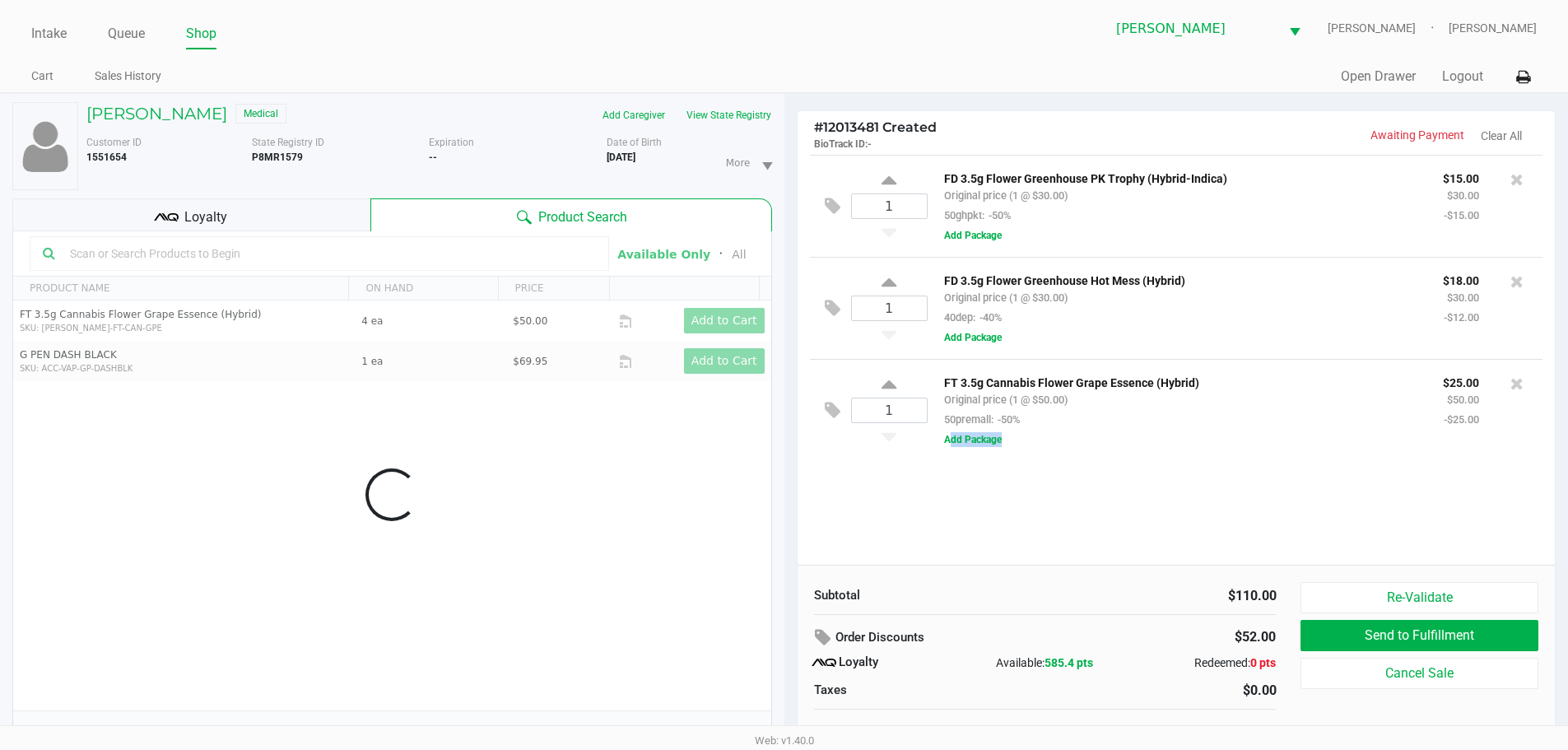
click at [1039, 541] on div "1 FD 3.5g Flower Greenhouse PK Trophy (Hybrid-Indica) Original price (1 @ $30.0…" at bounding box center [1176, 359] width 758 height 410
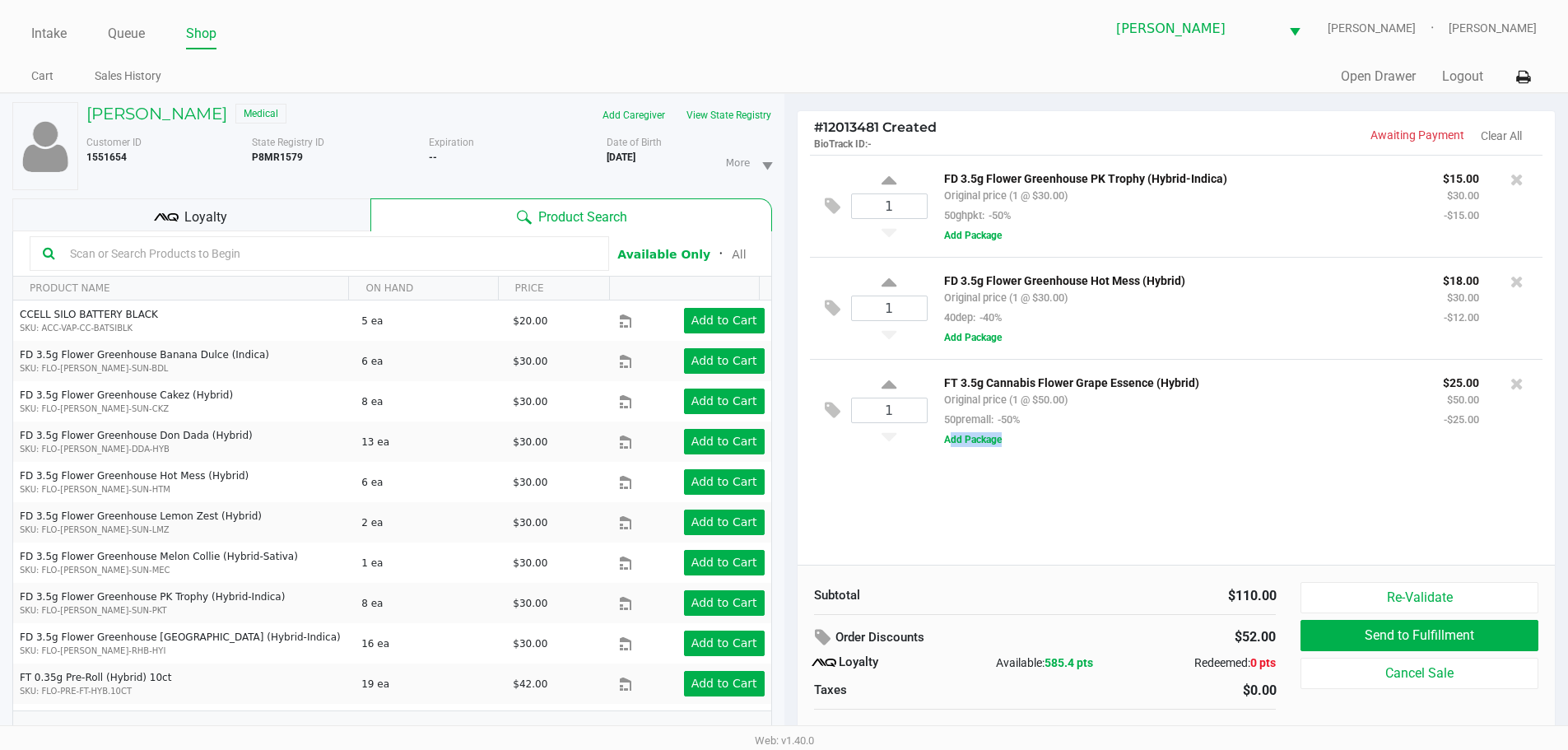
click at [1039, 543] on div "1 FD 3.5g Flower Greenhouse PK Trophy (Hybrid-Indica) Original price (1 @ $30.0…" at bounding box center [1176, 359] width 758 height 410
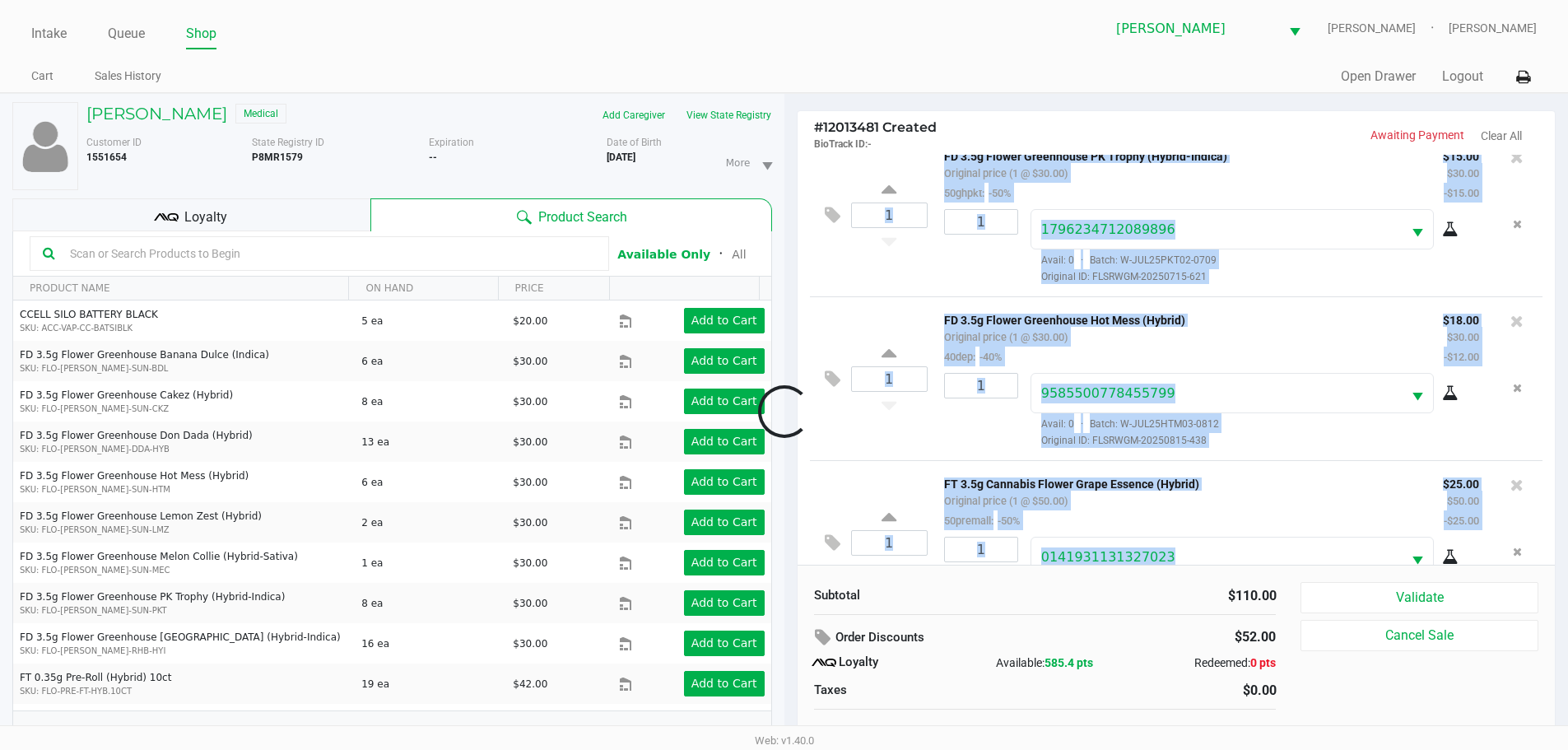
scroll to position [84, 0]
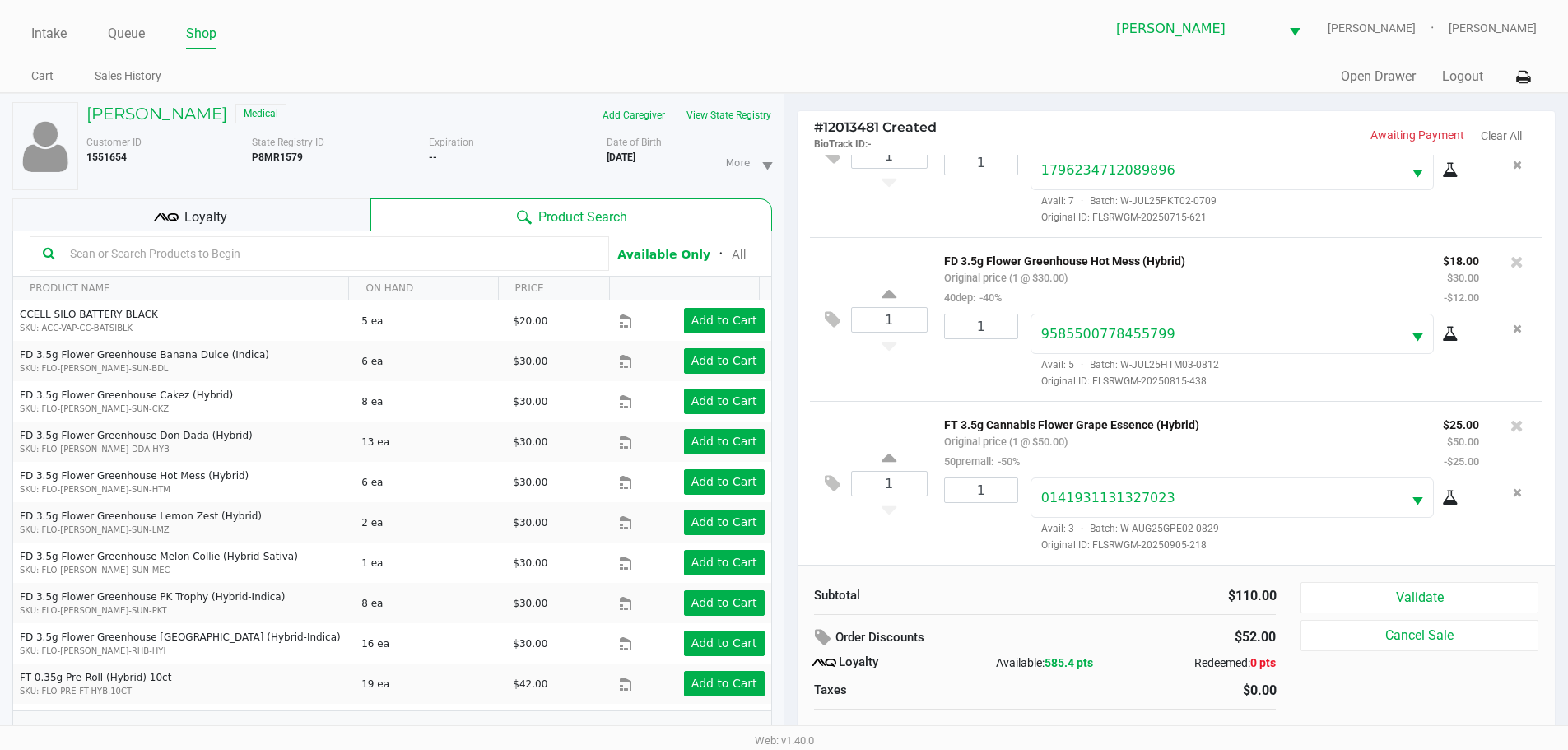
click at [1017, 607] on div "Subtotal $110.00 Order Discounts $52.00 Loyalty Available: 585.4 pts Redeemed: …" at bounding box center [1046, 666] width 487 height 167
click at [1319, 597] on button "Validate" at bounding box center [1418, 598] width 237 height 32
click at [1205, 601] on body "Intake Queue Shop Brandon WC CHARLIE-SIMPSON Kaleb Ricci Cart Sales History Qui…" at bounding box center [790, 363] width 1580 height 725
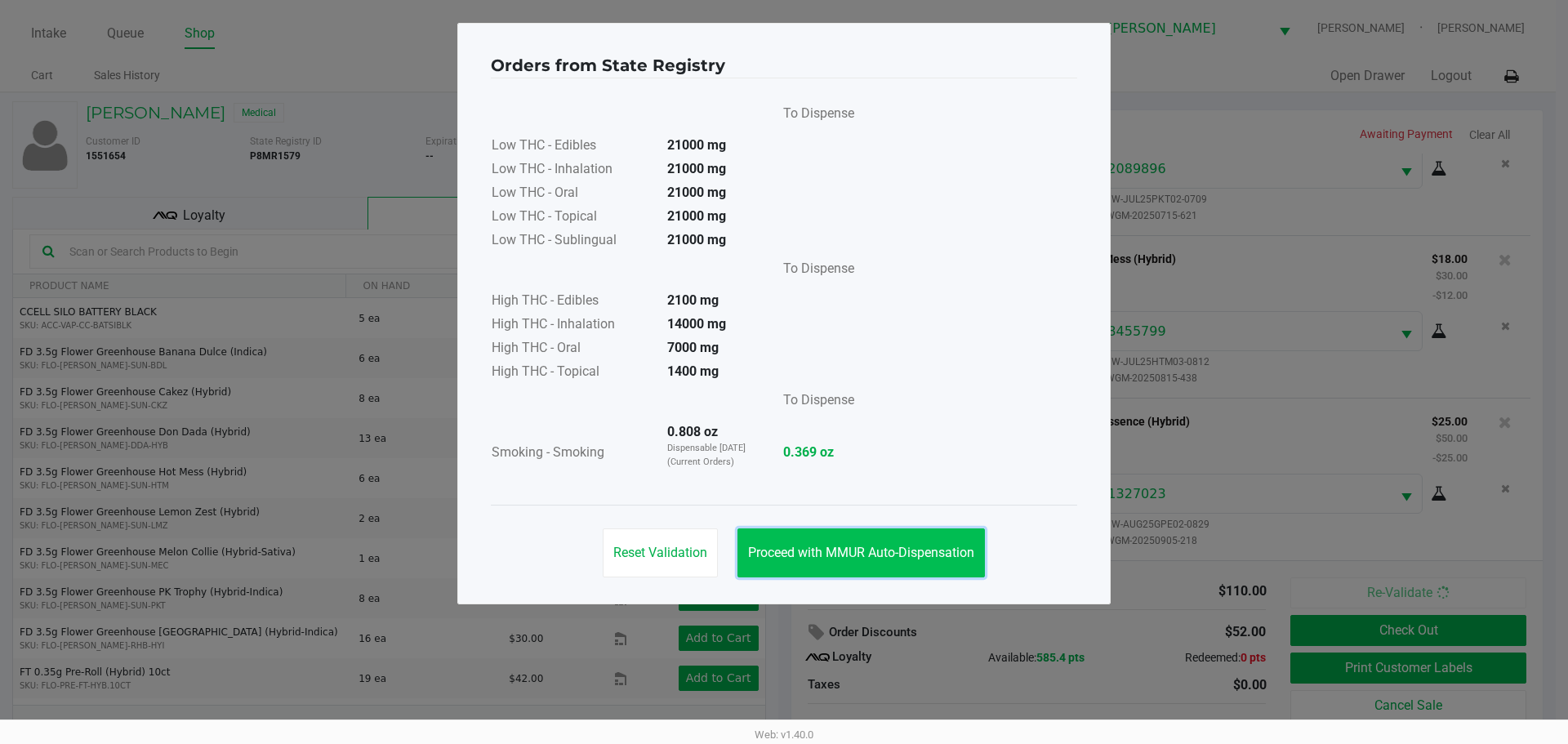
click at [907, 537] on button "Proceed with MMUR Auto-Dispensation" at bounding box center [862, 552] width 248 height 49
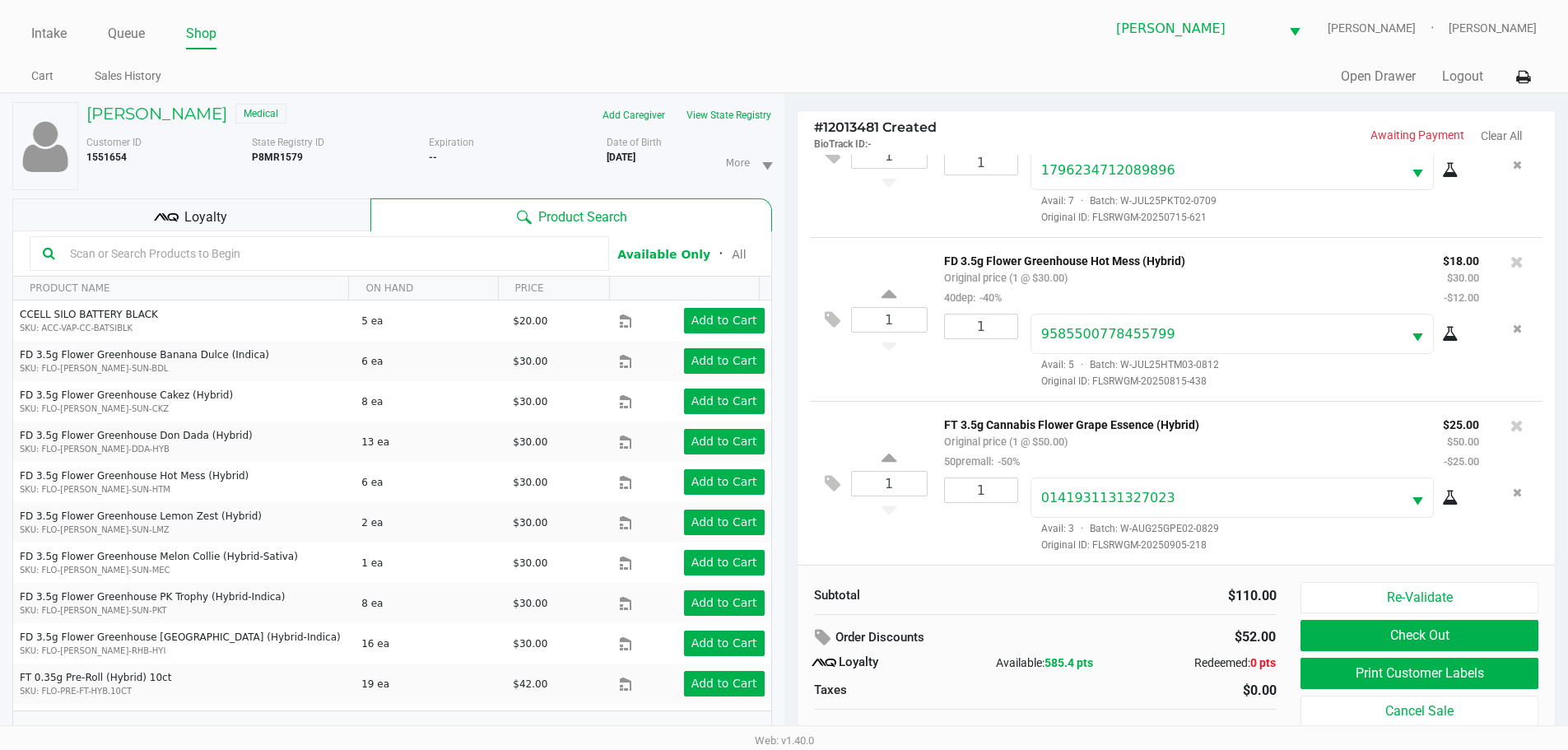
scroll to position [17, 0]
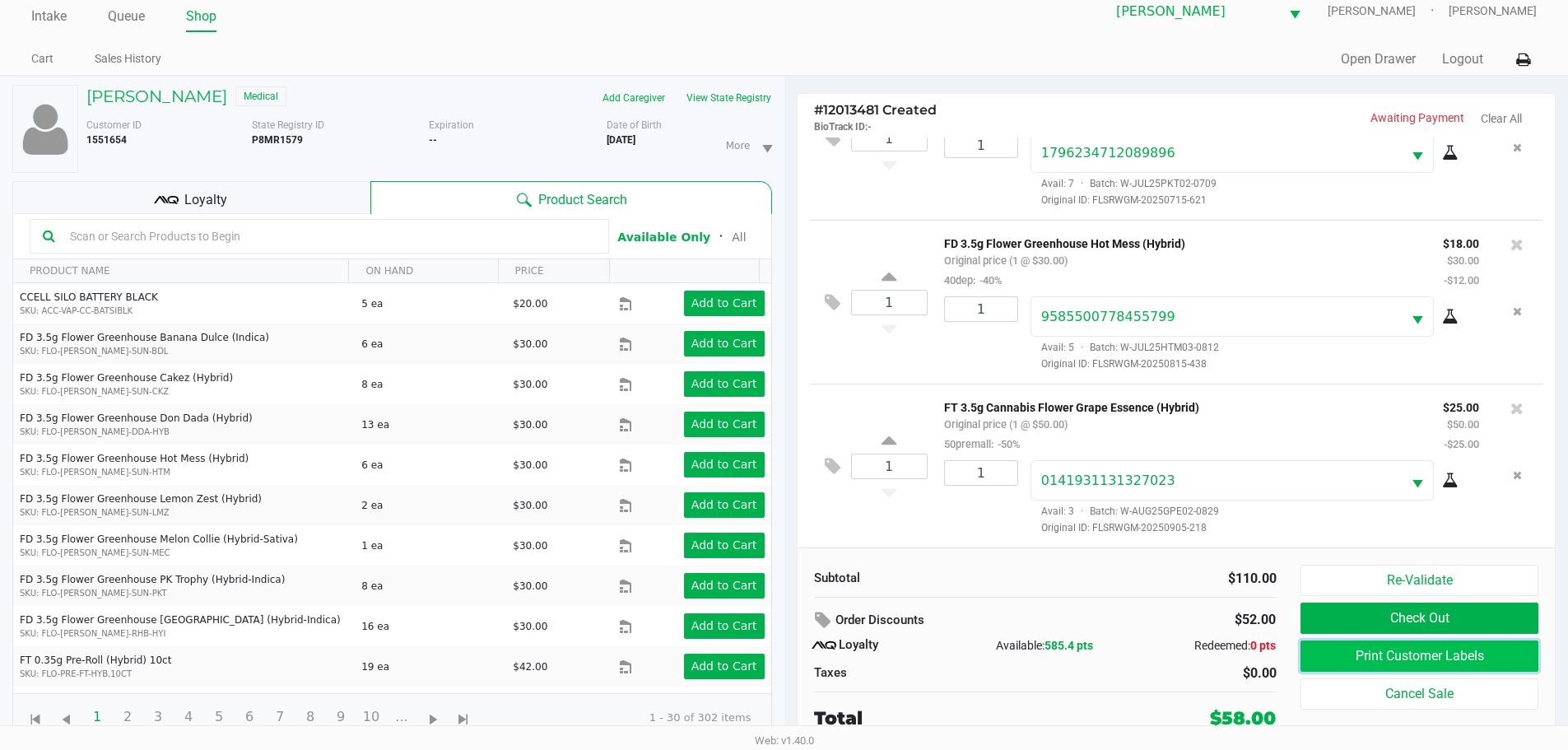
click at [1406, 651] on button "Print Customer Labels" at bounding box center [1418, 655] width 237 height 32
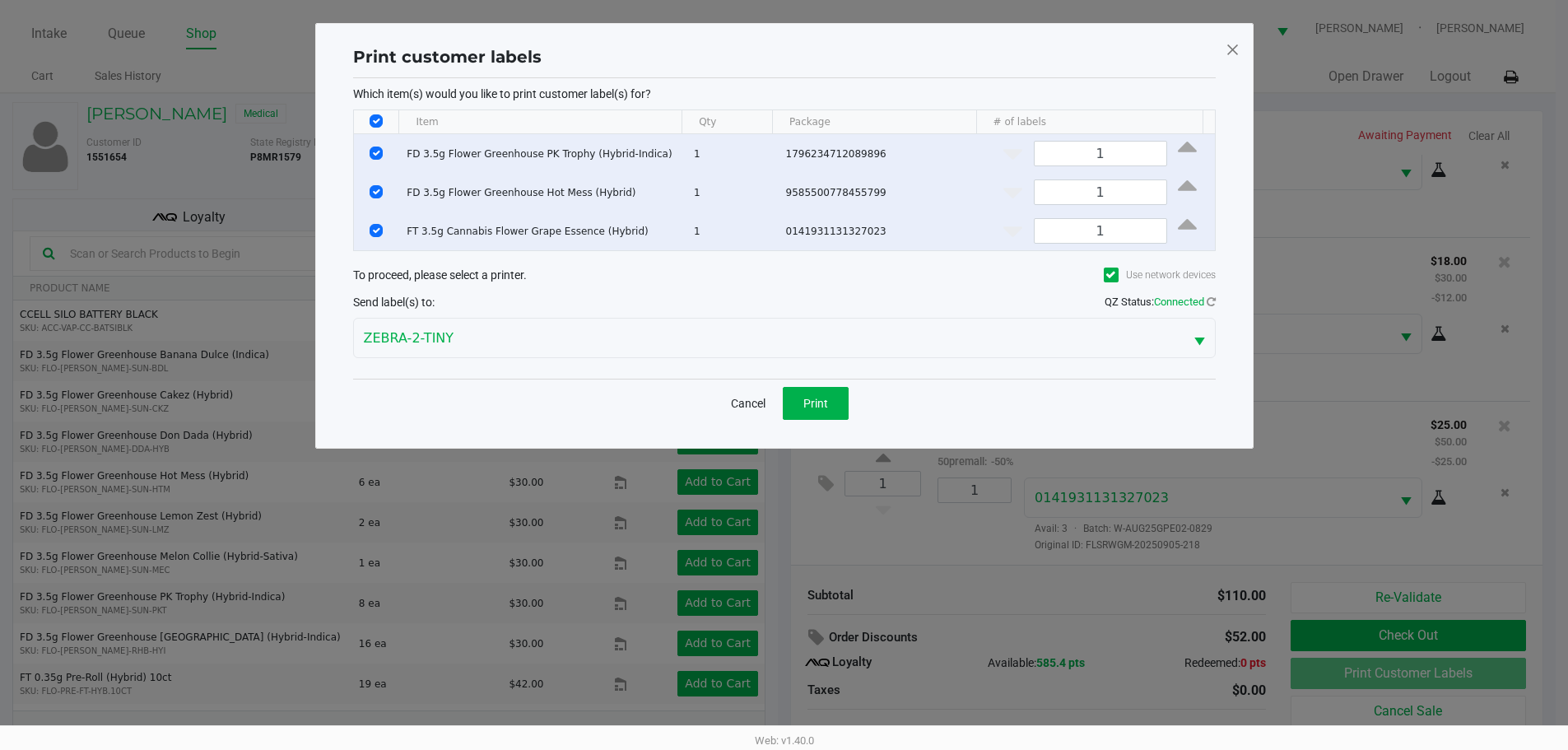
scroll to position [0, 0]
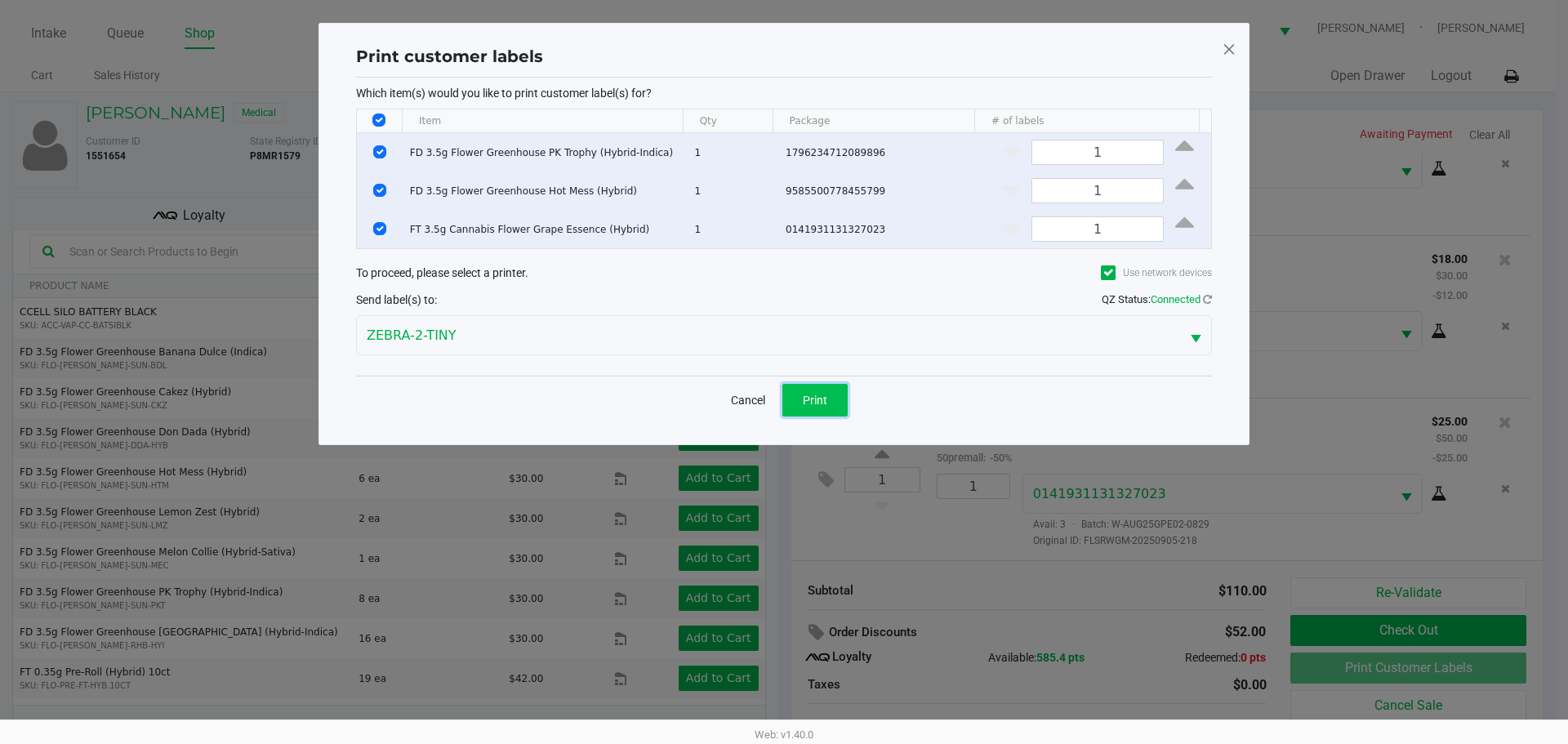
click at [827, 387] on button "Print" at bounding box center [815, 400] width 66 height 32
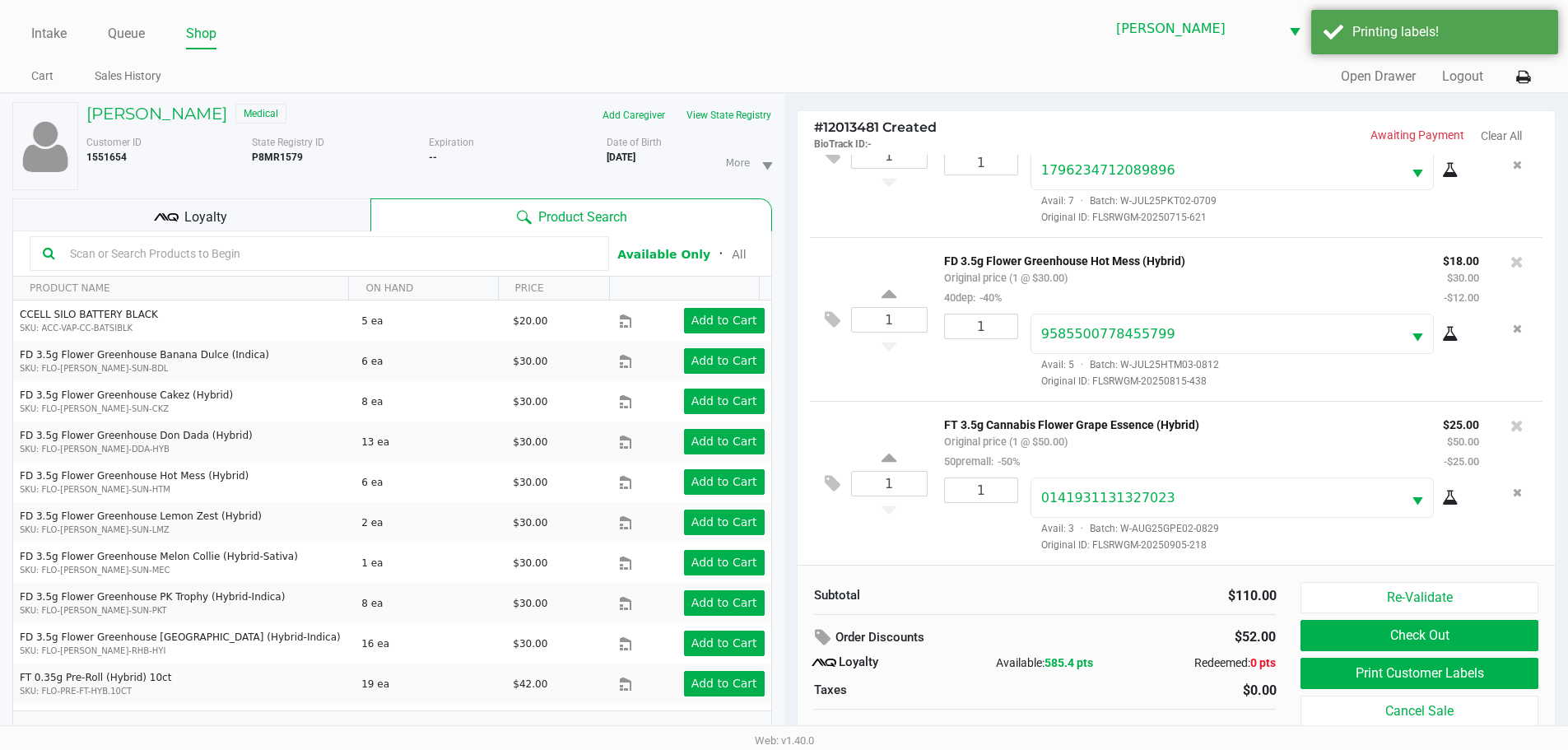
scroll to position [17, 0]
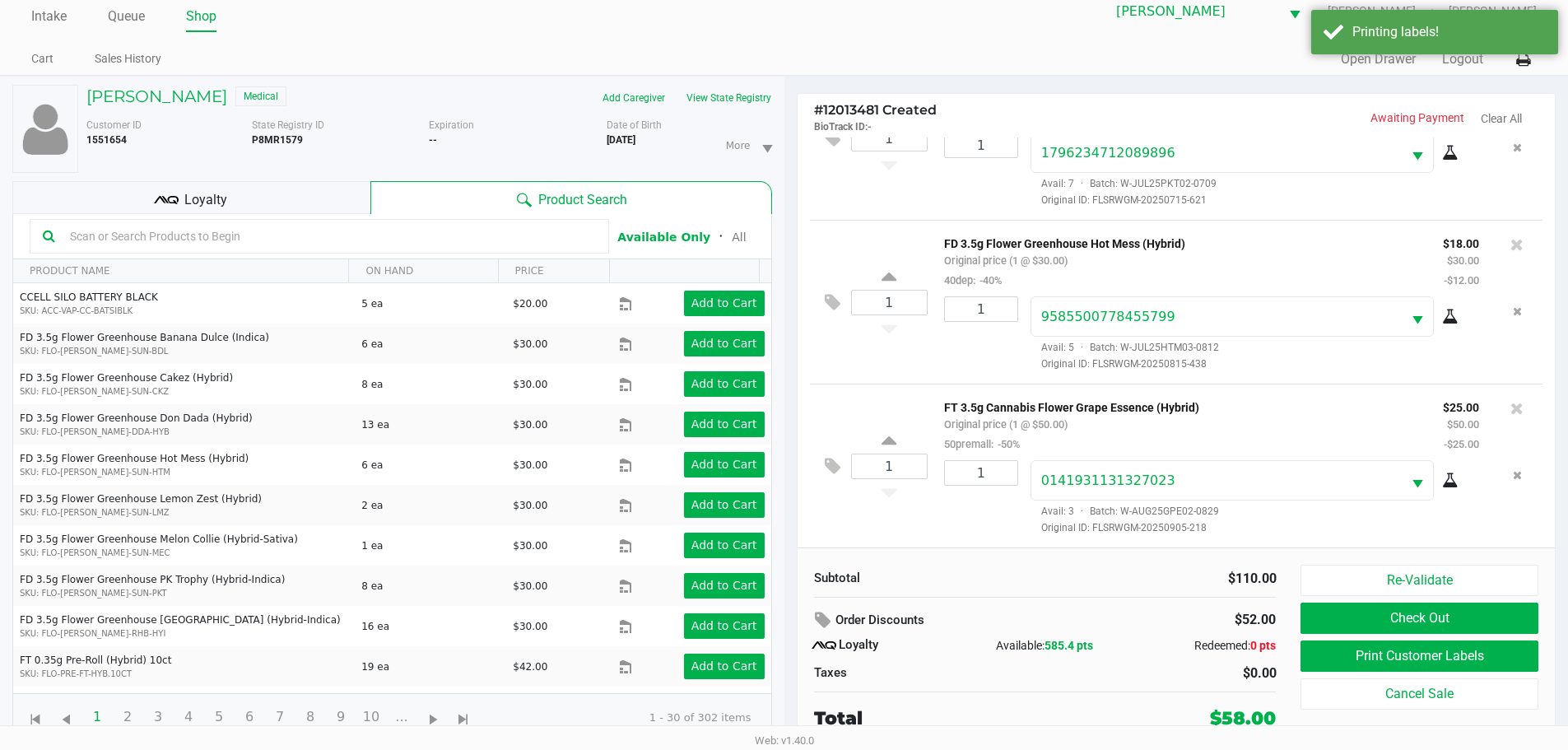
click at [1155, 707] on div "$58.00" at bounding box center [1203, 717] width 171 height 27
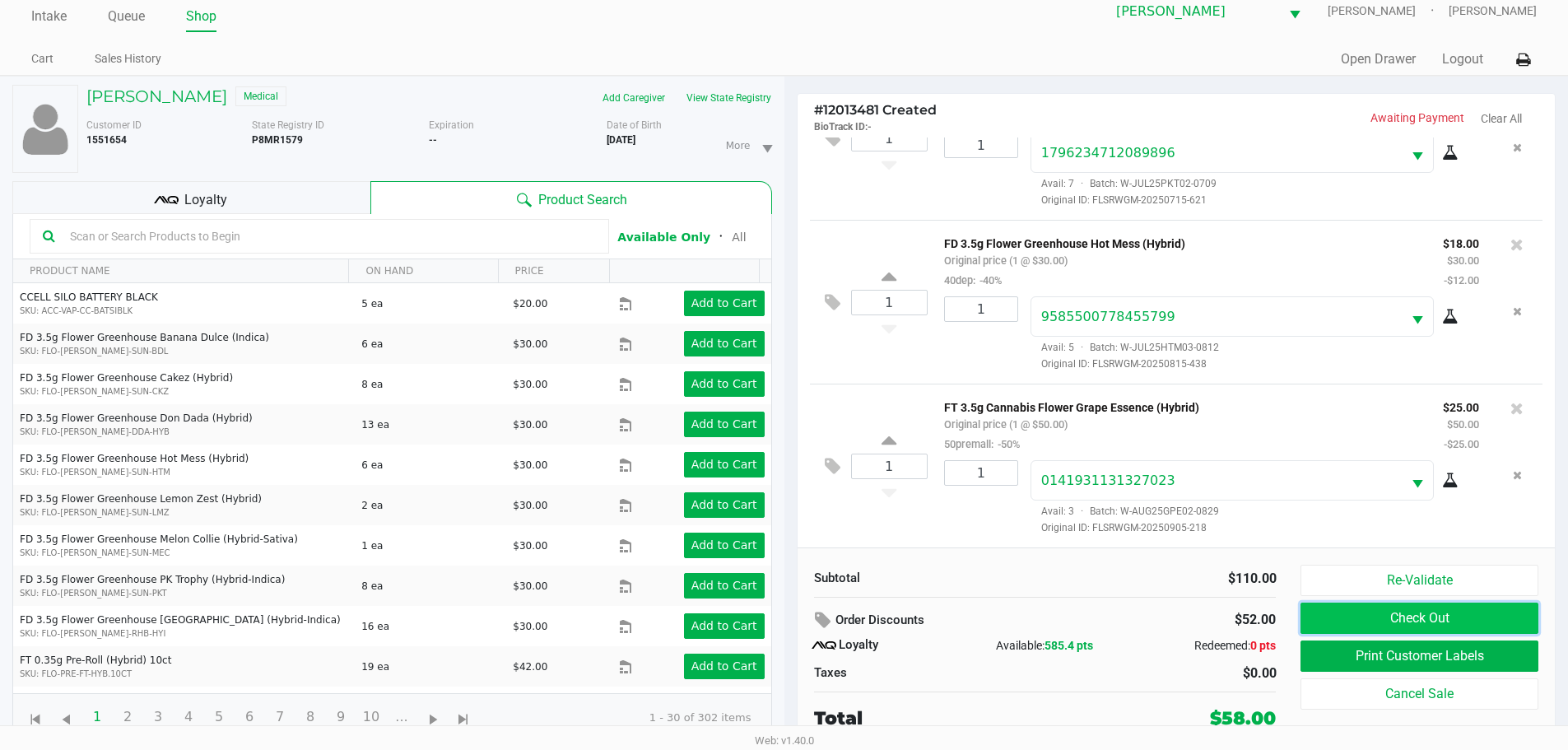
click at [1302, 623] on button "Check Out" at bounding box center [1418, 618] width 237 height 32
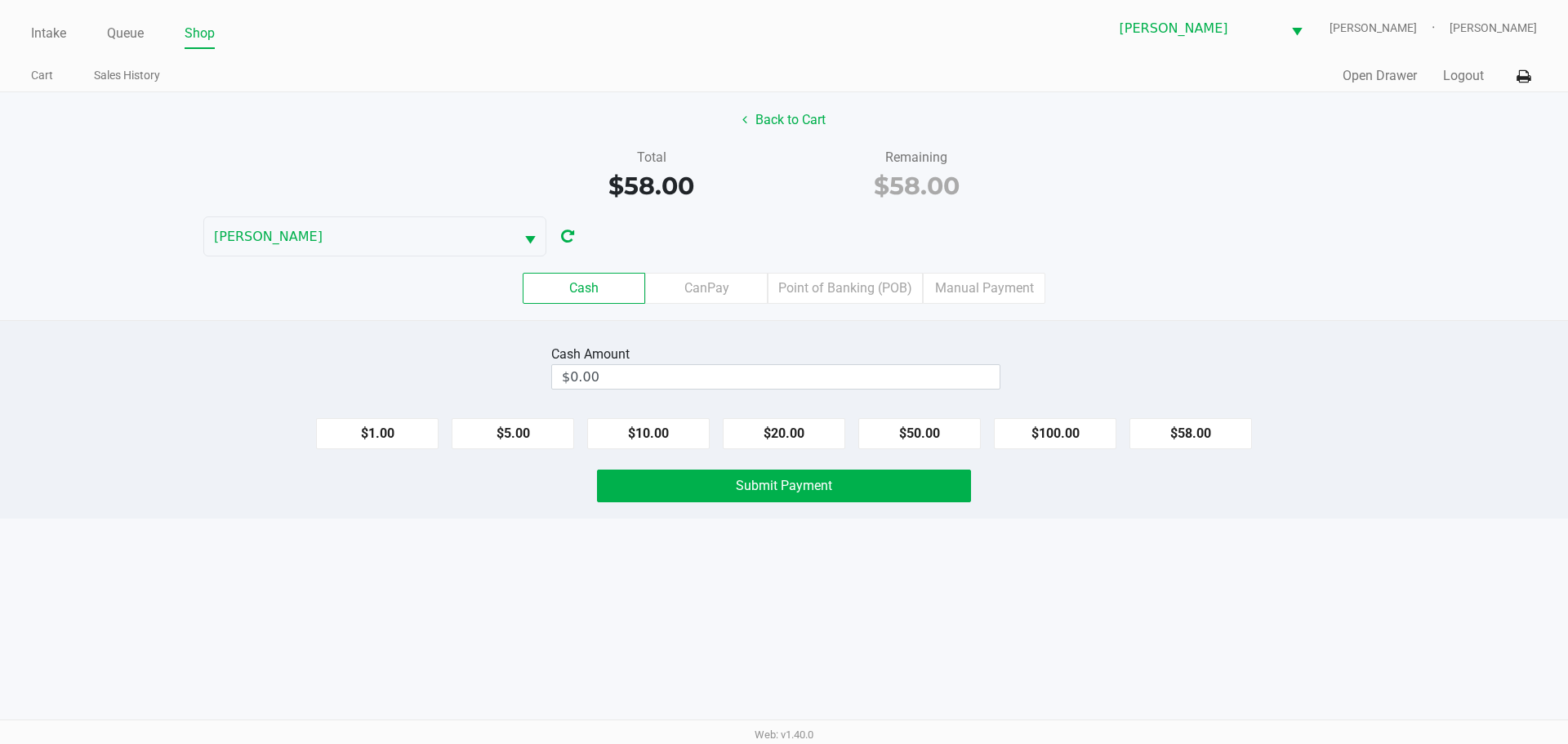
click at [814, 298] on label "Point of Banking (POB)" at bounding box center [844, 288] width 155 height 31
click at [0, 0] on 7 "Point of Banking (POB)" at bounding box center [0, 0] width 0 height 0
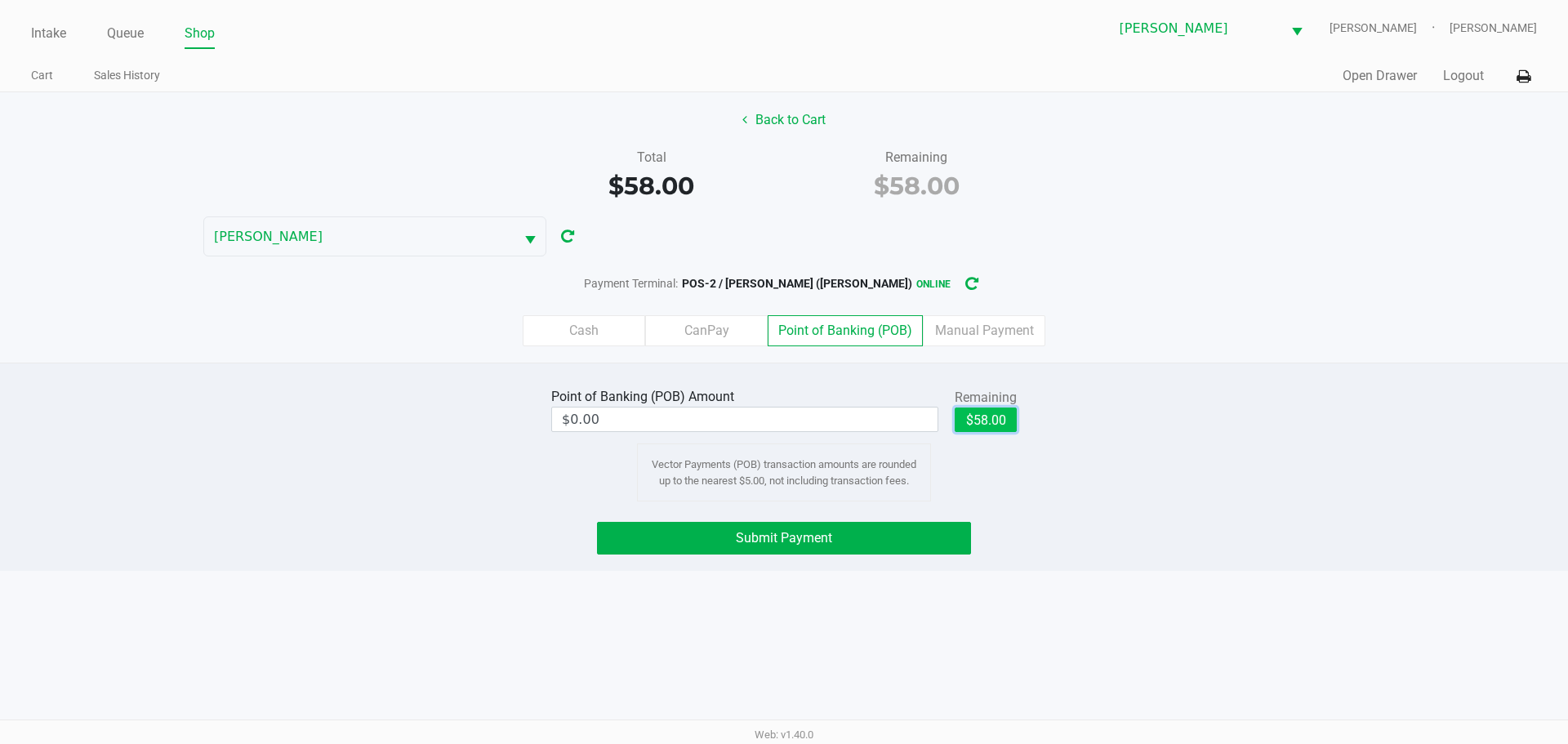
click at [989, 412] on button "$58.00" at bounding box center [985, 420] width 62 height 25
type input "$58.00"
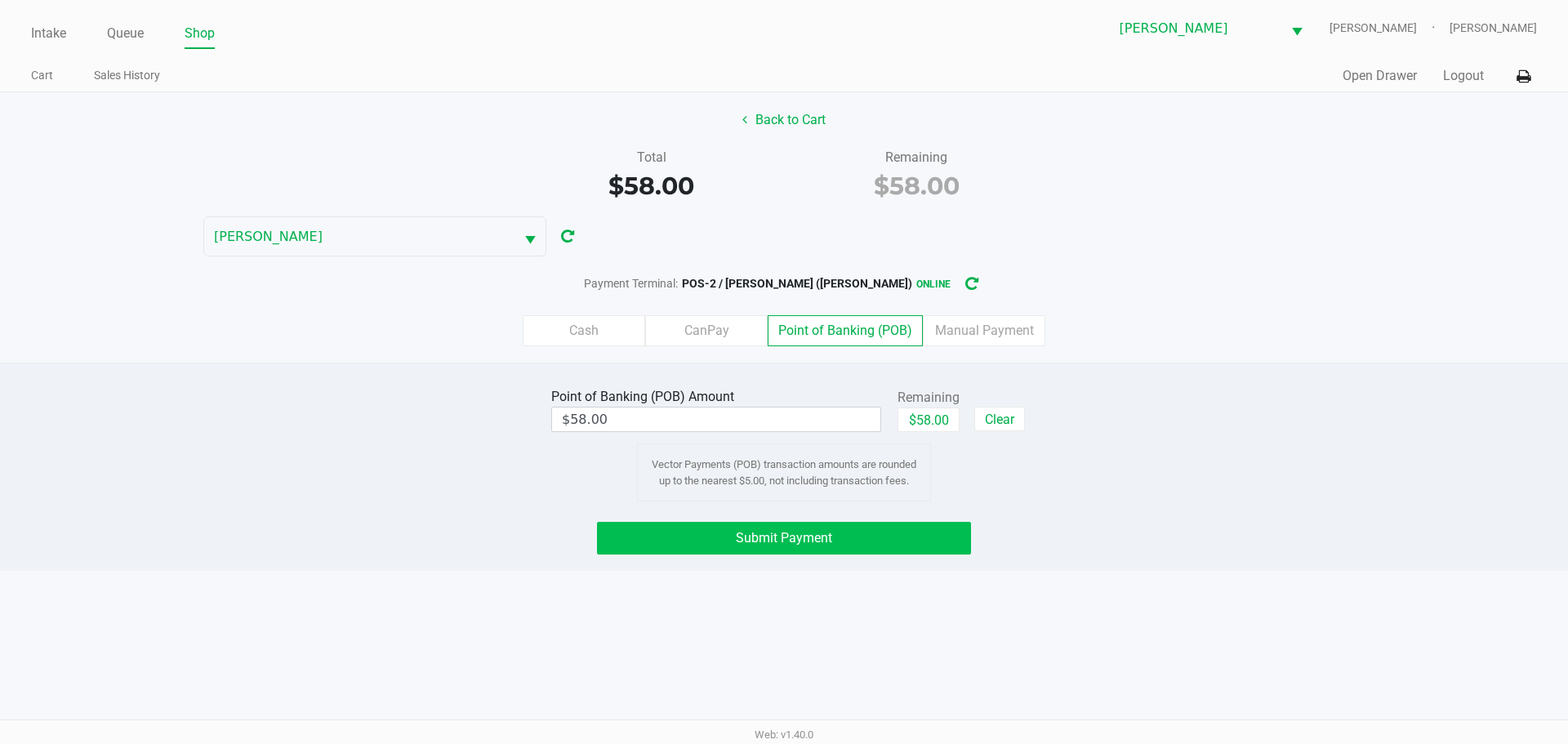
click at [853, 547] on button "Submit Payment" at bounding box center [784, 538] width 374 height 32
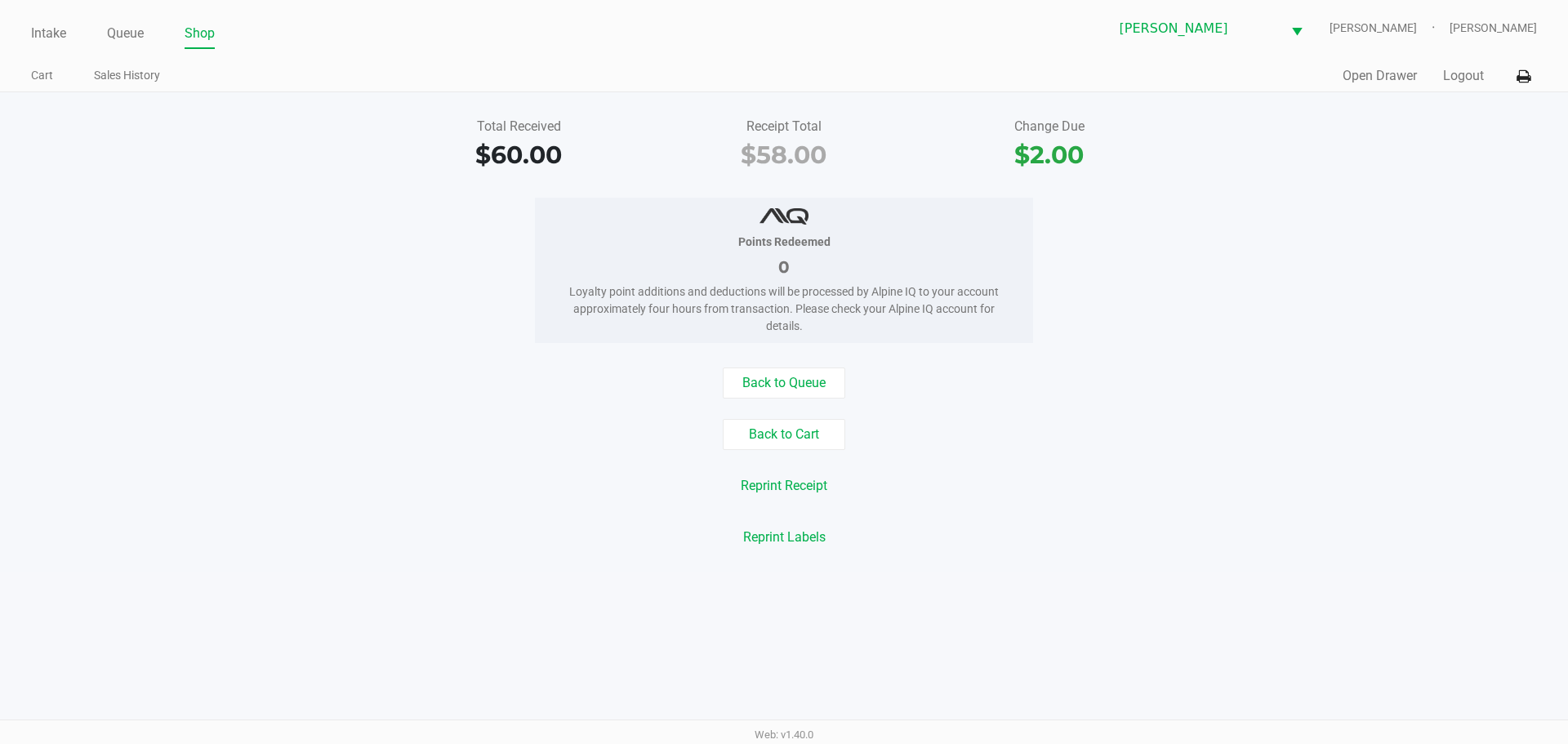
click at [49, 30] on link "Intake" at bounding box center [49, 33] width 35 height 23
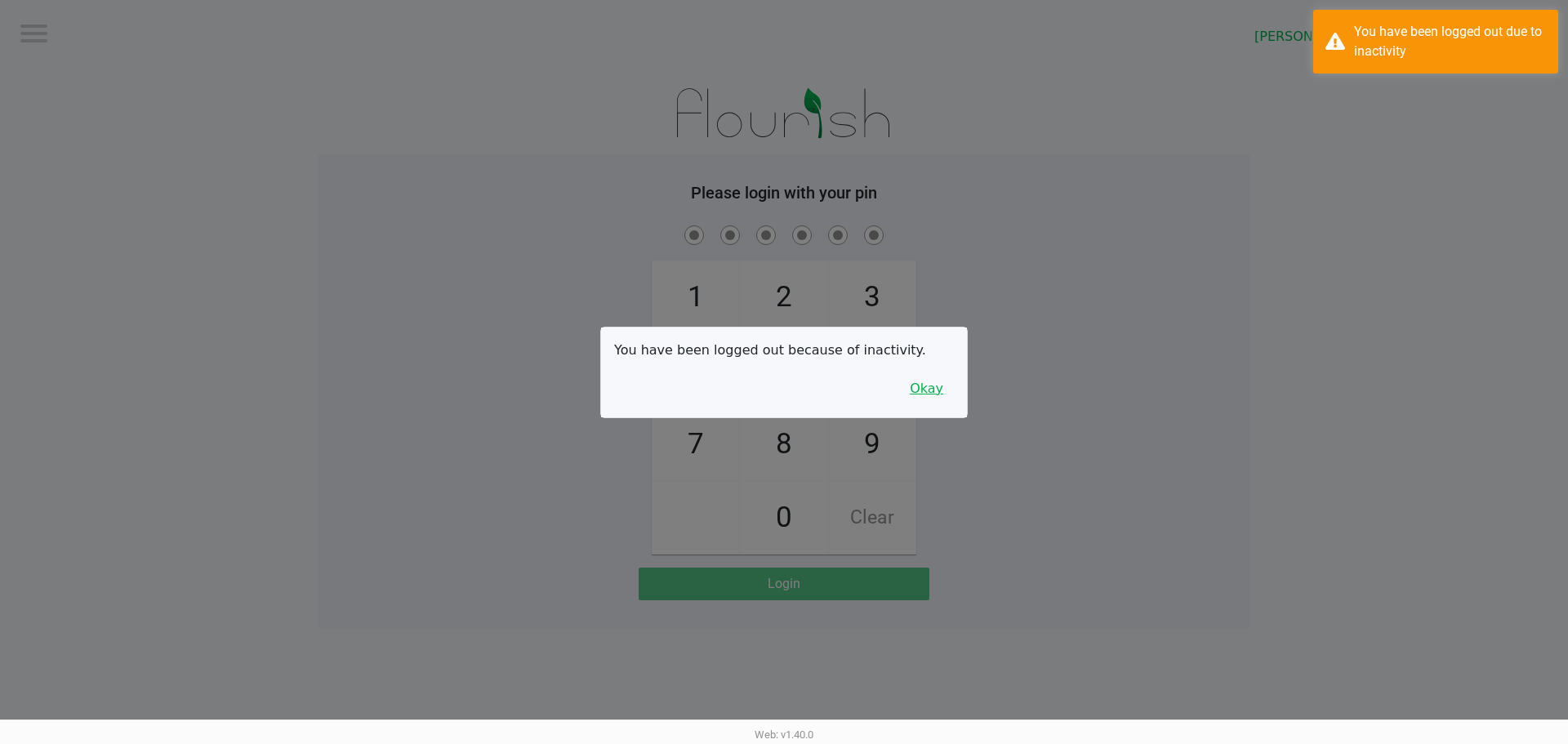
click at [952, 393] on div "You have been logged out because of inactivity. Okay" at bounding box center [784, 372] width 366 height 89
drag, startPoint x: 947, startPoint y: 393, endPoint x: 1008, endPoint y: 345, distance: 77.6
click at [945, 393] on button "Okay" at bounding box center [926, 388] width 54 height 31
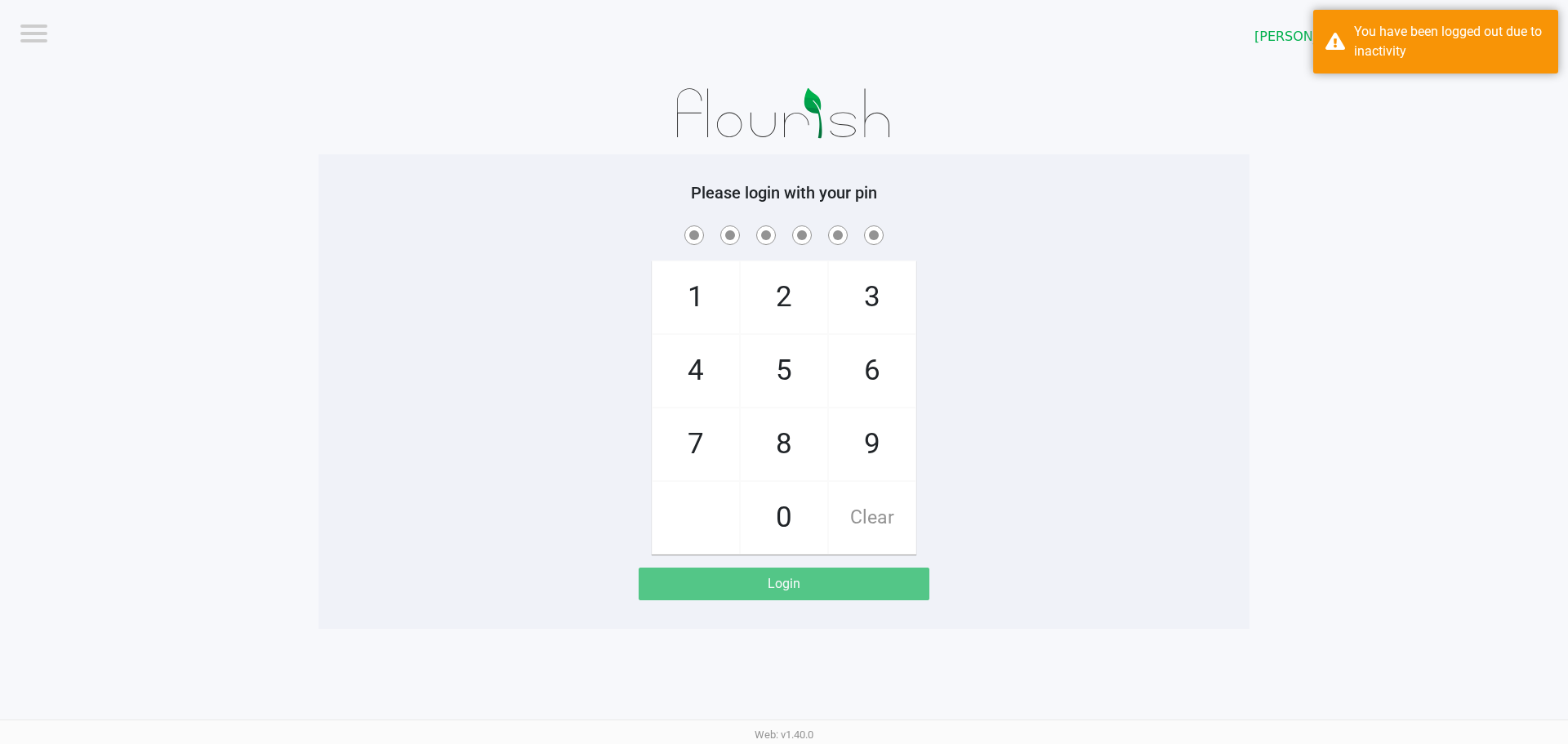
click at [1009, 343] on div "1 4 7 2 5 8 0 3 6 9 Clear" at bounding box center [784, 387] width 931 height 332
checkbox input "true"
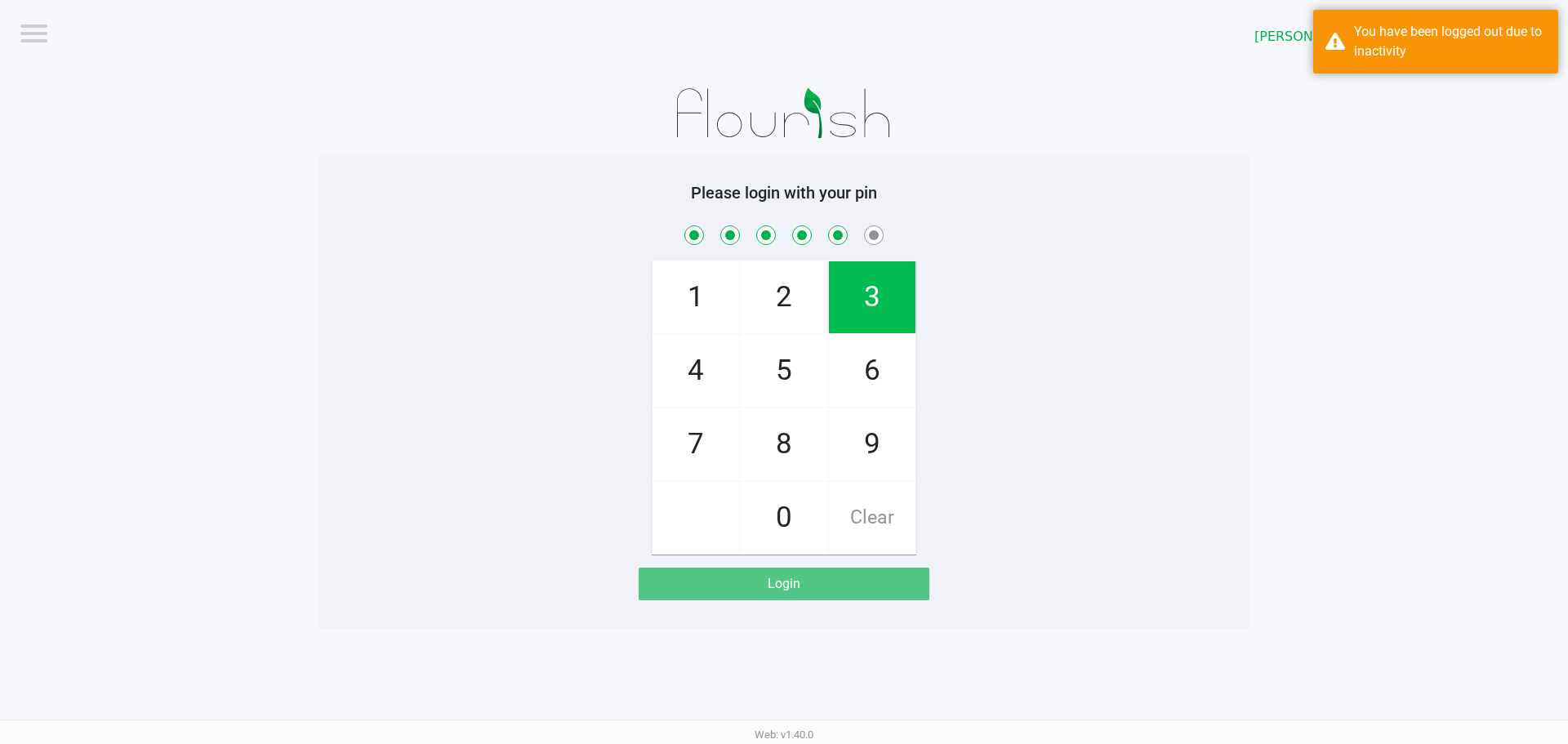
checkbox input "true"
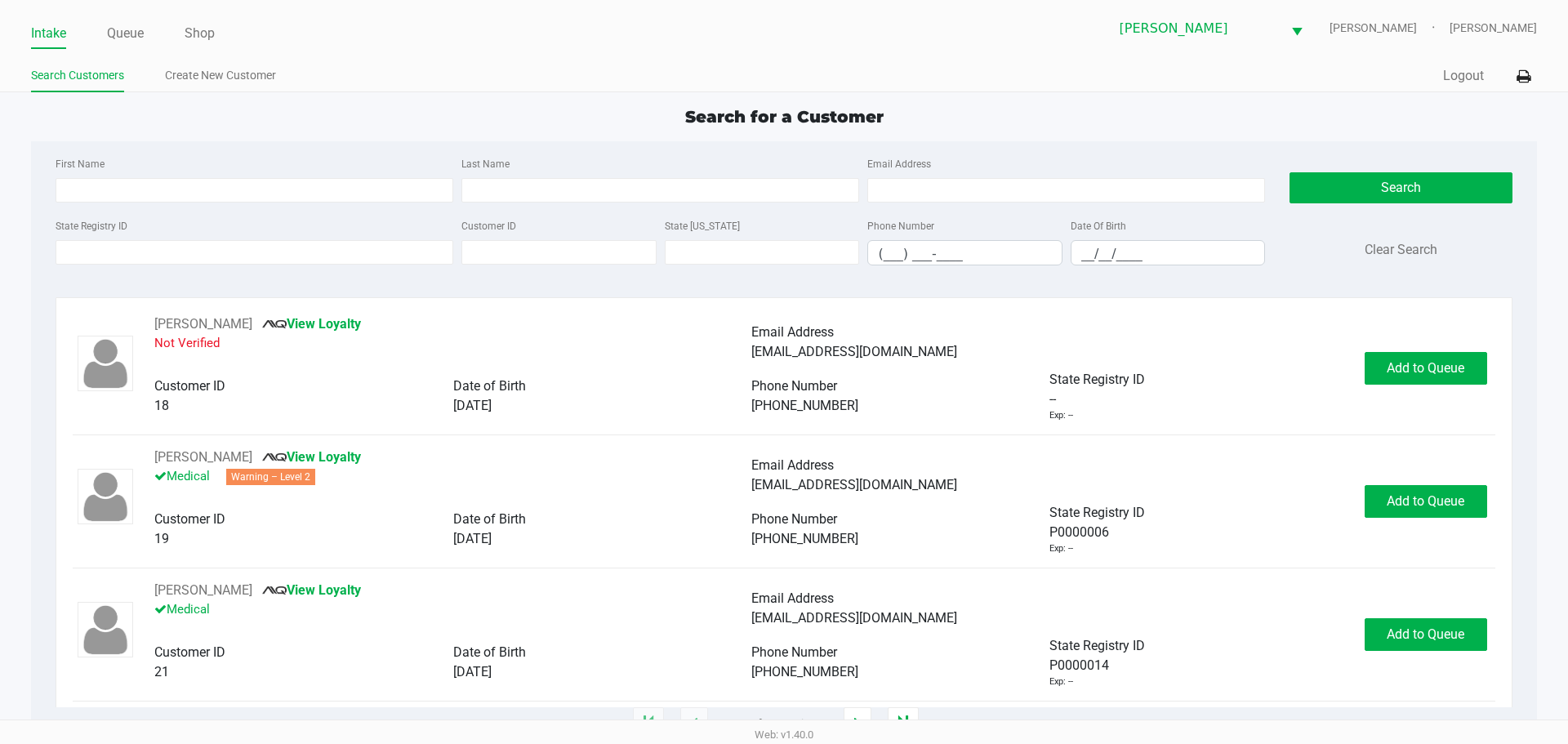
click at [1212, 238] on div "Date Of Birth __/__/____" at bounding box center [1168, 240] width 204 height 49
click at [1203, 245] on input "__/__/____" at bounding box center [1168, 253] width 193 height 26
type input "09/21/1992"
click at [531, 192] on input "Last Name" at bounding box center [661, 190] width 398 height 25
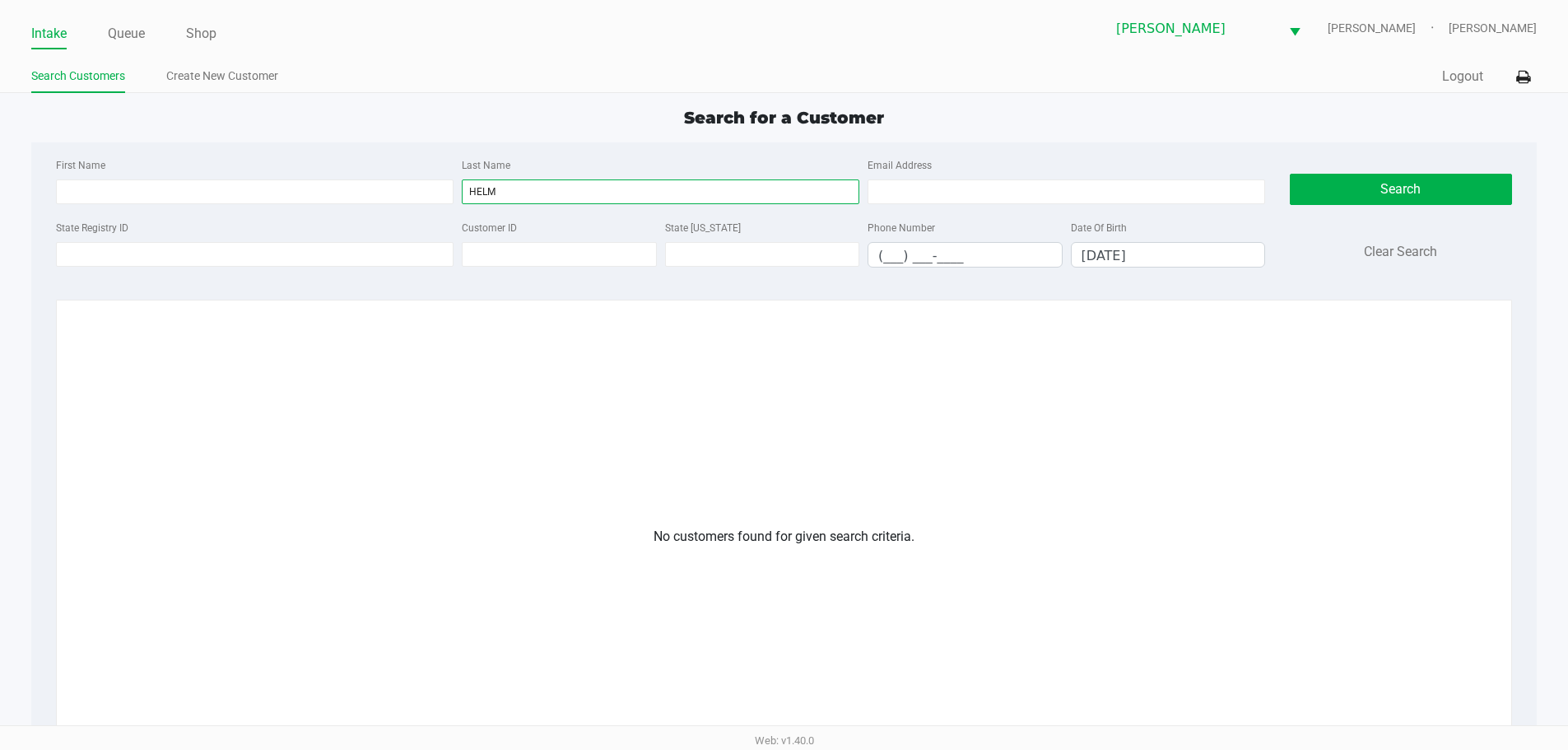
type input "HELM"
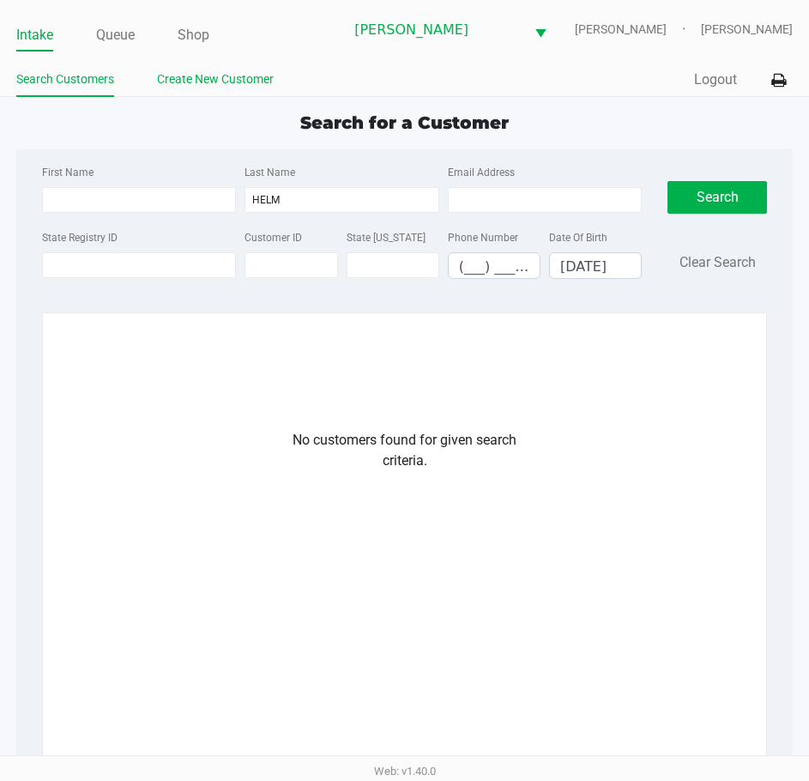
click at [204, 71] on link "Create New Customer" at bounding box center [215, 79] width 117 height 21
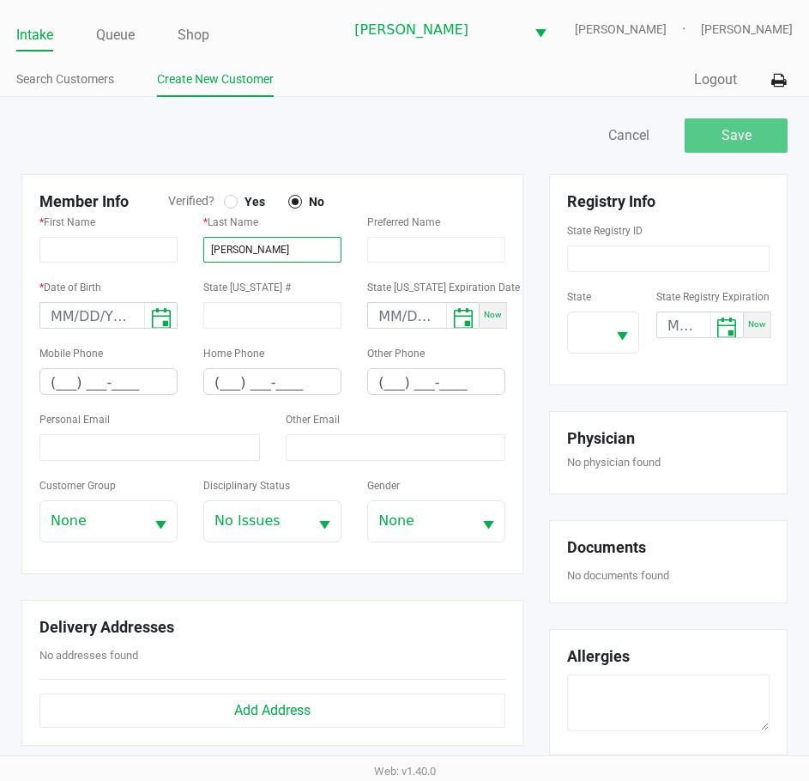
type input "HELMS"
type input "MATTHEW"
click at [250, 197] on span "Yes" at bounding box center [251, 201] width 27 height 15
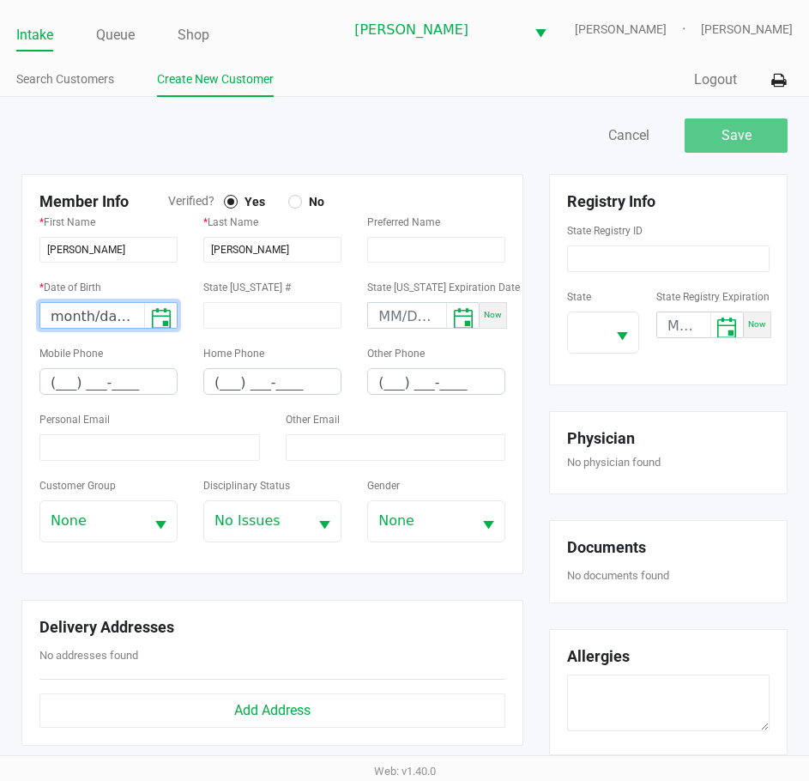
click at [65, 314] on input "month/day/year" at bounding box center [92, 316] width 104 height 27
type input "09/21/1992"
click at [64, 383] on input "(___) ___-____" at bounding box center [108, 382] width 136 height 27
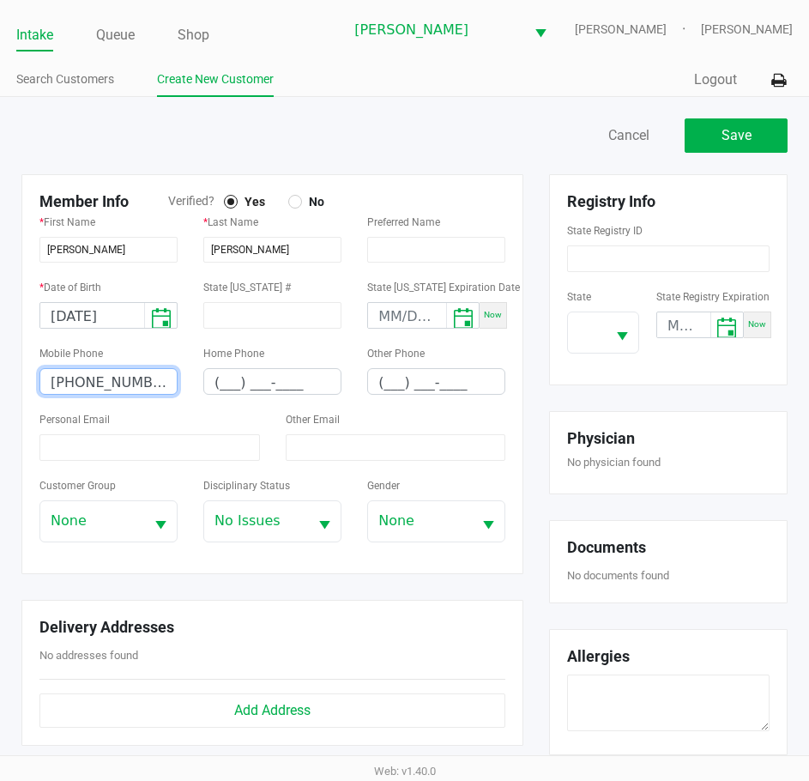
type input "(217) 330-0706"
type input "southernskyco97@yahoo.com"
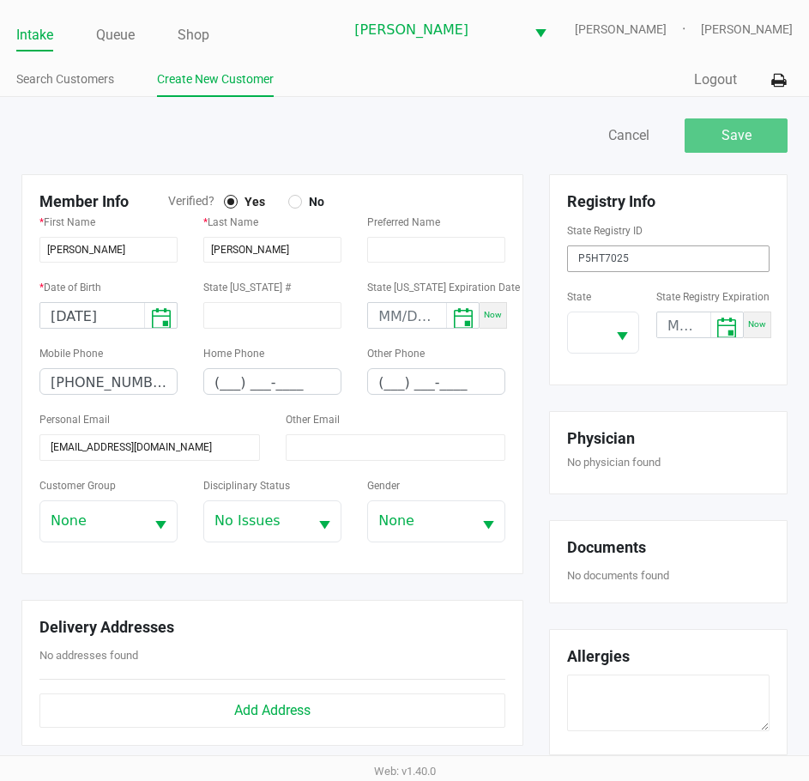
type input "P5HT7025"
click at [590, 357] on div "State State Registry Expiration Now" at bounding box center [668, 326] width 202 height 81
click at [599, 341] on span at bounding box center [587, 332] width 38 height 40
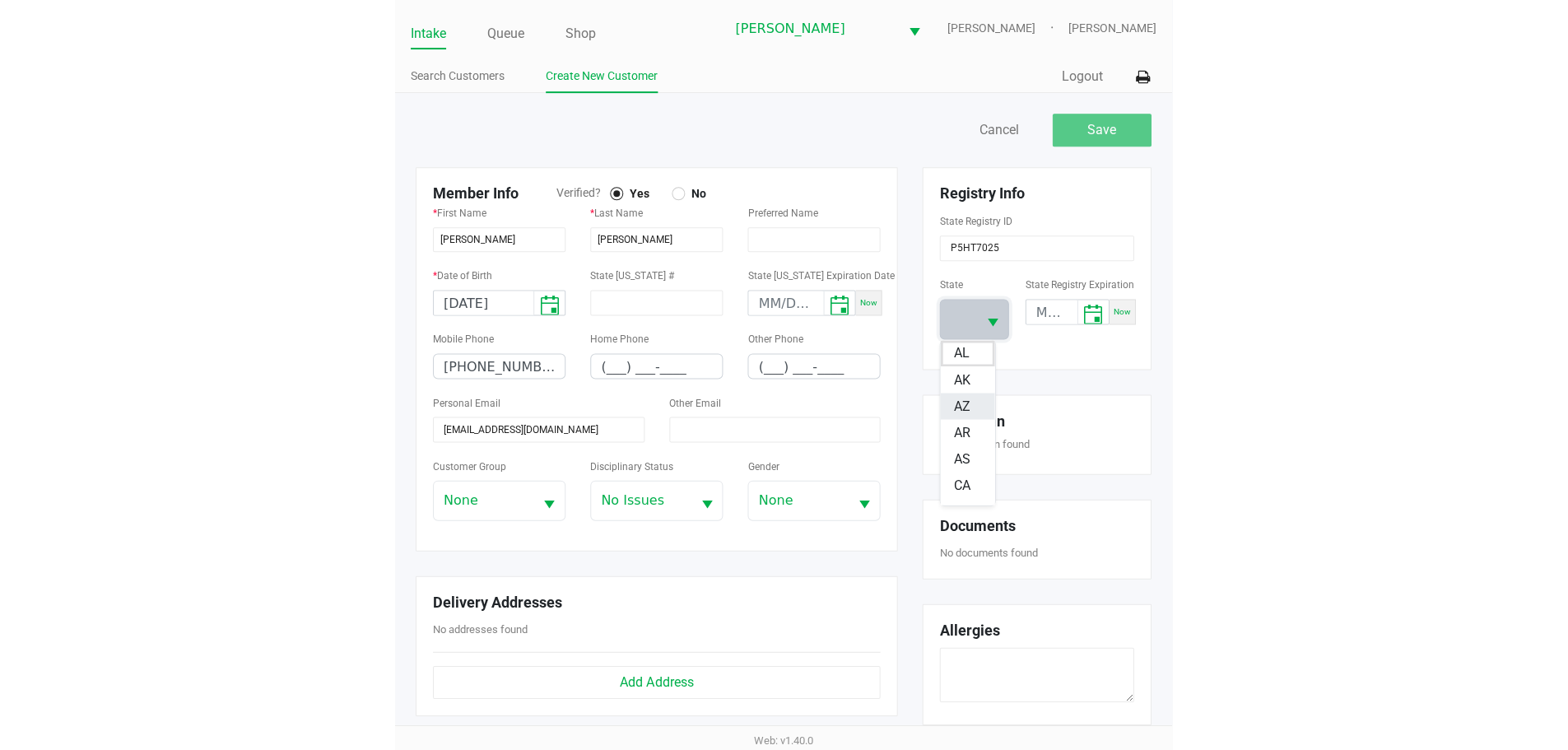
scroll to position [165, 0]
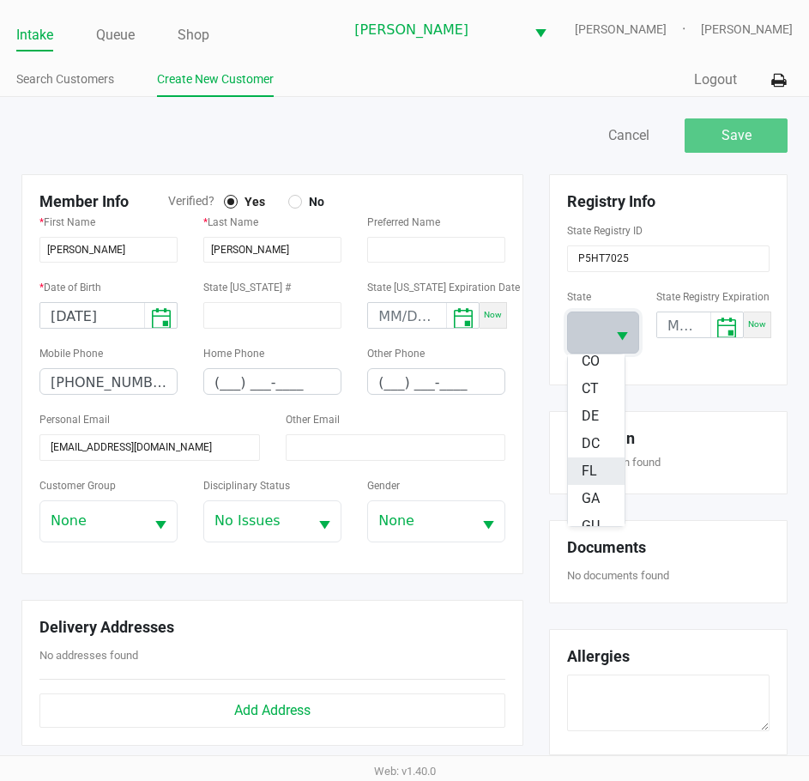
click at [593, 468] on span "FL" at bounding box center [589, 471] width 15 height 21
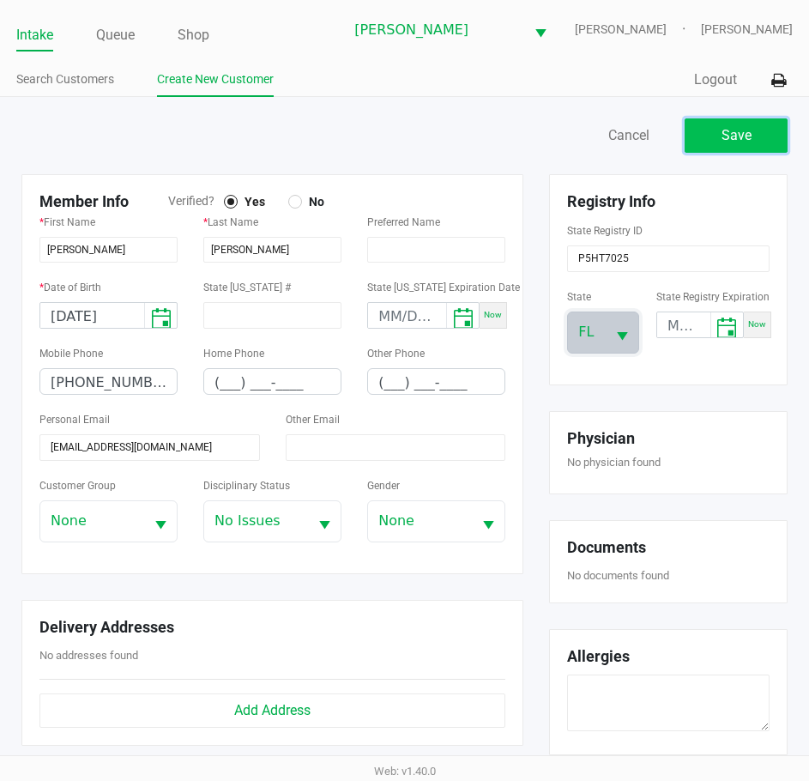
click at [726, 130] on span "Save" at bounding box center [736, 135] width 30 height 16
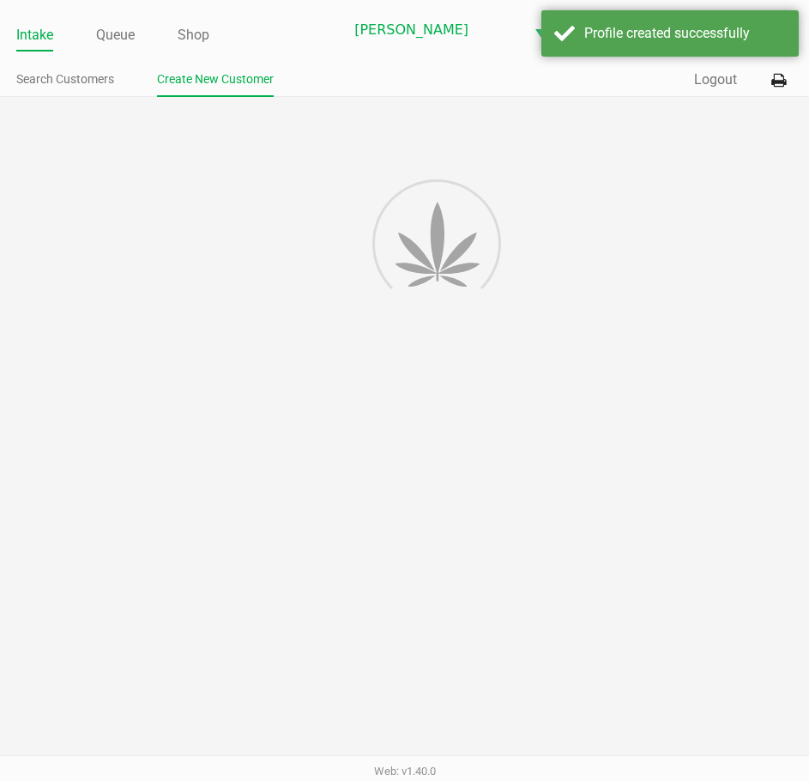
type input "---"
type input "( __) ___-____"
type input "---"
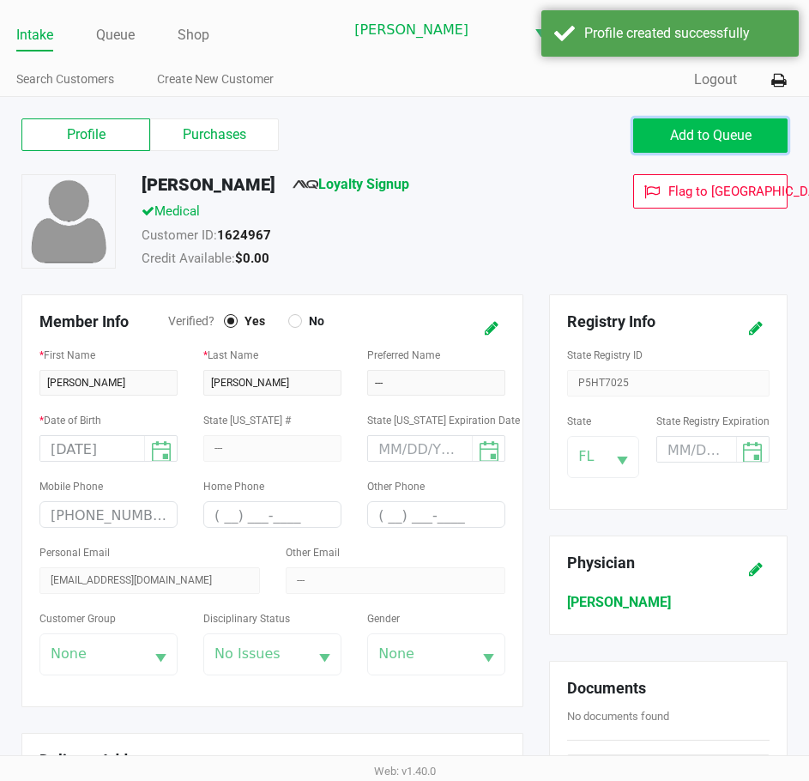
click at [736, 130] on span "Add to Queue" at bounding box center [710, 135] width 81 height 16
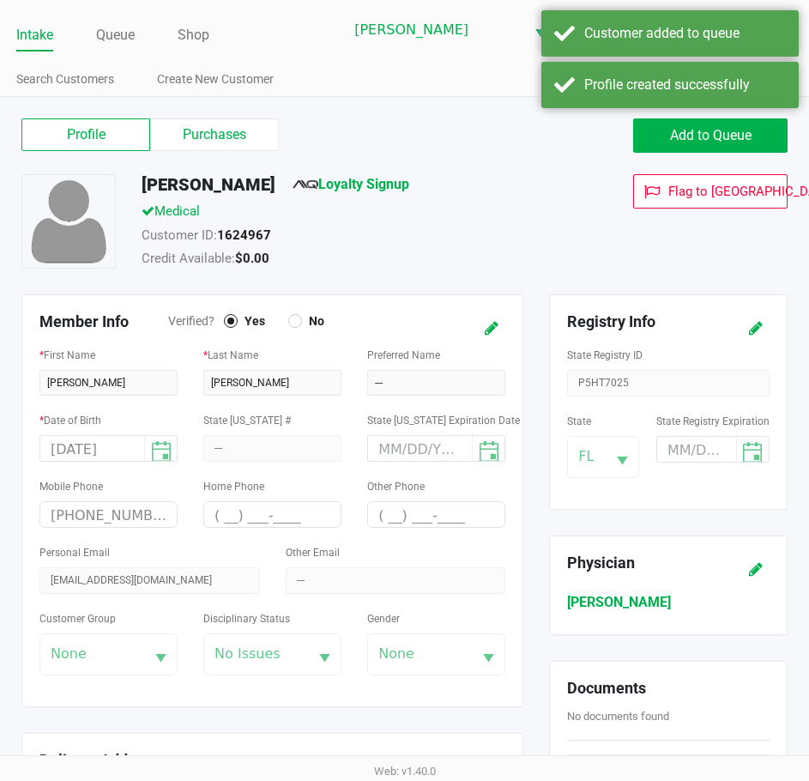
click at [375, 193] on span "Loyalty Signup" at bounding box center [351, 187] width 117 height 27
click at [376, 183] on link "Loyalty Signup" at bounding box center [351, 184] width 117 height 16
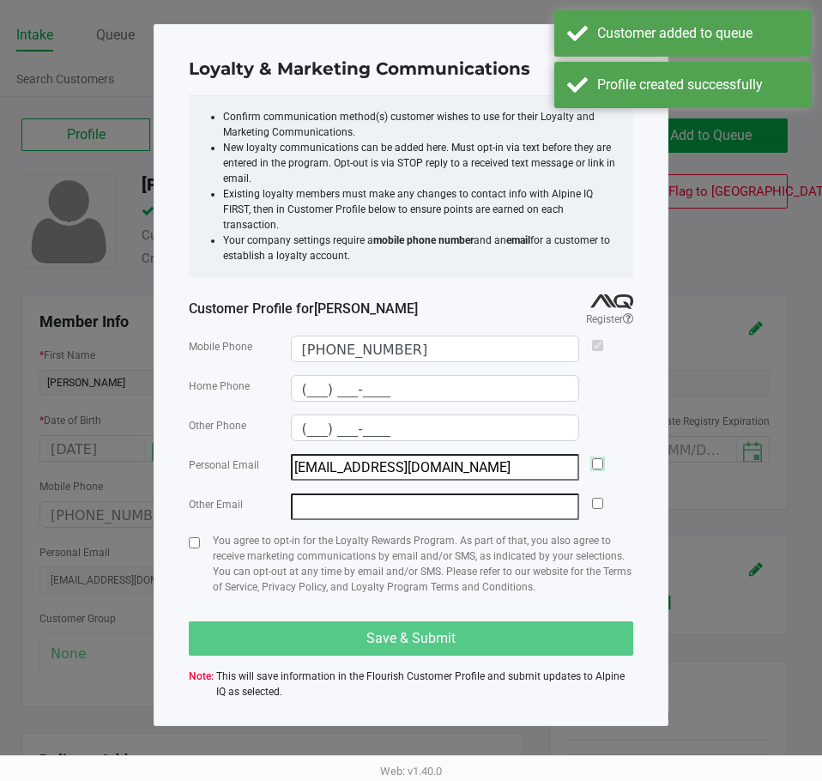
click at [597, 458] on input "checkbox" at bounding box center [597, 463] width 11 height 11
checkbox input "true"
click at [194, 537] on input "checkbox" at bounding box center [194, 542] width 11 height 11
checkbox input "true"
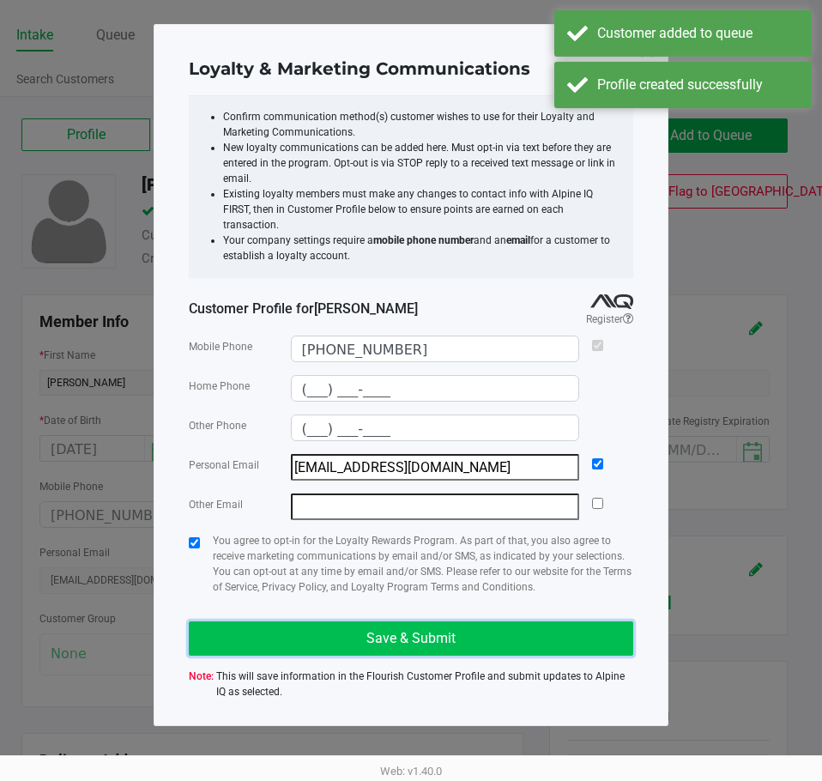
click at [258, 621] on button "Save & Submit" at bounding box center [411, 638] width 444 height 34
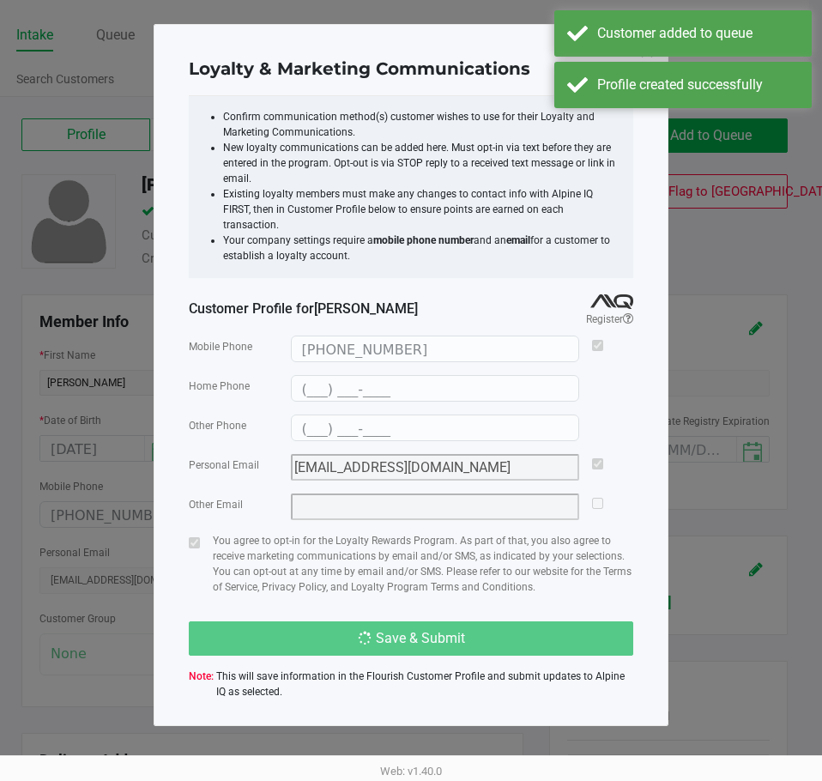
type input "(___) ___-____"
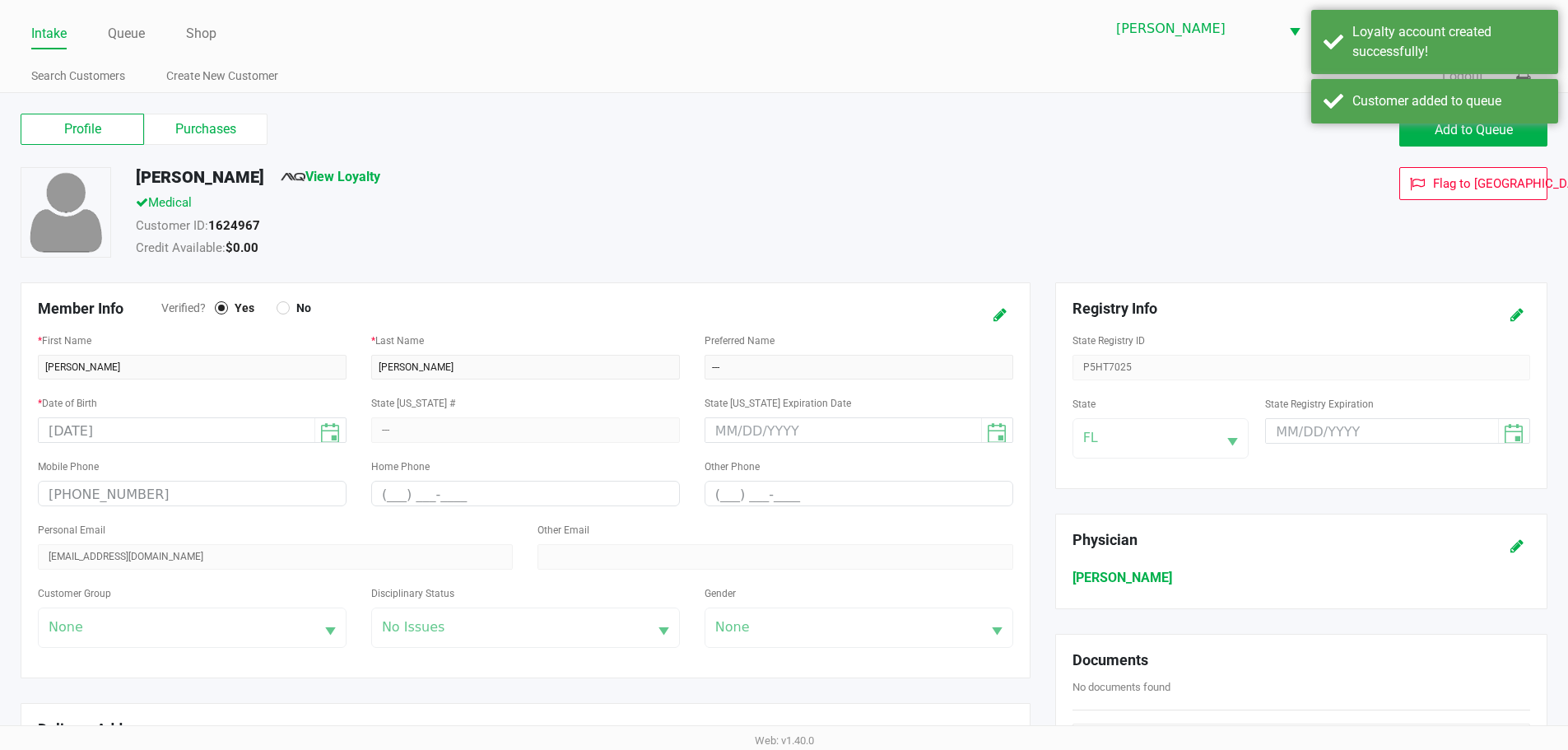
click at [132, 49] on div "Intake Queue Shop Brandon WC CHARLIE-SIMPSON Kaleb Ricci Search Customers Creat…" at bounding box center [784, 46] width 1568 height 93
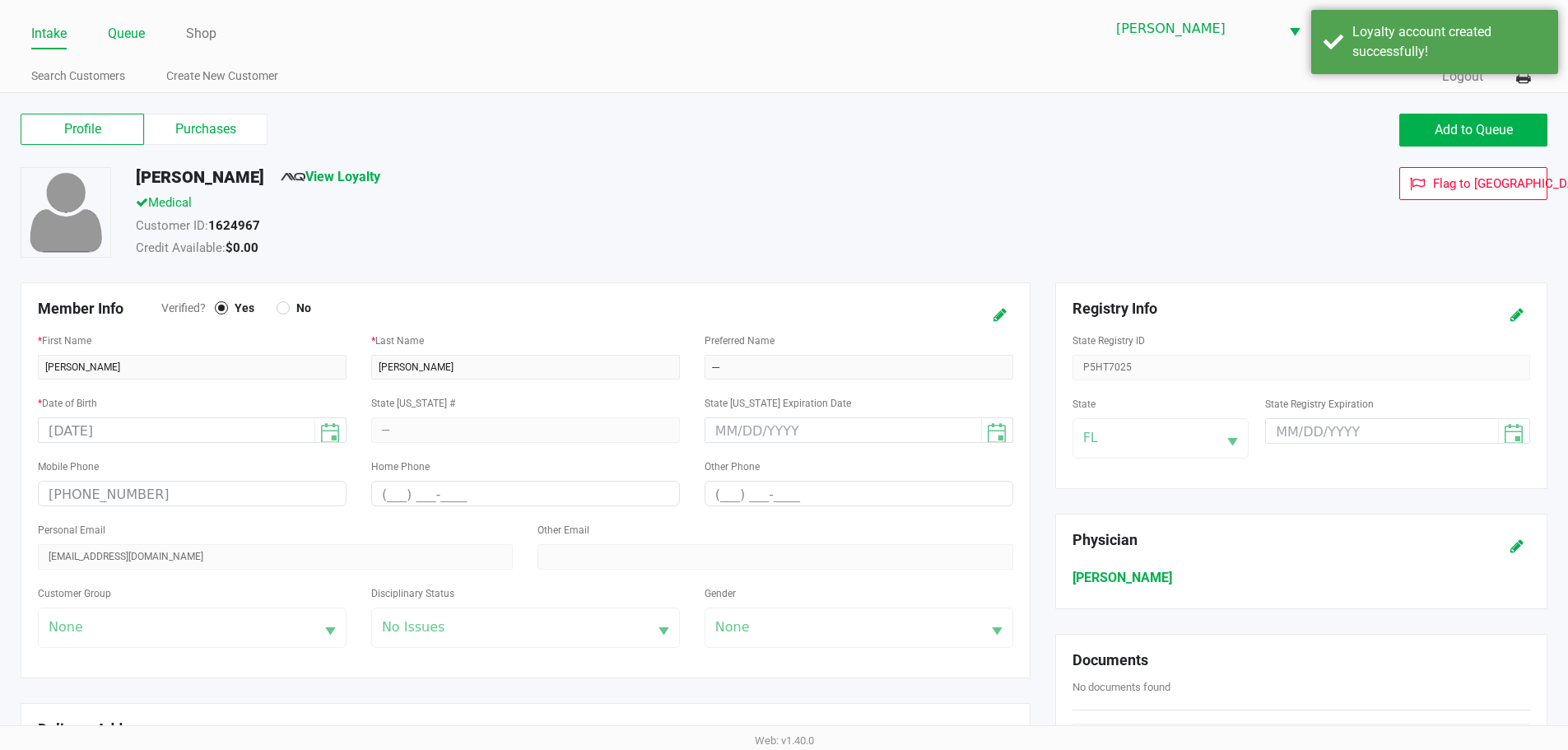
click at [131, 43] on link "Queue" at bounding box center [126, 34] width 37 height 23
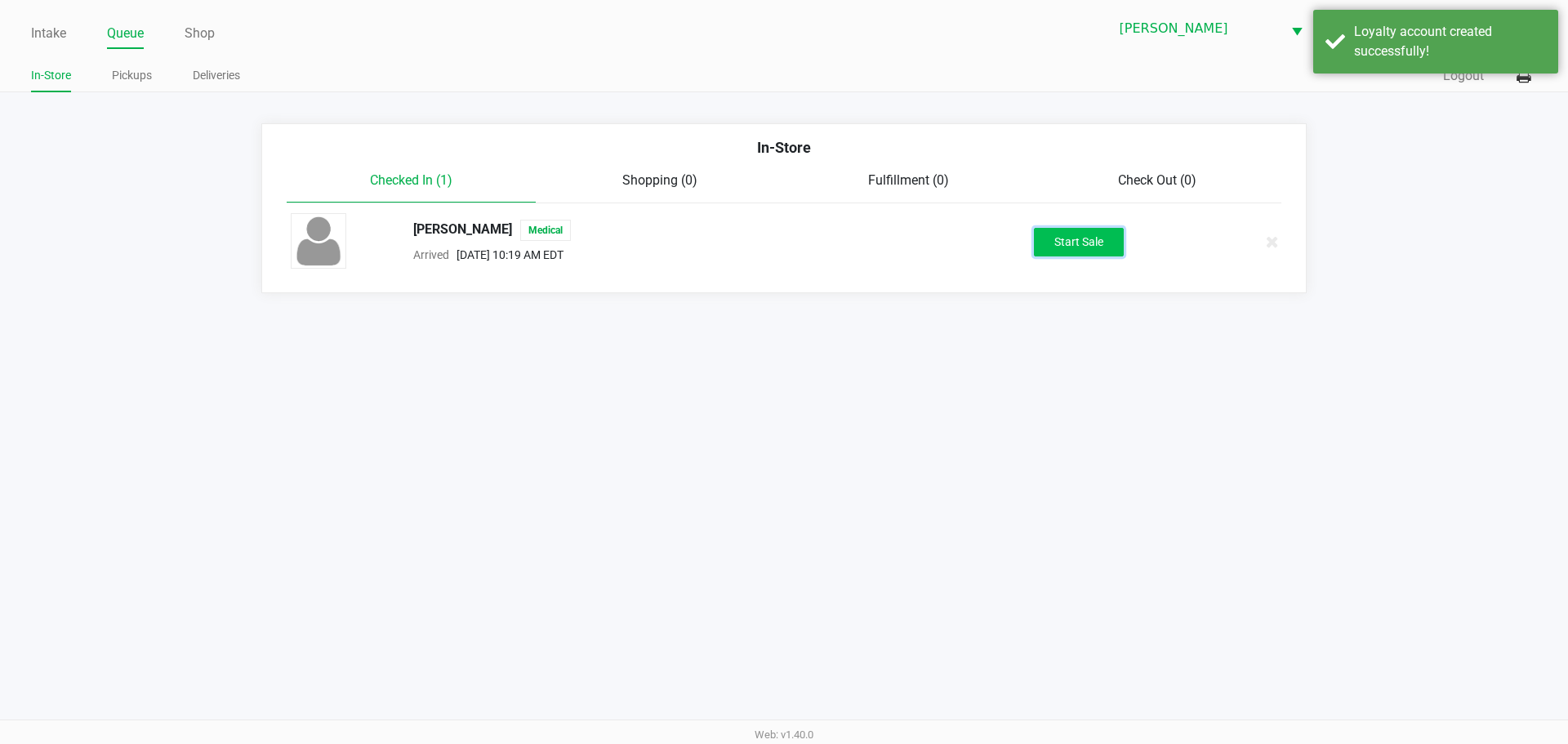
click at [1072, 245] on button "Start Sale" at bounding box center [1079, 242] width 89 height 29
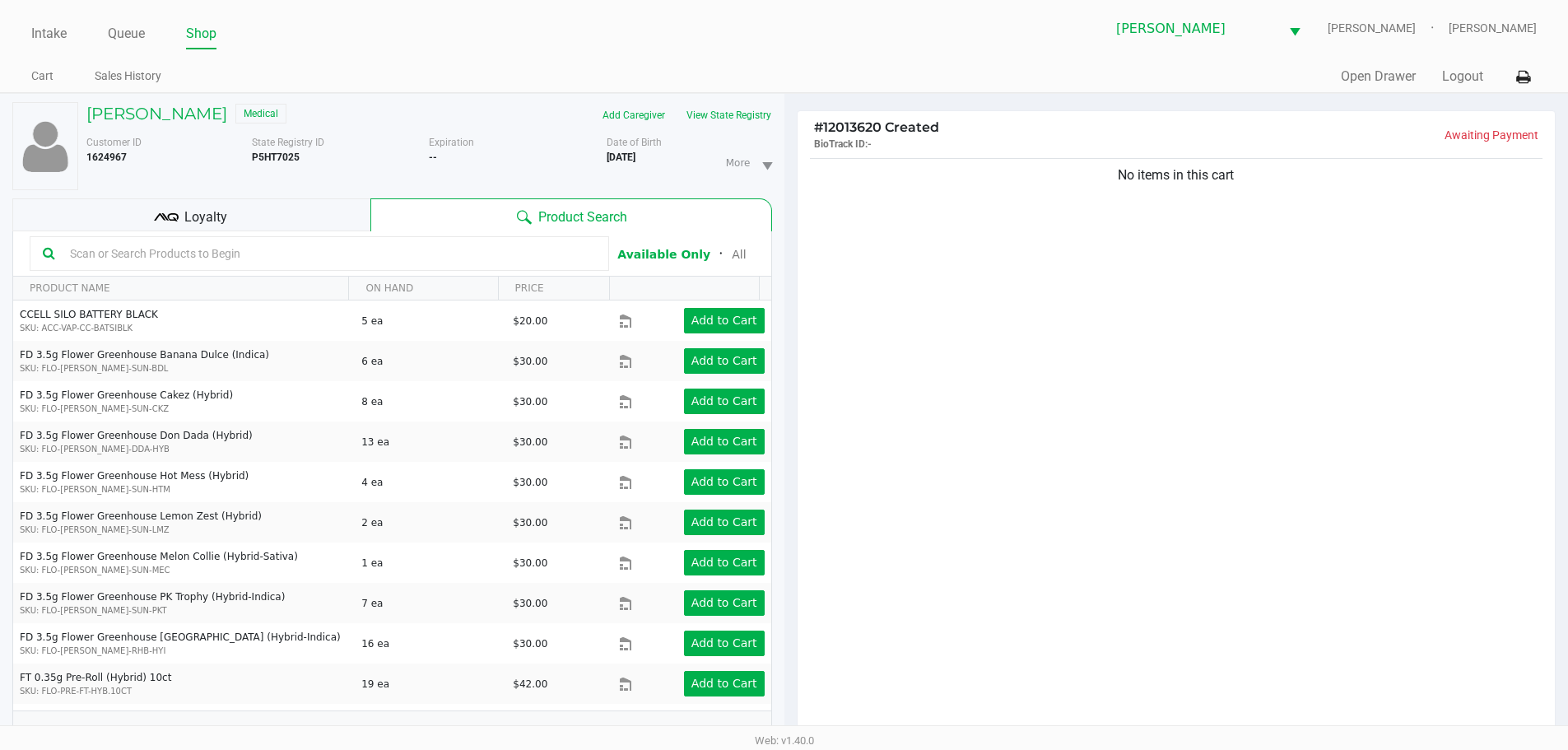
click at [753, 113] on button "View State Registry" at bounding box center [724, 114] width 96 height 26
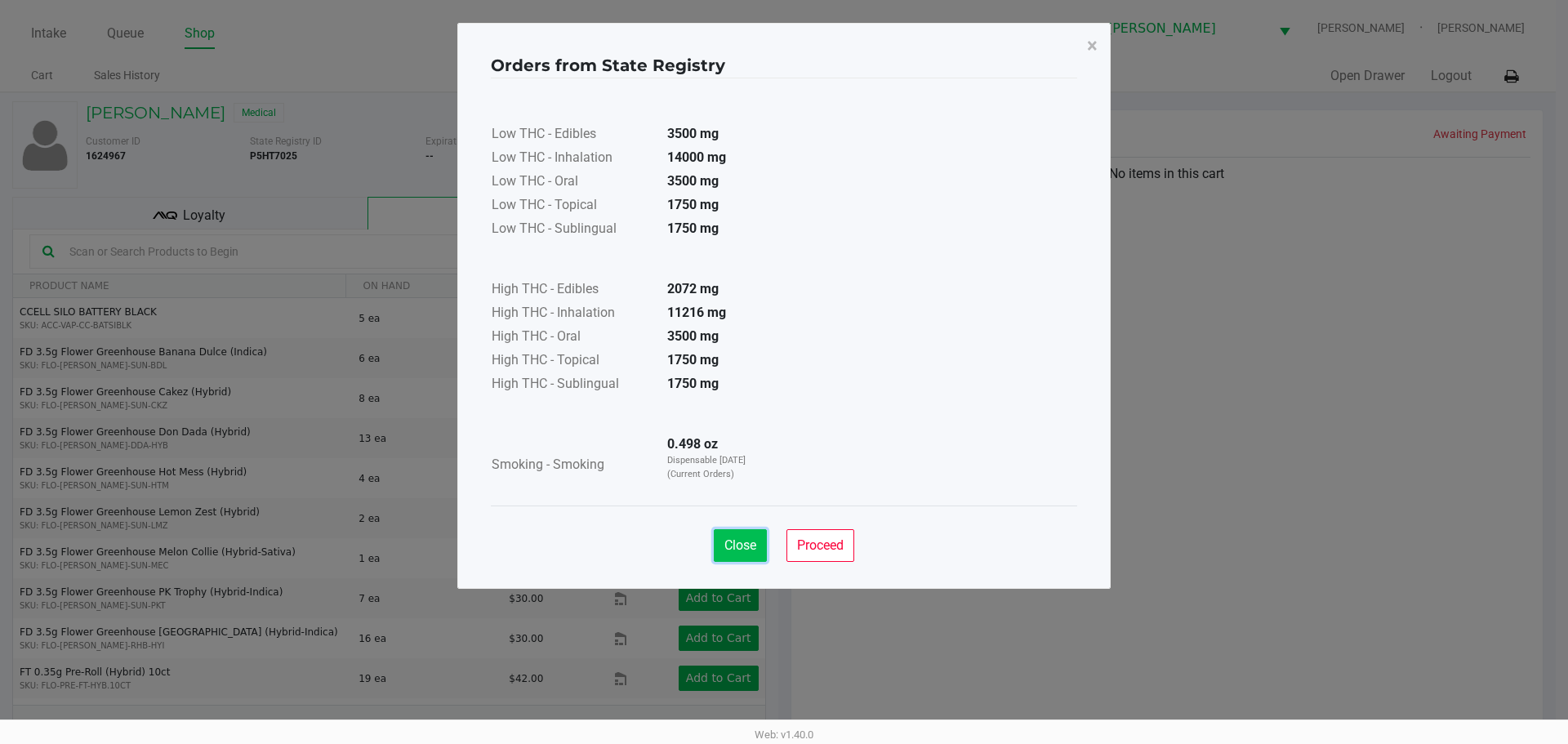
click at [720, 559] on button "Close" at bounding box center [741, 545] width 53 height 32
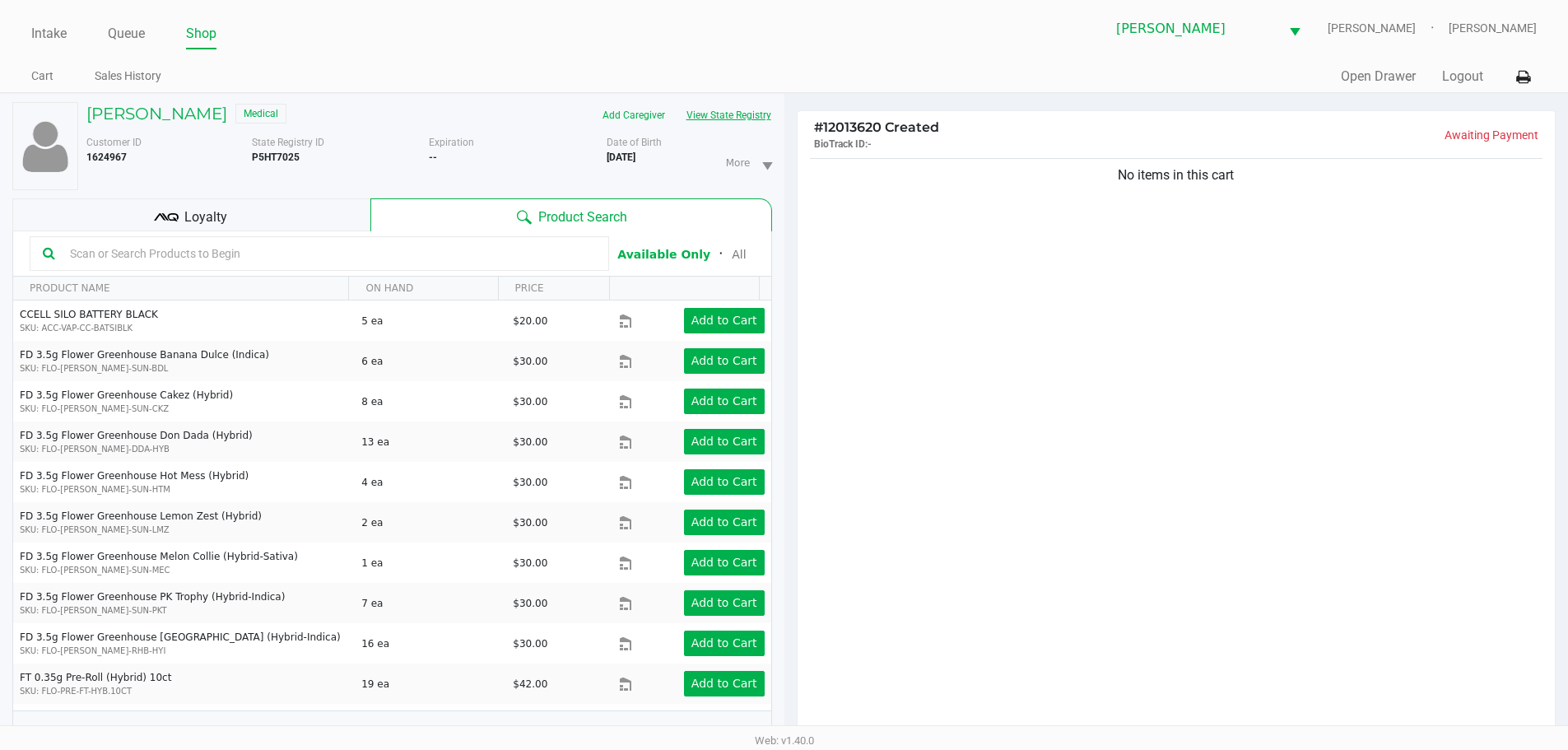
click at [942, 457] on div "No items in this cart" at bounding box center [1176, 450] width 758 height 591
click at [382, 241] on input "text" at bounding box center [329, 253] width 533 height 25
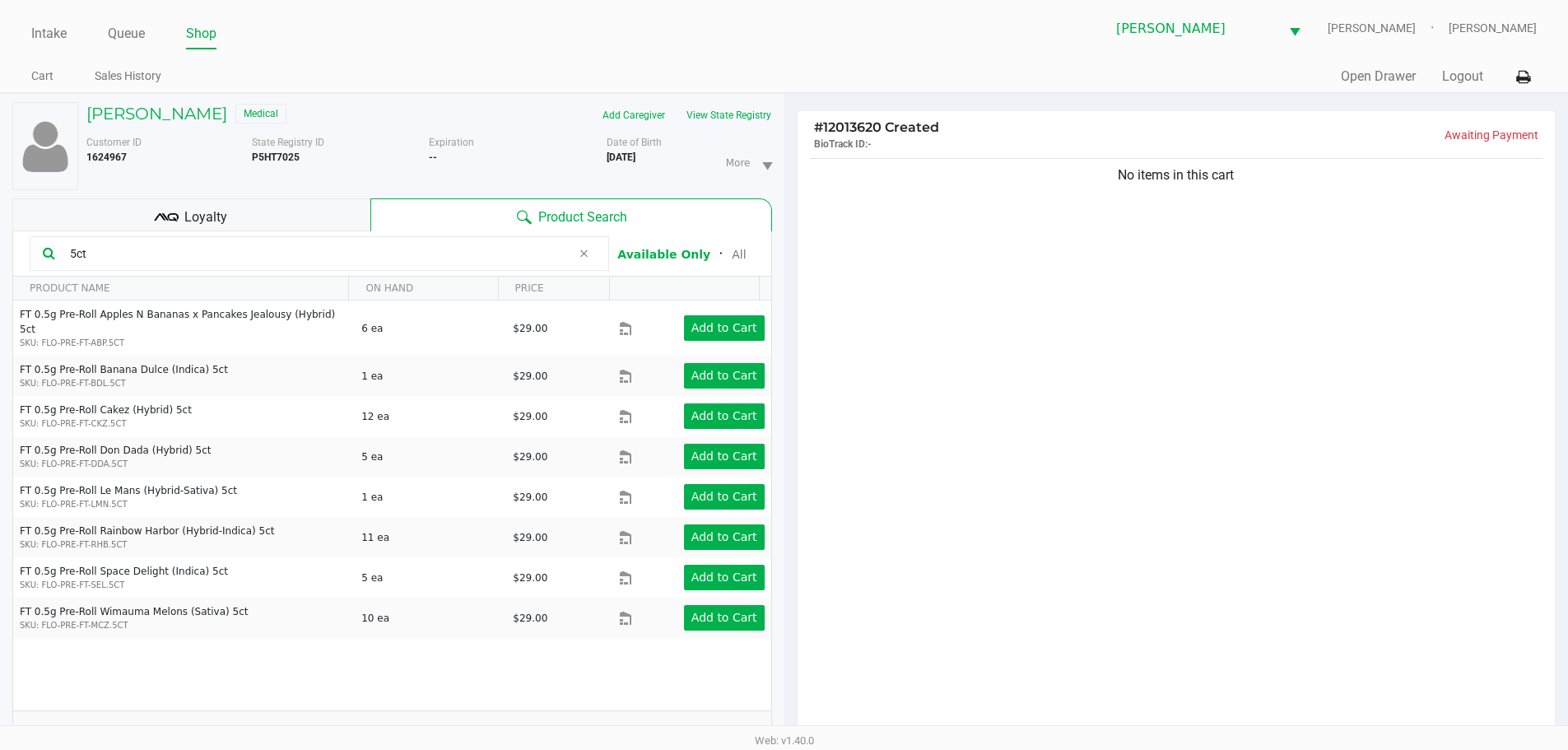
type input "5ct"
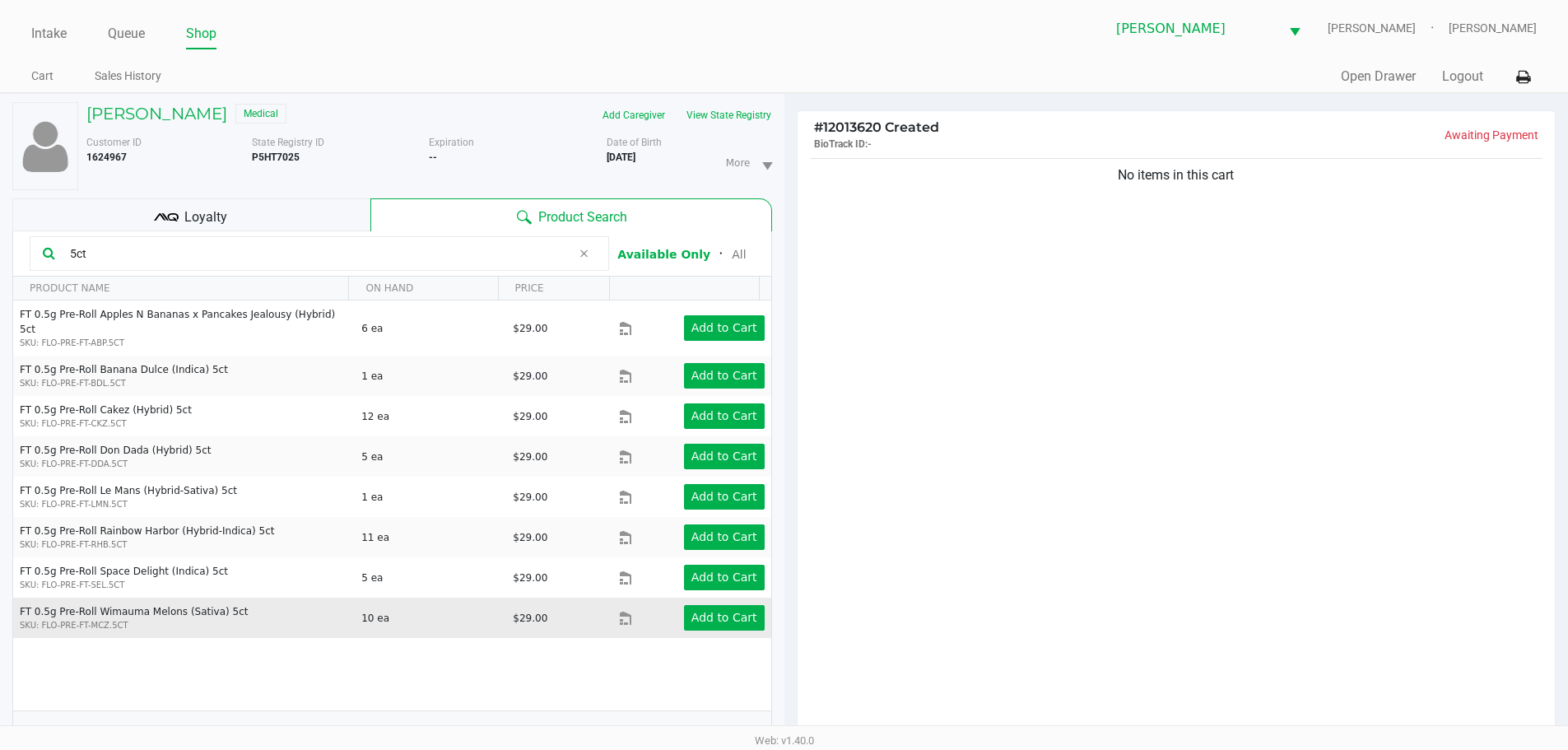
click at [730, 620] on td "Add to Cart" at bounding box center [695, 618] width 152 height 40
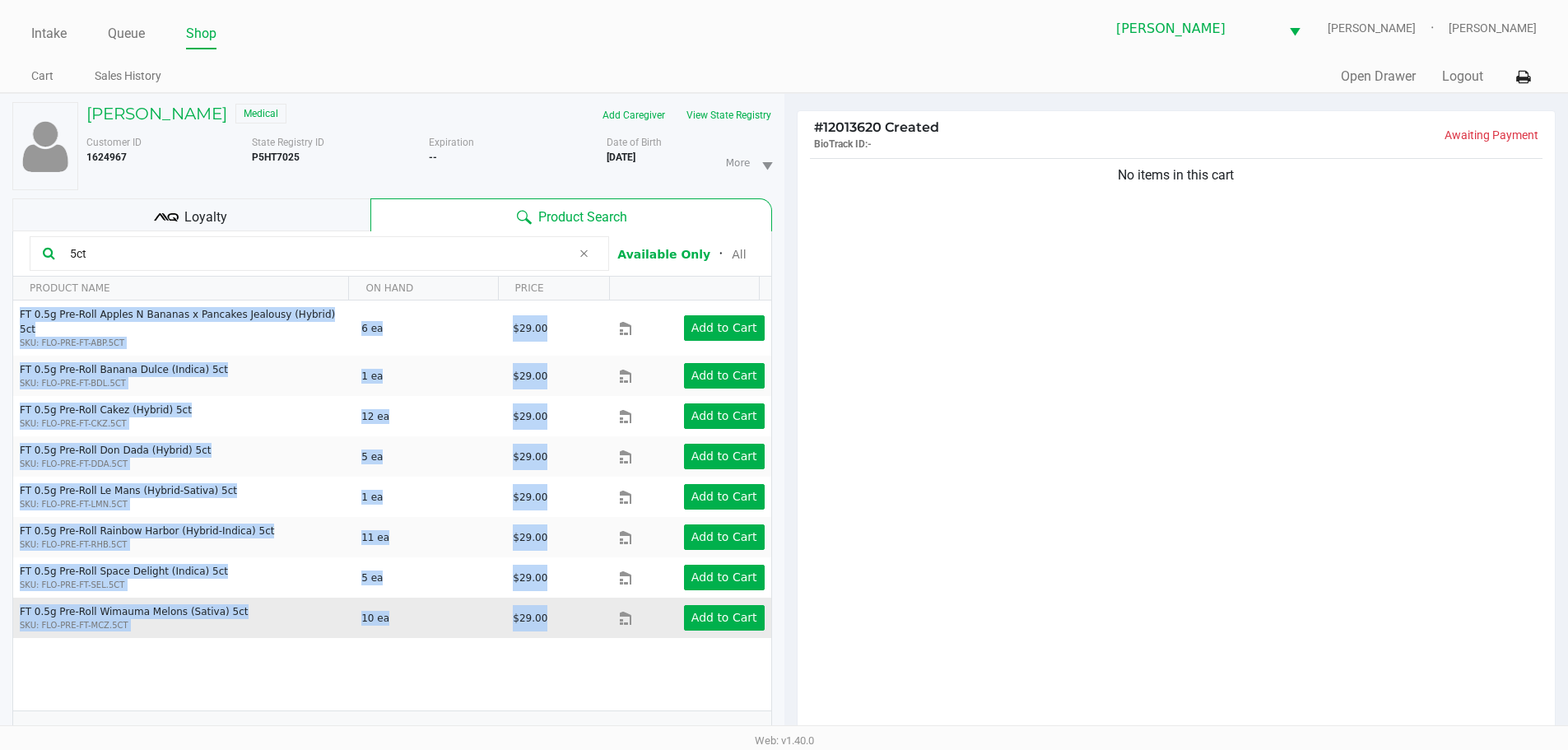
click at [730, 620] on td "Add to Cart" at bounding box center [695, 618] width 152 height 40
click at [729, 611] on app-button-loader "Add to Cart" at bounding box center [725, 618] width 66 height 13
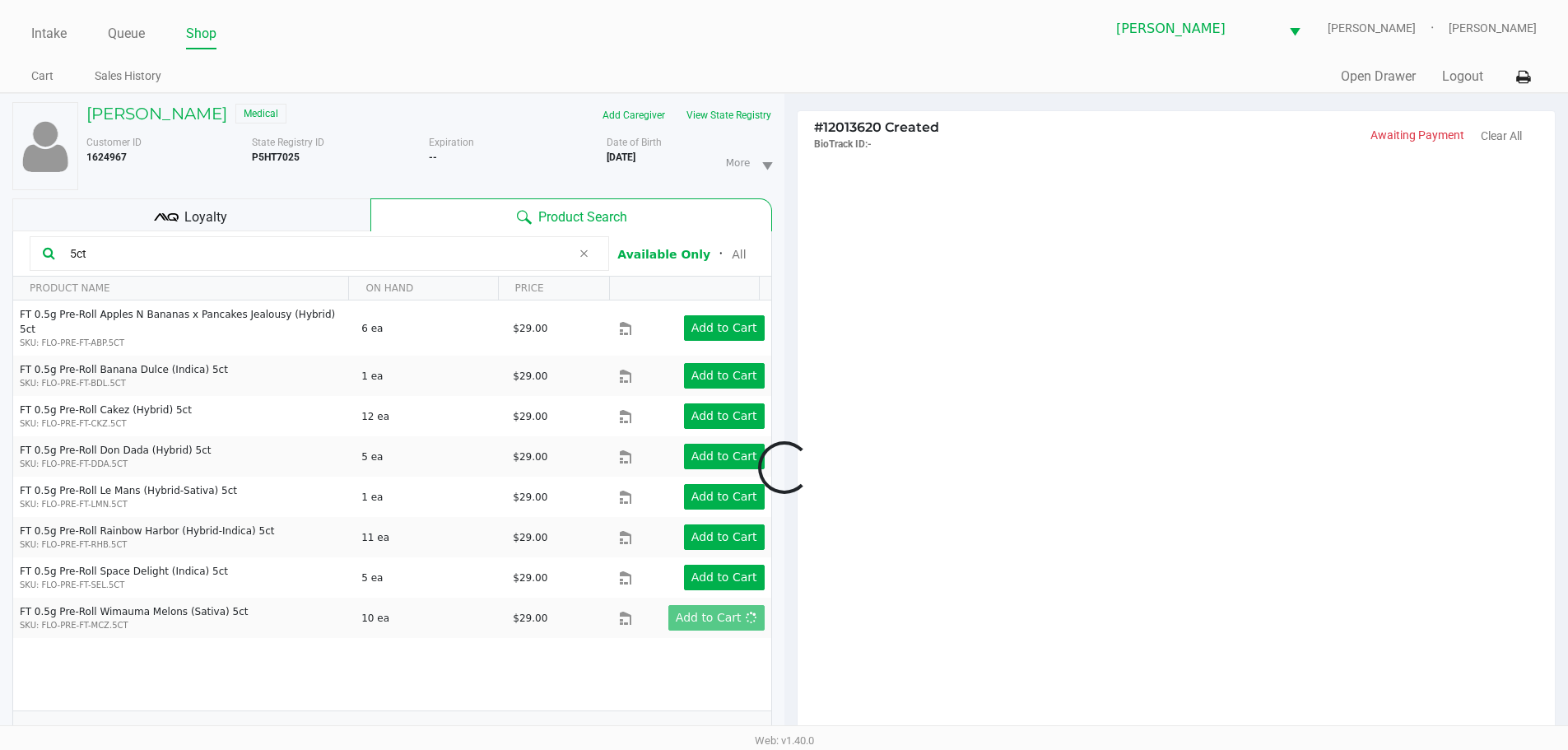
click at [1224, 573] on div at bounding box center [784, 467] width 1568 height 584
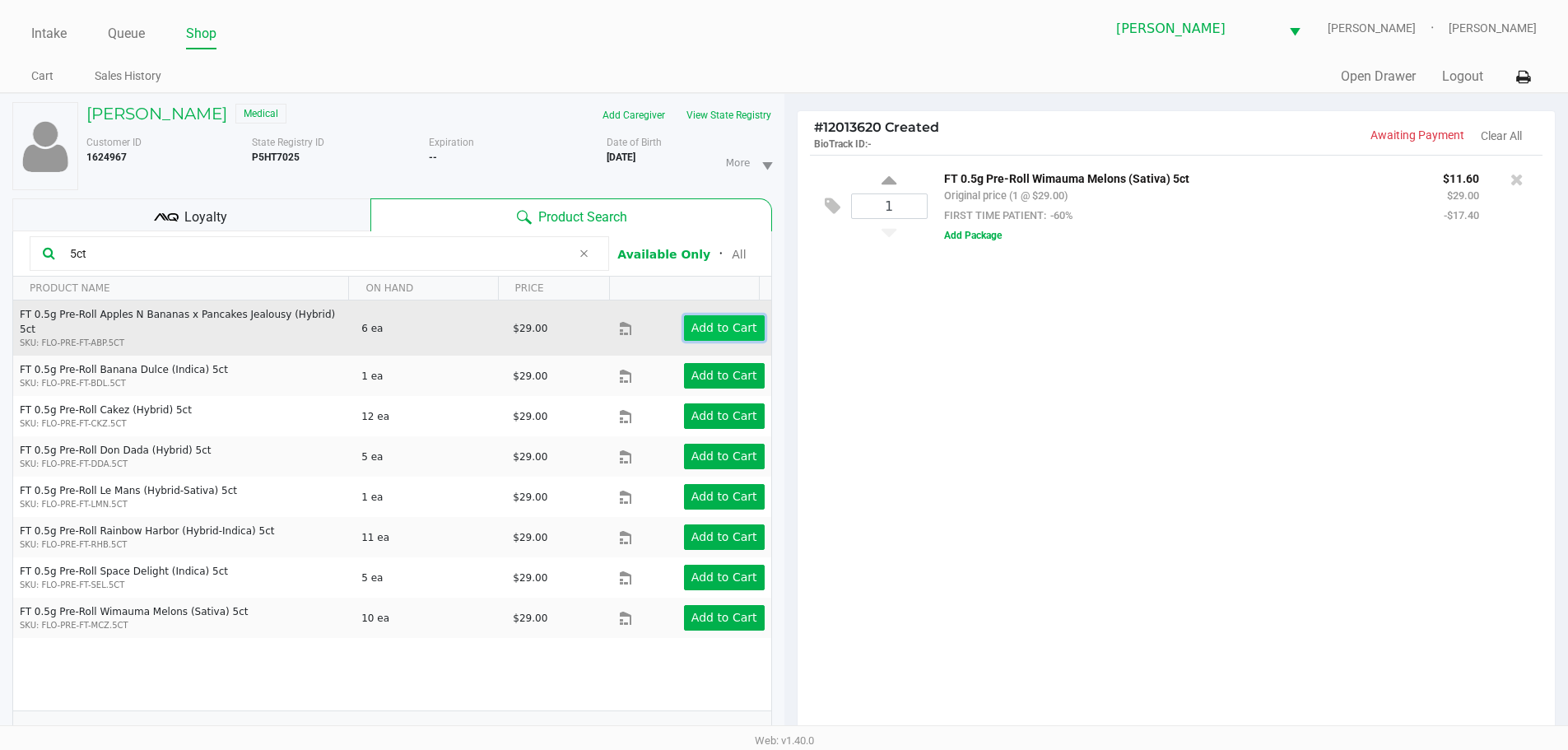
click at [736, 325] on app-button-loader "Add to Cart" at bounding box center [725, 328] width 66 height 13
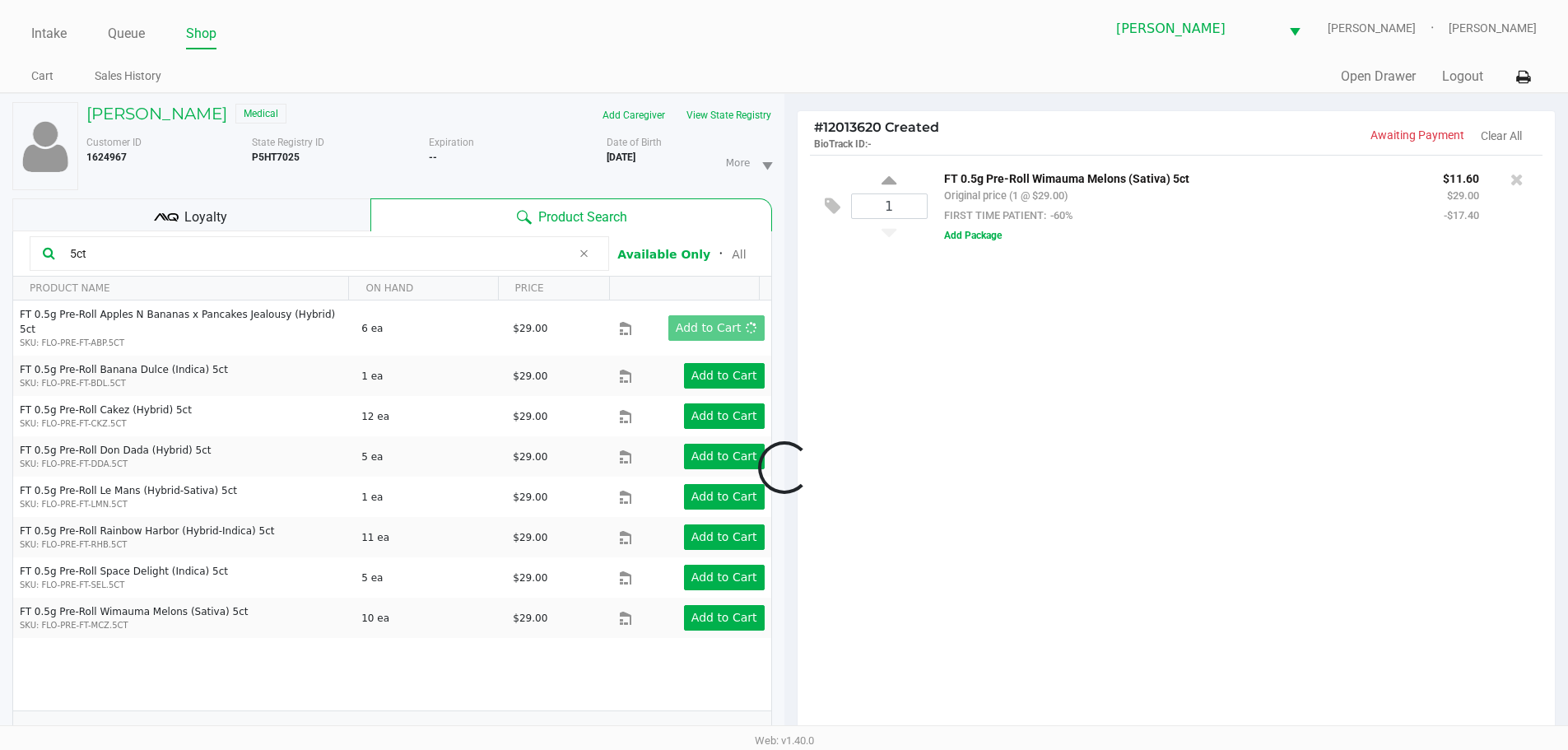
click at [1173, 389] on div at bounding box center [784, 467] width 1568 height 584
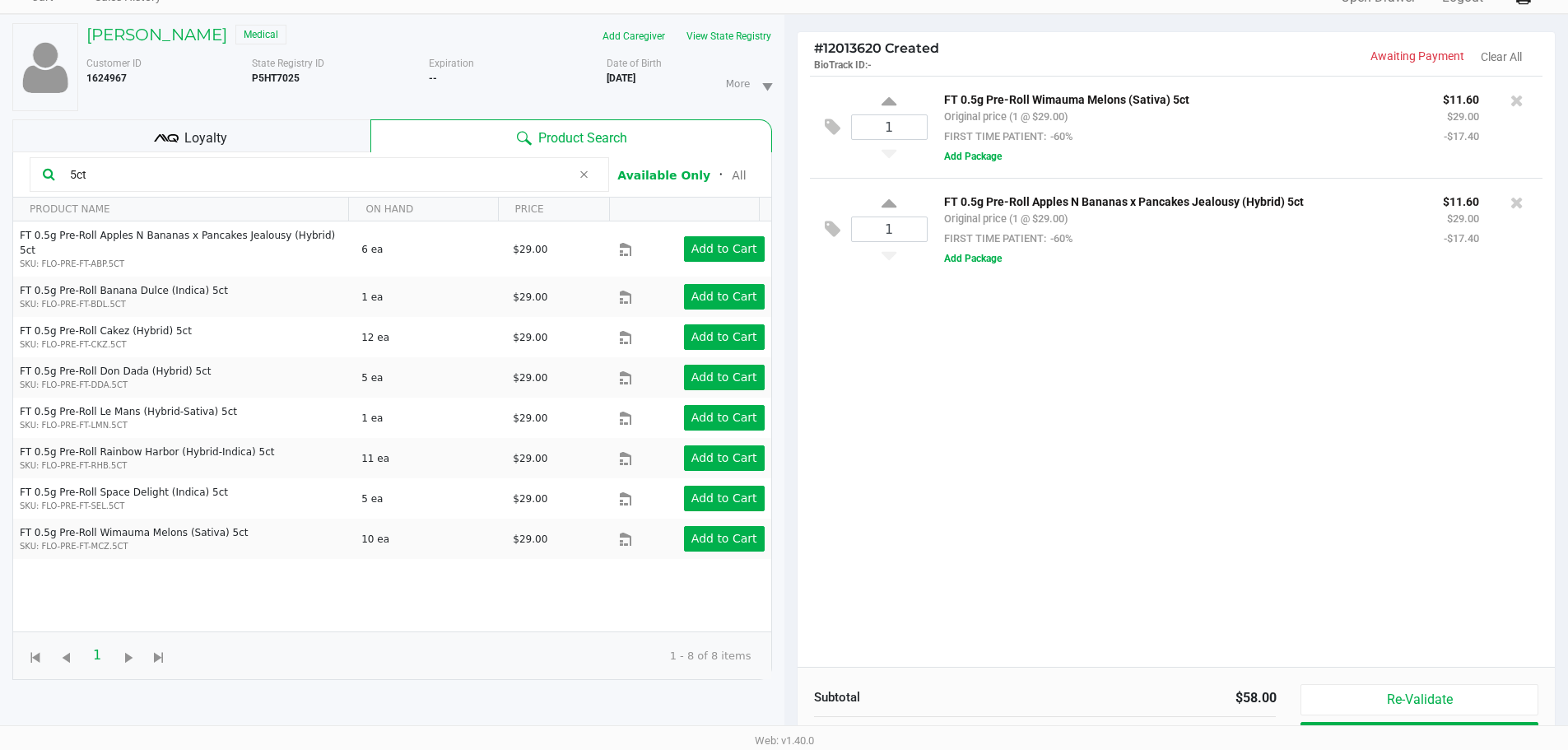
scroll to position [177, 0]
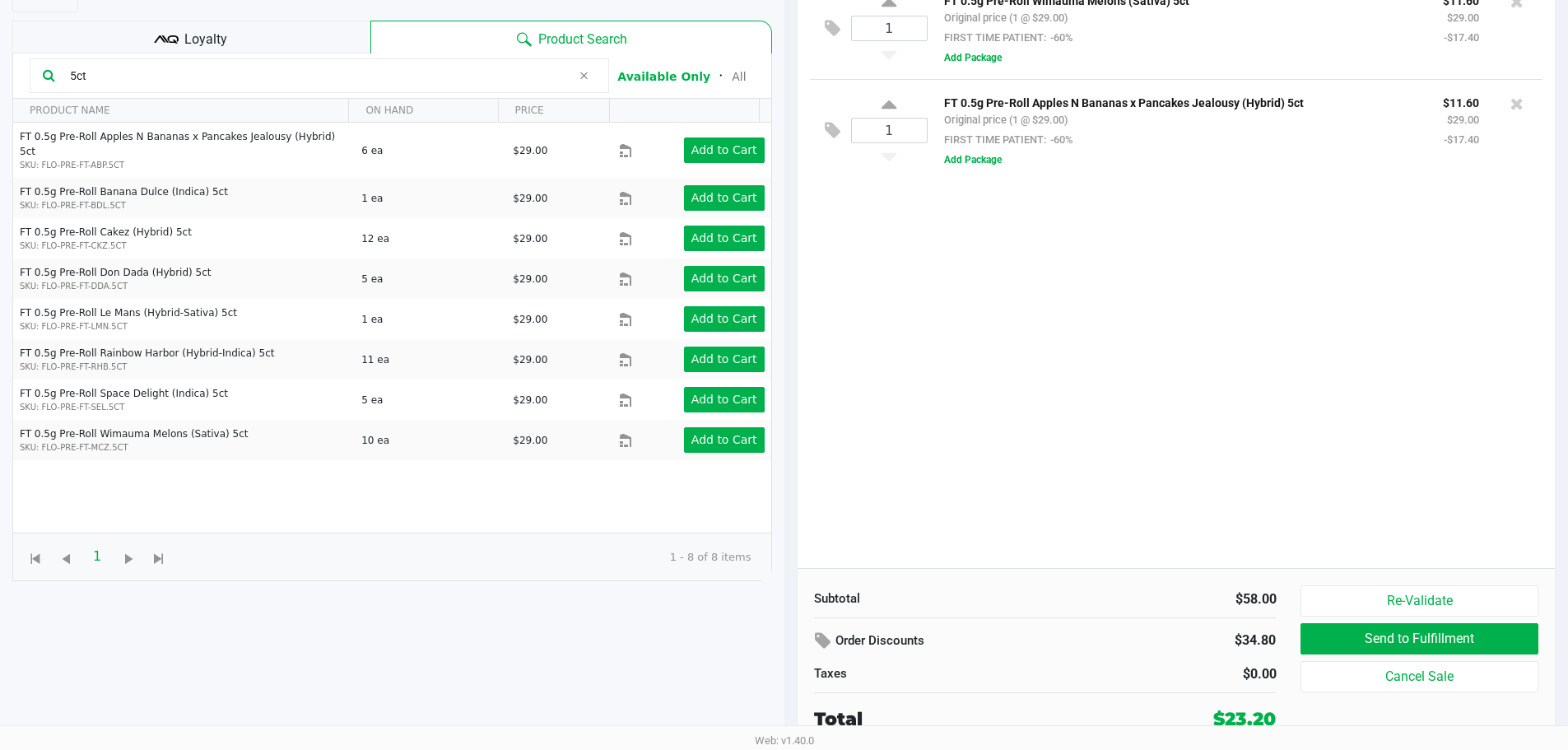
click at [1214, 397] on div "1 FT 0.5g Pre-Roll Wimauma Melons (Sativa) 5ct Original price (1 @ $29.00) FIRS…" at bounding box center [1176, 272] width 758 height 591
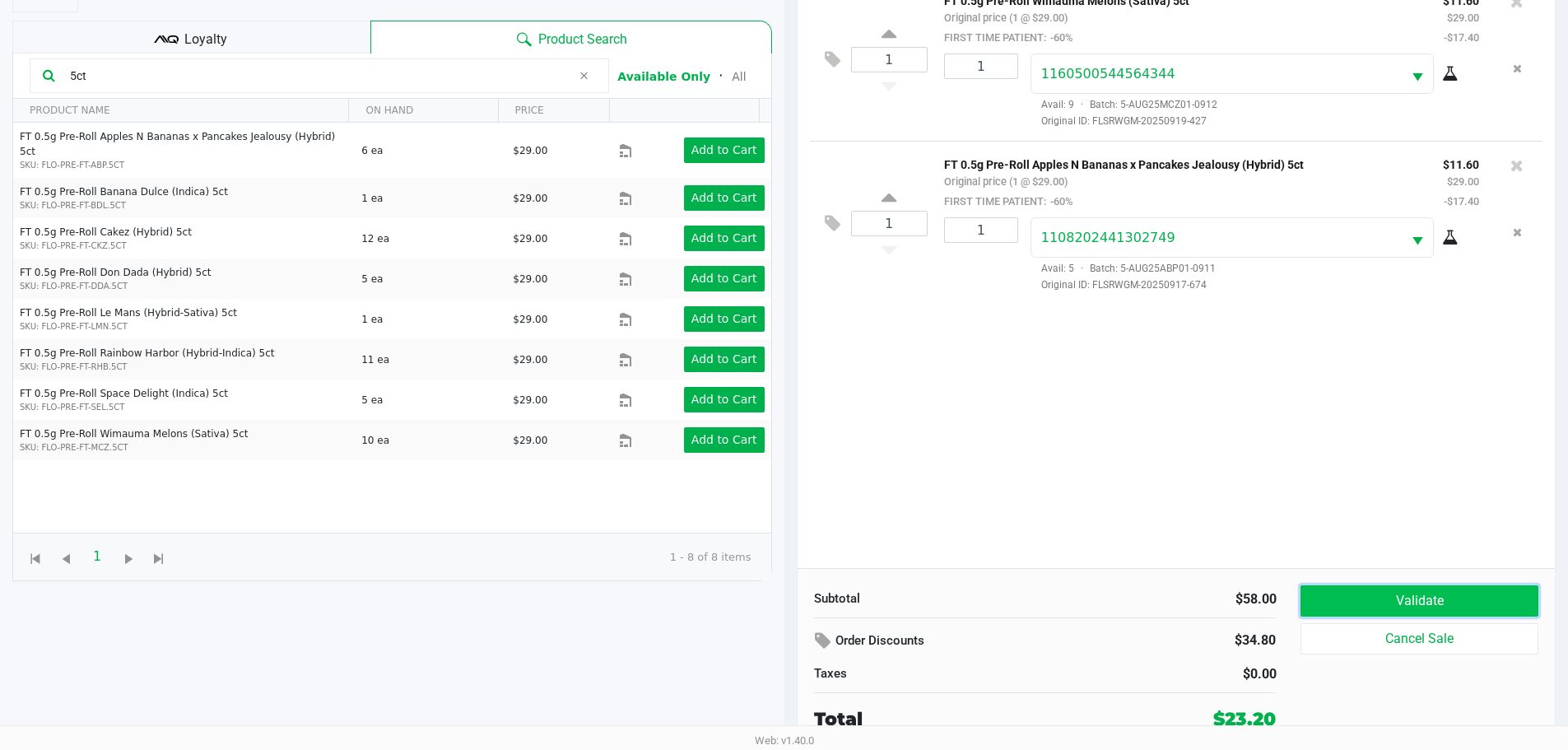
click at [1399, 599] on button "Validate" at bounding box center [1418, 600] width 237 height 32
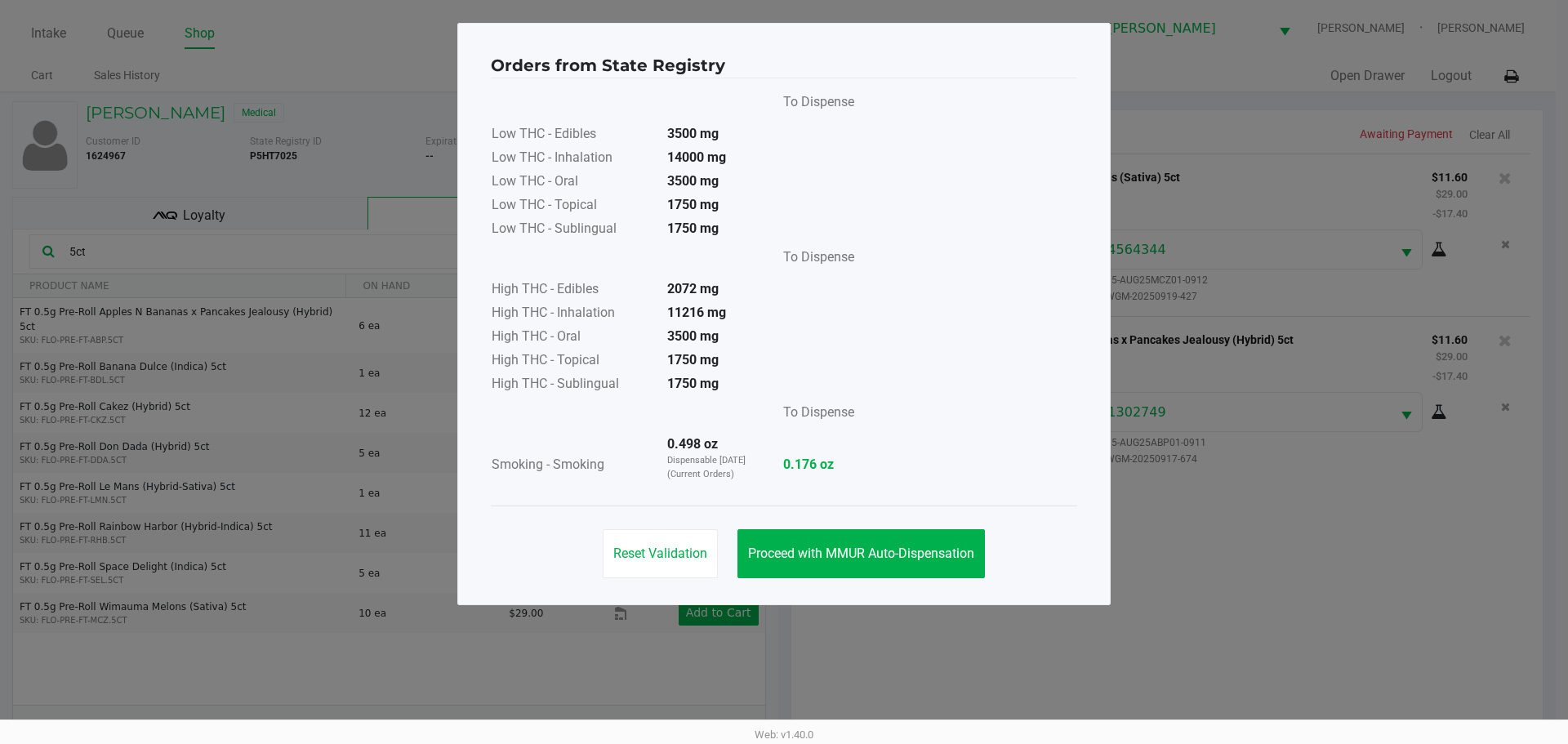
drag, startPoint x: 892, startPoint y: 319, endPoint x: 887, endPoint y: 396, distance: 77.2
click at [892, 319] on div "To Dispense Low THC - Edibles 3500 mg Low THC - Inhalation 14000 mg Low THC - O…" at bounding box center [784, 292] width 586 height 411
click at [876, 531] on button "Proceed with MMUR Auto-Dispensation" at bounding box center [862, 553] width 248 height 49
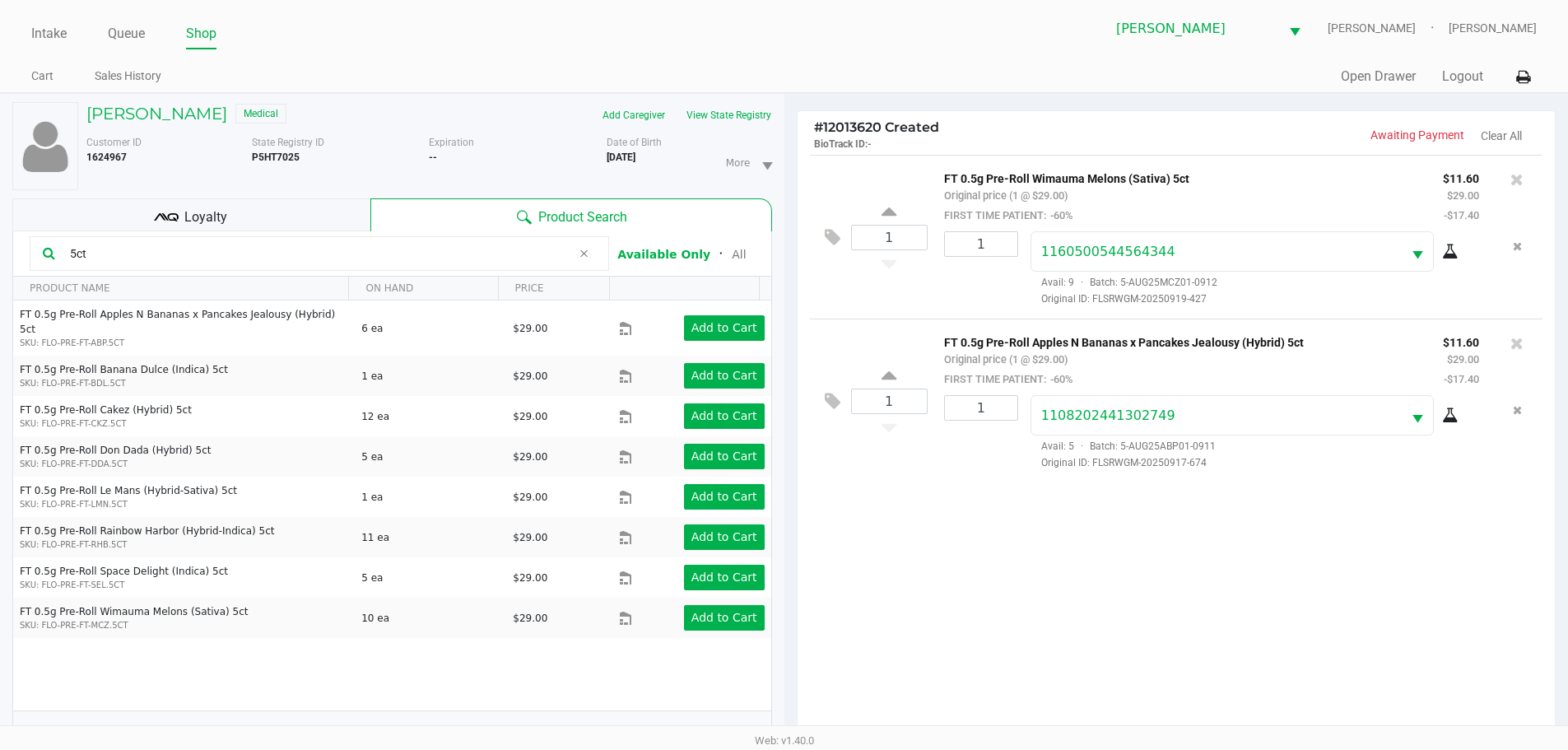
click at [956, 620] on ngb-modal-window "Orders from State Registry To Dispense Low THC - Edibles 3500 mg Low THC - Inha…" at bounding box center [784, 375] width 1568 height 750
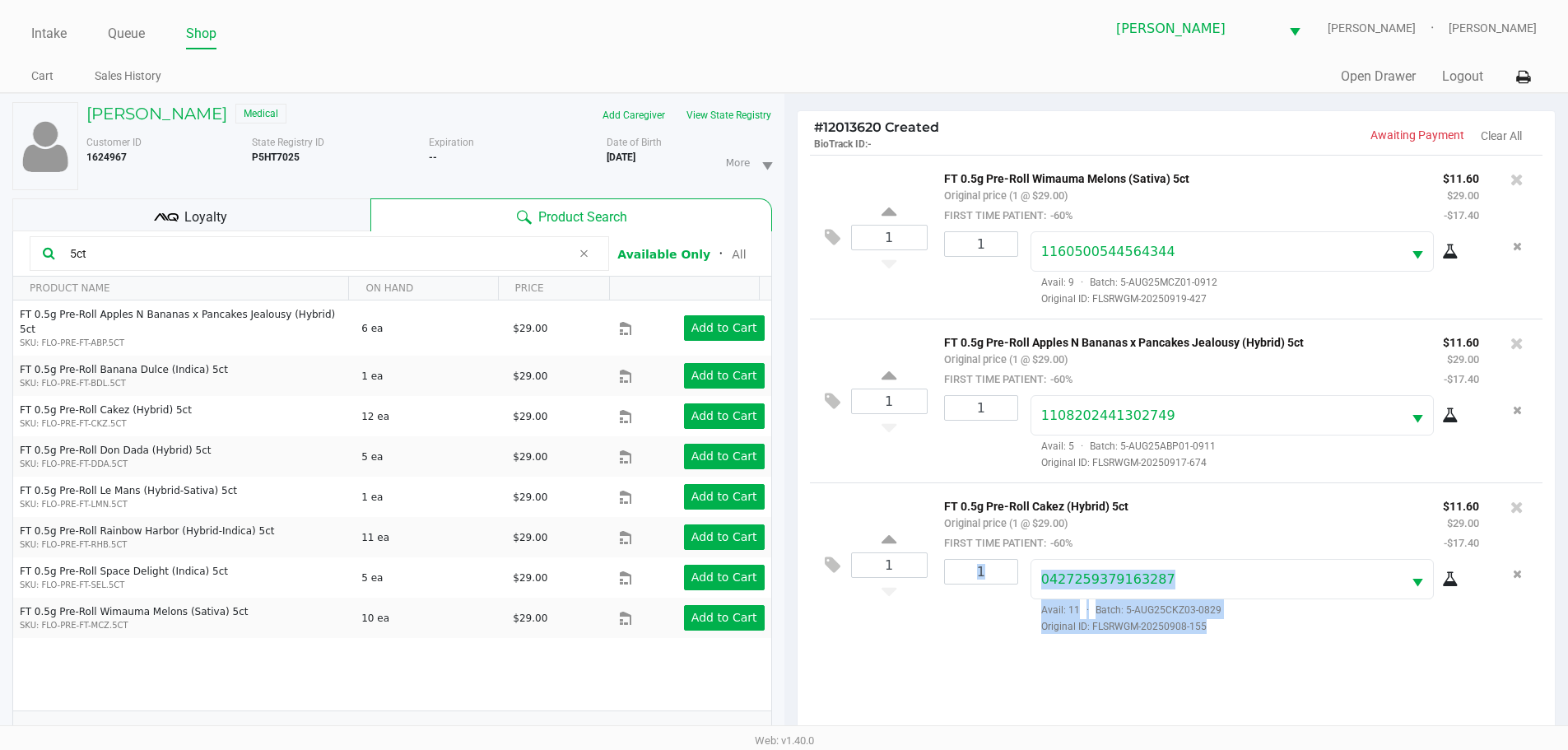
drag, startPoint x: 1554, startPoint y: 551, endPoint x: 1580, endPoint y: 558, distance: 26.9
click at [1568, 558] on html "Intake Queue Shop Brandon WC CHARLIE-SIMPSON Kaleb Ricci Cart Sales History Qui…" at bounding box center [784, 375] width 1568 height 750
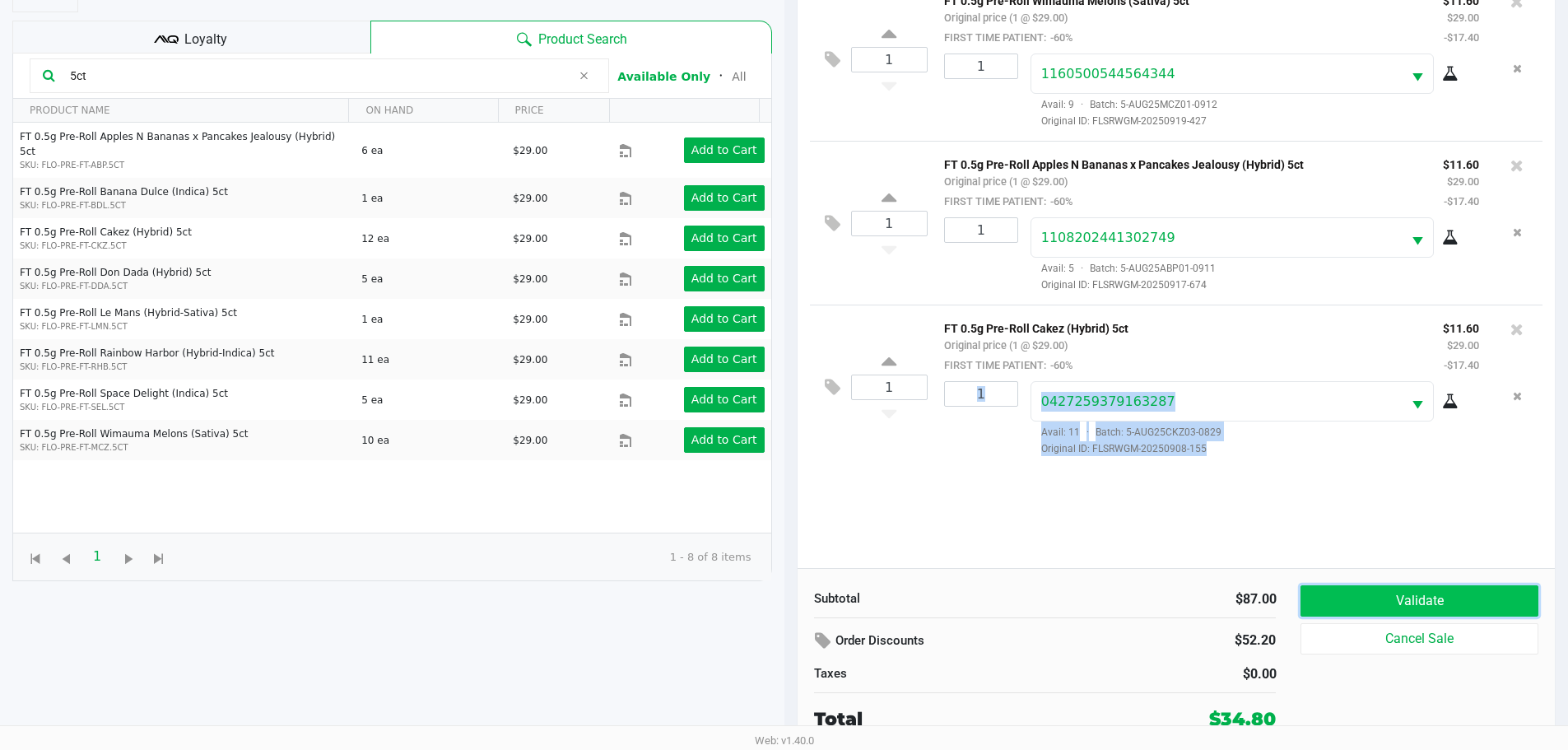
drag, startPoint x: 1369, startPoint y: 607, endPoint x: 1358, endPoint y: 541, distance: 66.9
click at [1368, 605] on button "Validate" at bounding box center [1418, 600] width 237 height 32
click at [1358, 540] on body "Intake Queue Shop Brandon WC CHARLIE-SIMPSON Kaleb Ricci Cart Sales History Qui…" at bounding box center [784, 185] width 1568 height 725
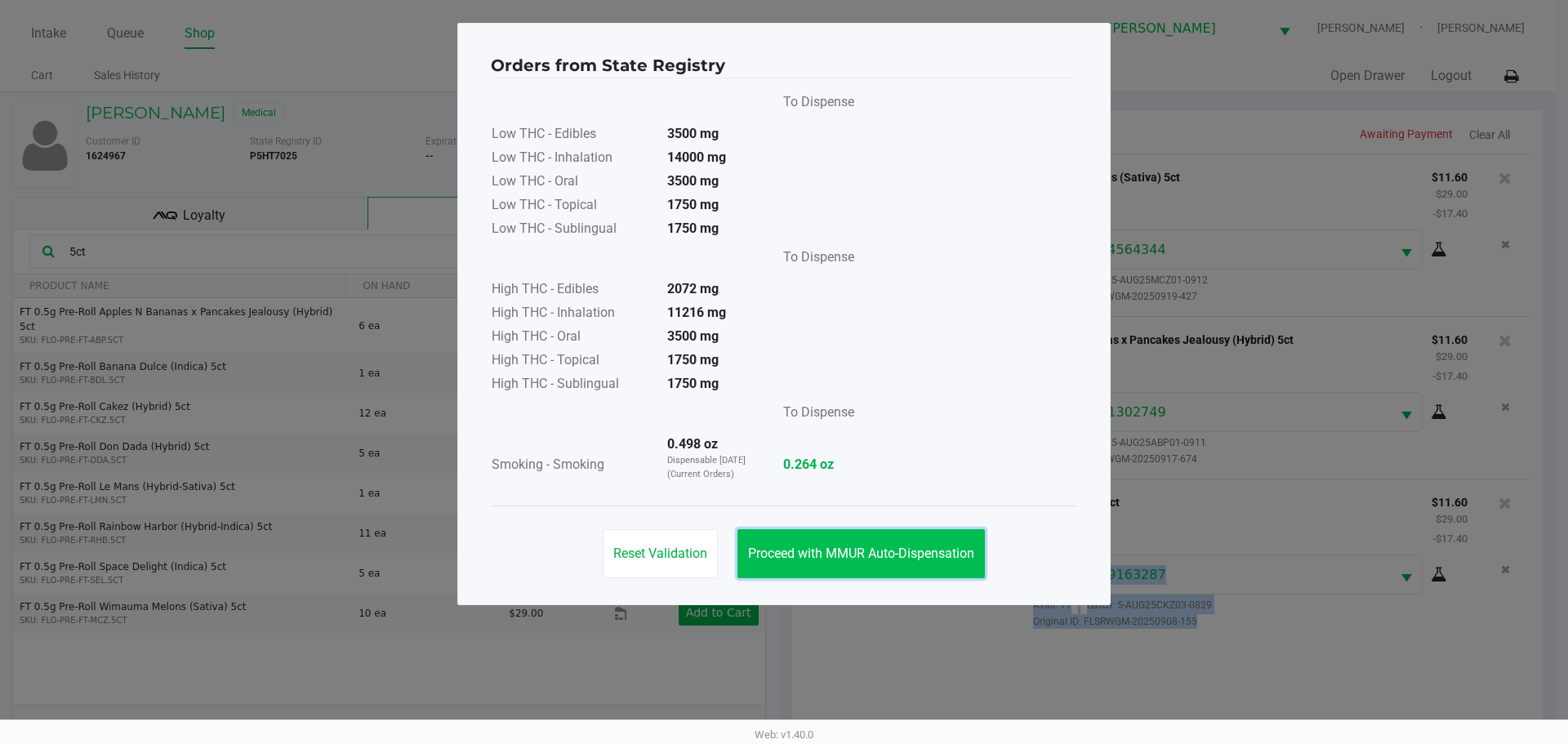
drag, startPoint x: 963, startPoint y: 572, endPoint x: 944, endPoint y: 544, distance: 33.8
click at [962, 570] on button "Proceed with MMUR Auto-Dispensation" at bounding box center [862, 553] width 248 height 49
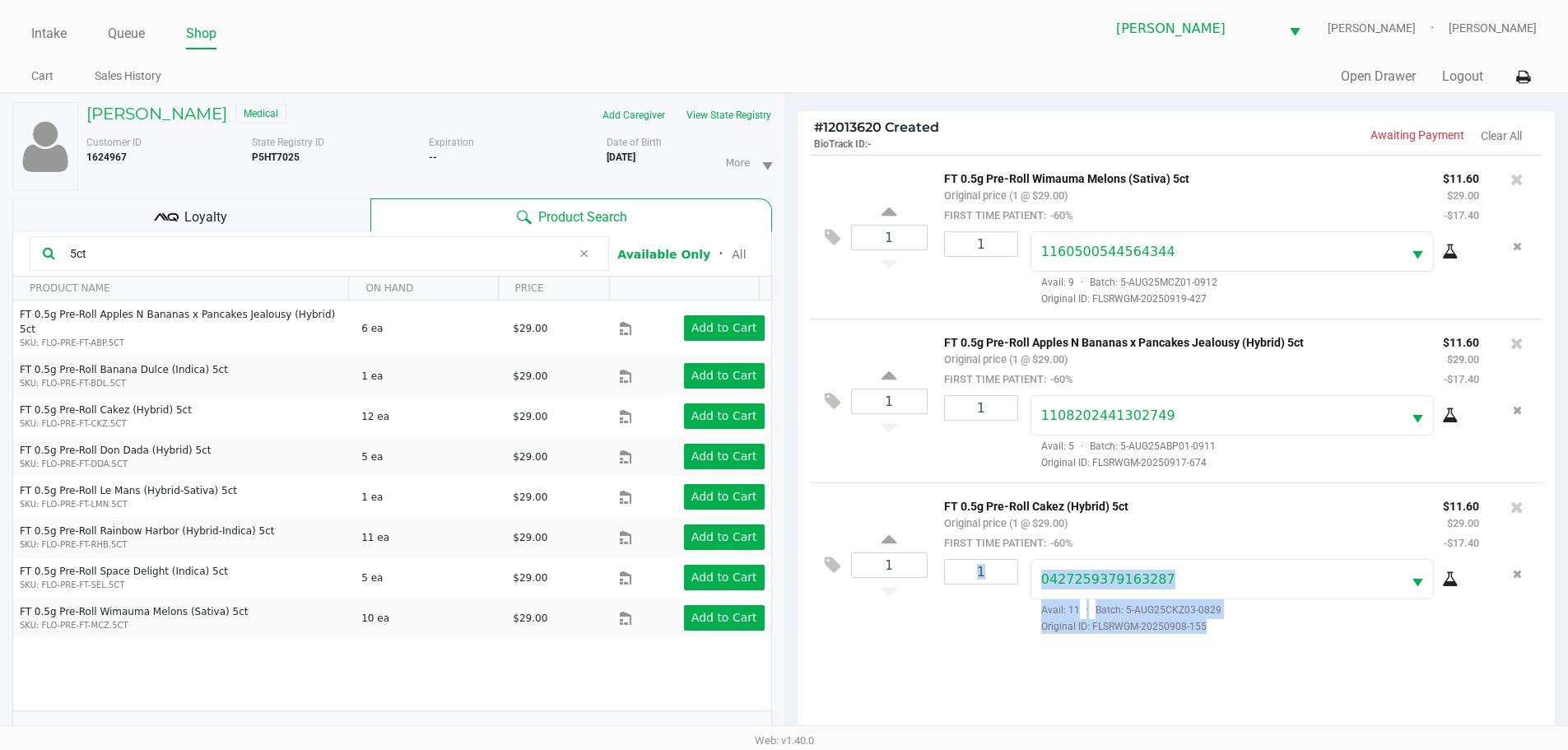
click at [949, 547] on div "Reset Validation Proceed with MMUR Auto-Dispensation" at bounding box center [785, 509] width 591 height 83
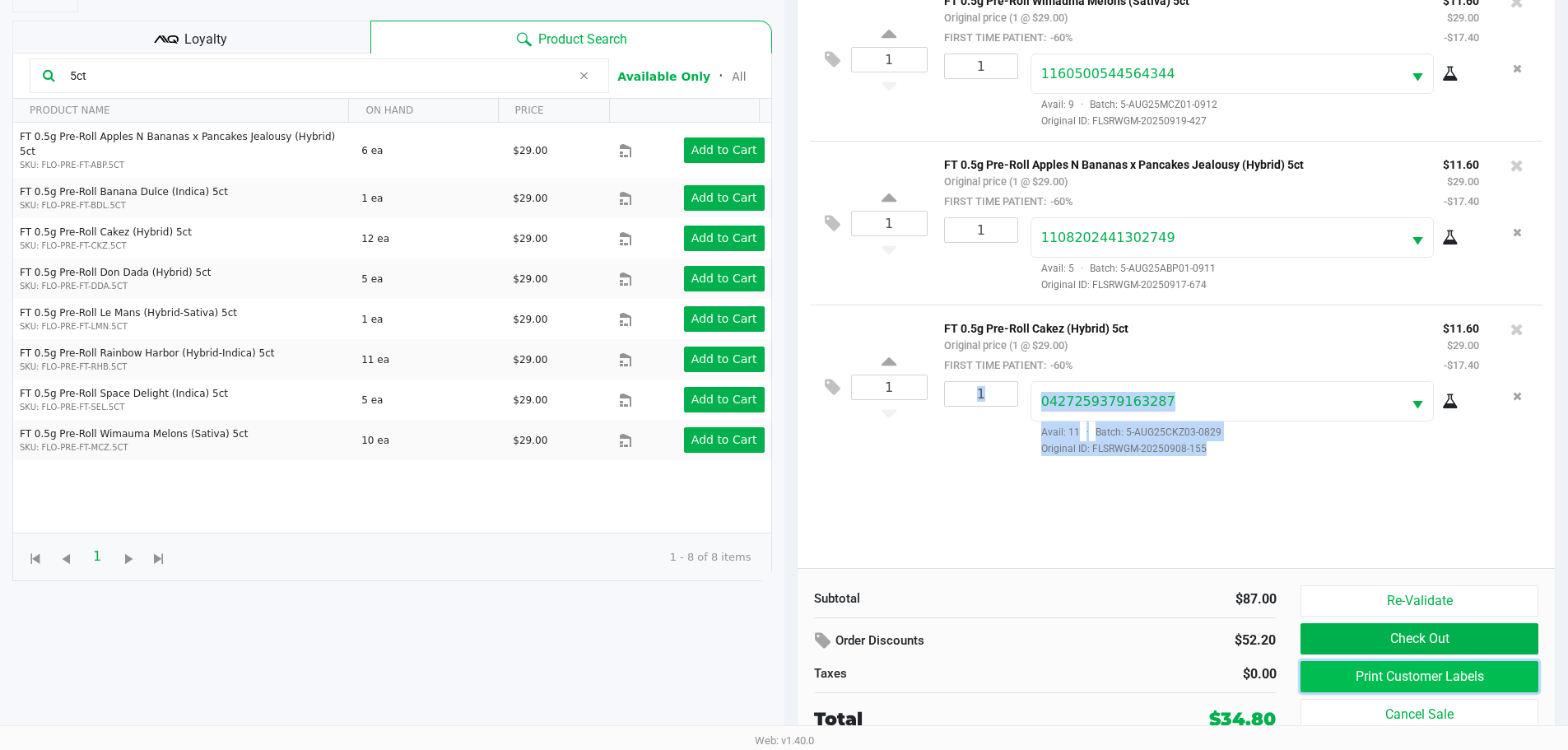
click at [1315, 670] on button "Print Customer Labels" at bounding box center [1418, 676] width 237 height 32
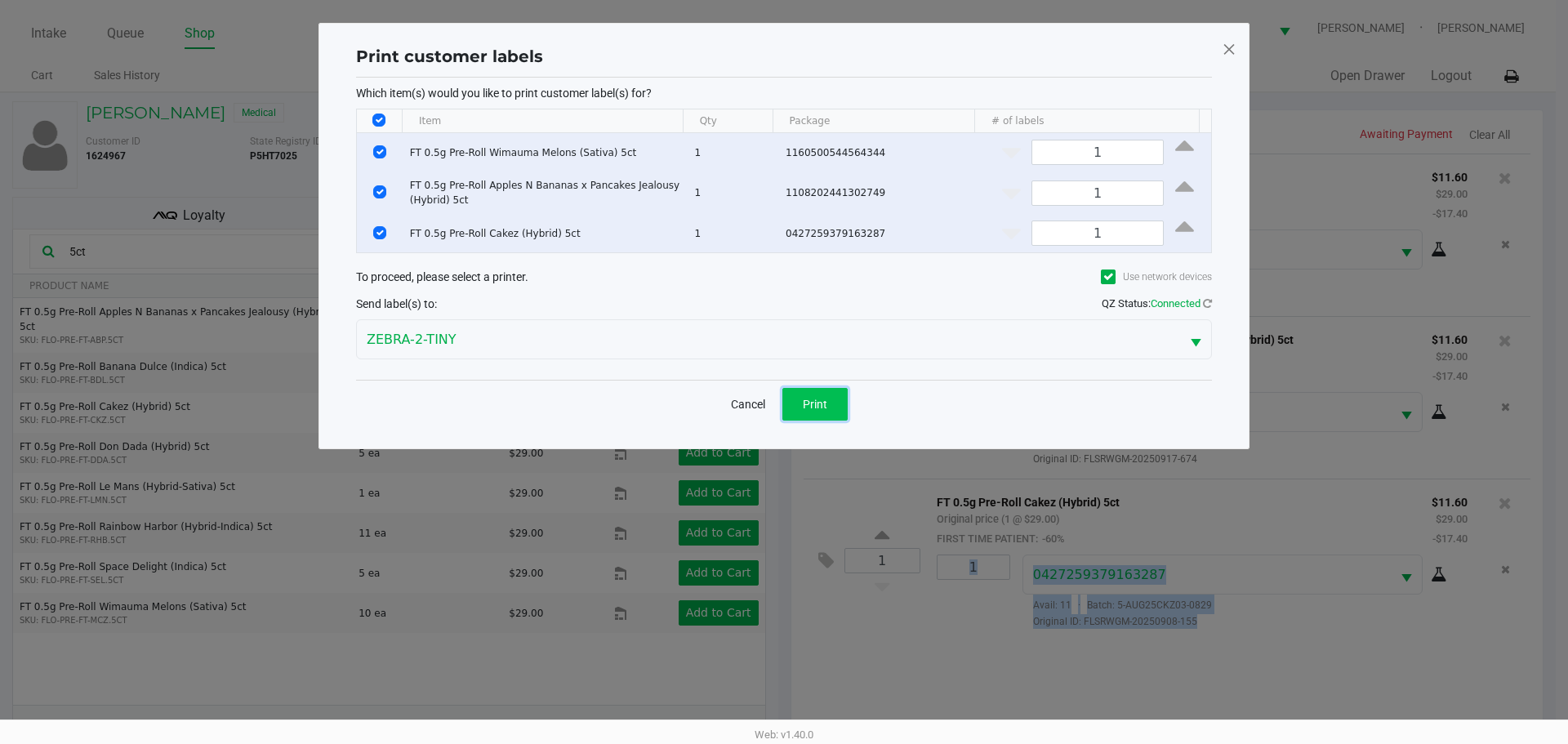
click at [820, 411] on button "Print" at bounding box center [815, 403] width 66 height 32
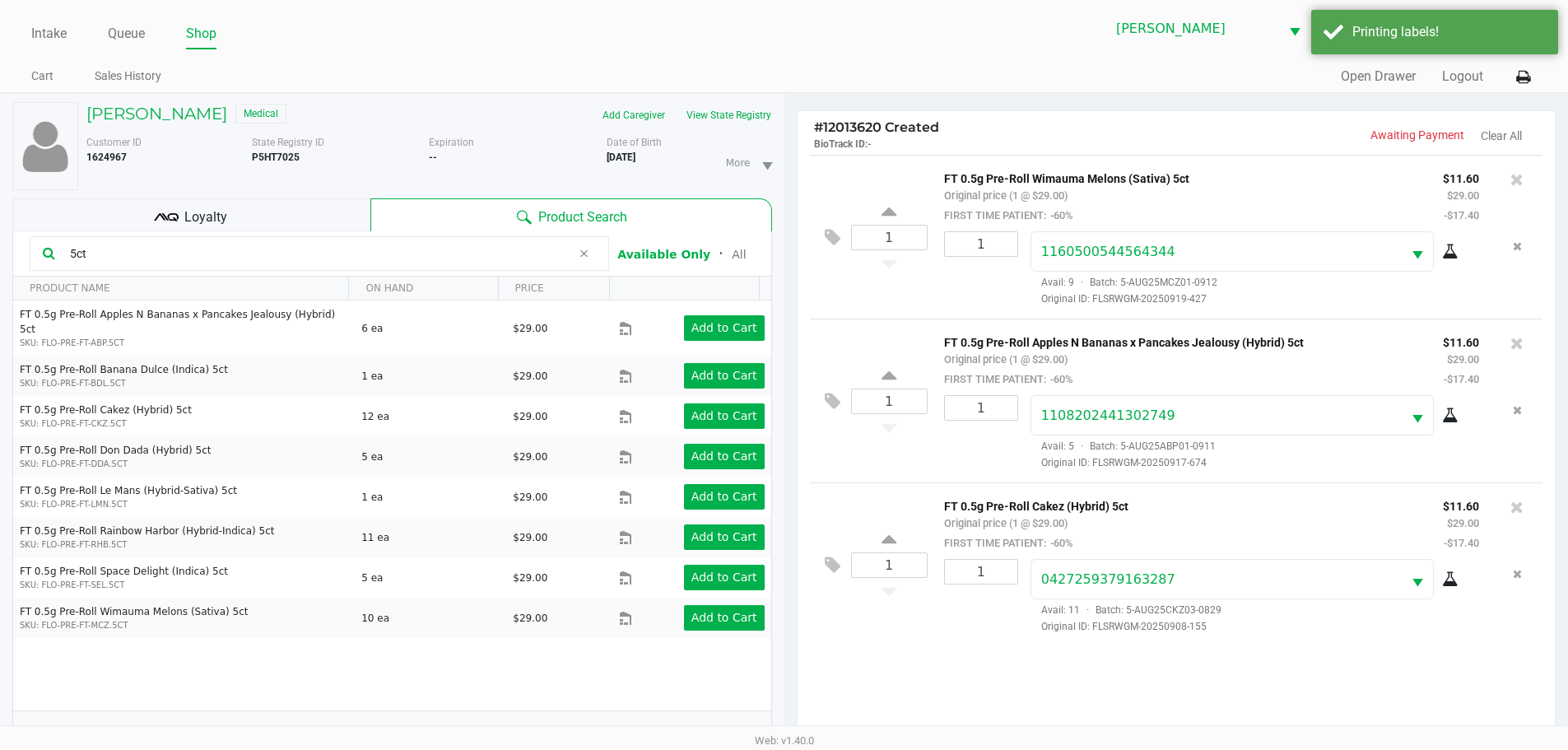
click at [977, 650] on ngb-modal-window "Print customer labels Which item(s) would you like to print customer label(s) f…" at bounding box center [784, 375] width 1568 height 750
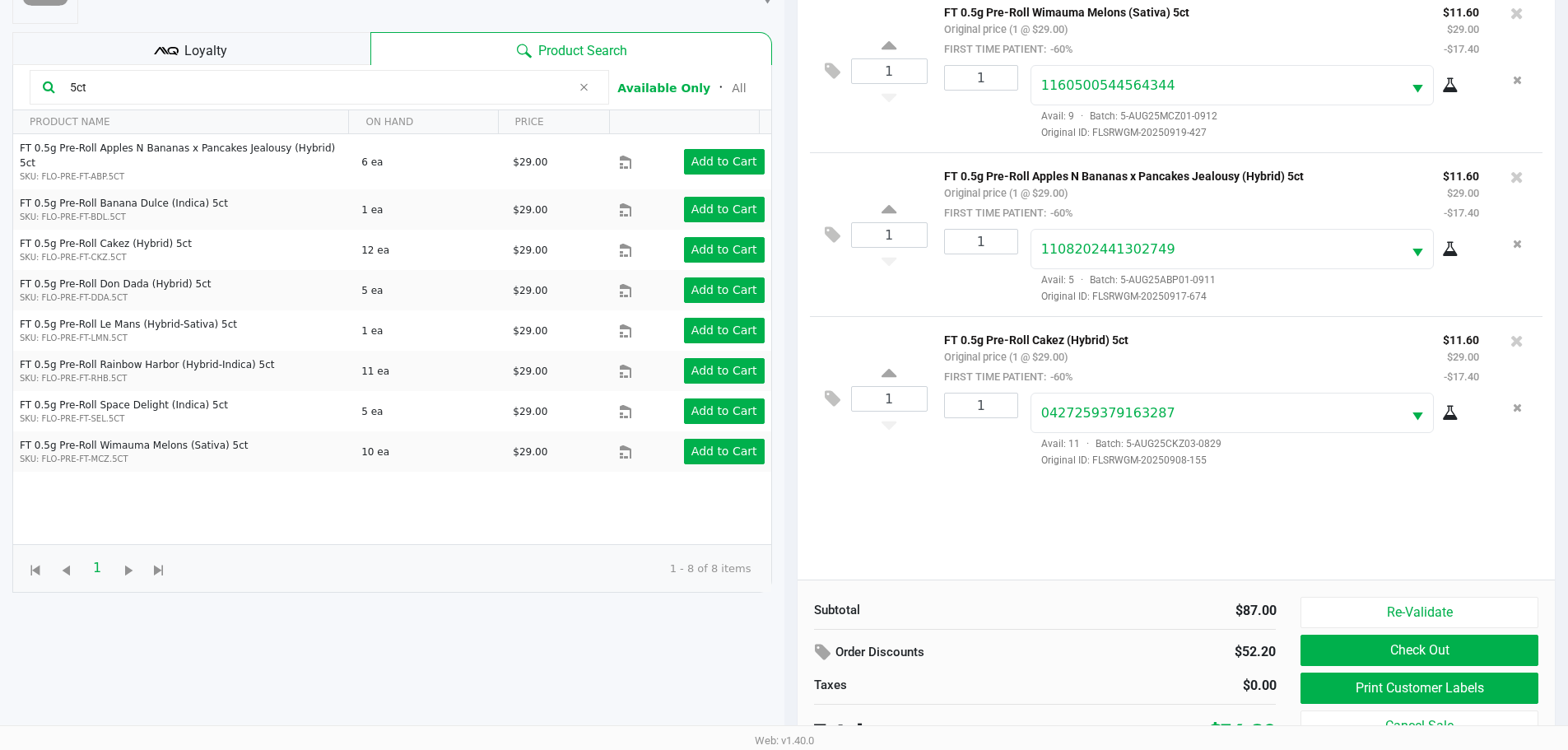
scroll to position [177, 0]
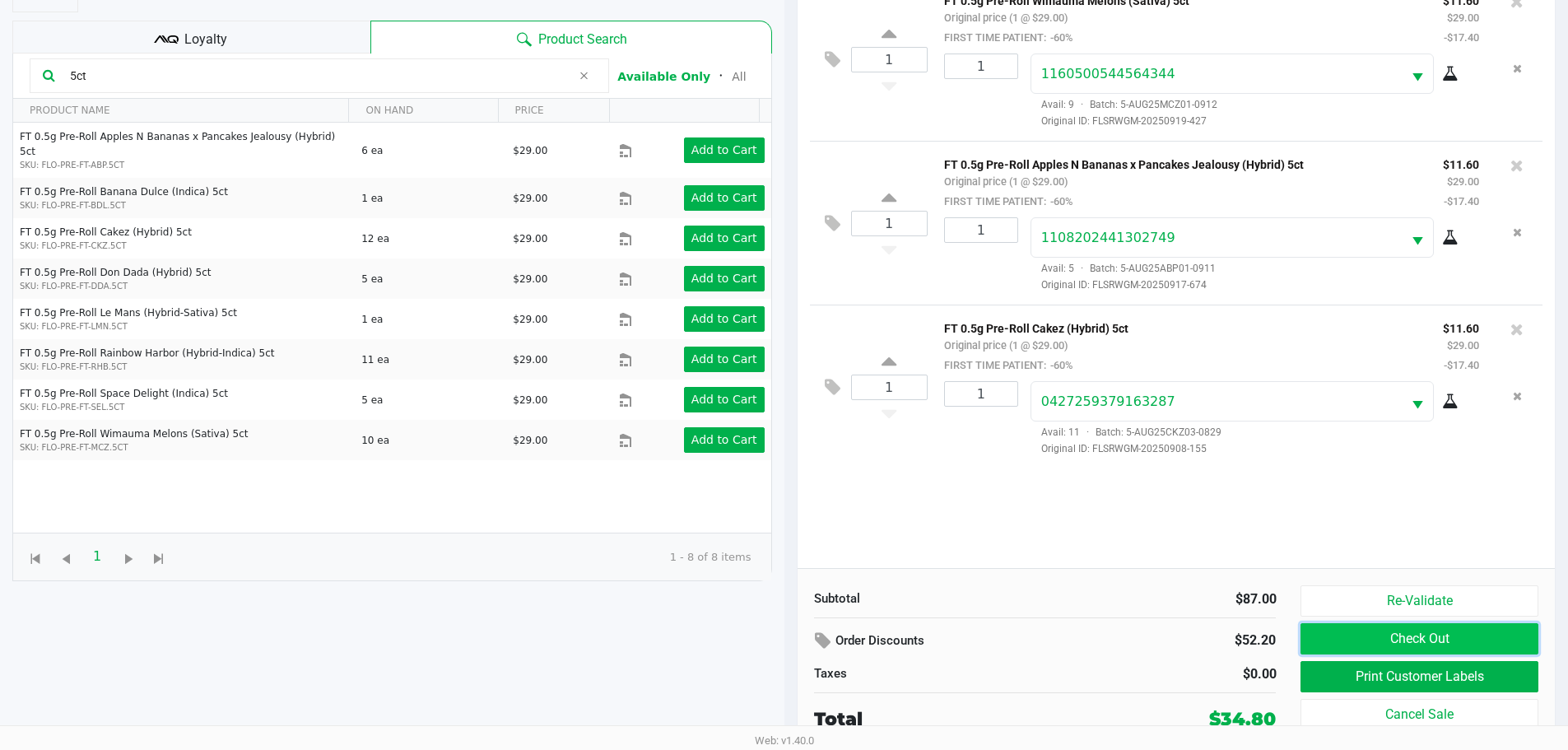
click at [1357, 632] on button "Check Out" at bounding box center [1418, 638] width 237 height 32
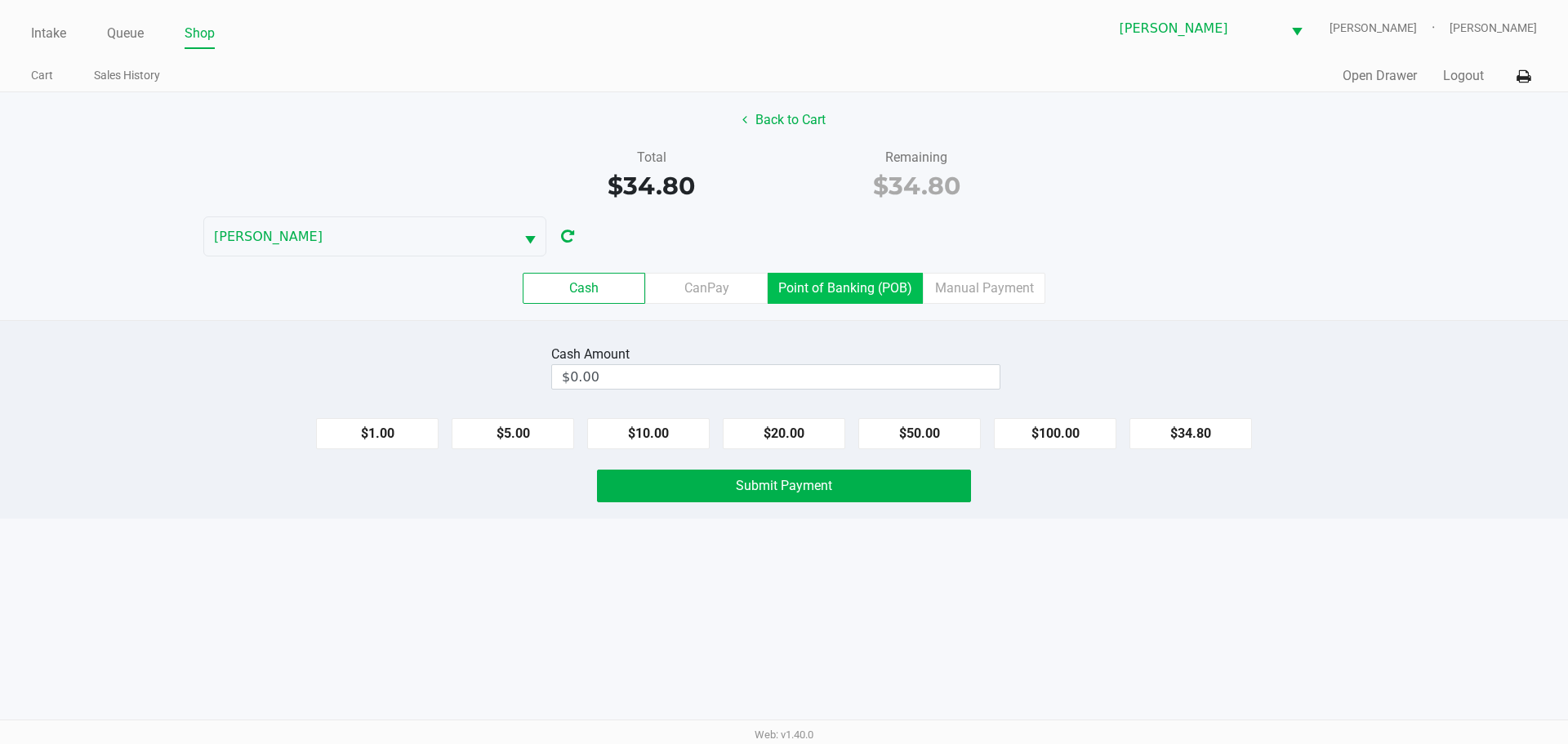
click at [859, 273] on label "Point of Banking (POB)" at bounding box center [844, 288] width 155 height 31
click at [0, 0] on 7 "Point of Banking (POB)" at bounding box center [0, 0] width 0 height 0
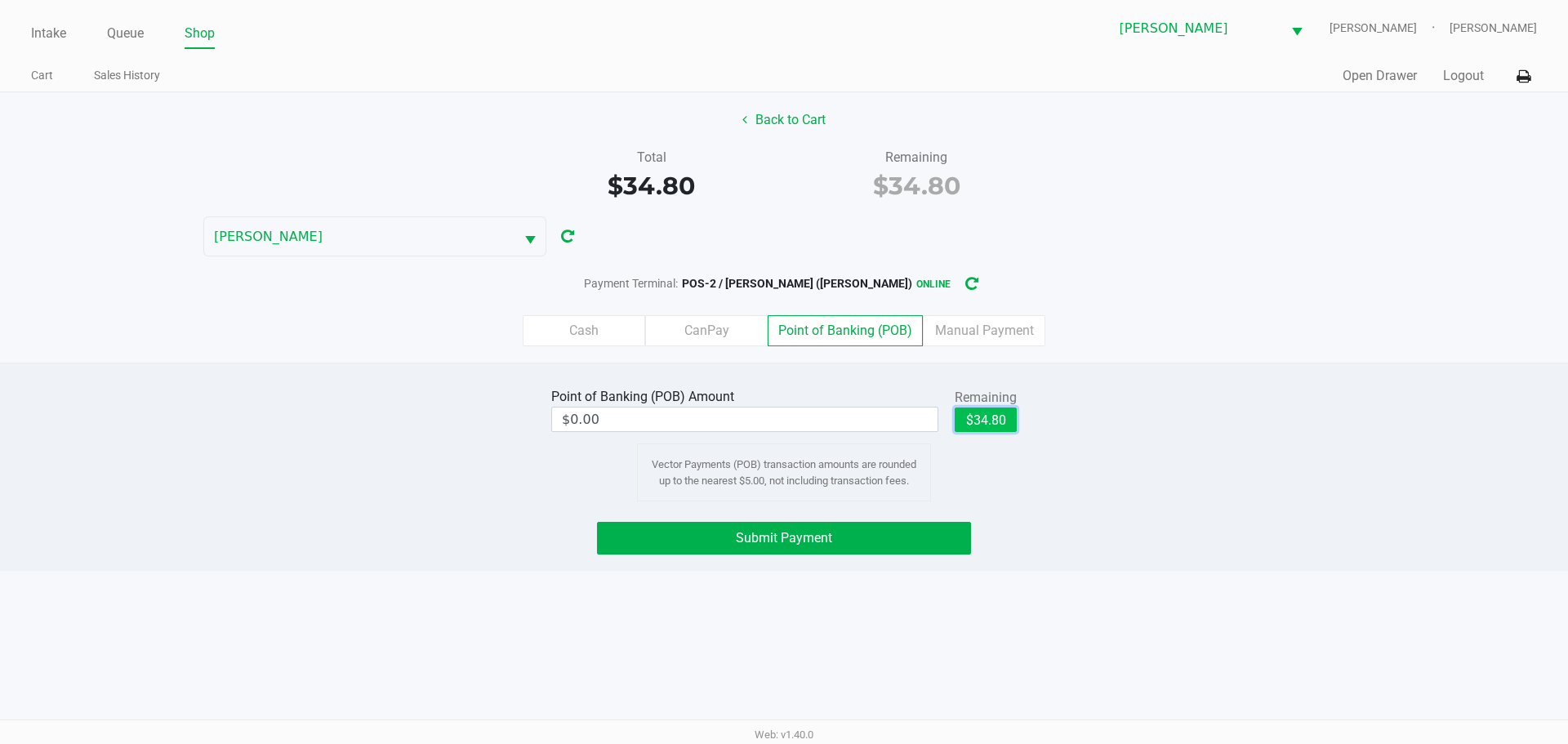
click at [995, 424] on button "$34.80" at bounding box center [985, 420] width 62 height 25
type input "$34.80"
click at [888, 531] on button "Submit Payment" at bounding box center [784, 538] width 374 height 32
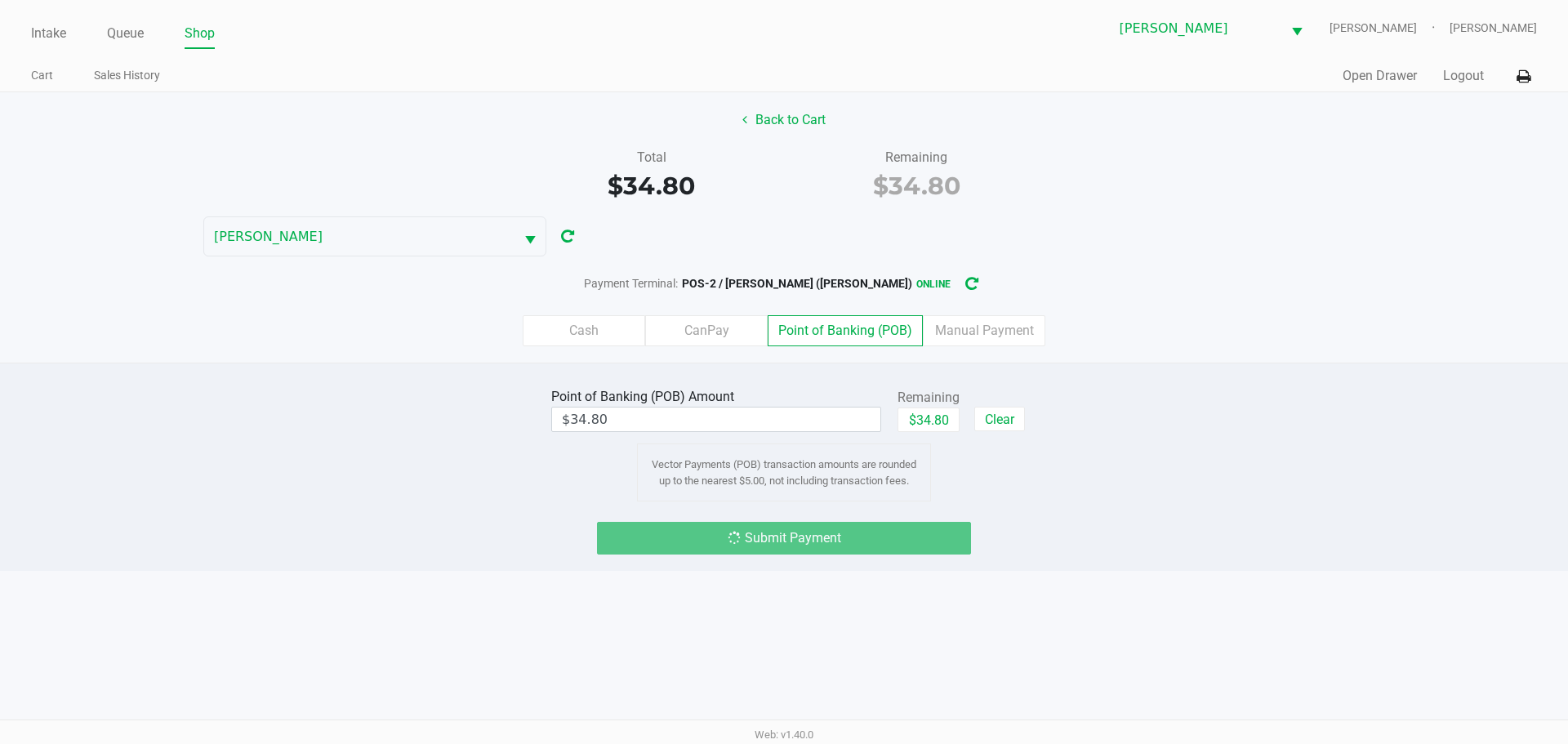
click at [1152, 545] on div "Submit Payment" at bounding box center [784, 538] width 1593 height 32
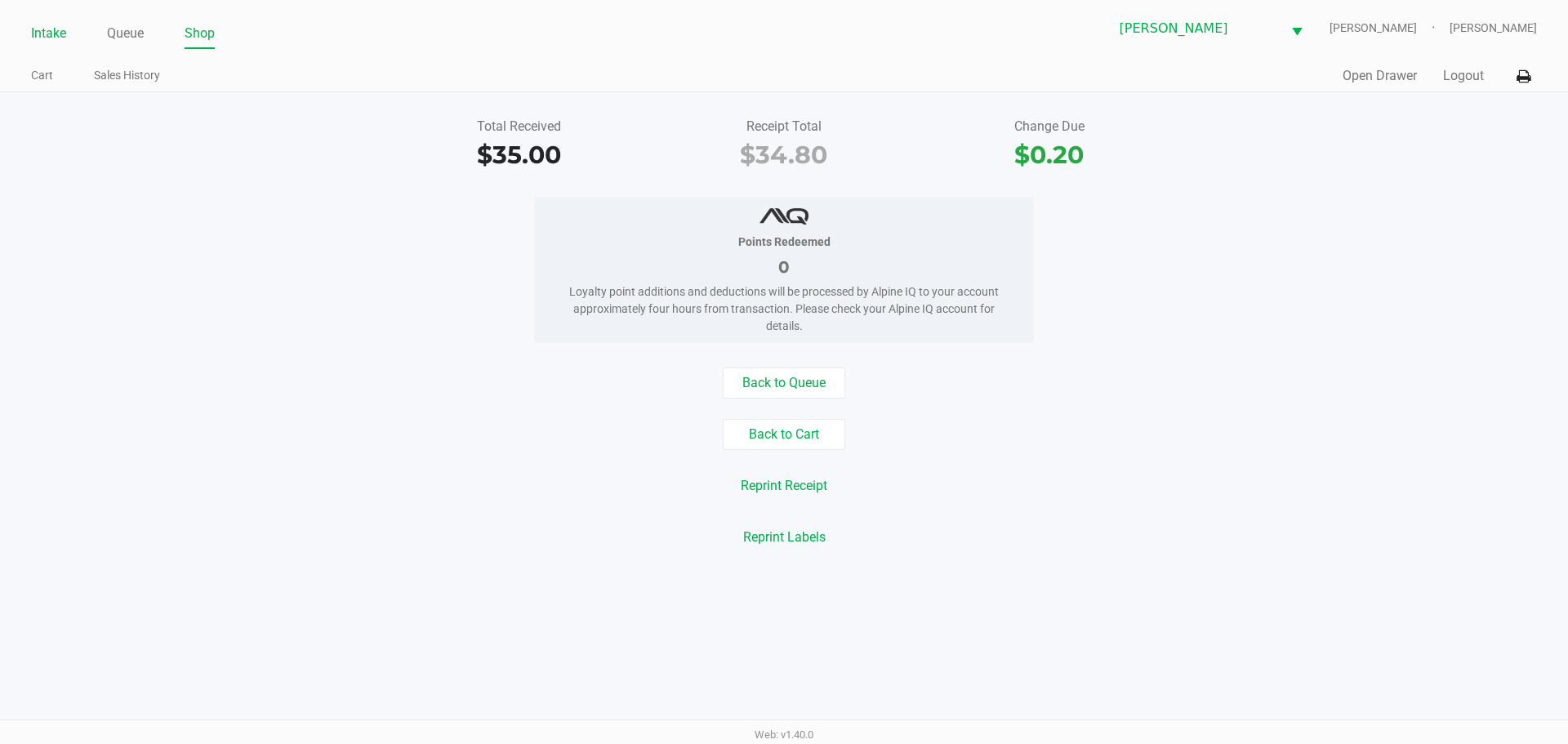
click at [48, 34] on link "Intake" at bounding box center [49, 33] width 35 height 23
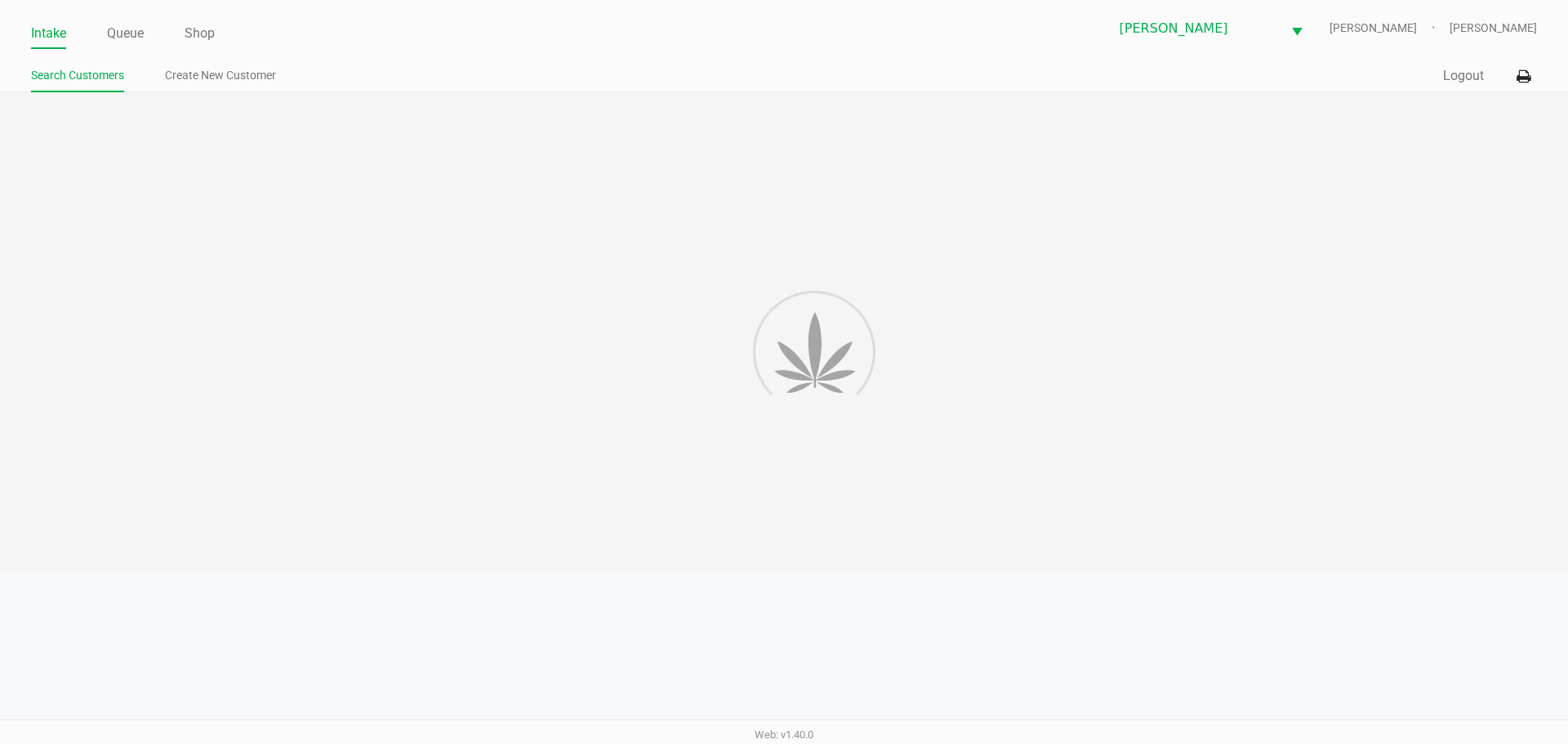
click at [47, 38] on link "Intake" at bounding box center [49, 33] width 35 height 23
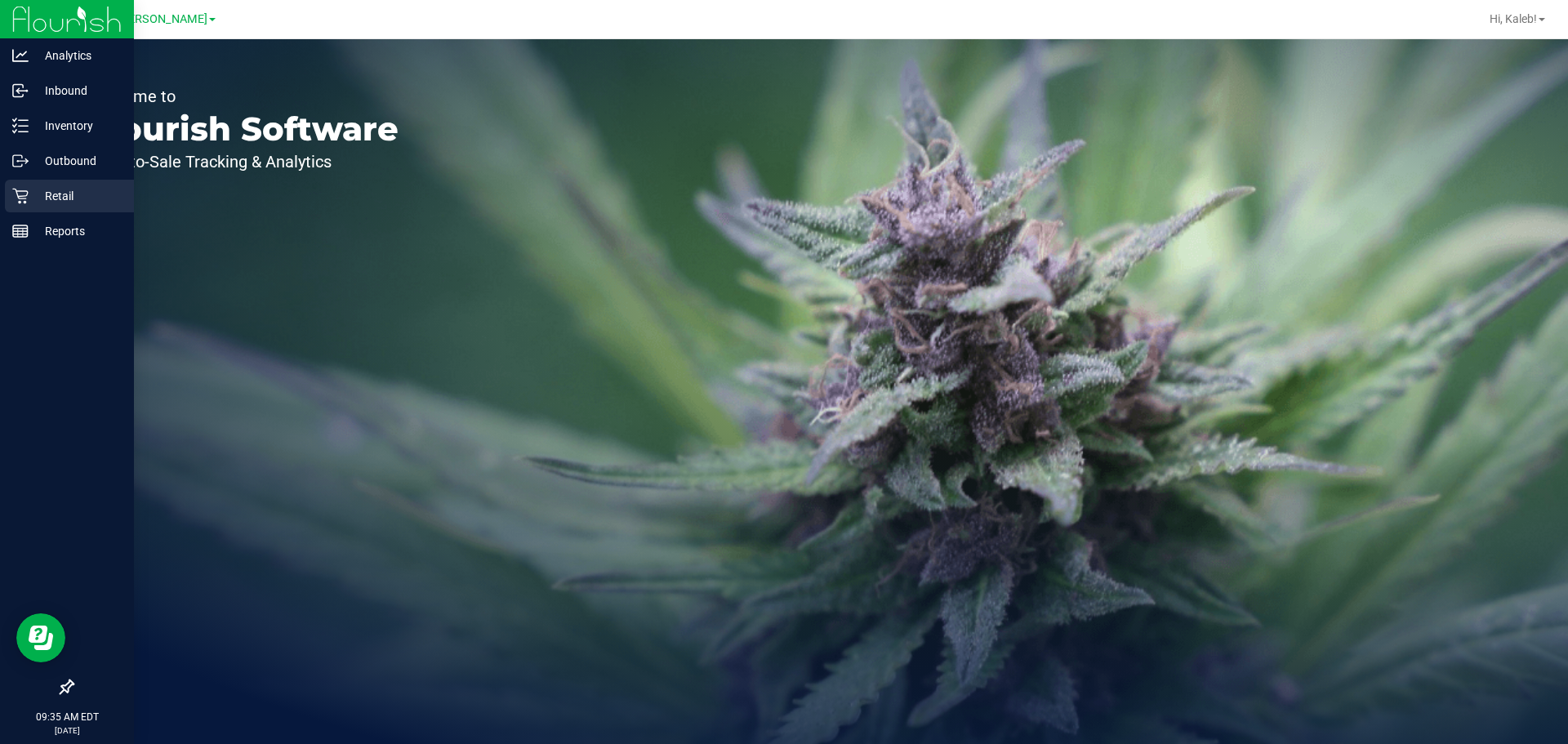
click at [9, 202] on div "Retail" at bounding box center [69, 196] width 129 height 32
click at [29, 198] on p "Retail" at bounding box center [77, 196] width 98 height 20
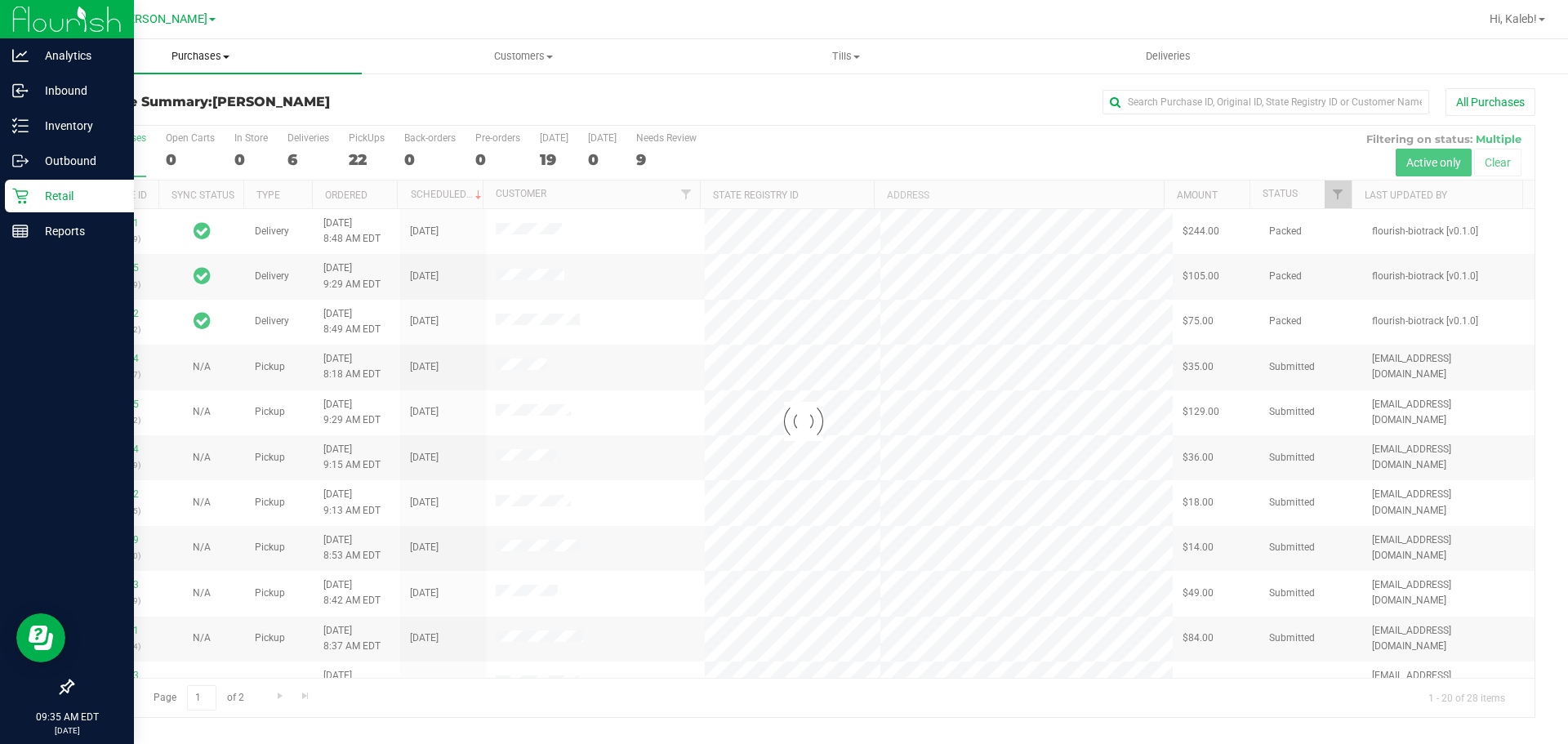
click at [203, 69] on uib-tab-heading "Purchases Summary of purchases Fulfillment All purchases" at bounding box center [200, 56] width 323 height 34
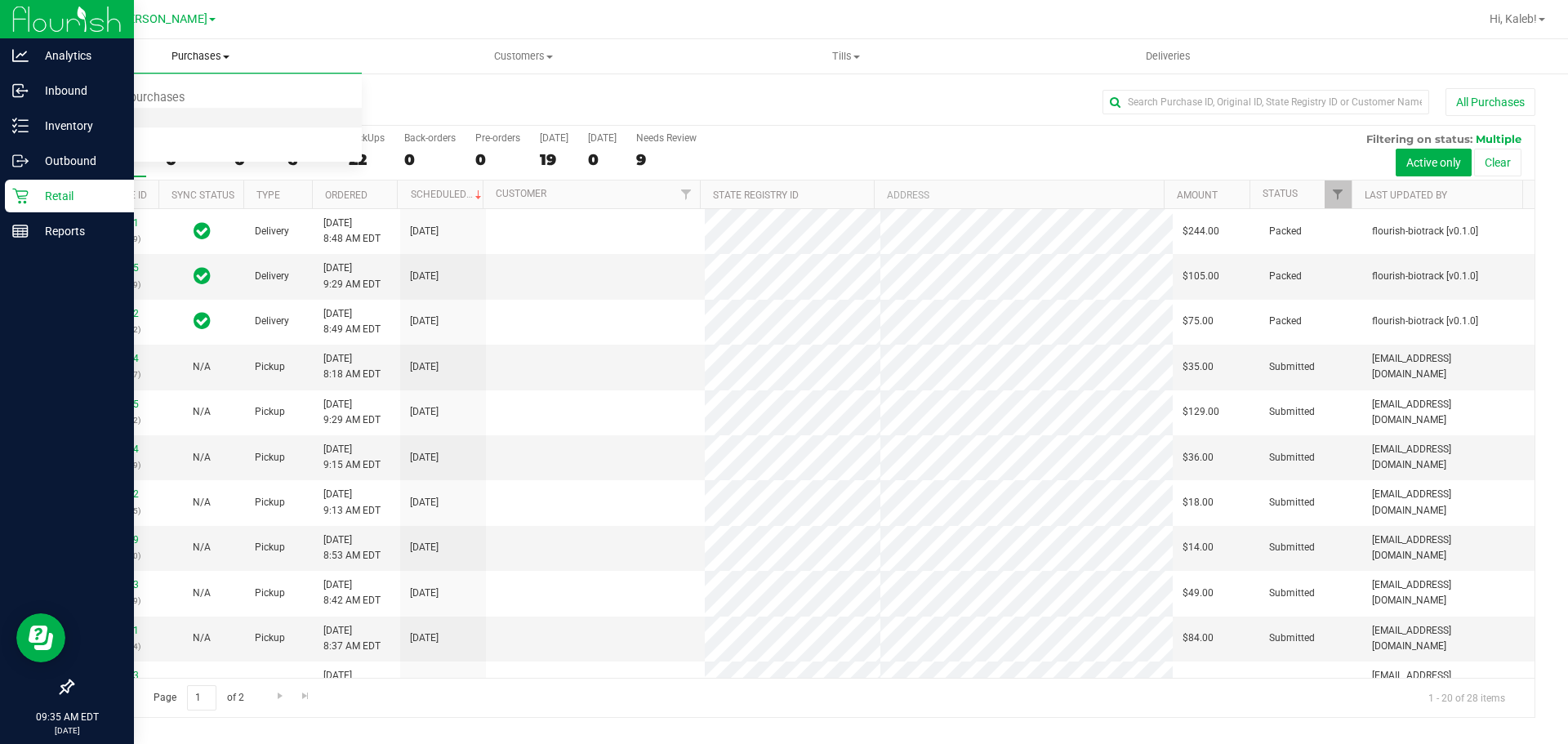
click at [183, 120] on li "Fulfillment" at bounding box center [200, 118] width 323 height 20
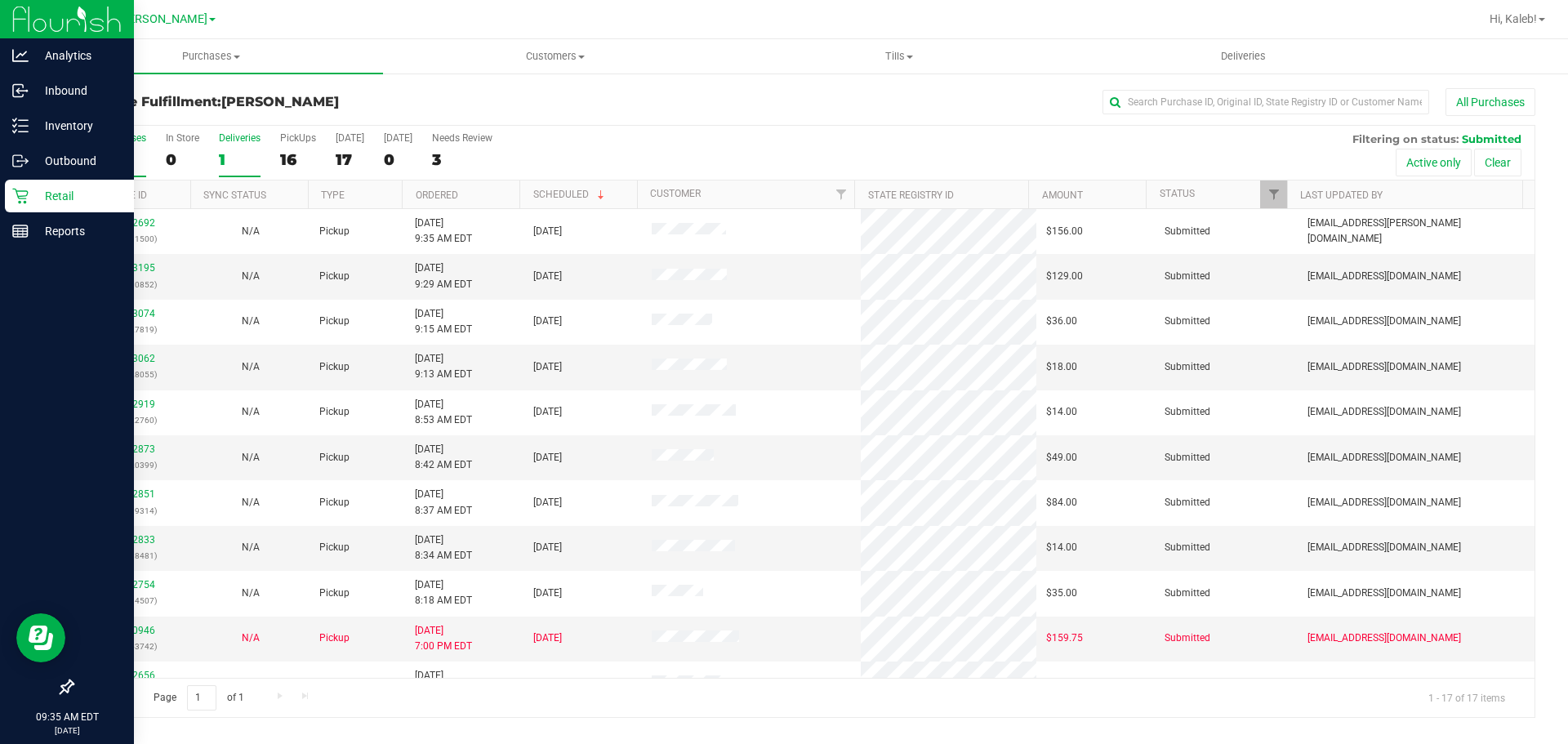
click at [234, 158] on div "1" at bounding box center [240, 160] width 42 height 19
click at [0, 0] on input "Deliveries 1" at bounding box center [0, 0] width 0 height 0
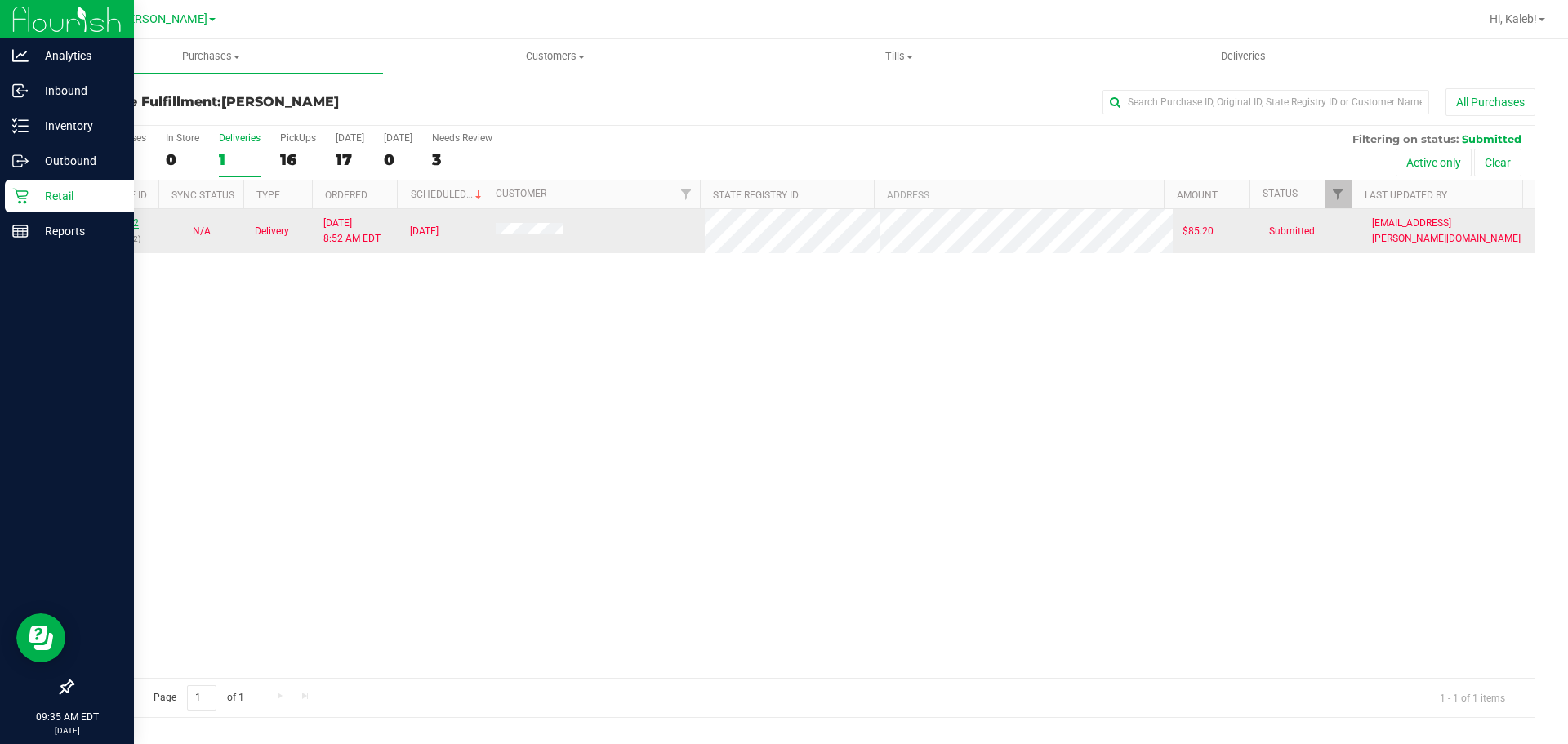
click at [122, 218] on link "12012382" at bounding box center [116, 223] width 46 height 11
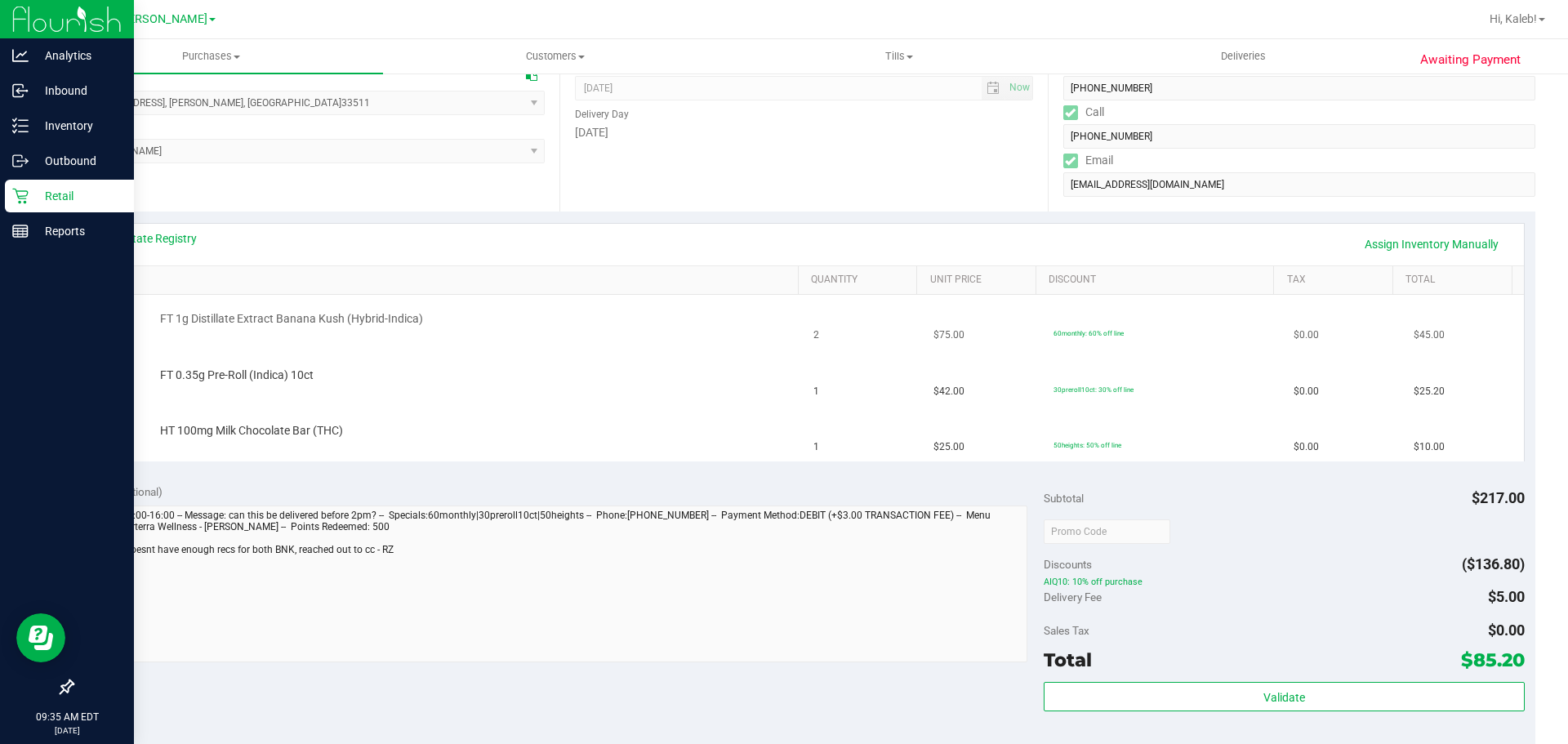
scroll to position [164, 0]
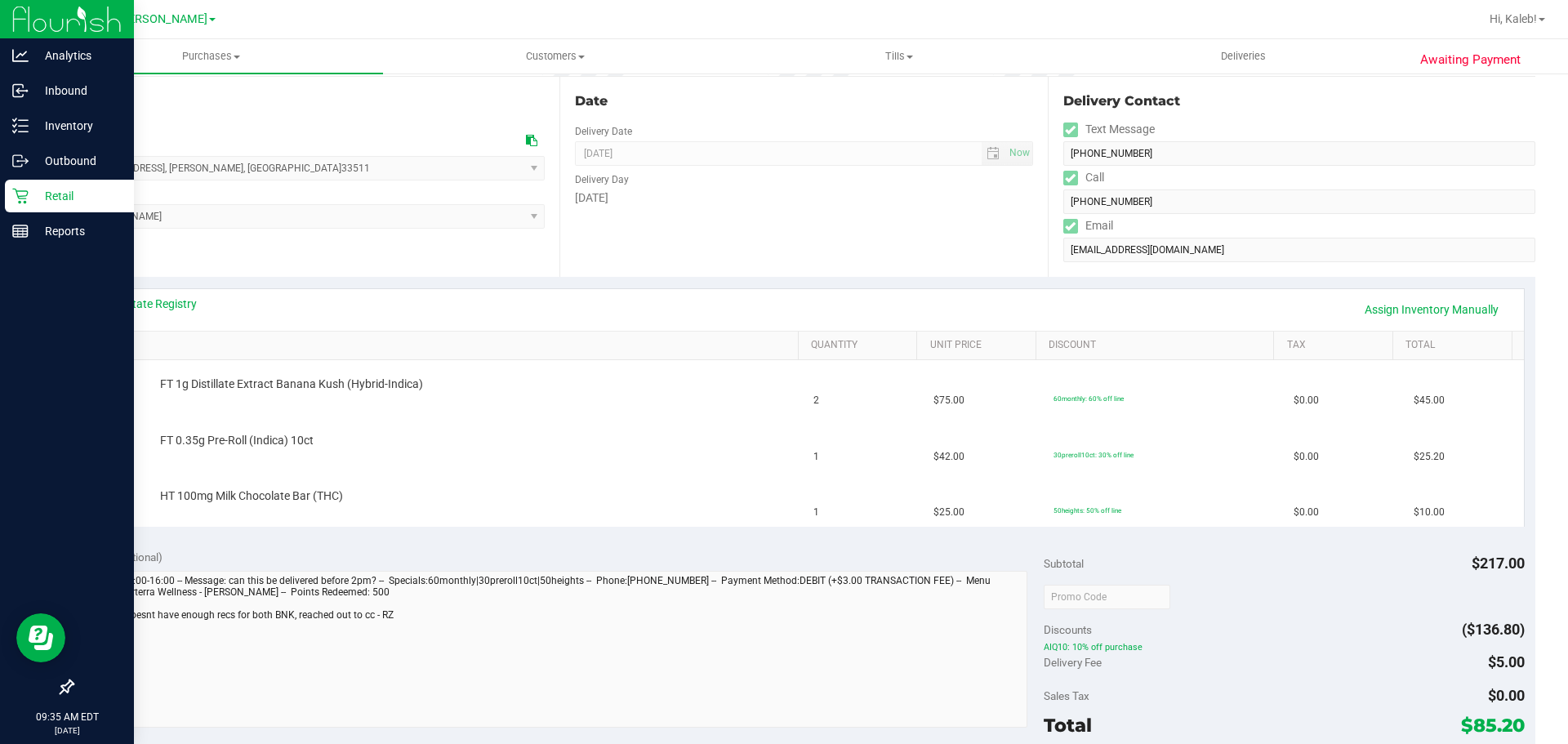
click at [11, 205] on div "Retail" at bounding box center [69, 196] width 129 height 32
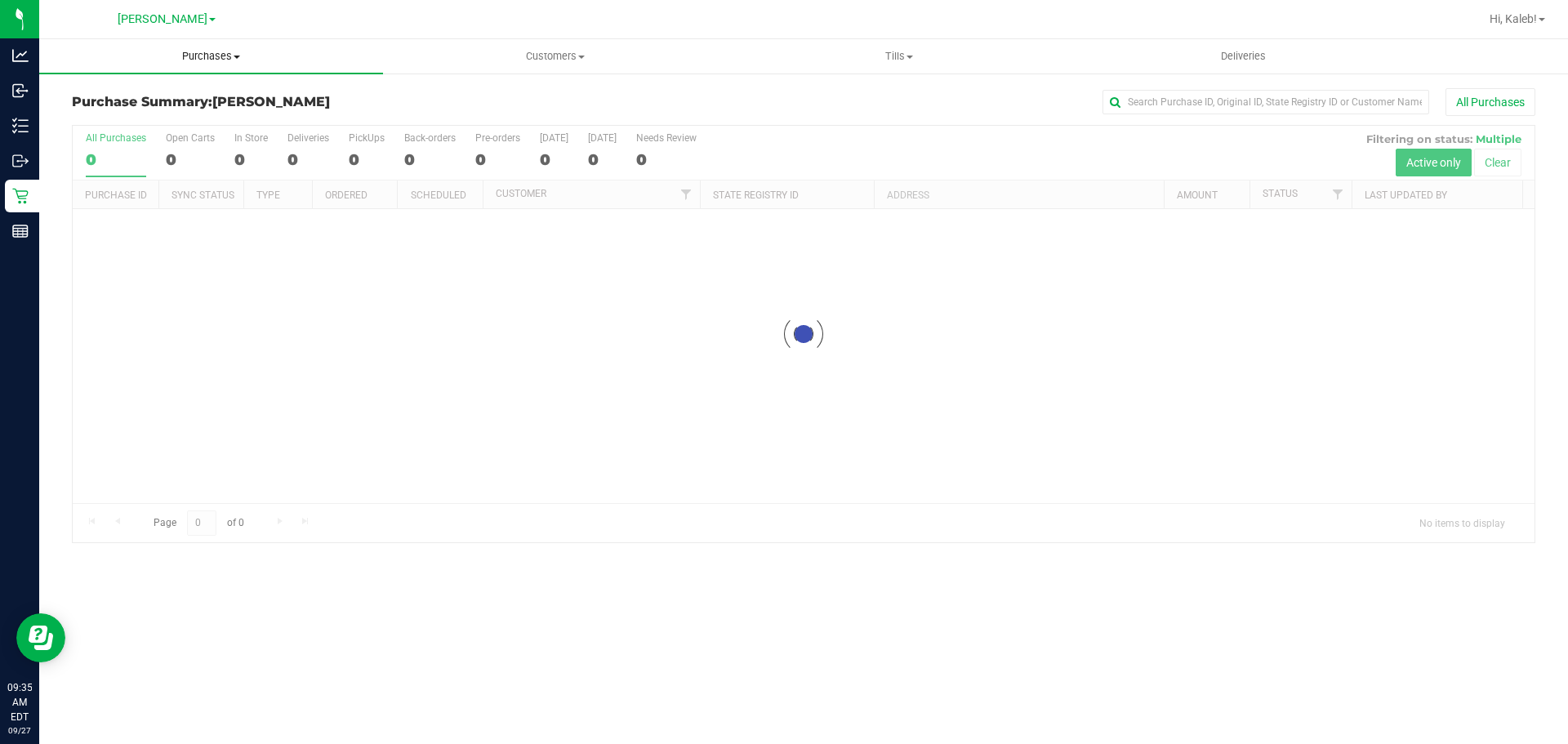
click at [194, 54] on span "Purchases" at bounding box center [210, 55] width 344 height 14
click at [161, 107] on li "Summary of purchases" at bounding box center [210, 99] width 344 height 20
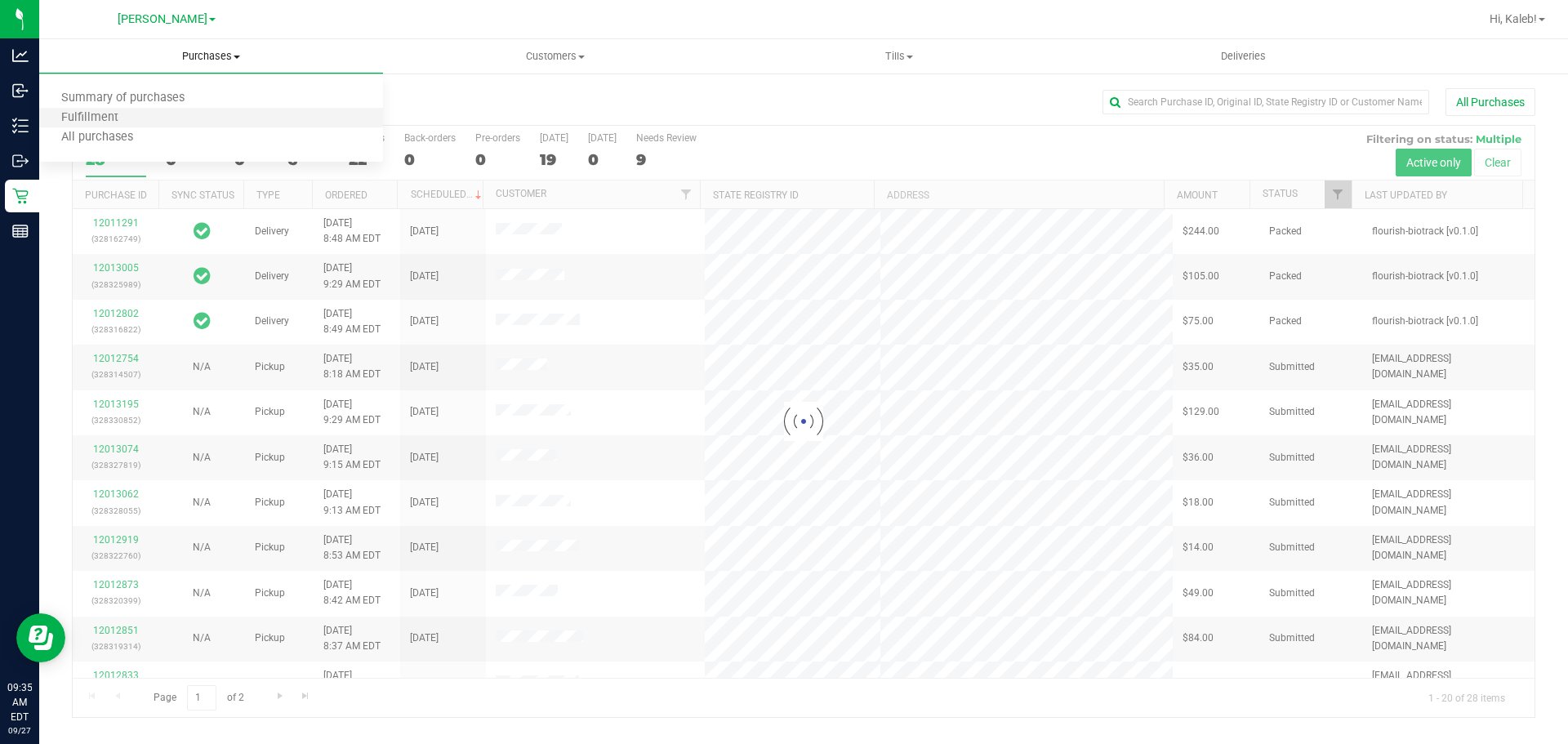
click at [178, 118] on li "Fulfillment" at bounding box center [210, 118] width 344 height 20
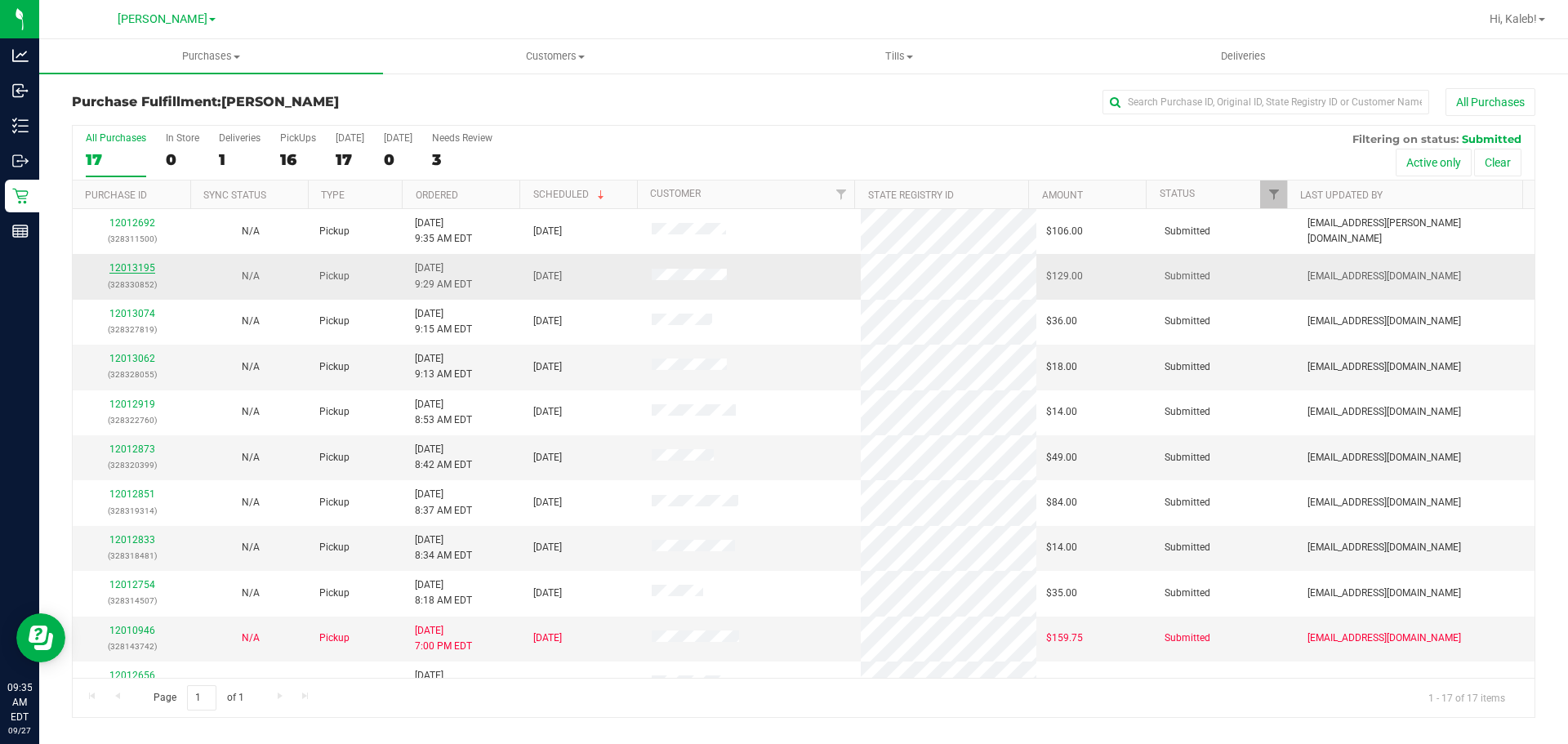
click at [144, 270] on link "12013195" at bounding box center [132, 267] width 46 height 11
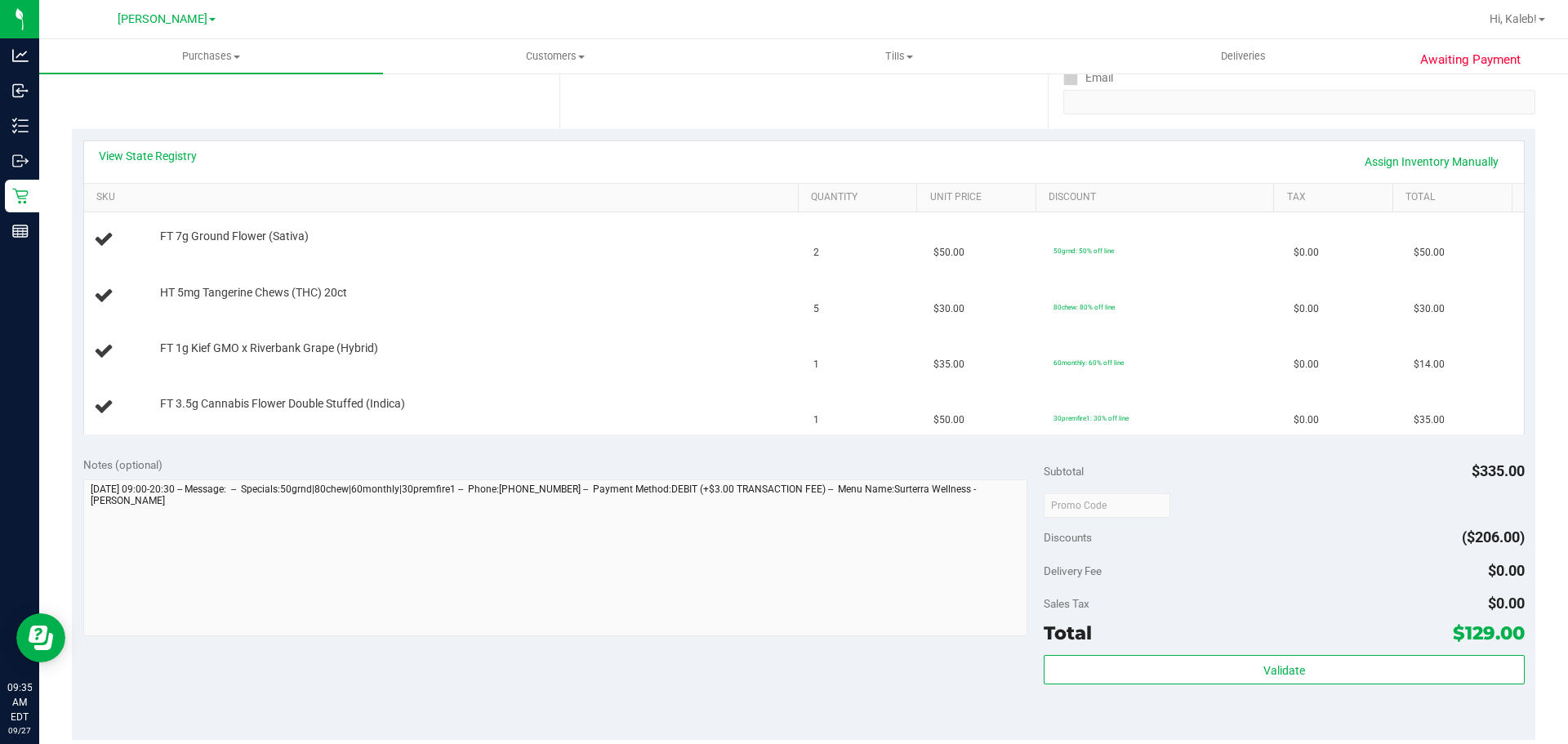
scroll to position [326, 0]
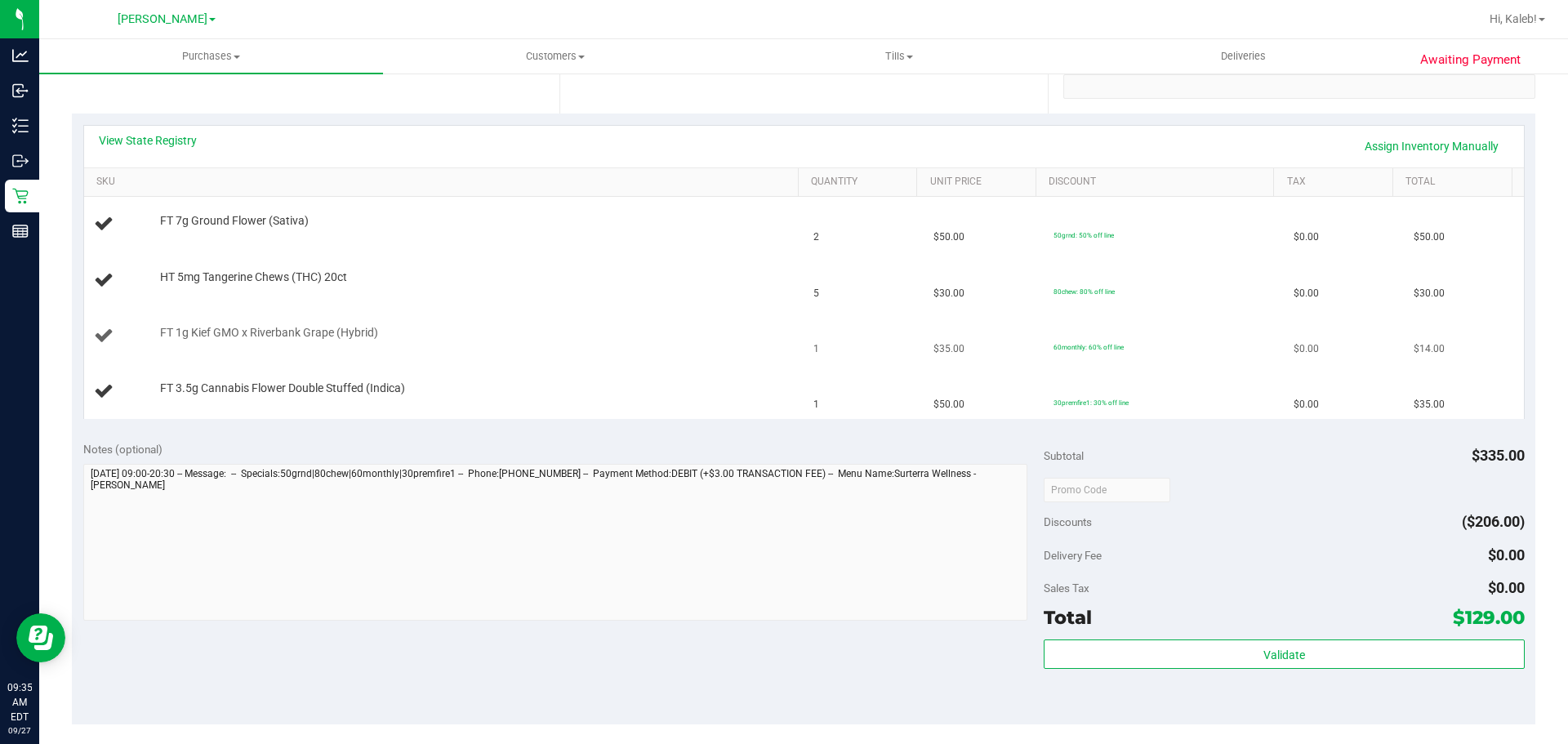
click at [567, 310] on td "FT 1g Kief GMO x Riverbank Grape (Hybrid)" at bounding box center [444, 336] width 721 height 55
click at [172, 139] on link "View State Registry" at bounding box center [148, 140] width 98 height 16
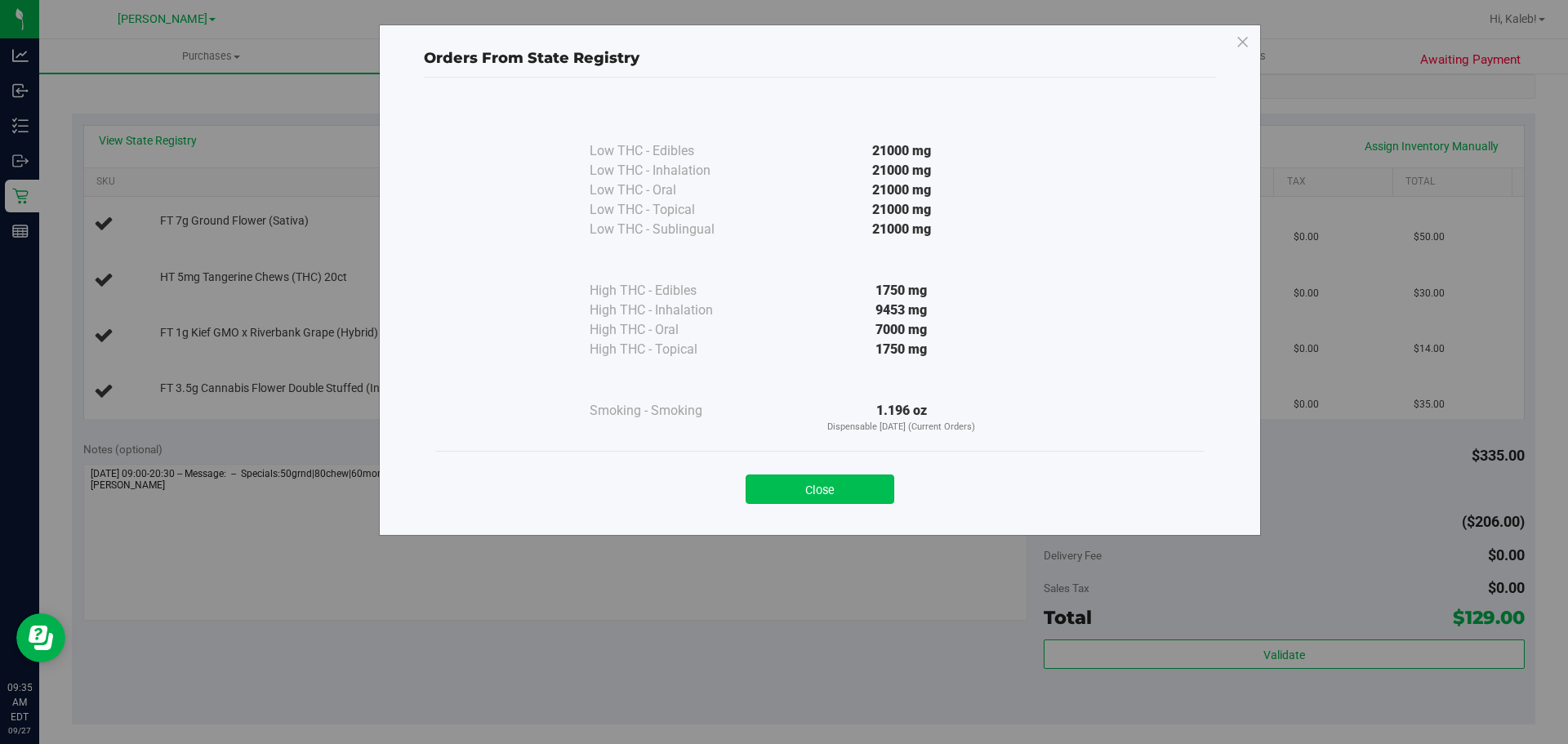
click at [840, 475] on button "Close" at bounding box center [820, 488] width 149 height 29
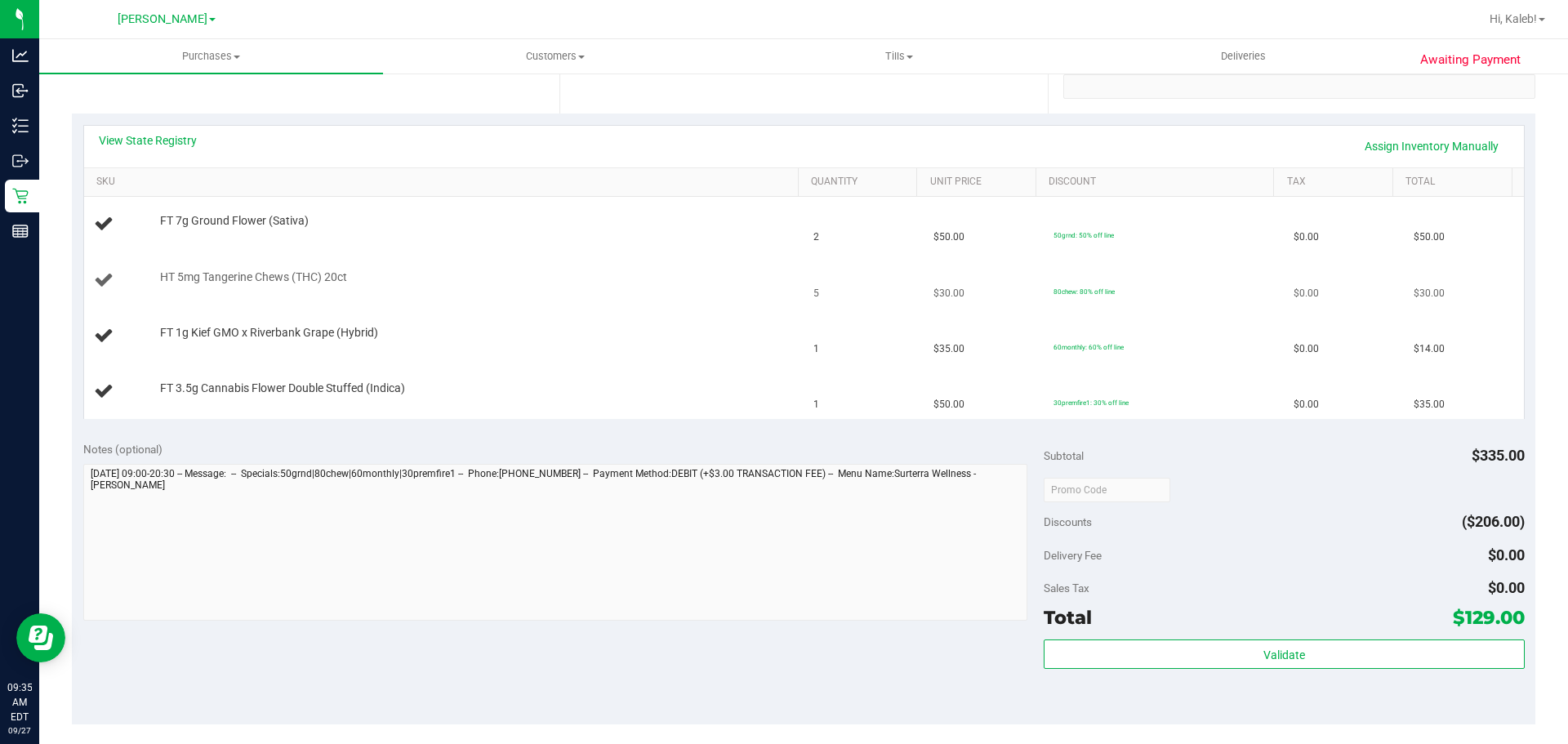
click at [610, 305] on td "HT 5mg Tangerine Chews (THC) 20ct" at bounding box center [444, 281] width 721 height 55
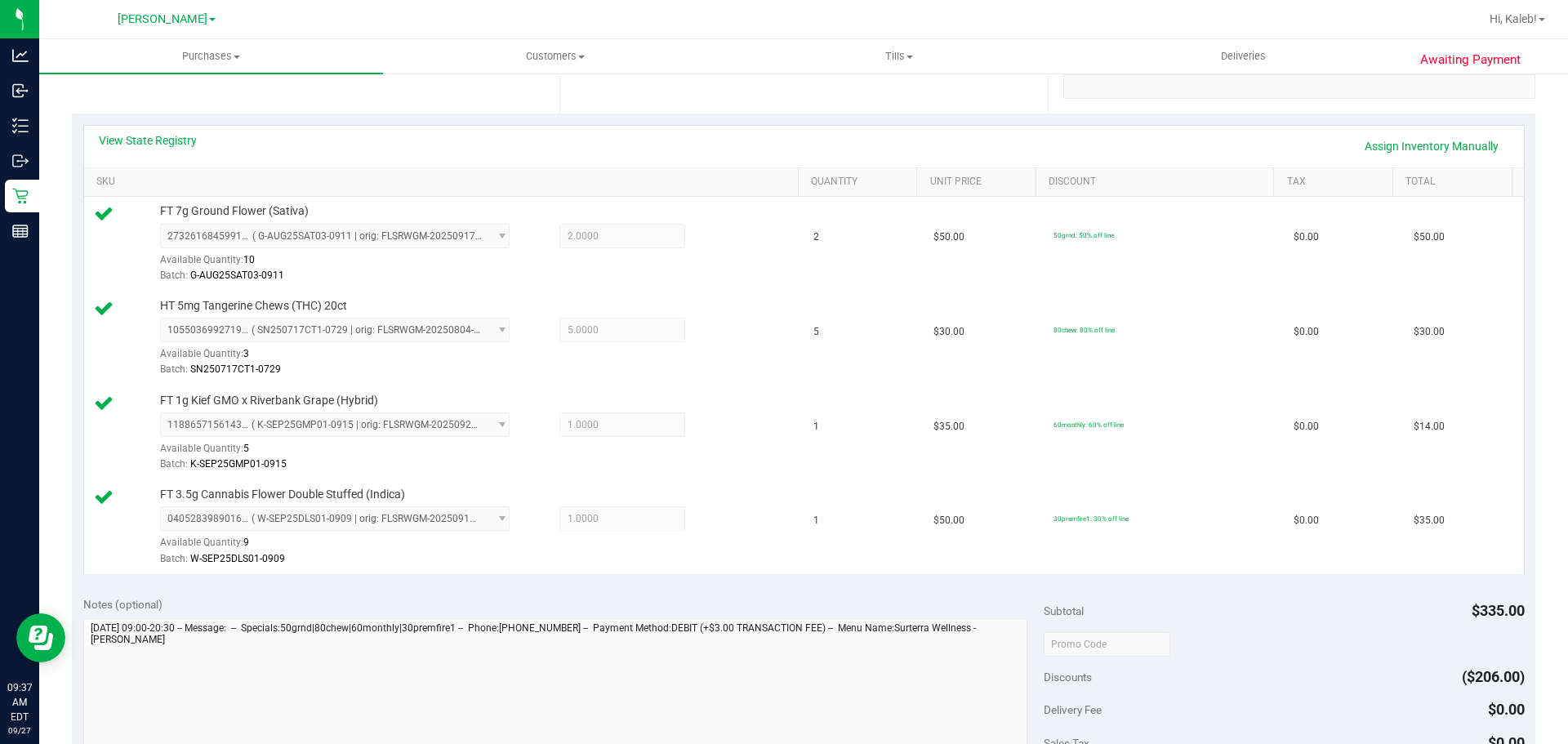
scroll to position [874, 0]
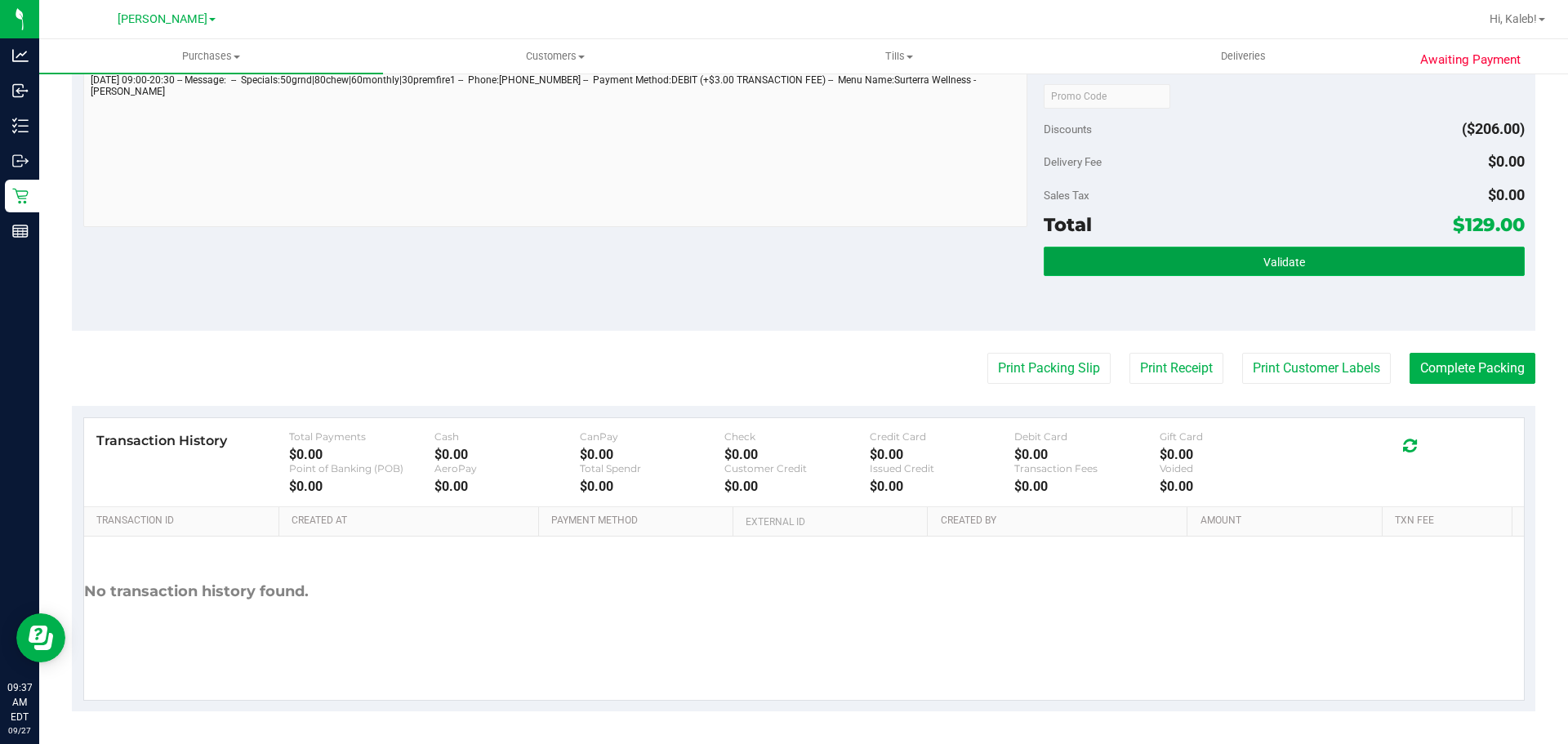
click at [1256, 271] on button "Validate" at bounding box center [1283, 261] width 480 height 29
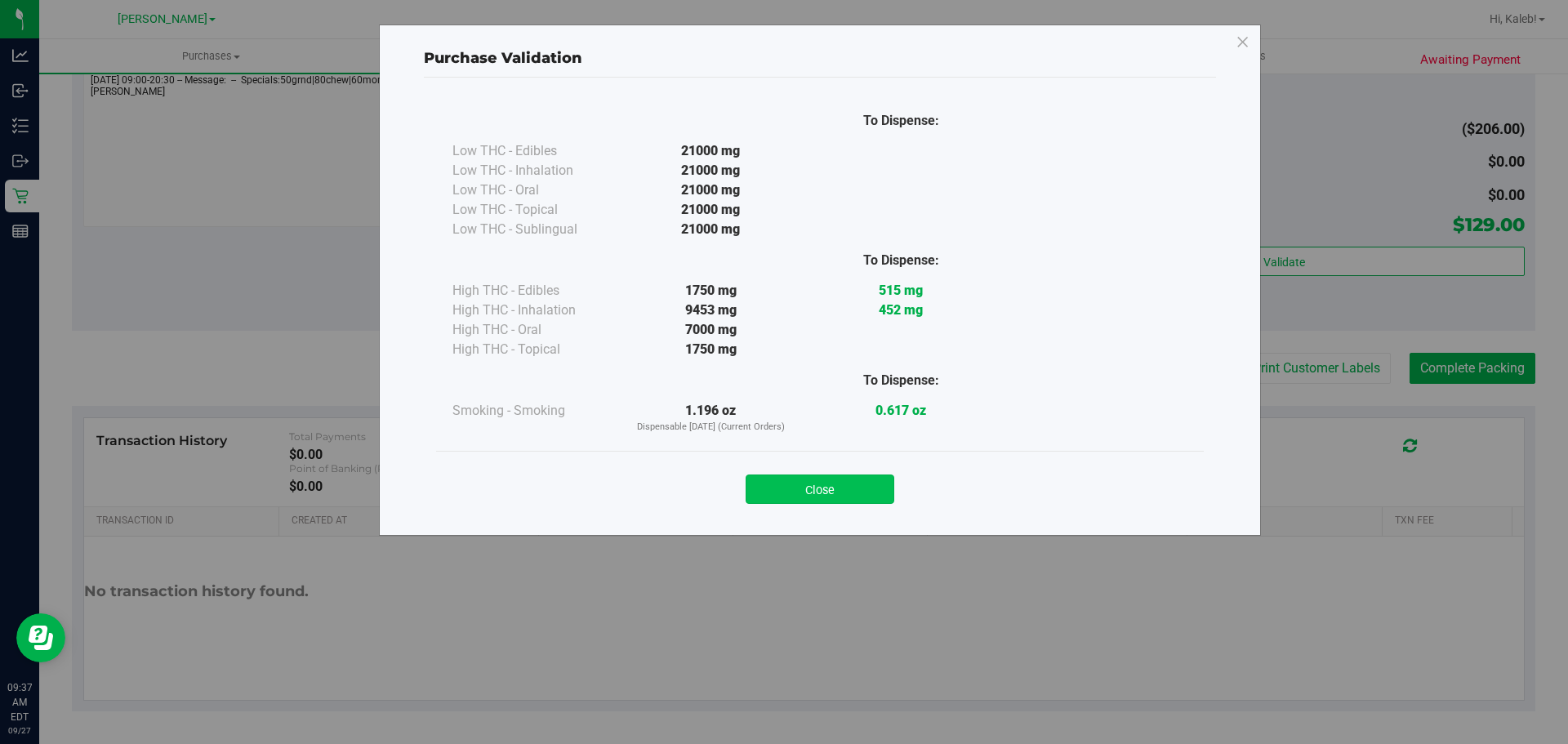
click at [865, 486] on button "Close" at bounding box center [820, 488] width 149 height 29
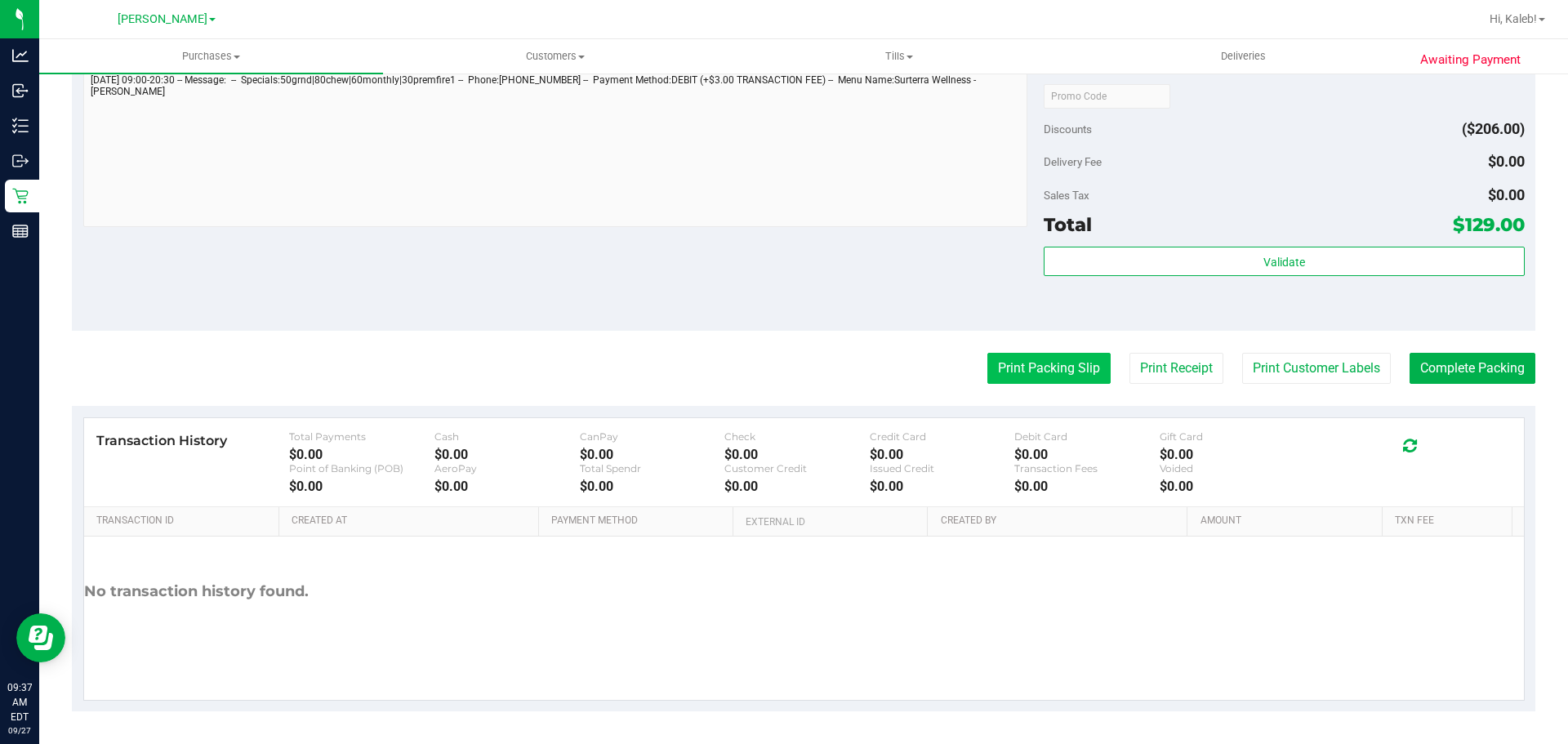
click at [991, 359] on button "Print Packing Slip" at bounding box center [1049, 368] width 124 height 31
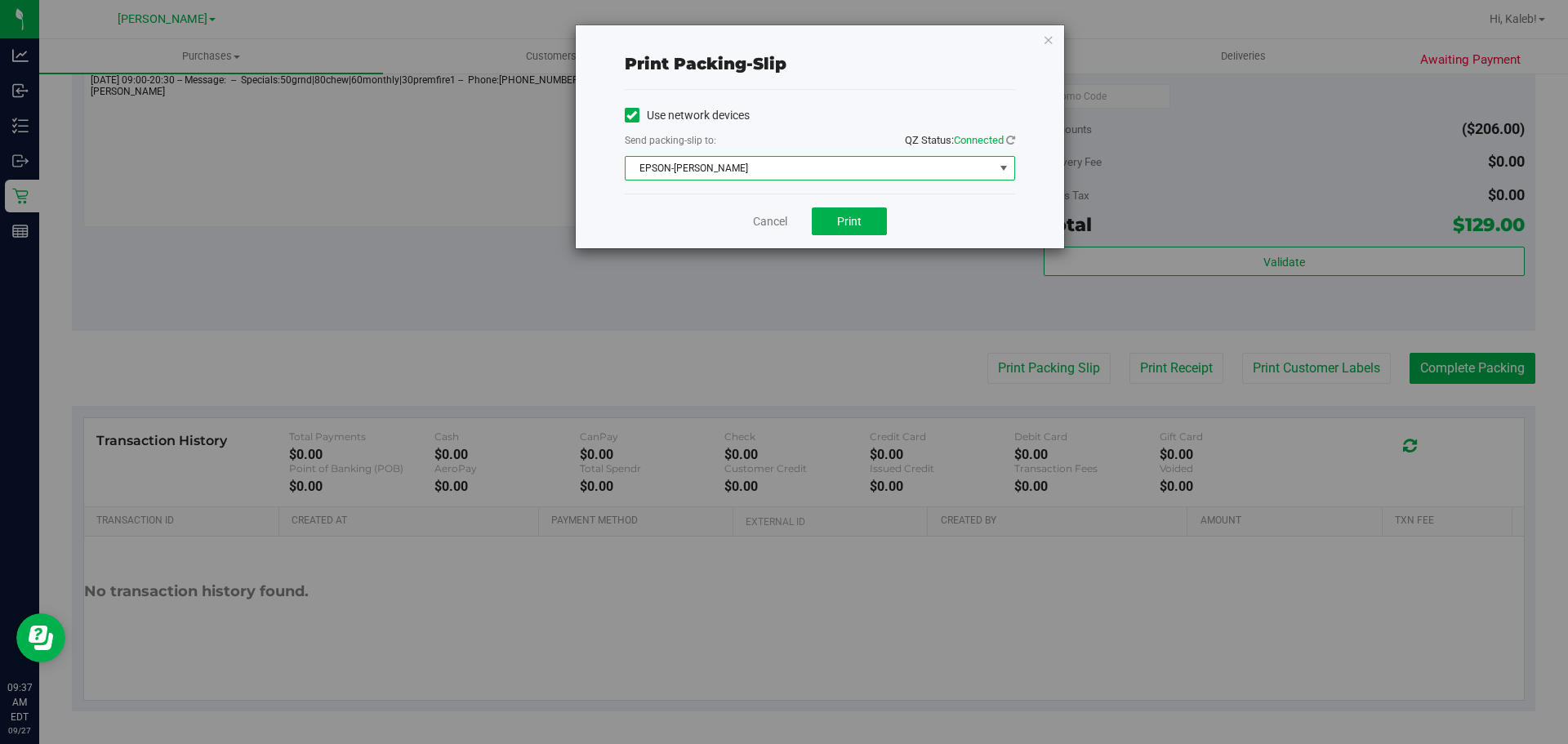
click at [844, 169] on span "EPSON-[PERSON_NAME]" at bounding box center [809, 168] width 368 height 23
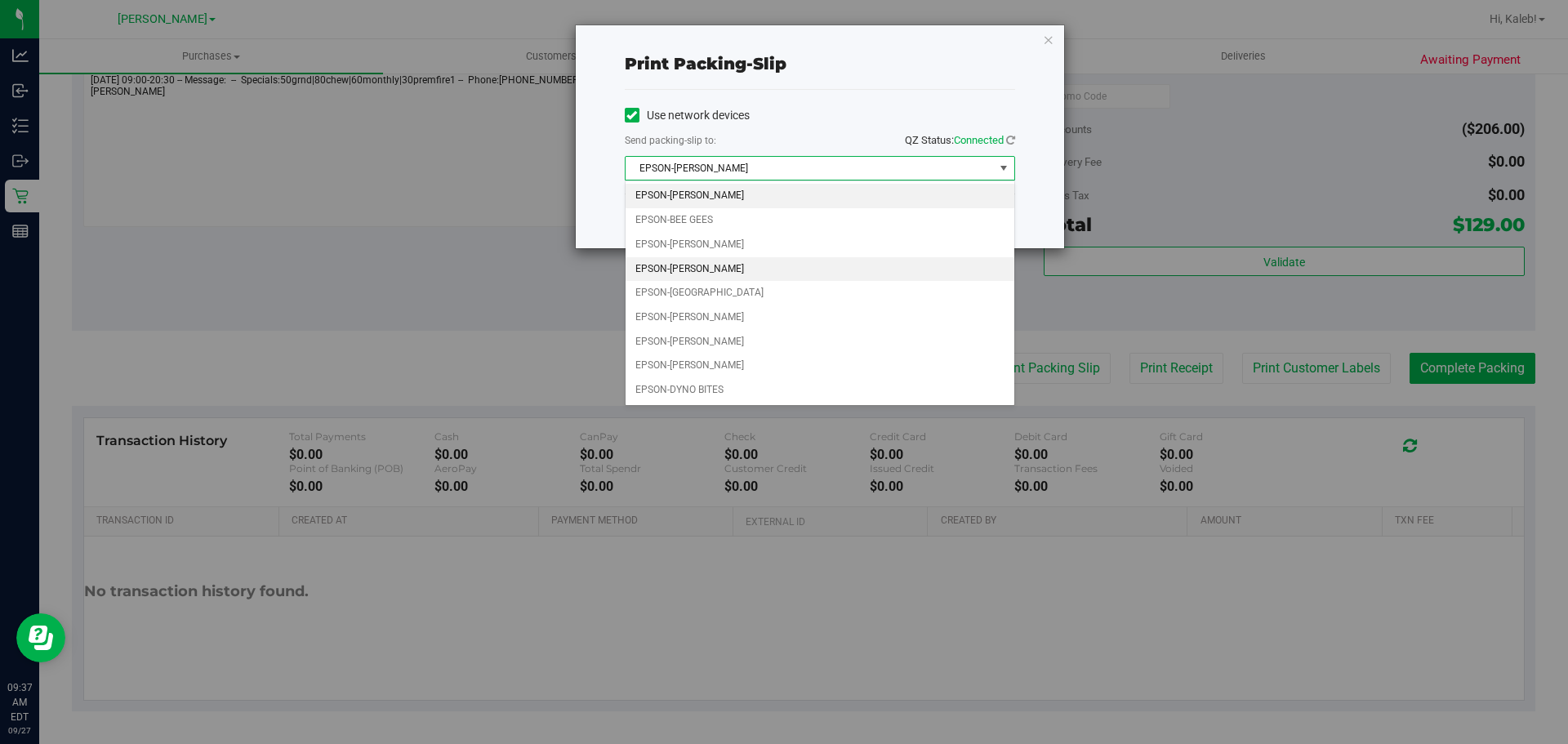
click at [713, 273] on li "EPSON-[PERSON_NAME]" at bounding box center [820, 269] width 388 height 25
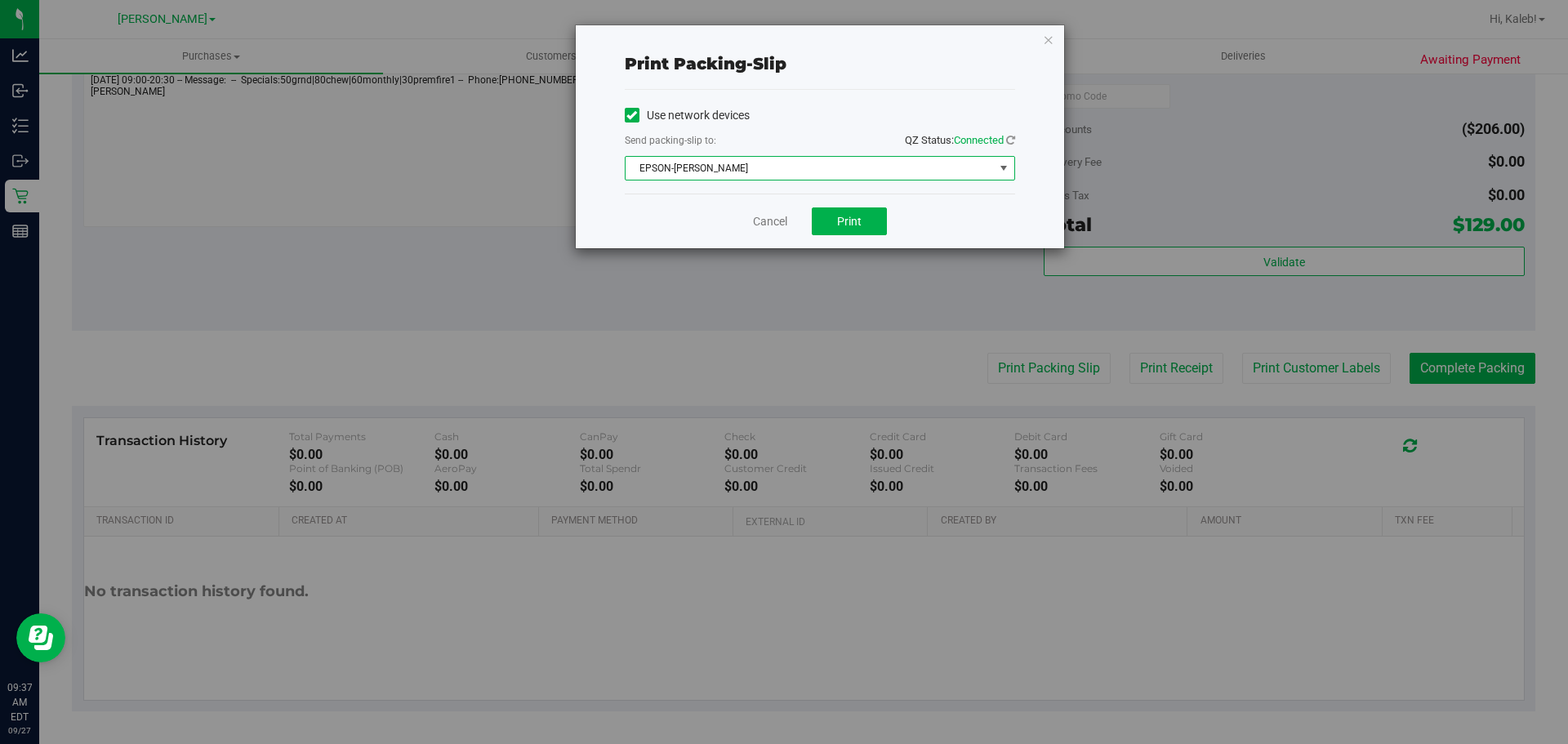
click at [698, 226] on div "Cancel Print" at bounding box center [820, 220] width 390 height 54
click at [881, 218] on button "Print" at bounding box center [849, 221] width 75 height 28
click at [913, 266] on div "Print packing-slip Use network devices Send packing-slip to: QZ Status: Connect…" at bounding box center [790, 372] width 1580 height 744
click at [767, 225] on link "Cancel" at bounding box center [770, 222] width 34 height 17
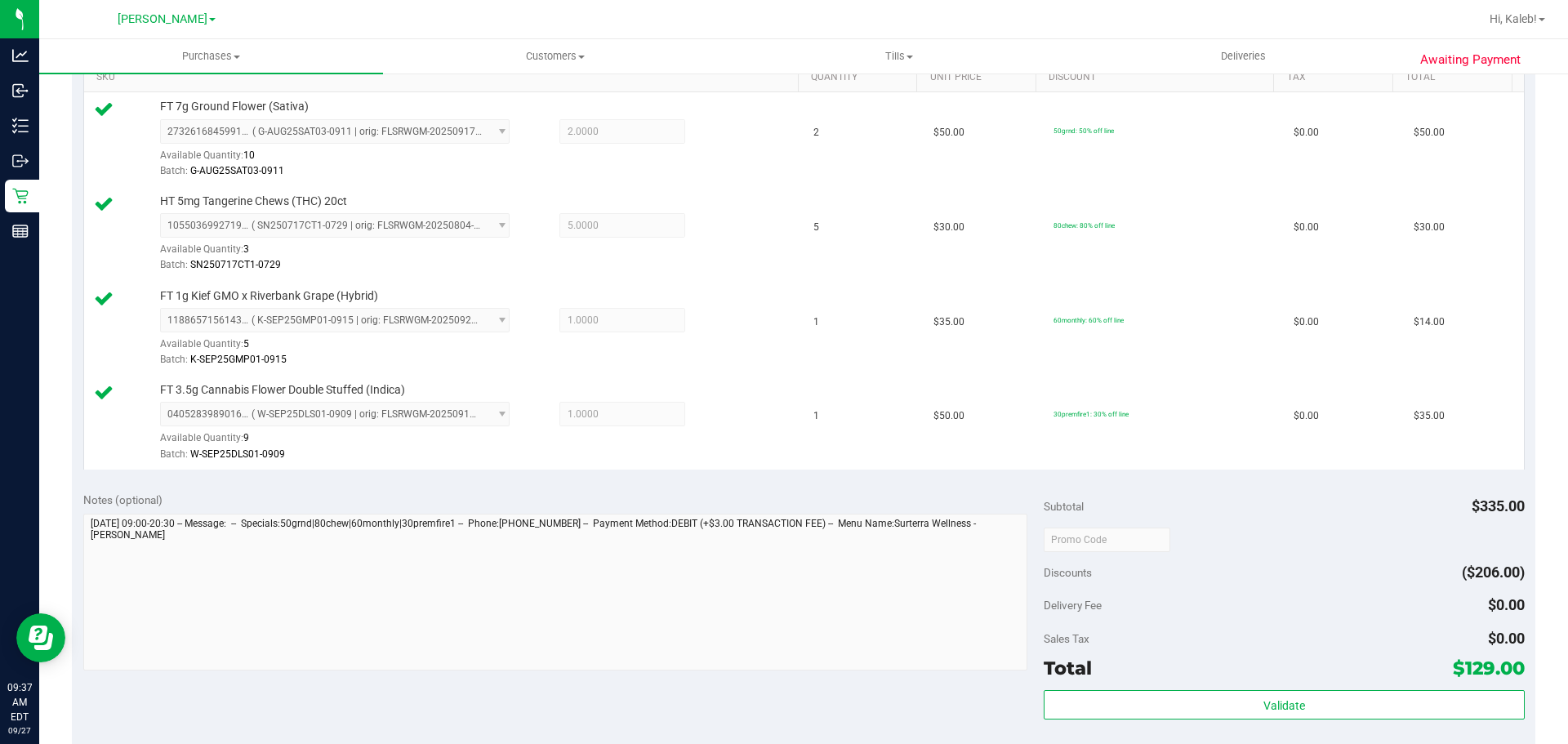
scroll to position [456, 0]
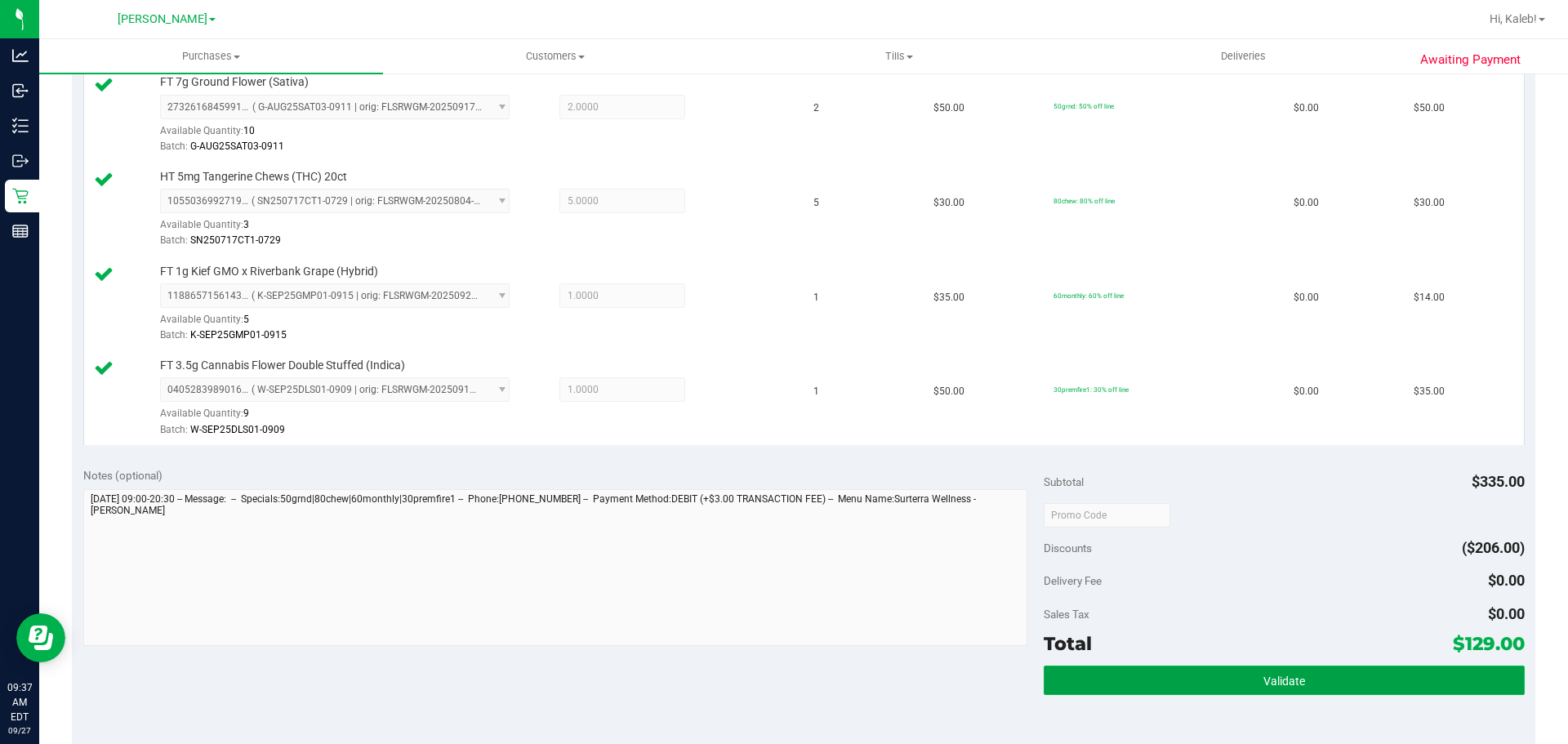
click at [1220, 689] on button "Validate" at bounding box center [1283, 679] width 480 height 29
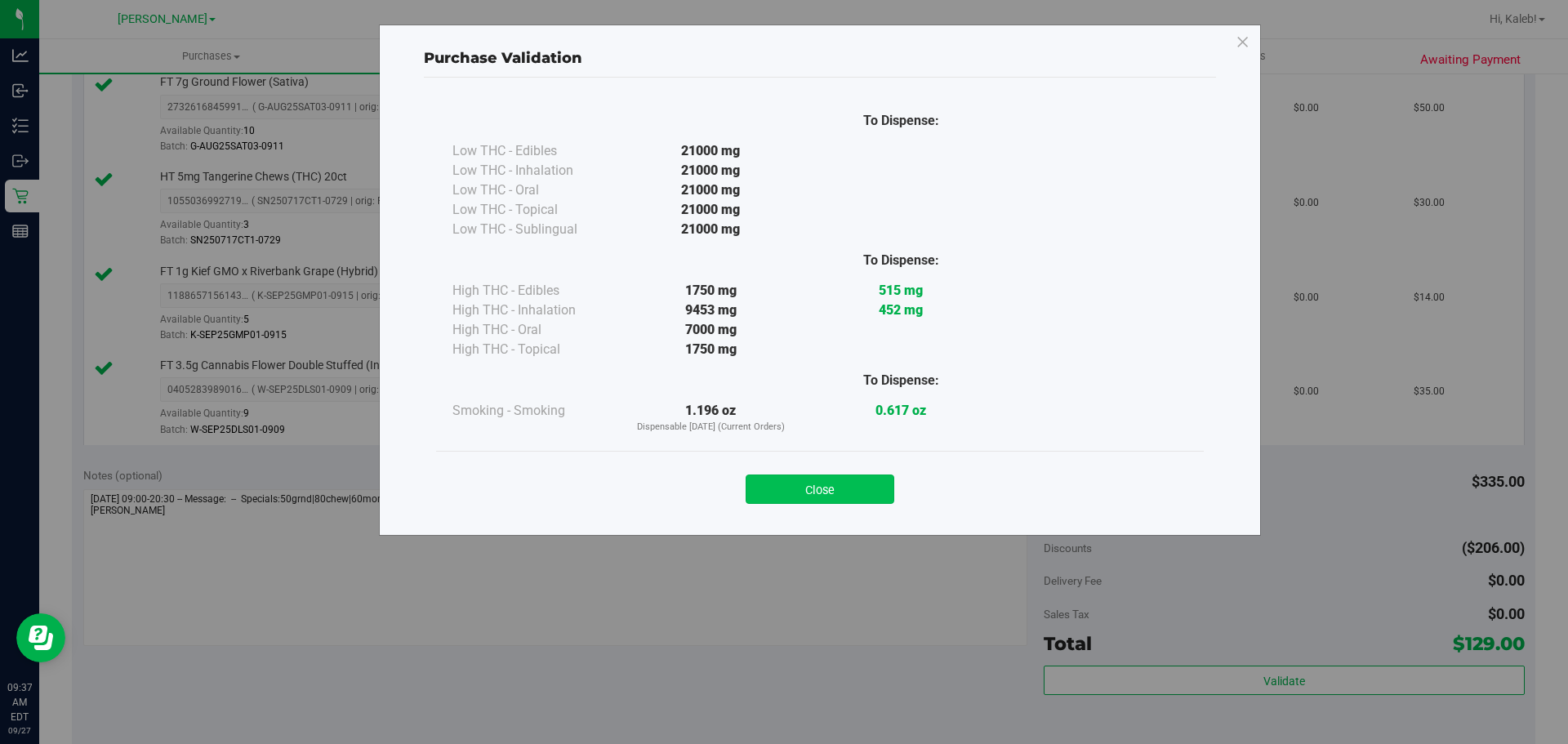
click at [799, 495] on button "Close" at bounding box center [820, 488] width 149 height 29
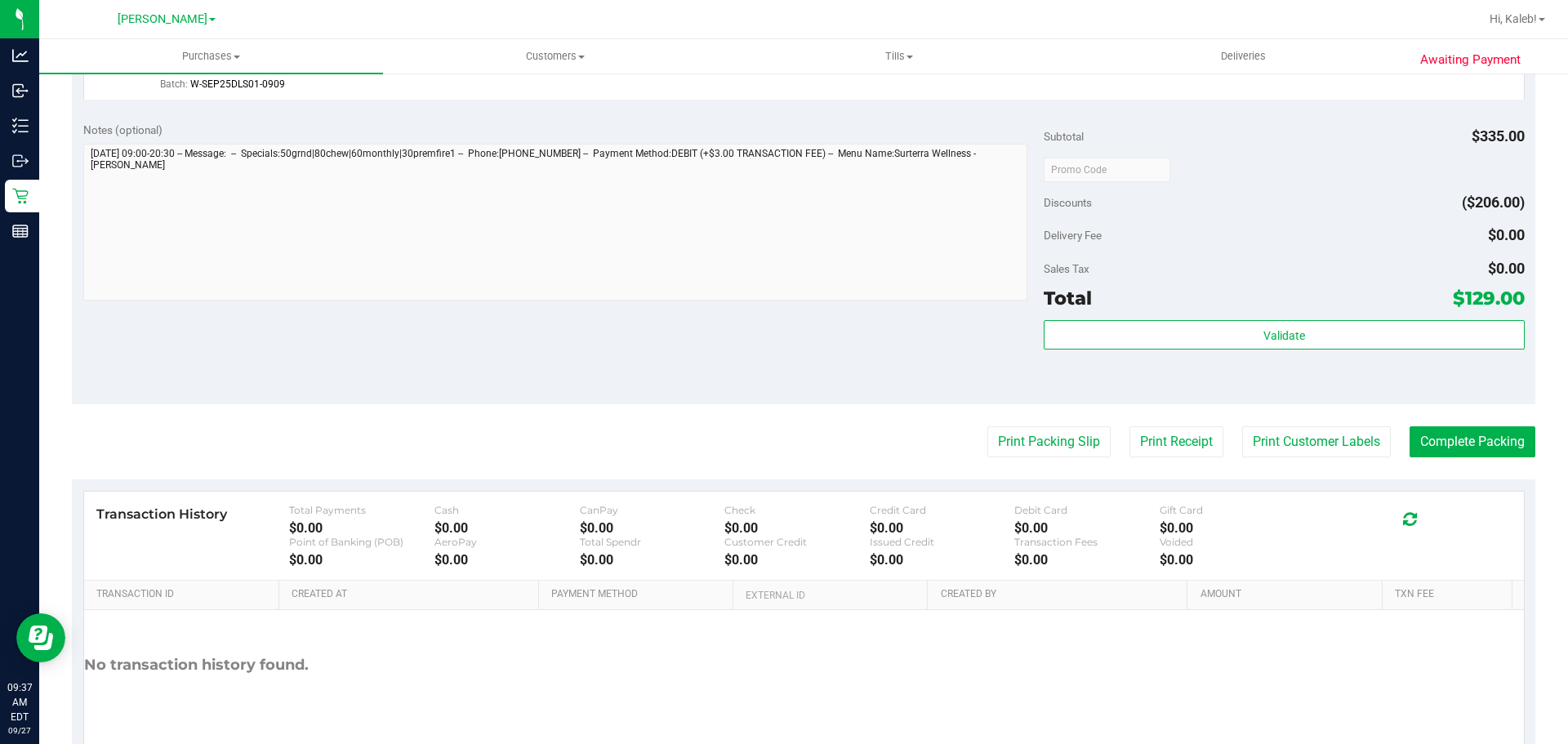
scroll to position [874, 0]
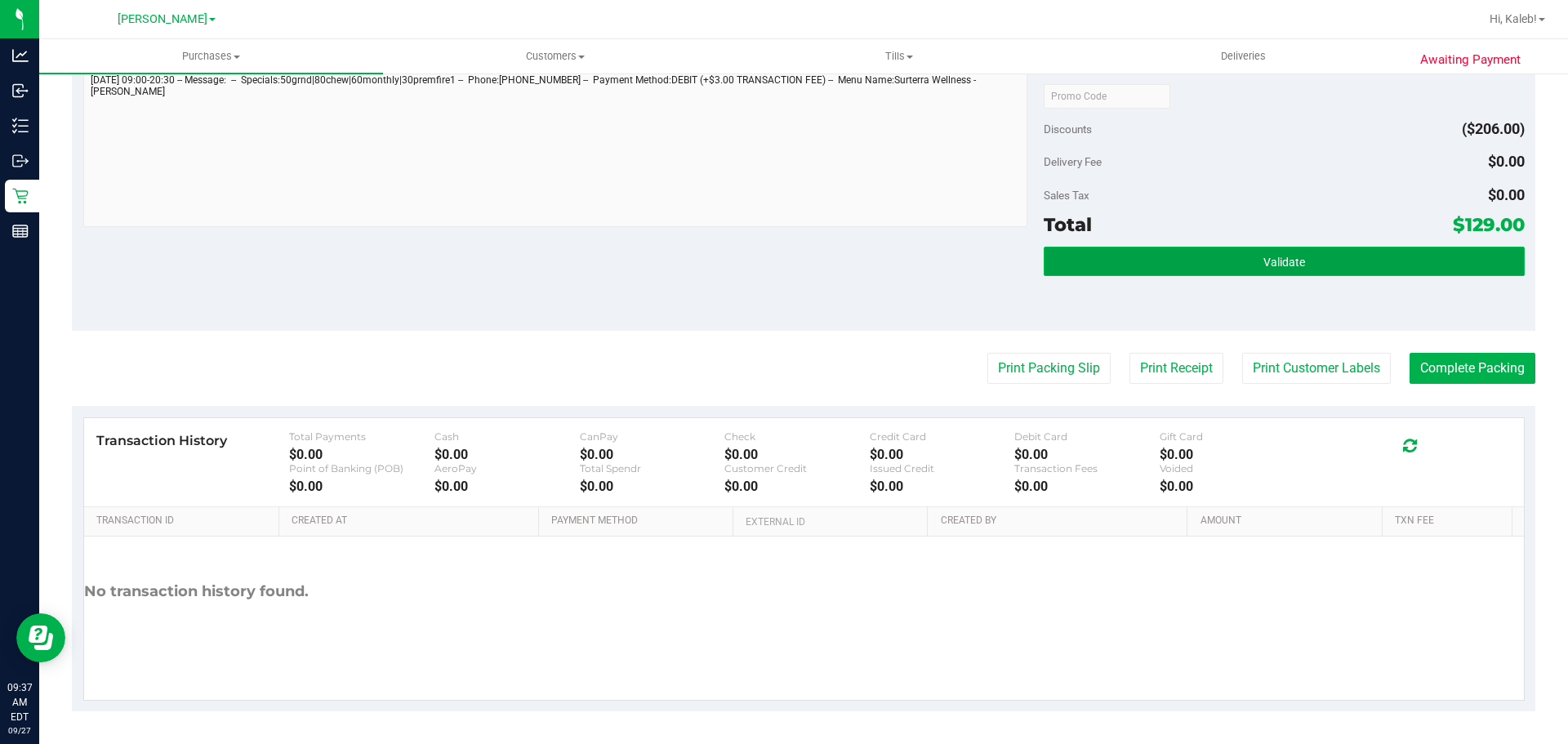
click at [1152, 258] on button "Validate" at bounding box center [1283, 261] width 480 height 29
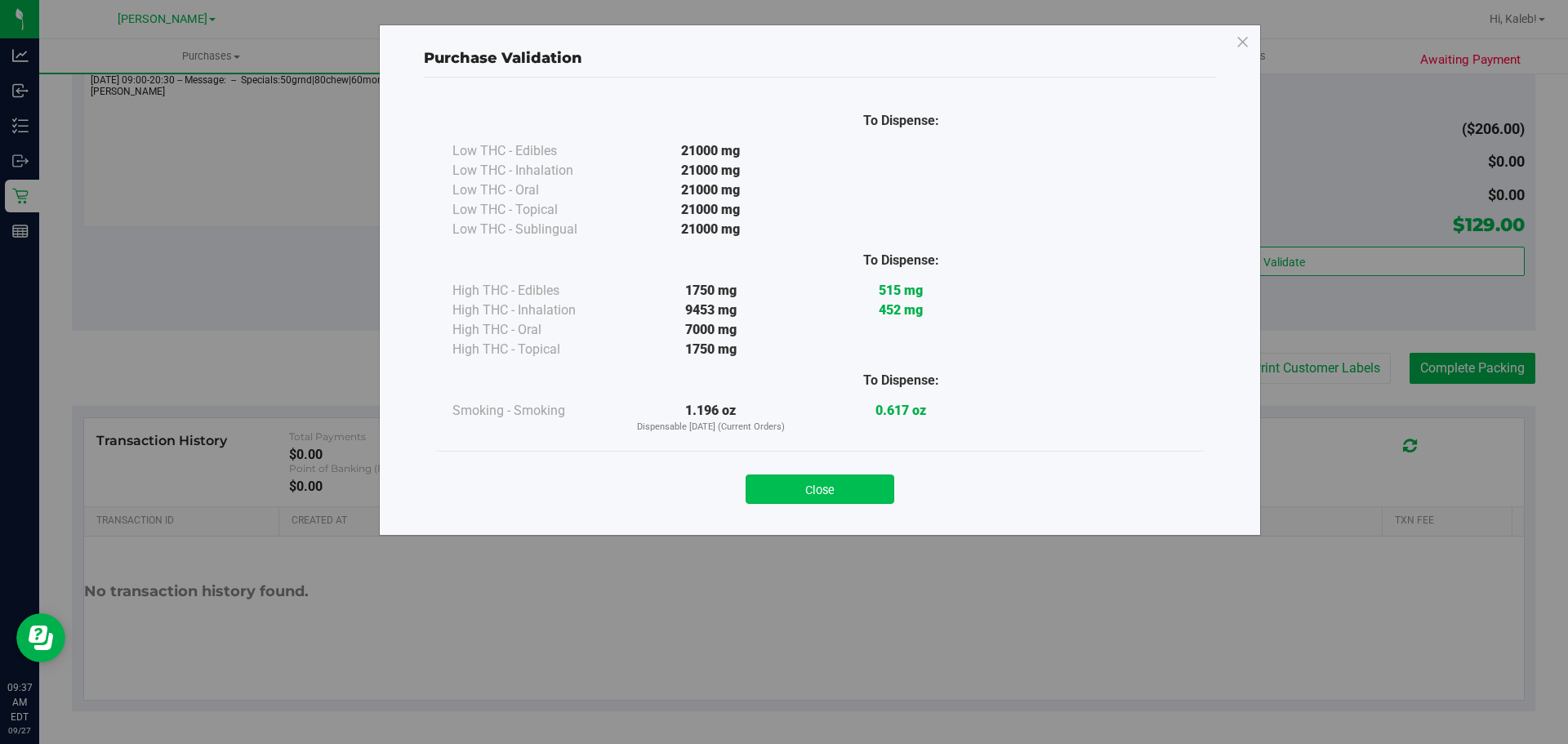
click at [801, 497] on button "Close" at bounding box center [820, 488] width 149 height 29
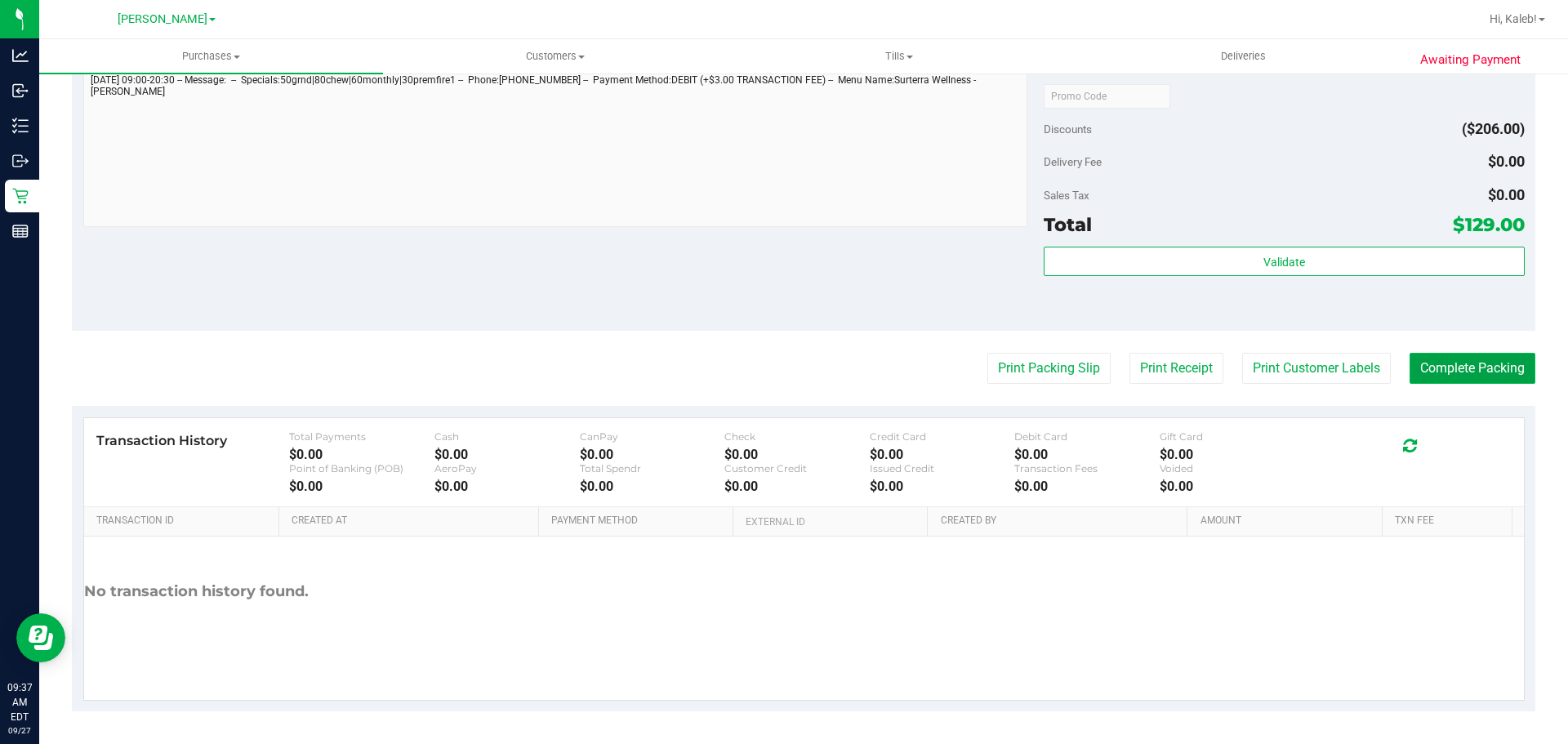
click at [1482, 377] on button "Complete Packing" at bounding box center [1473, 368] width 126 height 31
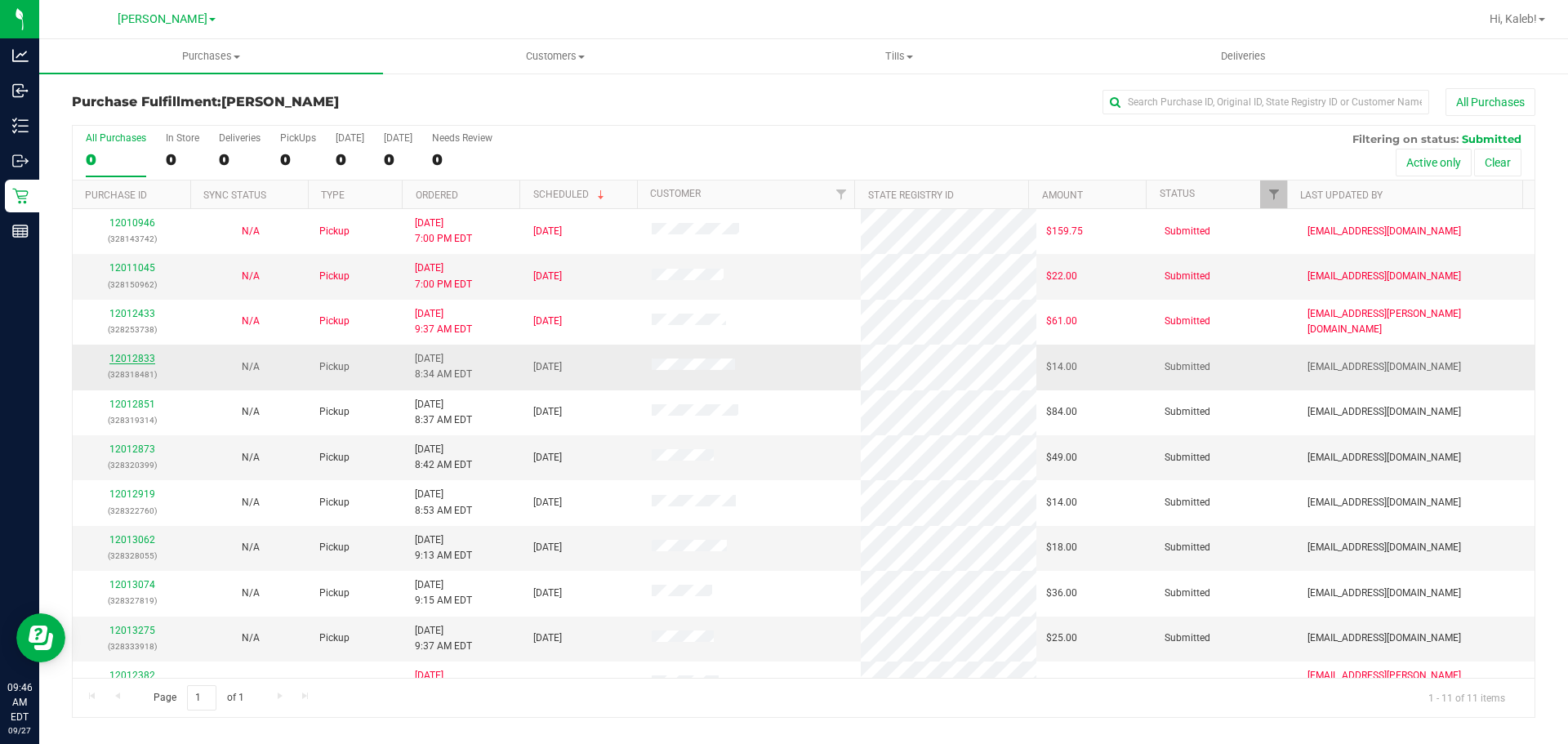
click at [141, 357] on link "12012833" at bounding box center [132, 359] width 46 height 11
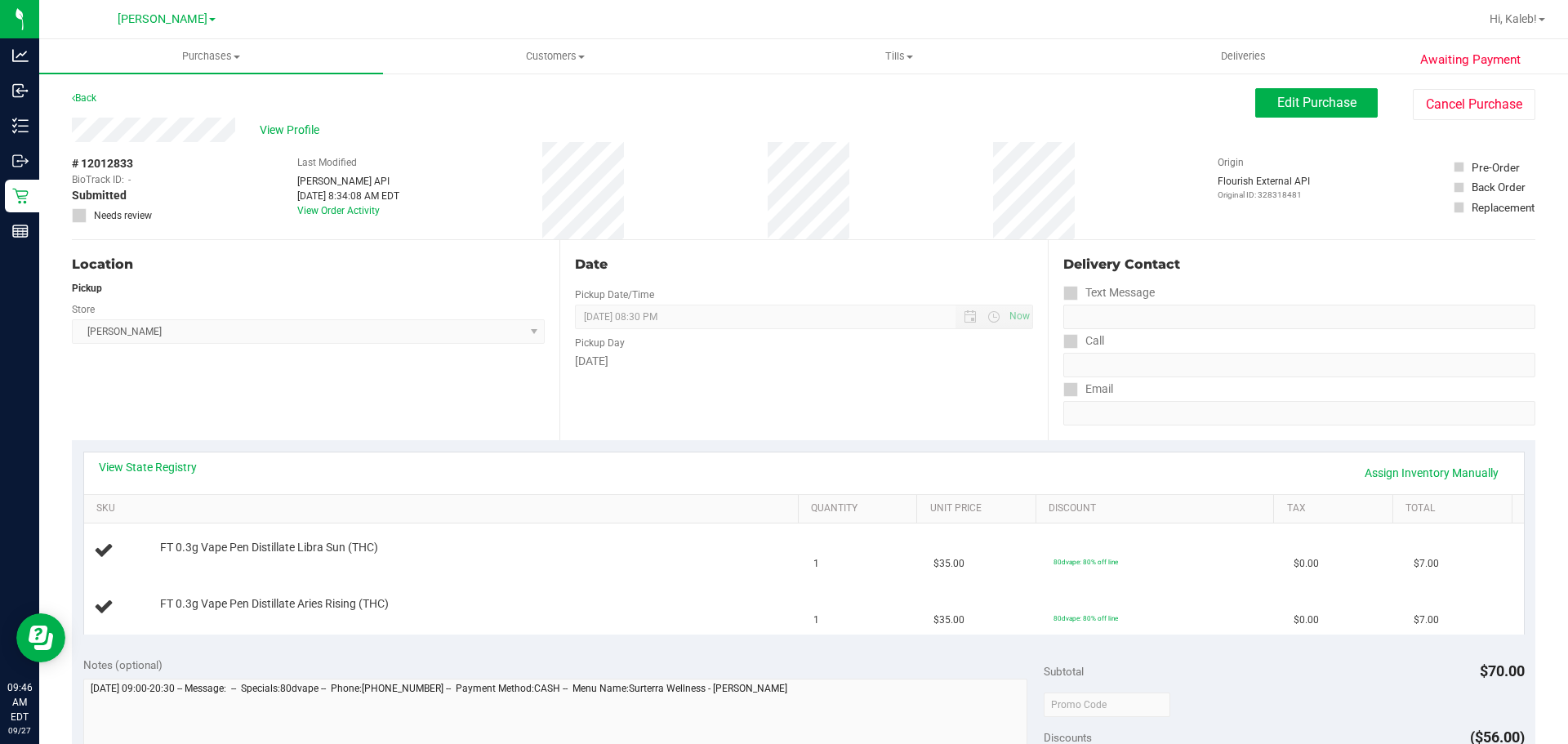
click at [495, 430] on div "Location Pickup Store Brandon WC Select Store Bonita Springs WC Boynton Beach W…" at bounding box center [315, 340] width 487 height 200
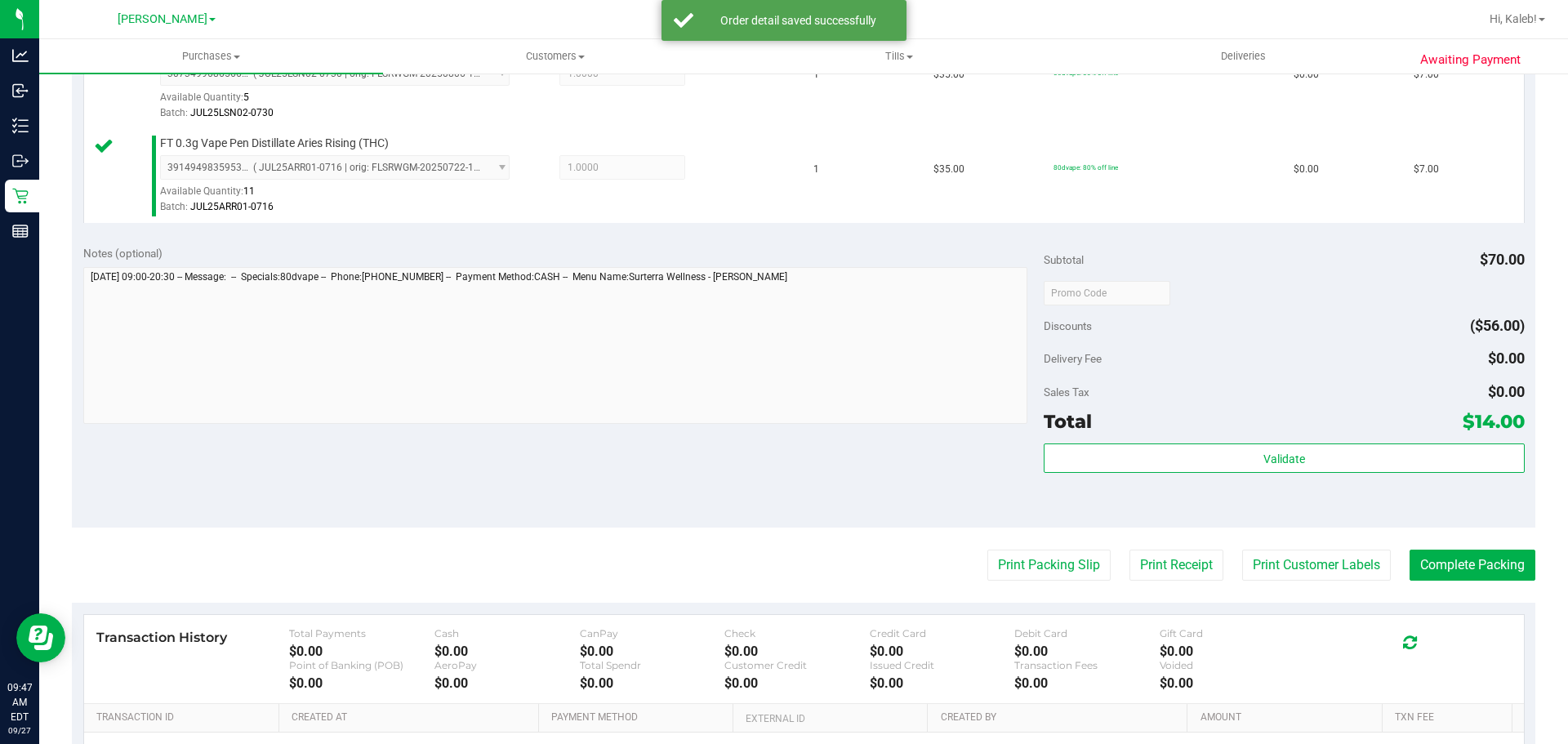
scroll to position [686, 0]
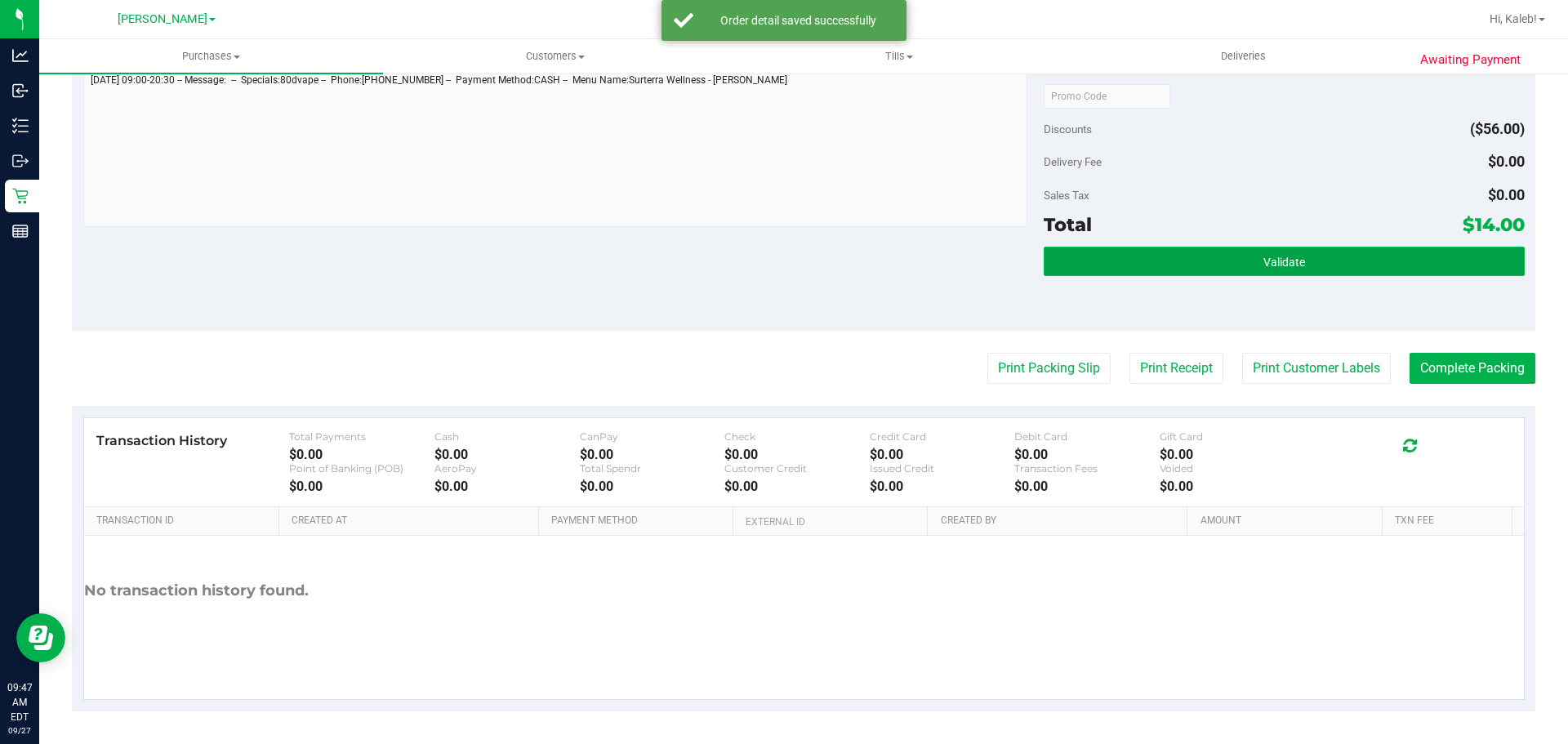
click at [1138, 269] on button "Validate" at bounding box center [1283, 261] width 480 height 29
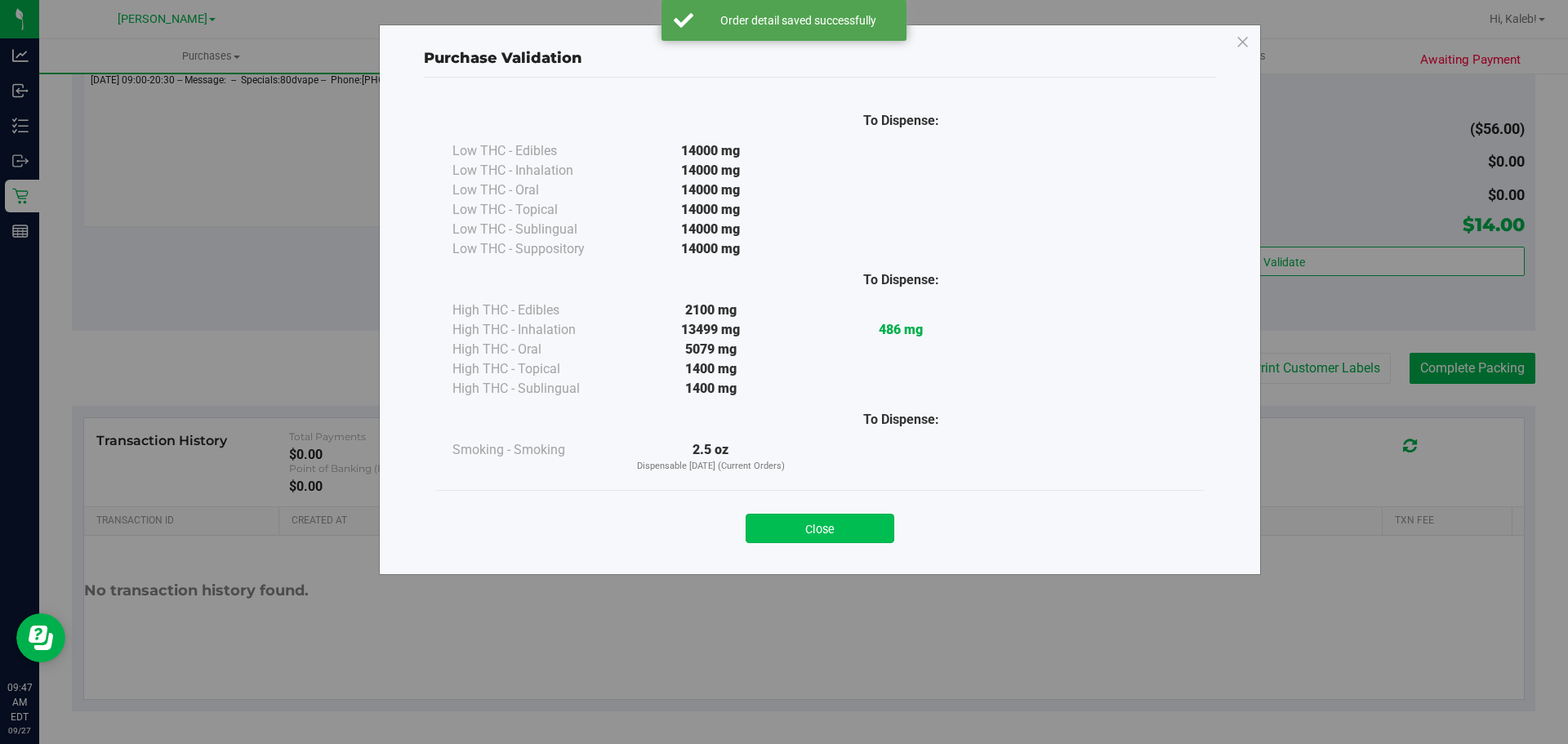
click at [820, 529] on button "Close" at bounding box center [820, 528] width 149 height 29
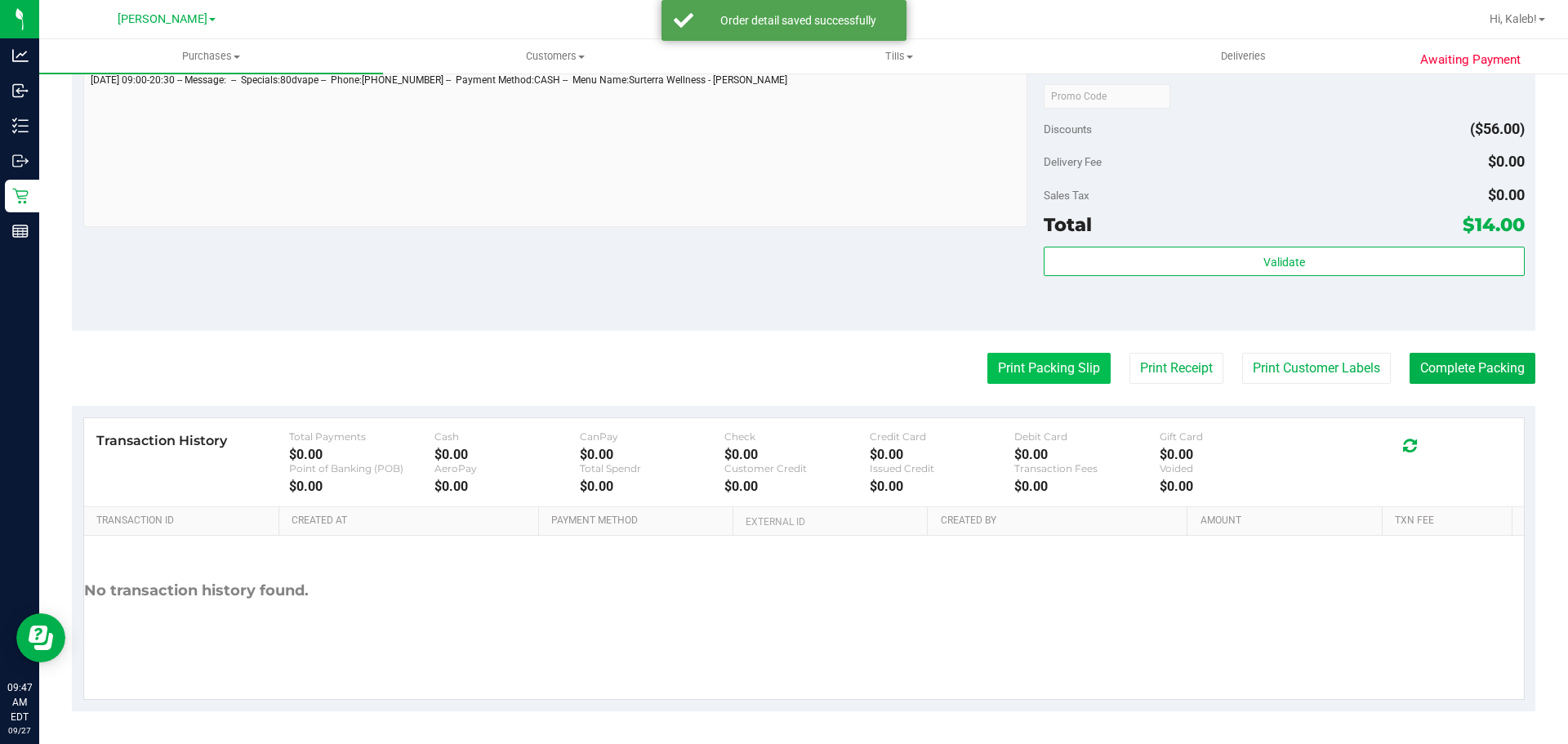
click at [1030, 383] on button "Print Packing Slip" at bounding box center [1049, 368] width 124 height 31
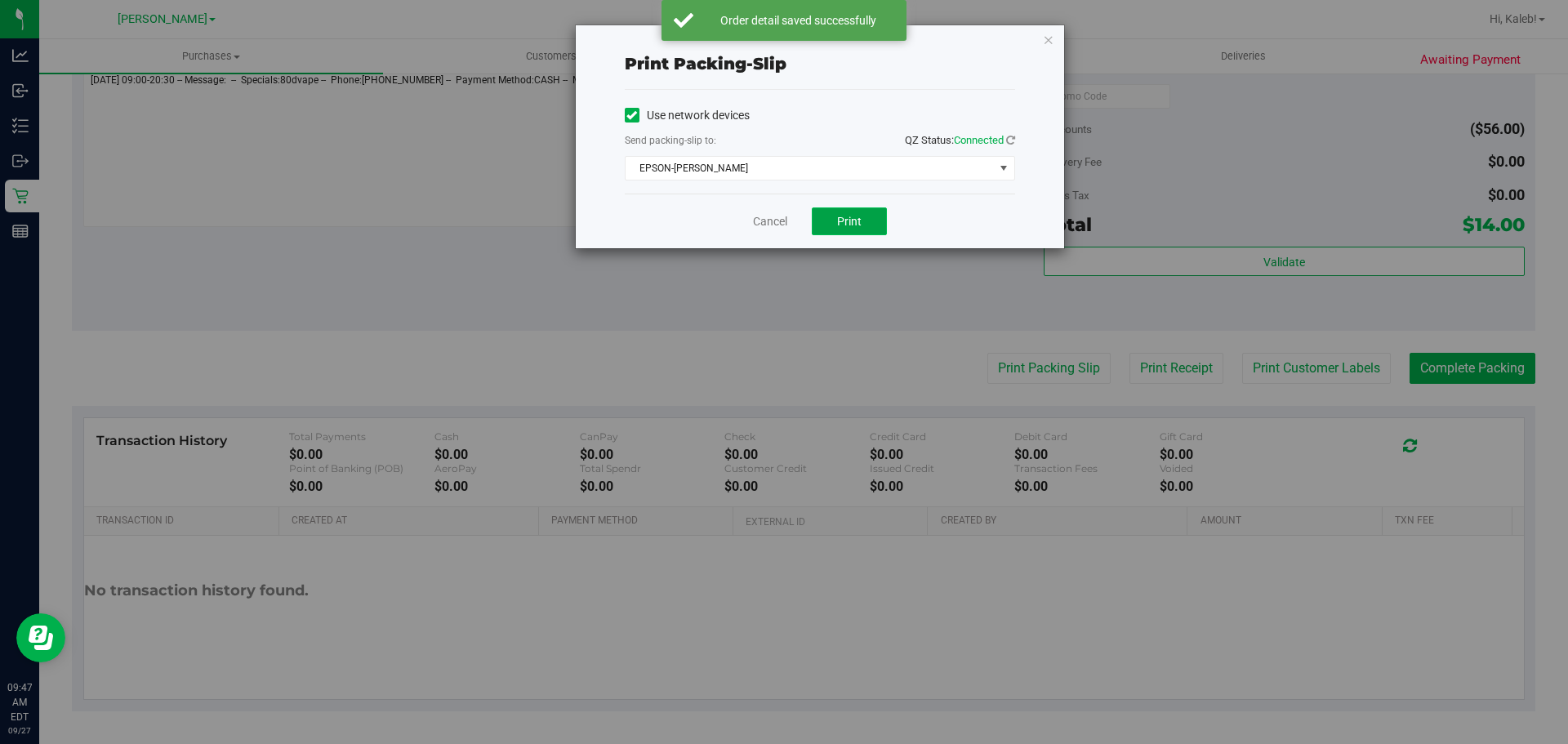
click at [839, 226] on span "Print" at bounding box center [849, 222] width 25 height 13
click at [763, 228] on link "Cancel" at bounding box center [770, 222] width 34 height 17
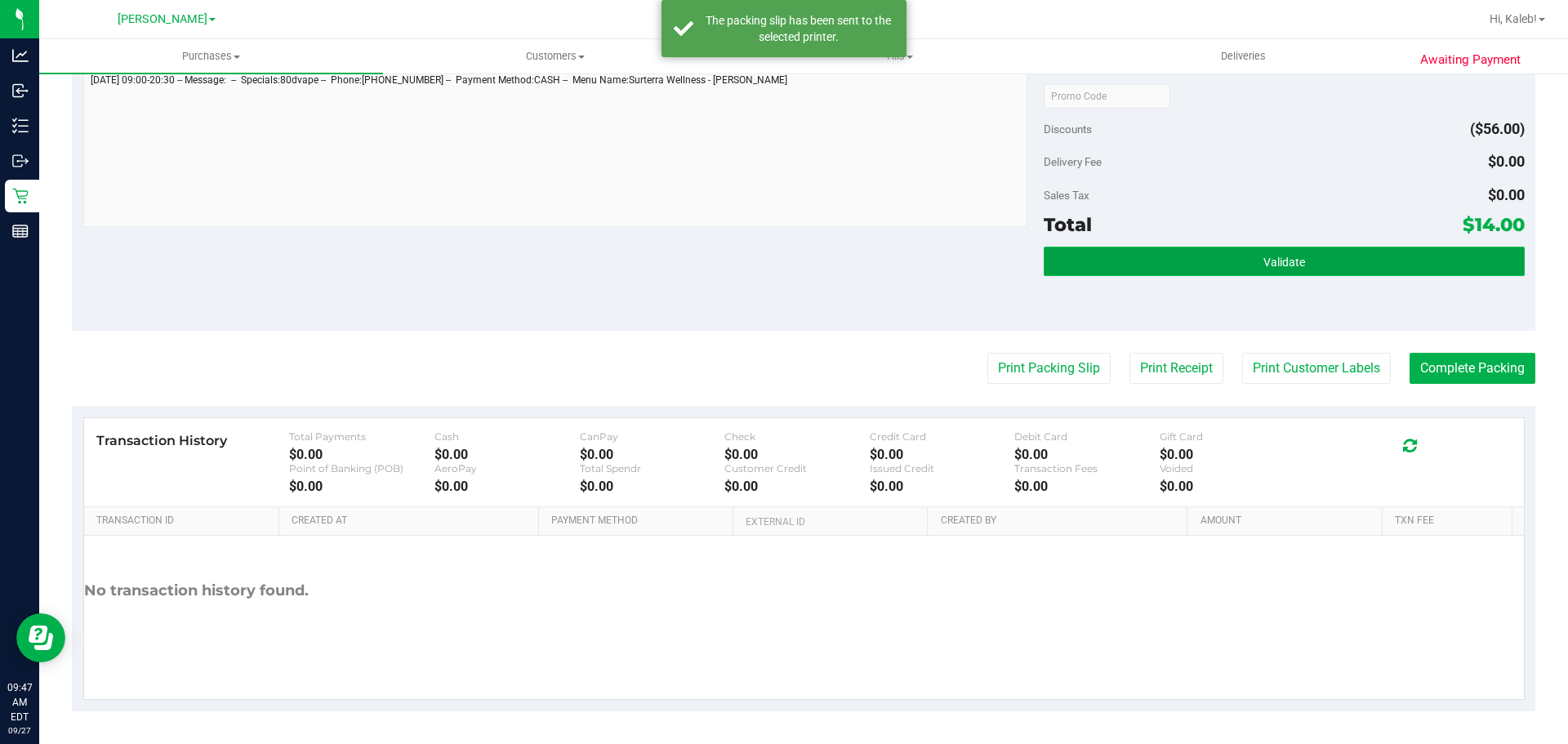
click at [1151, 273] on button "Validate" at bounding box center [1283, 261] width 480 height 29
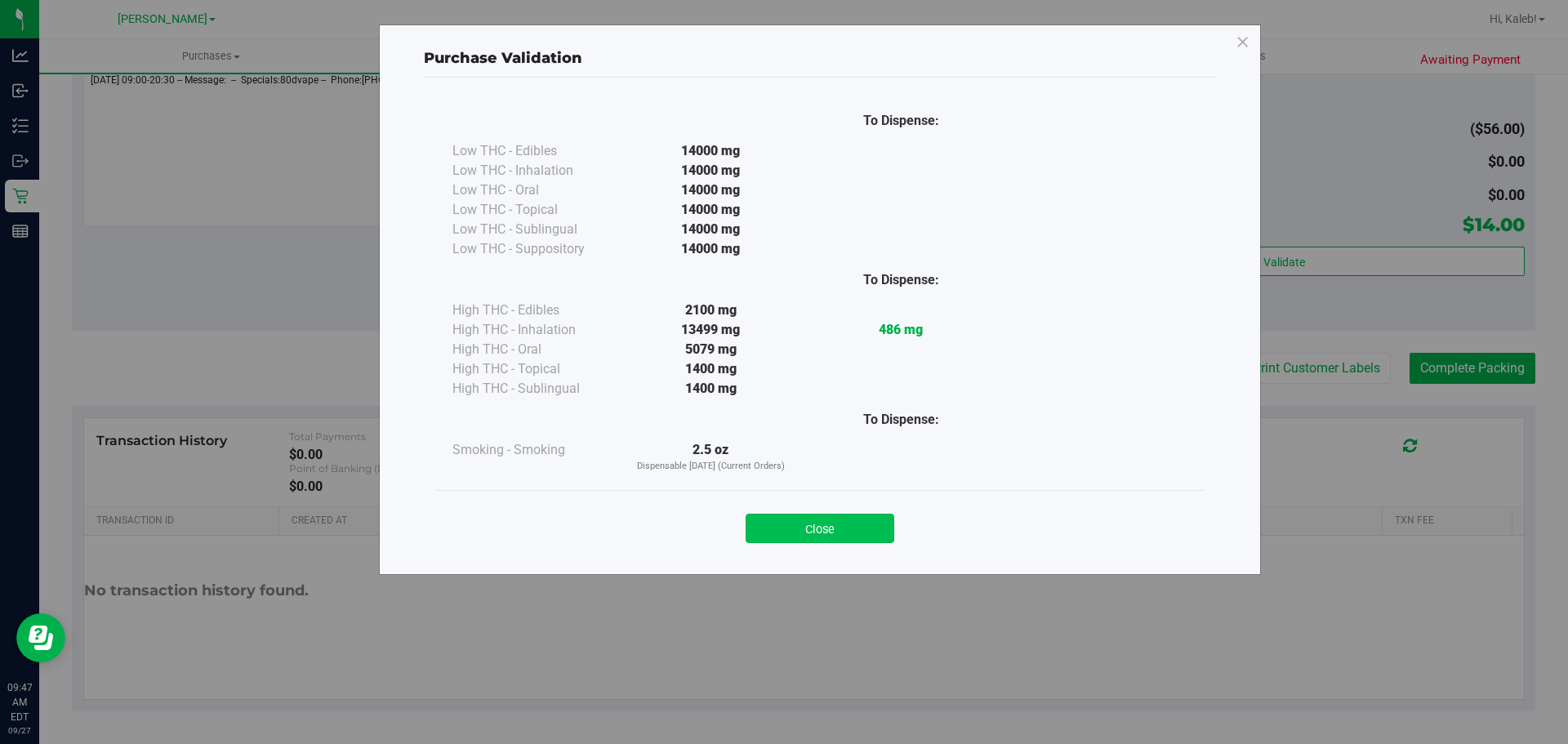
click at [813, 526] on button "Close" at bounding box center [820, 528] width 149 height 29
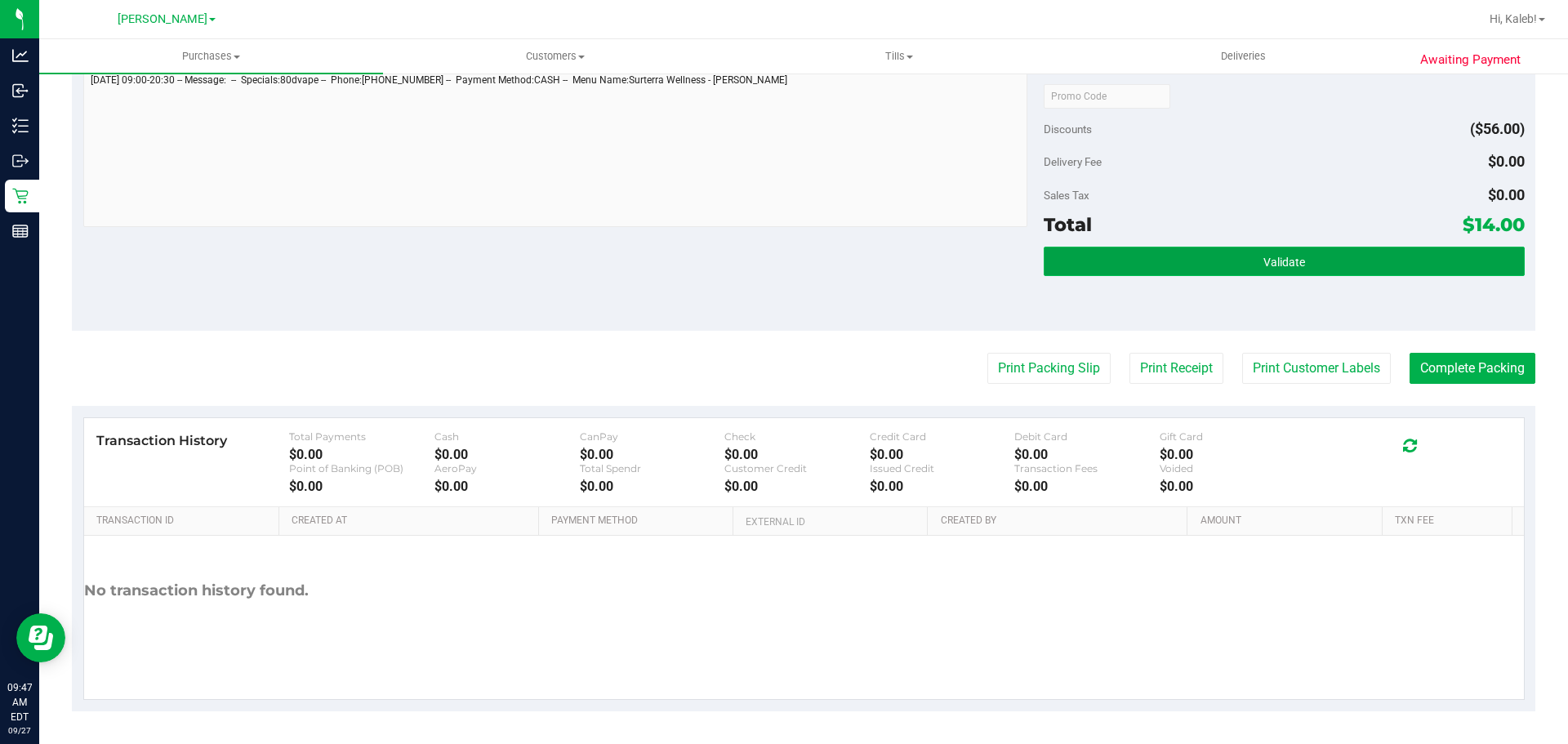
click at [1198, 270] on button "Validate" at bounding box center [1283, 261] width 480 height 29
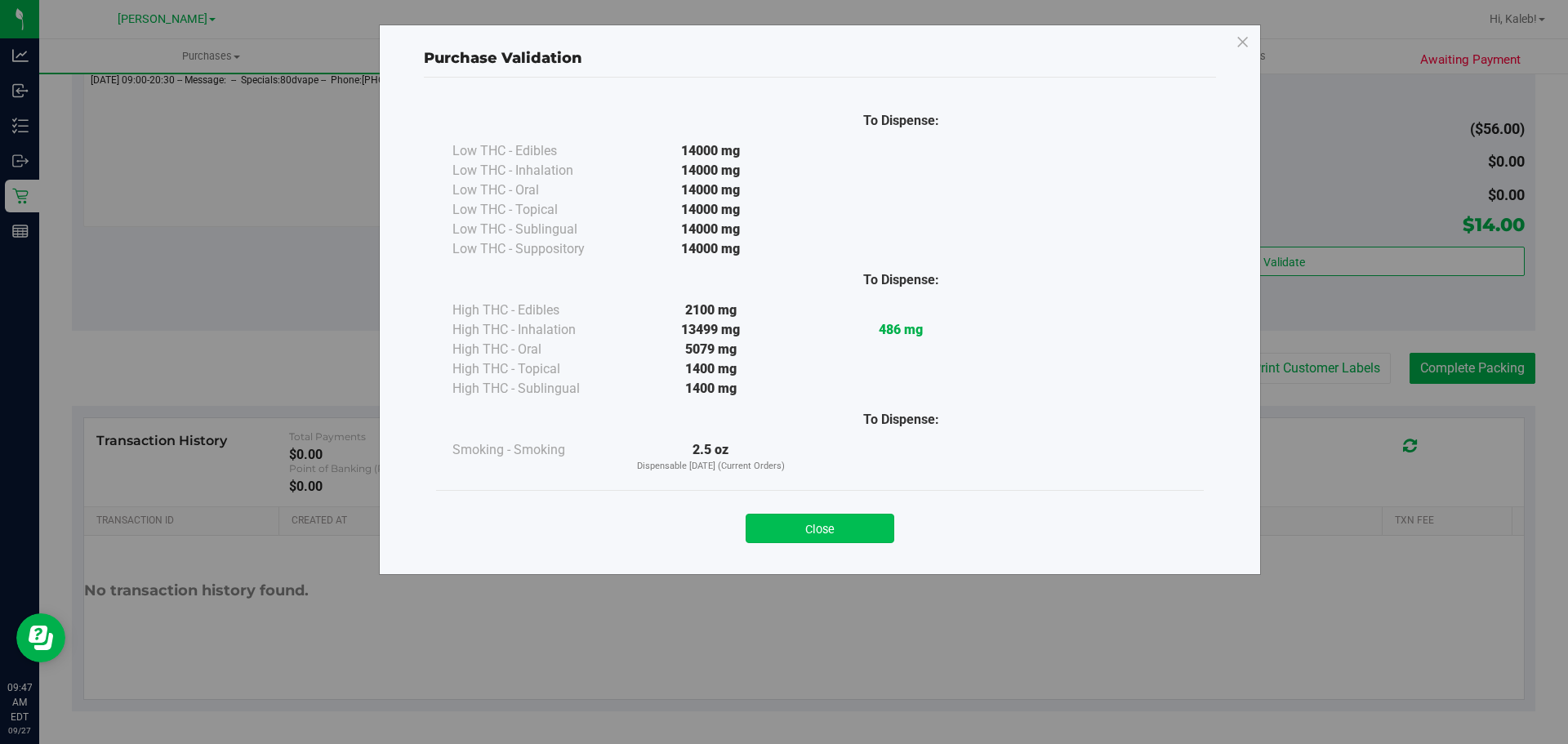
click at [816, 528] on button "Close" at bounding box center [820, 528] width 149 height 29
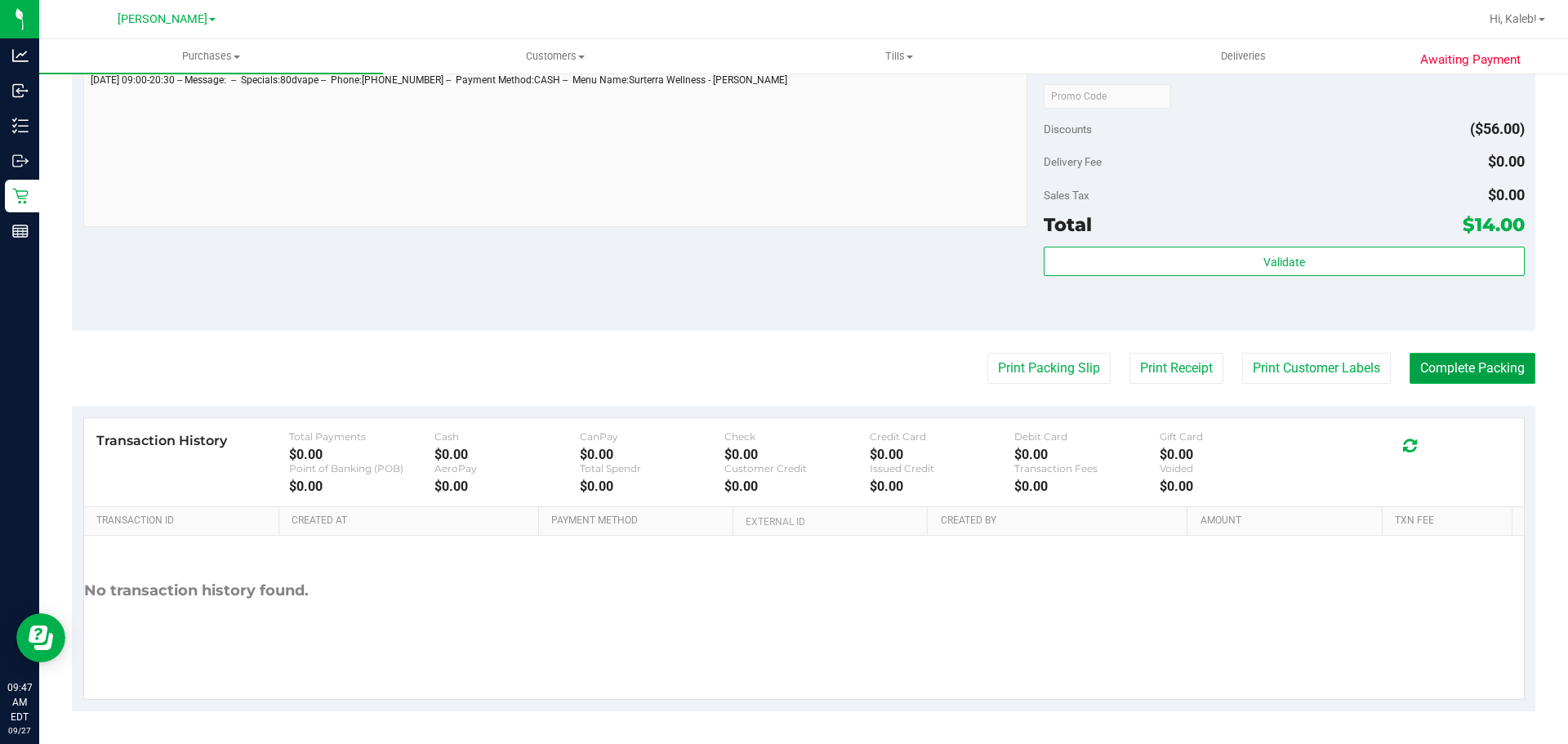
click at [1454, 379] on button "Complete Packing" at bounding box center [1473, 368] width 126 height 31
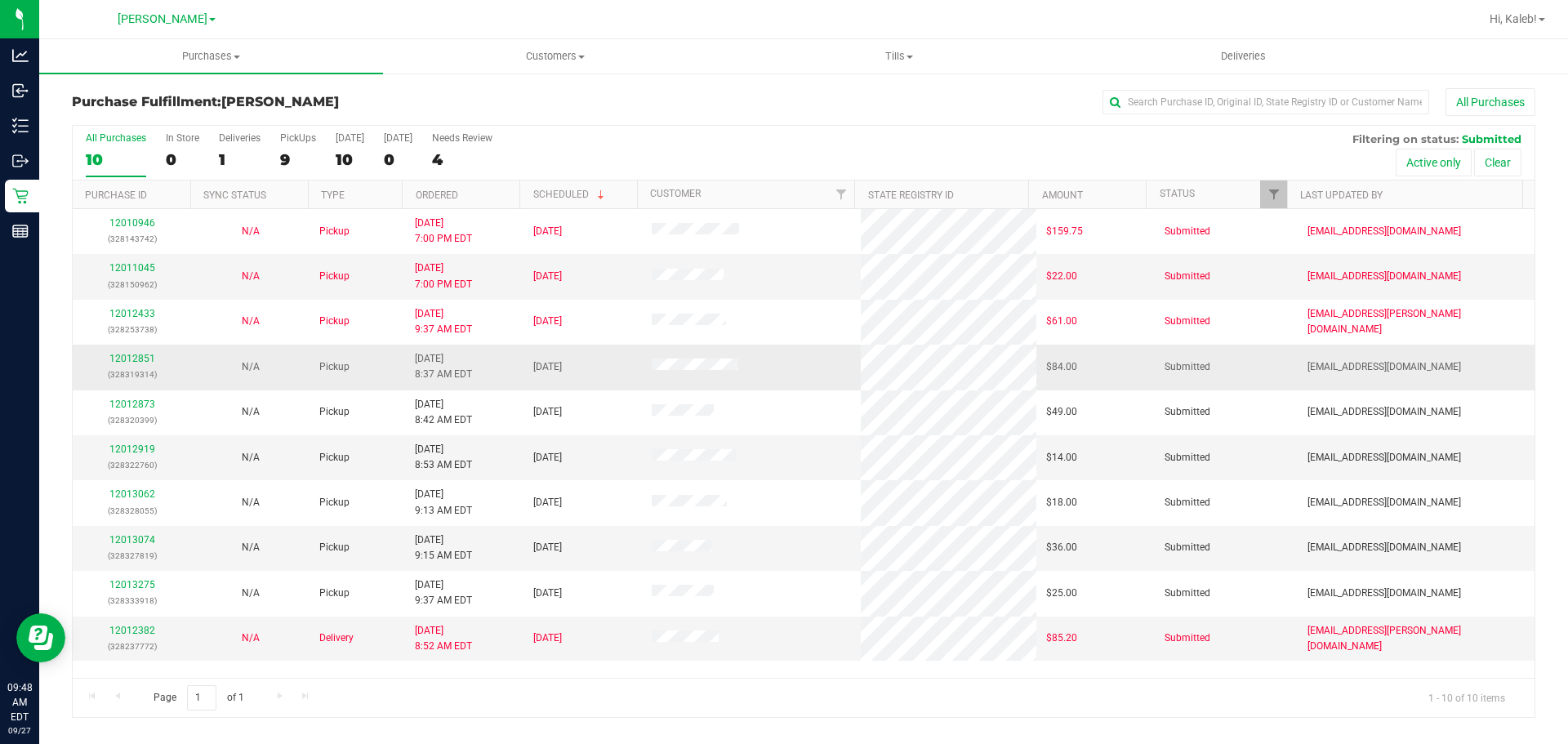
click at [135, 365] on div "12012851 (328319314)" at bounding box center [132, 366] width 99 height 31
click at [143, 354] on link "12012851" at bounding box center [132, 359] width 46 height 11
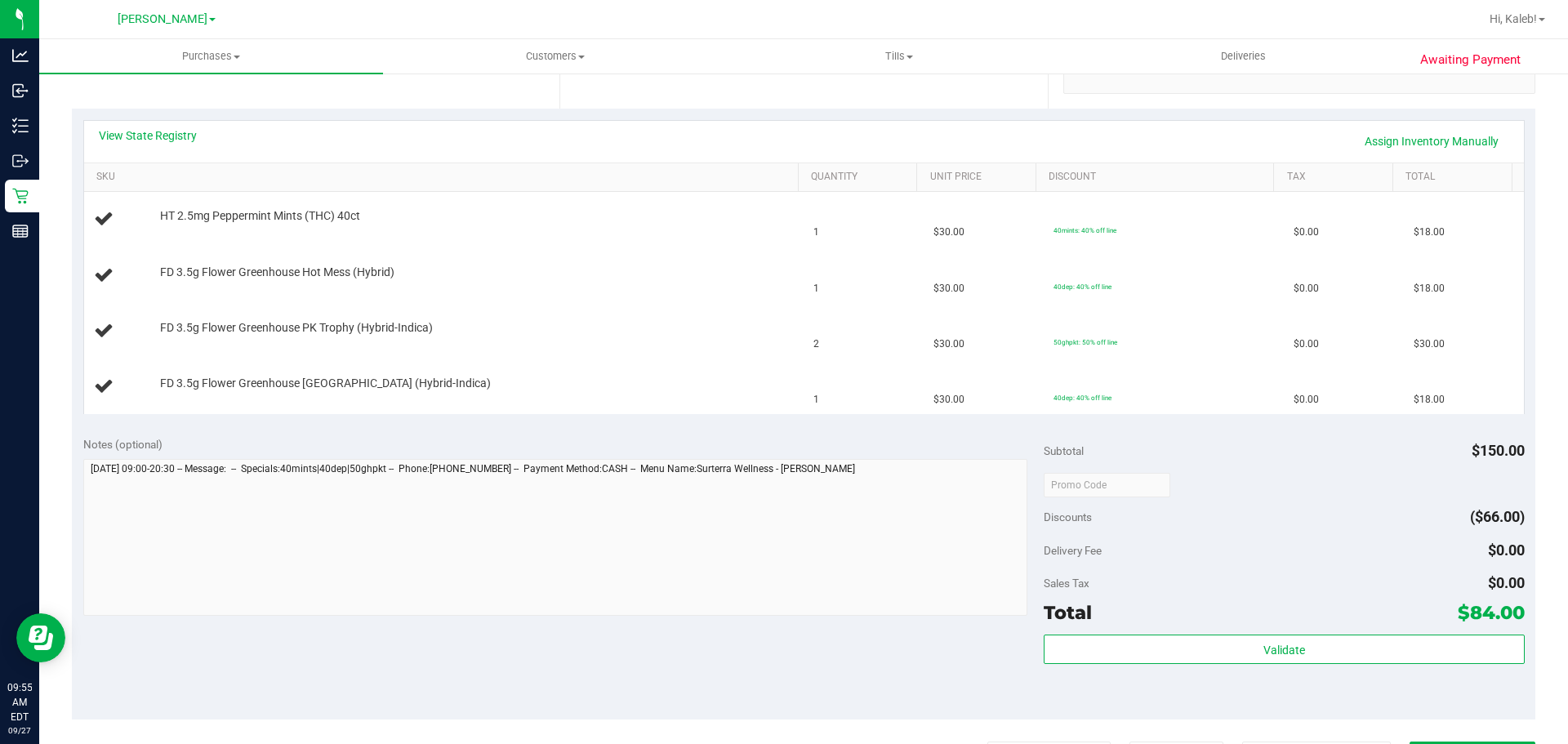
scroll to position [359, 0]
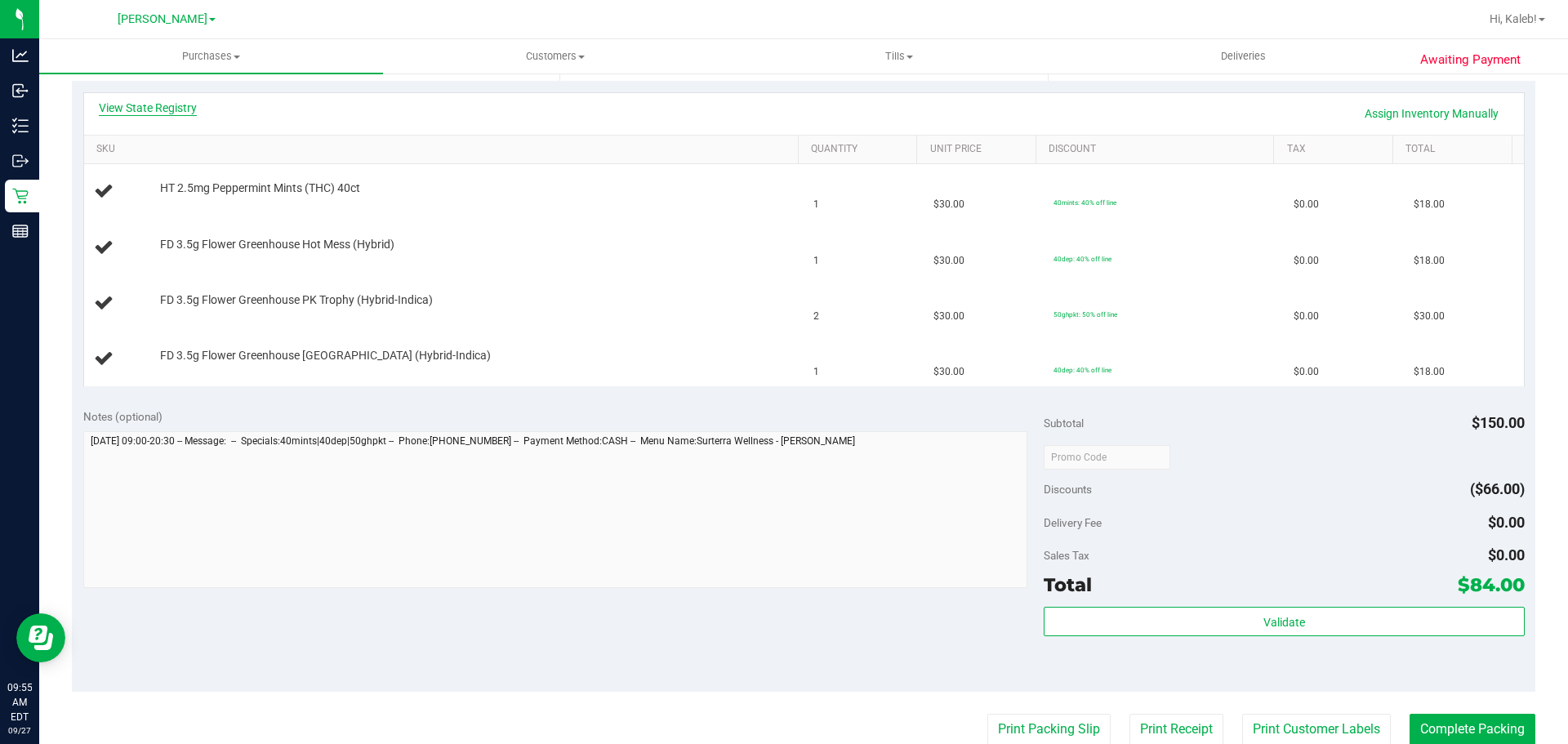
click at [132, 110] on link "View State Registry" at bounding box center [148, 108] width 98 height 16
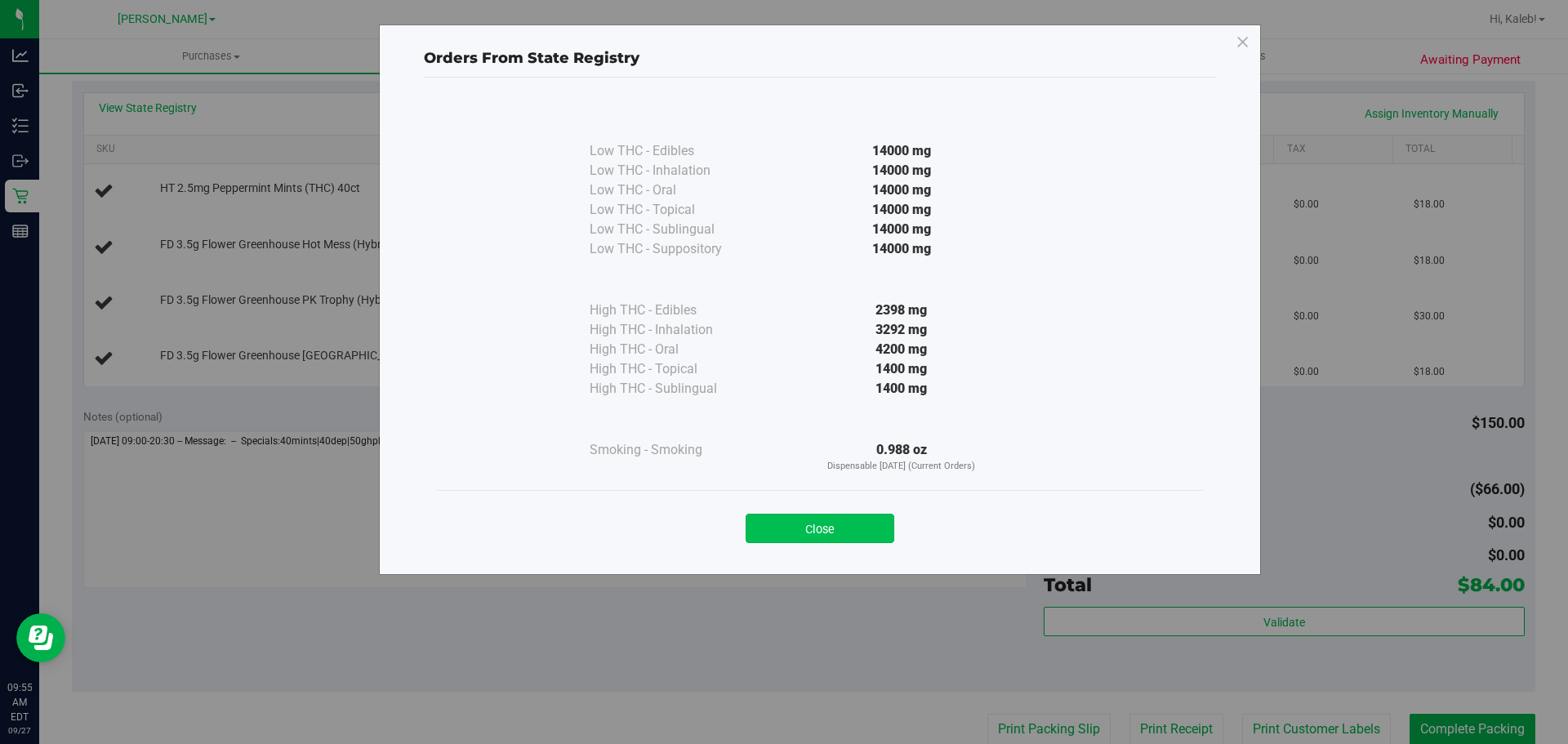
click at [787, 523] on button "Close" at bounding box center [820, 528] width 149 height 29
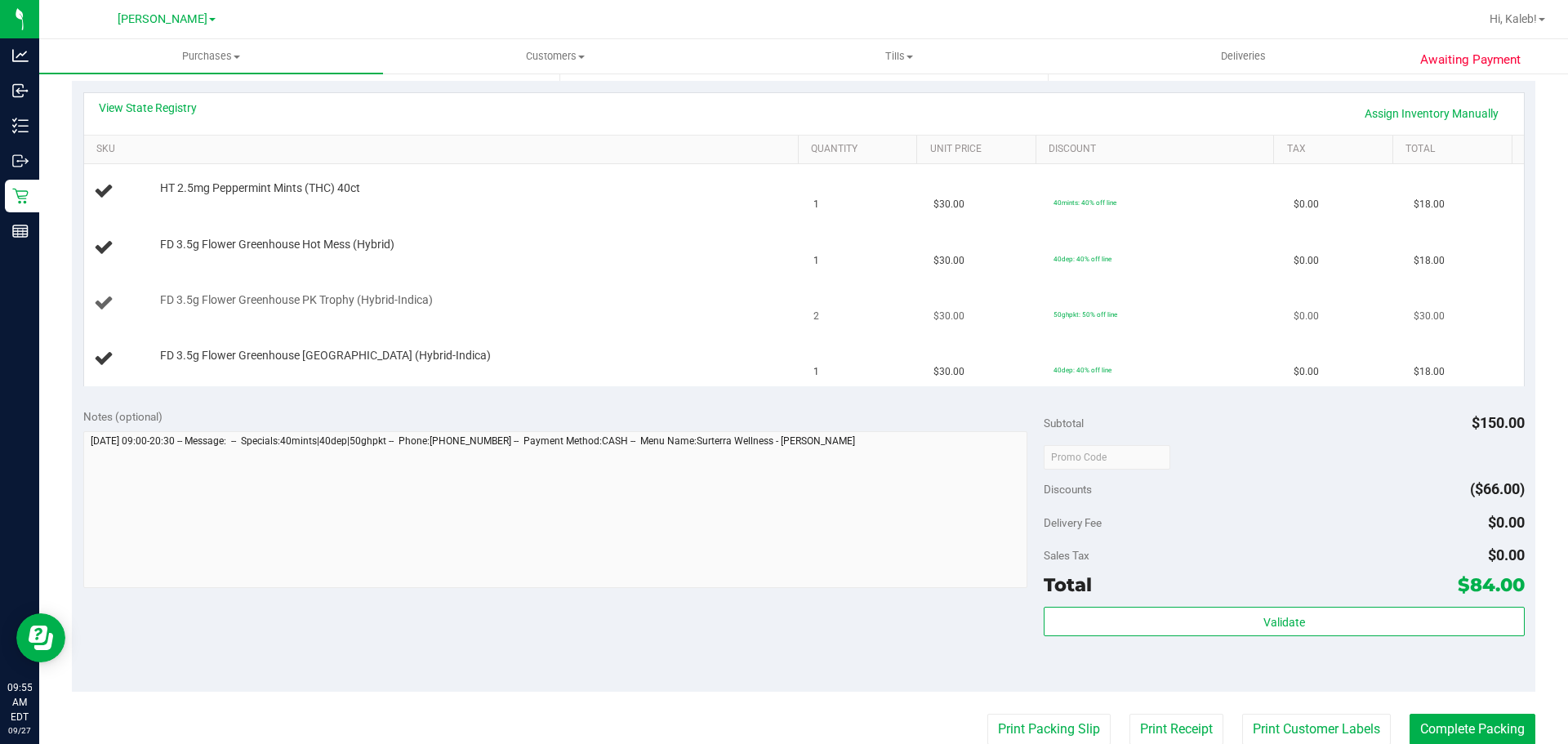
click at [582, 307] on div at bounding box center [475, 307] width 630 height 1
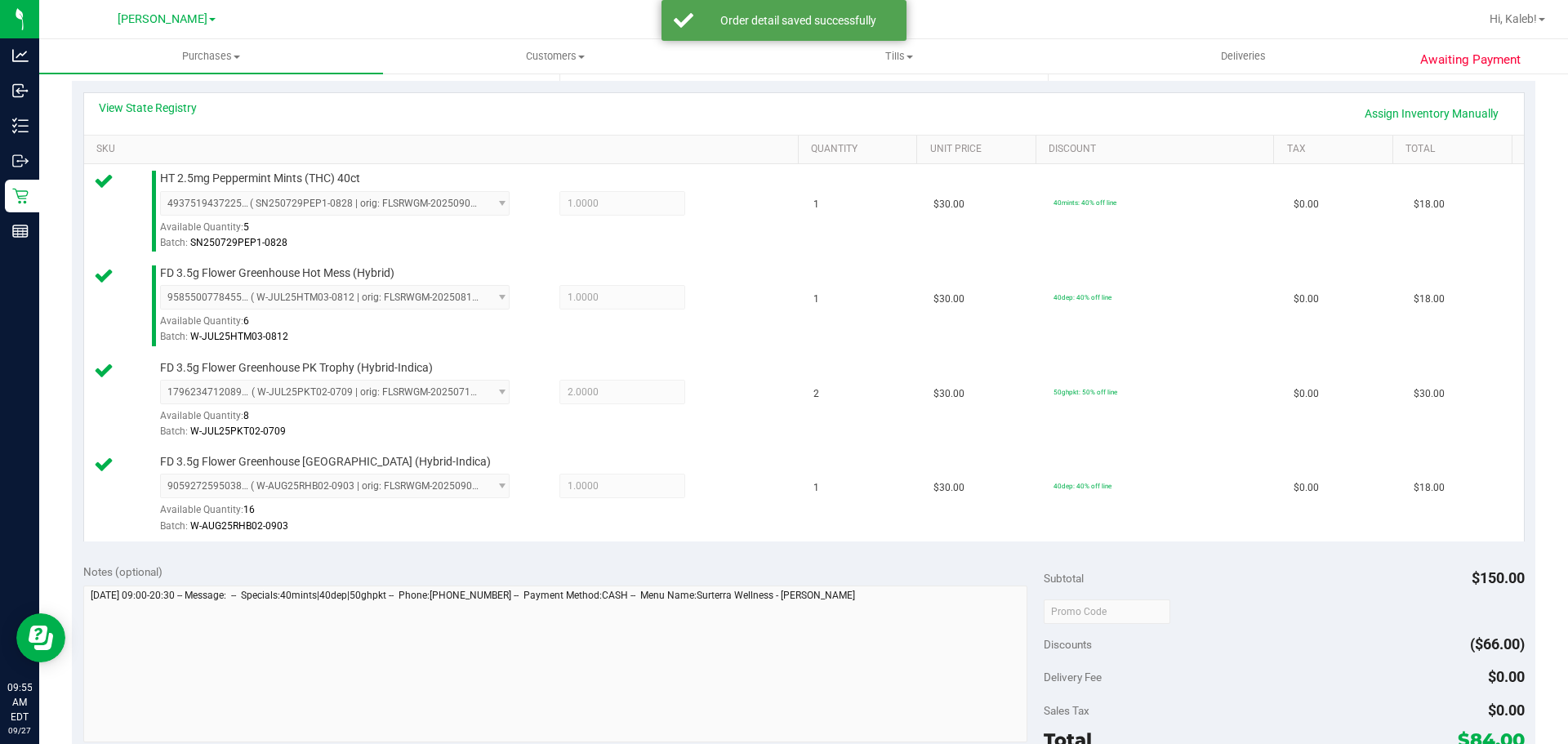
scroll to position [874, 0]
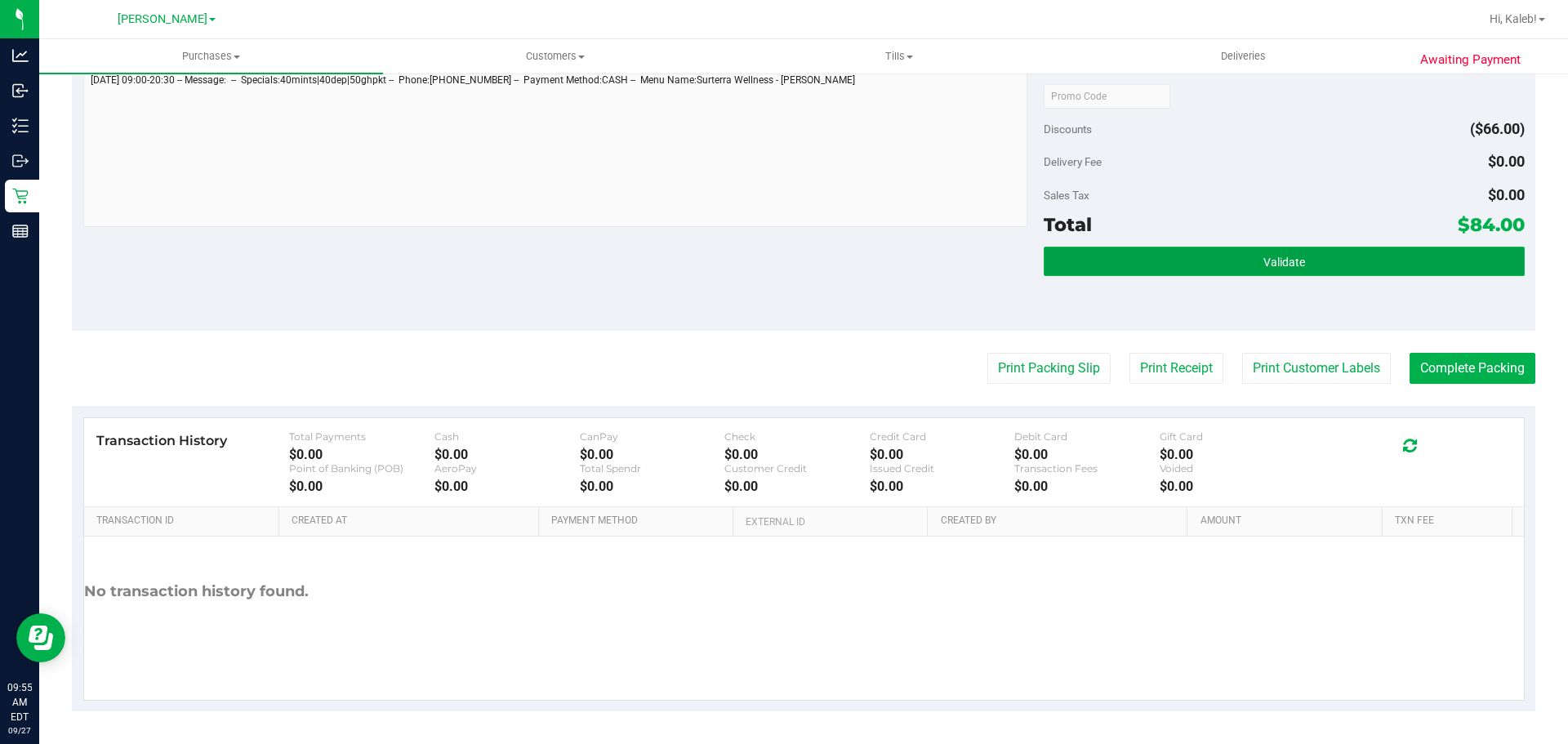
click at [1209, 262] on button "Validate" at bounding box center [1283, 261] width 480 height 29
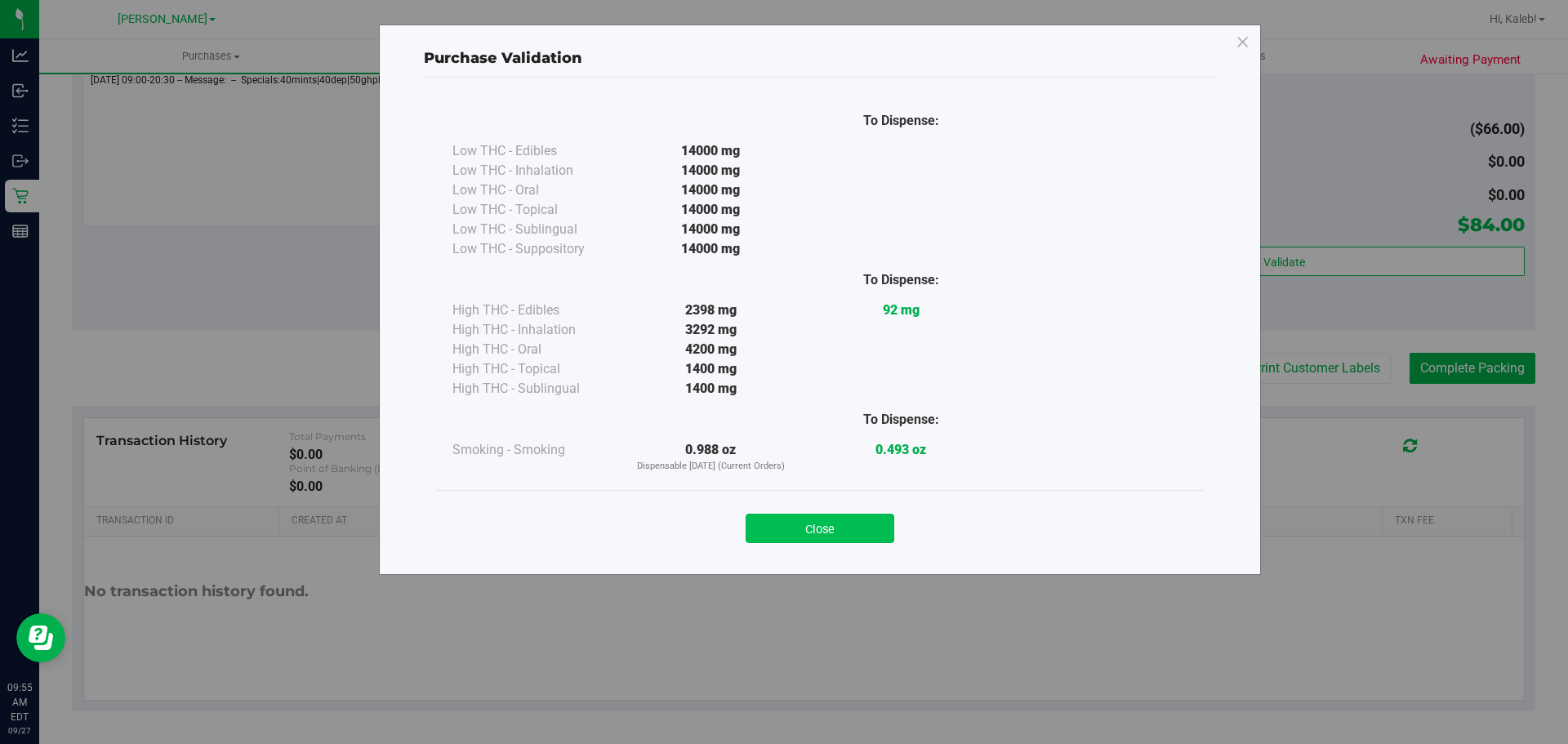
drag, startPoint x: 832, startPoint y: 511, endPoint x: 844, endPoint y: 531, distance: 23.3
click at [838, 521] on div "Close" at bounding box center [820, 522] width 744 height 41
drag, startPoint x: 847, startPoint y: 538, endPoint x: 877, endPoint y: 519, distance: 35.5
click at [848, 539] on button "Close" at bounding box center [820, 528] width 149 height 29
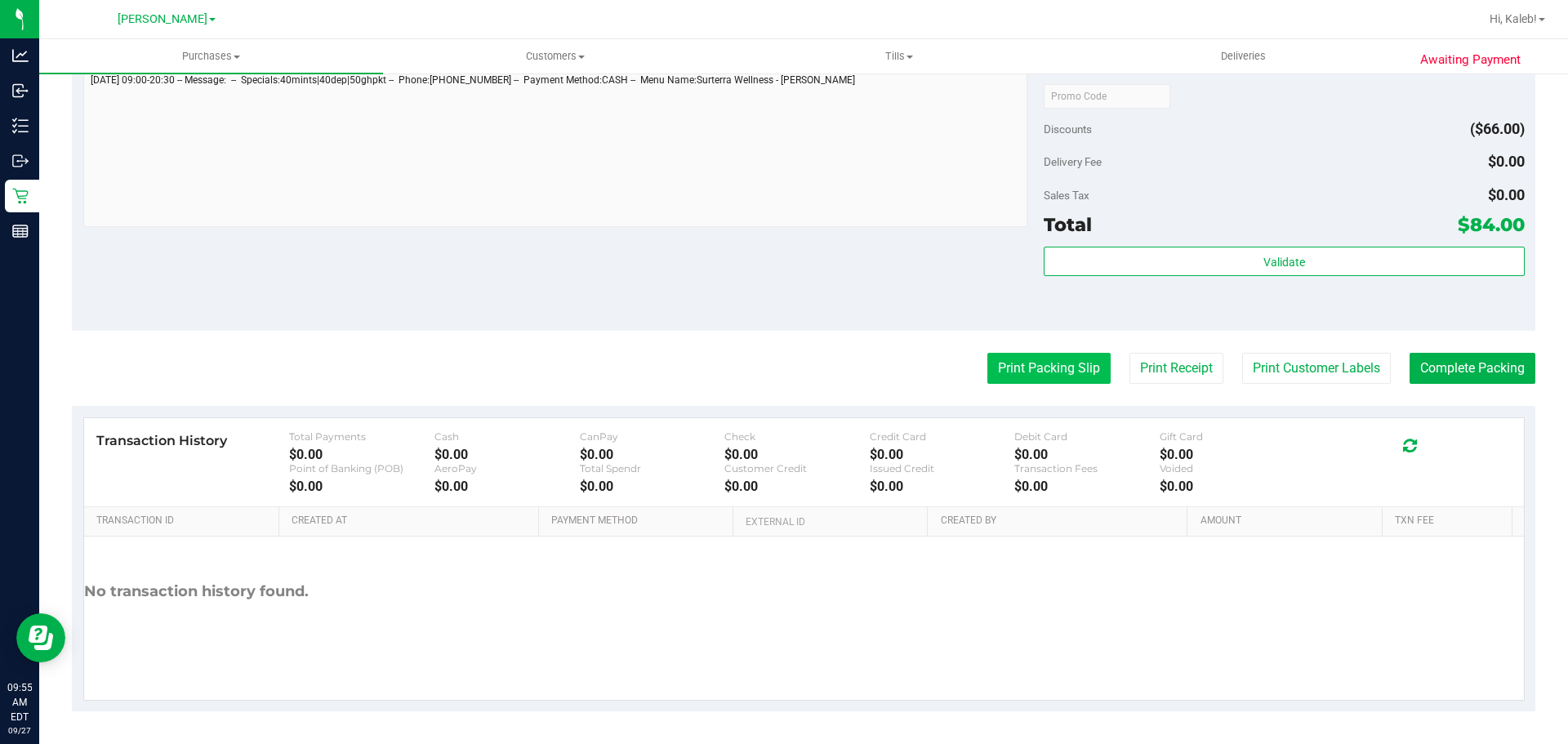
click at [1017, 369] on button "Print Packing Slip" at bounding box center [1049, 368] width 124 height 31
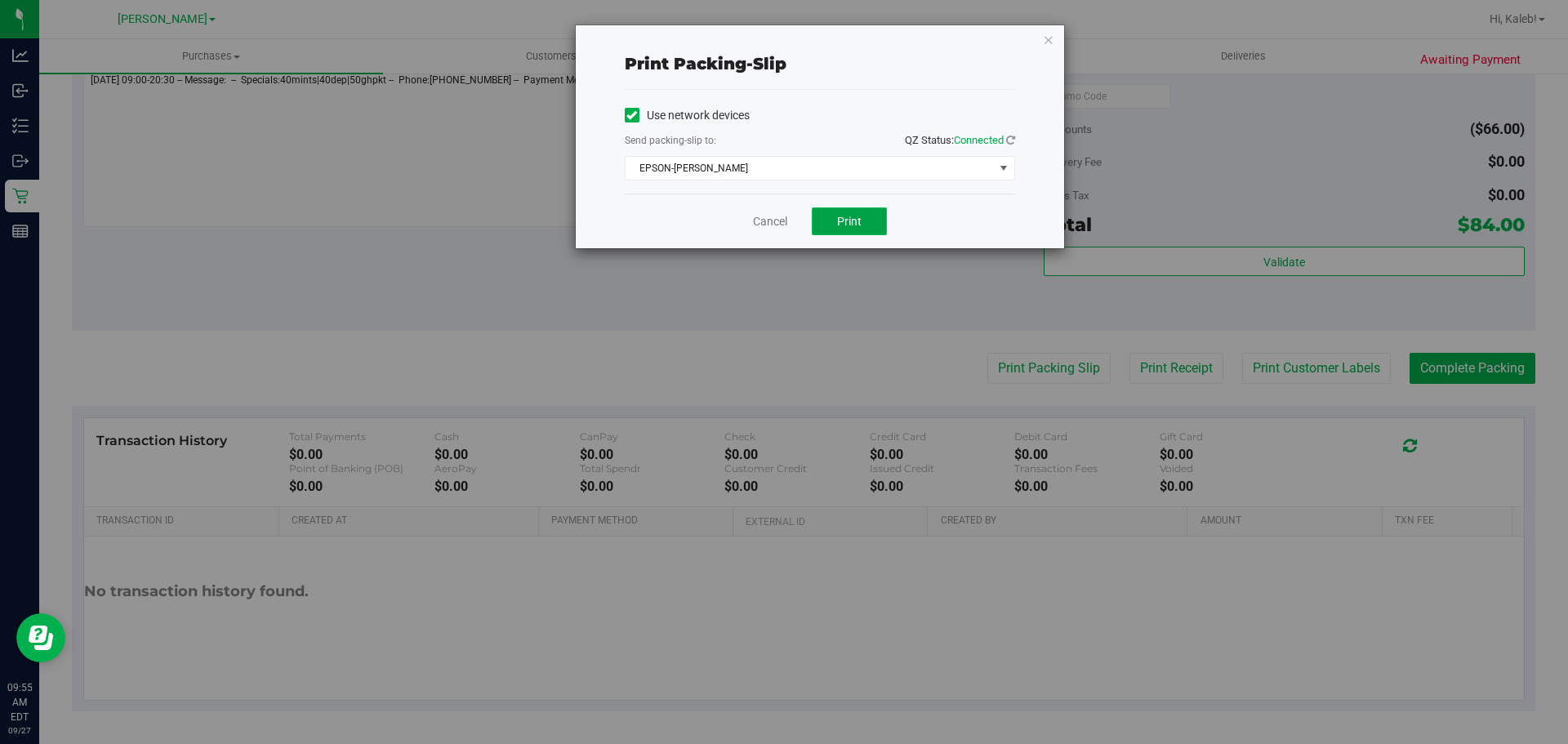
click at [851, 227] on button "Print" at bounding box center [849, 221] width 75 height 28
click at [850, 121] on div "Use network devices" at bounding box center [820, 115] width 390 height 25
click at [772, 214] on link "Cancel" at bounding box center [770, 222] width 34 height 17
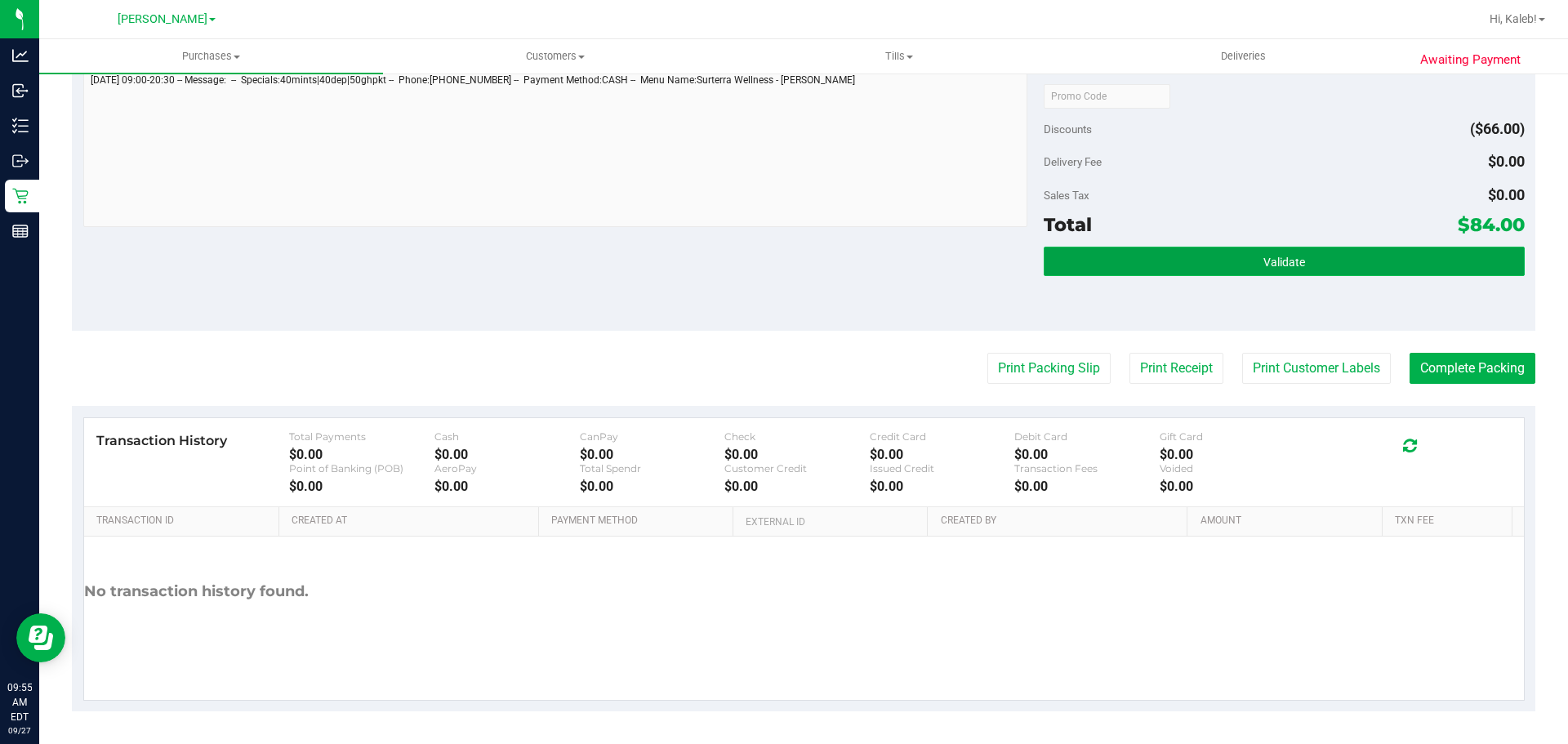
click at [1232, 273] on button "Validate" at bounding box center [1283, 261] width 480 height 29
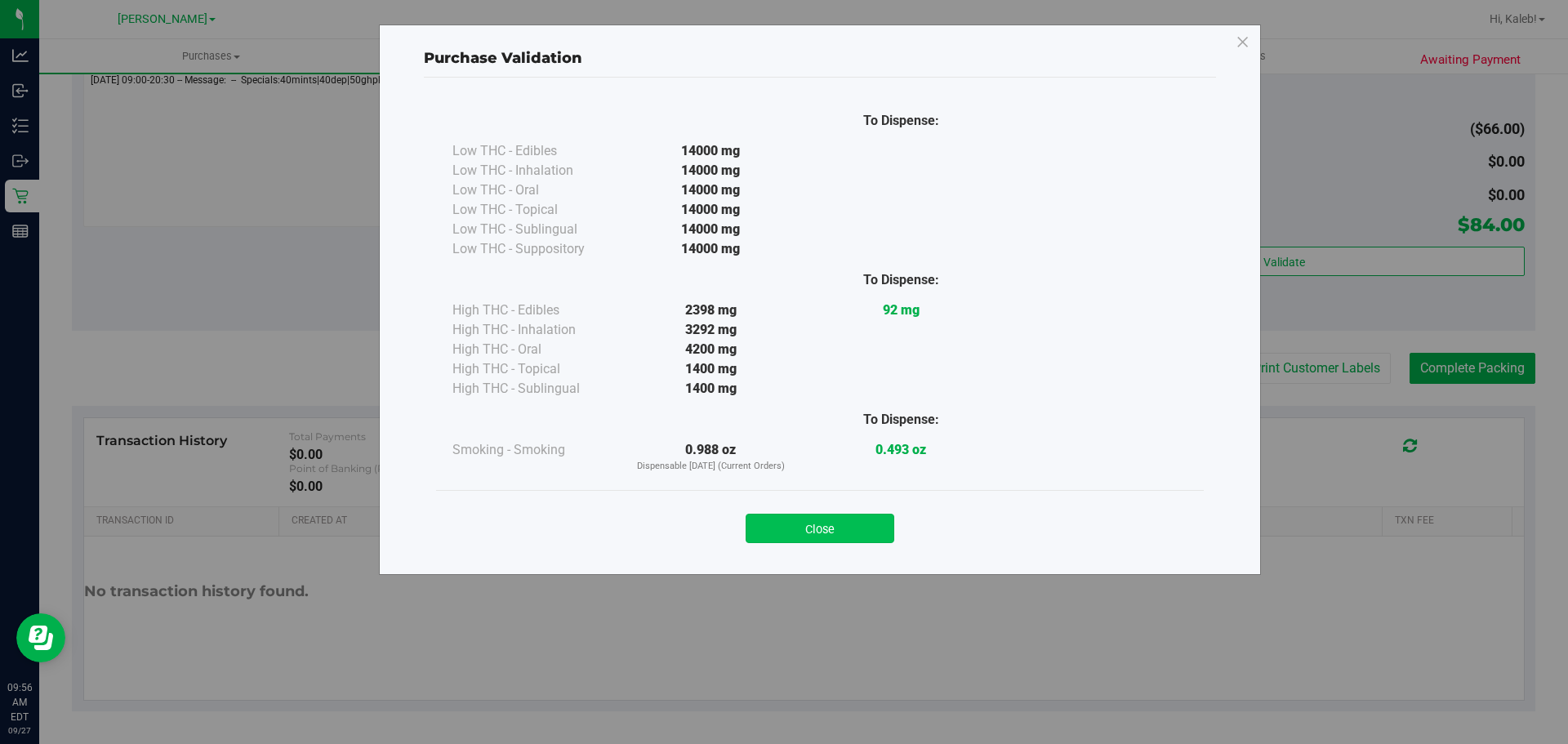
click at [837, 515] on button "Close" at bounding box center [820, 528] width 149 height 29
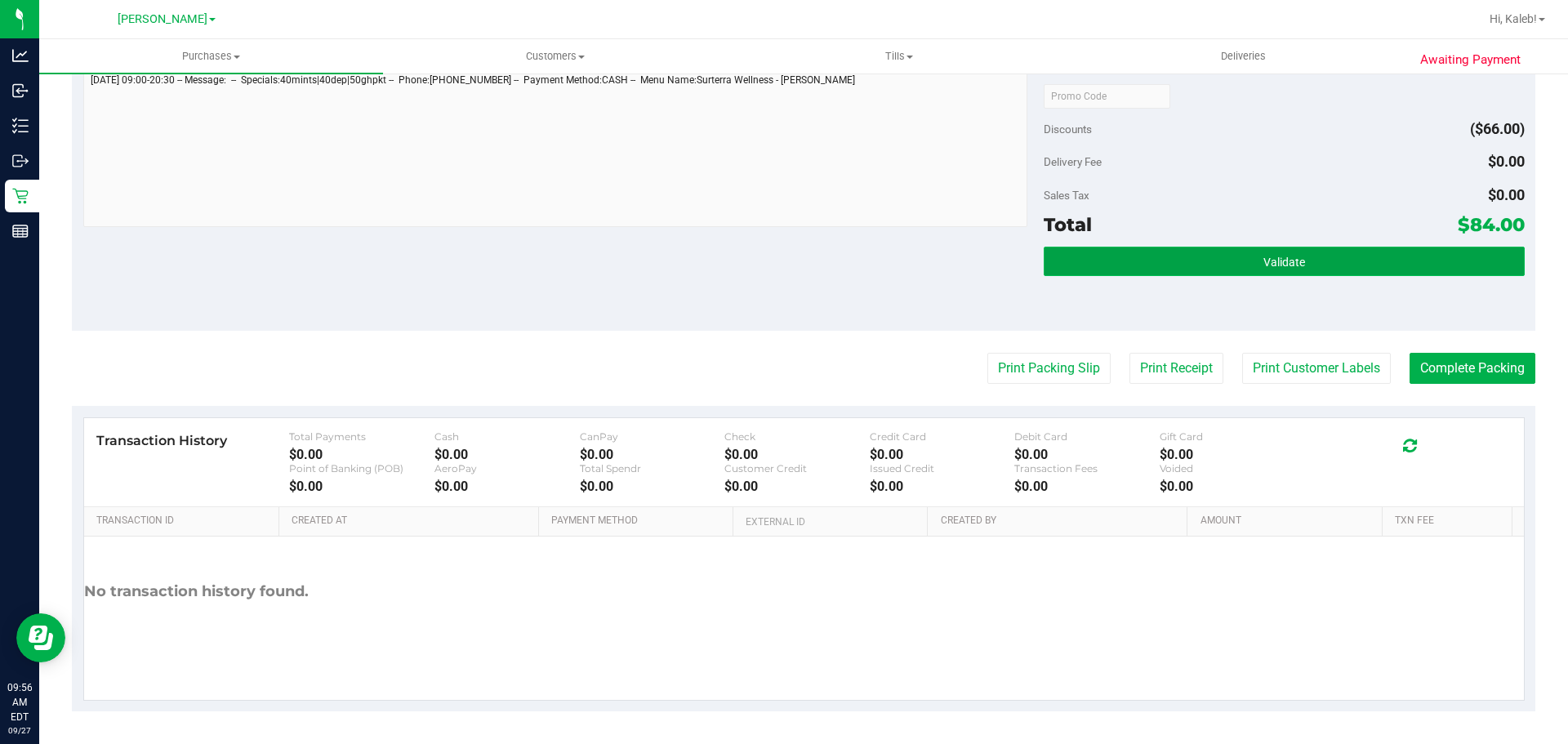
click at [1286, 250] on button "Validate" at bounding box center [1283, 261] width 480 height 29
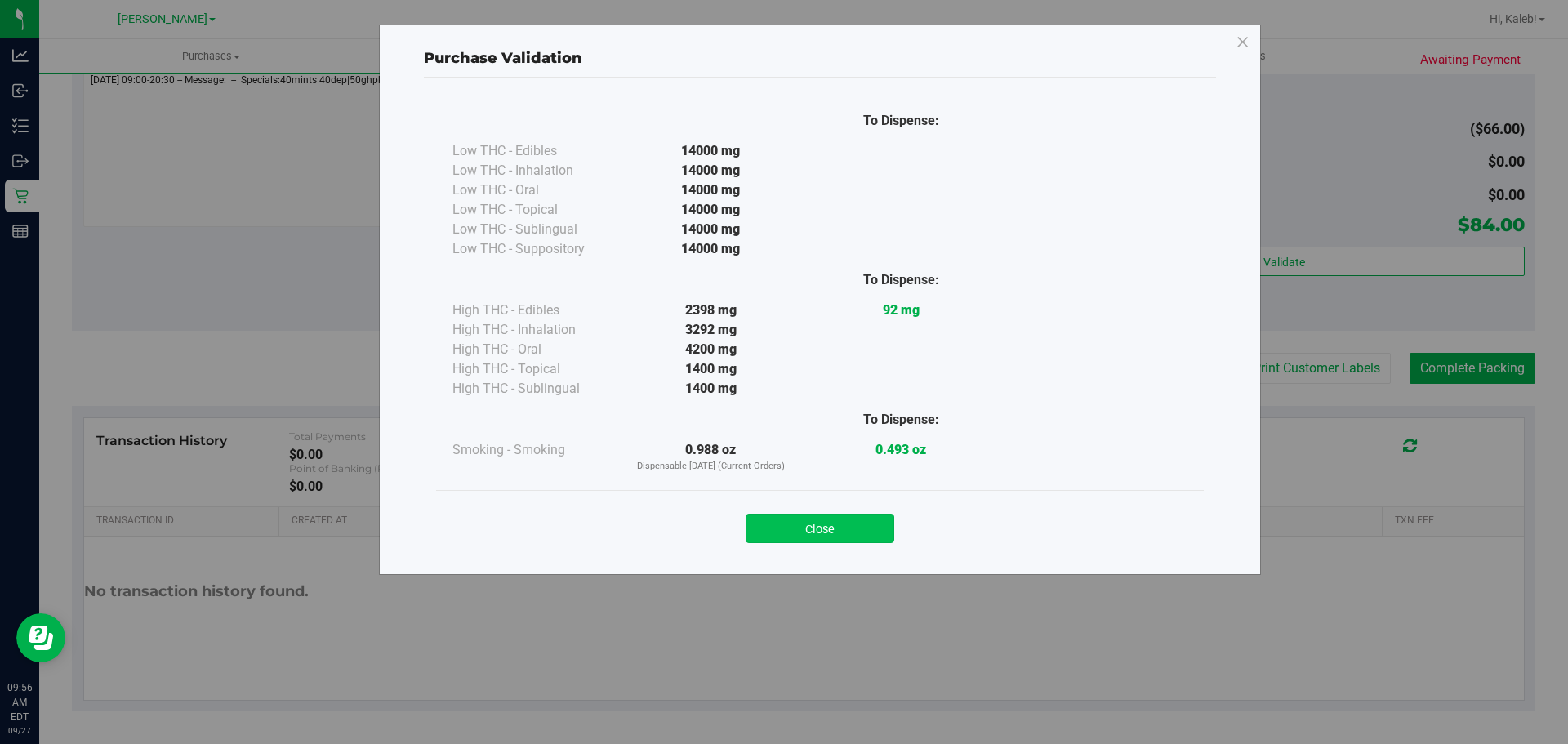
click at [813, 527] on button "Close" at bounding box center [820, 528] width 149 height 29
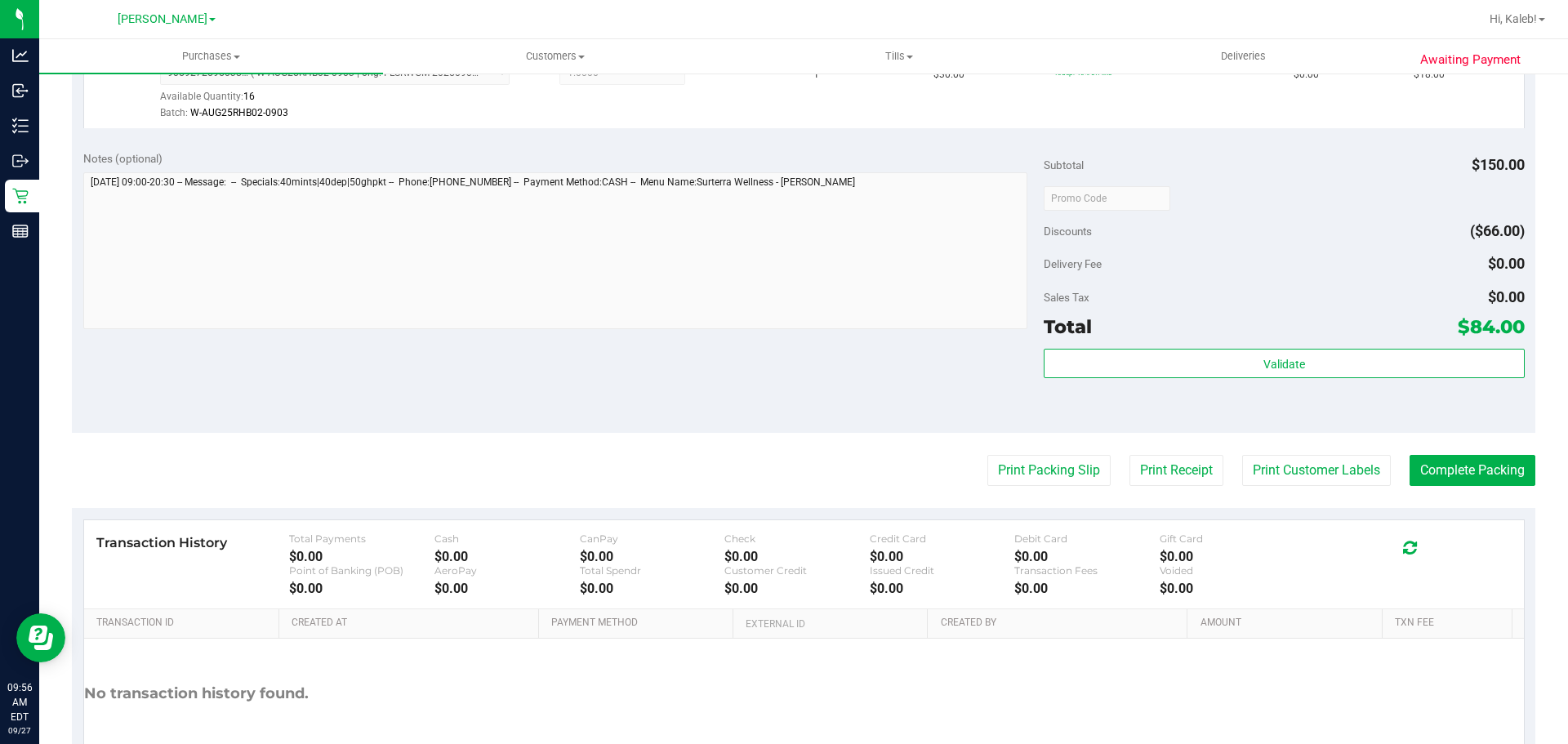
scroll to position [660, 0]
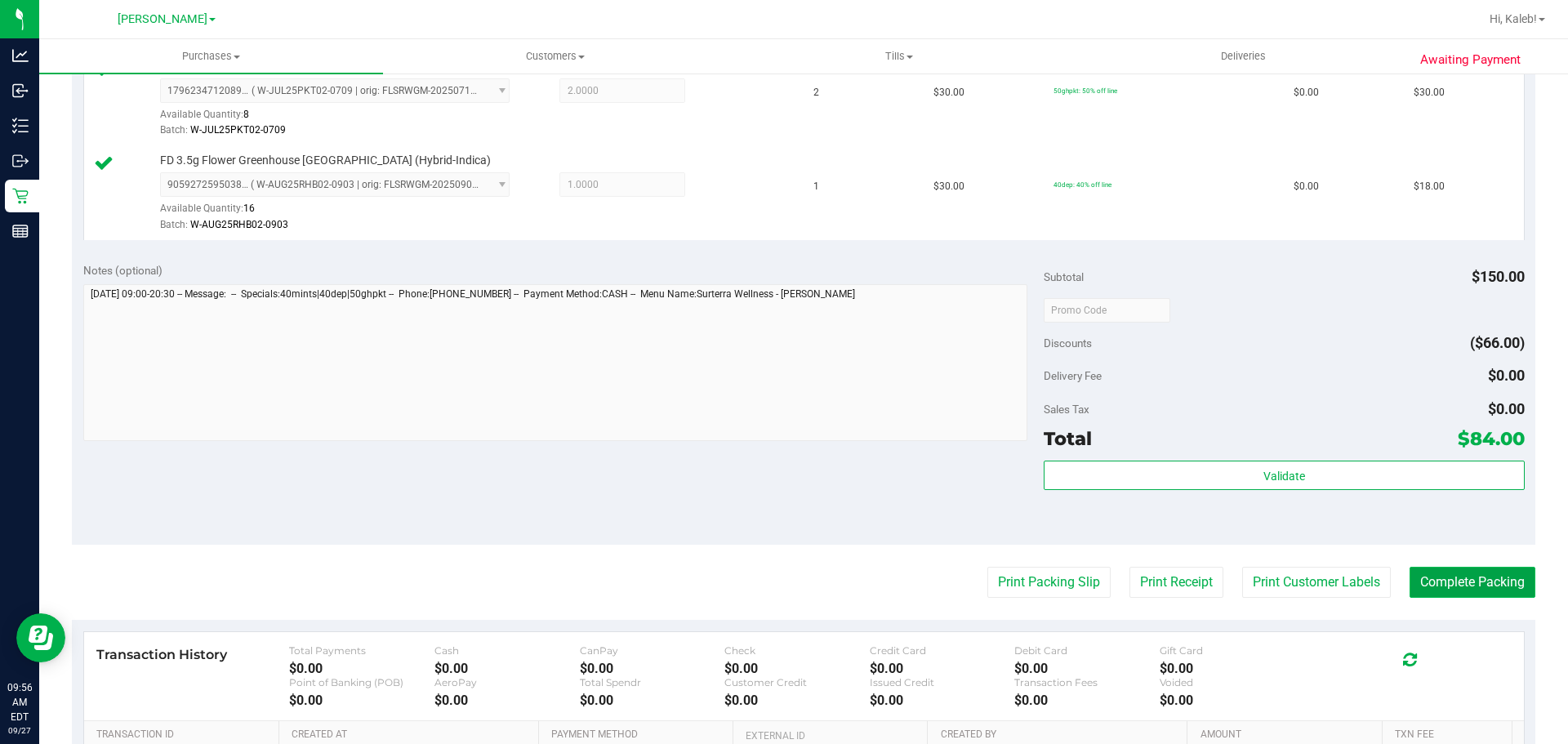
click at [1472, 594] on button "Complete Packing" at bounding box center [1473, 581] width 126 height 31
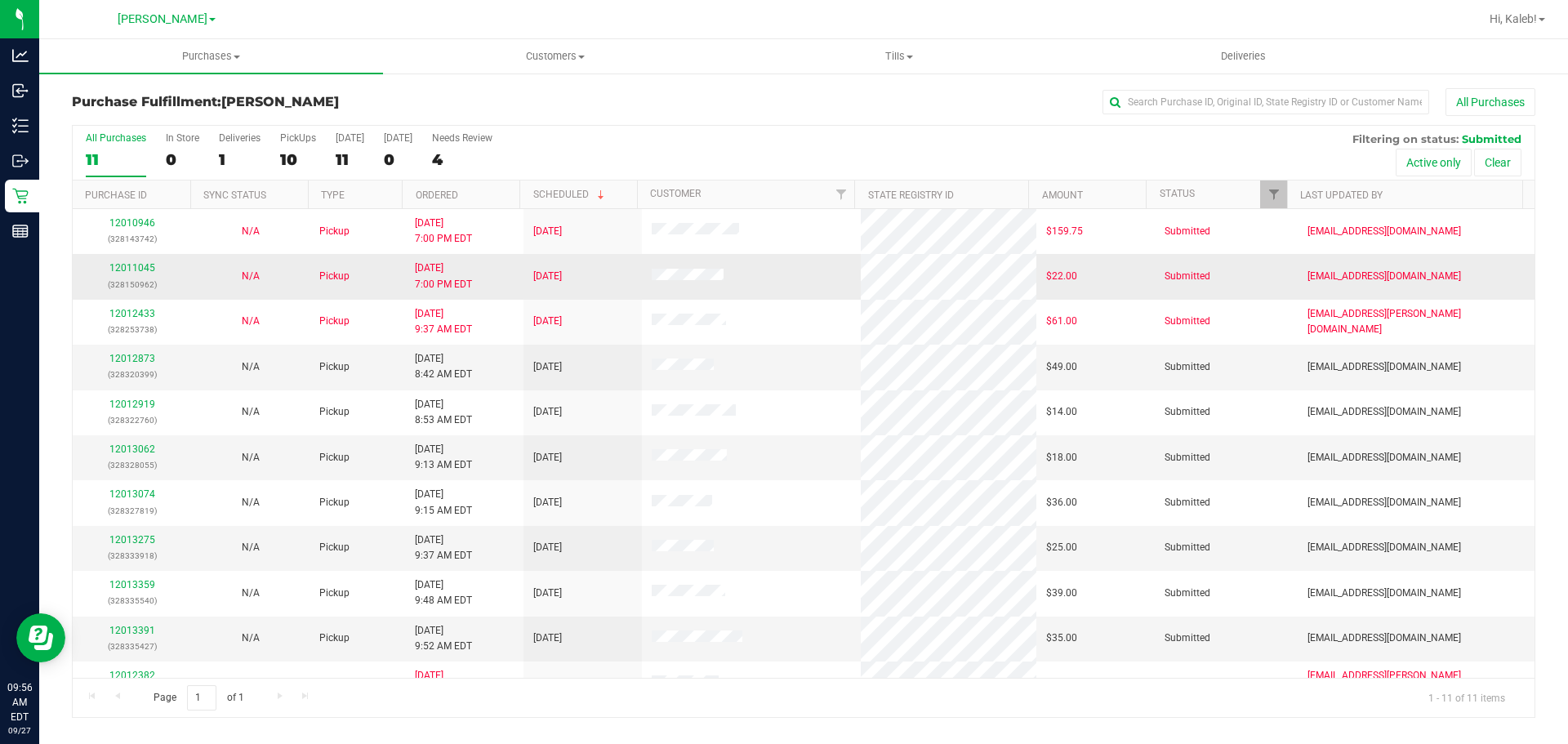
click at [298, 272] on td "N/A" at bounding box center [250, 276] width 118 height 45
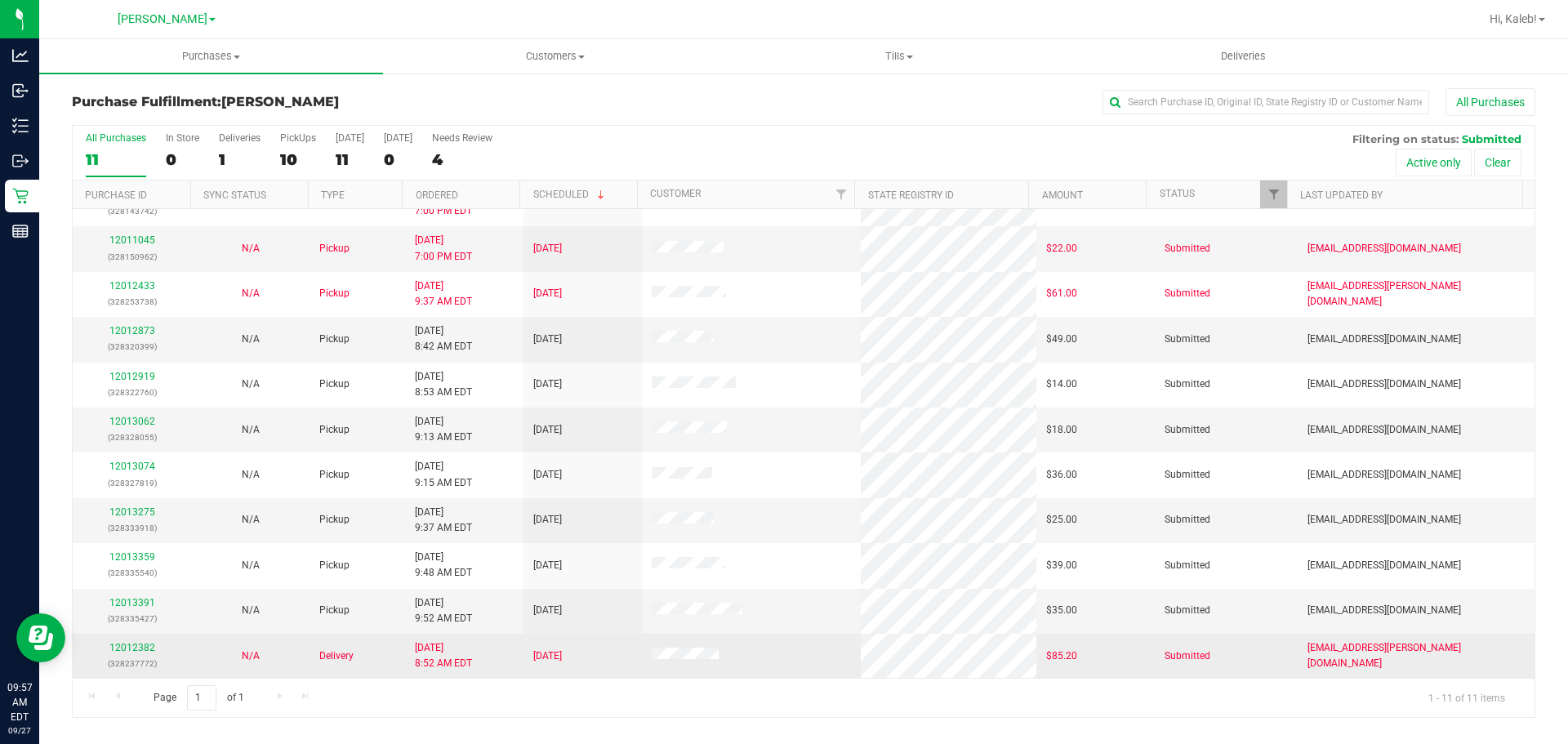
click at [142, 656] on p "(328237772)" at bounding box center [132, 663] width 99 height 15
click at [145, 646] on link "12012382" at bounding box center [132, 647] width 46 height 11
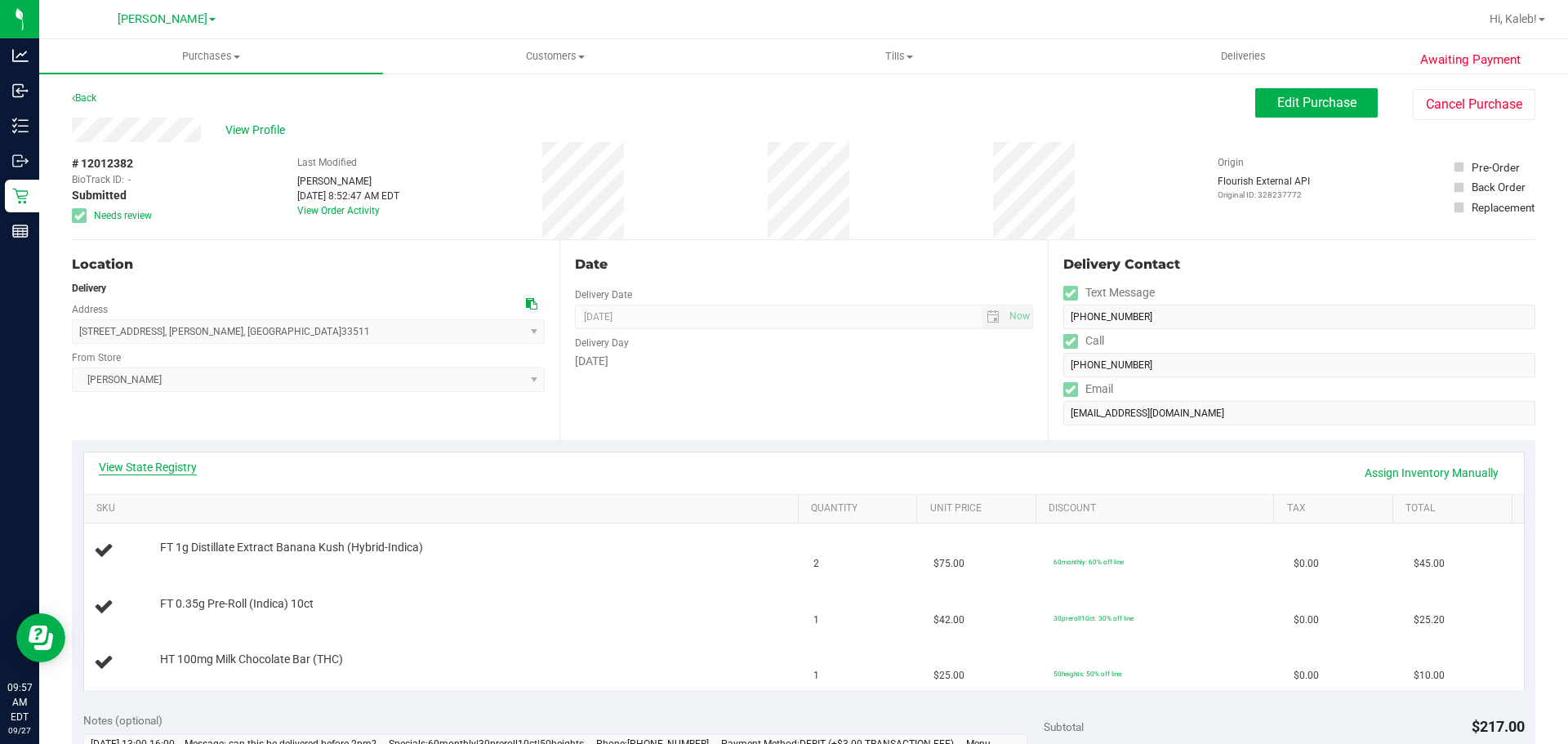
click at [149, 474] on link "View State Registry" at bounding box center [148, 466] width 98 height 16
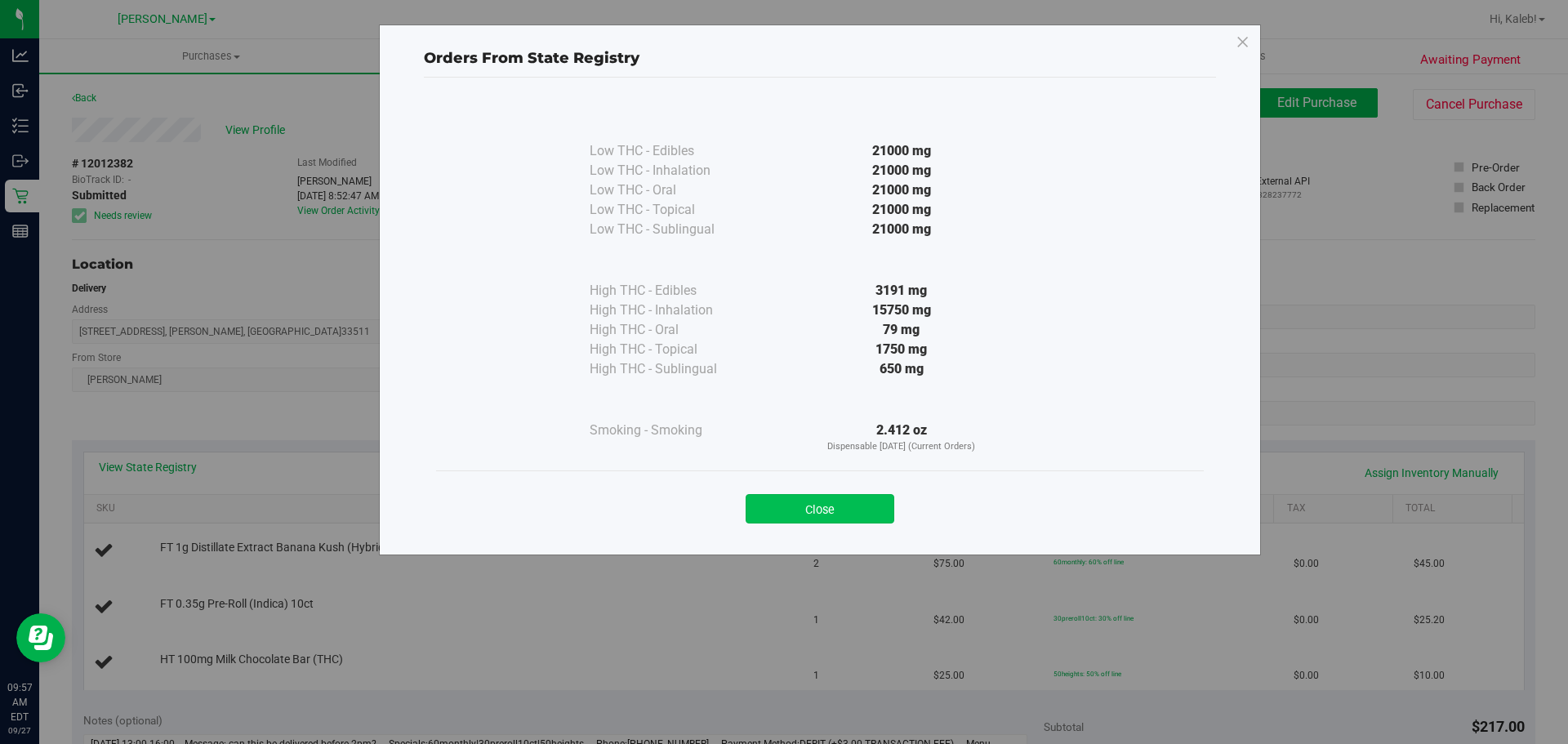
click at [864, 508] on button "Close" at bounding box center [820, 508] width 149 height 29
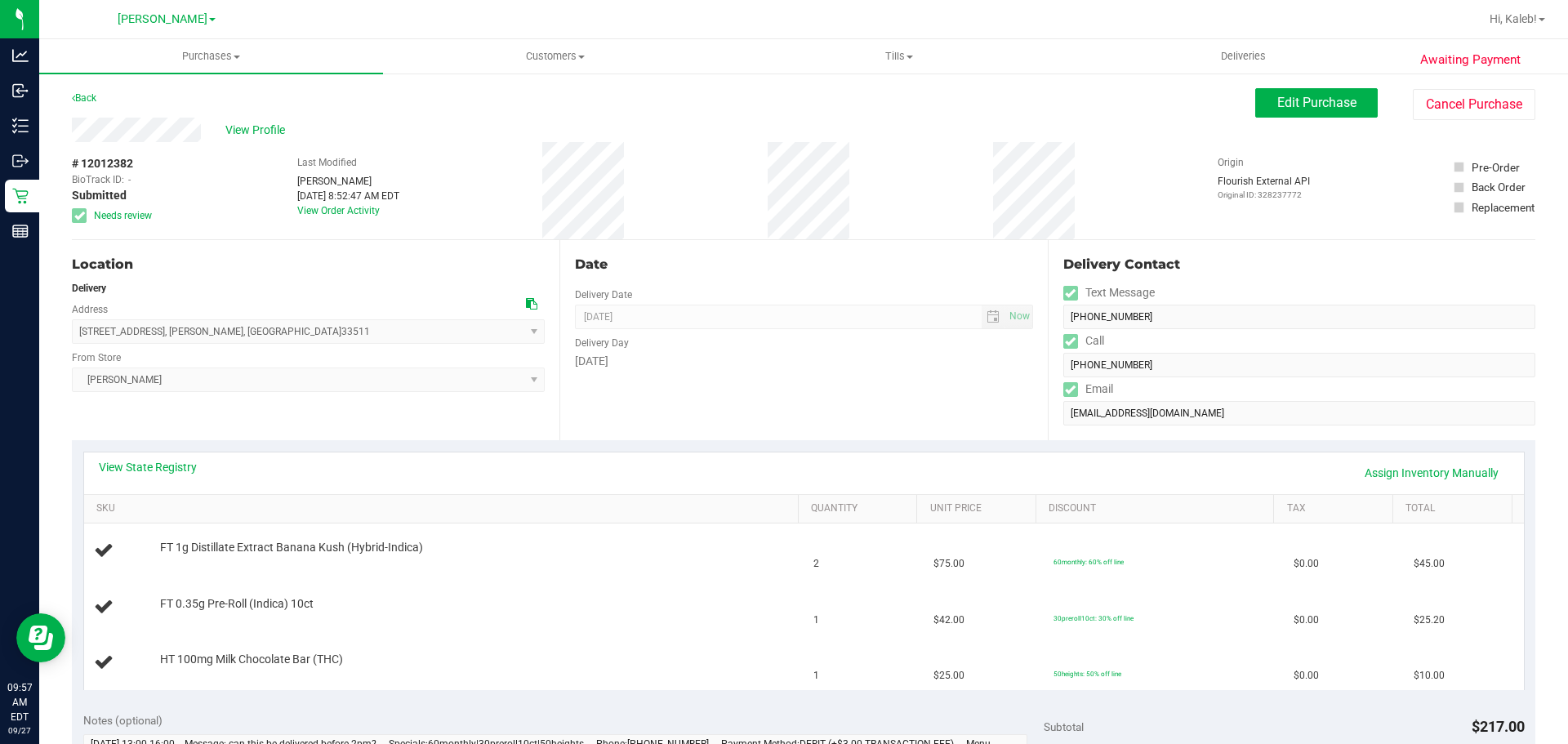
click at [570, 432] on div "Date Delivery Date 09/27/2025 Now 09/27/2025 08:00 AM Now Delivery Day Saturday" at bounding box center [804, 340] width 487 height 200
click at [143, 463] on link "View State Registry" at bounding box center [148, 466] width 98 height 16
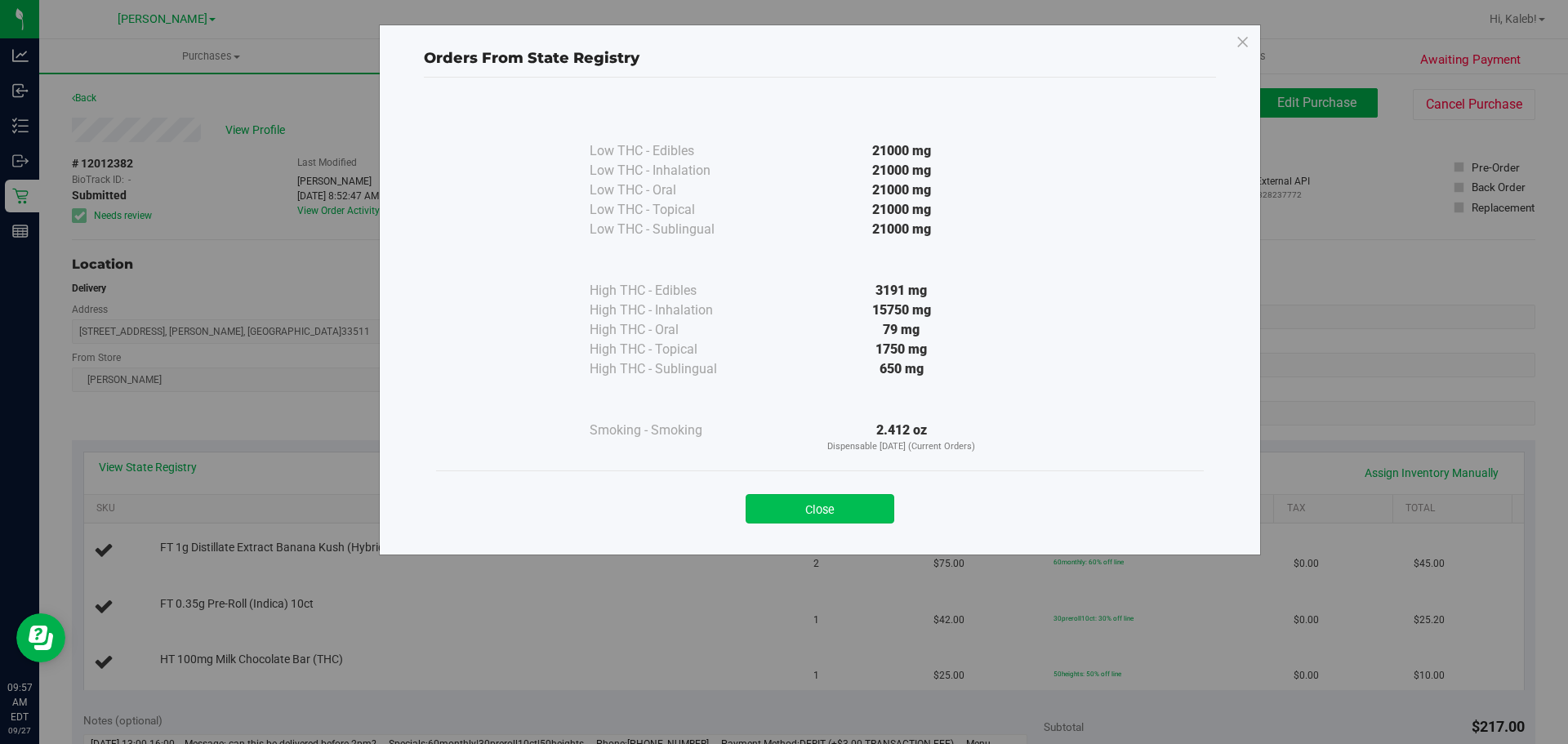
click at [832, 504] on button "Close" at bounding box center [820, 508] width 149 height 29
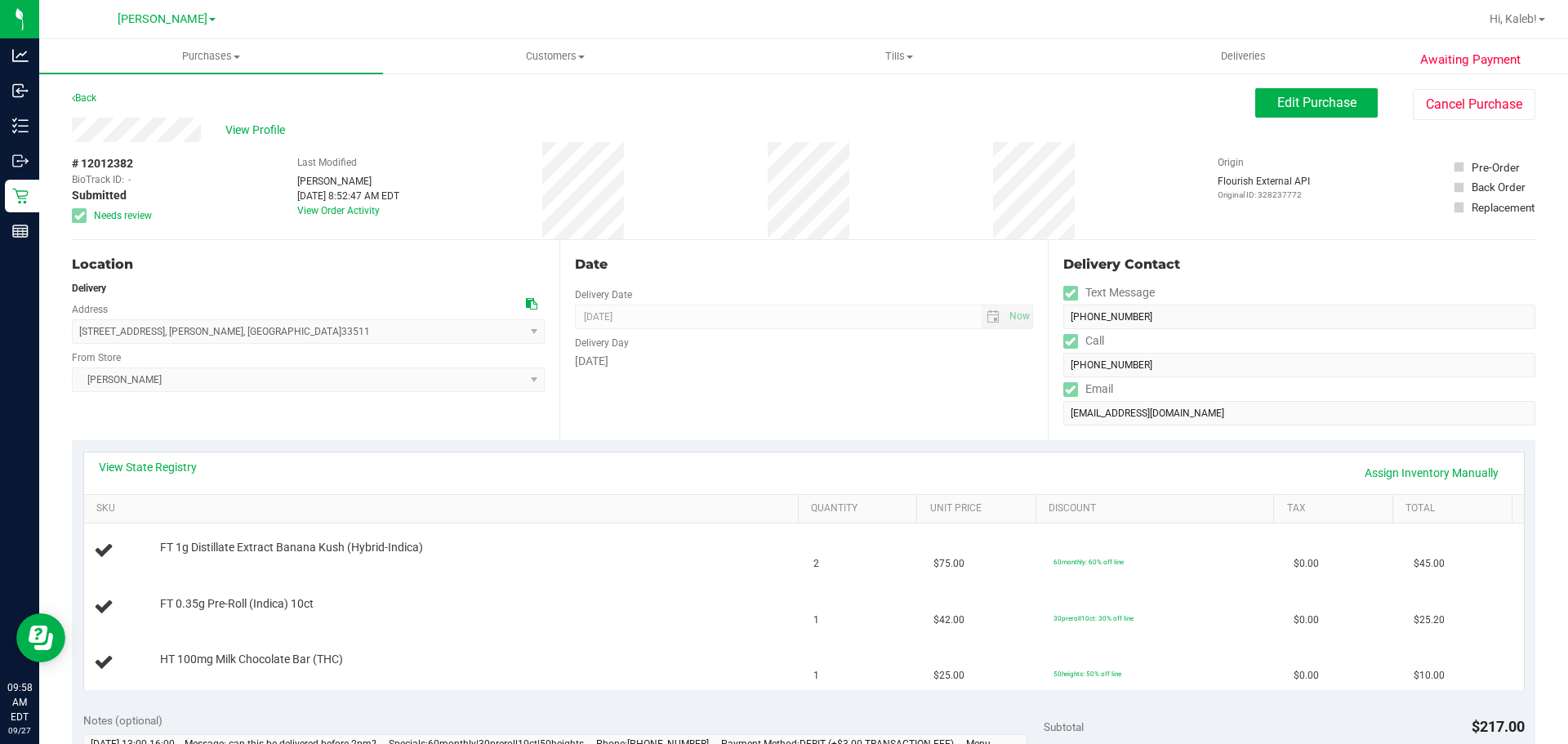
click at [321, 89] on div "Back Edit Purchase Cancel Purchase" at bounding box center [803, 103] width 1463 height 29
click at [452, 162] on div "# 12012382 BioTrack ID: - Submitted Needs review Last Modified Rosaelena Zuniga…" at bounding box center [803, 190] width 1463 height 97
click at [687, 424] on div "Date Delivery Date 09/27/2025 Now 09/27/2025 08:00 AM Now Delivery Day Saturday" at bounding box center [804, 340] width 487 height 200
click at [1457, 118] on button "Cancel Purchase" at bounding box center [1474, 105] width 123 height 31
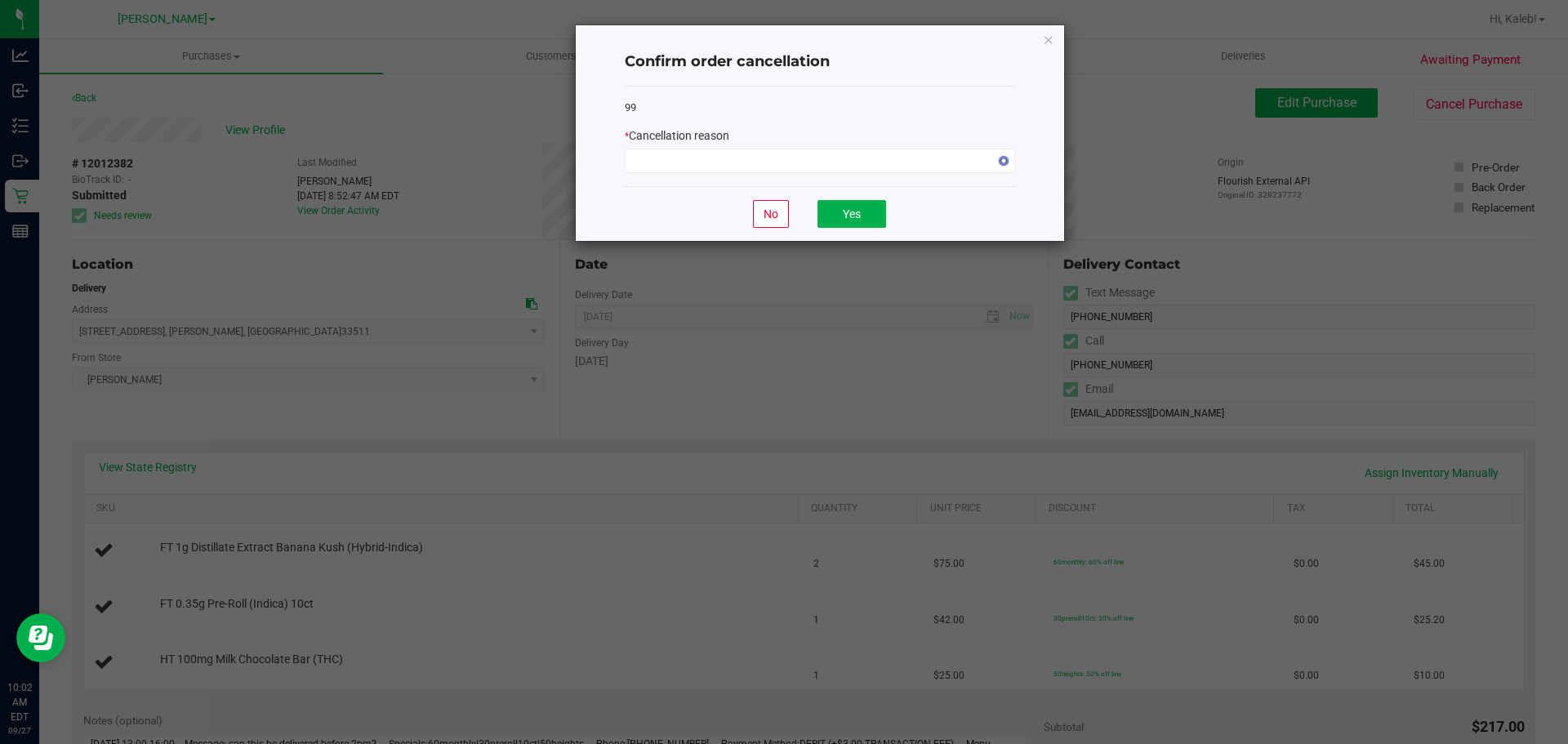
click at [910, 175] on div "99 * Cancellation reason" at bounding box center [820, 137] width 390 height 101
click at [901, 169] on span "NO DATA FOUND" at bounding box center [809, 161] width 368 height 23
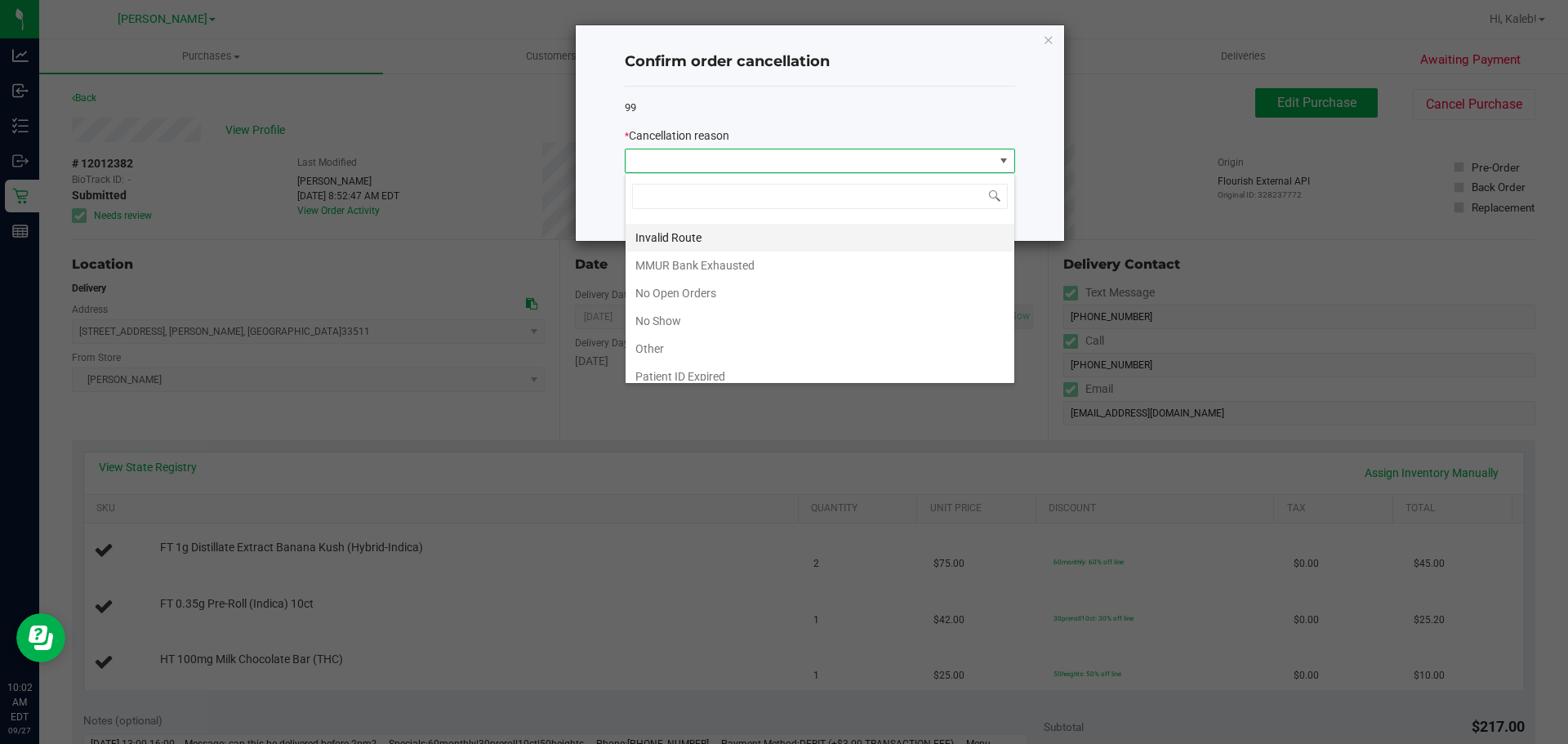
scroll to position [114, 0]
click at [715, 227] on li "MMUR Bank Exhausted" at bounding box center [820, 227] width 388 height 28
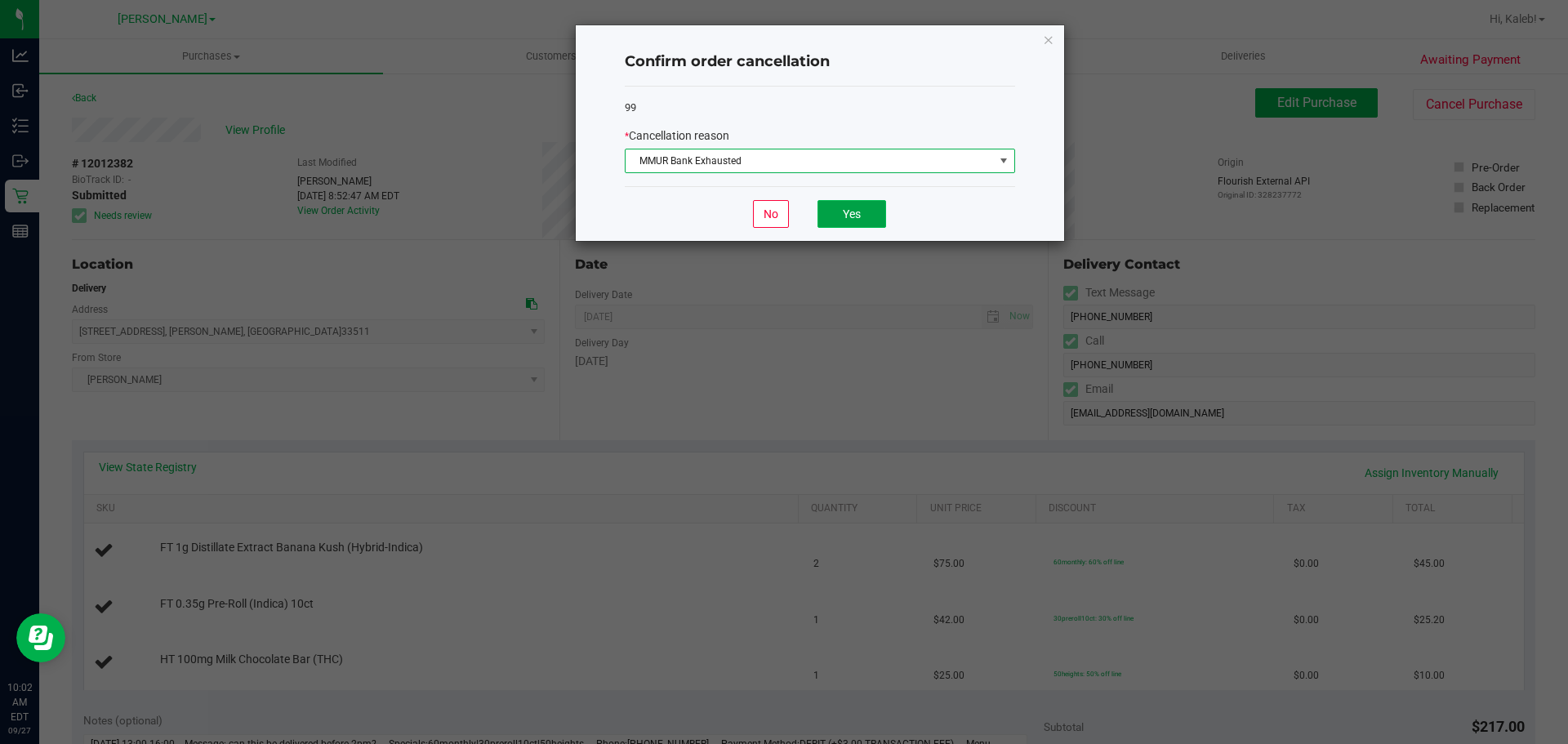
click at [854, 223] on button "Yes" at bounding box center [852, 213] width 69 height 28
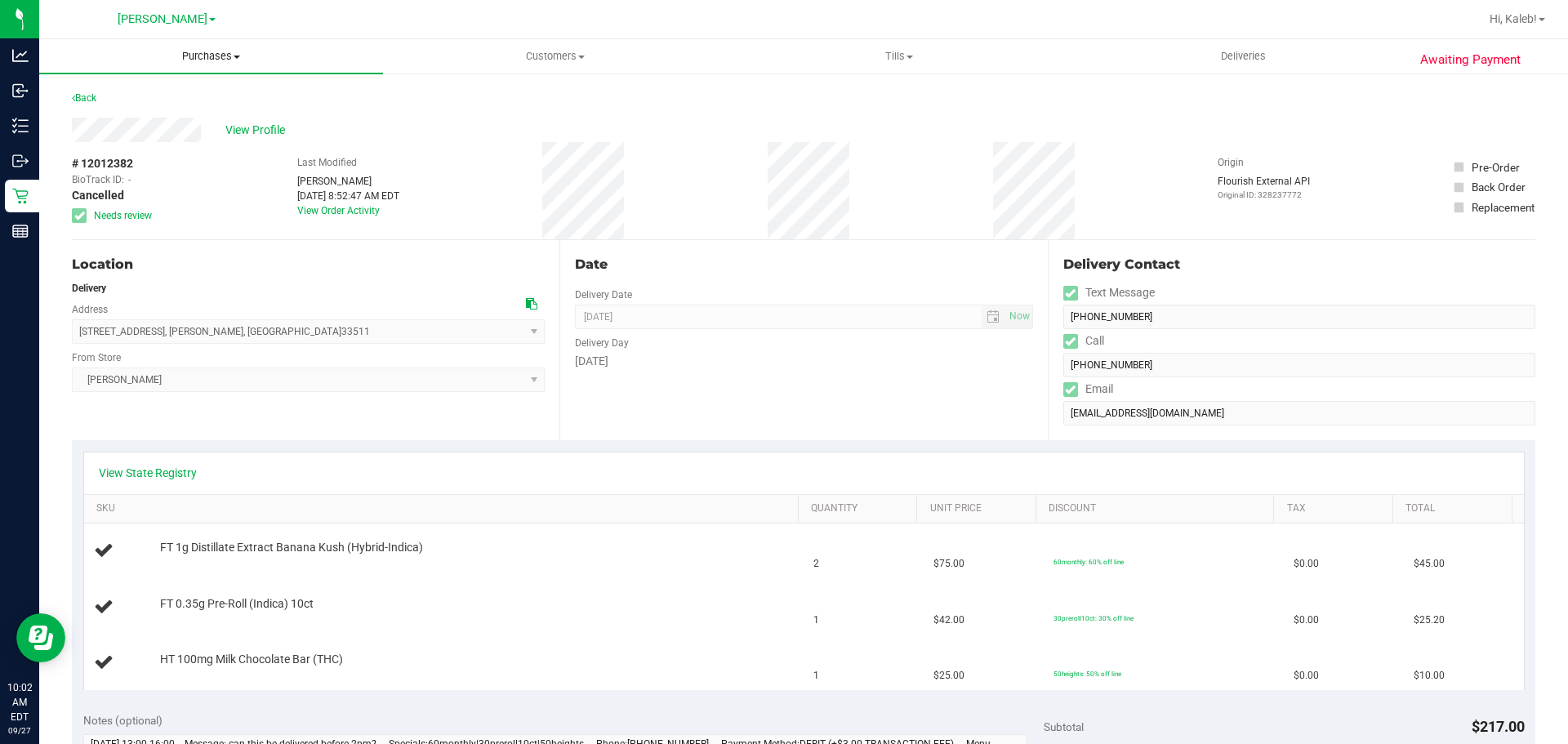
drag, startPoint x: 223, startPoint y: 60, endPoint x: 196, endPoint y: 127, distance: 72.2
click at [222, 59] on span "Purchases" at bounding box center [210, 55] width 344 height 14
click at [191, 118] on li "Fulfillment" at bounding box center [210, 118] width 344 height 20
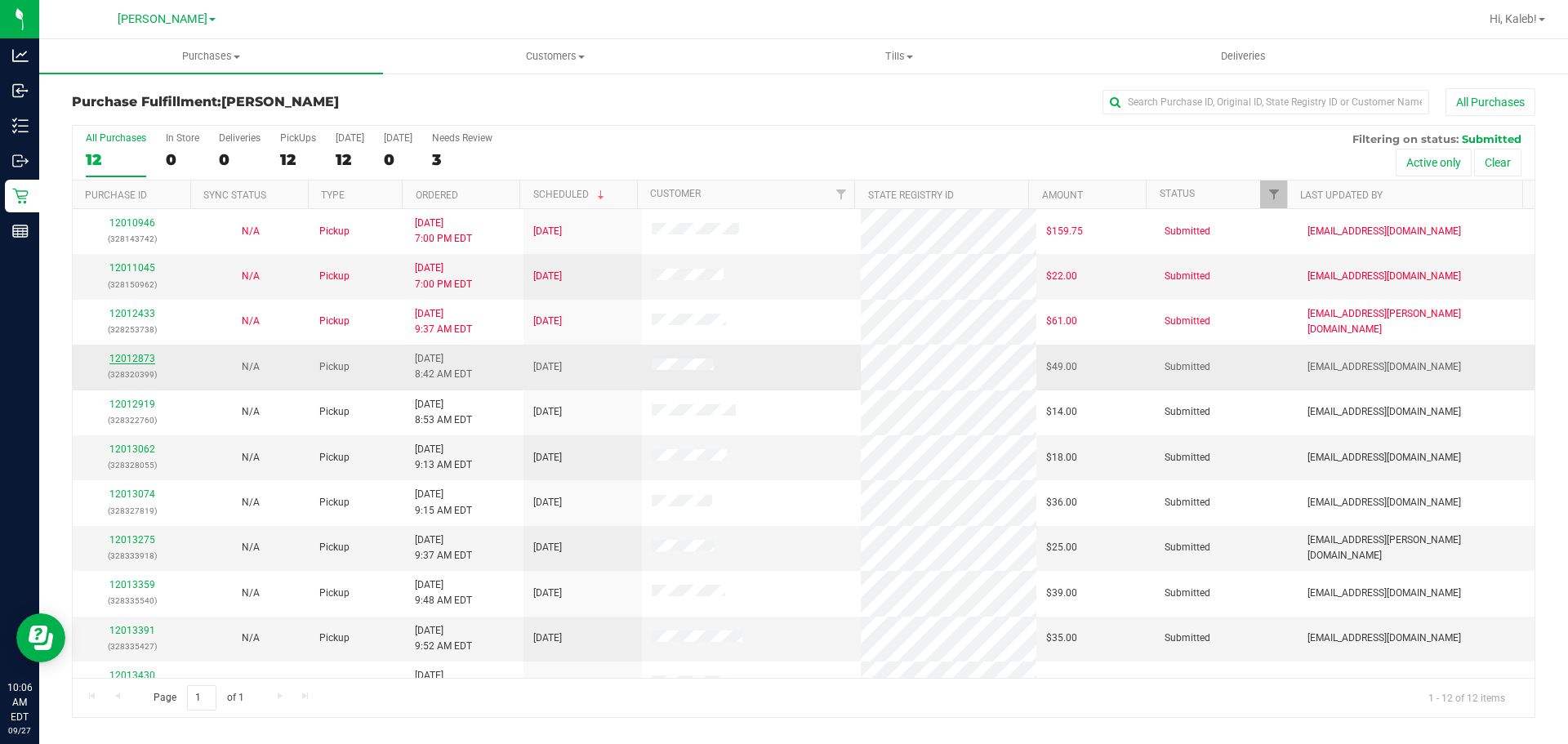
click at [126, 362] on link "12012873" at bounding box center [132, 359] width 46 height 11
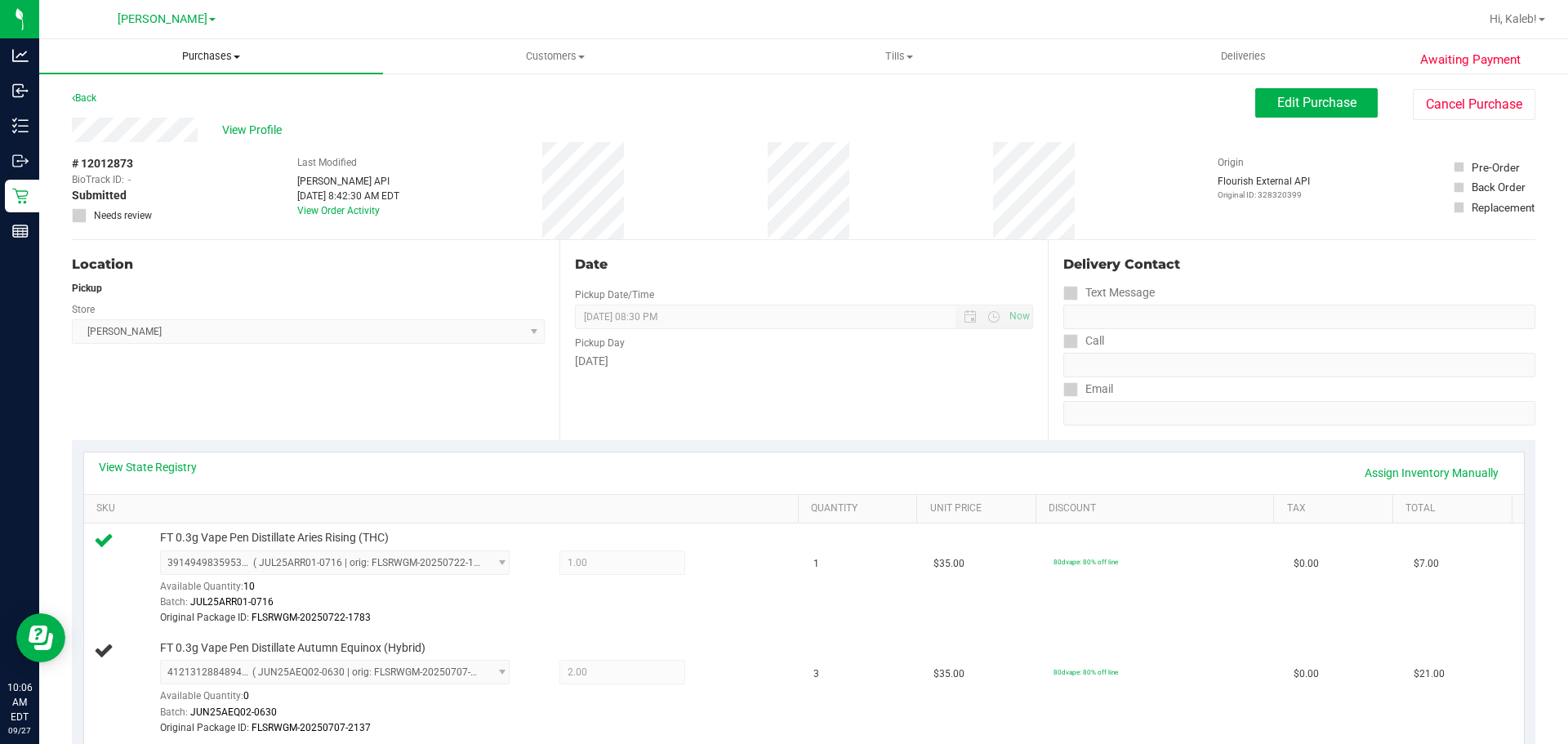
click at [184, 59] on span "Purchases" at bounding box center [210, 55] width 344 height 14
click at [83, 119] on span "Fulfillment" at bounding box center [89, 118] width 101 height 14
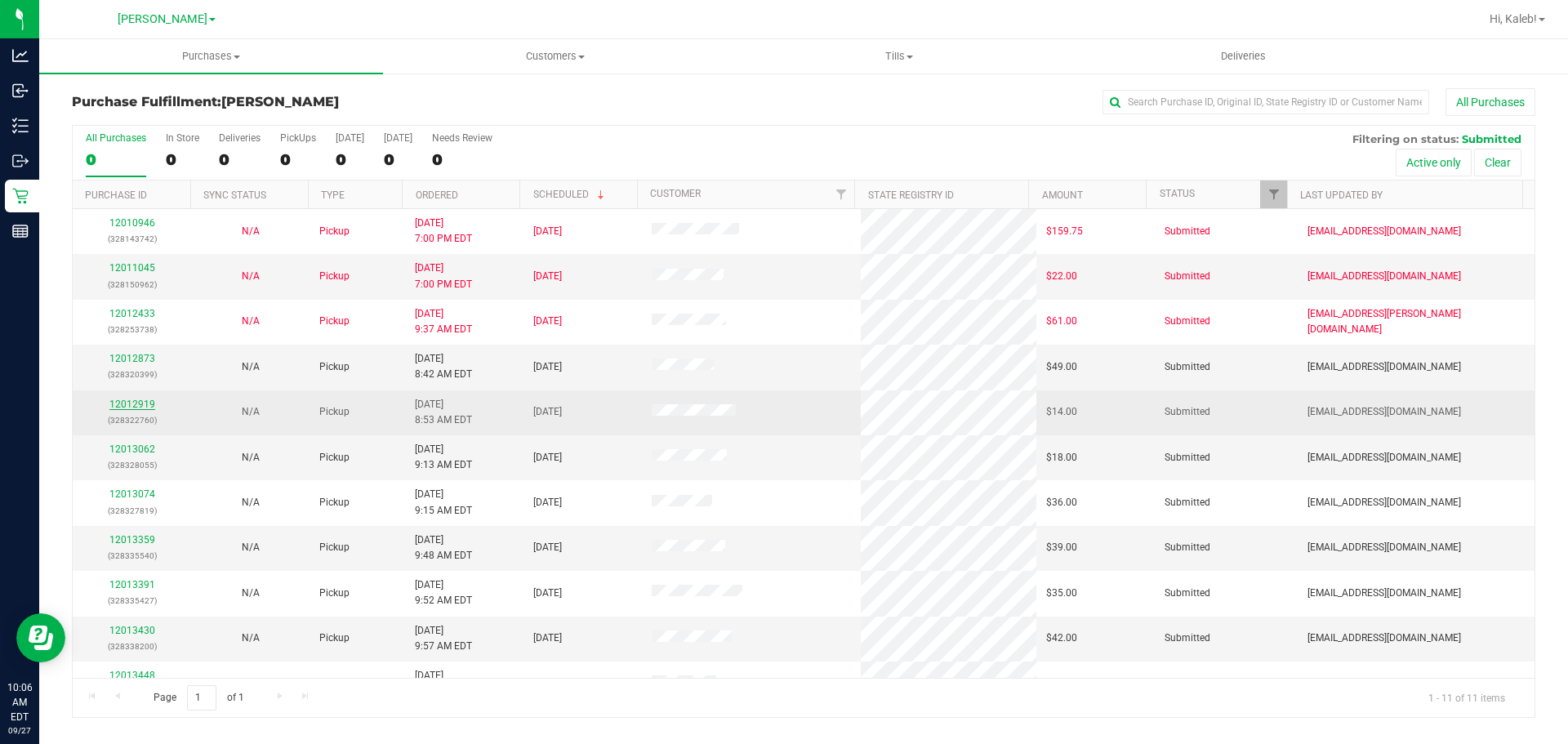
click at [124, 403] on link "12012919" at bounding box center [132, 404] width 46 height 11
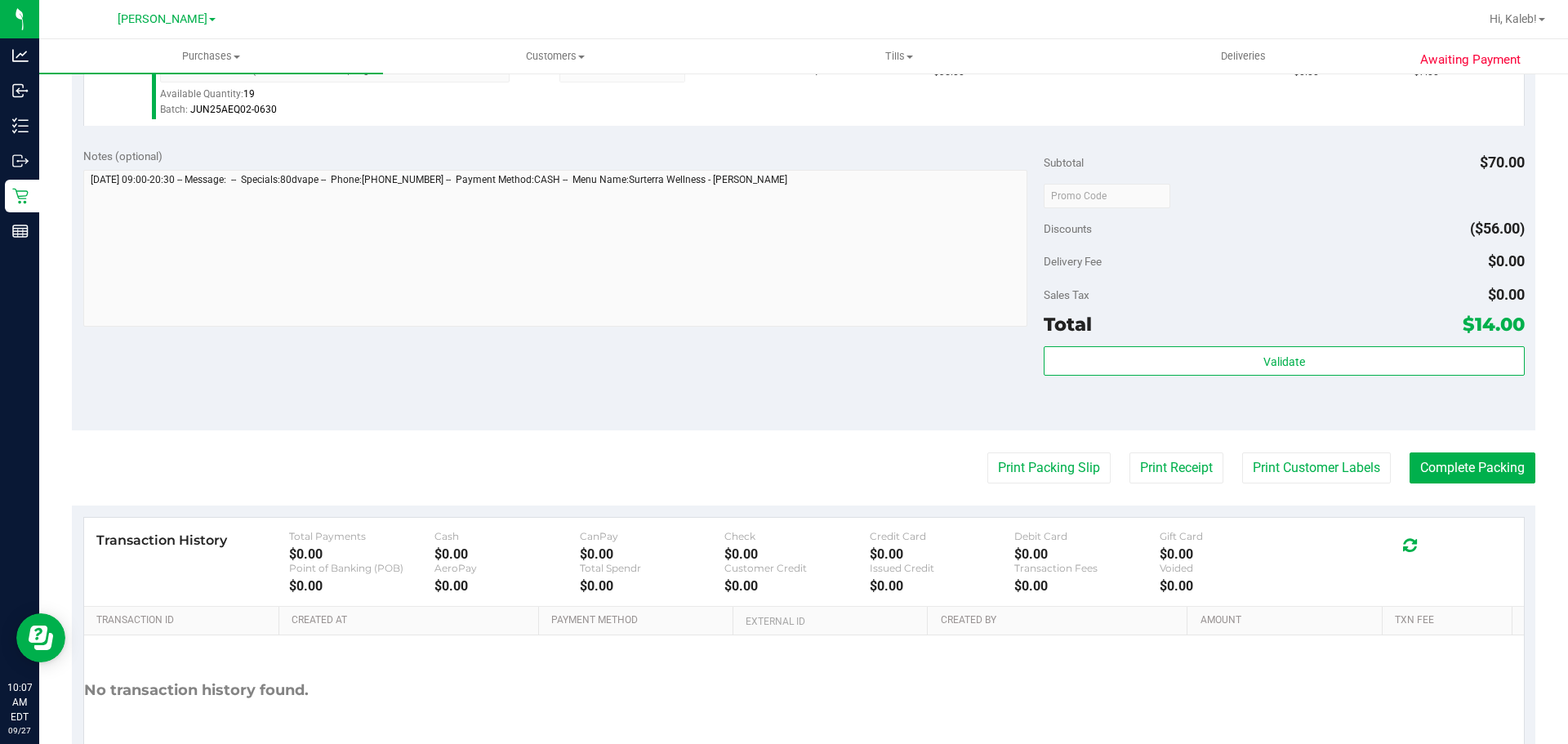
scroll to position [617, 0]
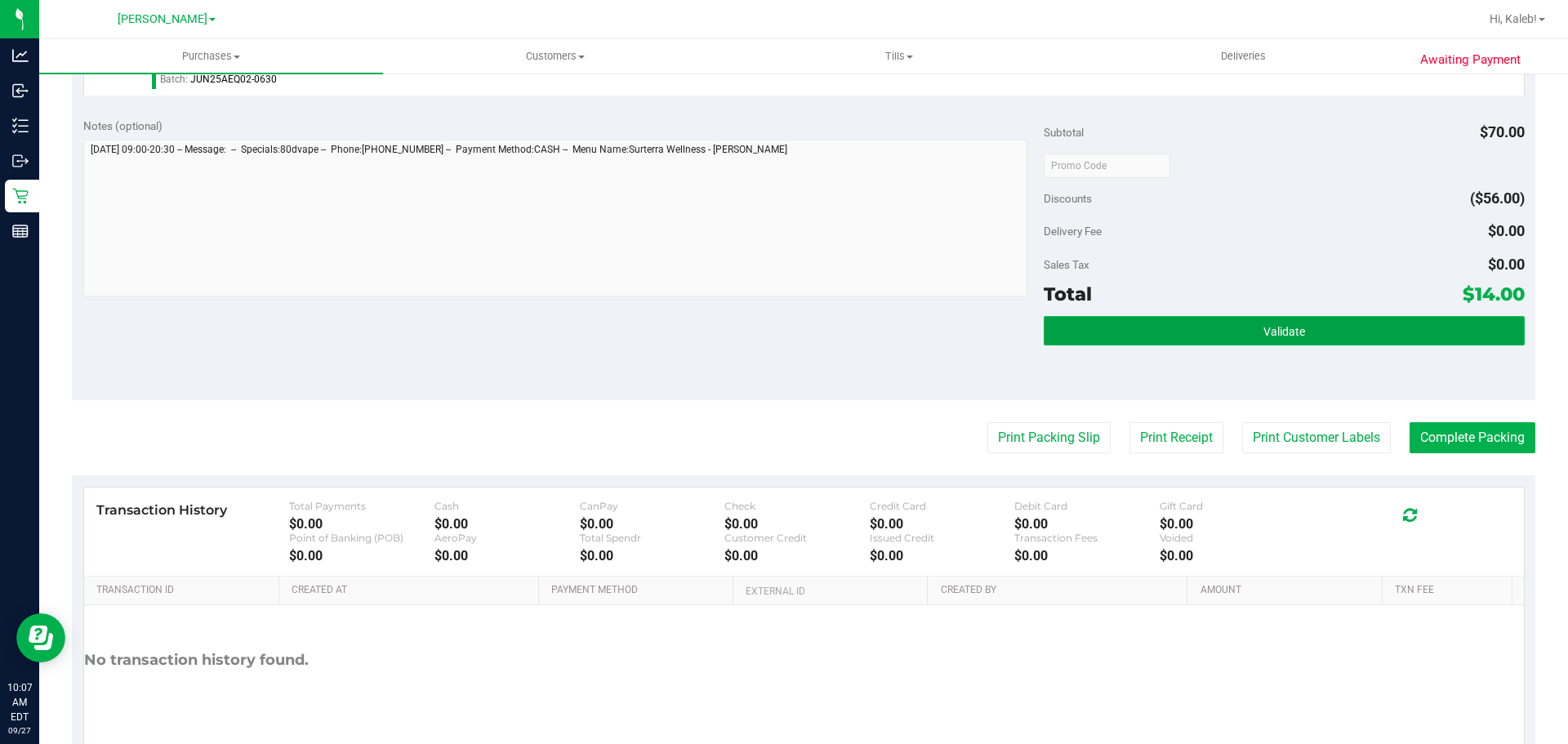
click at [1172, 334] on button "Validate" at bounding box center [1283, 330] width 480 height 29
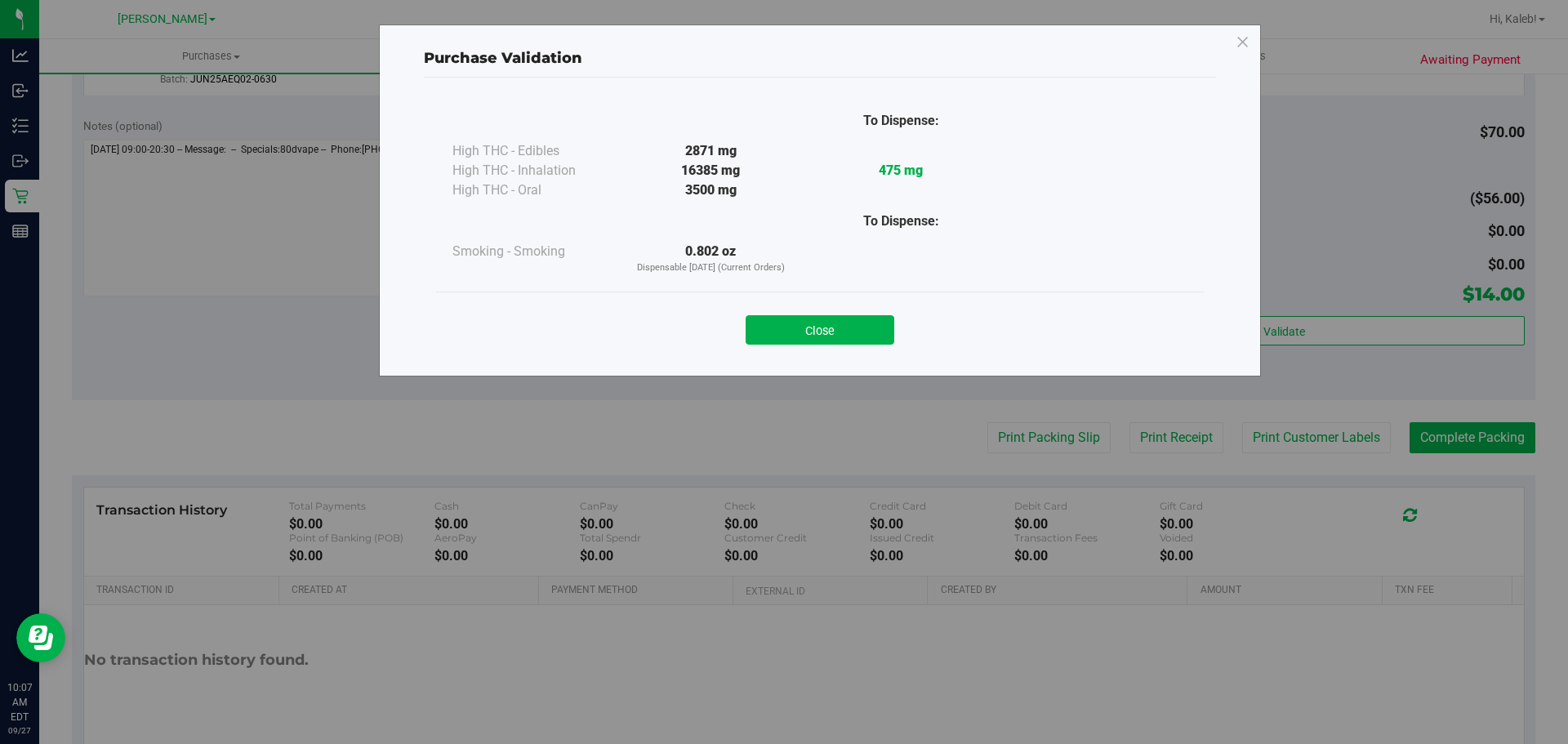
click at [824, 349] on div "Close" at bounding box center [820, 323] width 767 height 66
click at [760, 319] on button "Close" at bounding box center [820, 329] width 149 height 29
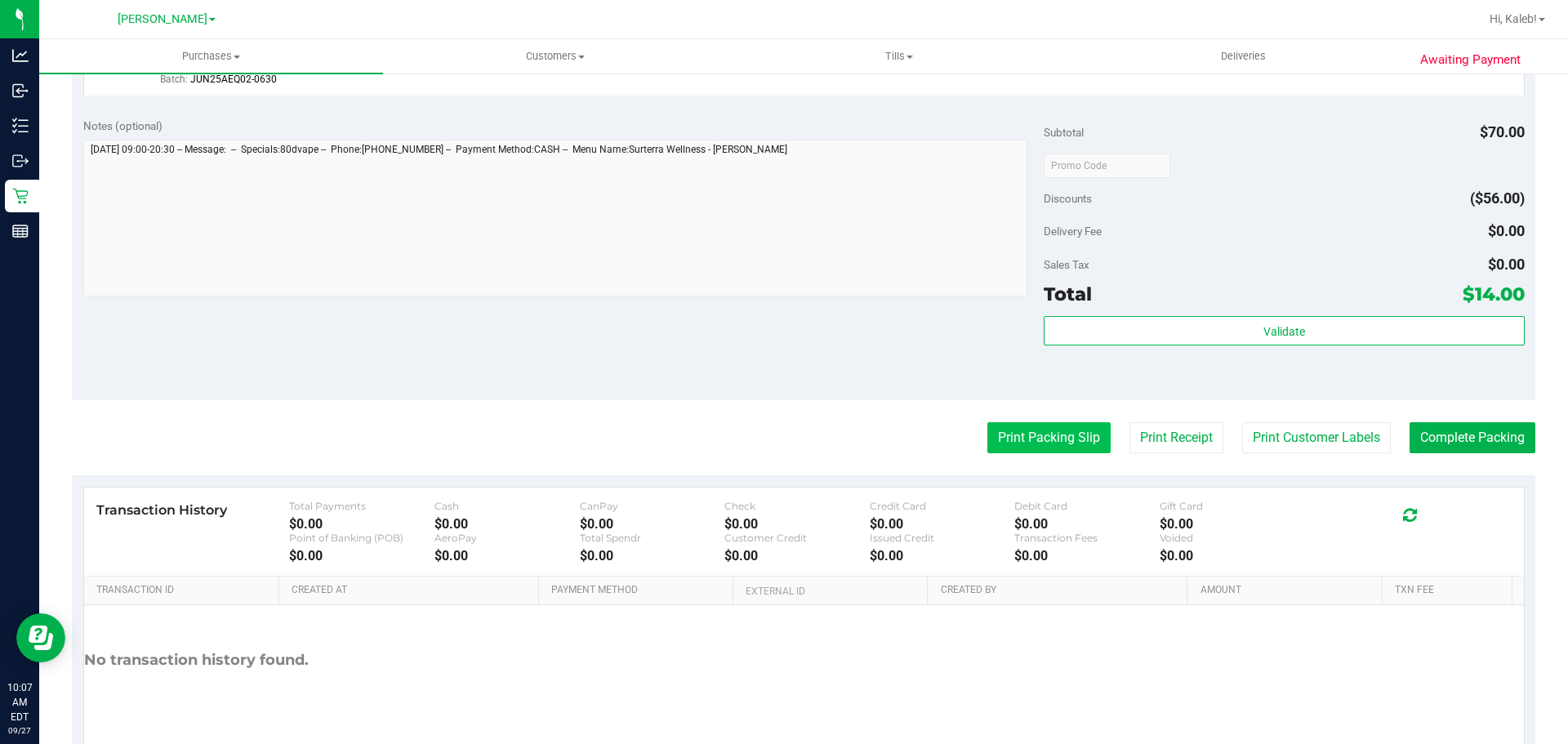
click at [1078, 441] on button "Print Packing Slip" at bounding box center [1049, 438] width 124 height 31
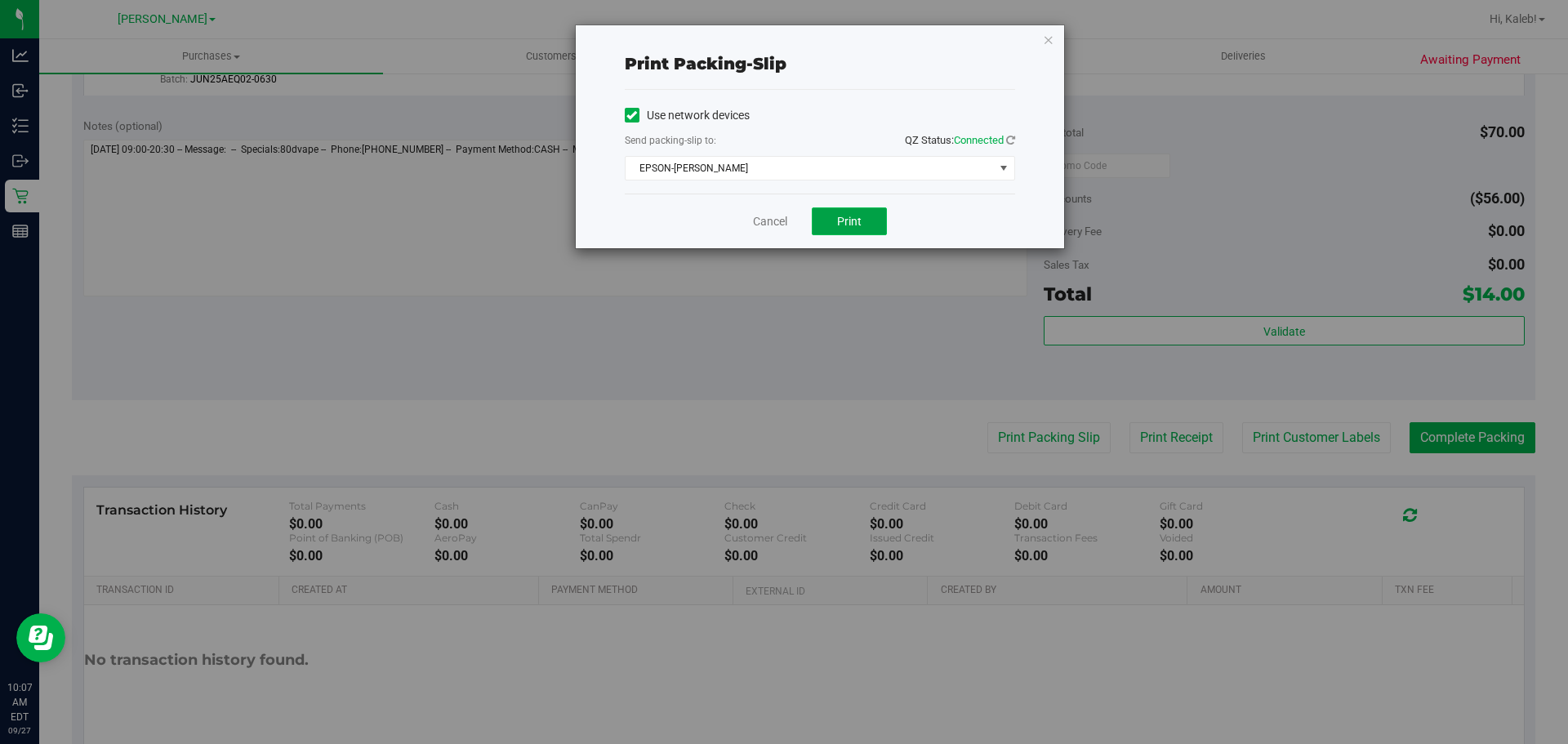
click at [839, 215] on span "Print" at bounding box center [849, 222] width 25 height 13
click at [840, 84] on div "Print packing-slip" at bounding box center [820, 64] width 390 height 51
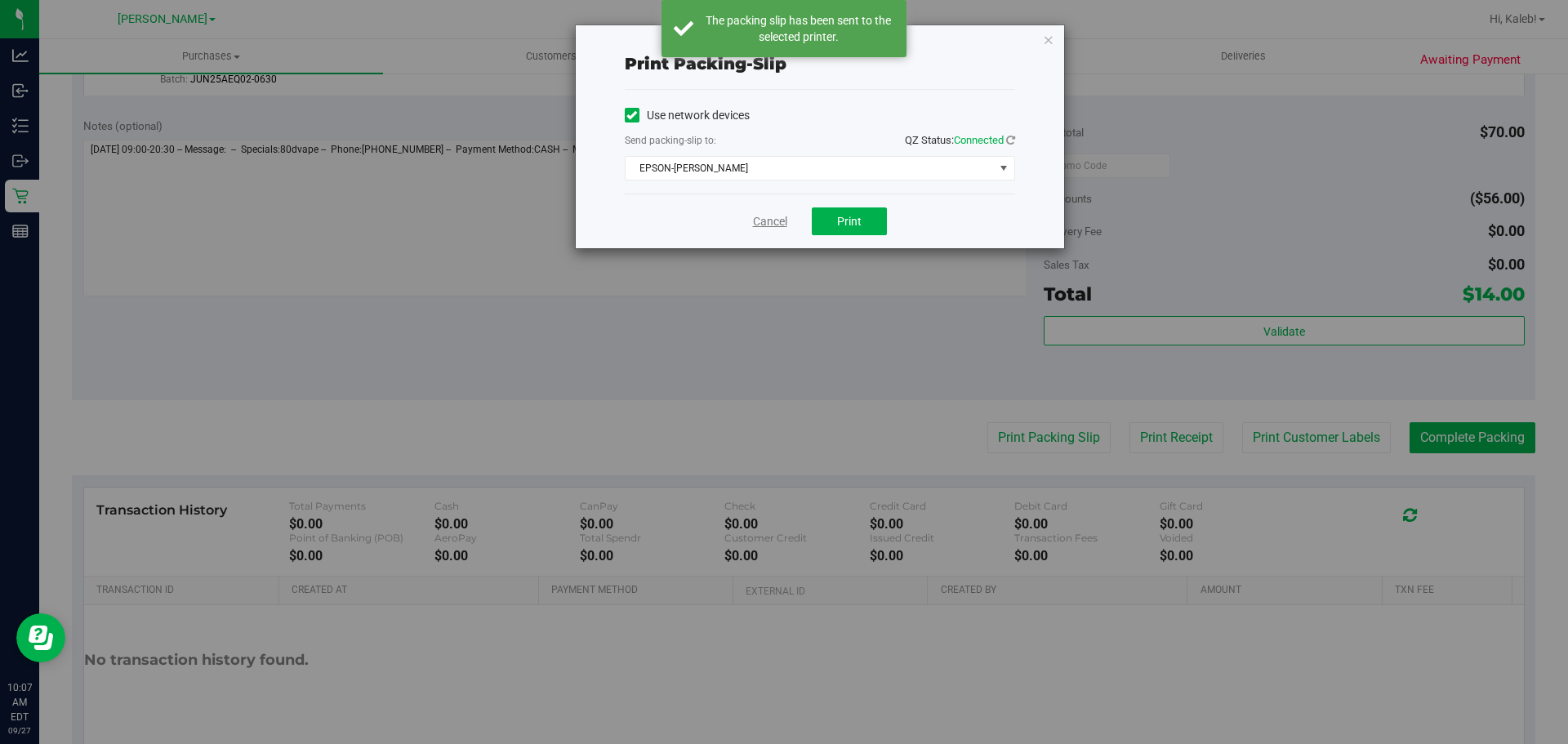
click at [767, 226] on link "Cancel" at bounding box center [770, 222] width 34 height 17
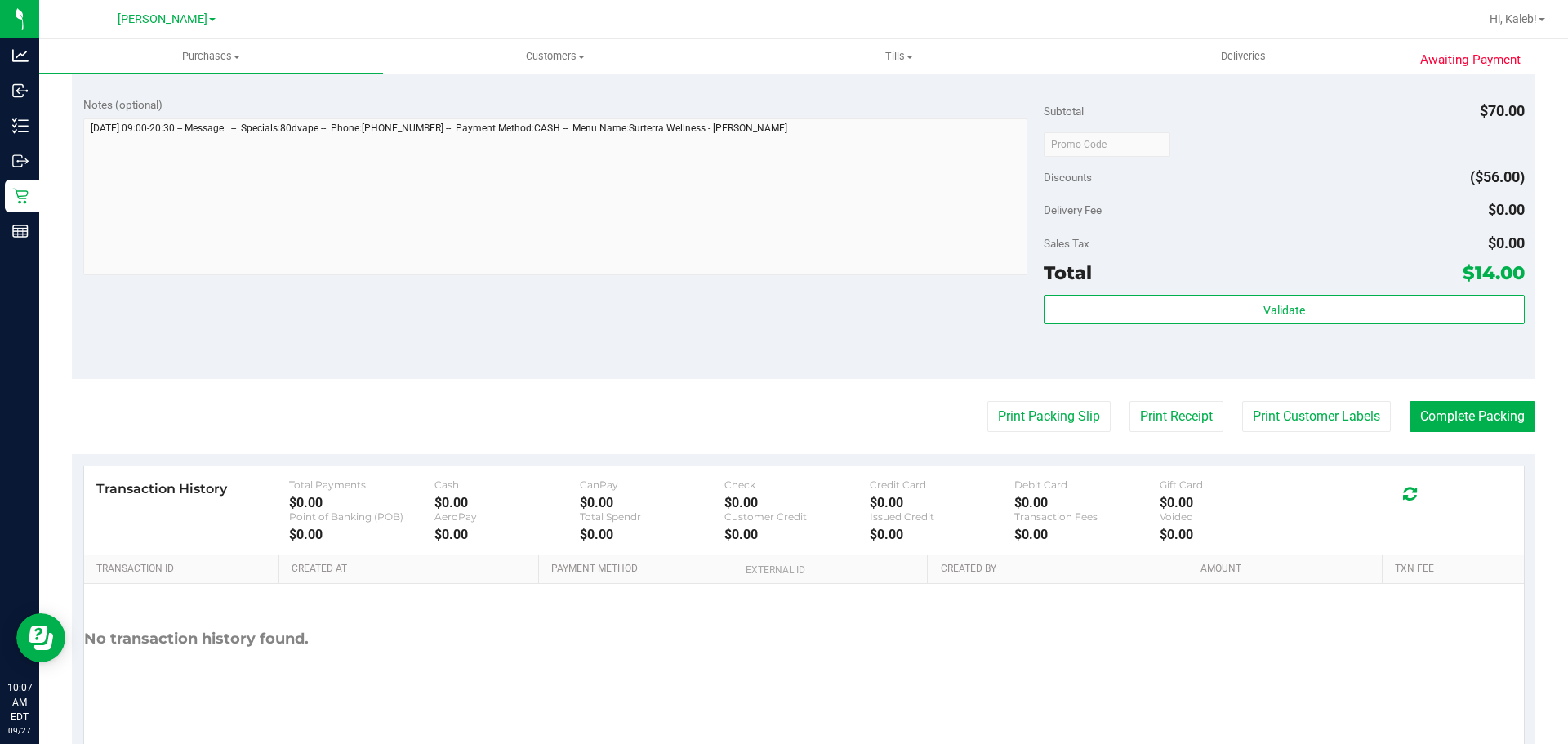
scroll to position [686, 0]
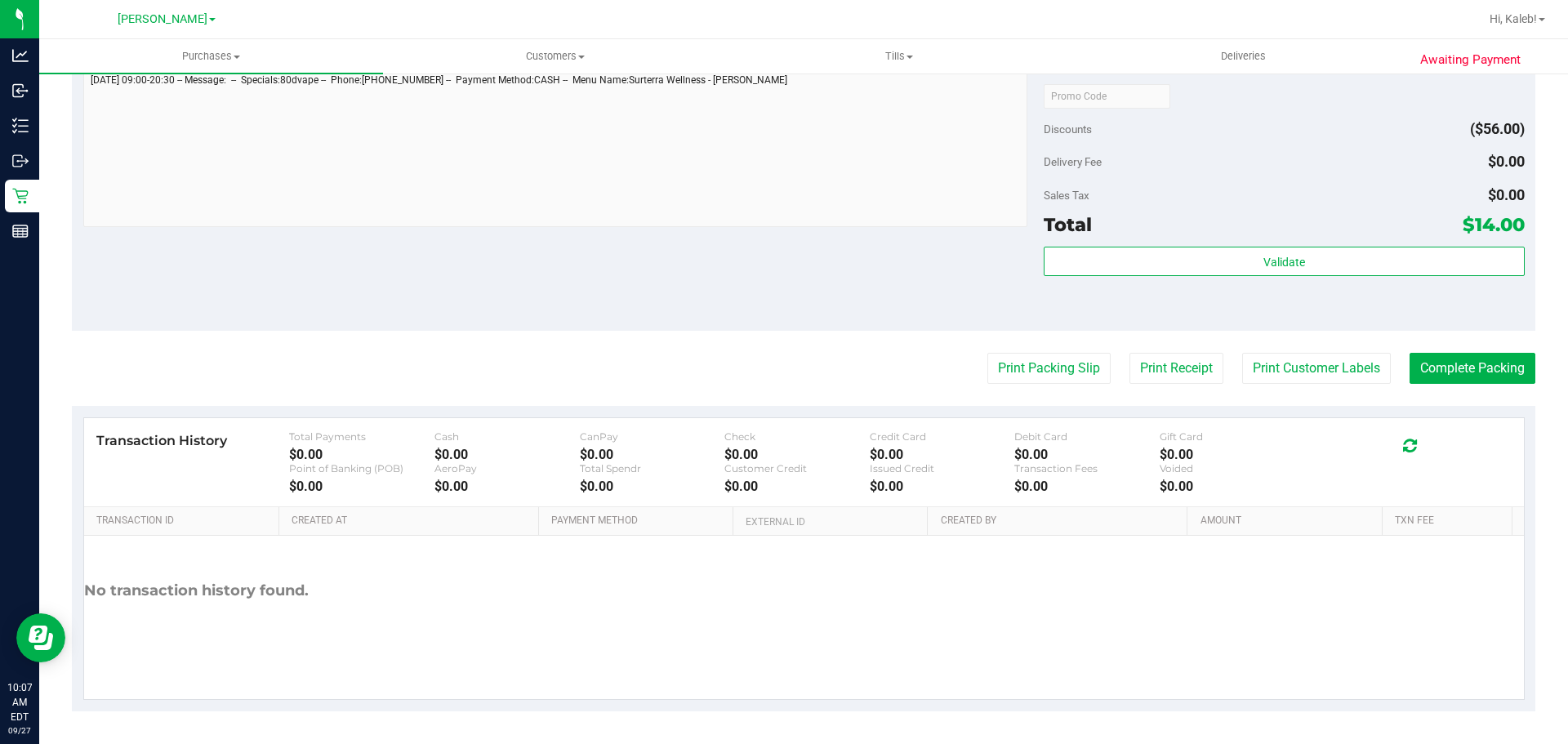
click at [1135, 230] on div "Total $14.00" at bounding box center [1283, 224] width 480 height 29
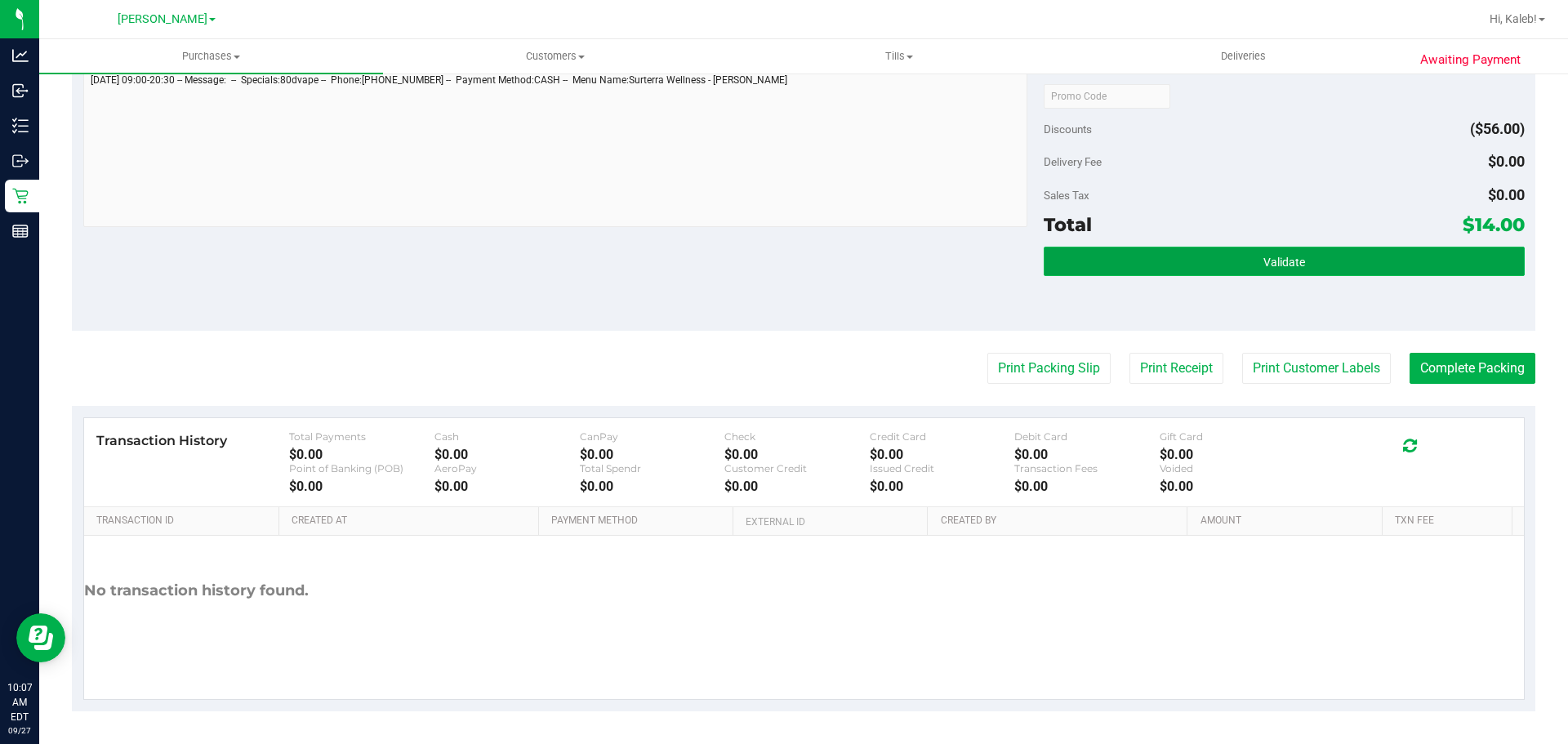
click at [1102, 264] on button "Validate" at bounding box center [1283, 261] width 480 height 29
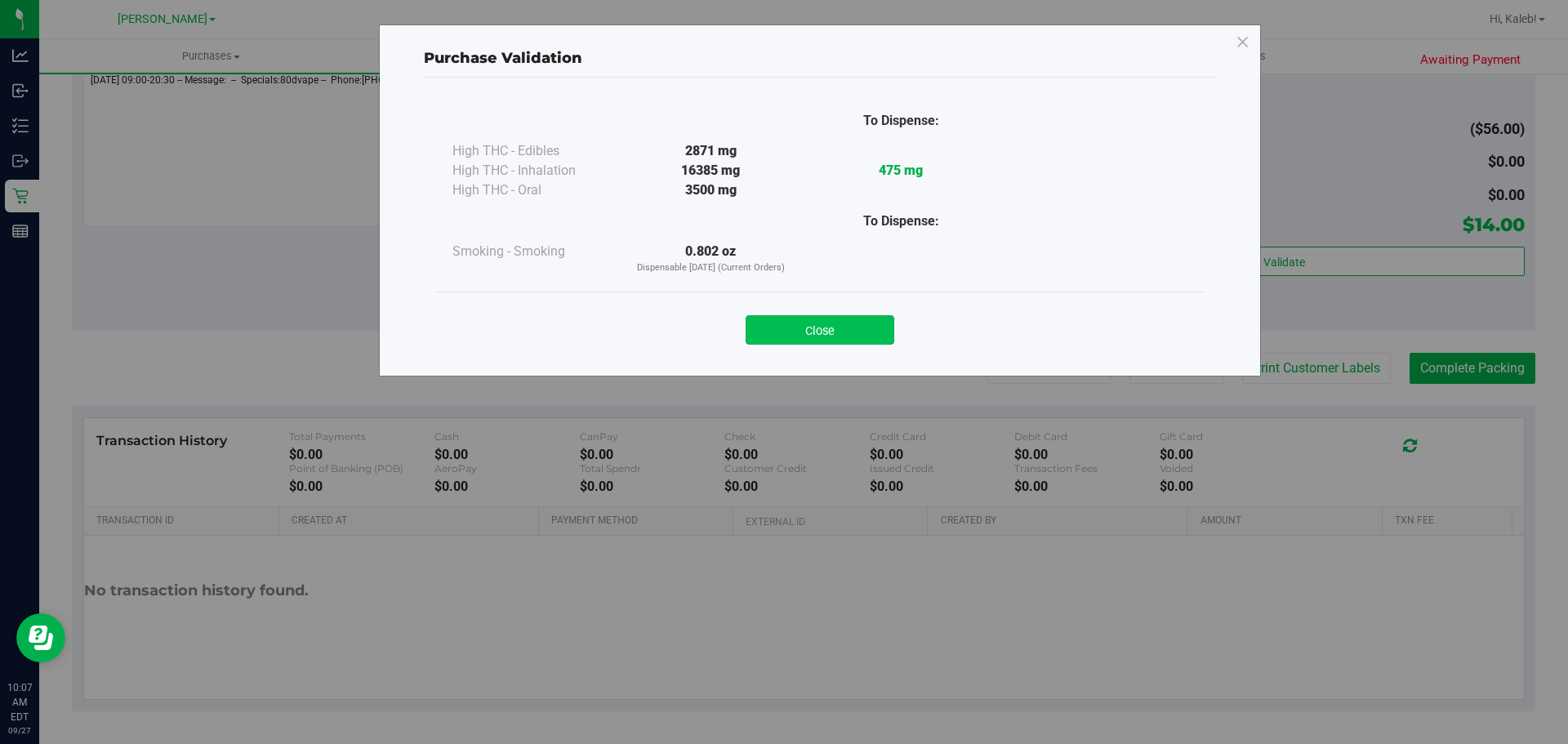
click at [785, 336] on button "Close" at bounding box center [820, 329] width 149 height 29
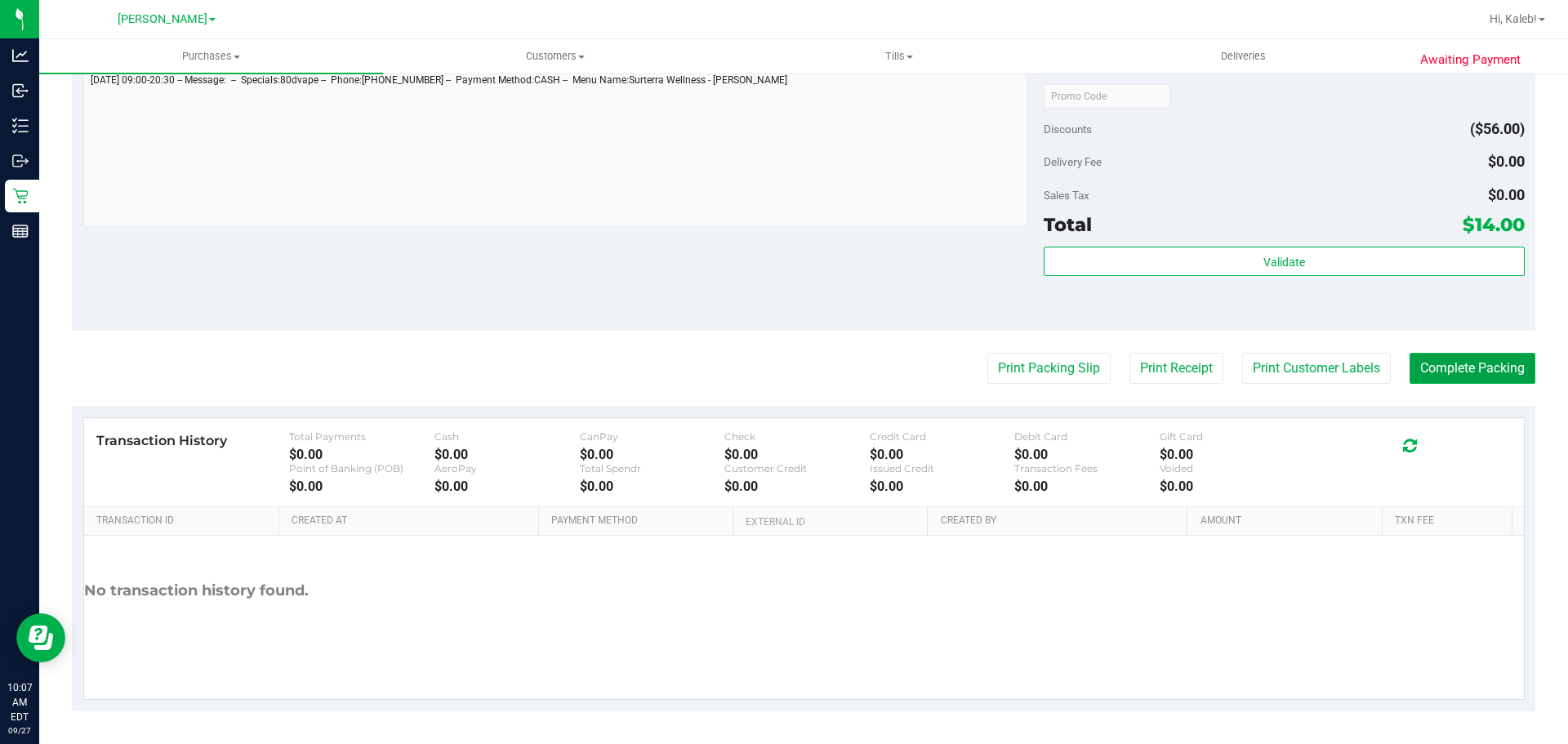
click at [1429, 377] on button "Complete Packing" at bounding box center [1473, 368] width 126 height 31
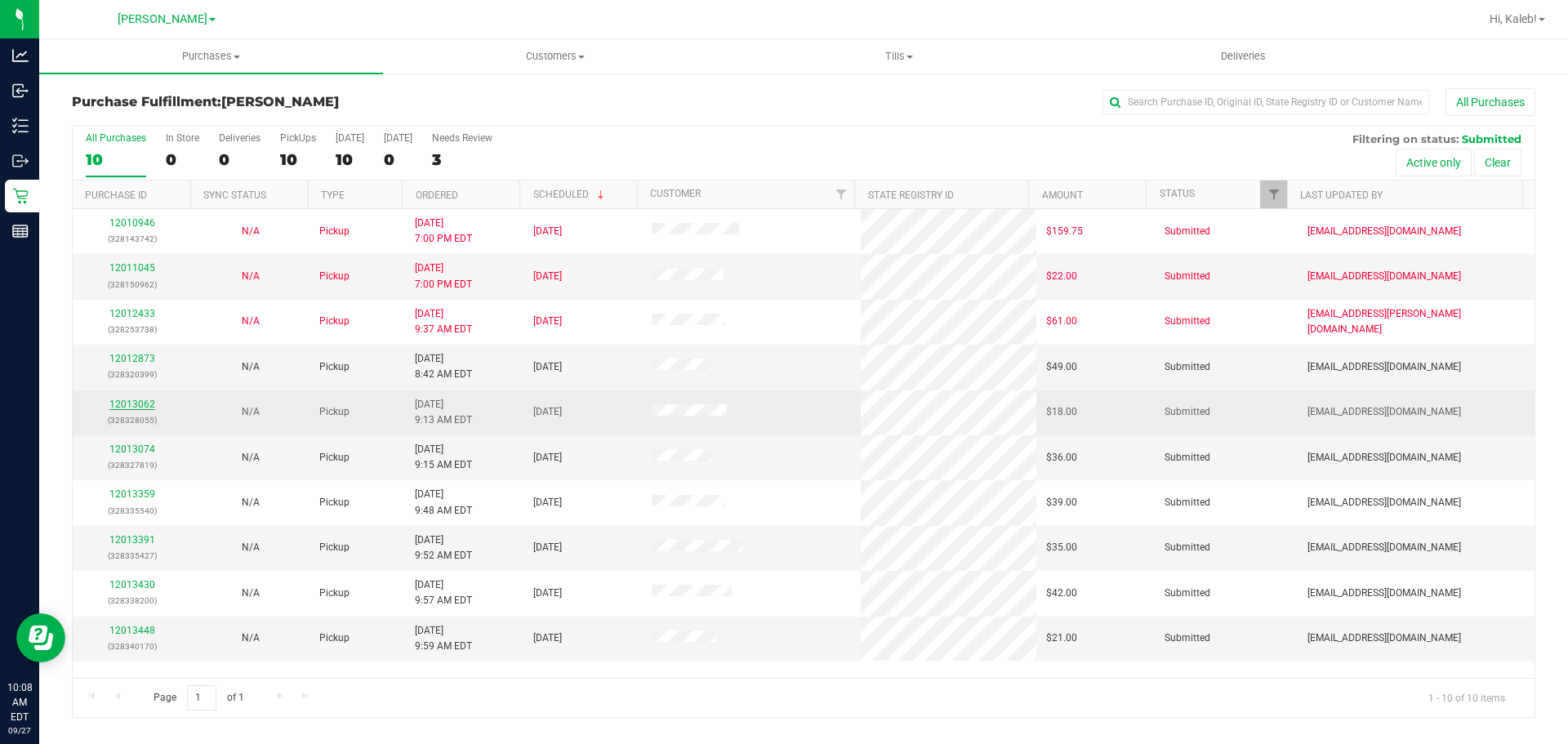
click at [144, 405] on link "12013062" at bounding box center [132, 404] width 46 height 11
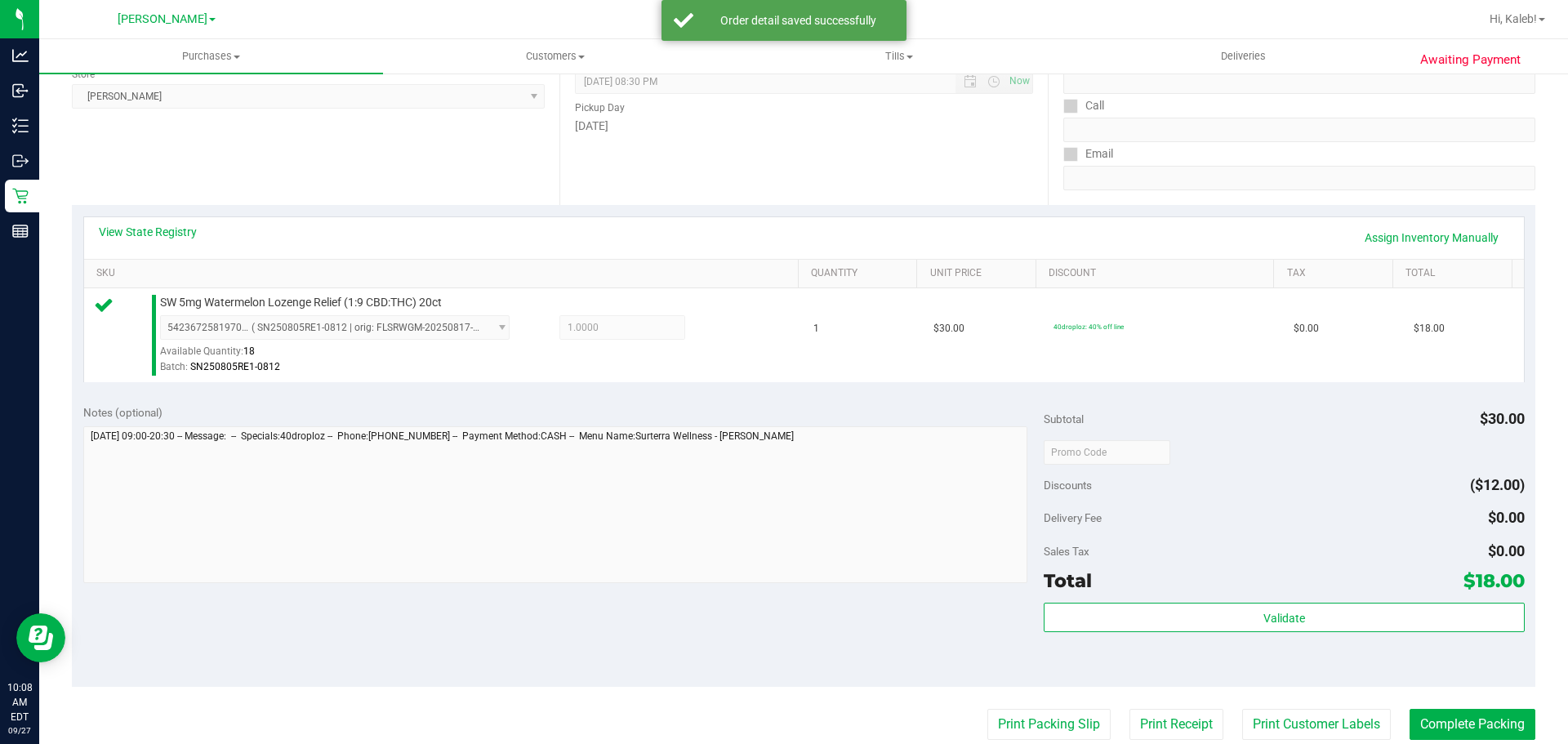
scroll to position [591, 0]
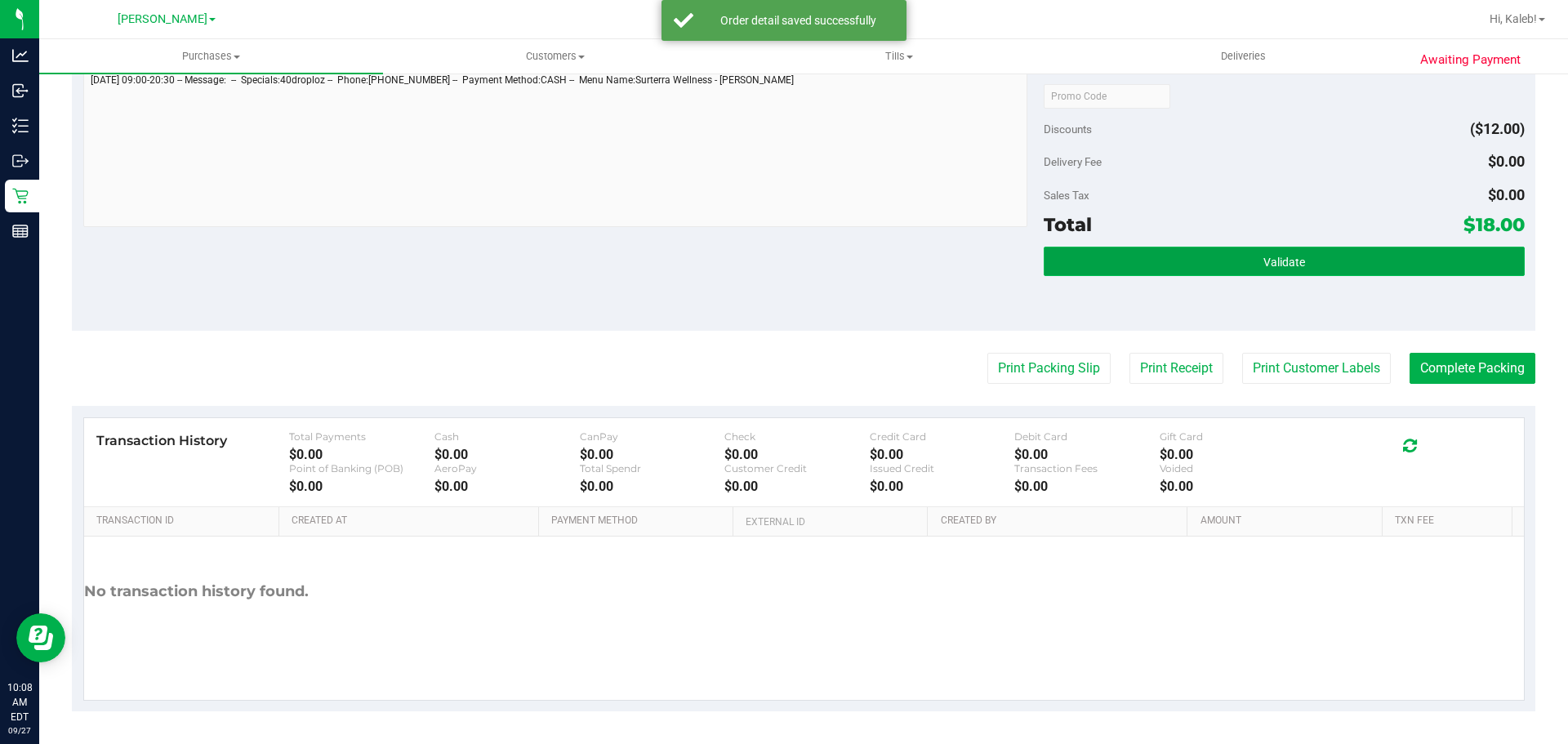
click at [1244, 270] on button "Validate" at bounding box center [1283, 261] width 480 height 29
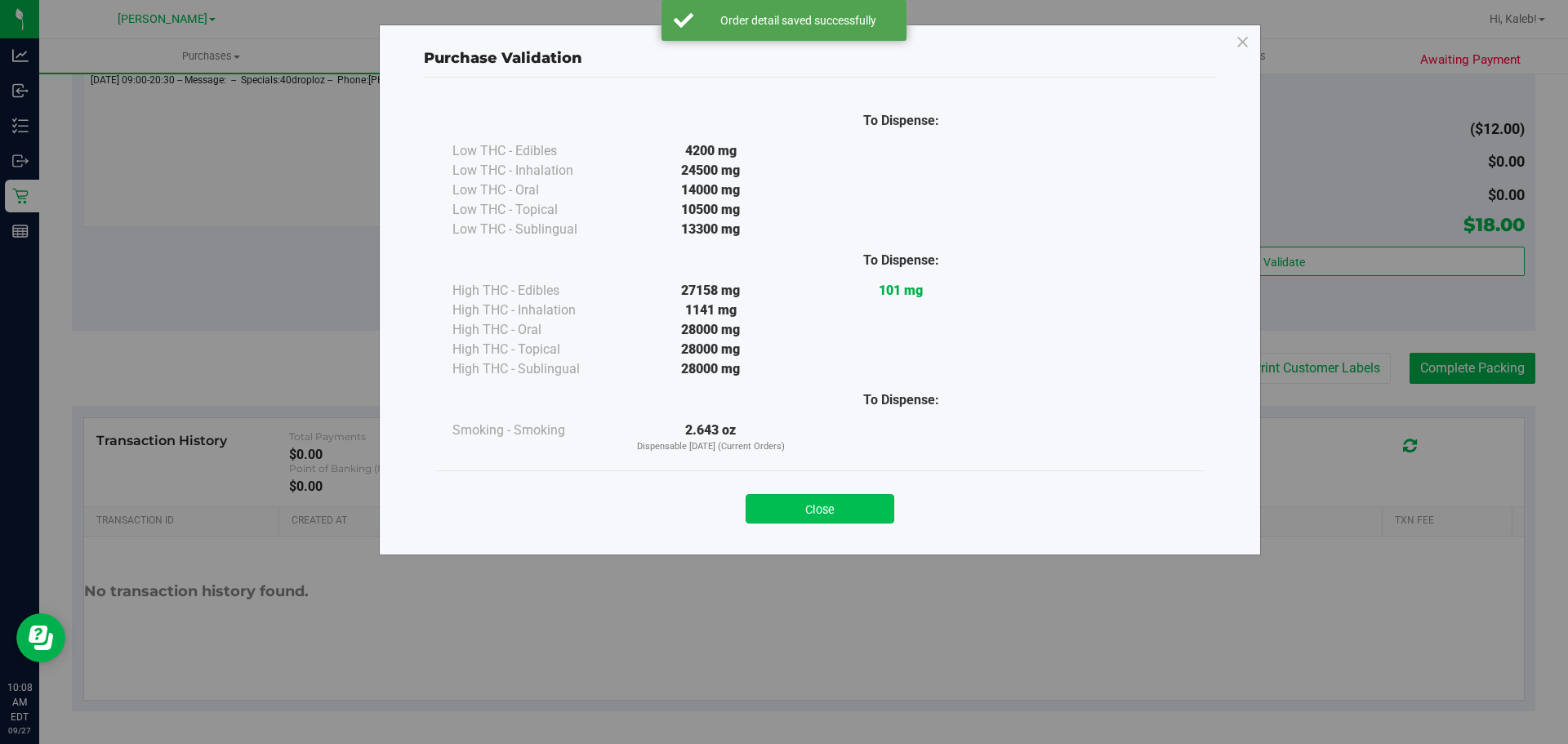
click at [784, 519] on button "Close" at bounding box center [820, 508] width 149 height 29
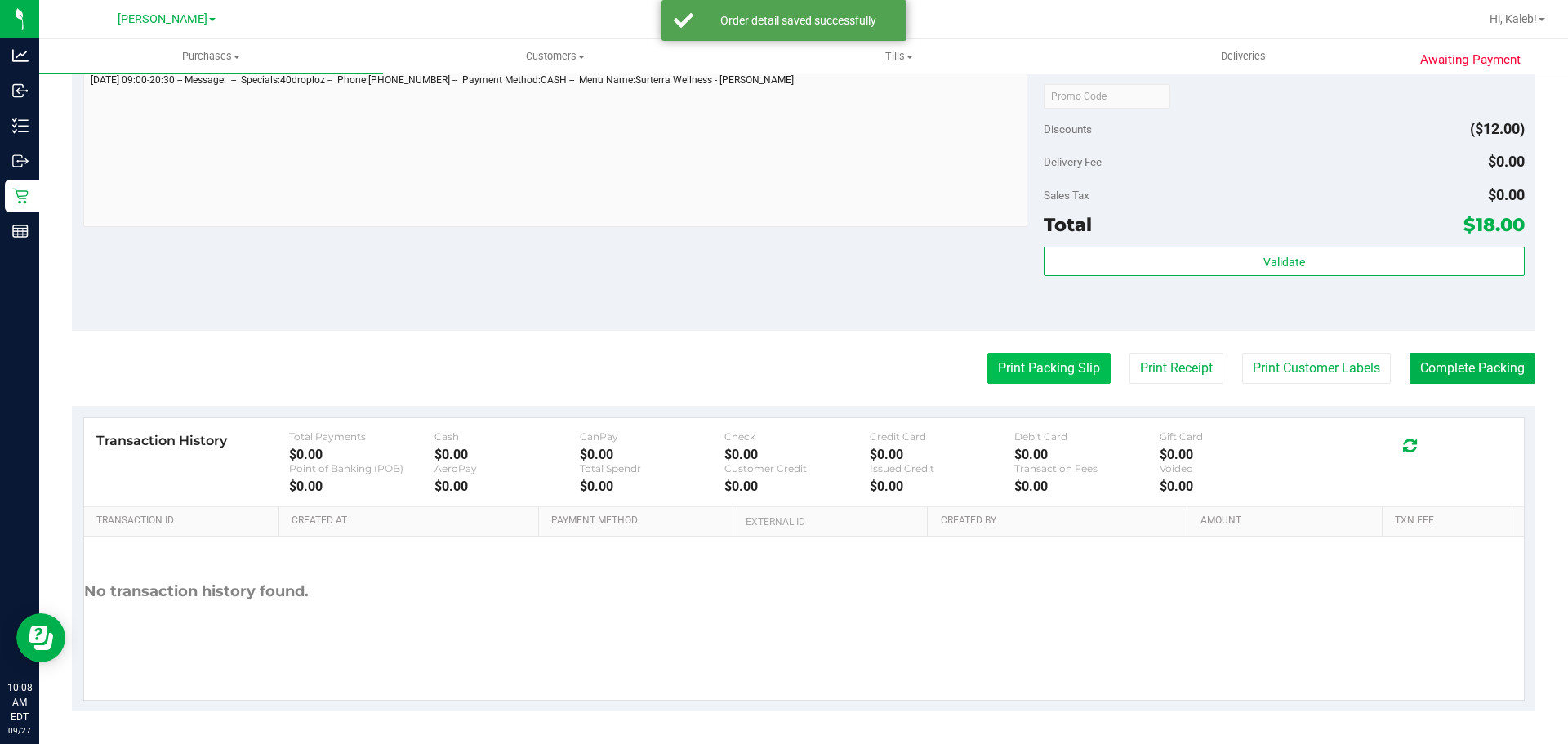
click at [1070, 357] on button "Print Packing Slip" at bounding box center [1049, 368] width 124 height 31
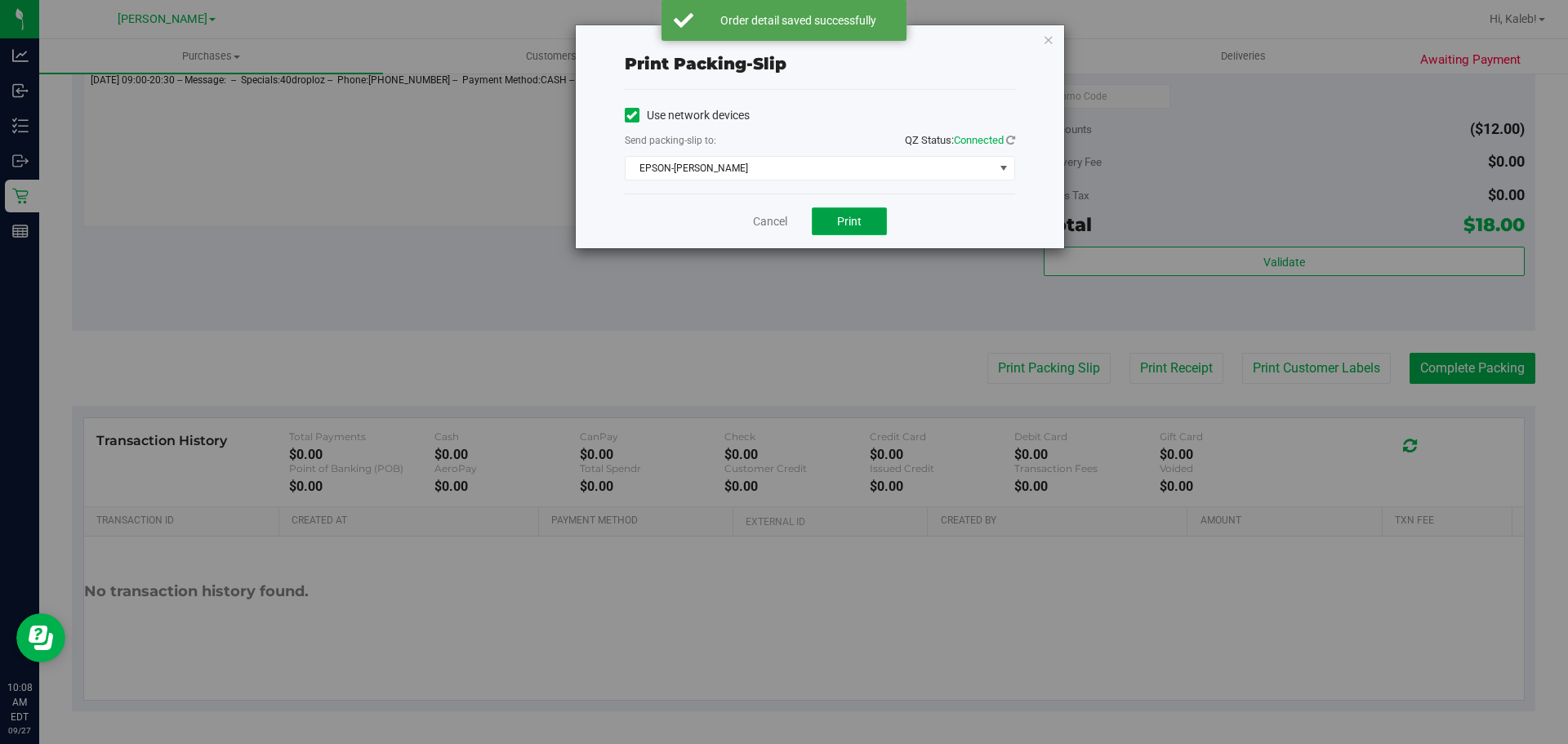
click at [841, 230] on button "Print" at bounding box center [849, 221] width 75 height 28
click at [764, 224] on link "Cancel" at bounding box center [770, 222] width 34 height 17
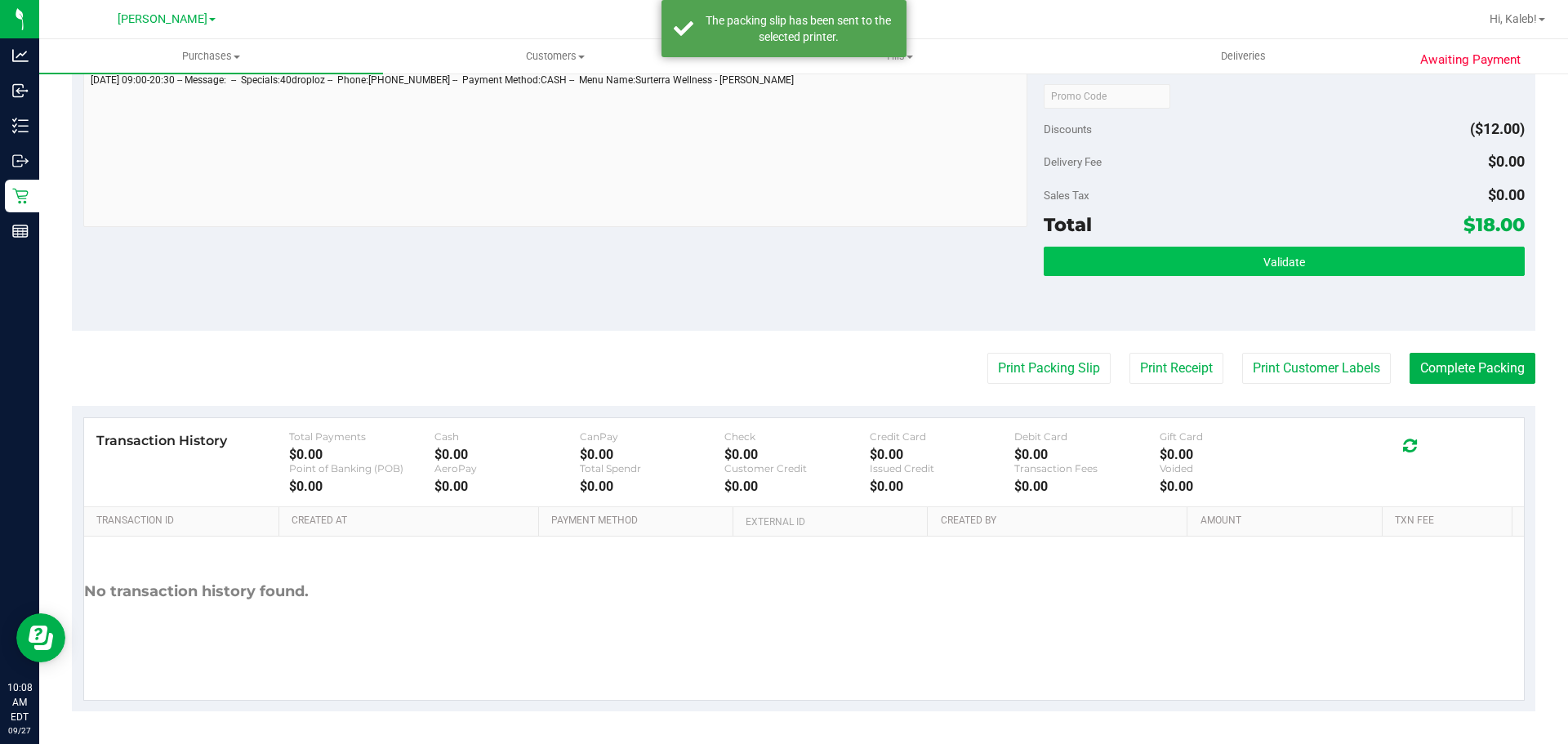
click at [1288, 302] on div "Validate" at bounding box center [1283, 283] width 480 height 73
click at [1284, 272] on button "Validate" at bounding box center [1283, 261] width 480 height 29
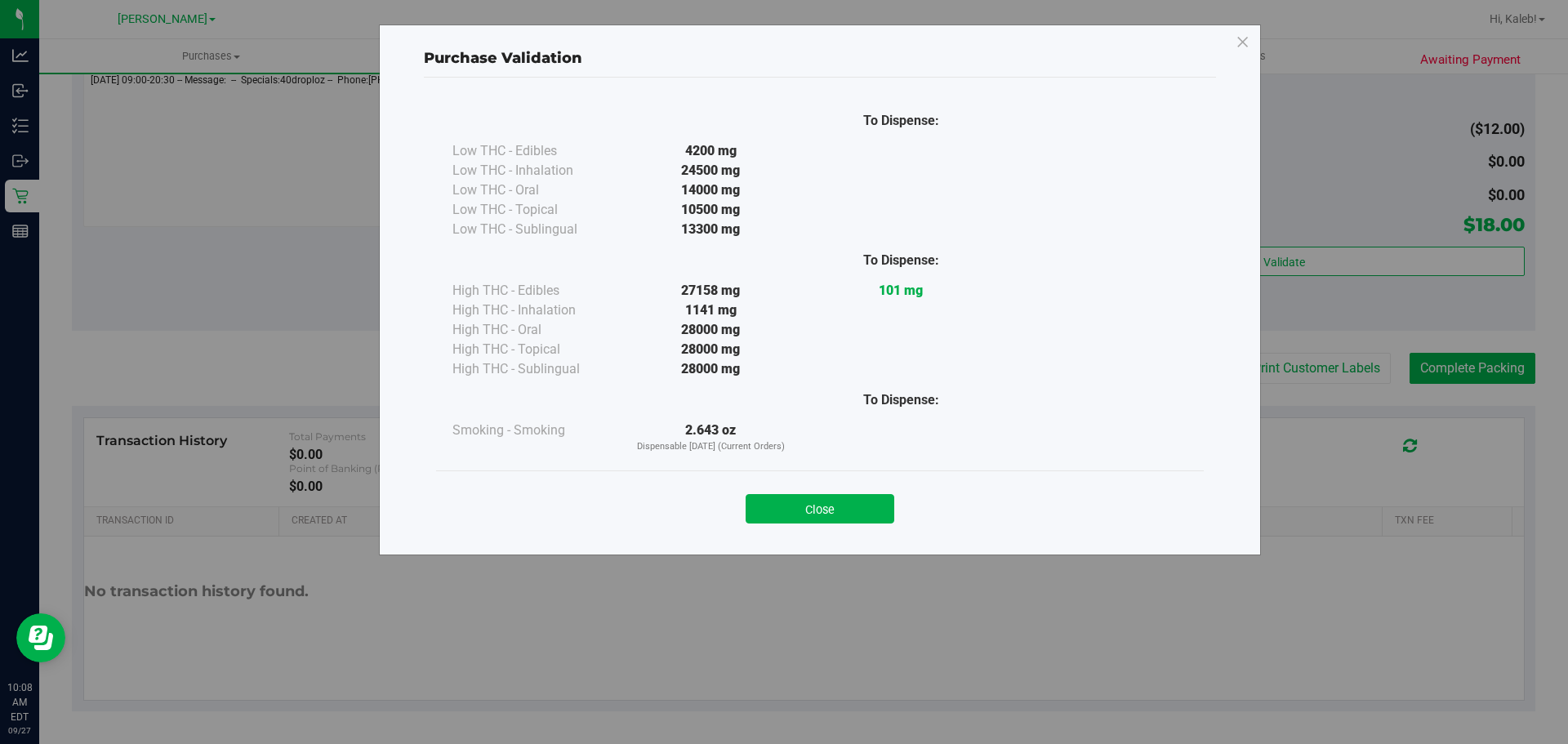
click at [845, 474] on div "Close" at bounding box center [820, 502] width 767 height 66
click at [836, 509] on button "Close" at bounding box center [820, 508] width 149 height 29
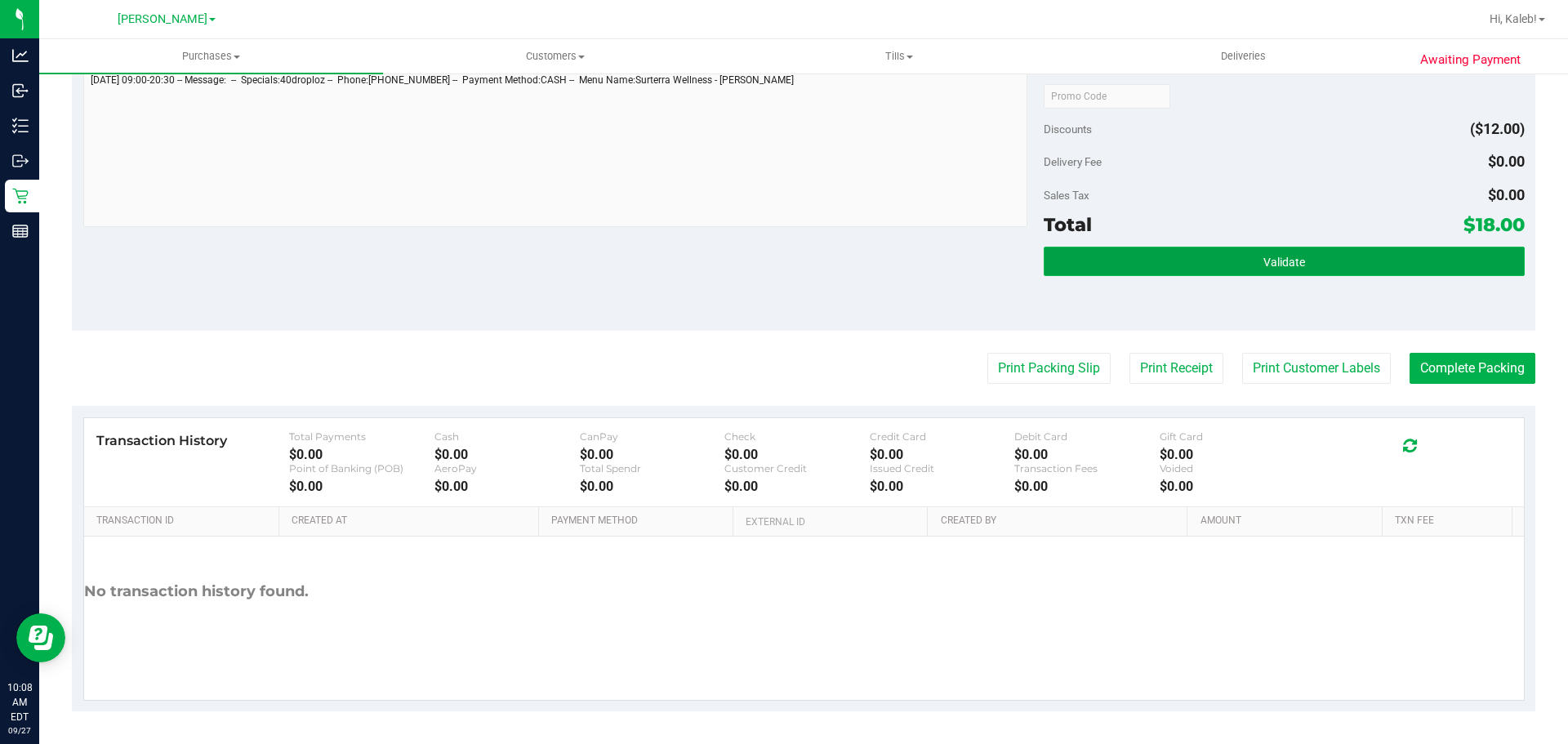
click at [1129, 250] on button "Validate" at bounding box center [1283, 261] width 480 height 29
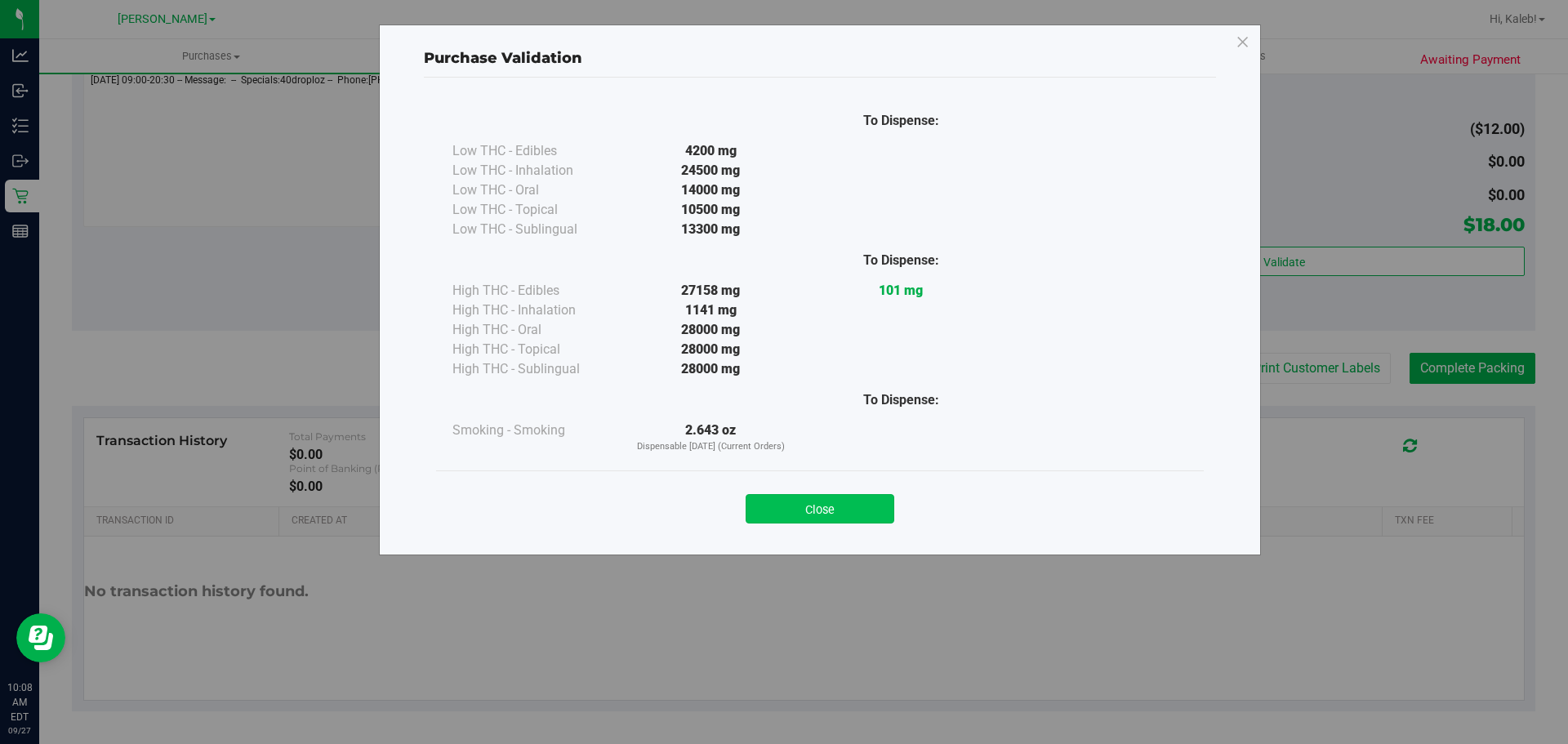
click at [816, 517] on button "Close" at bounding box center [820, 508] width 149 height 29
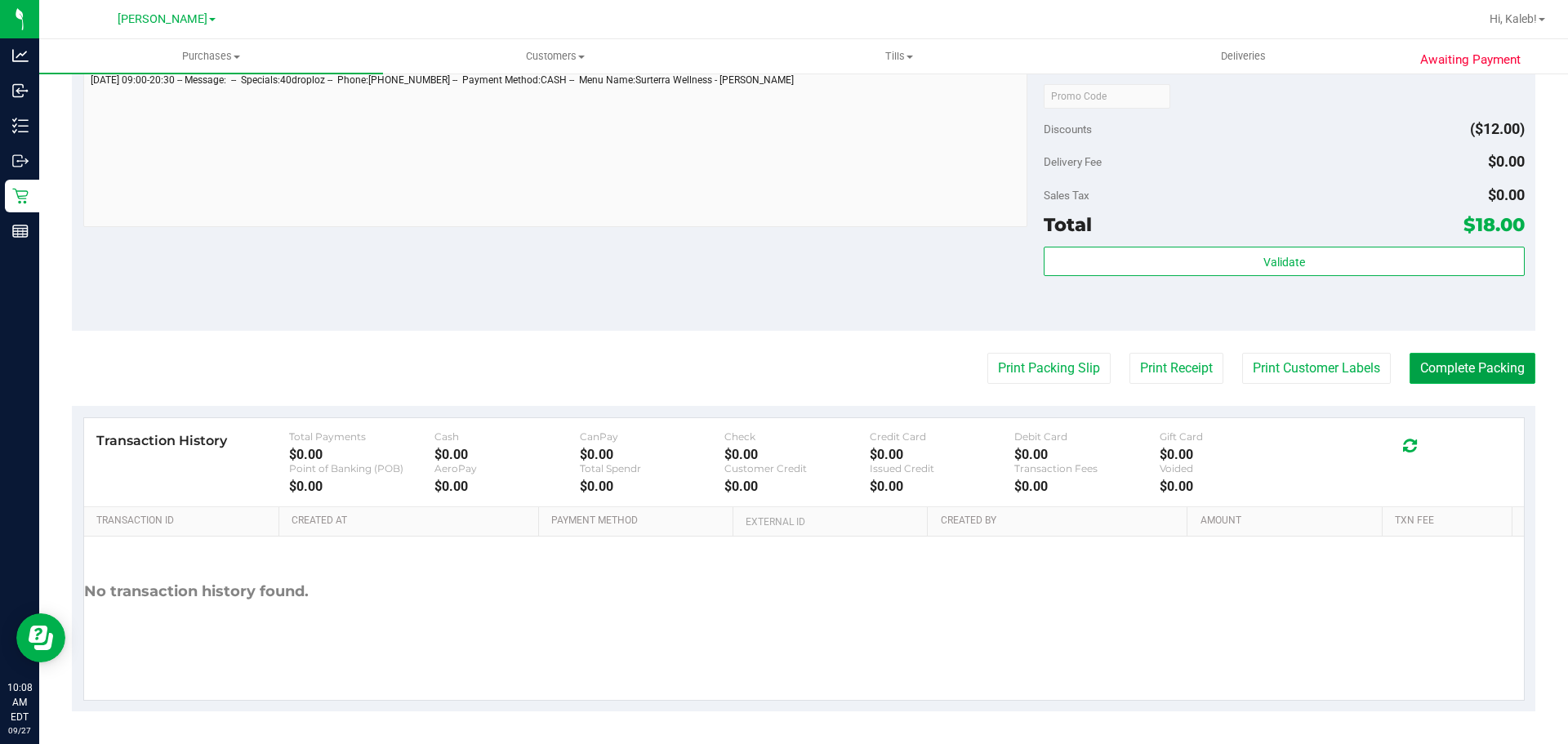
click at [1438, 378] on button "Complete Packing" at bounding box center [1473, 368] width 126 height 31
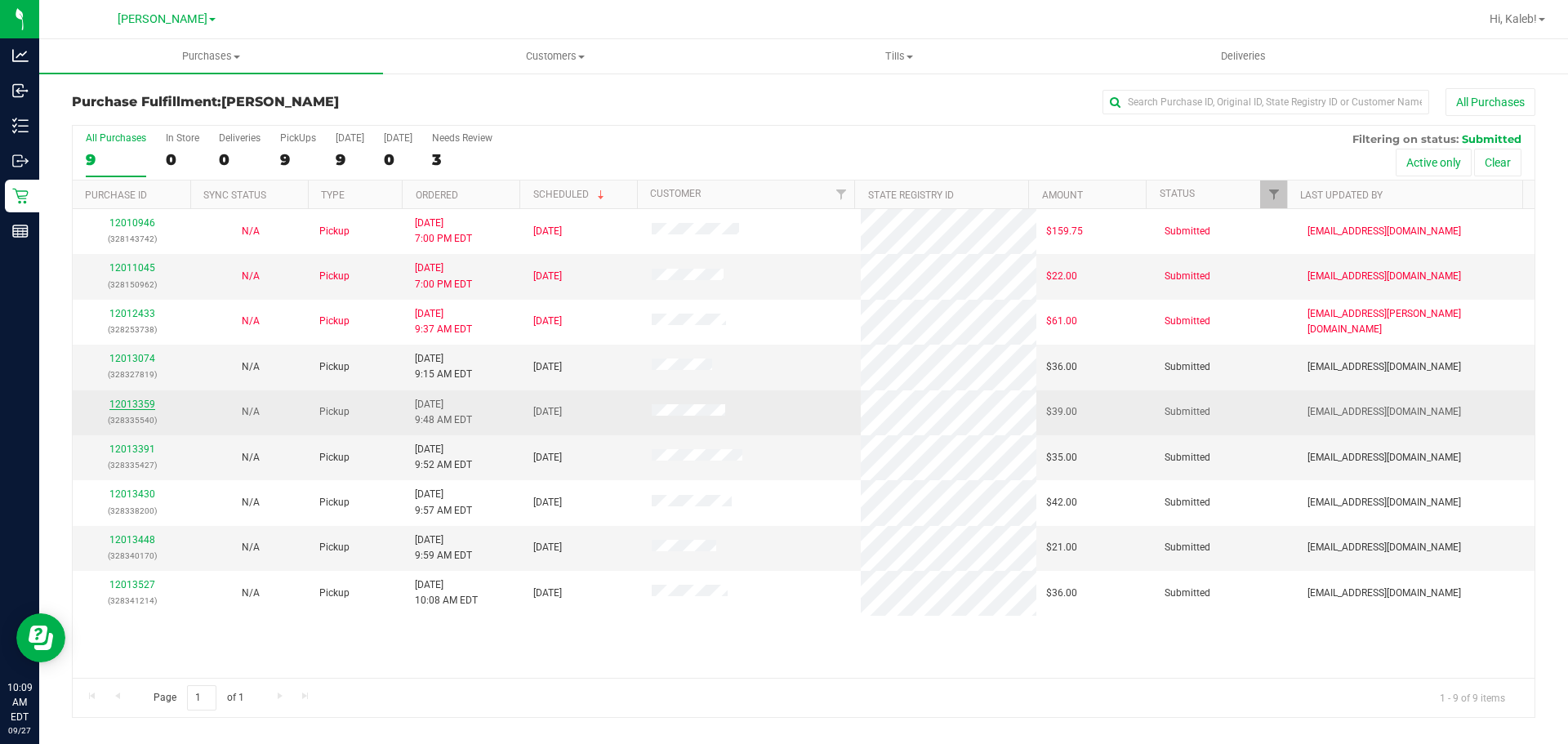
click at [129, 407] on link "12013359" at bounding box center [132, 404] width 46 height 11
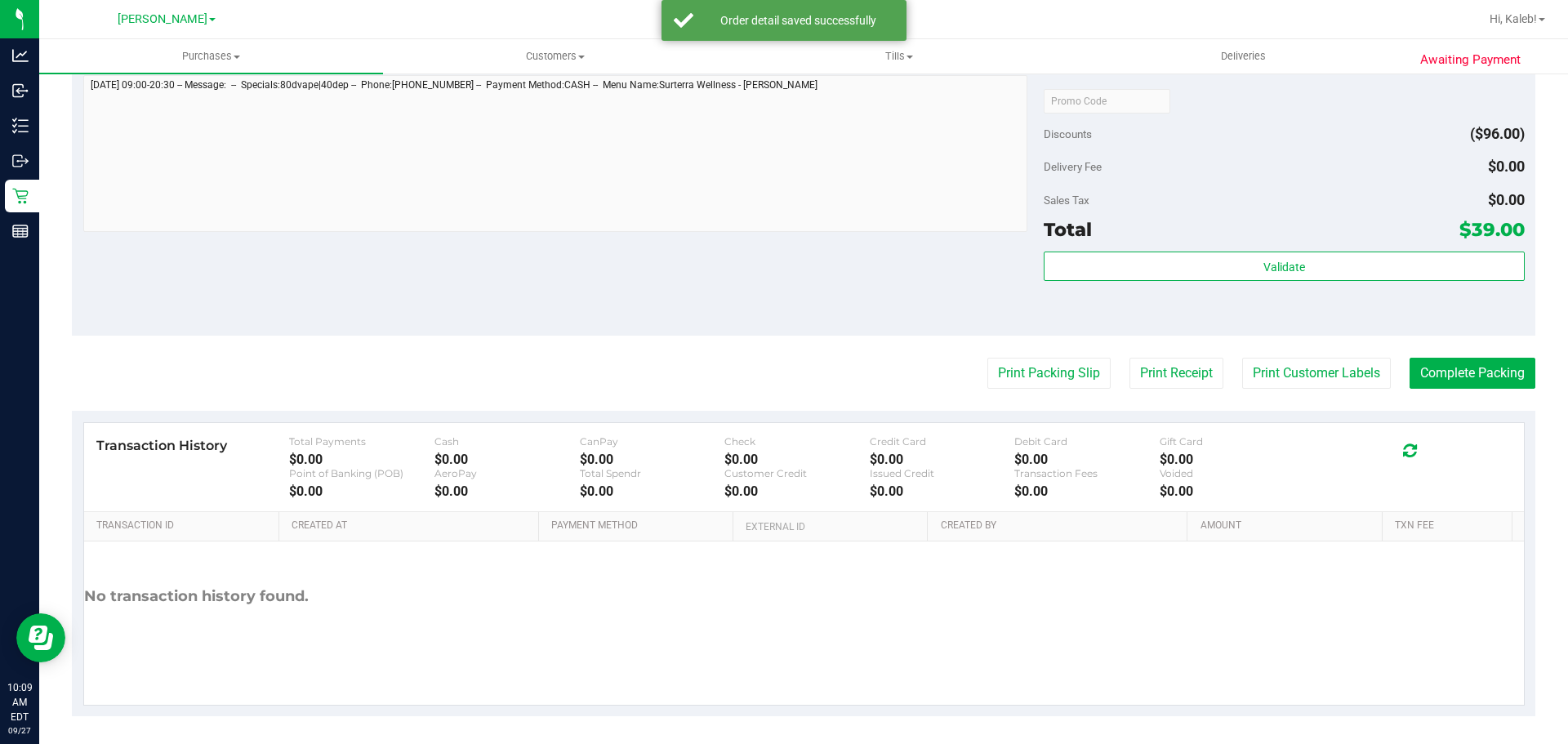
scroll to position [874, 0]
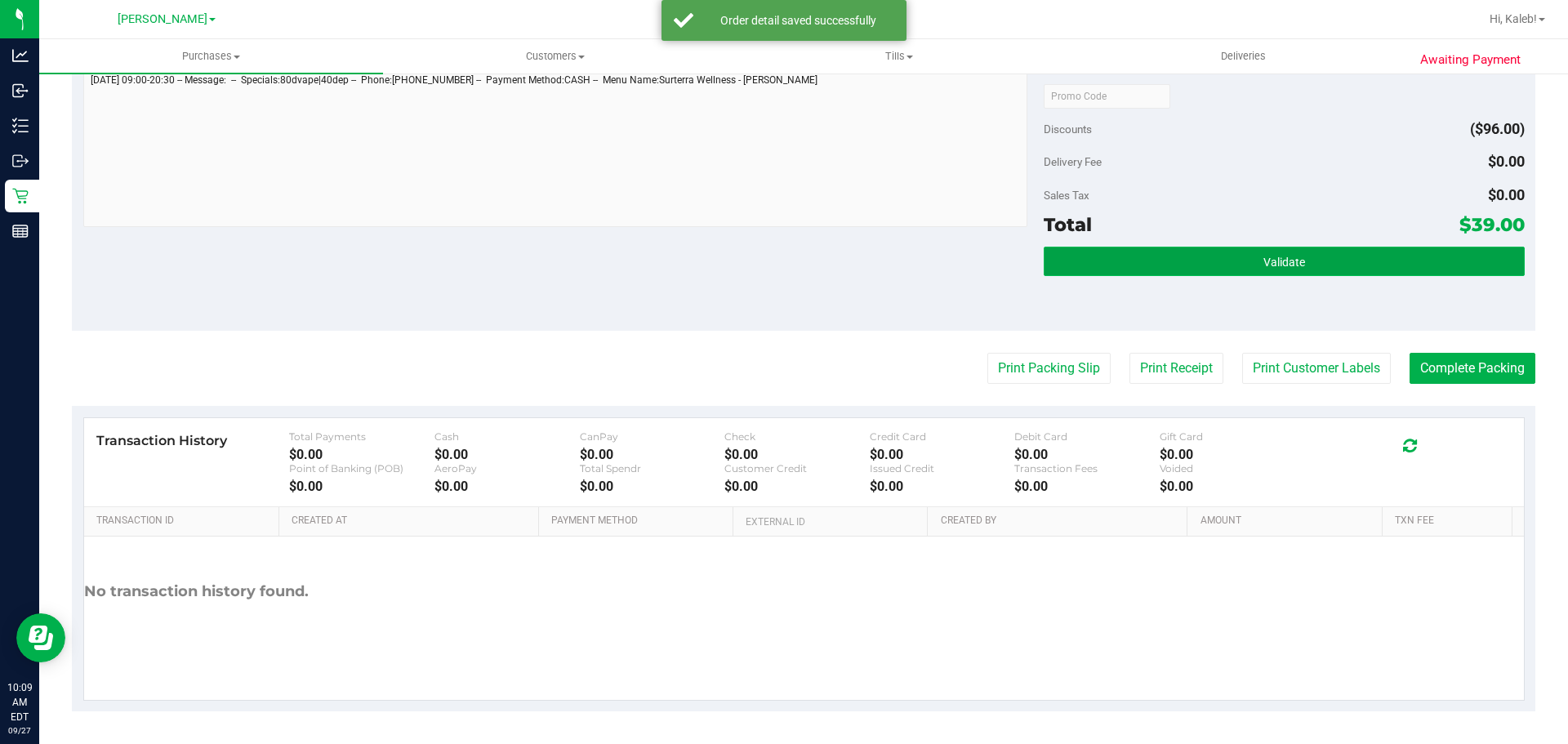
click at [1236, 273] on button "Validate" at bounding box center [1283, 261] width 480 height 29
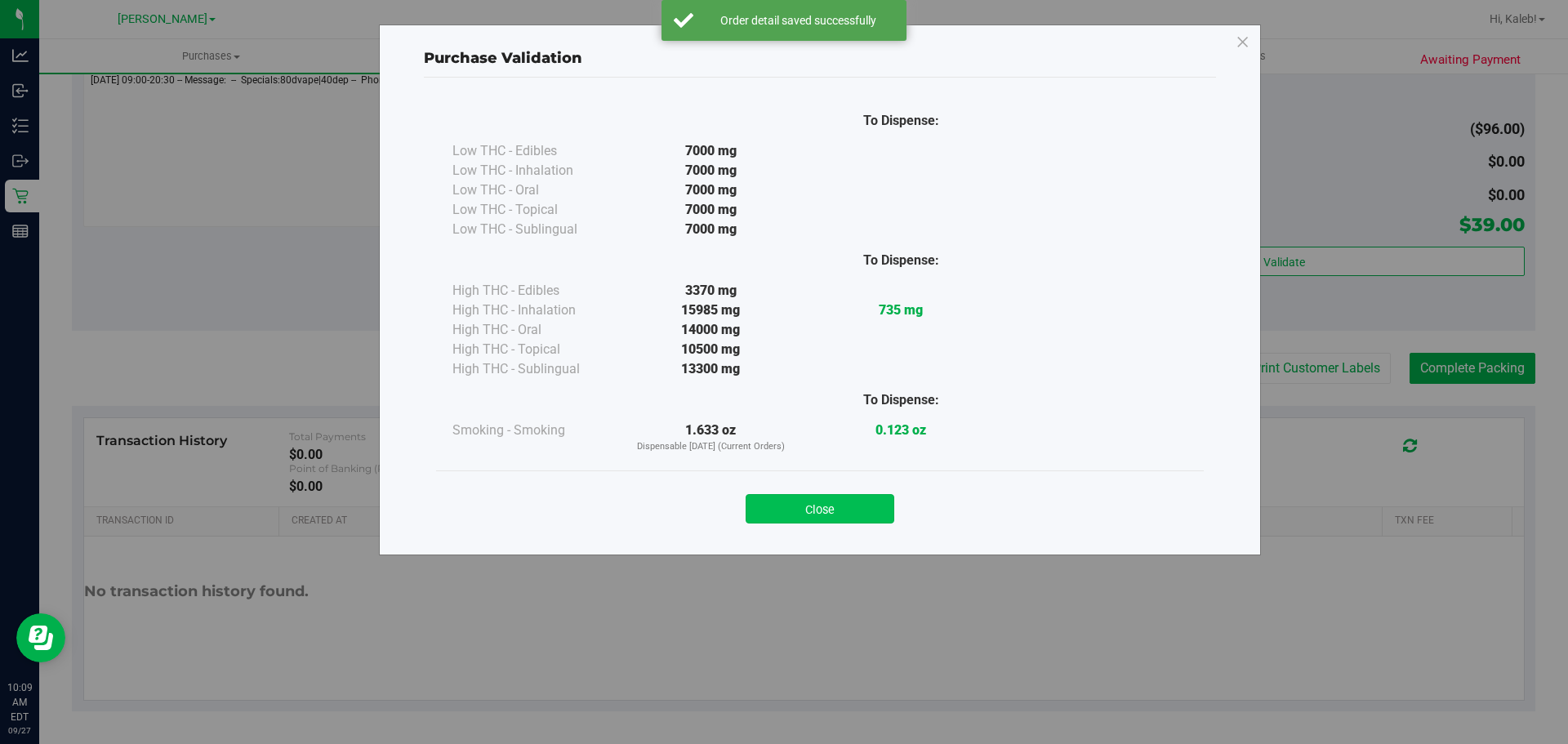
click at [831, 499] on button "Close" at bounding box center [820, 508] width 149 height 29
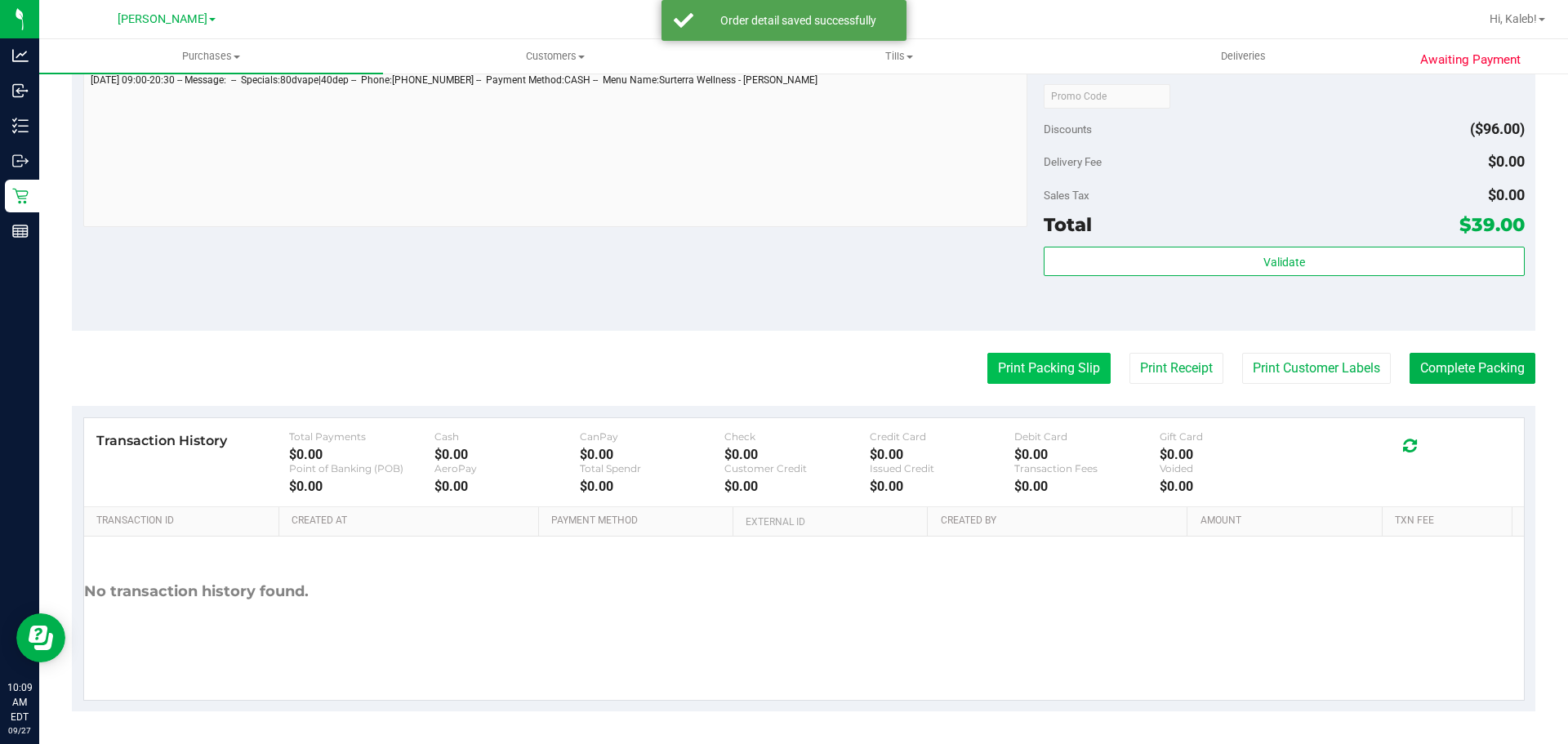
click at [1032, 355] on button "Print Packing Slip" at bounding box center [1049, 368] width 124 height 31
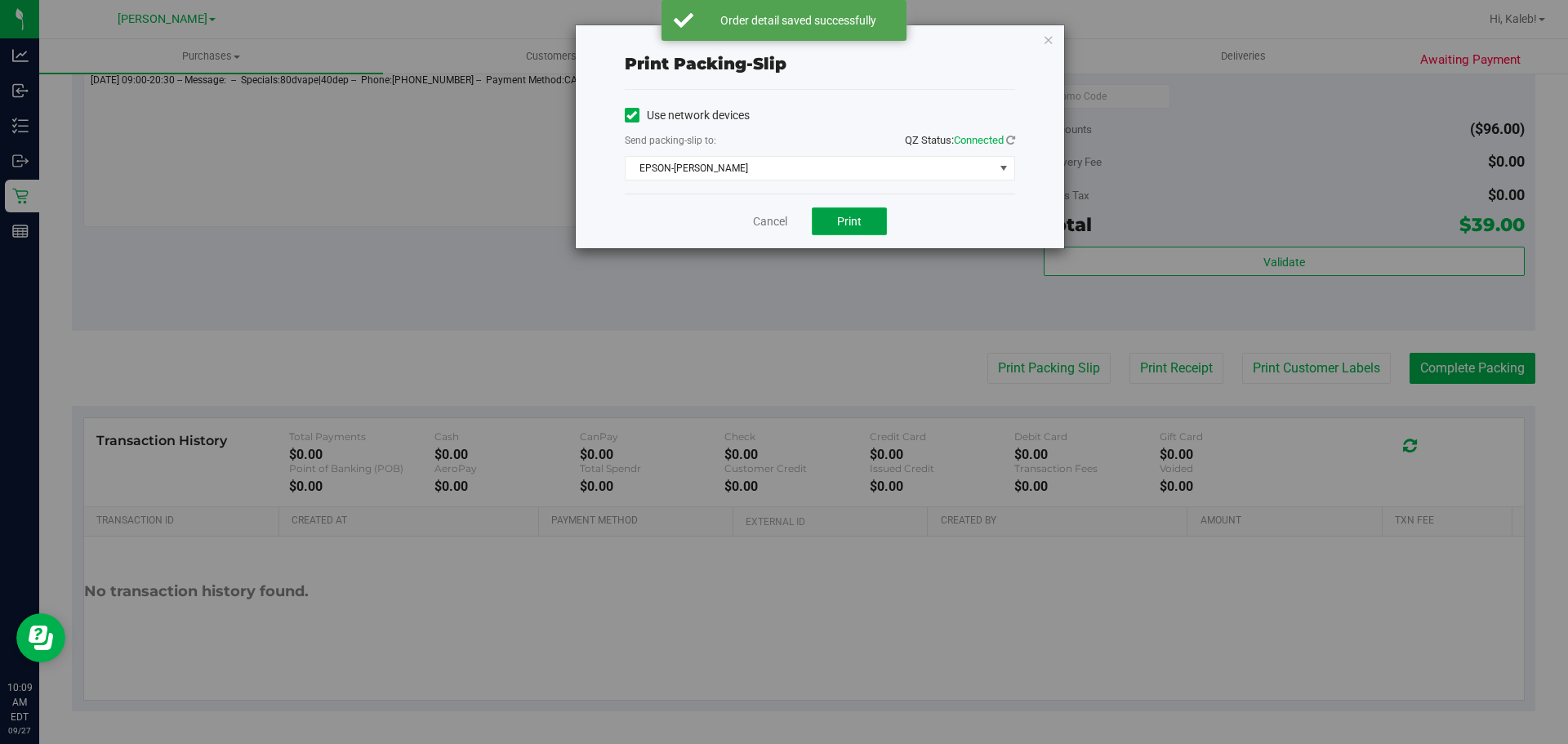
click at [830, 234] on button "Print" at bounding box center [849, 221] width 75 height 28
click at [755, 226] on link "Cancel" at bounding box center [770, 222] width 34 height 17
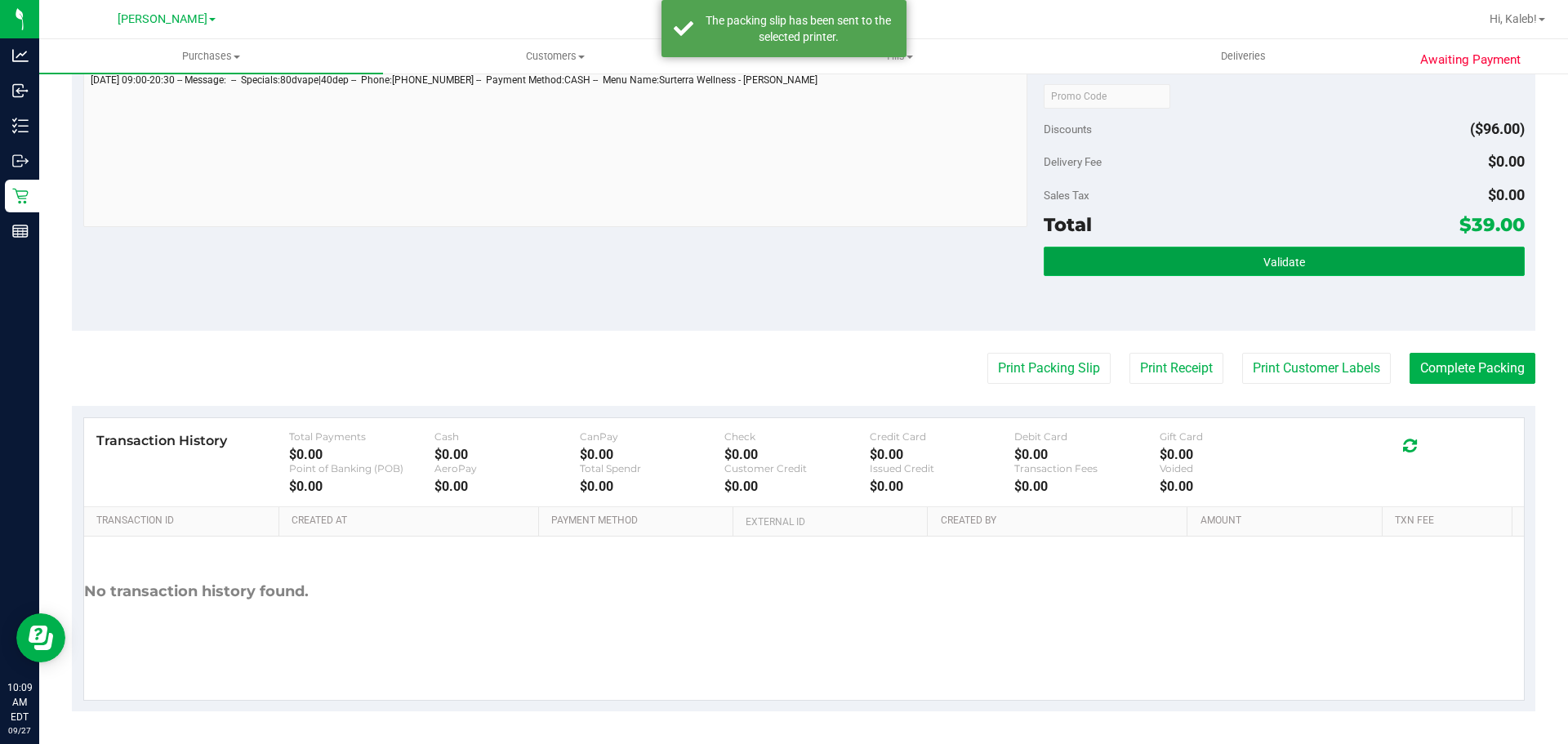
click at [1228, 255] on button "Validate" at bounding box center [1283, 261] width 480 height 29
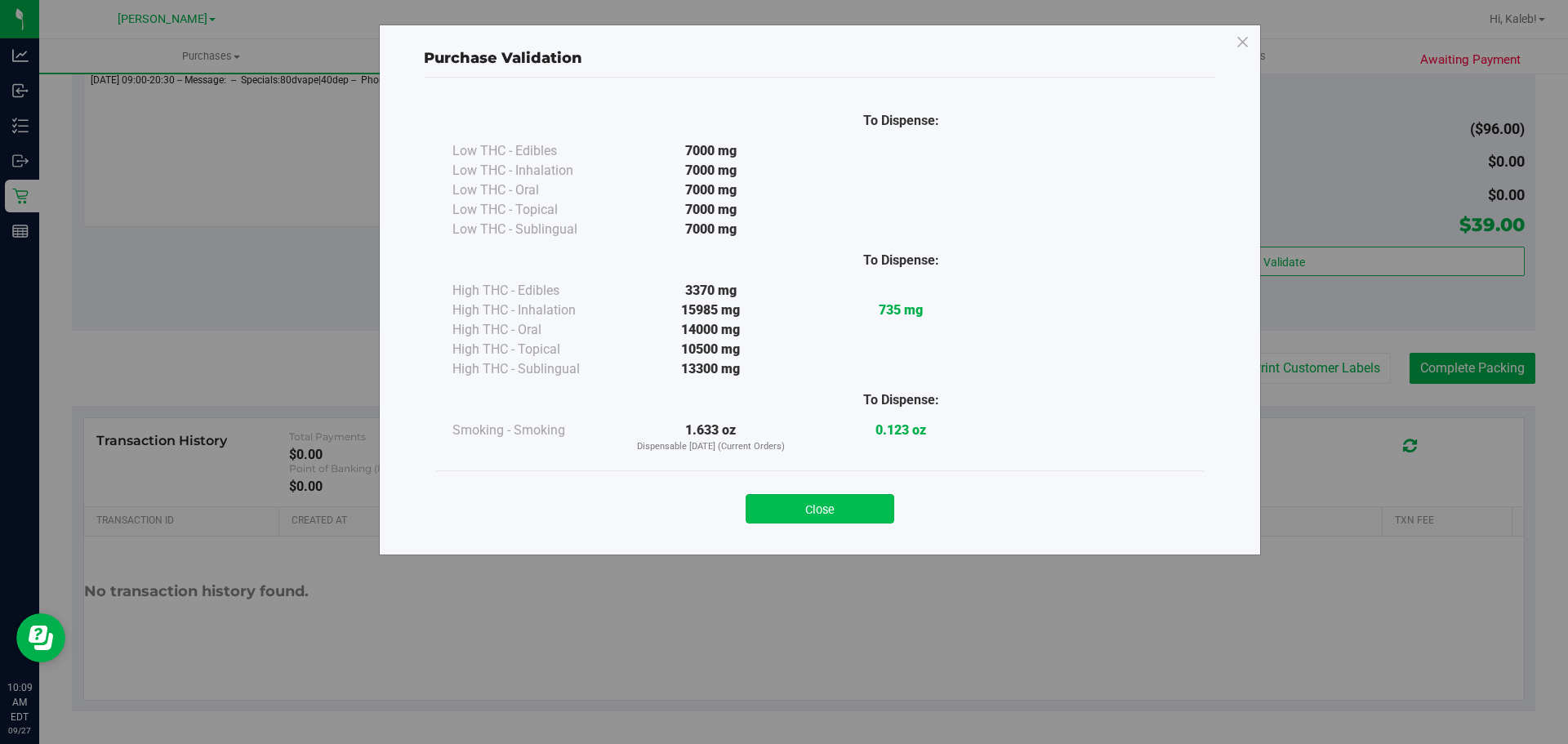
click at [802, 522] on button "Close" at bounding box center [820, 508] width 149 height 29
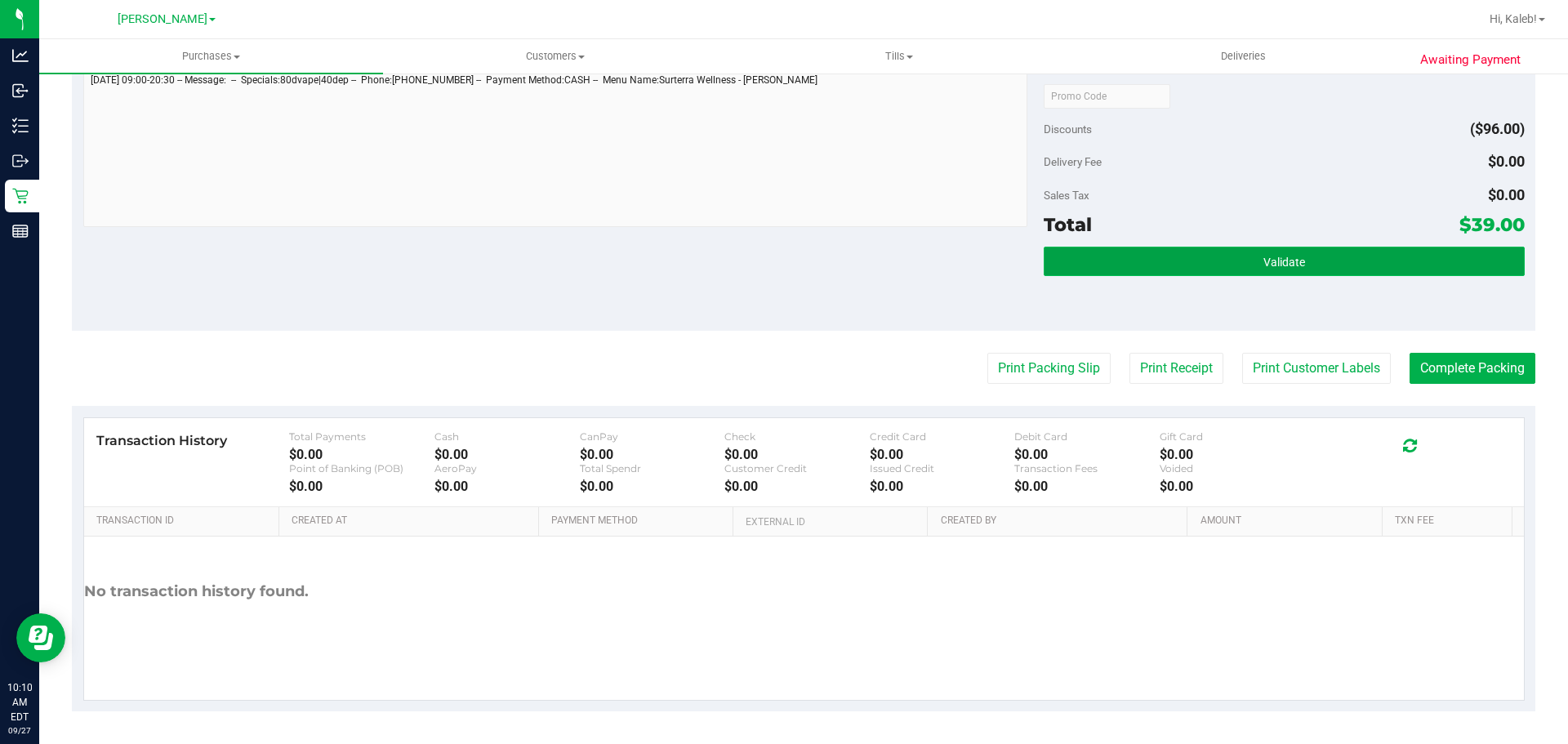
click at [1324, 269] on button "Validate" at bounding box center [1283, 261] width 480 height 29
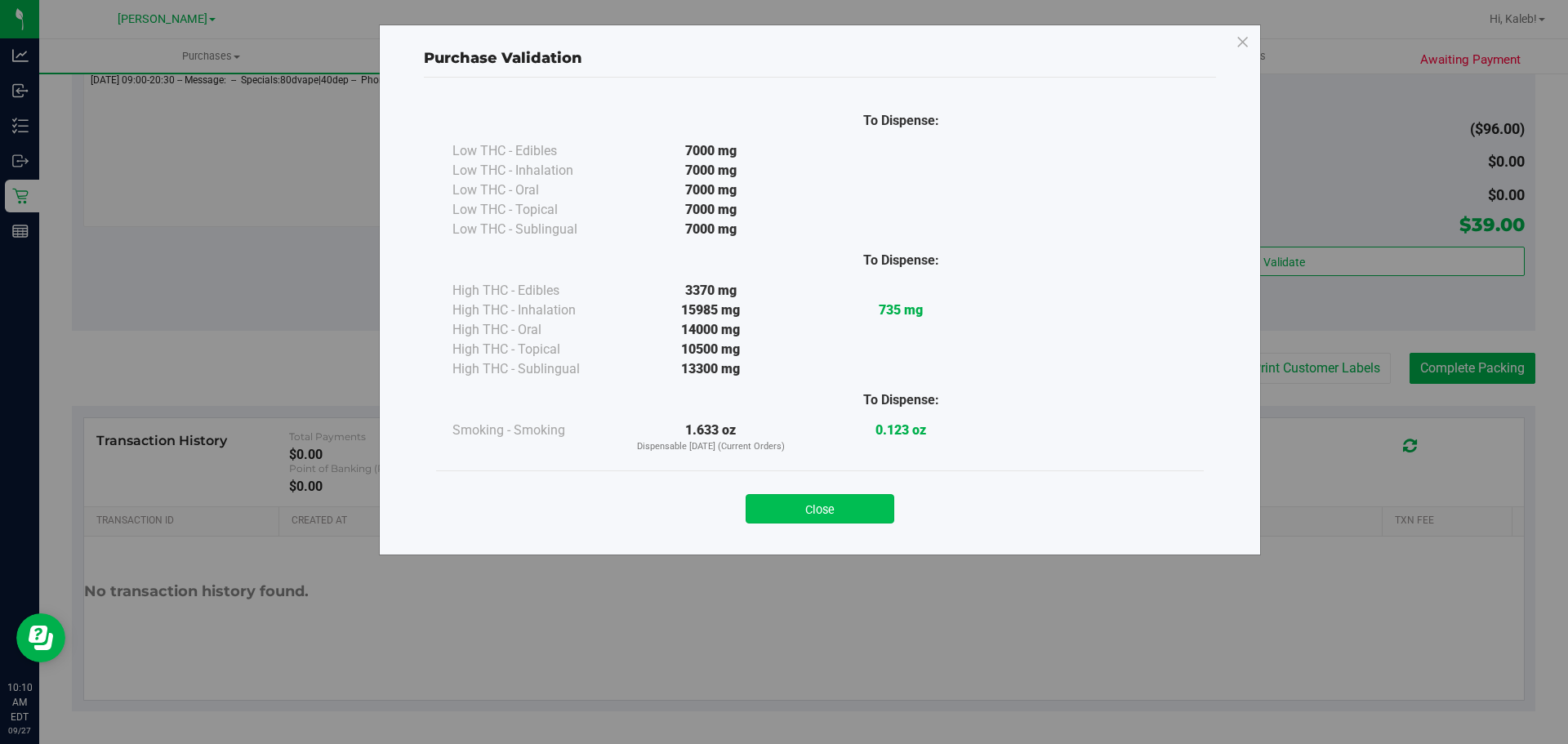
click at [847, 519] on button "Close" at bounding box center [820, 508] width 149 height 29
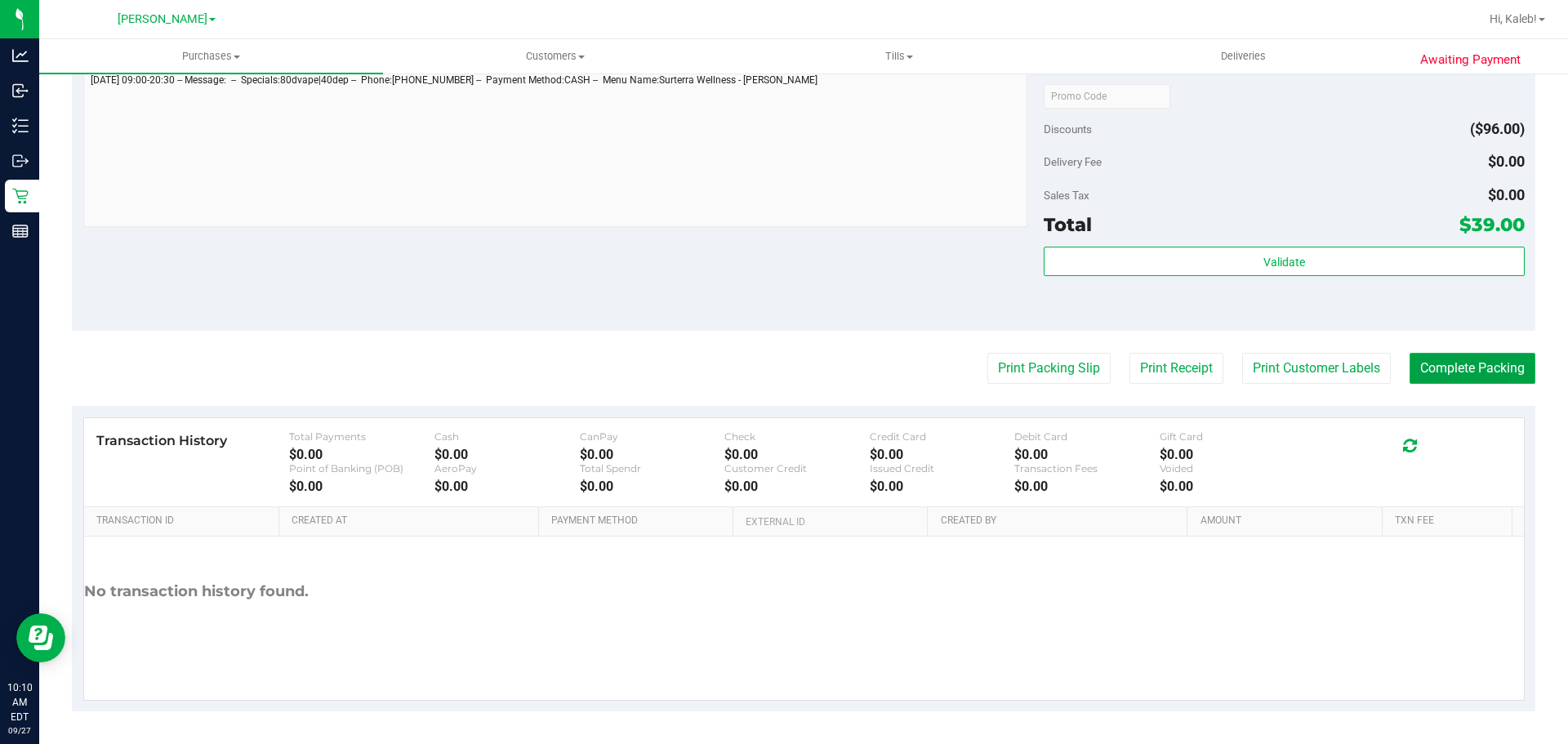
click at [1457, 379] on button "Complete Packing" at bounding box center [1473, 368] width 126 height 31
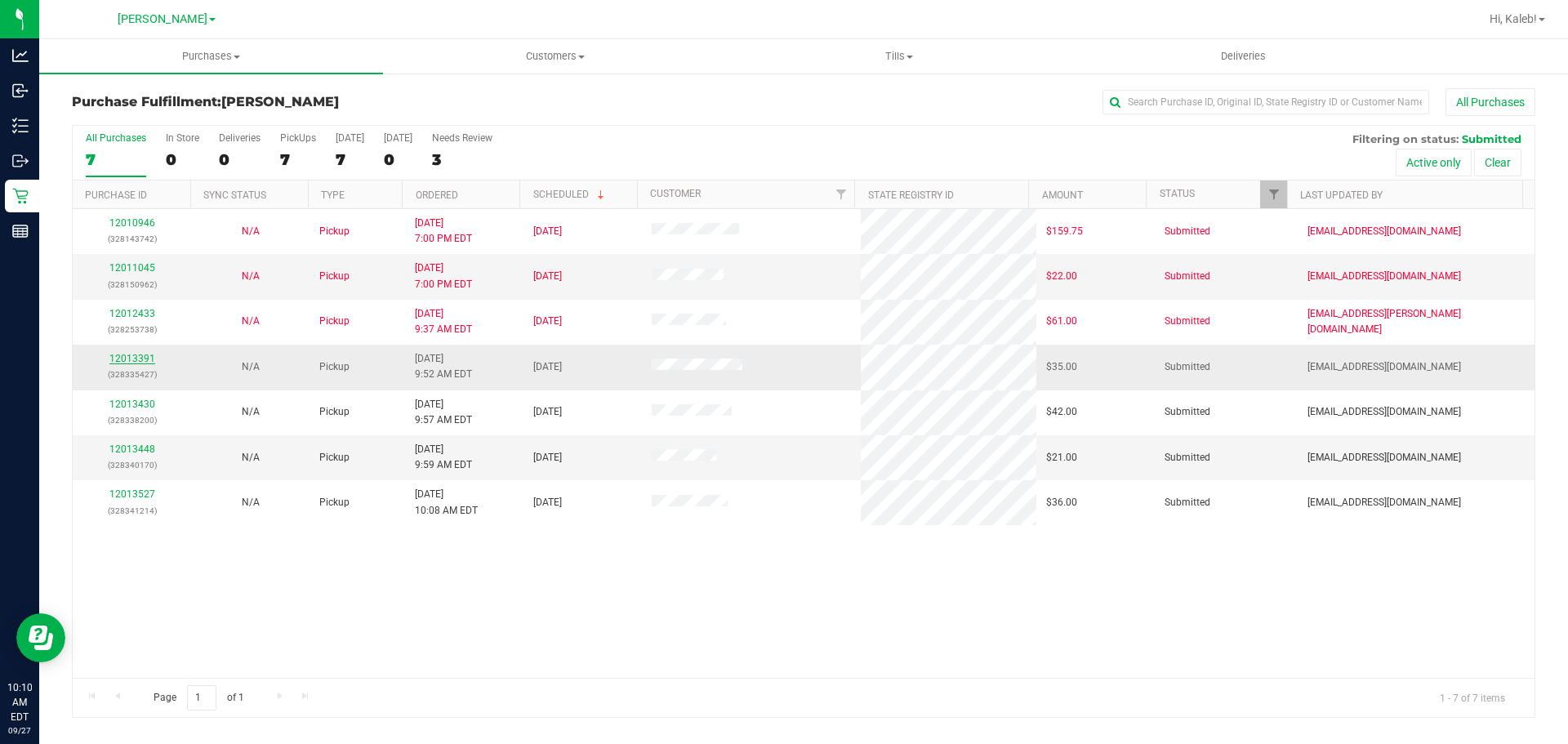
click at [144, 362] on link "12013391" at bounding box center [132, 359] width 46 height 11
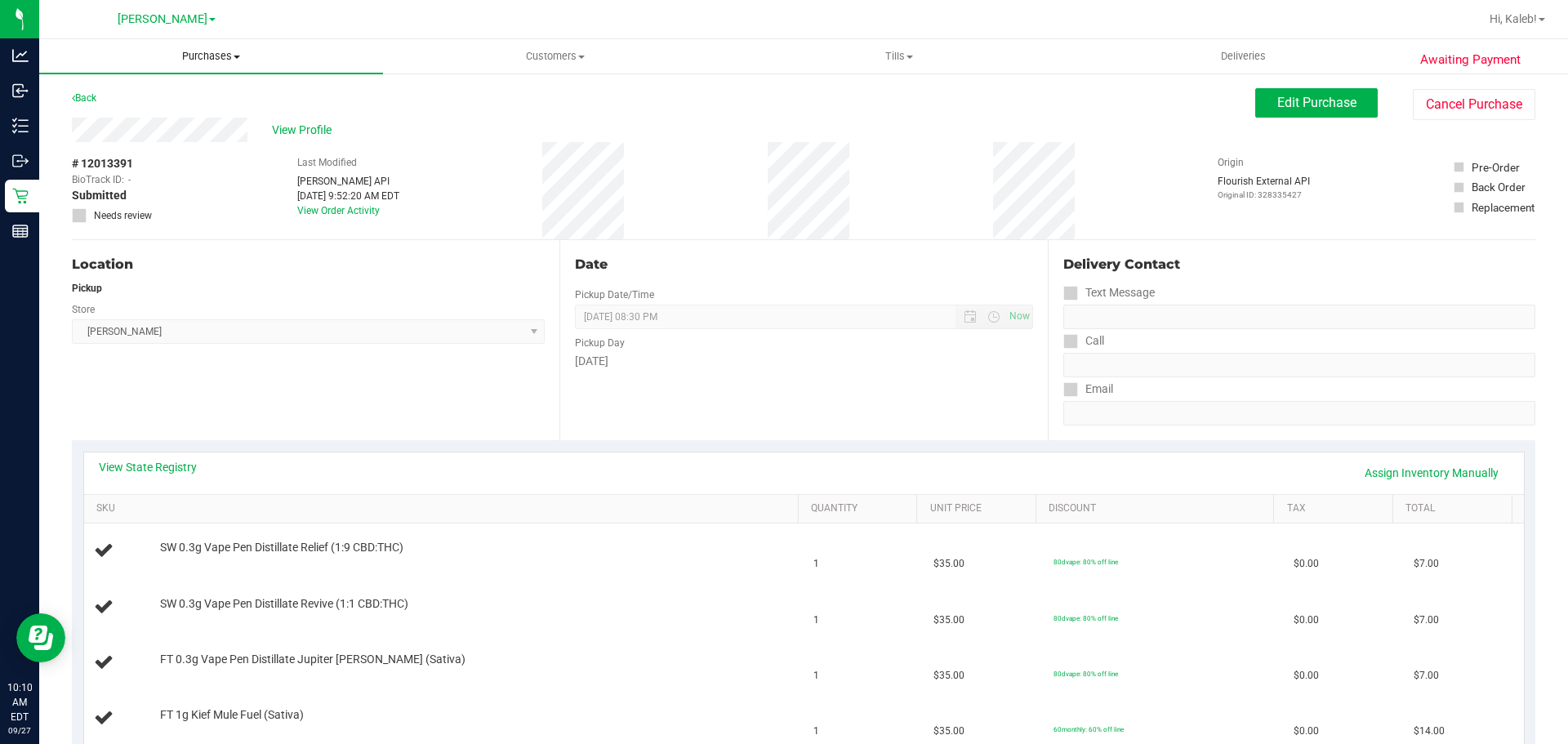
click at [207, 53] on span "Purchases" at bounding box center [210, 55] width 344 height 14
click at [161, 112] on li "Fulfillment" at bounding box center [210, 118] width 344 height 20
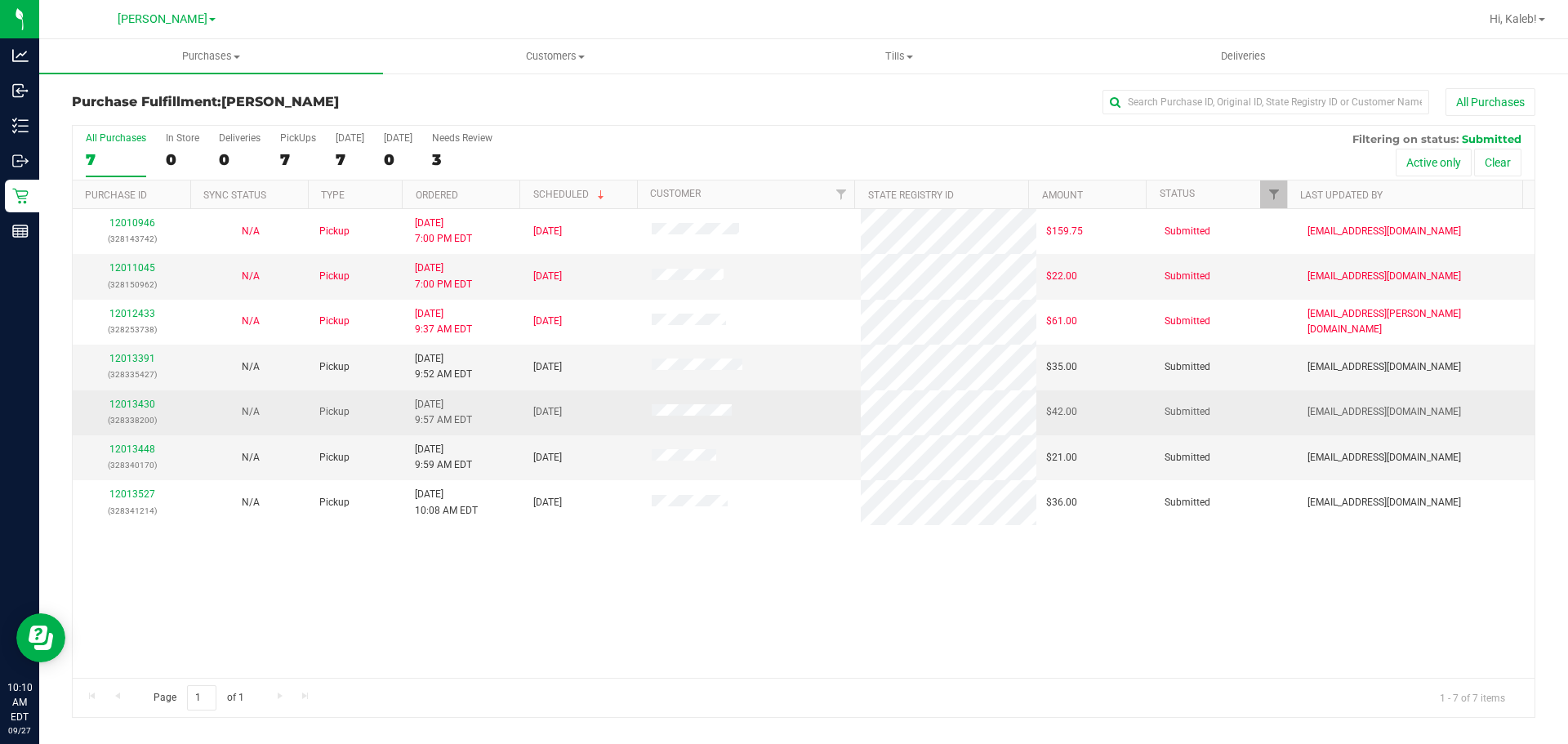
click at [128, 412] on p "(328338200)" at bounding box center [132, 420] width 99 height 15
click at [132, 409] on link "12013430" at bounding box center [132, 404] width 46 height 11
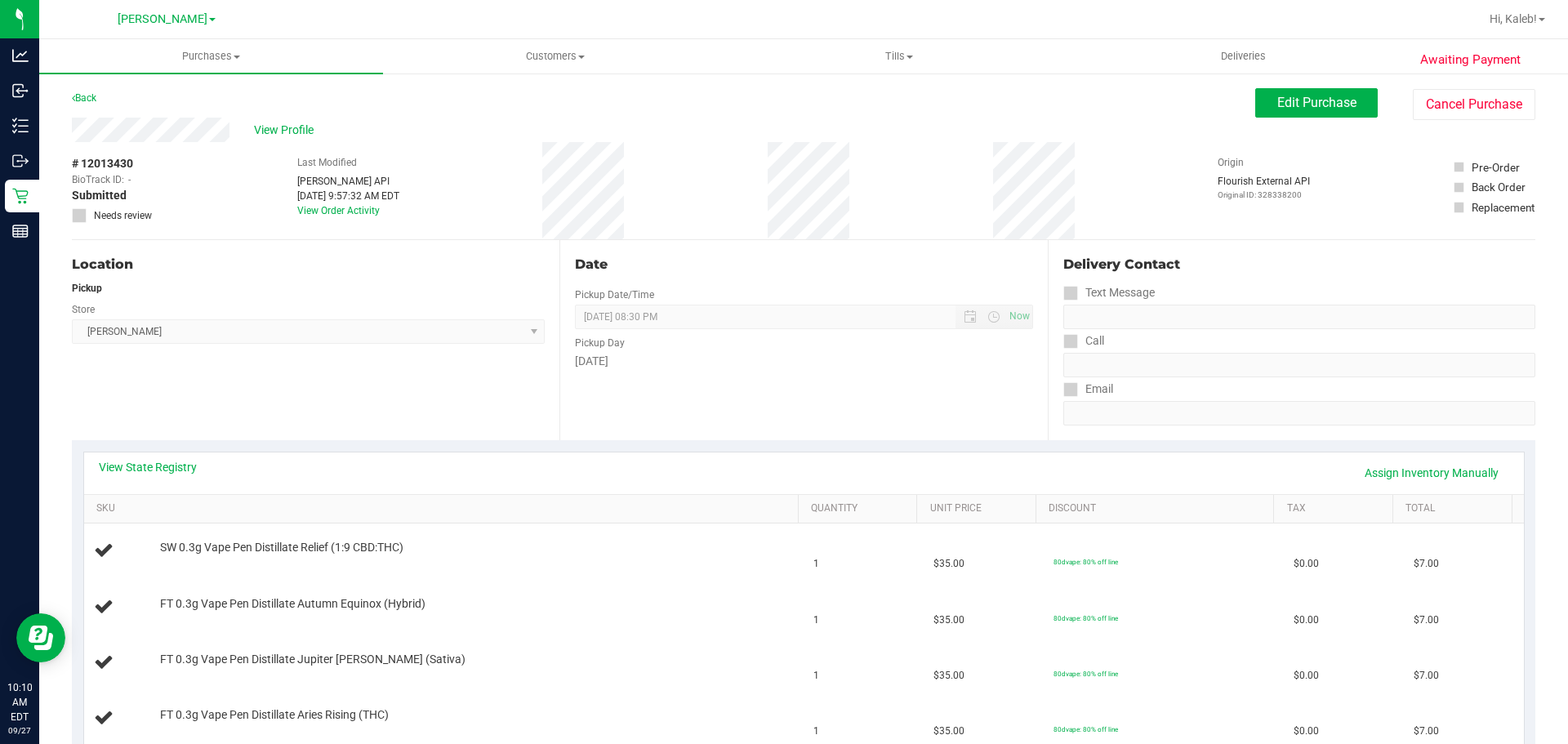
click at [419, 401] on div "Location Pickup Store Brandon WC Select Store Bonita Springs WC Boynton Beach W…" at bounding box center [315, 340] width 487 height 200
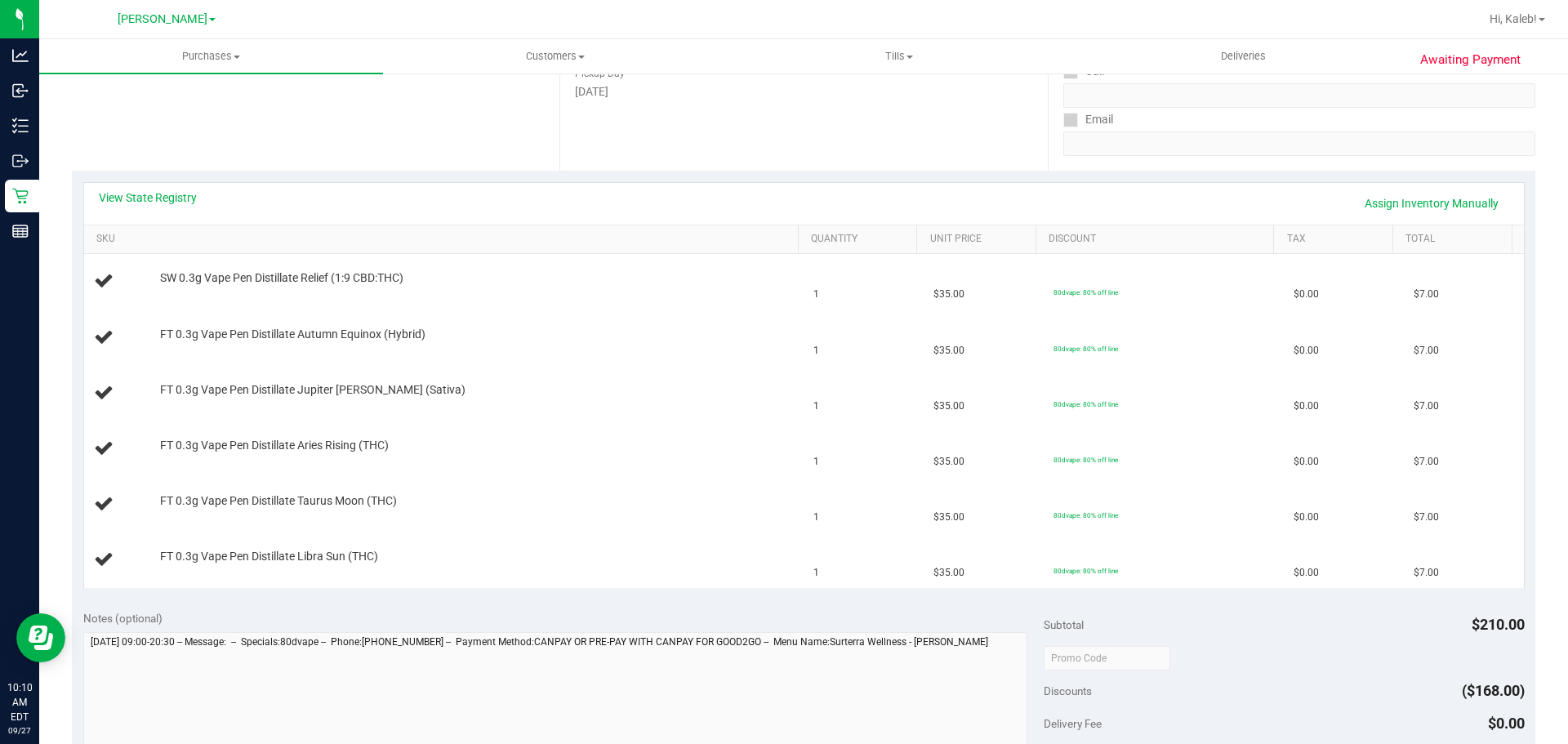
scroll to position [273, 0]
click at [646, 457] on td "FT 0.3g Vape Pen Distillate Aries Rising (THC)" at bounding box center [444, 445] width 721 height 55
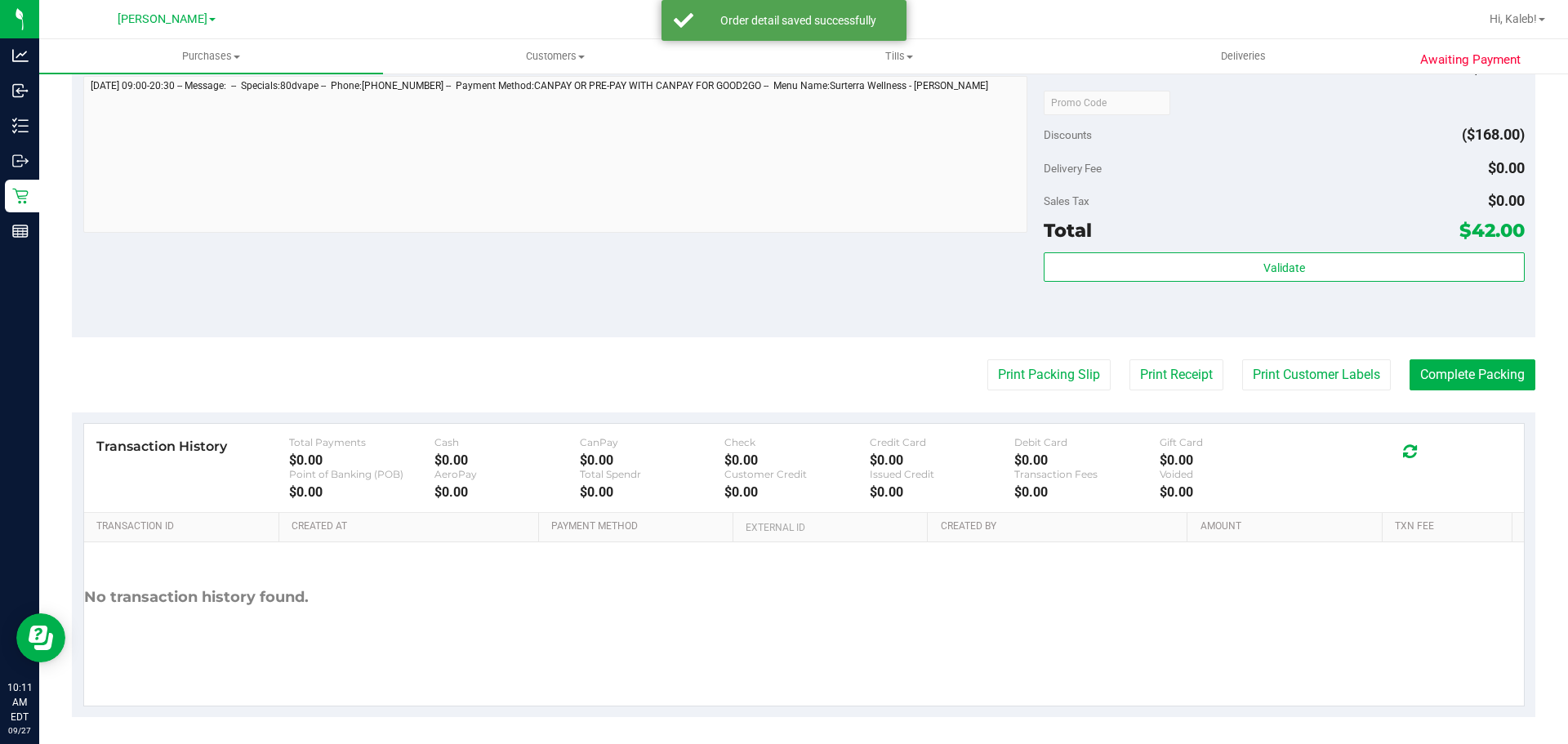
scroll to position [1063, 0]
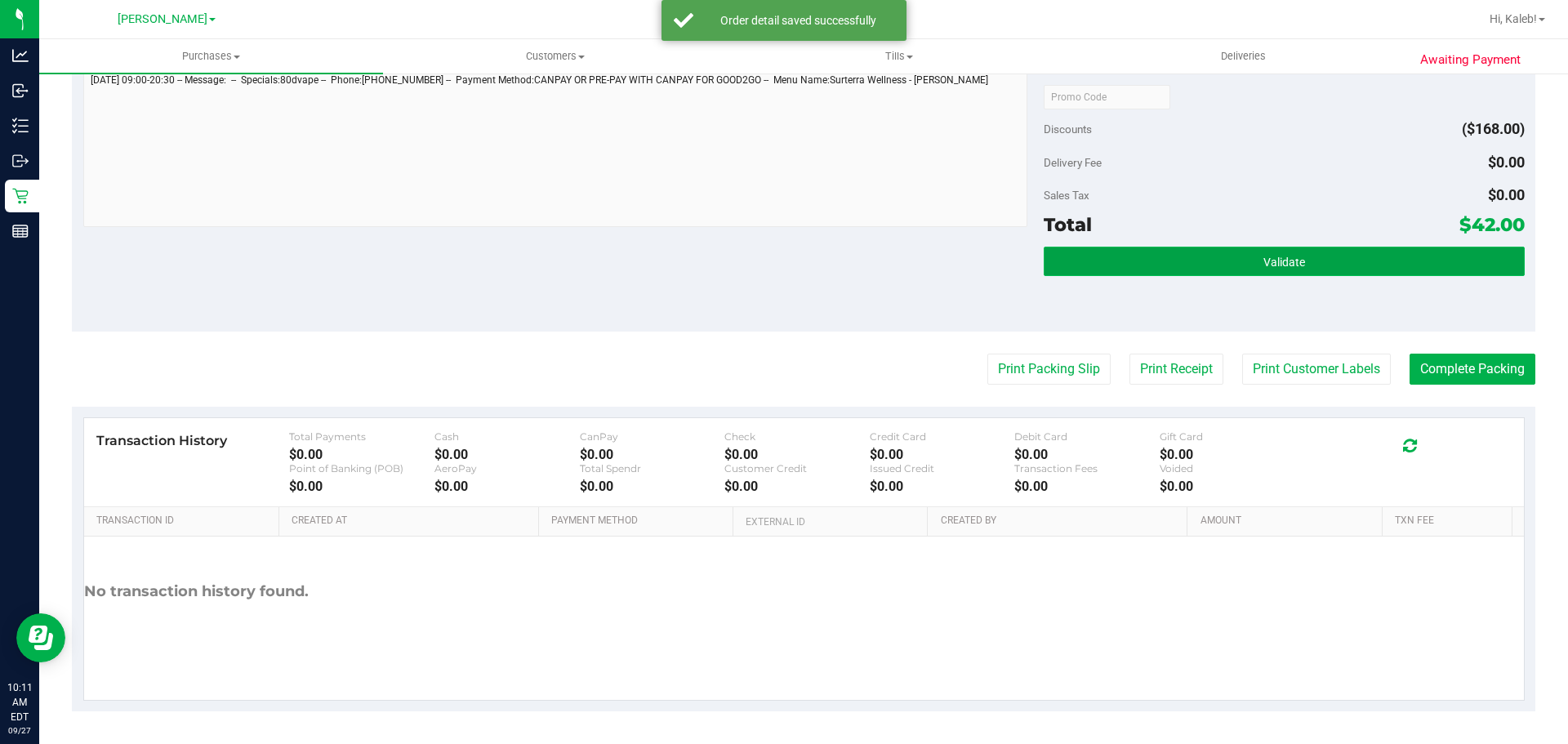
click at [1106, 274] on button "Validate" at bounding box center [1283, 261] width 480 height 29
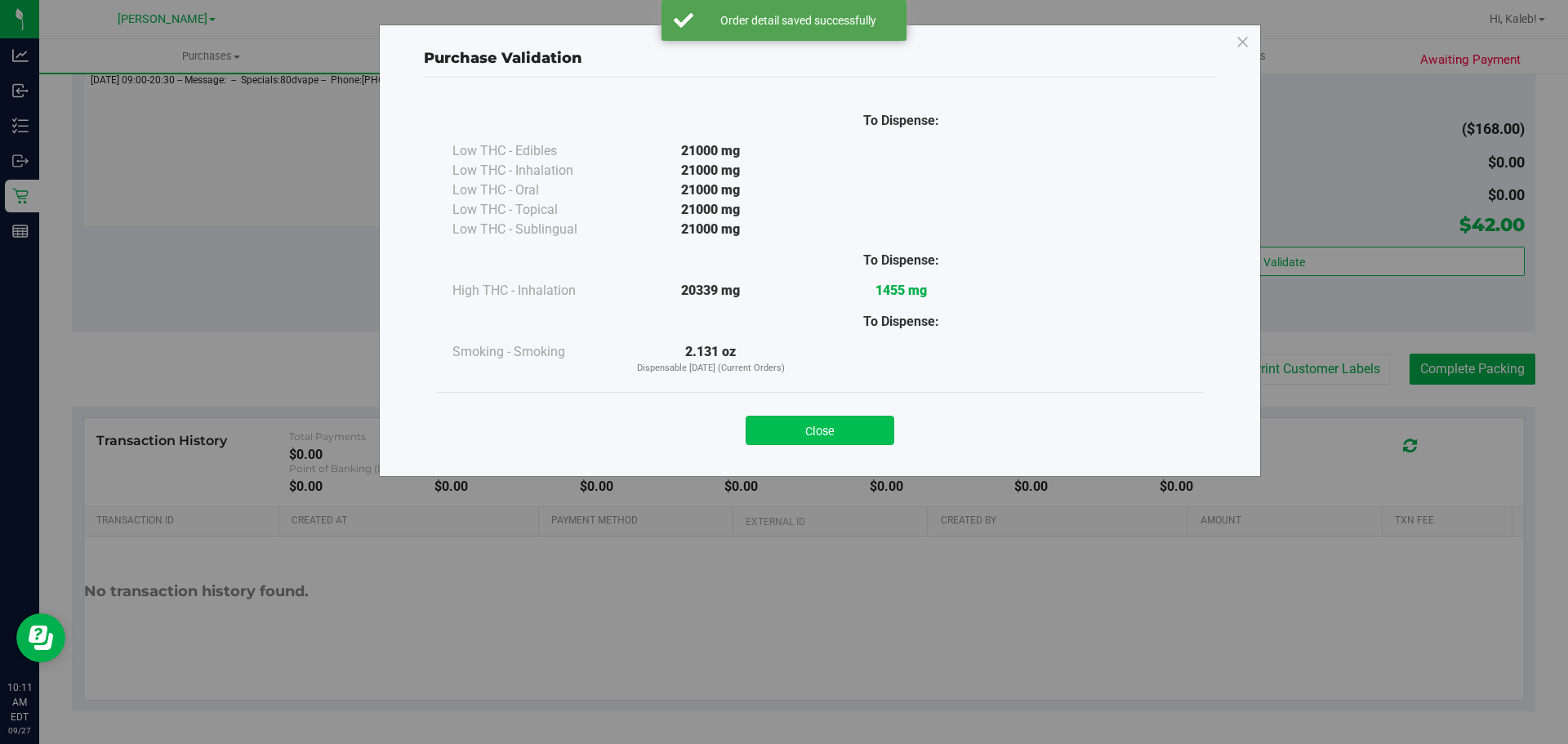
click at [817, 428] on button "Close" at bounding box center [820, 430] width 149 height 29
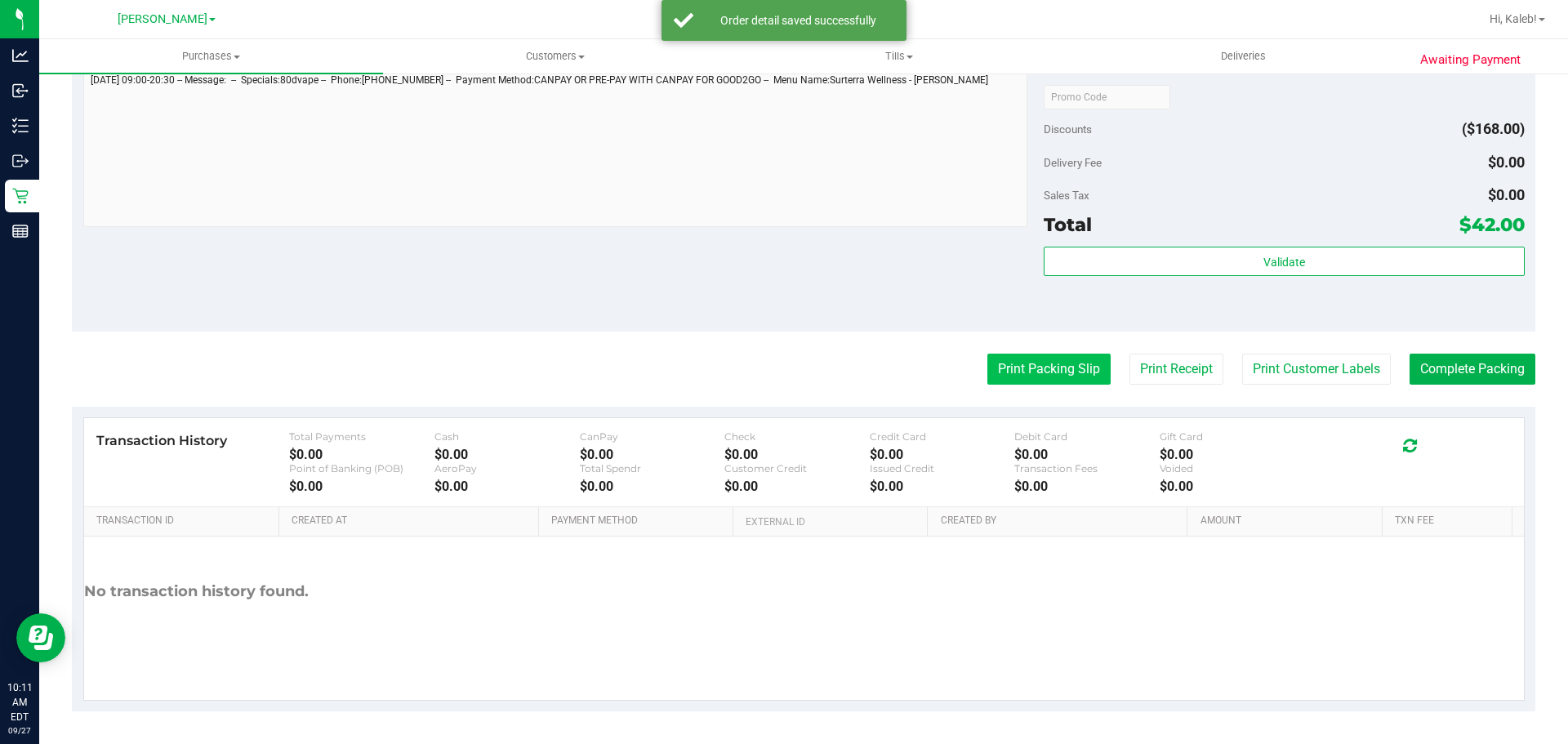
click at [1091, 361] on button "Print Packing Slip" at bounding box center [1049, 368] width 124 height 31
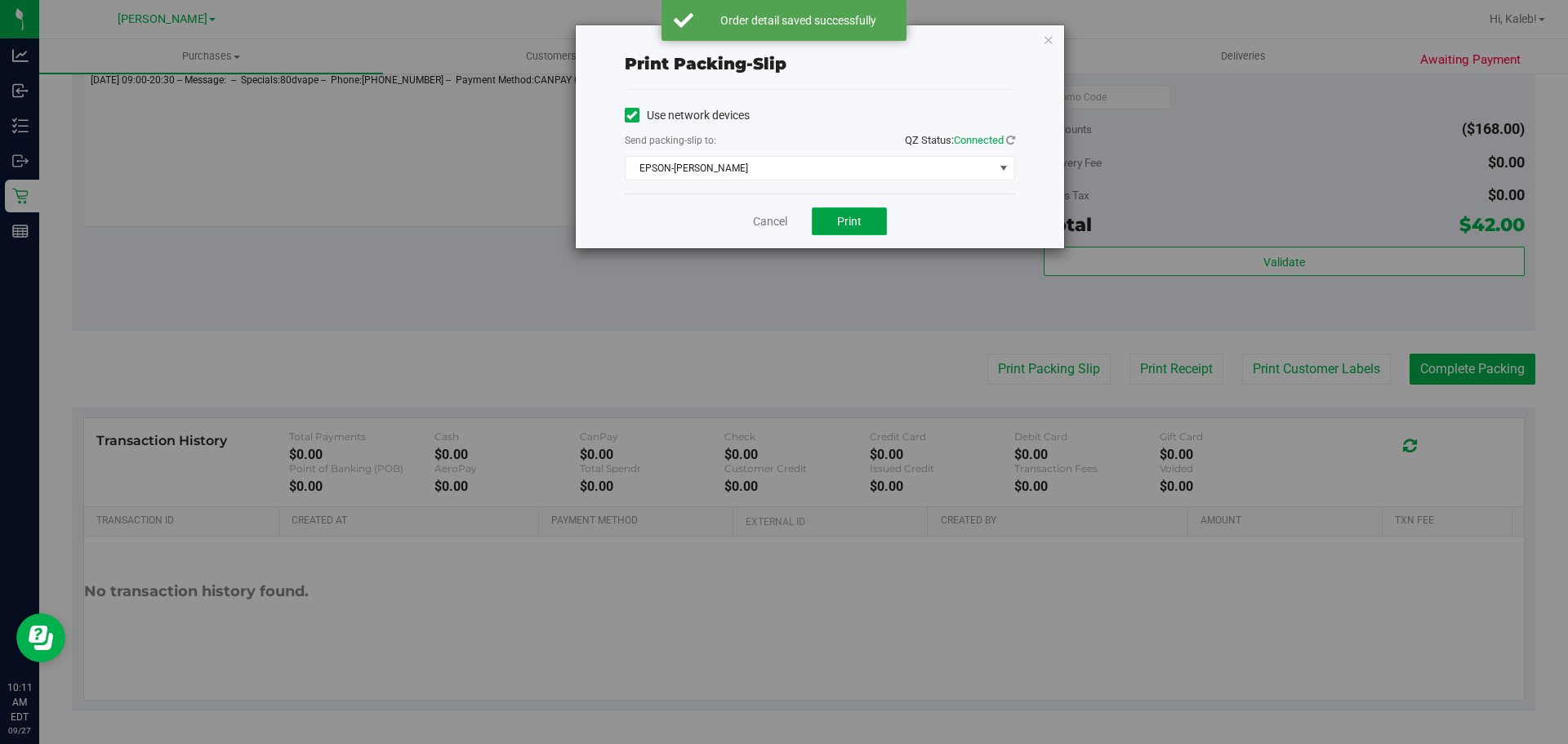
click at [835, 213] on button "Print" at bounding box center [849, 221] width 75 height 28
click at [760, 226] on link "Cancel" at bounding box center [770, 222] width 34 height 17
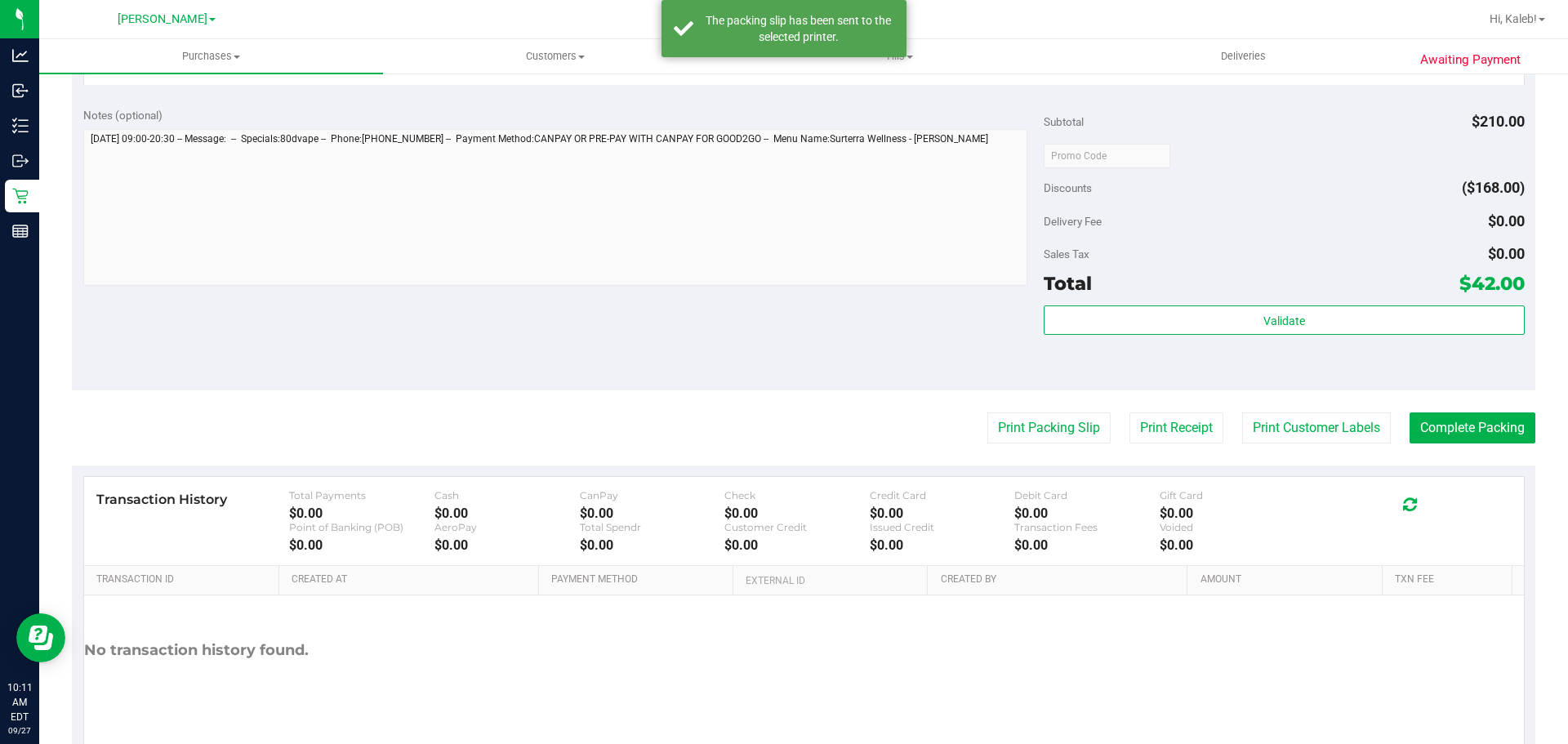
scroll to position [1003, 0]
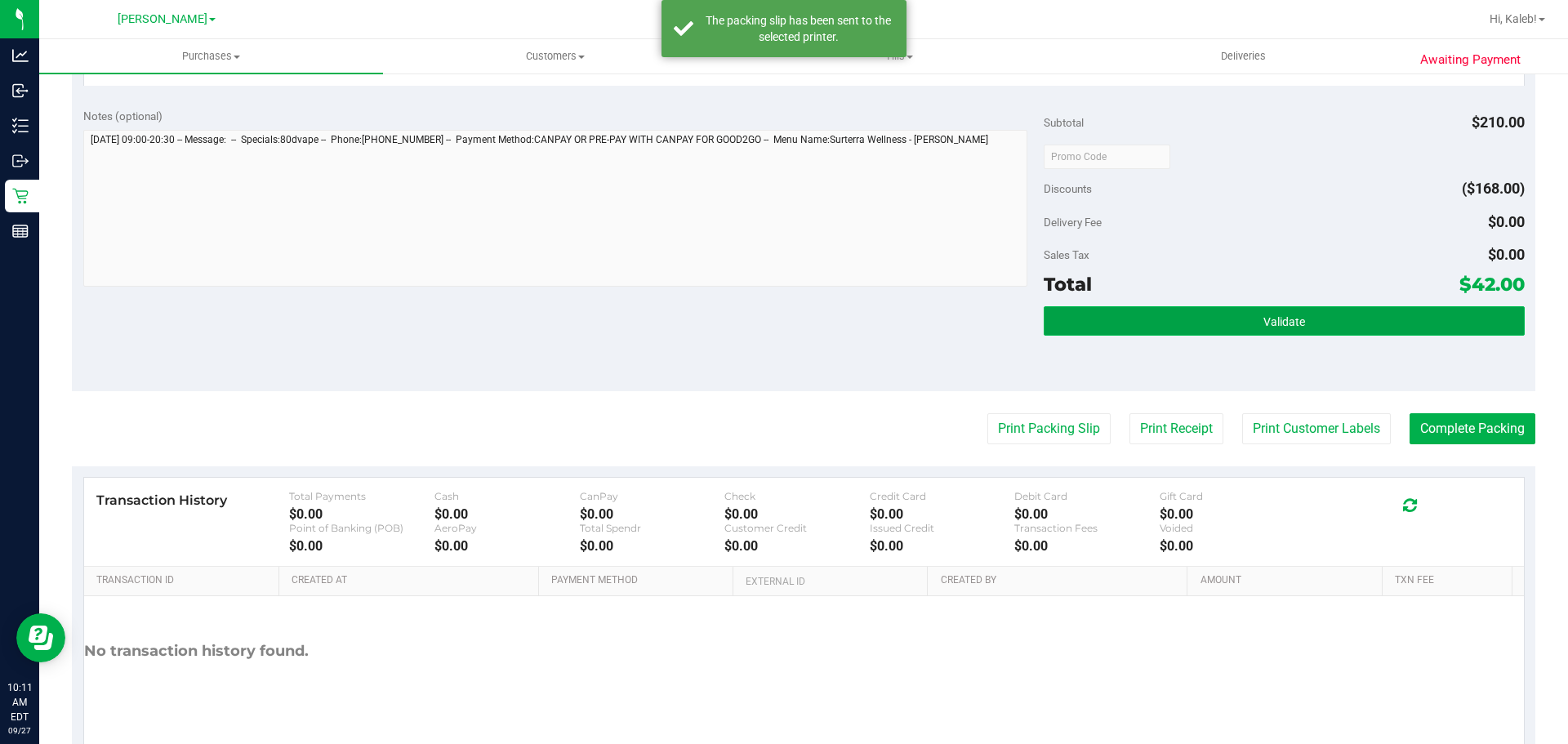
click at [1102, 329] on button "Validate" at bounding box center [1283, 321] width 480 height 29
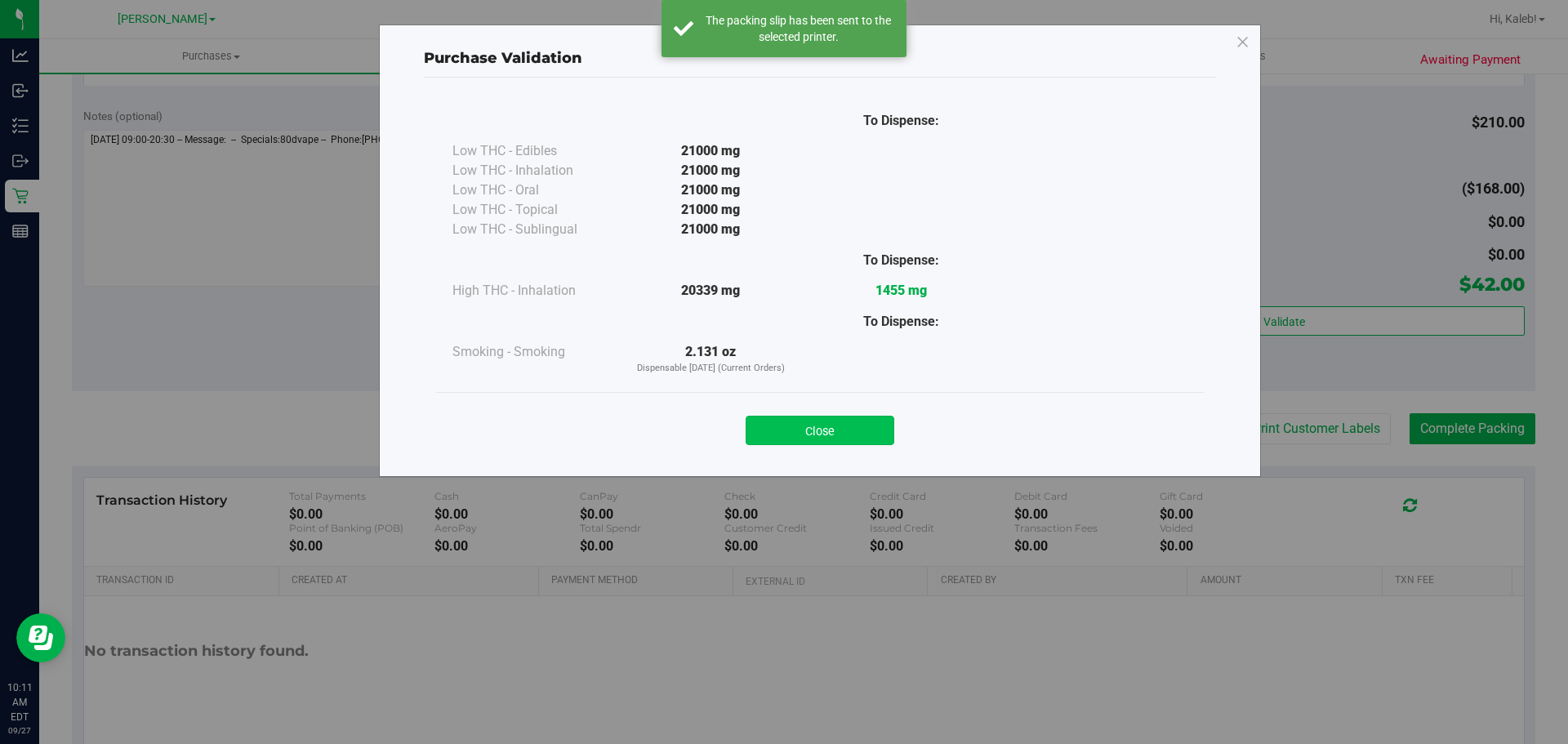
click at [765, 422] on button "Close" at bounding box center [820, 430] width 149 height 29
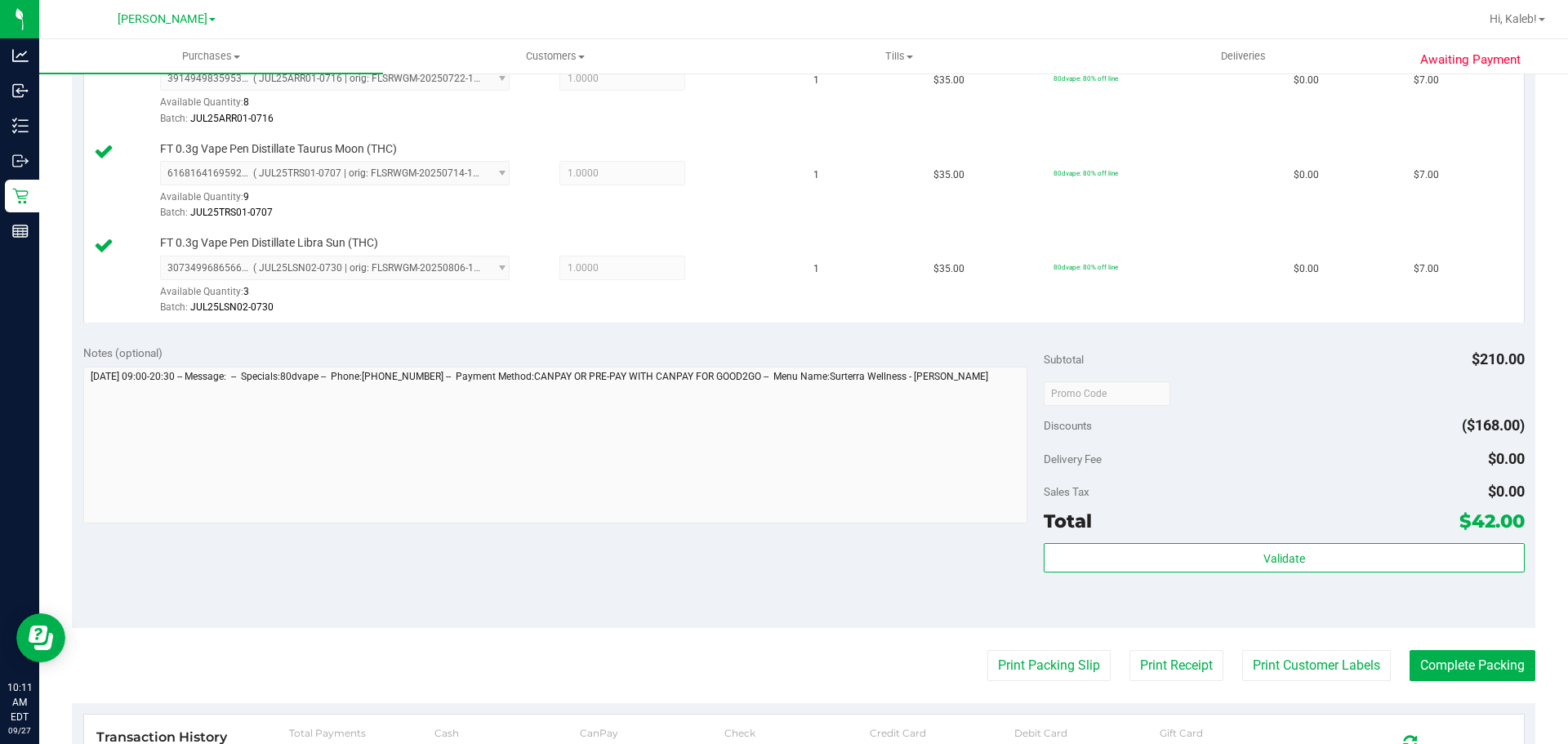
scroll to position [1063, 0]
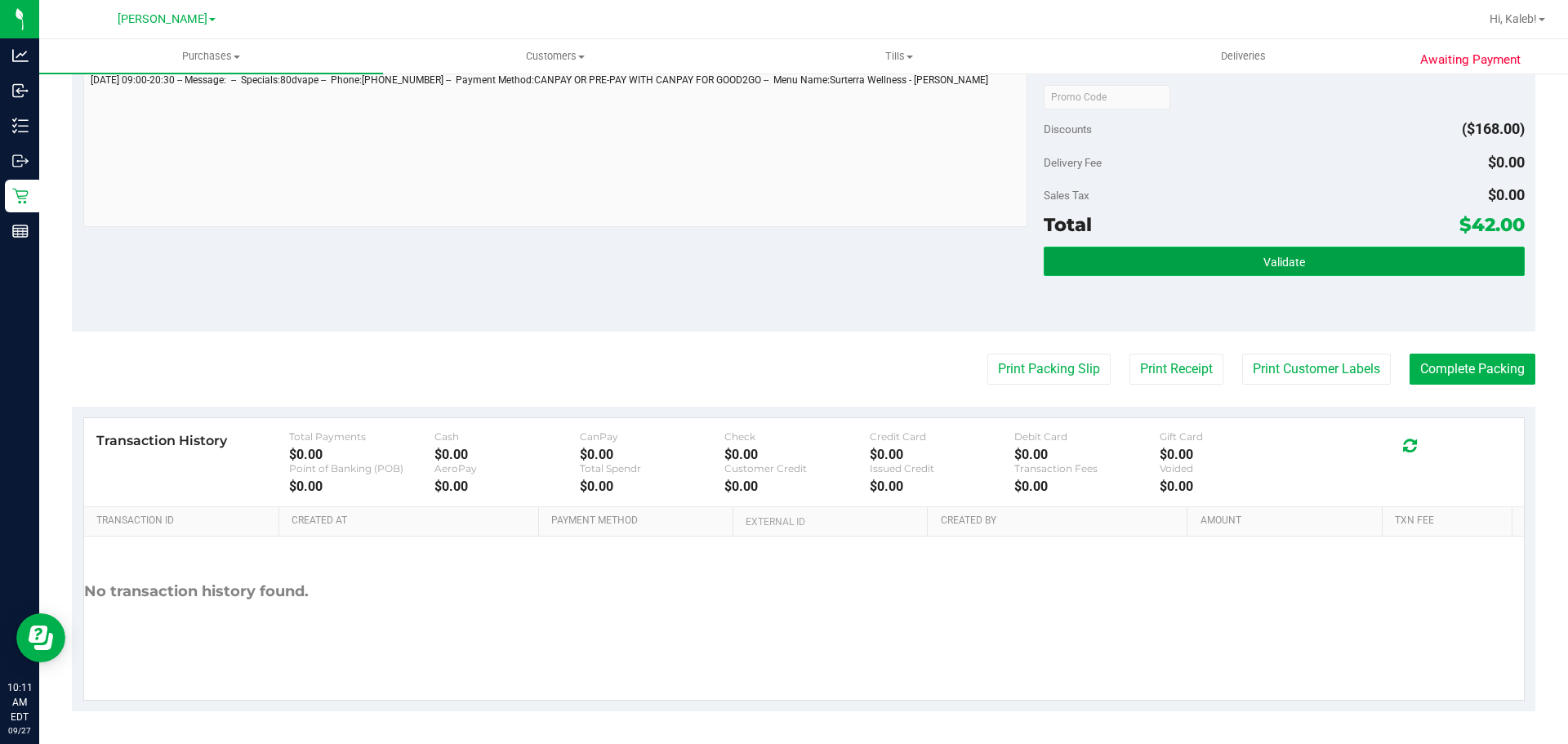
click at [1074, 262] on button "Validate" at bounding box center [1283, 261] width 480 height 29
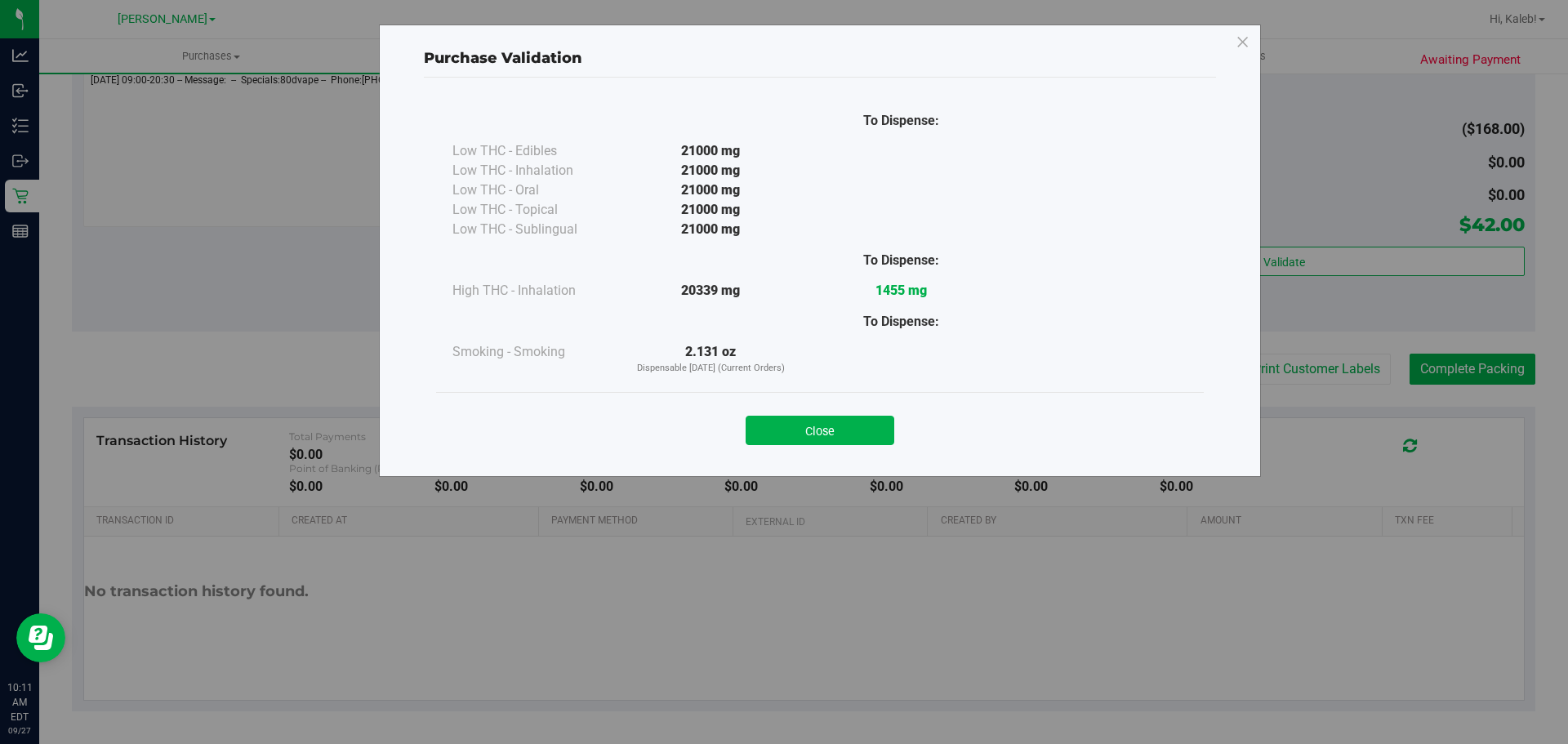
click at [779, 393] on div "Close" at bounding box center [820, 424] width 767 height 66
click at [853, 434] on button "Close" at bounding box center [820, 430] width 149 height 29
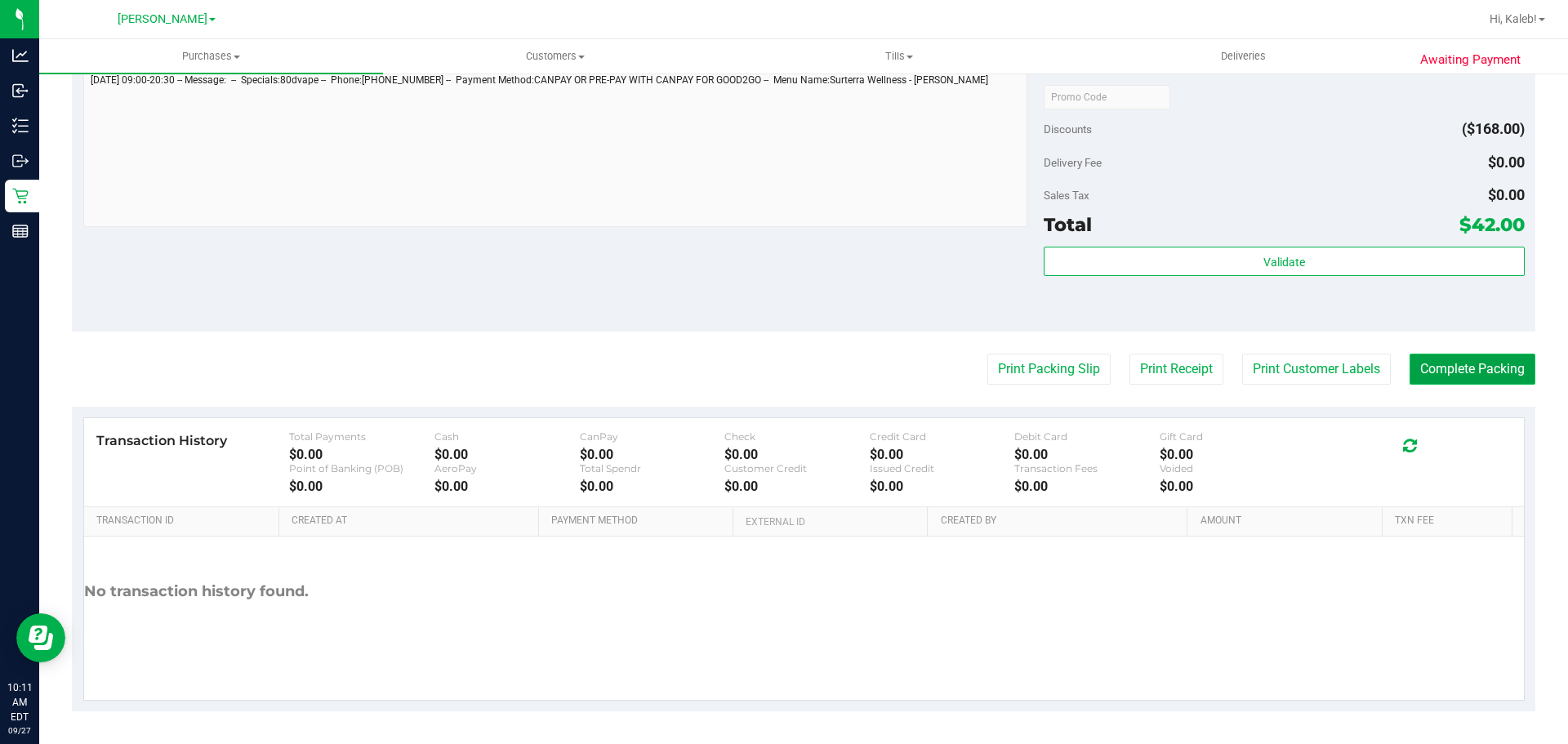
click at [1470, 364] on button "Complete Packing" at bounding box center [1473, 368] width 126 height 31
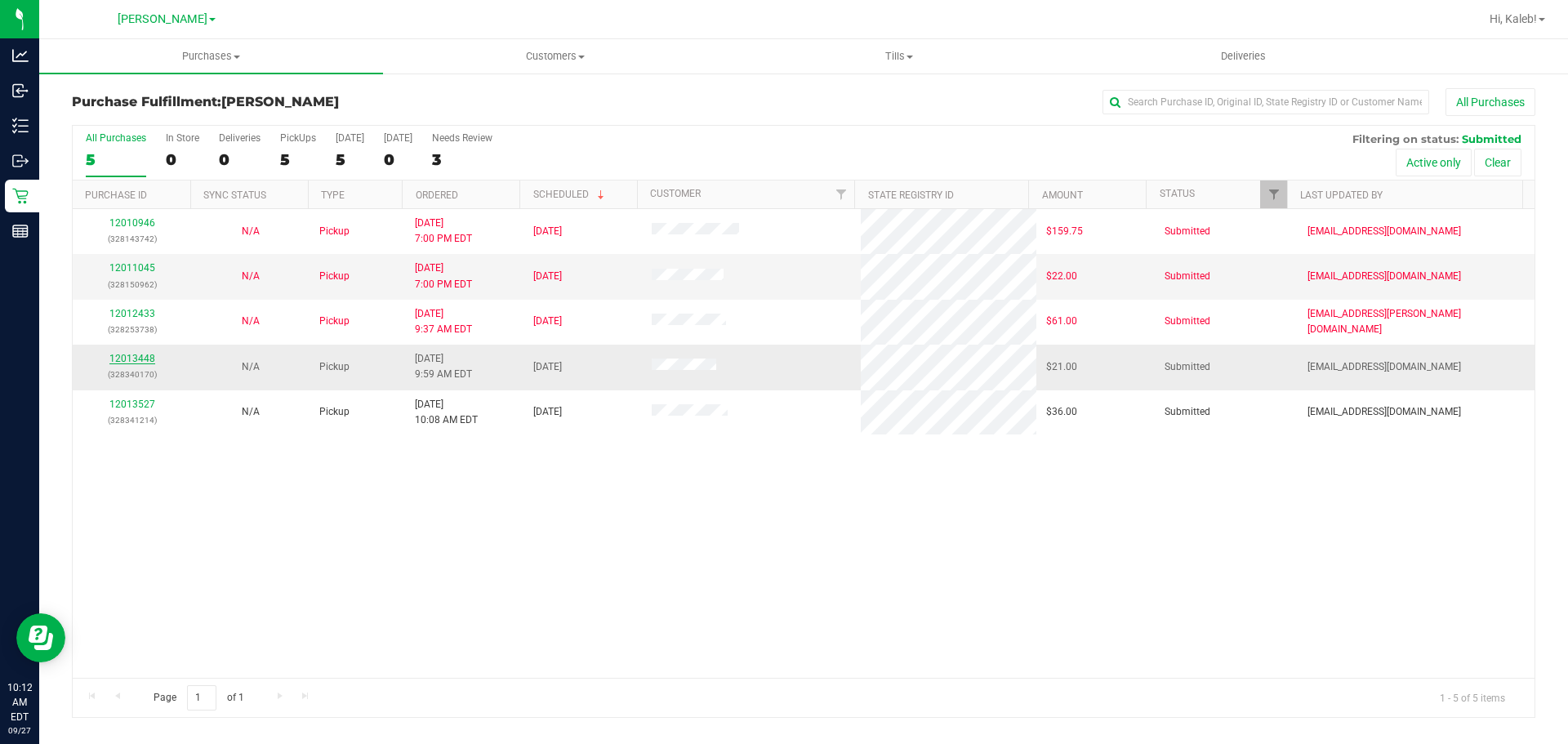
click at [129, 359] on link "12013448" at bounding box center [132, 359] width 46 height 11
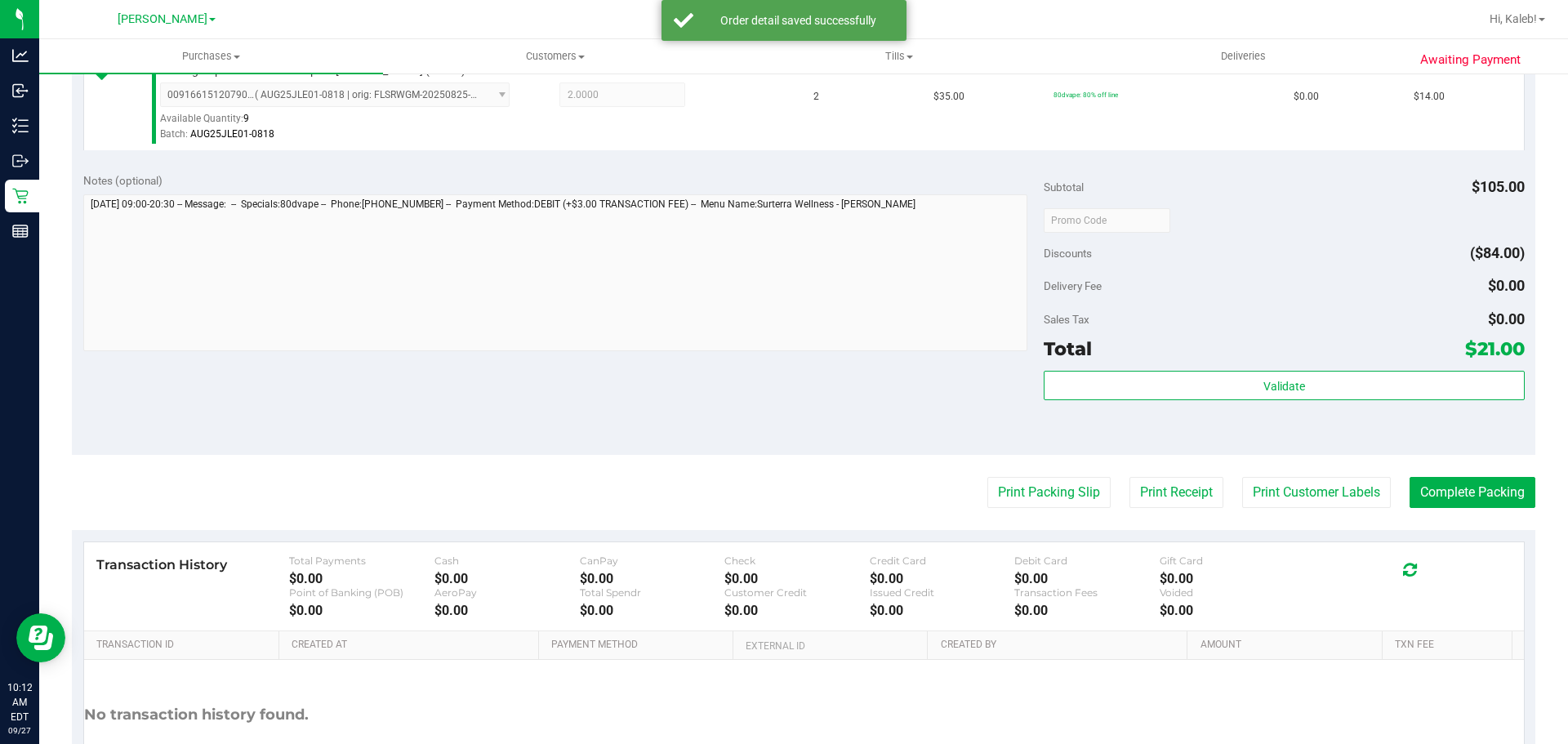
scroll to position [686, 0]
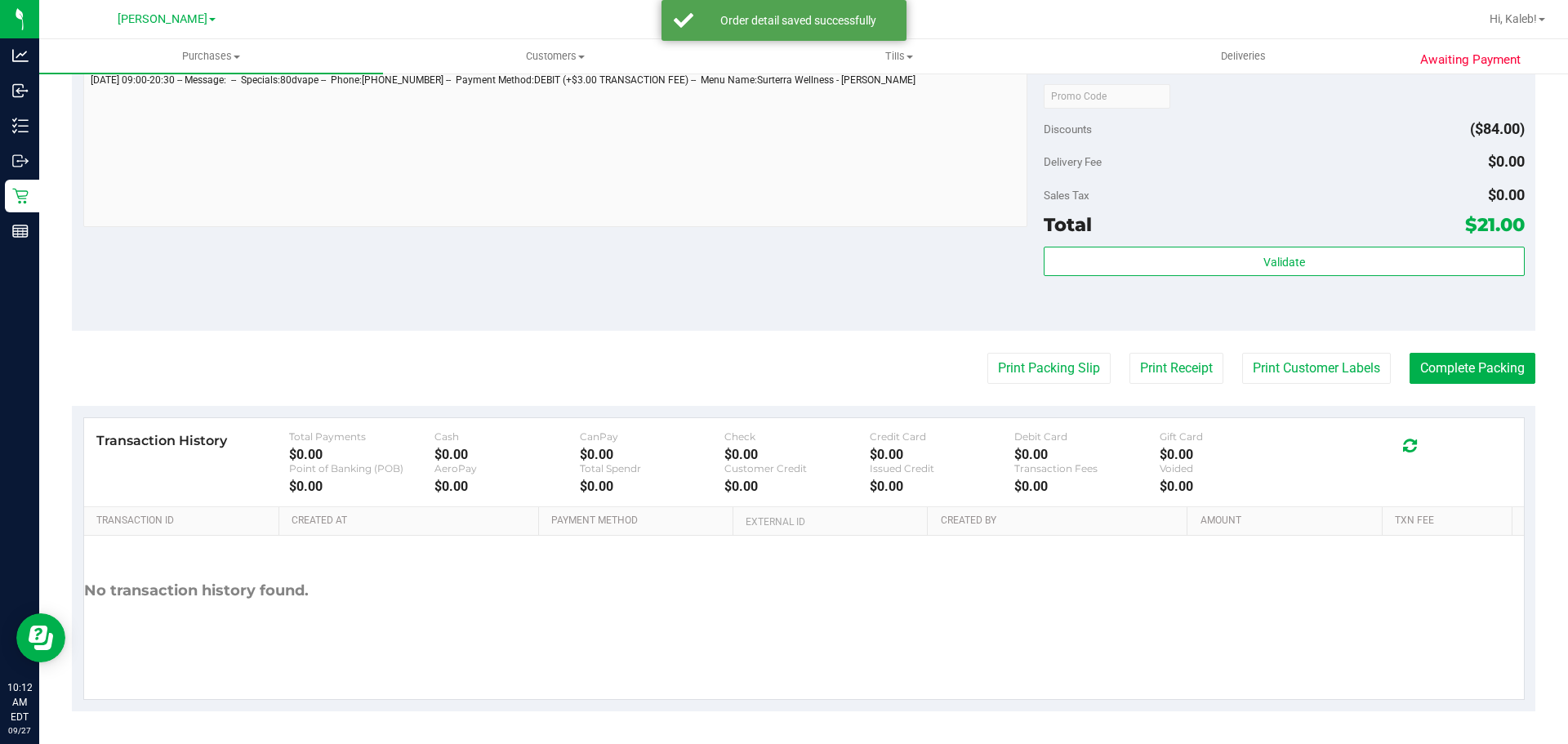
click at [1177, 232] on div "Total $21.00" at bounding box center [1283, 224] width 480 height 29
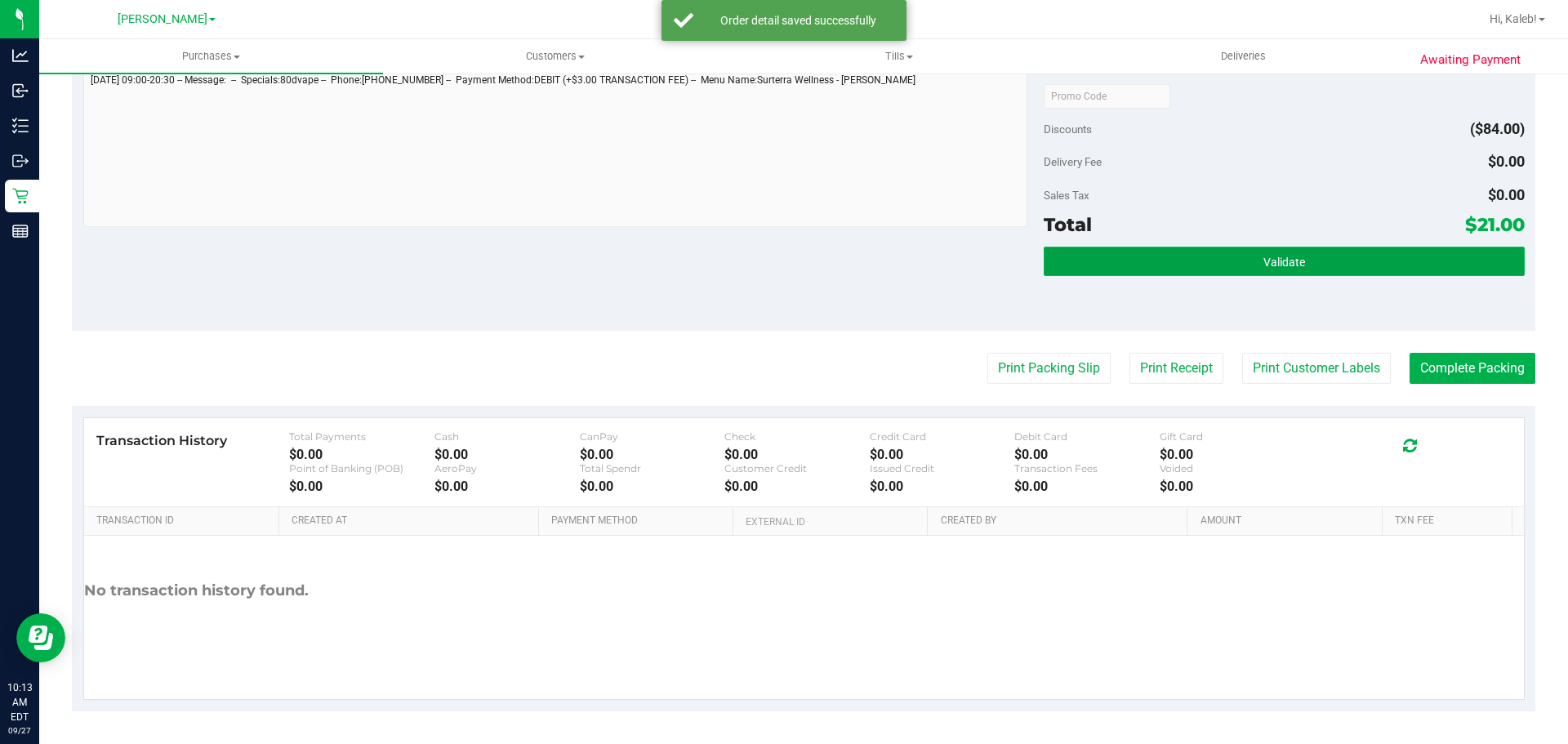
click at [1181, 250] on button "Validate" at bounding box center [1283, 261] width 480 height 29
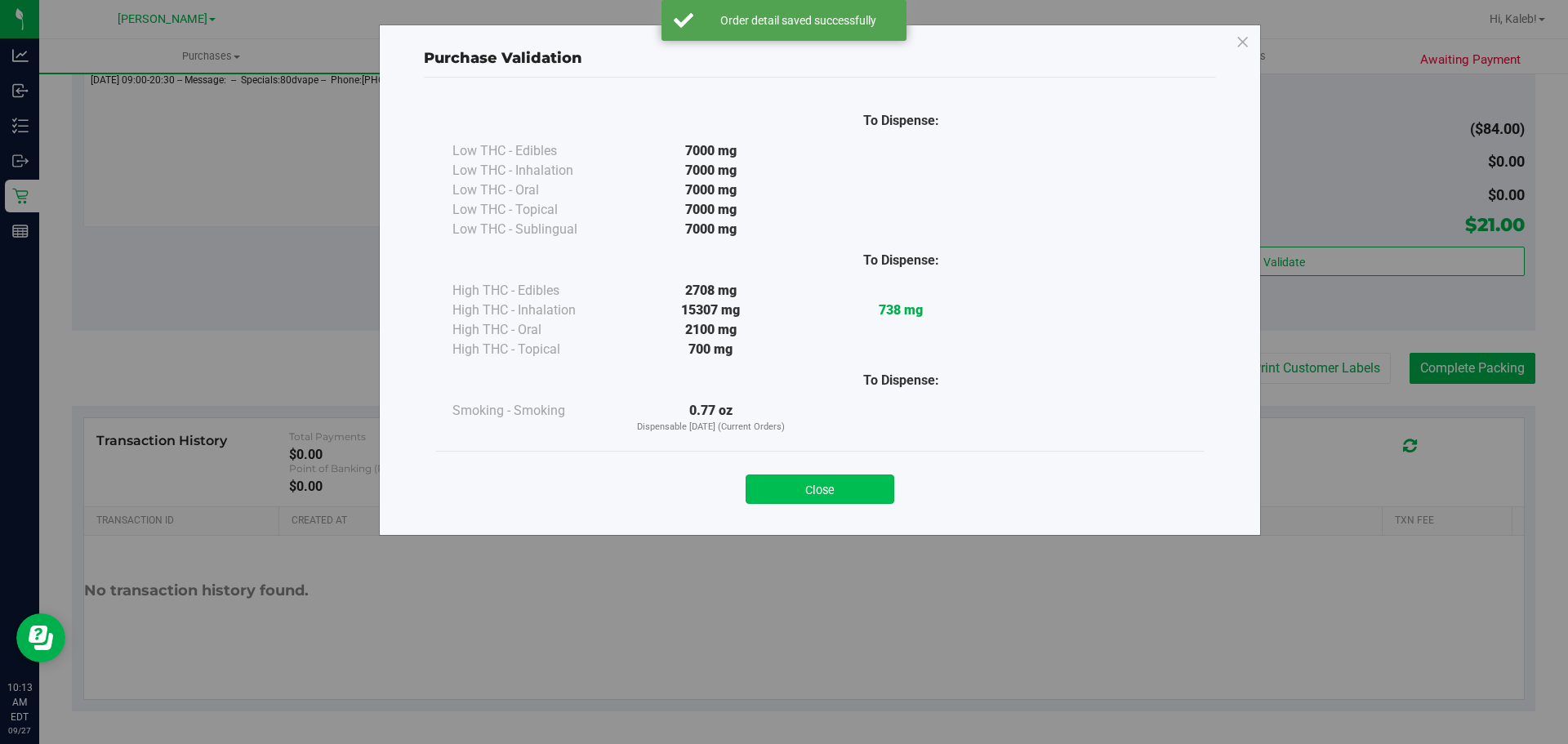
click at [836, 486] on button "Close" at bounding box center [820, 488] width 149 height 29
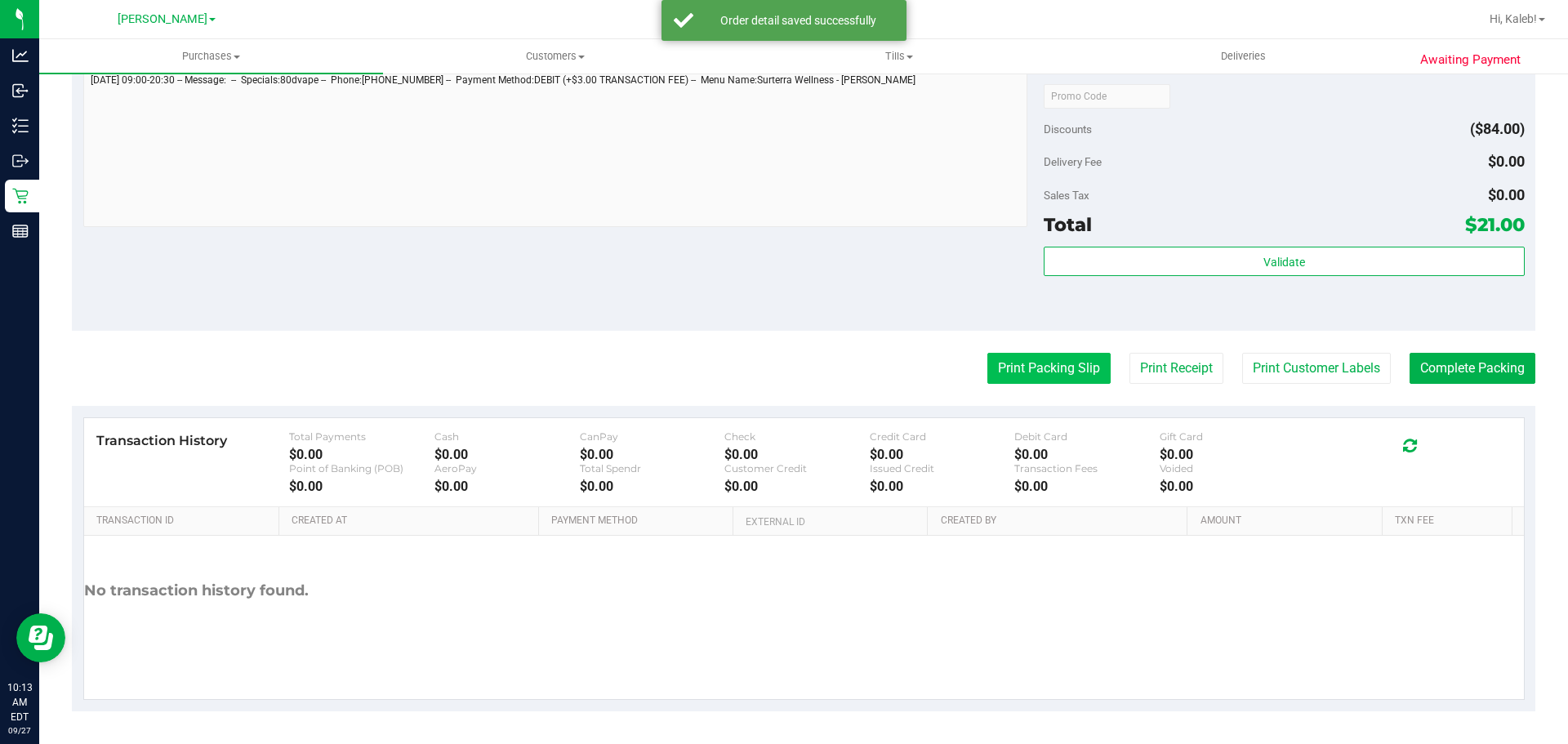
click at [1050, 382] on button "Print Packing Slip" at bounding box center [1049, 368] width 124 height 31
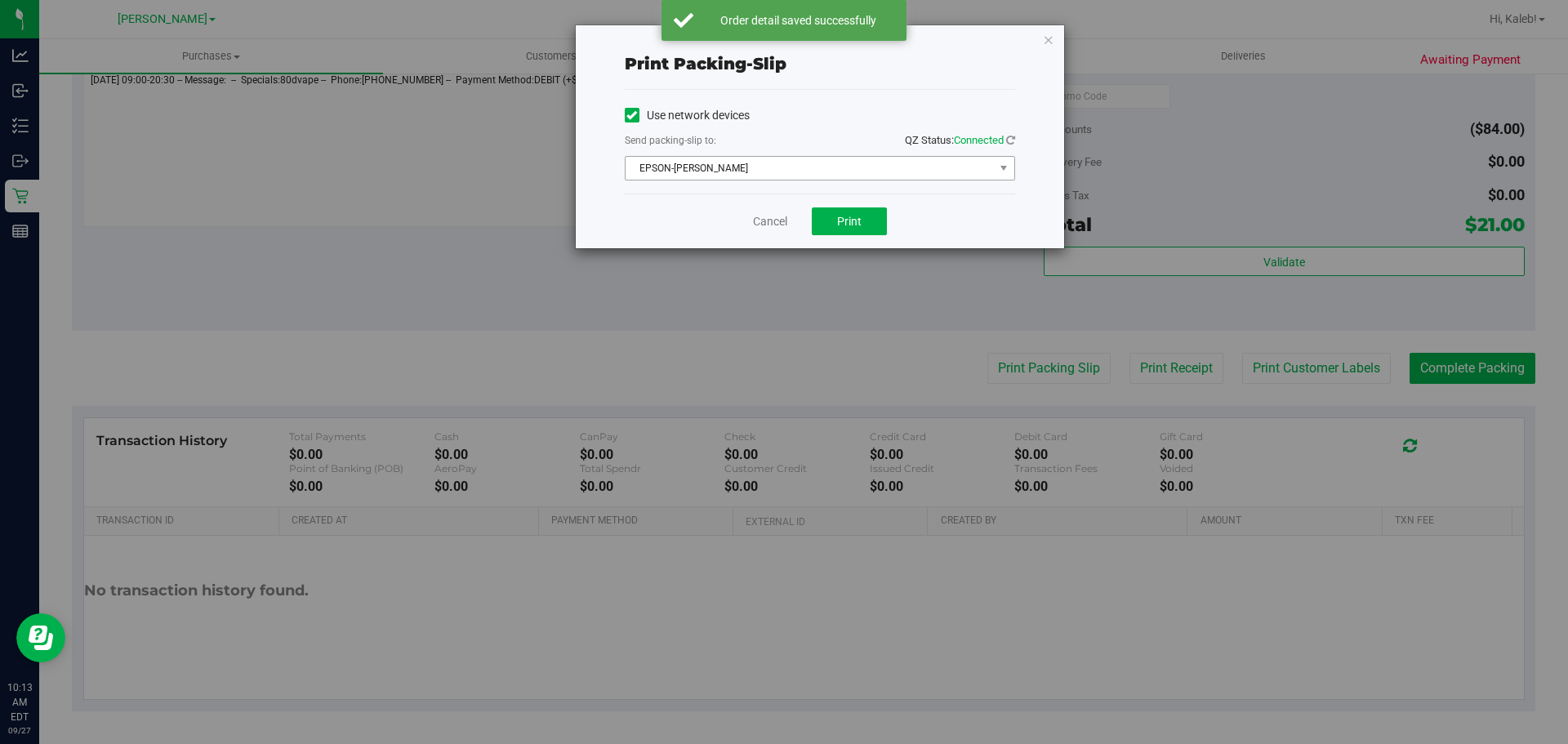
click at [823, 179] on span "EPSON-[PERSON_NAME]" at bounding box center [809, 168] width 368 height 23
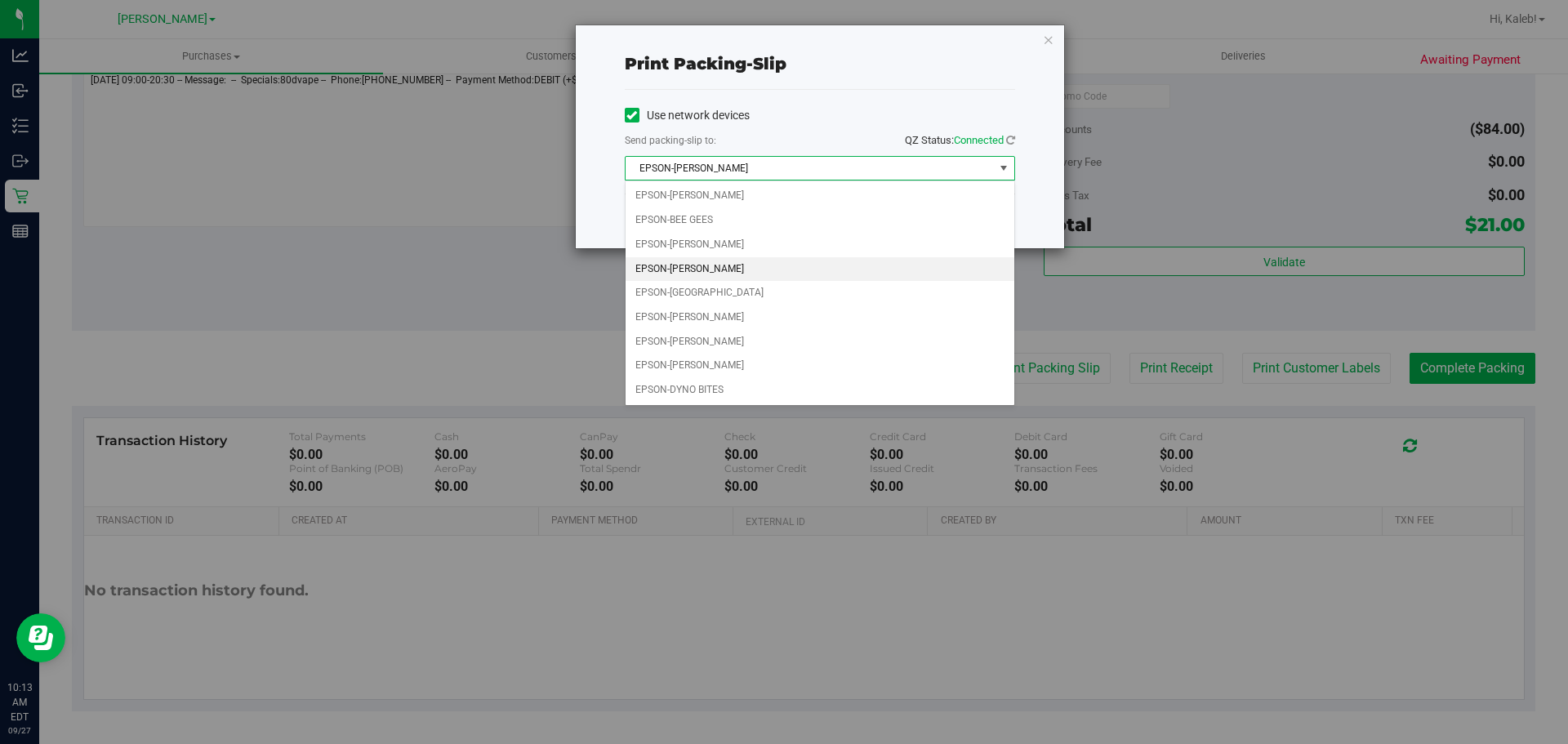
click at [831, 99] on div "Use network devices Send packing-slip to: QZ Status: Connected EPSON-CHARLIE SI…" at bounding box center [820, 141] width 390 height 104
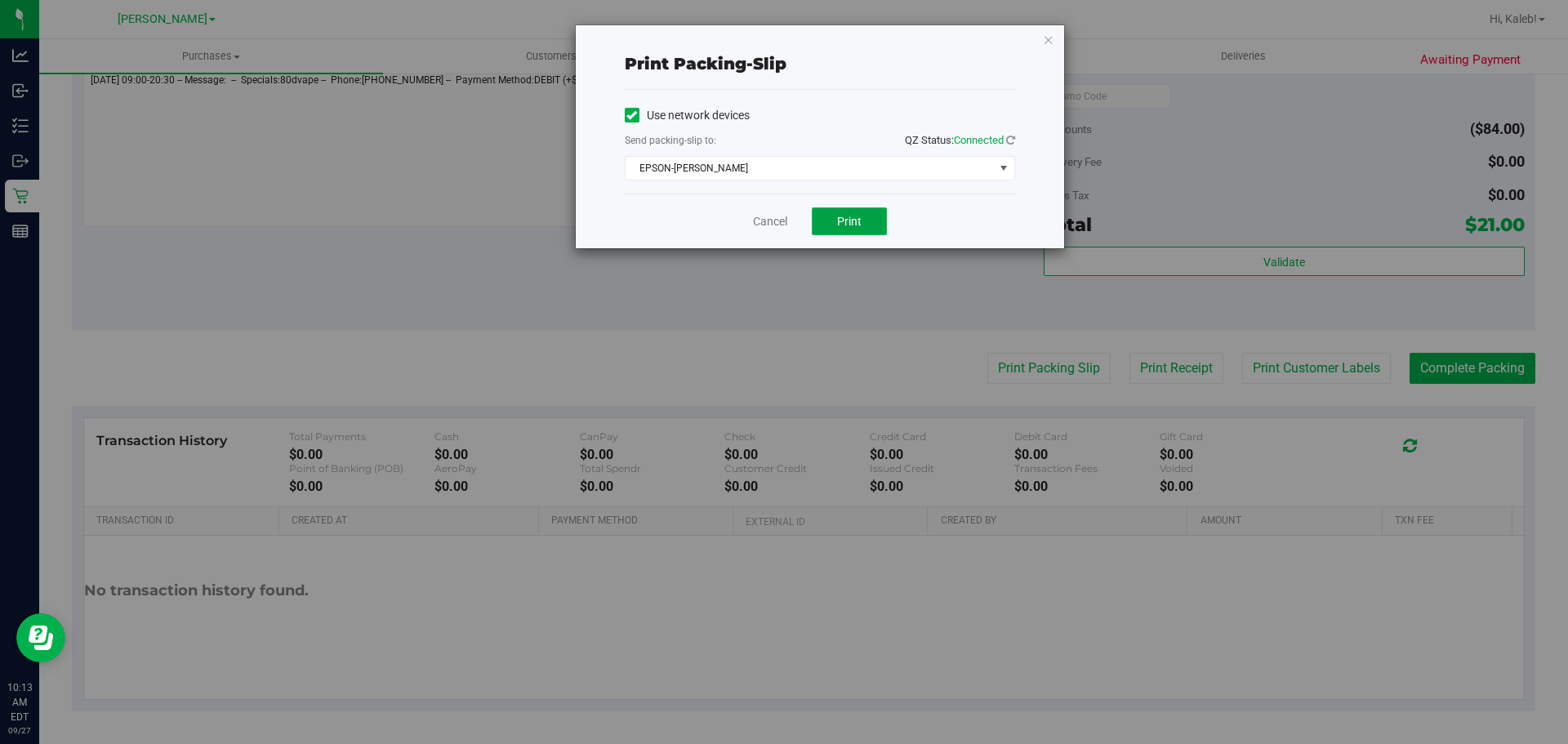
click at [830, 221] on button "Print" at bounding box center [849, 221] width 75 height 28
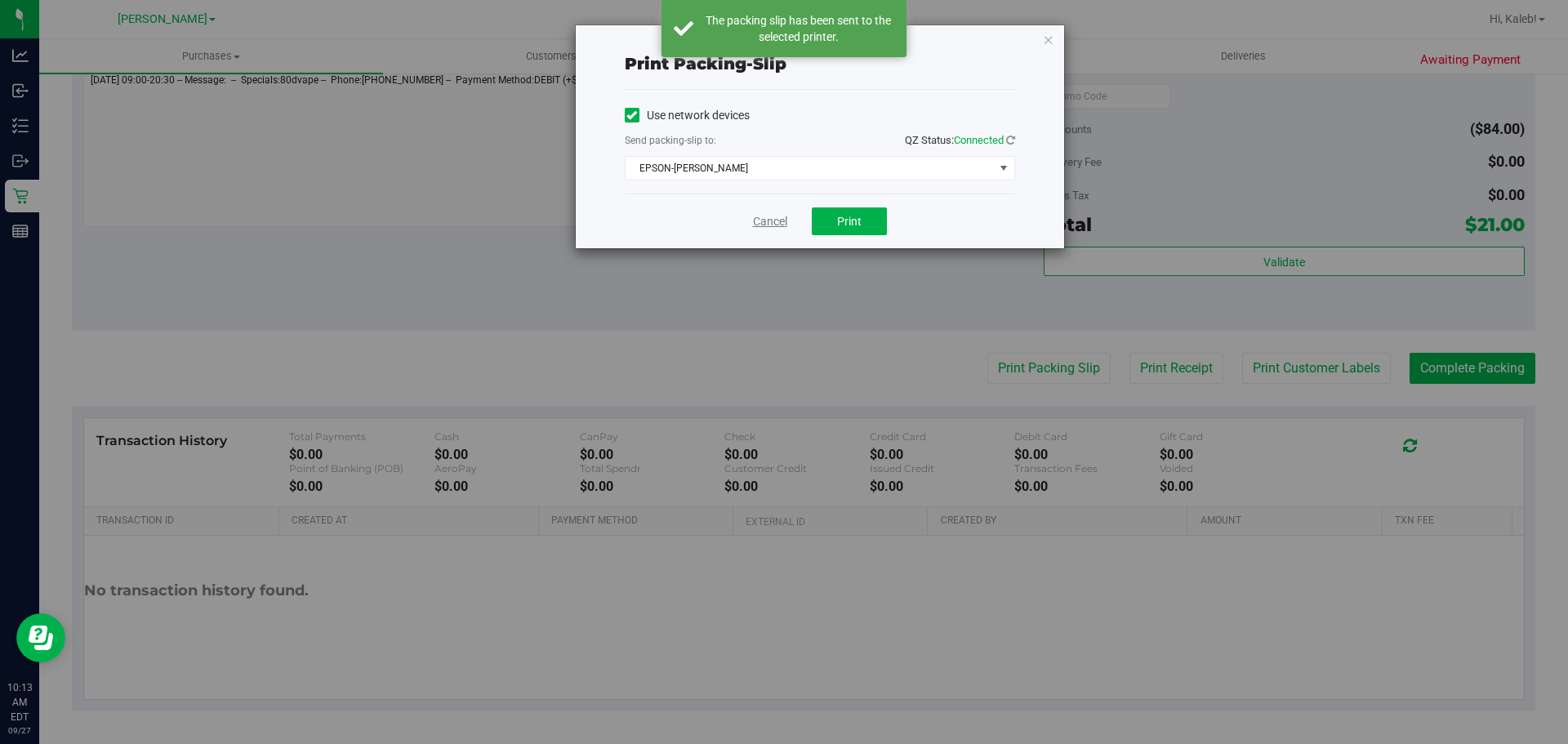
click at [763, 225] on link "Cancel" at bounding box center [770, 222] width 34 height 17
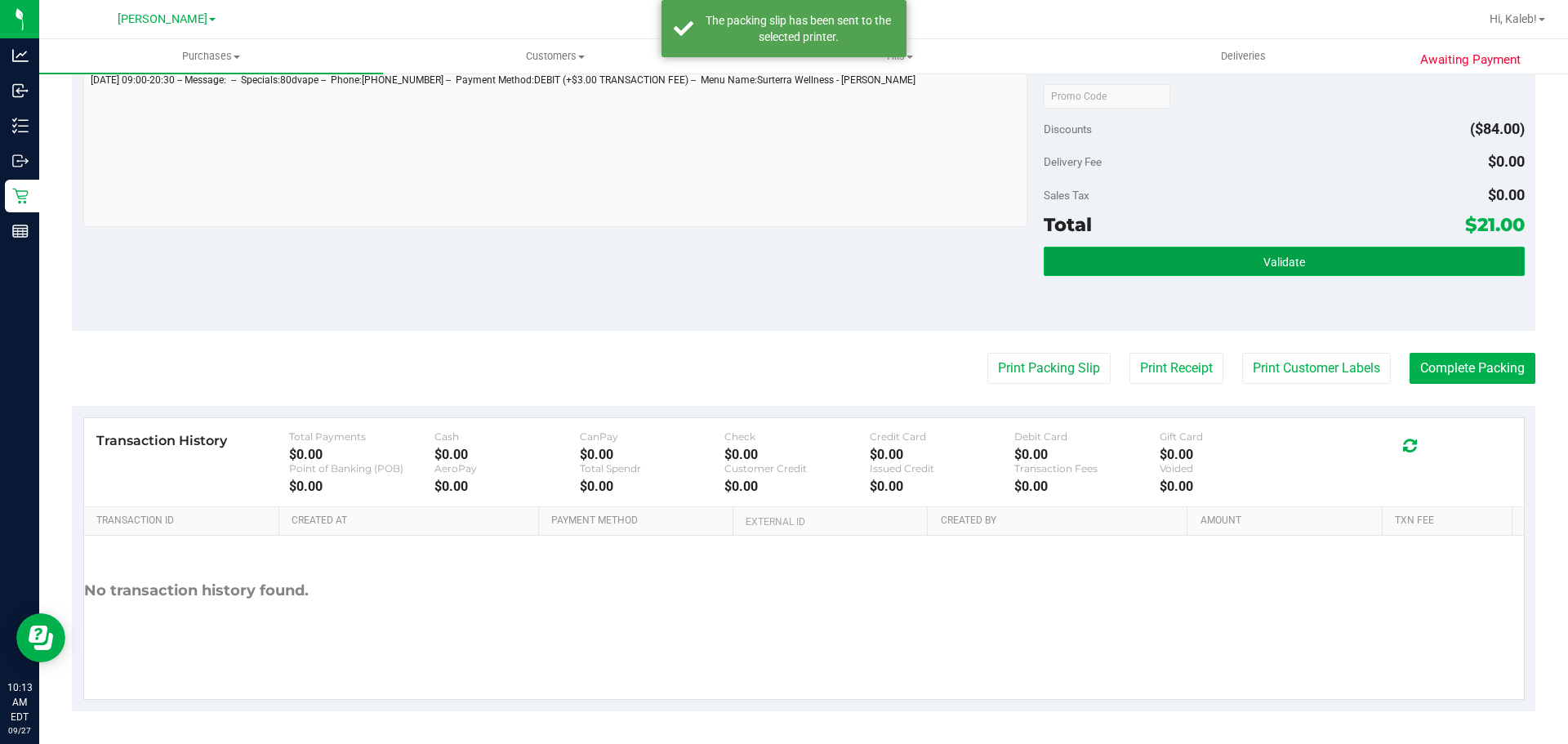
click at [1089, 259] on button "Validate" at bounding box center [1283, 261] width 480 height 29
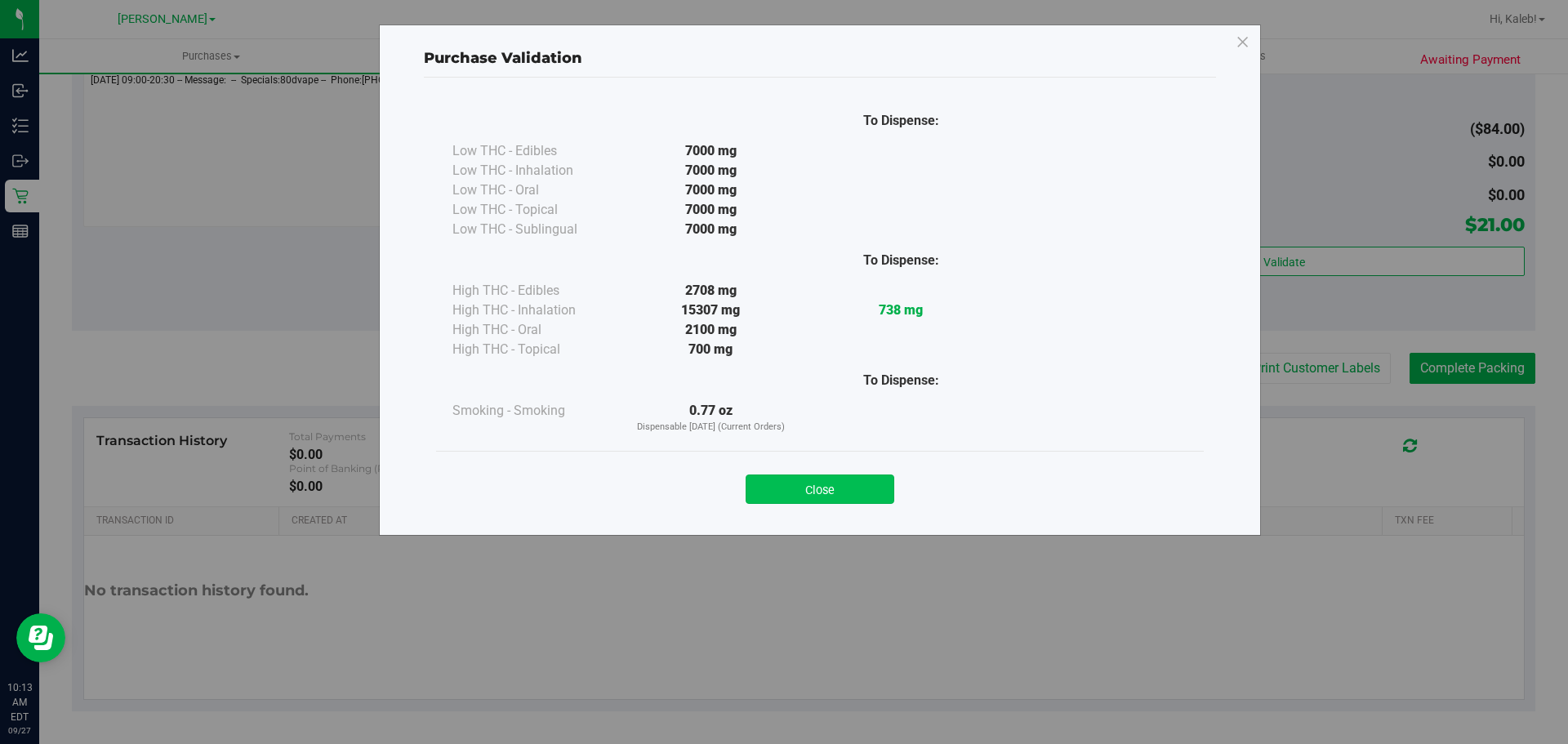
click at [815, 501] on button "Close" at bounding box center [820, 488] width 149 height 29
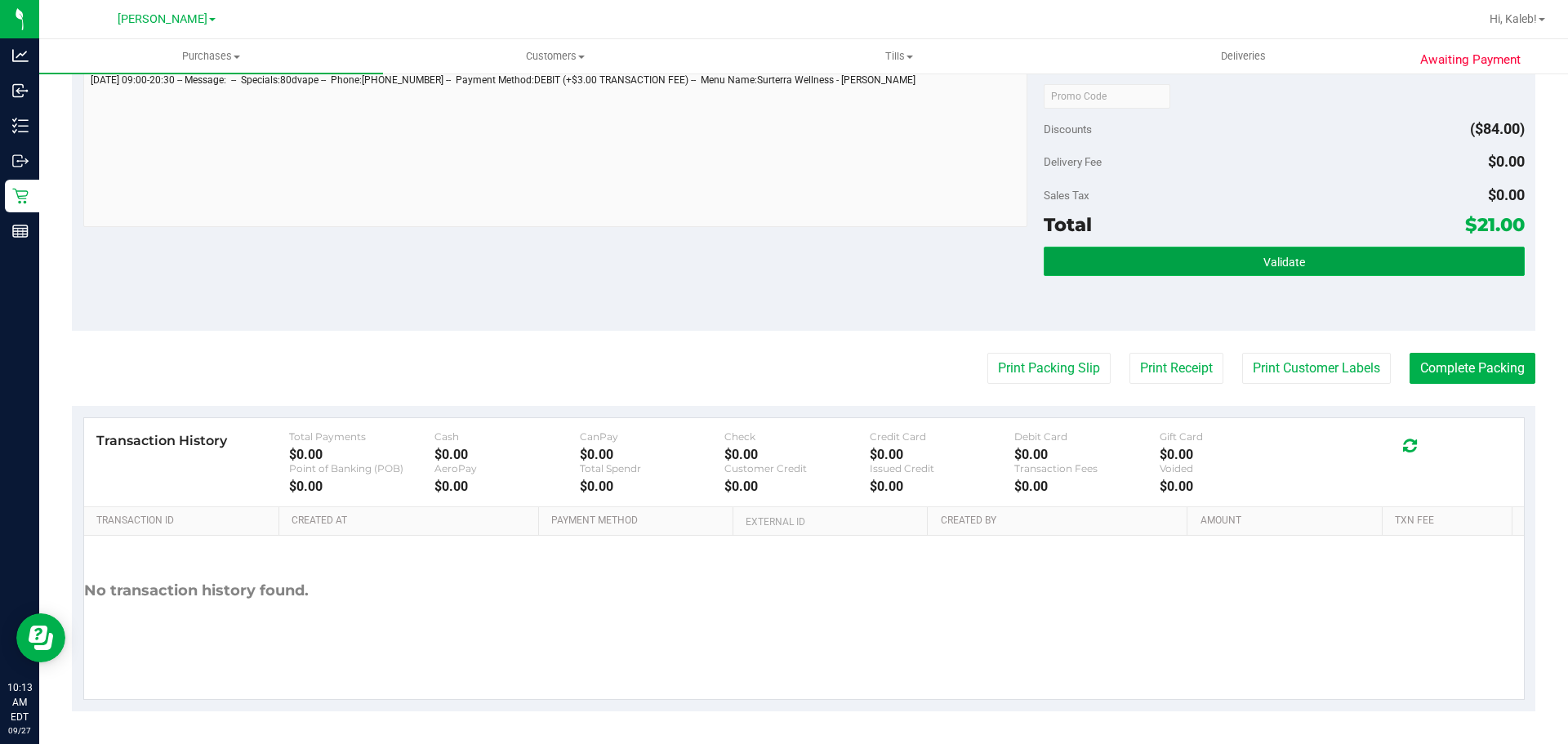
click at [1250, 273] on button "Validate" at bounding box center [1283, 261] width 480 height 29
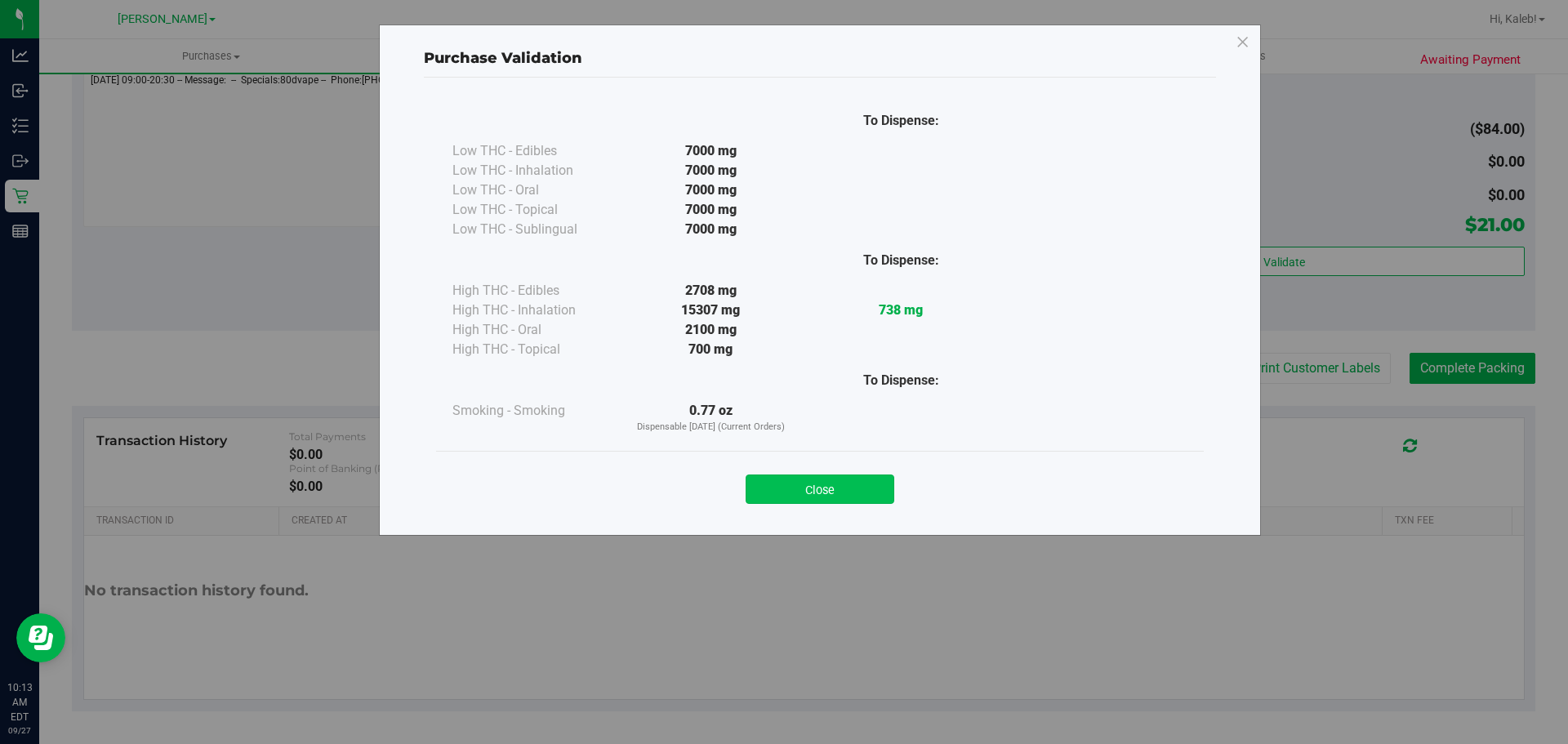
click at [844, 486] on button "Close" at bounding box center [820, 488] width 149 height 29
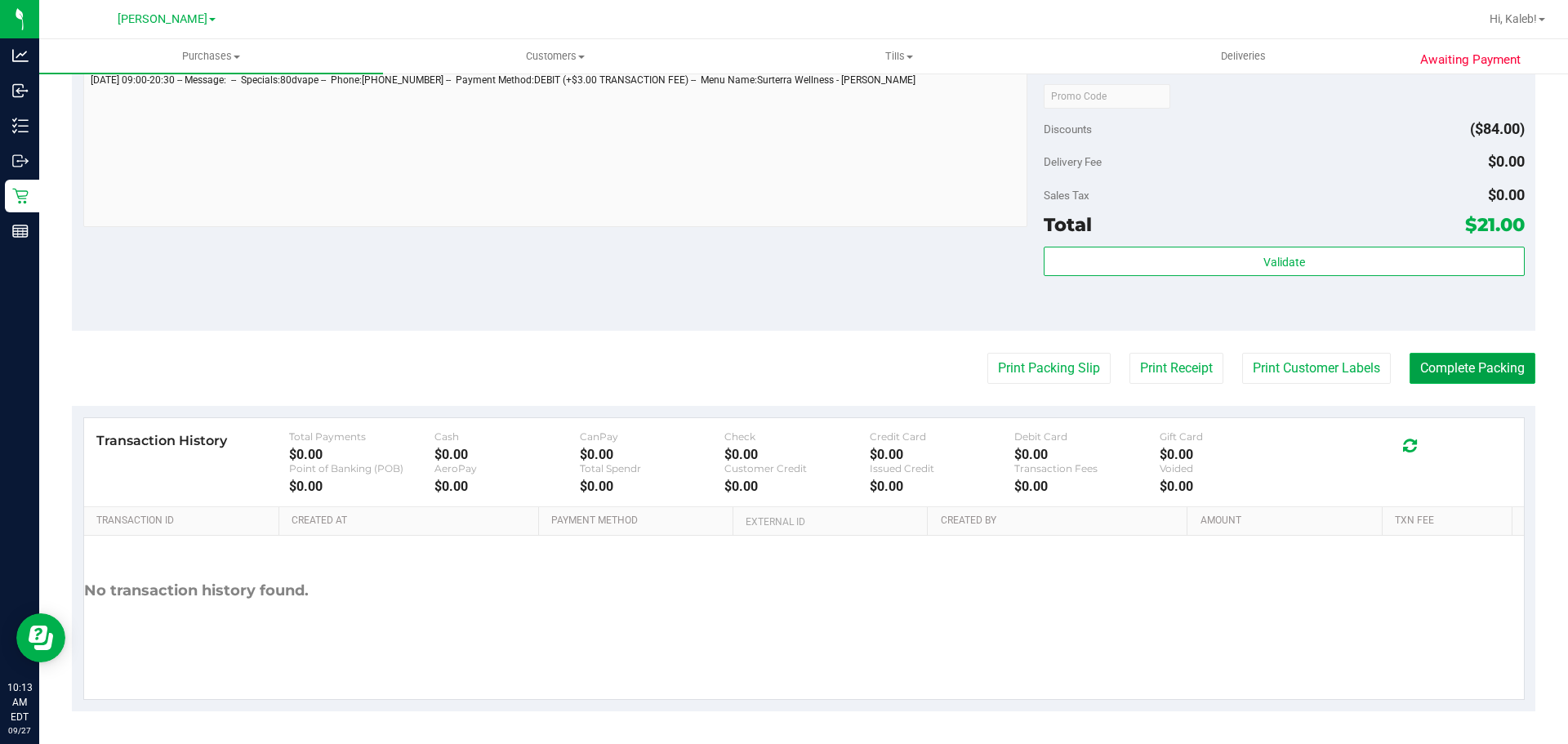
click at [1431, 358] on button "Complete Packing" at bounding box center [1473, 368] width 126 height 31
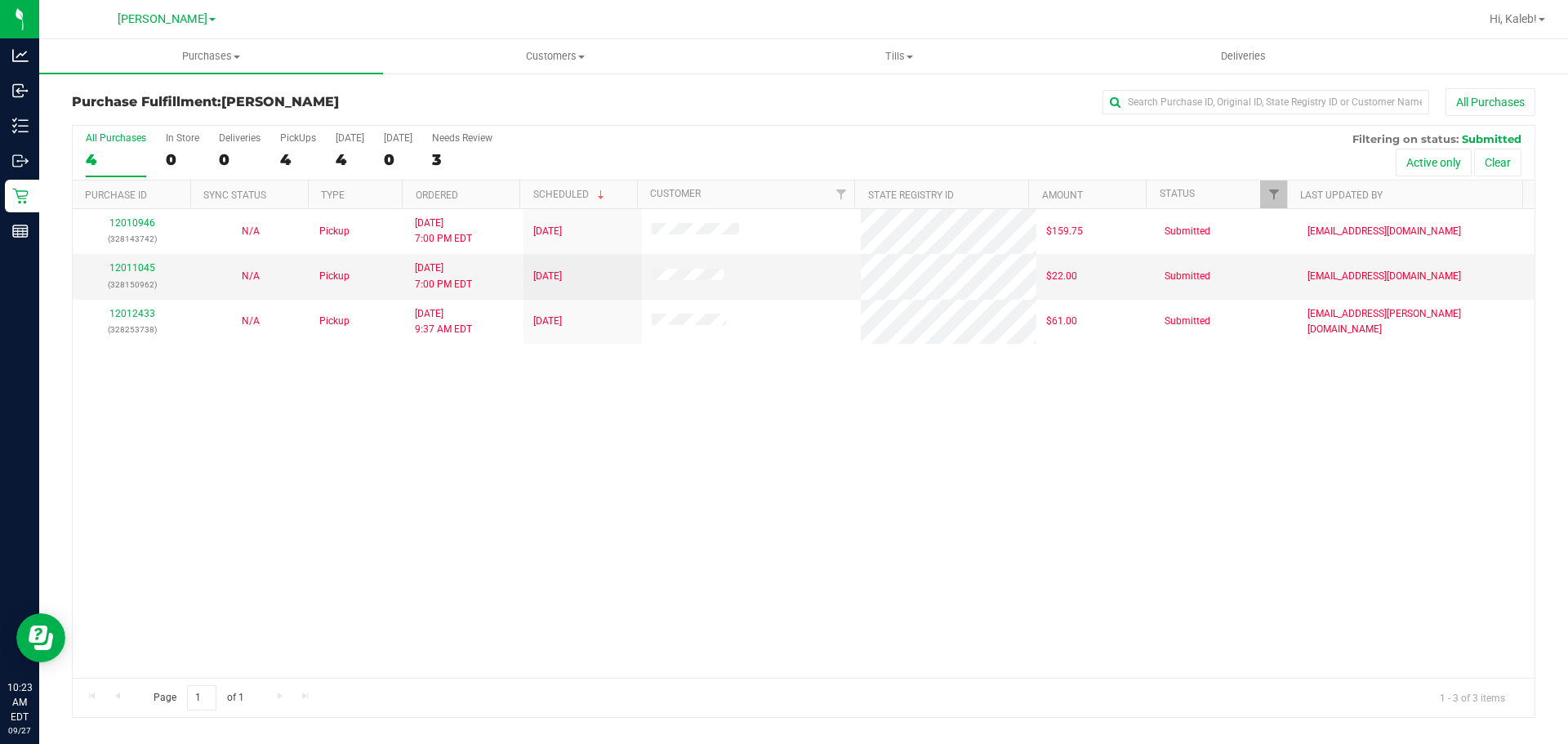
click at [389, 469] on div "12010946 (328143742) N/A Pickup 9/26/2025 7:00 PM EDT 9/27/2025 $159.75 Submitt…" at bounding box center [804, 443] width 1462 height 468
click at [422, 519] on div "12010946 (328143742) N/A Pickup 9/26/2025 7:00 PM EDT 9/27/2025 $159.75 Submitt…" at bounding box center [804, 443] width 1462 height 468
